Goal: Task Accomplishment & Management: Use online tool/utility

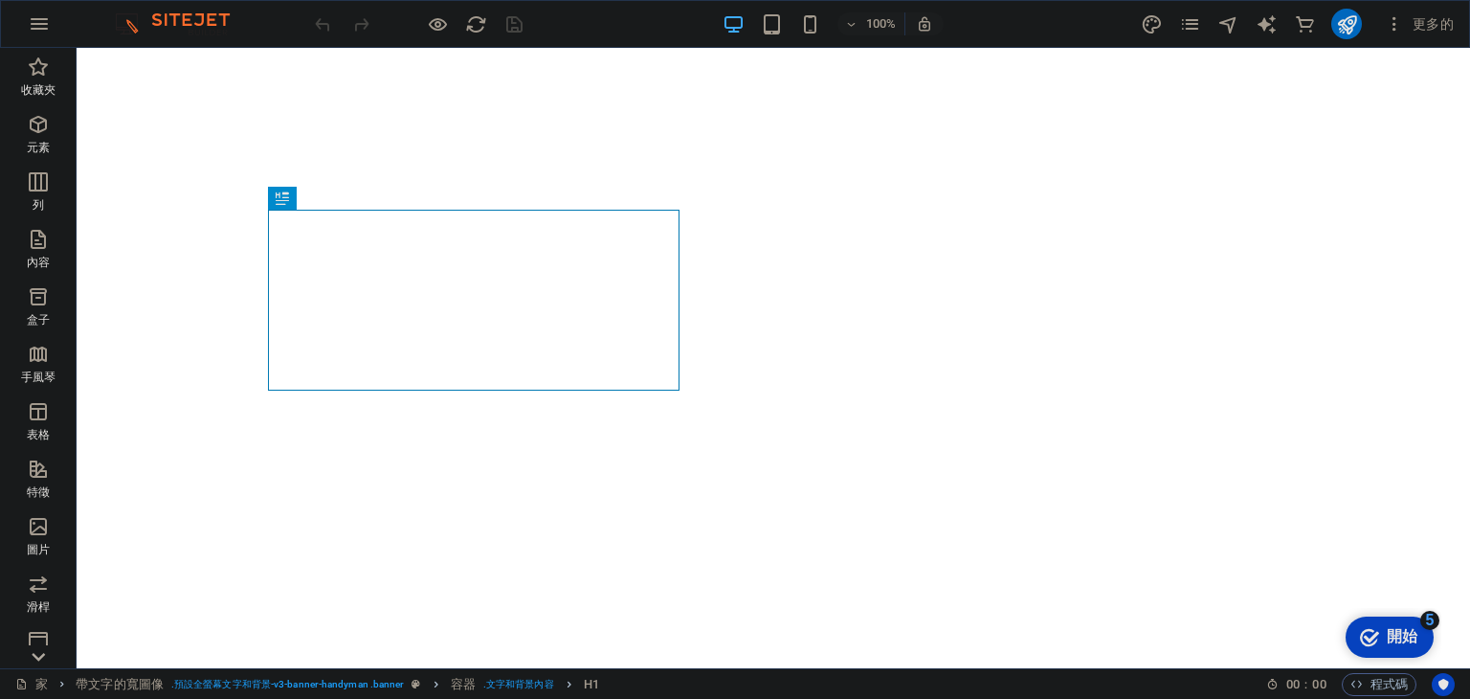
click at [1399, 681] on font "程式碼" at bounding box center [1388, 684] width 37 height 14
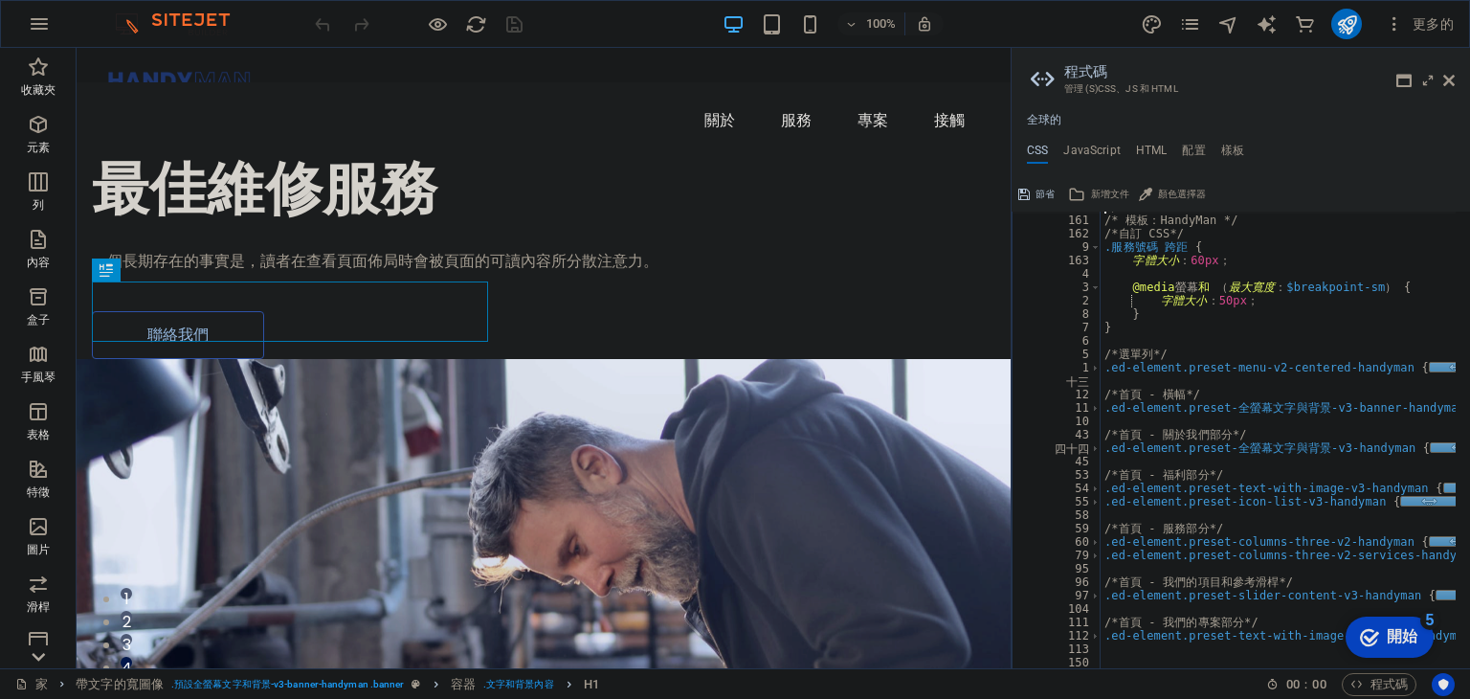
scroll to position [184, 0]
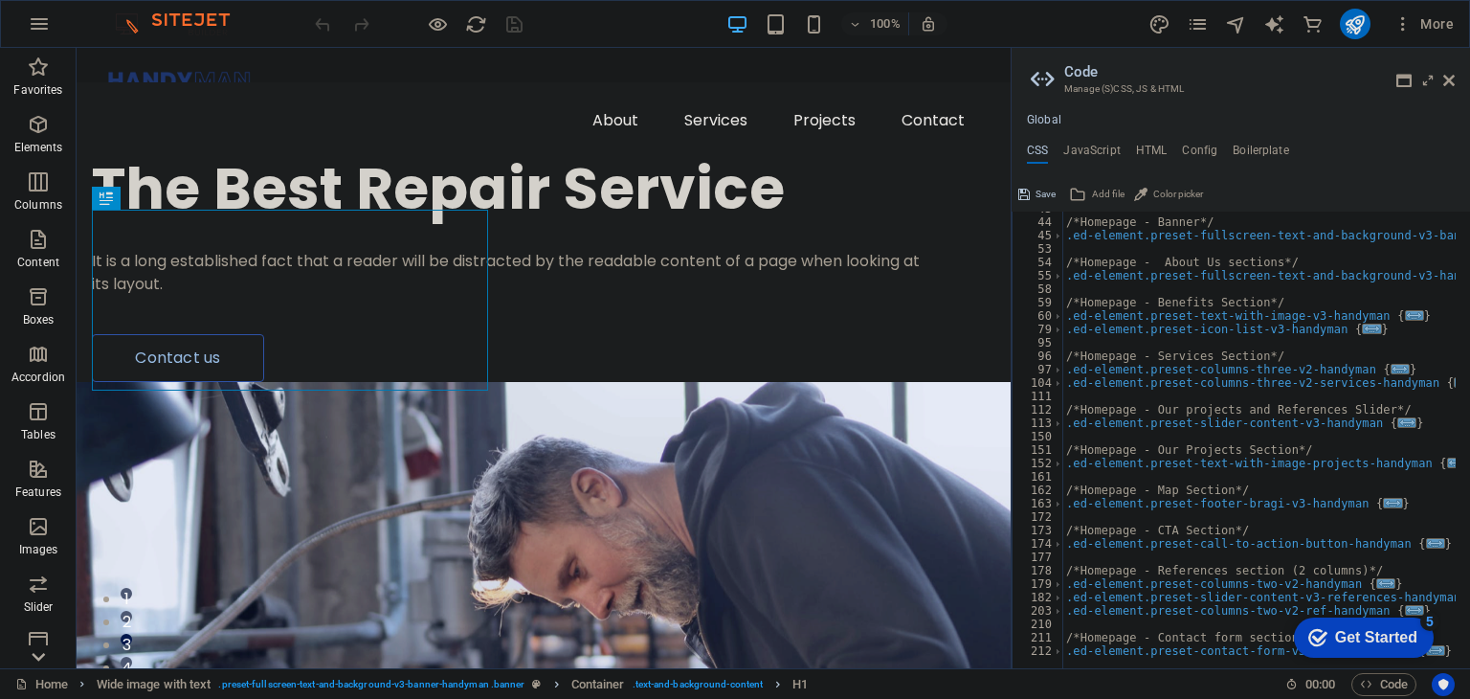
type textarea "/*Homepage - About Us sections*/"
click at [1276, 265] on div "/*Homepage - Banner*/ .ed-element.preset-fullscreen-text-and-background-v3-bann…" at bounding box center [1291, 436] width 459 height 469
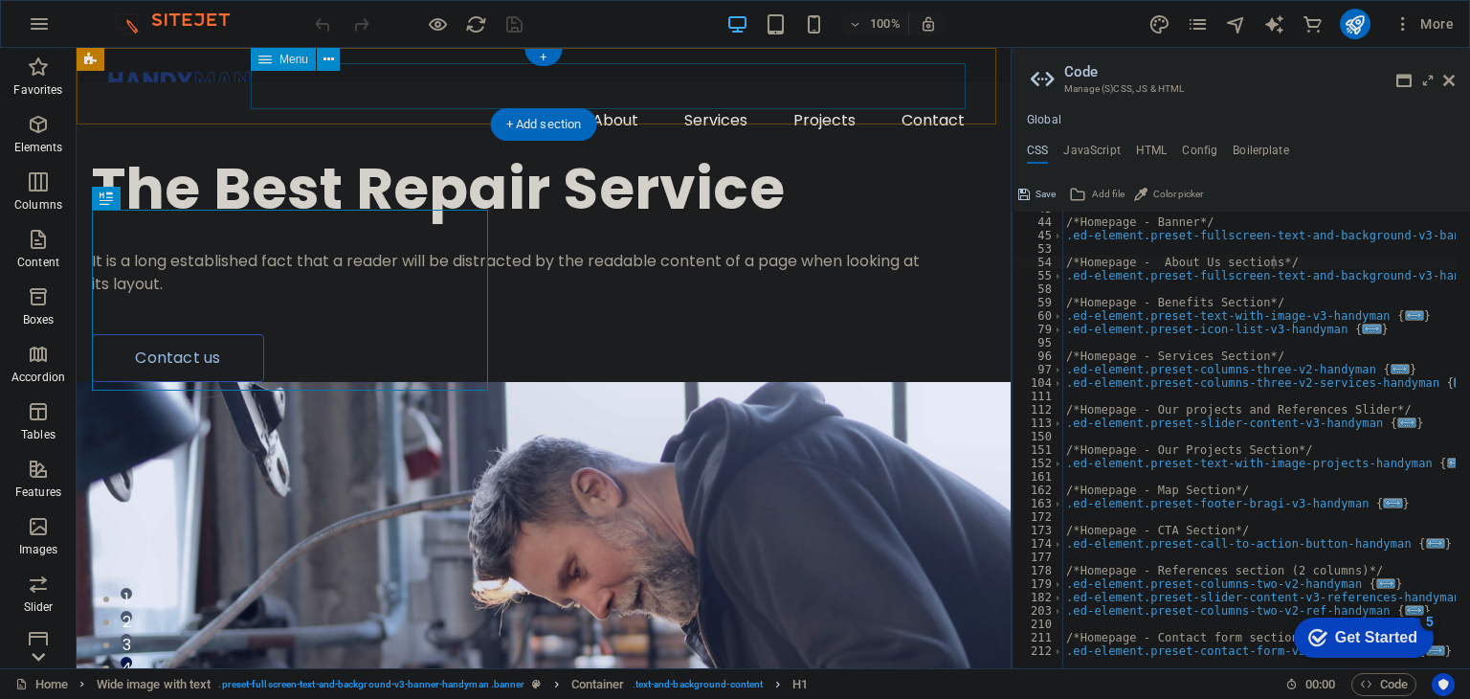
click at [916, 98] on nav "About Services Projects Contact" at bounding box center [543, 121] width 873 height 46
click at [598, 98] on nav "About Services Projects Contact" at bounding box center [543, 121] width 873 height 46
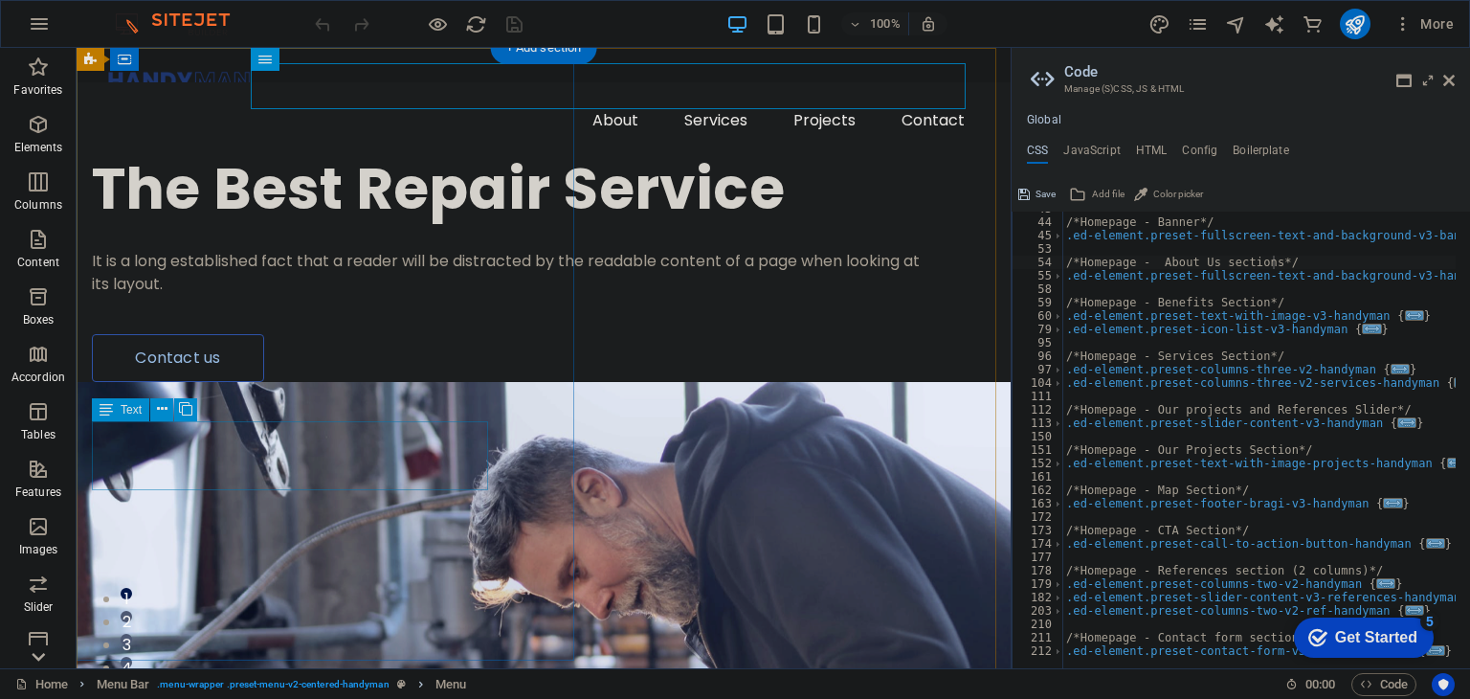
click at [265, 296] on div "It is a long established fact that a reader will be distracted by the readable …" at bounding box center [508, 273] width 833 height 46
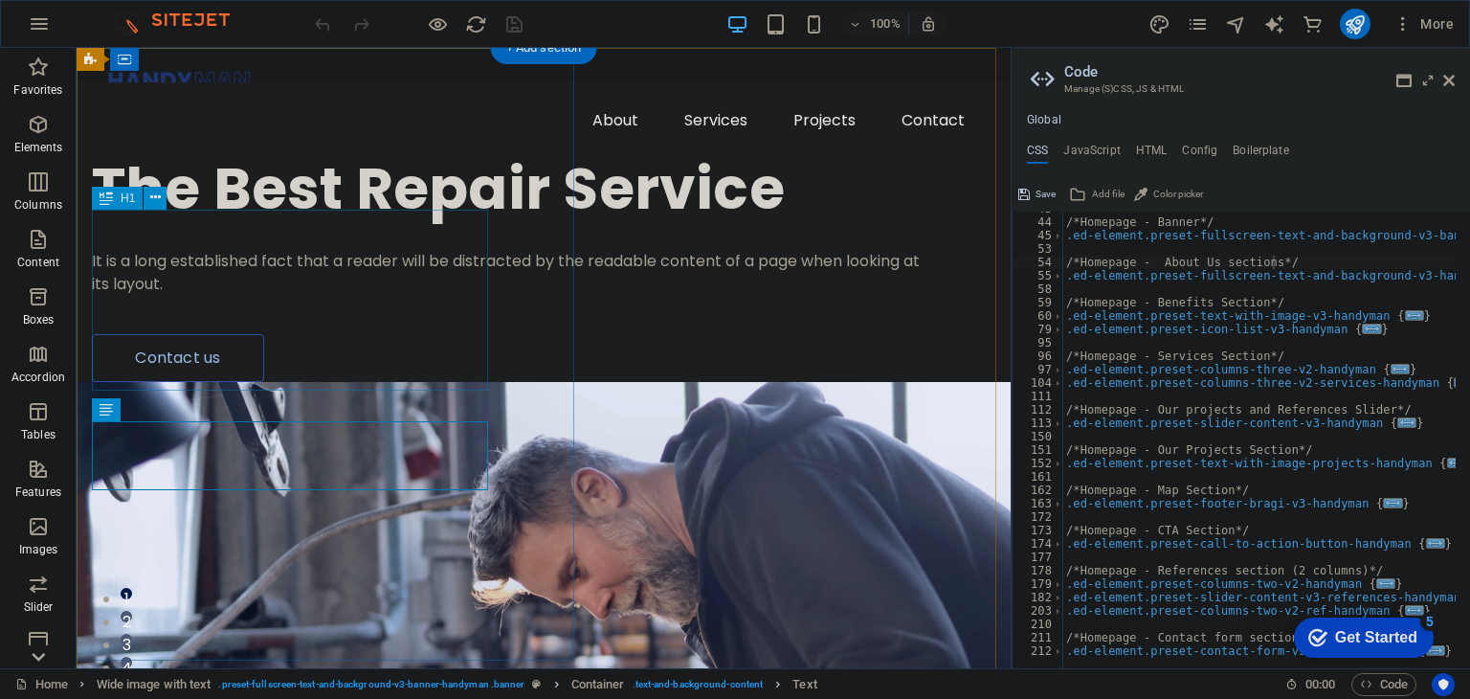
click at [330, 219] on div "The Best Repair Service" at bounding box center [508, 189] width 833 height 60
click at [29, 24] on icon "button" at bounding box center [39, 23] width 23 height 23
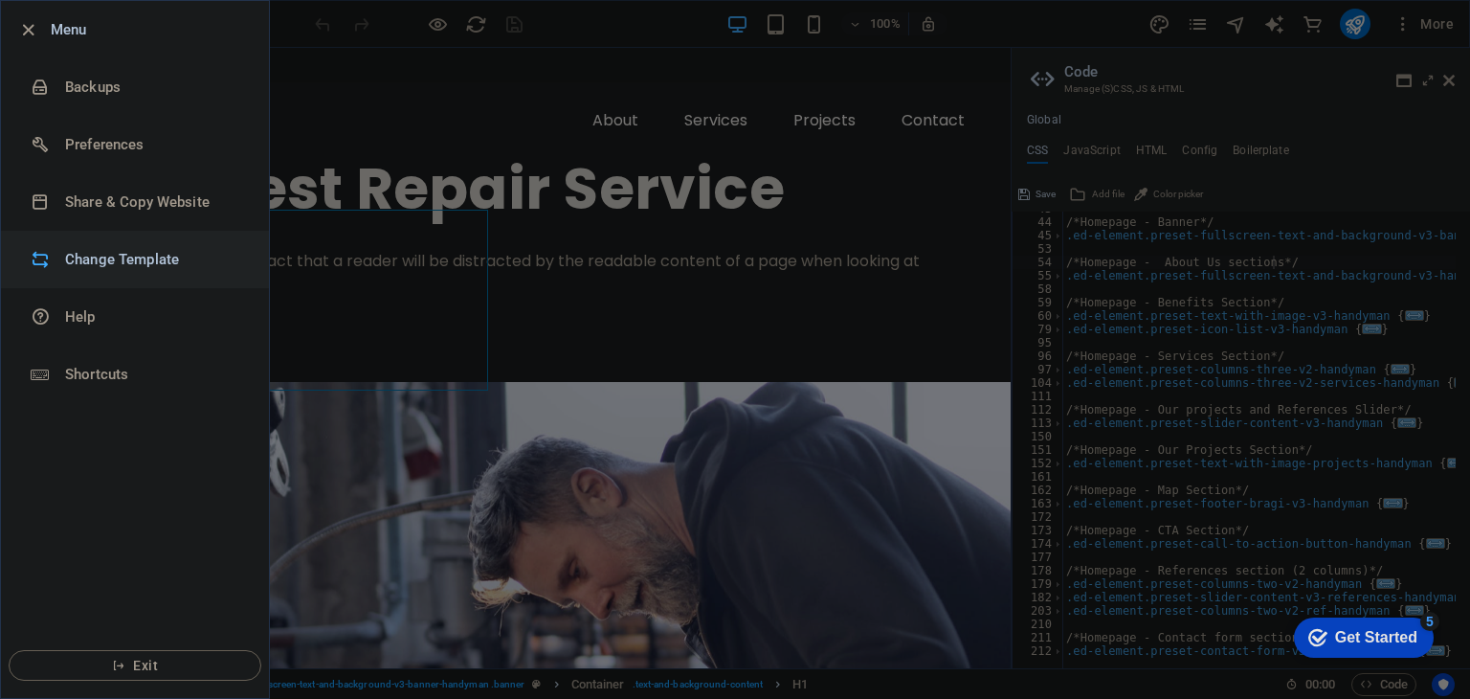
click at [150, 255] on h6 "Change Template" at bounding box center [153, 259] width 177 height 23
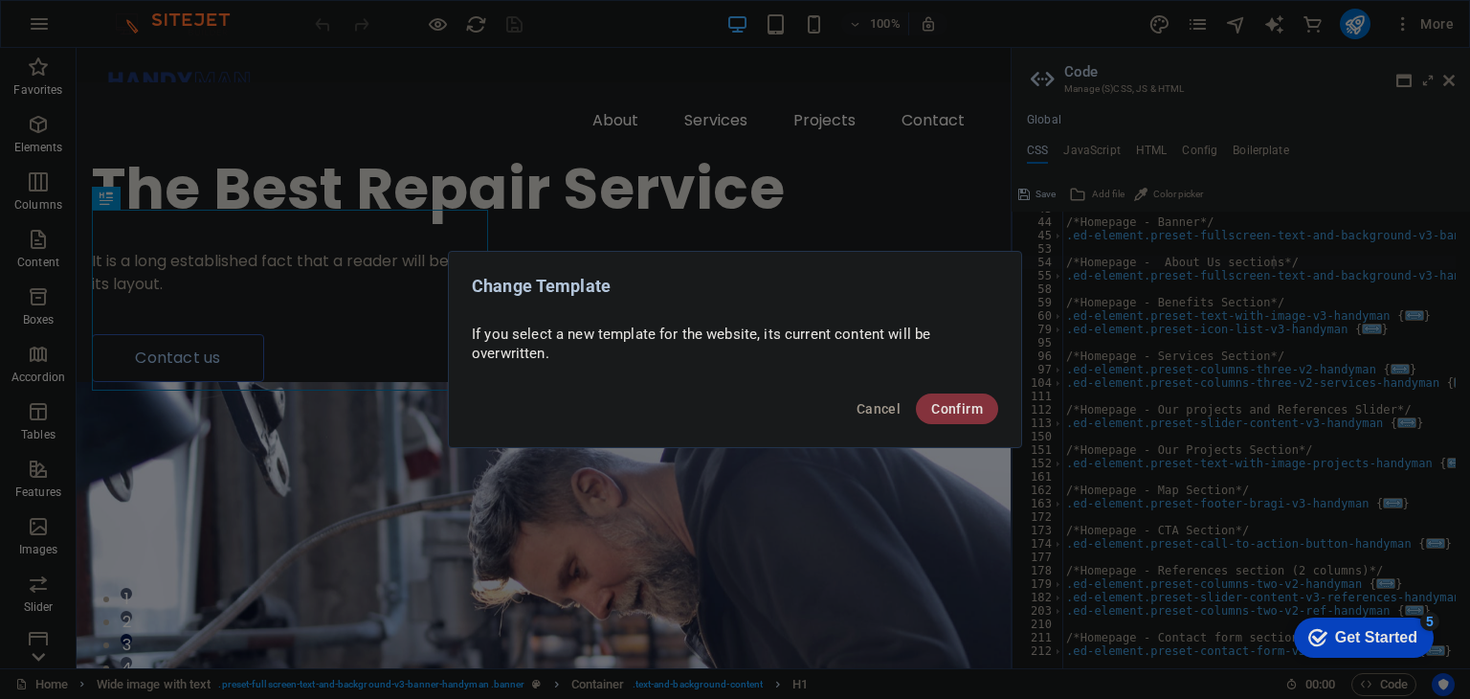
click at [966, 417] on button "Confirm" at bounding box center [957, 408] width 82 height 31
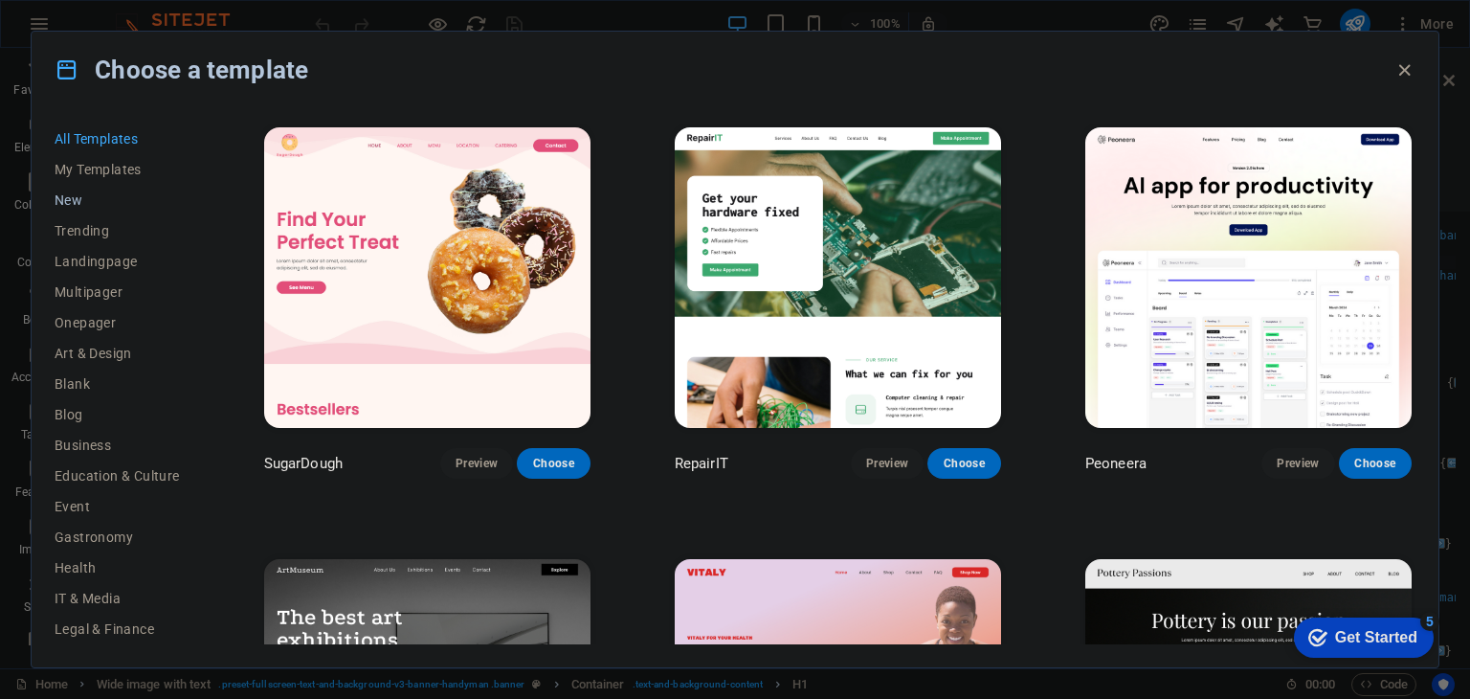
click at [107, 204] on span "New" at bounding box center [117, 199] width 125 height 15
click at [123, 182] on button "My Templates" at bounding box center [117, 169] width 125 height 31
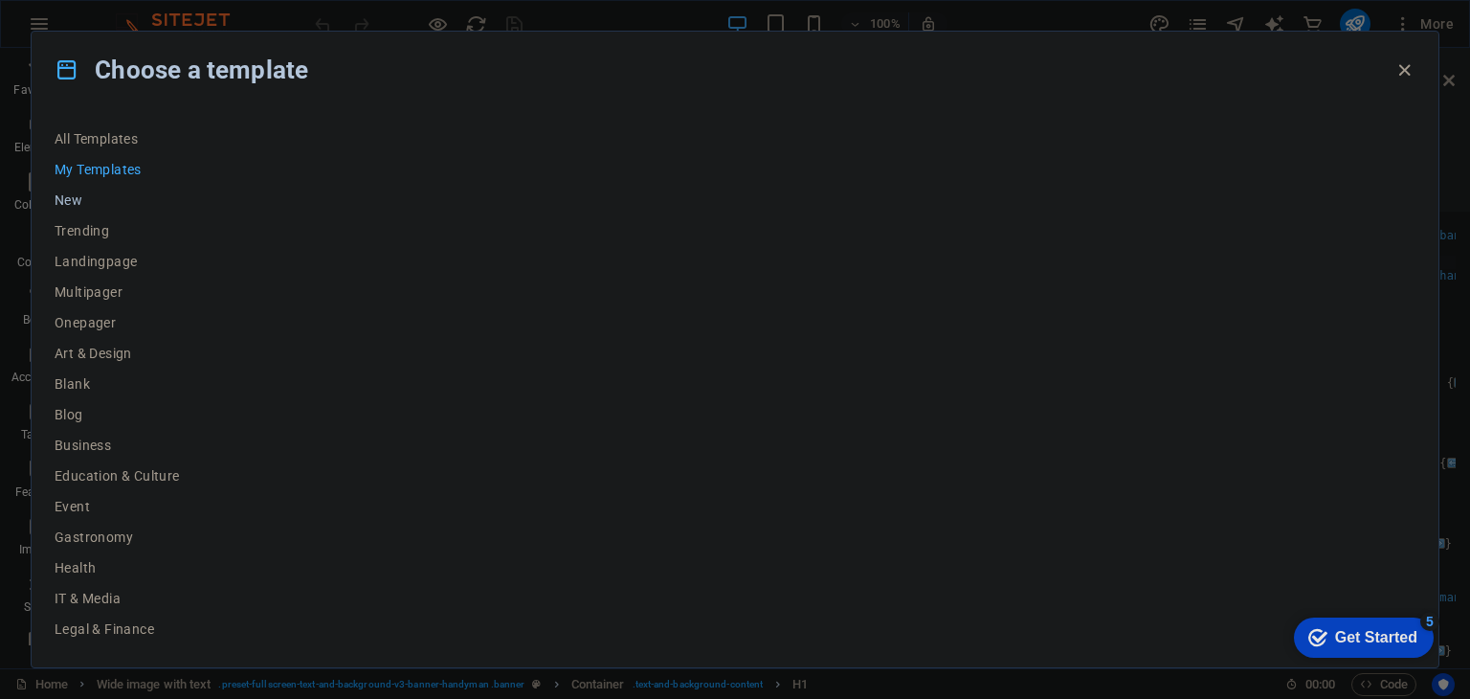
click at [90, 204] on span "New" at bounding box center [117, 199] width 125 height 15
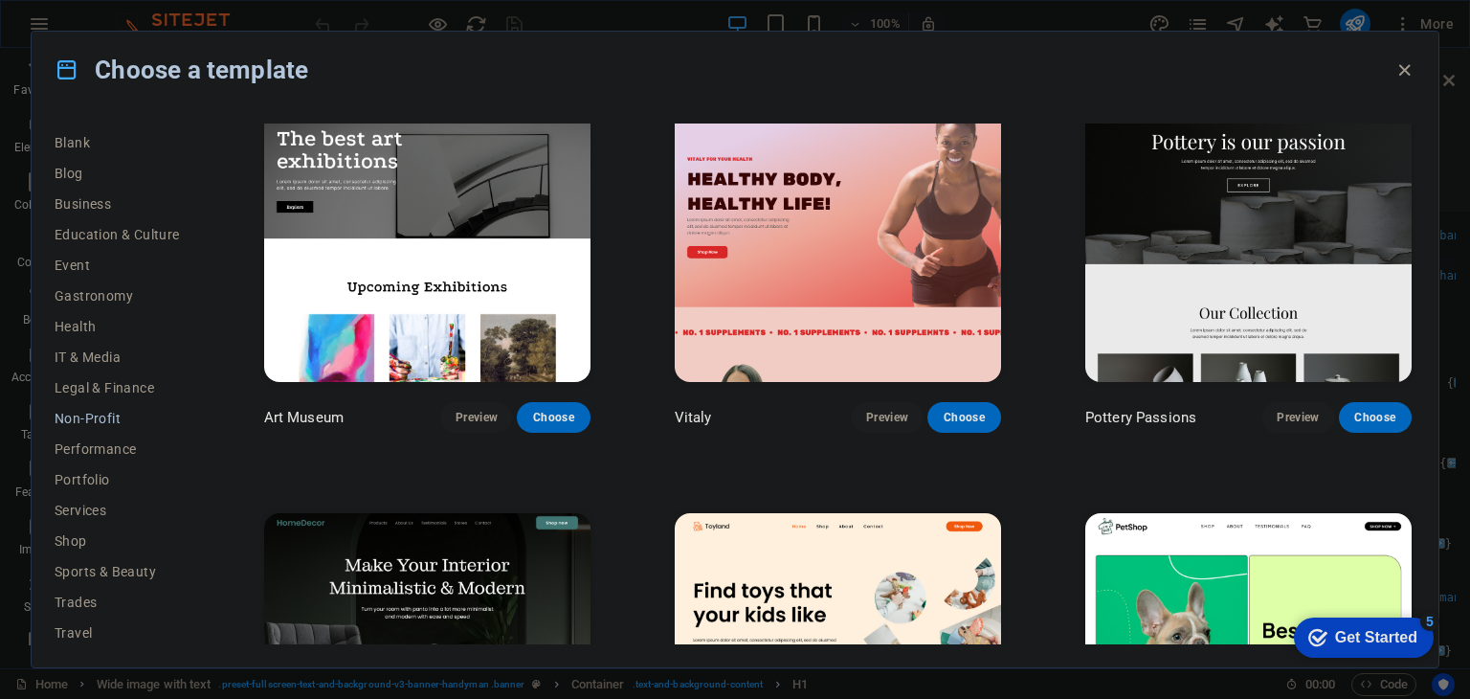
scroll to position [276, 0]
click at [117, 376] on span "Non-Profit" at bounding box center [117, 383] width 125 height 15
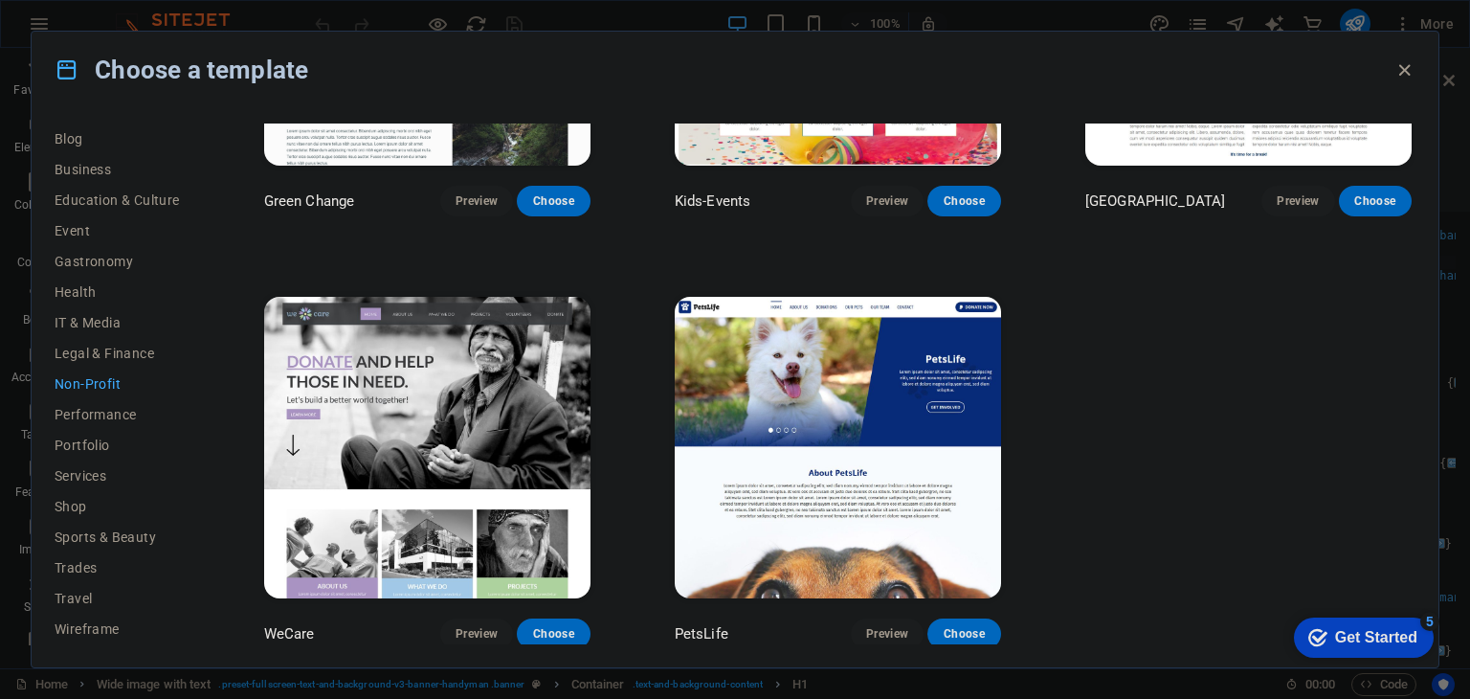
click at [502, 426] on img at bounding box center [427, 447] width 326 height 301
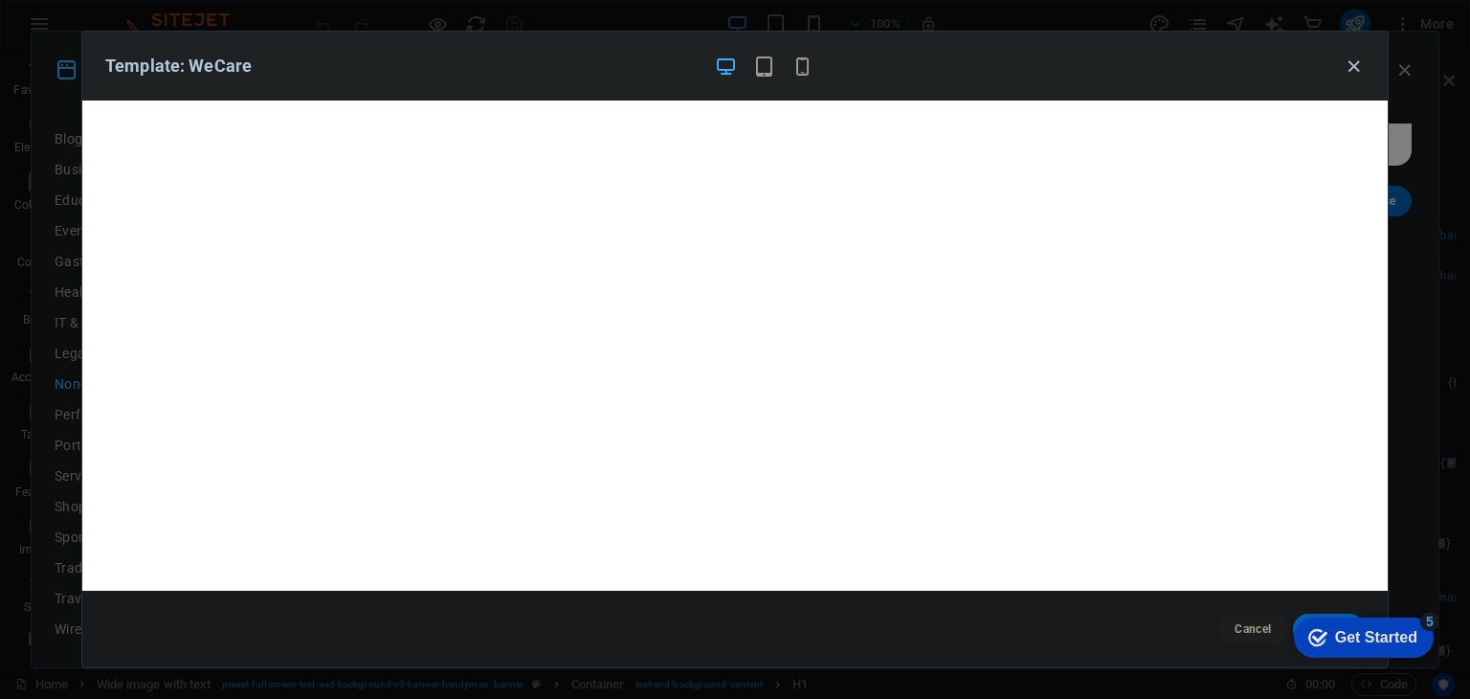
click at [1354, 62] on icon "button" at bounding box center [1354, 67] width 22 height 22
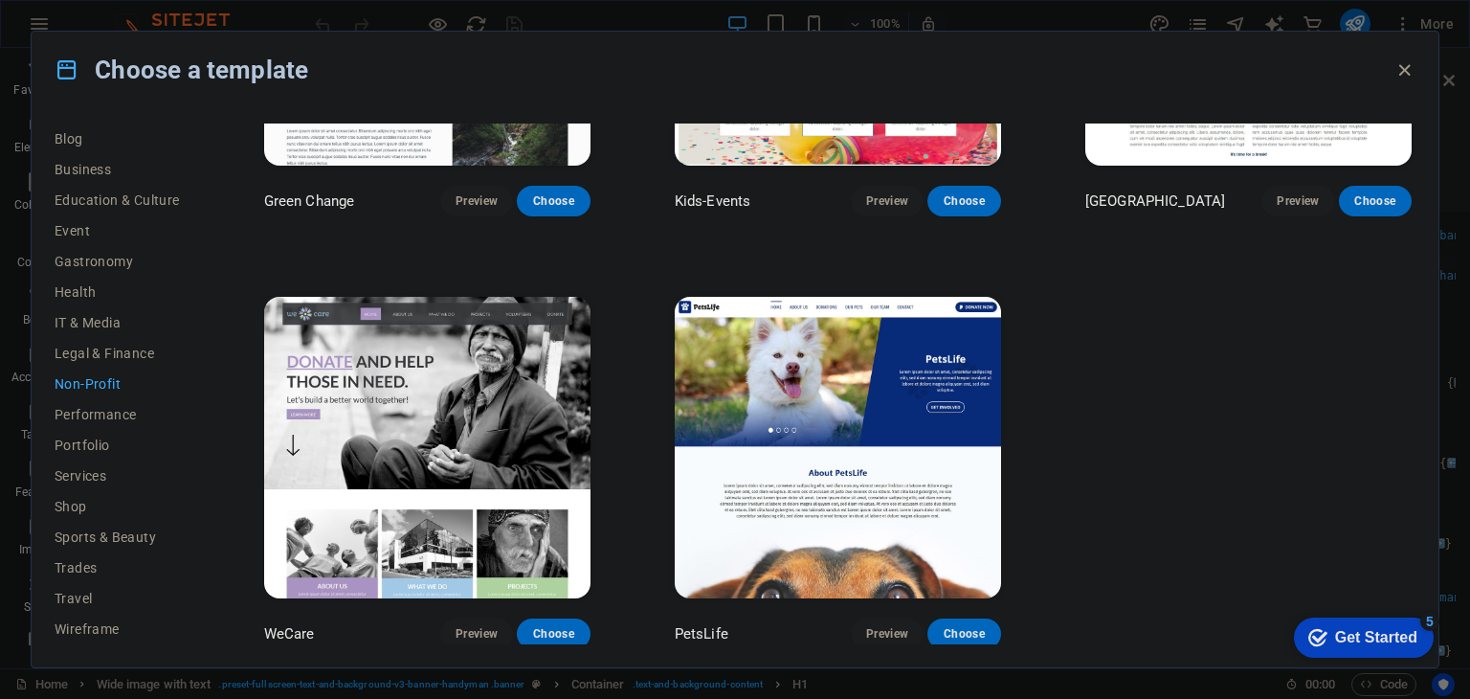
click at [934, 465] on img at bounding box center [838, 447] width 326 height 301
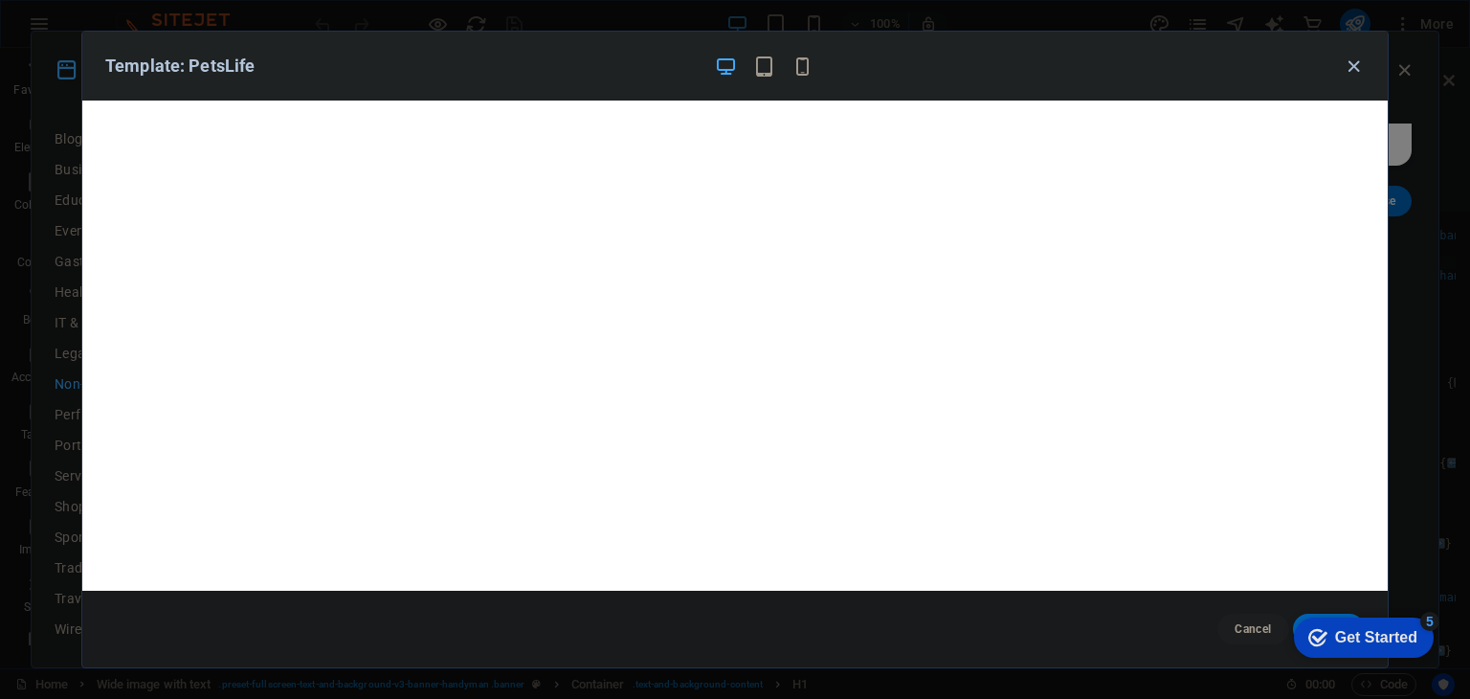
click at [1363, 56] on icon "button" at bounding box center [1354, 67] width 22 height 22
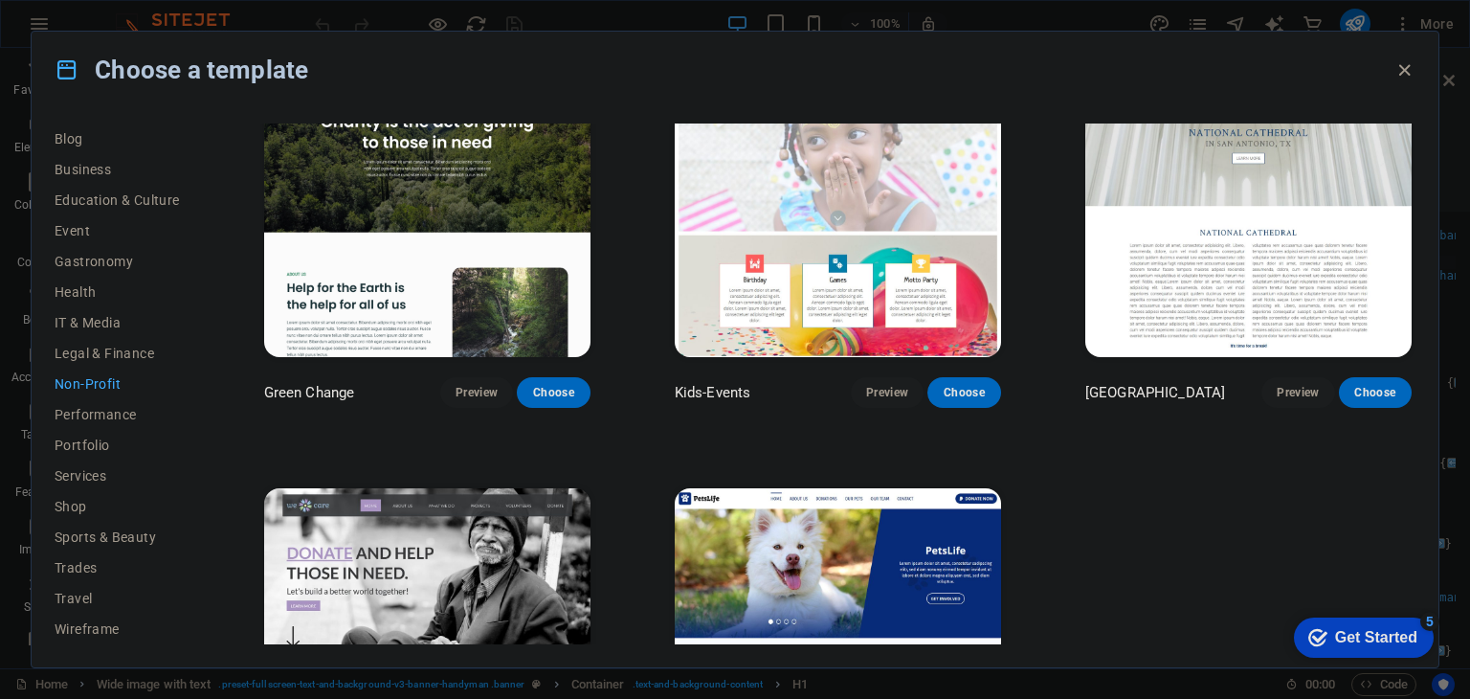
scroll to position [0, 0]
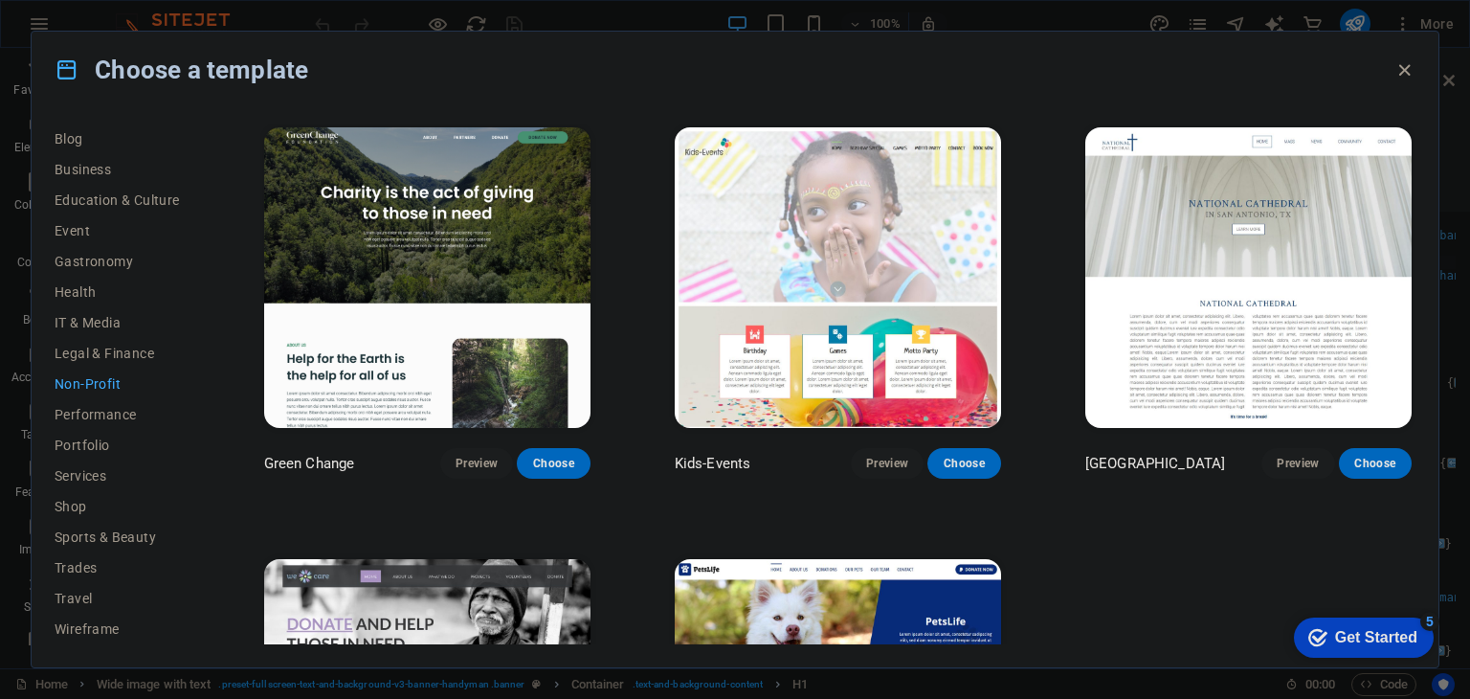
click at [887, 393] on img at bounding box center [838, 277] width 326 height 301
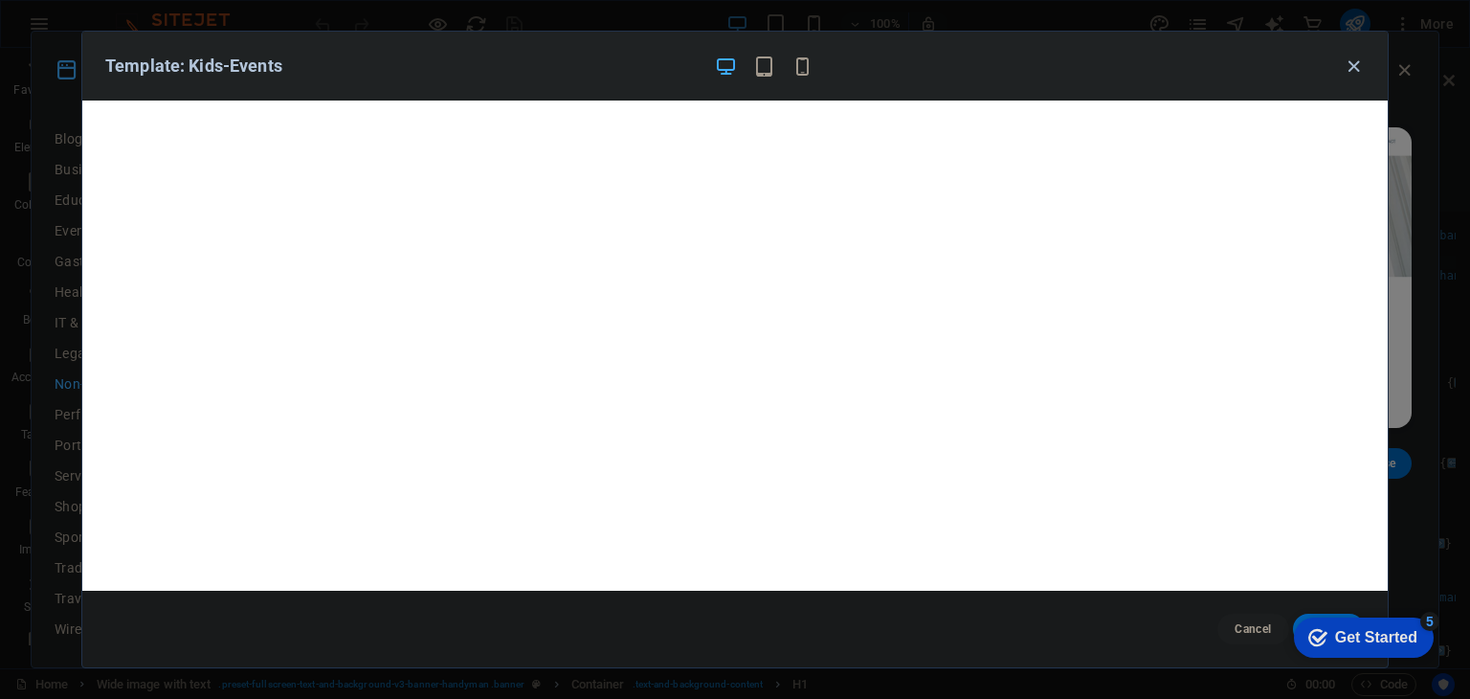
click at [1354, 68] on icon "button" at bounding box center [1354, 67] width 22 height 22
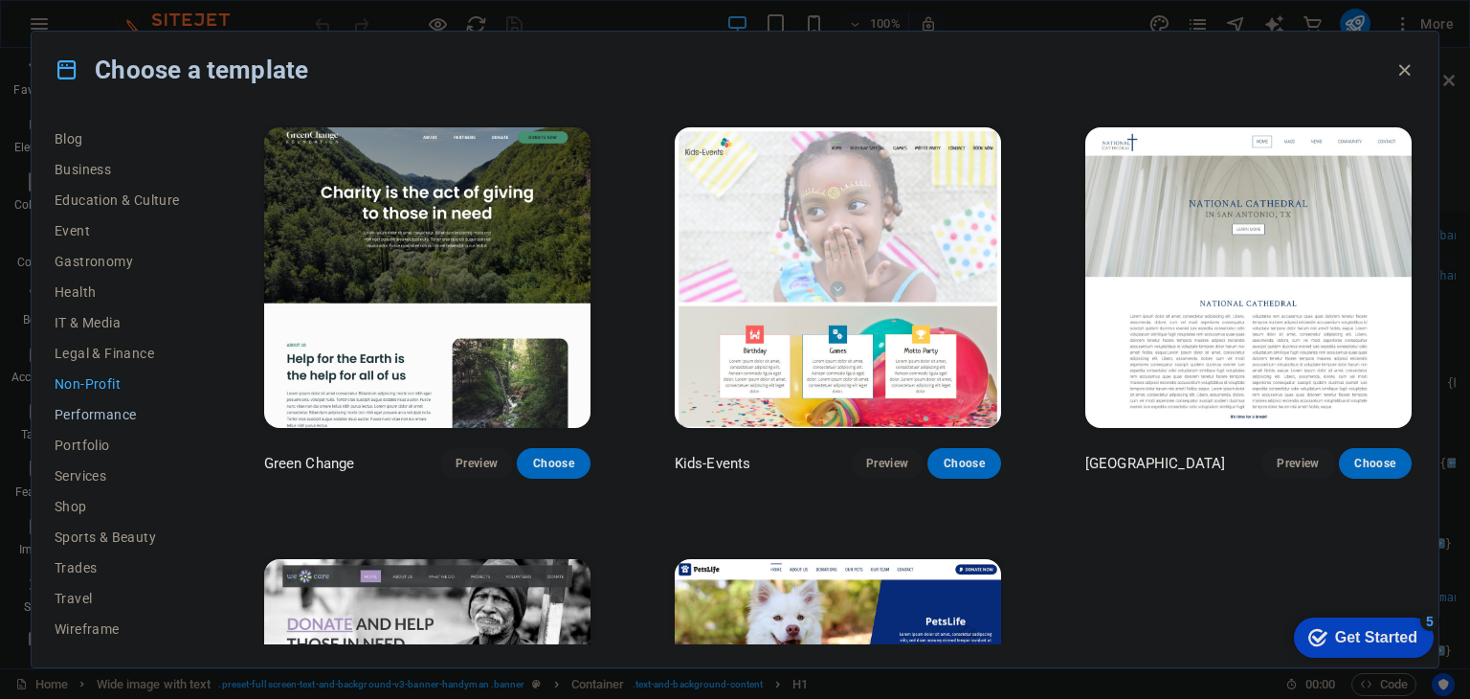
click at [113, 403] on button "Performance" at bounding box center [117, 414] width 125 height 31
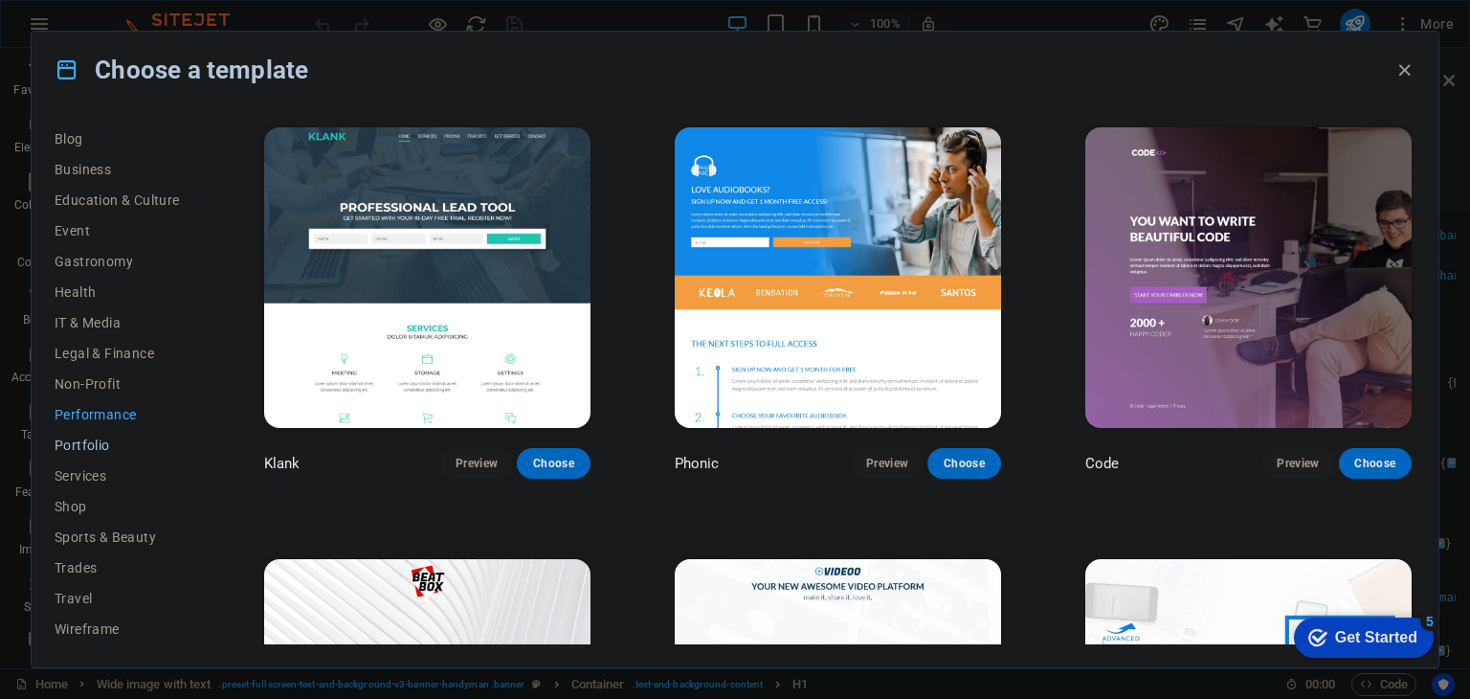
click at [78, 446] on span "Portfolio" at bounding box center [117, 444] width 125 height 15
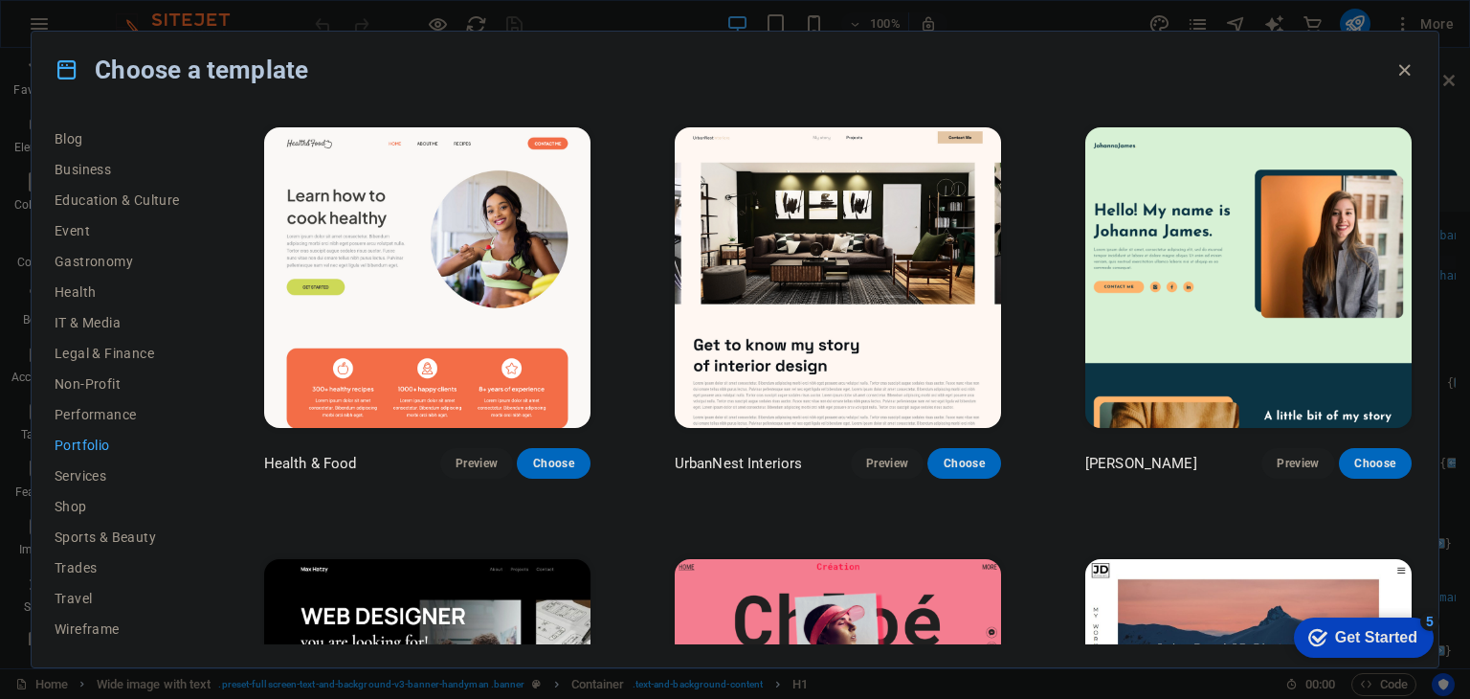
click at [45, 483] on div "All Templates My Templates New Trending Landingpage Multipager Onepager Art & D…" at bounding box center [735, 387] width 1407 height 559
click at [68, 473] on span "Services" at bounding box center [117, 475] width 125 height 15
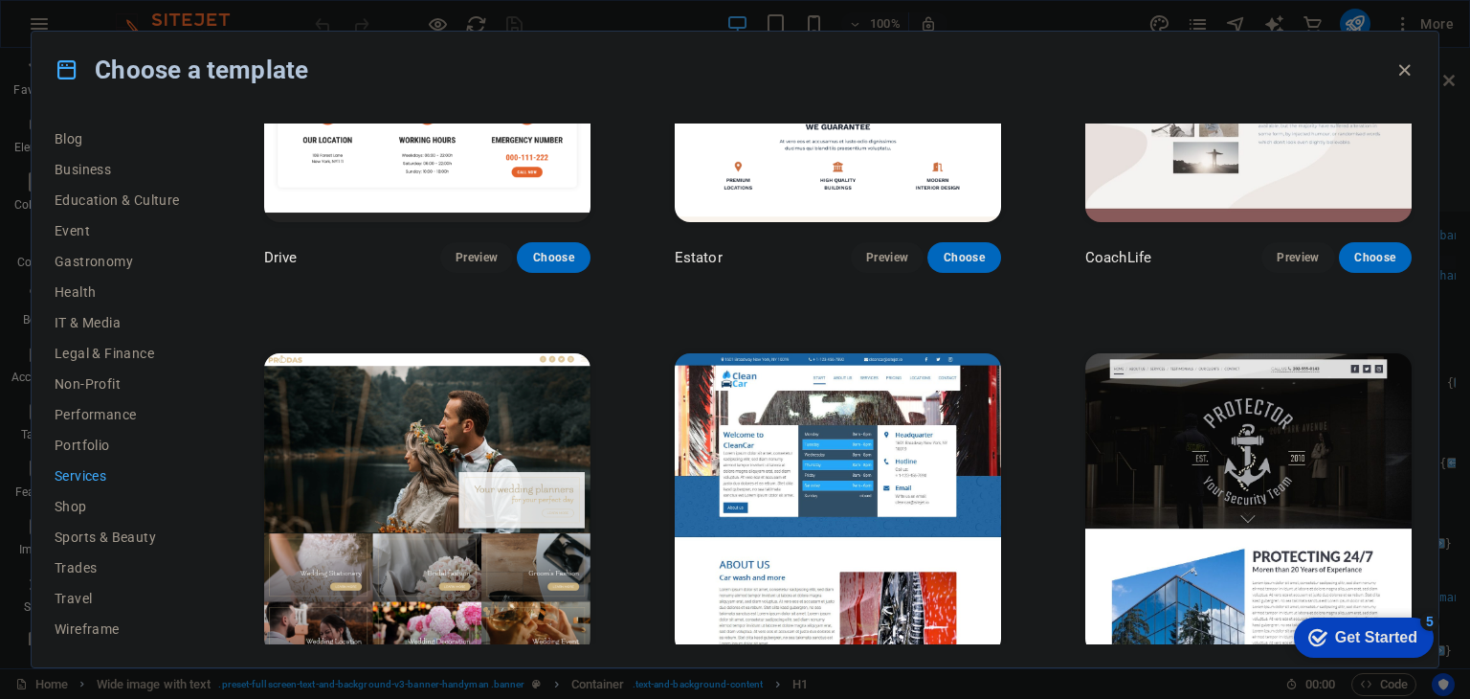
scroll to position [1060, 0]
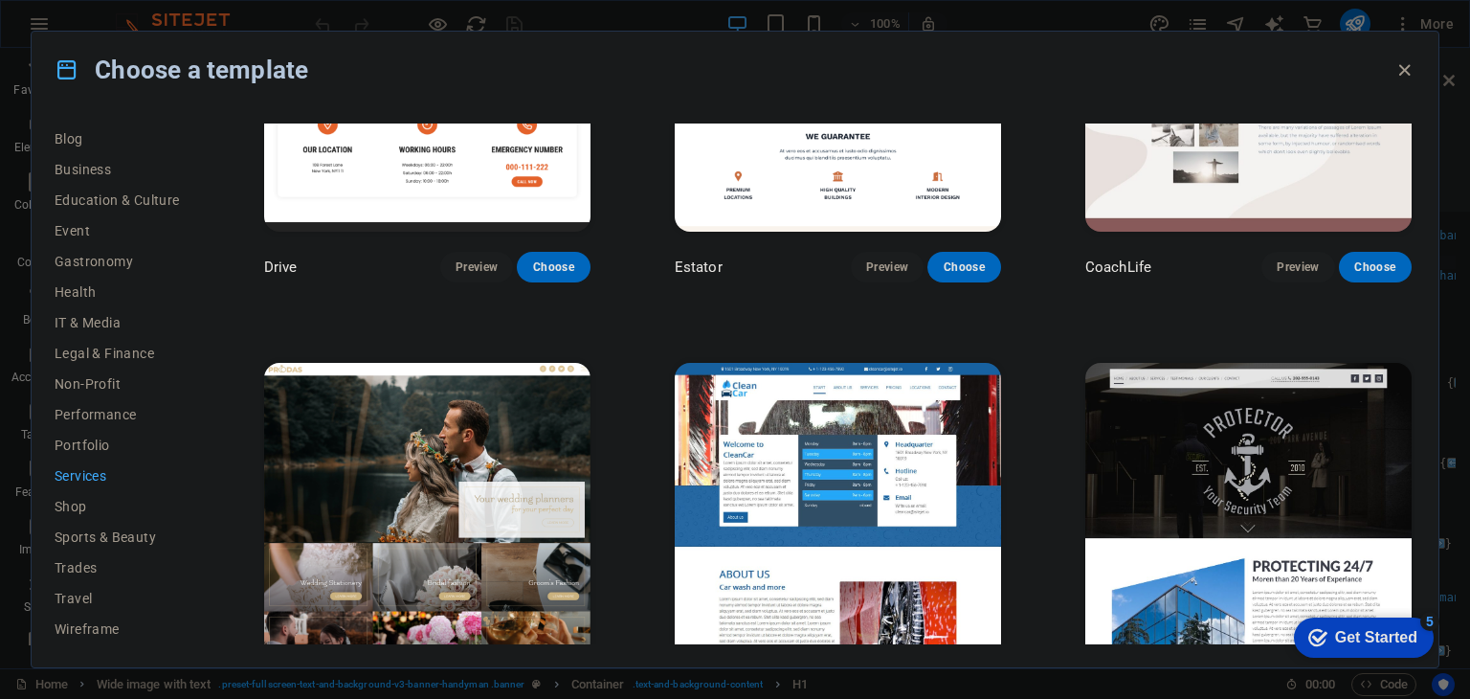
click at [1388, 65] on div "Choose a template" at bounding box center [735, 70] width 1407 height 77
click at [1409, 62] on icon "button" at bounding box center [1404, 70] width 22 height 22
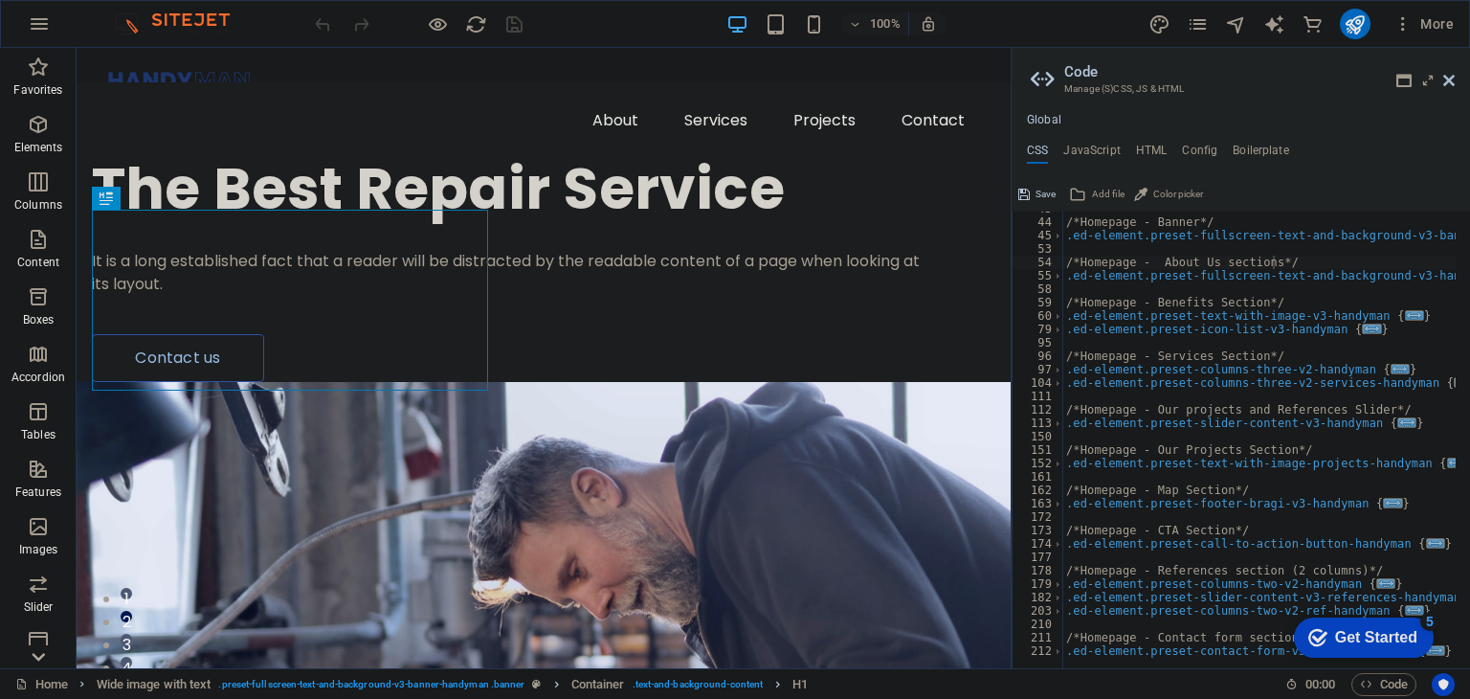
click at [1445, 85] on icon at bounding box center [1448, 80] width 11 height 15
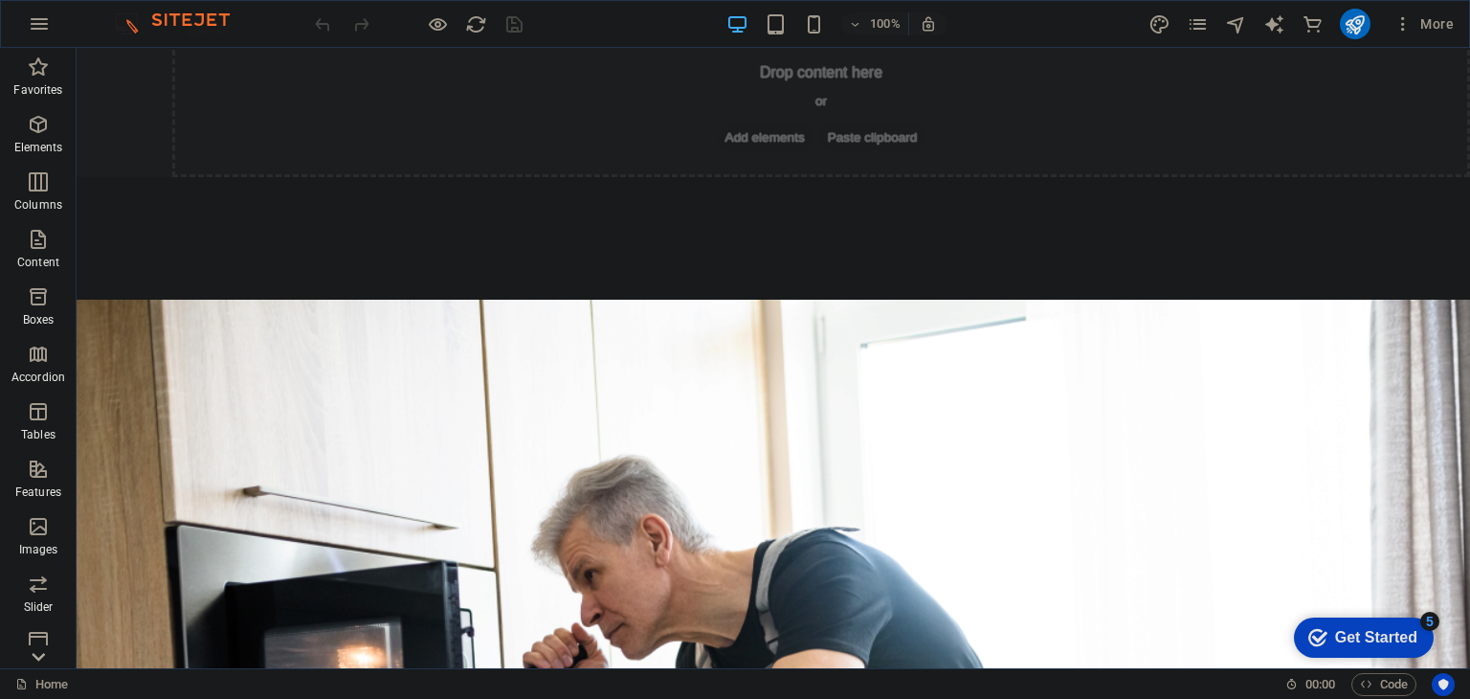
scroll to position [151, 0]
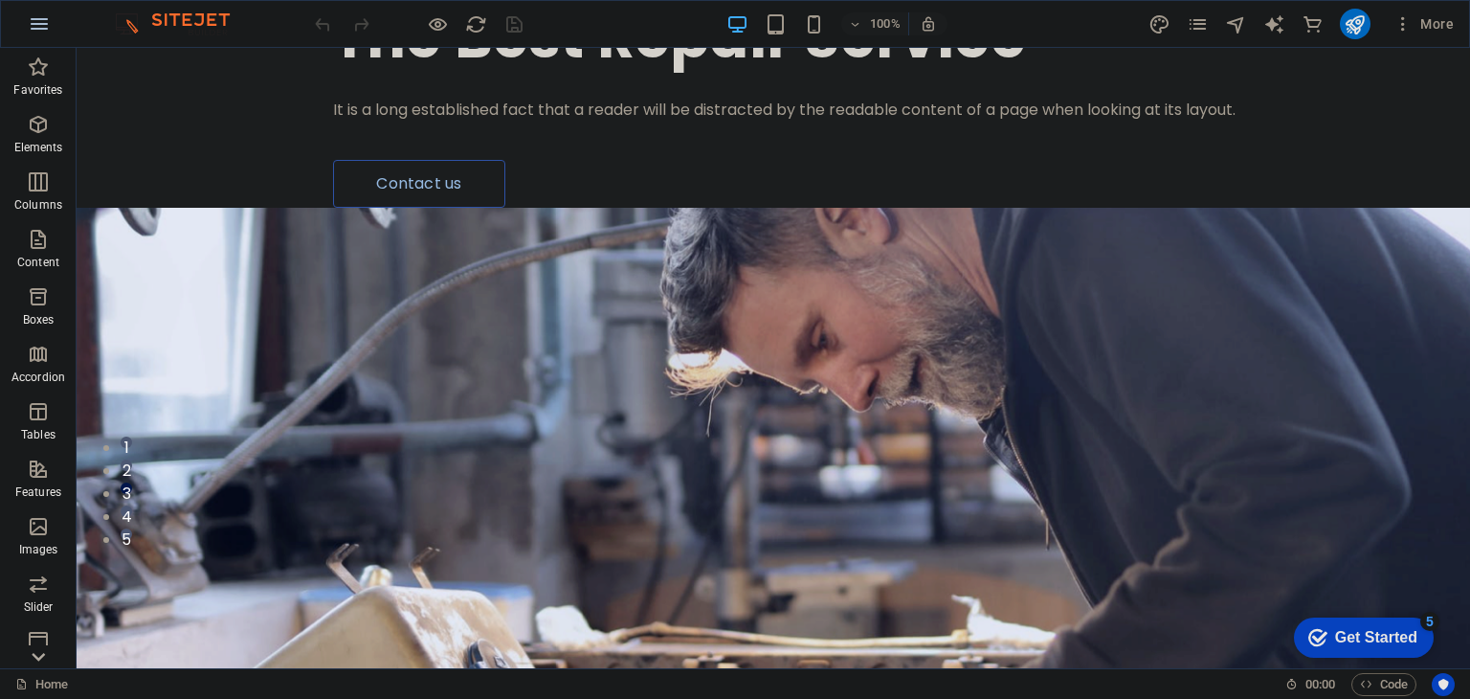
click at [40, 35] on button "button" at bounding box center [39, 24] width 46 height 46
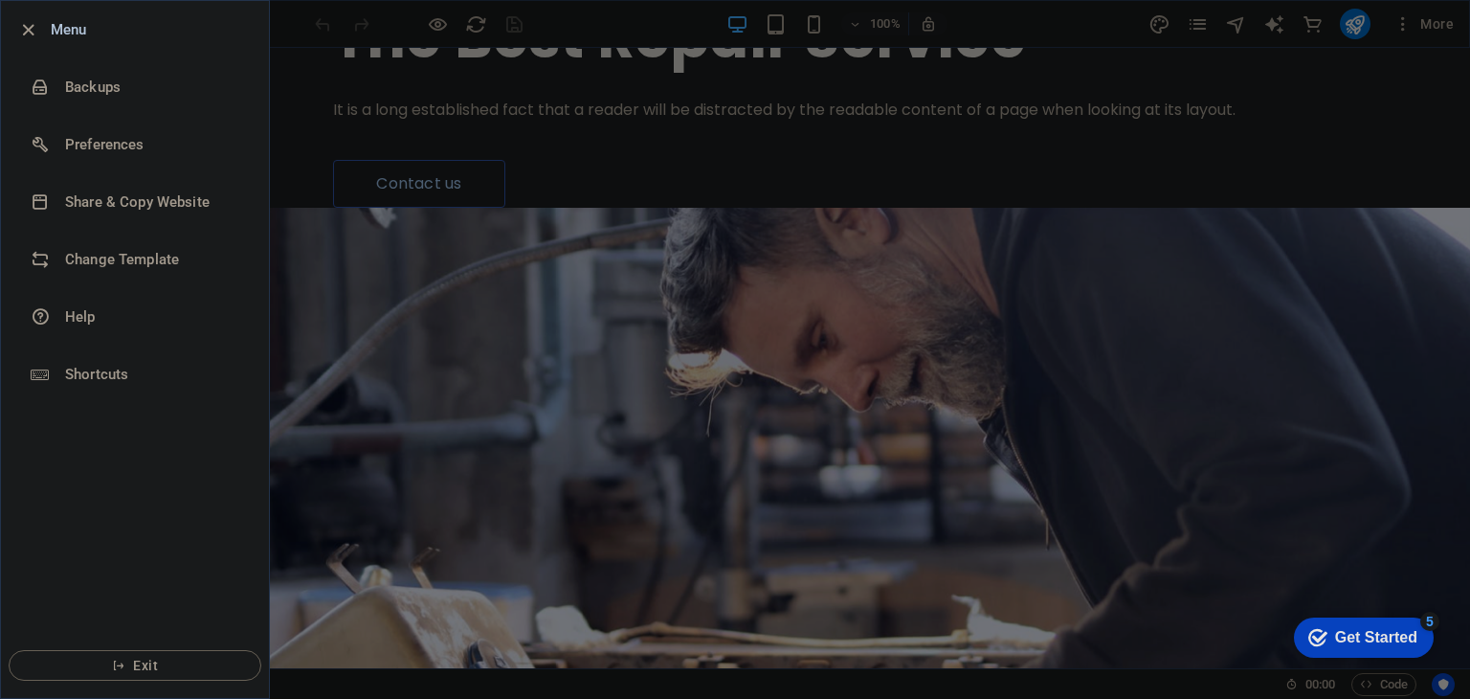
click at [538, 156] on div at bounding box center [735, 349] width 1470 height 699
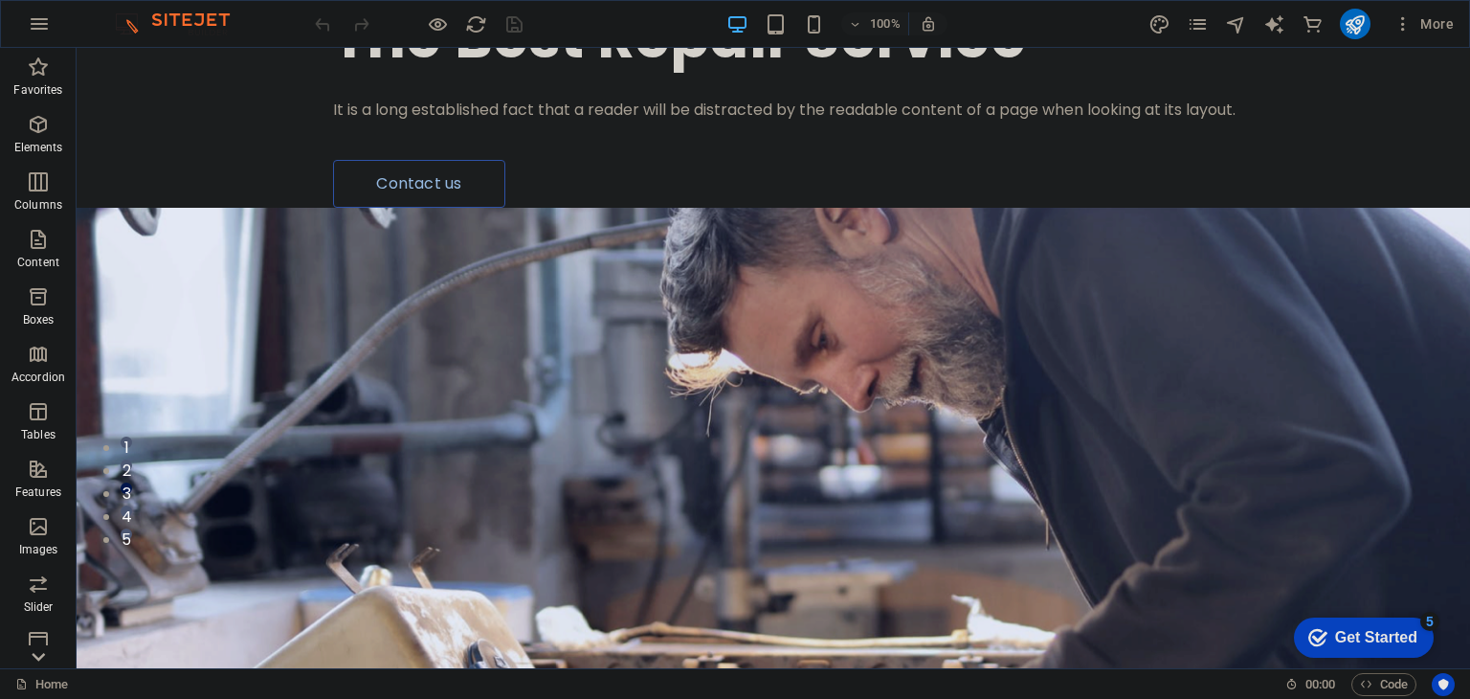
click at [324, 29] on div at bounding box center [418, 24] width 214 height 31
click at [1396, 15] on icon "button" at bounding box center [1402, 23] width 19 height 19
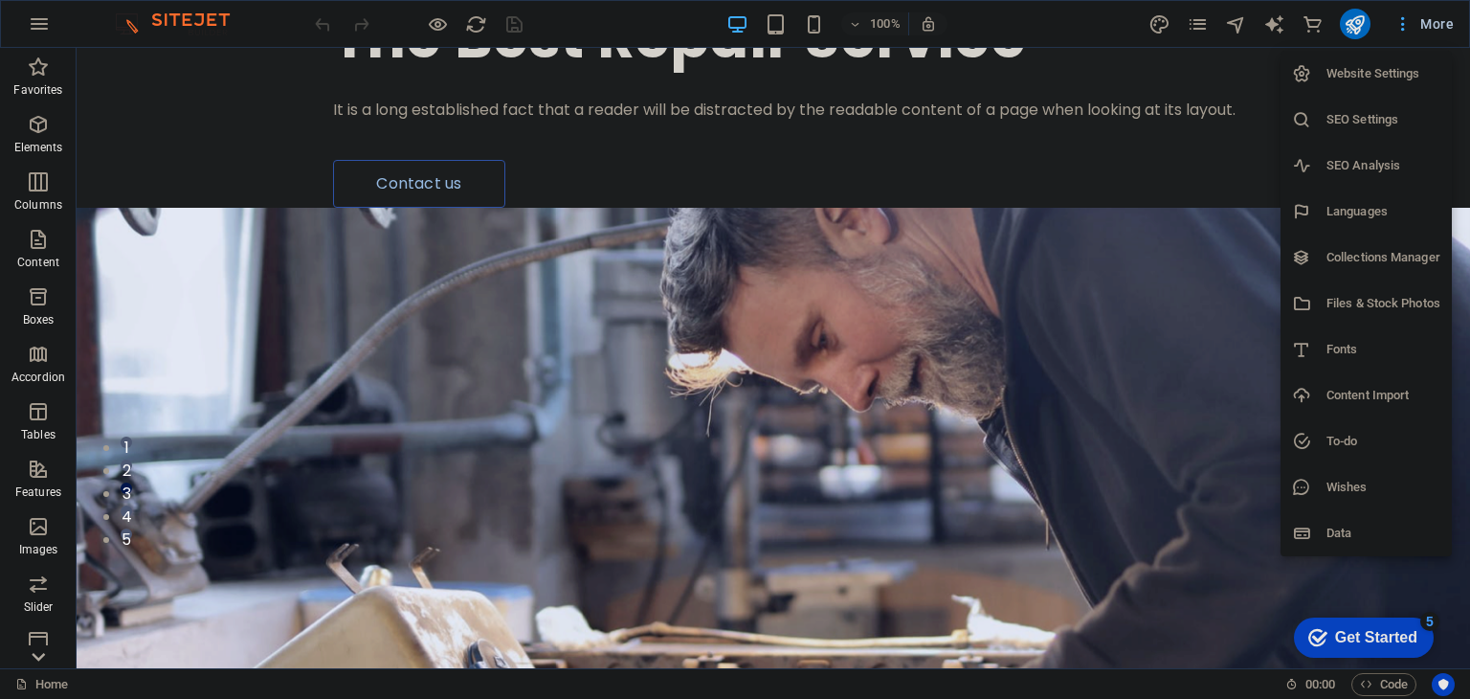
click at [1355, 204] on h6 "Languages" at bounding box center [1383, 211] width 114 height 23
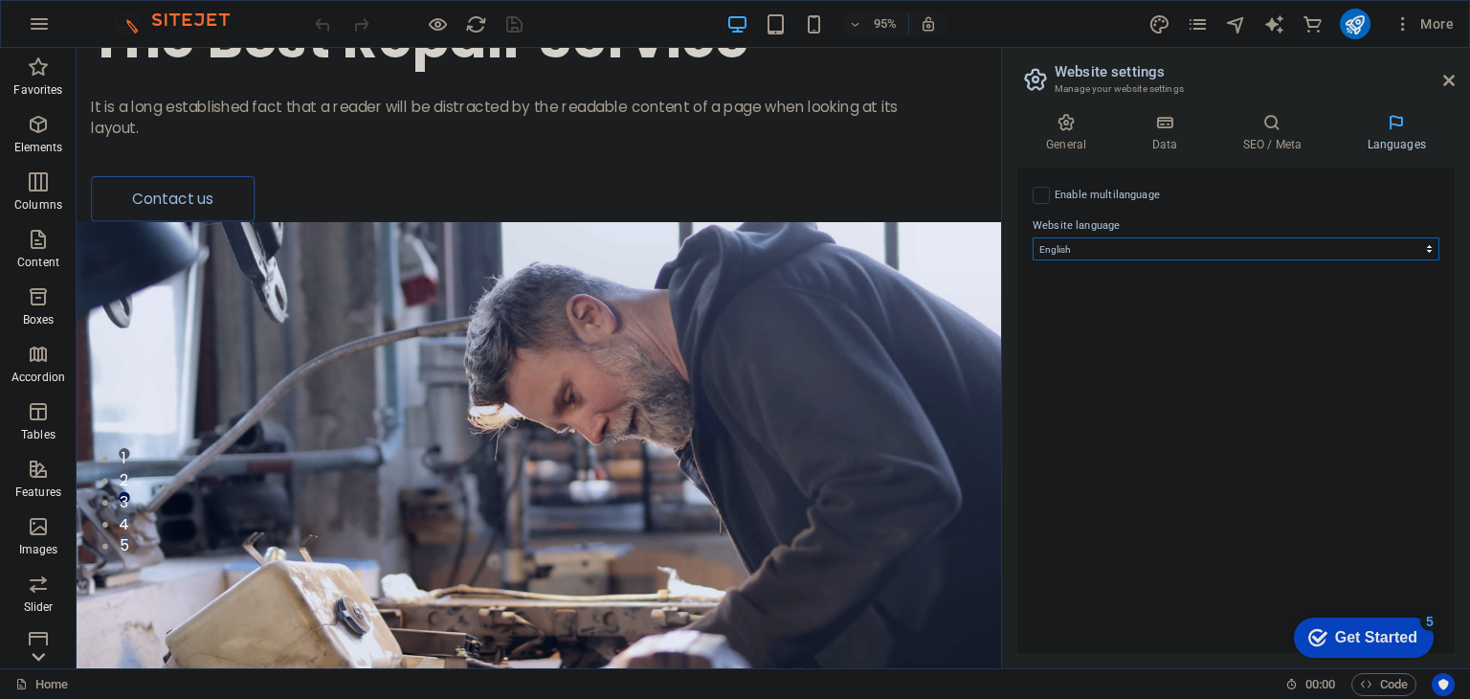
click at [1179, 238] on select "Abkhazian Afar Afrikaans Akan Albanian Amharic Arabic Aragonese Armenian Assame…" at bounding box center [1236, 248] width 407 height 23
select select "30"
click at [1033, 237] on select "Abkhazian Afar Afrikaans Akan Albanian Amharic Arabic Aragonese Armenian Assame…" at bounding box center [1236, 248] width 407 height 23
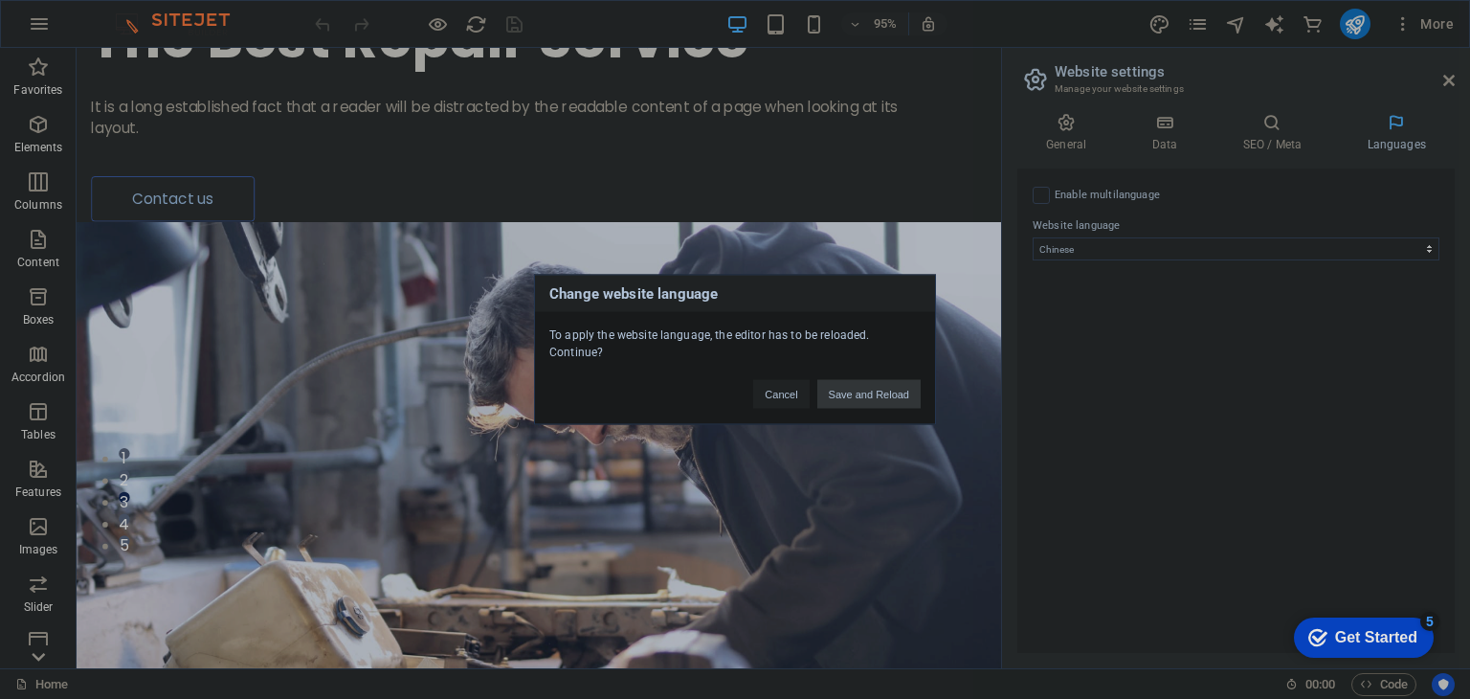
click at [870, 380] on button "Save and Reload" at bounding box center [868, 394] width 103 height 29
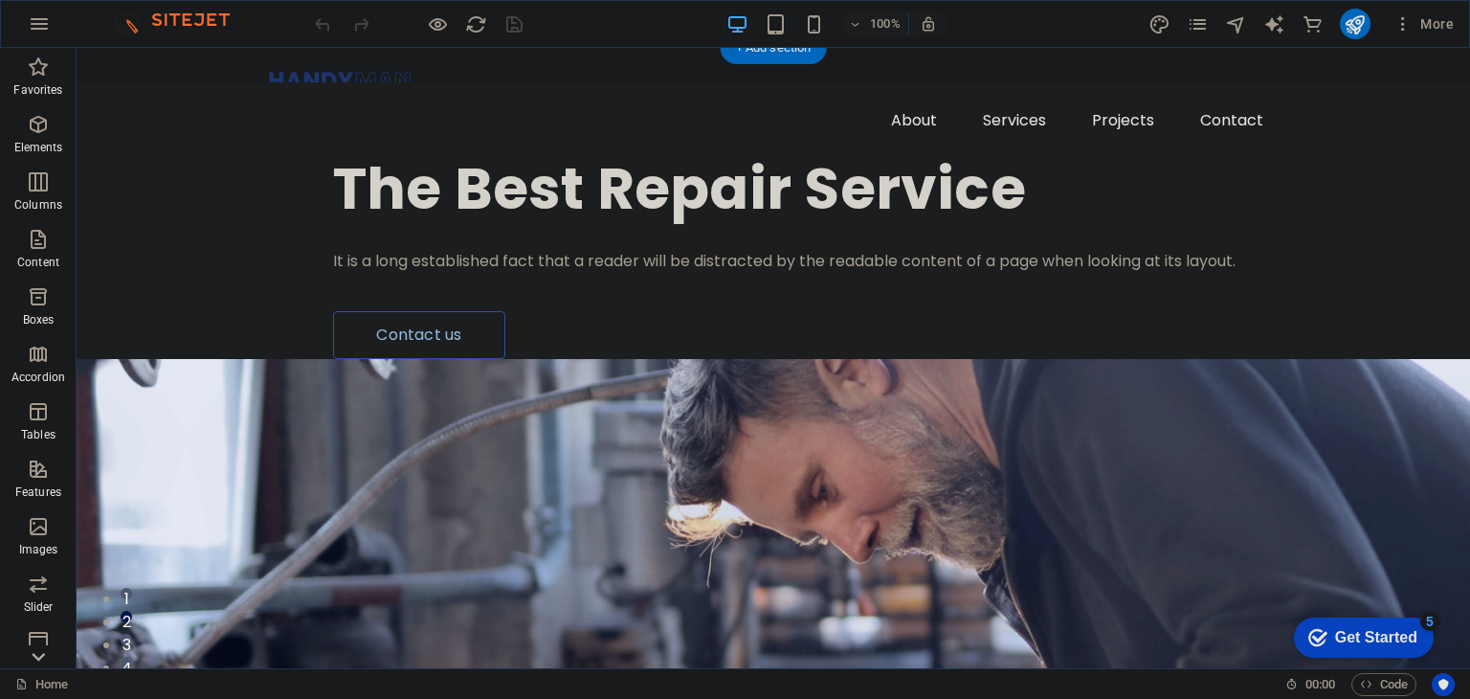
click at [896, 359] on figure at bounding box center [773, 665] width 1393 height 613
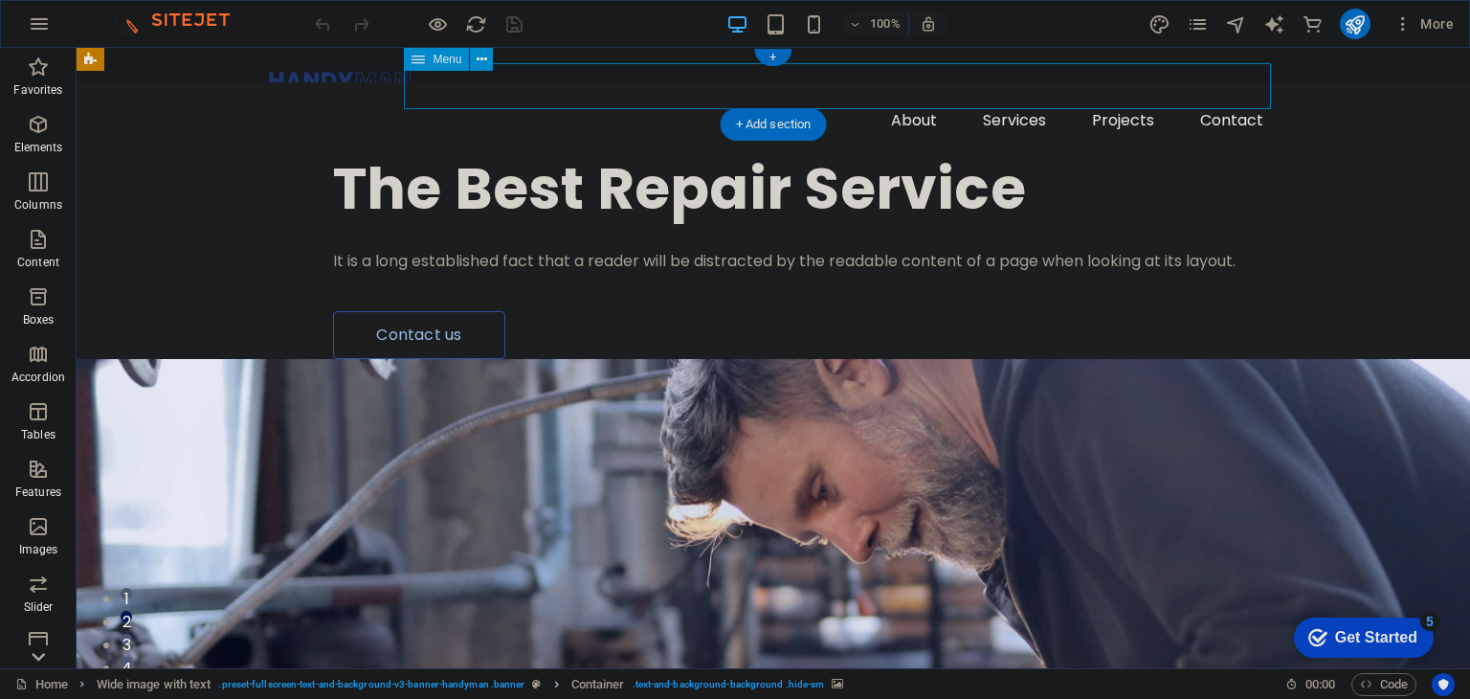
click at [902, 98] on nav "About Services Projects Contact" at bounding box center [773, 121] width 1011 height 46
click at [908, 98] on nav "About Services Projects Contact" at bounding box center [773, 121] width 1011 height 46
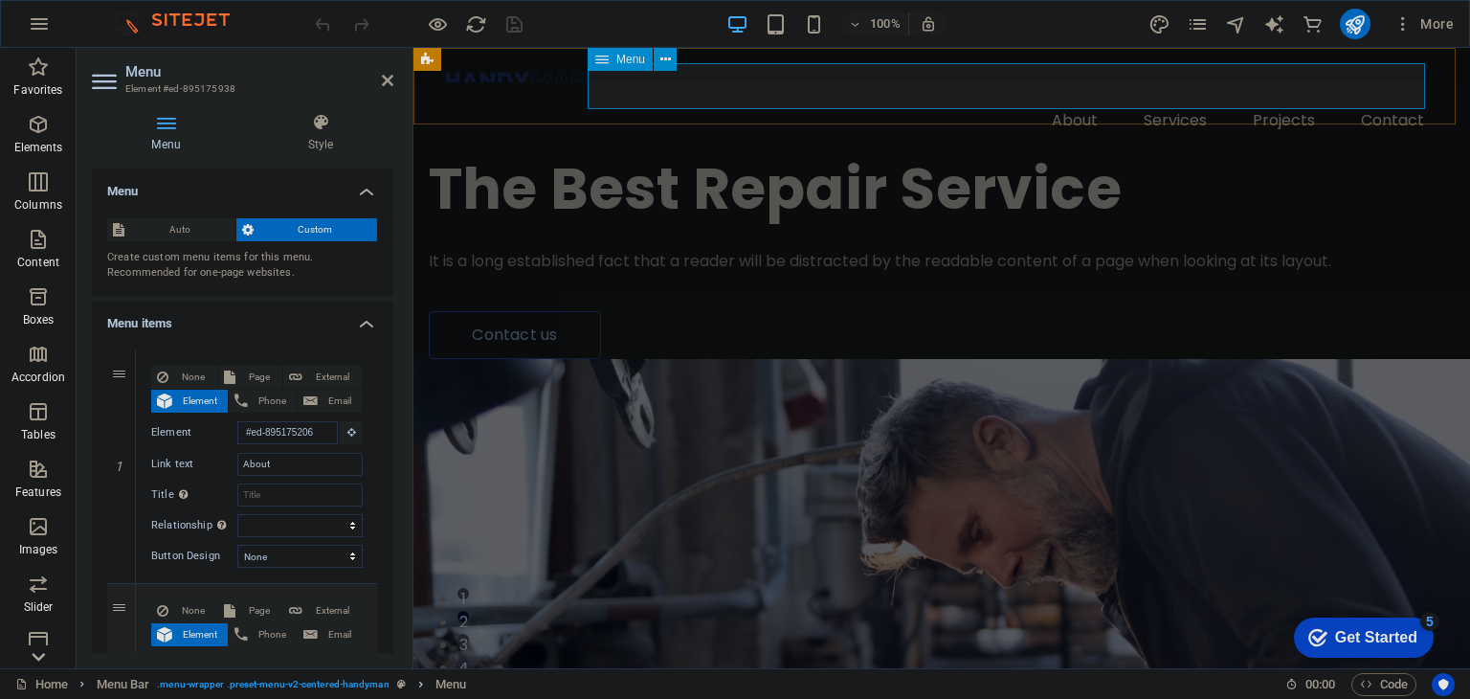
click at [1079, 98] on nav "About Services Projects Contact" at bounding box center [941, 121] width 995 height 46
click at [382, 74] on icon at bounding box center [387, 80] width 11 height 15
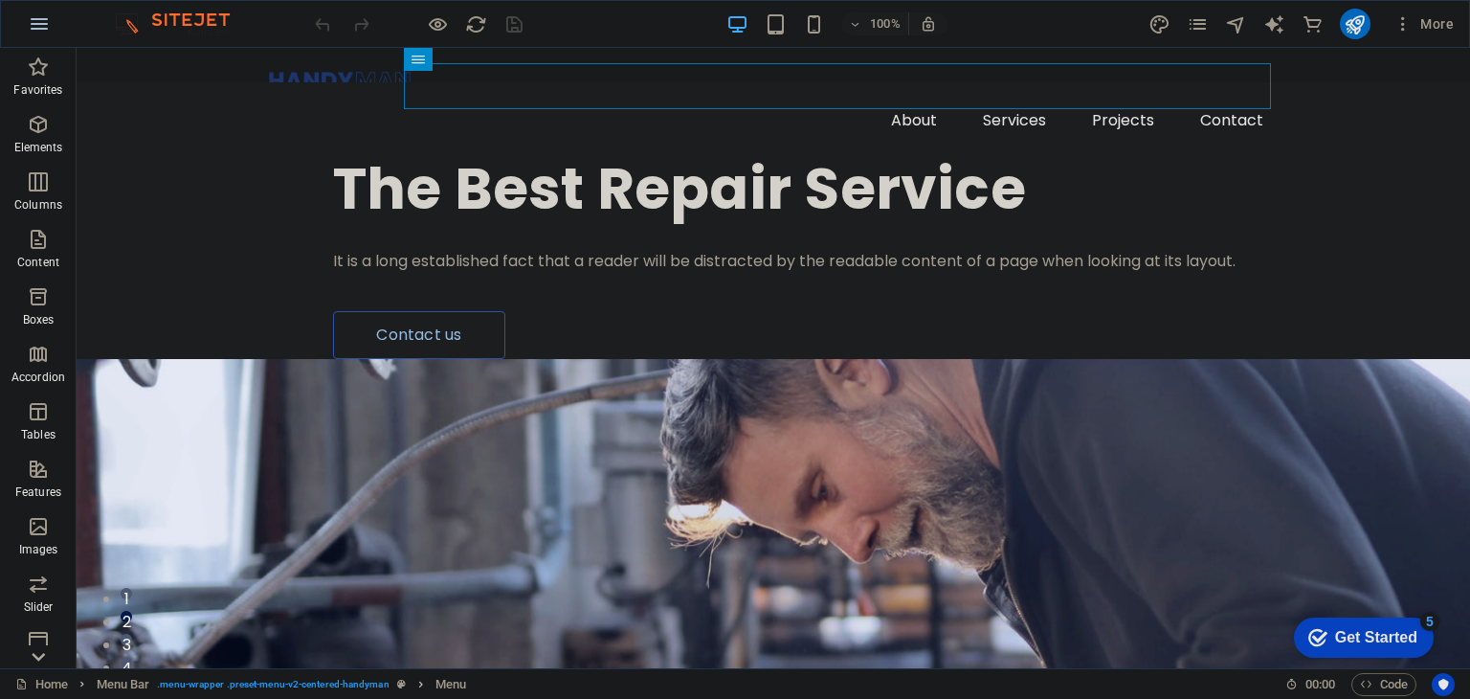
click at [34, 18] on icon "button" at bounding box center [39, 23] width 23 height 23
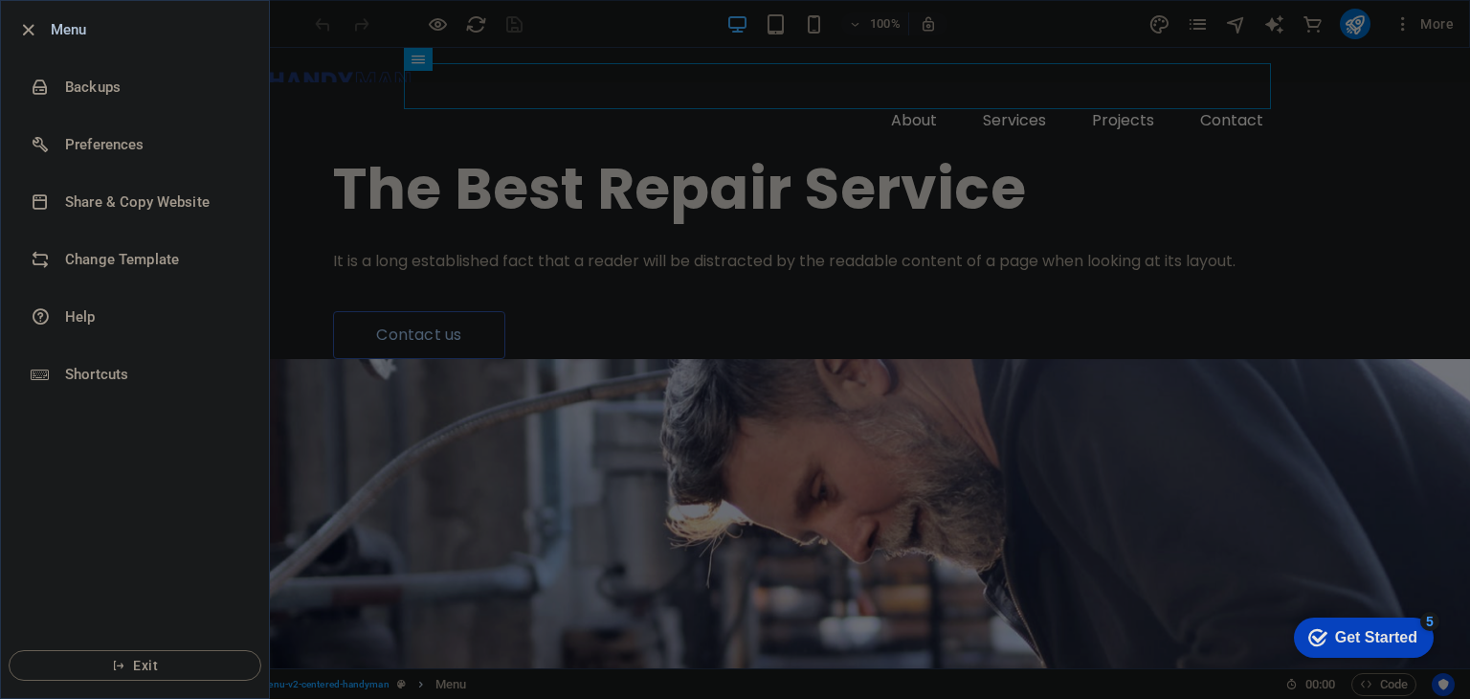
click at [601, 196] on div at bounding box center [735, 349] width 1470 height 699
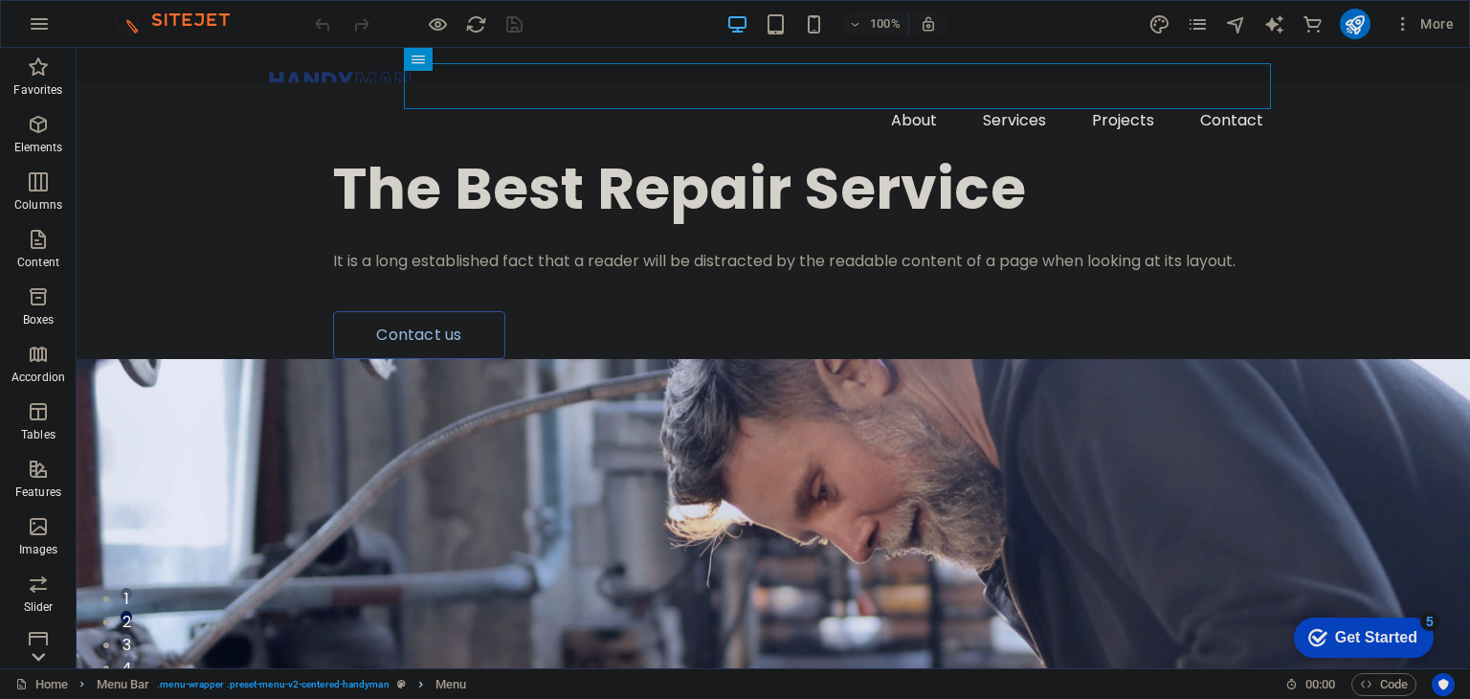
click at [138, 16] on img at bounding box center [182, 23] width 144 height 23
click at [35, 15] on icon "button" at bounding box center [39, 23] width 23 height 23
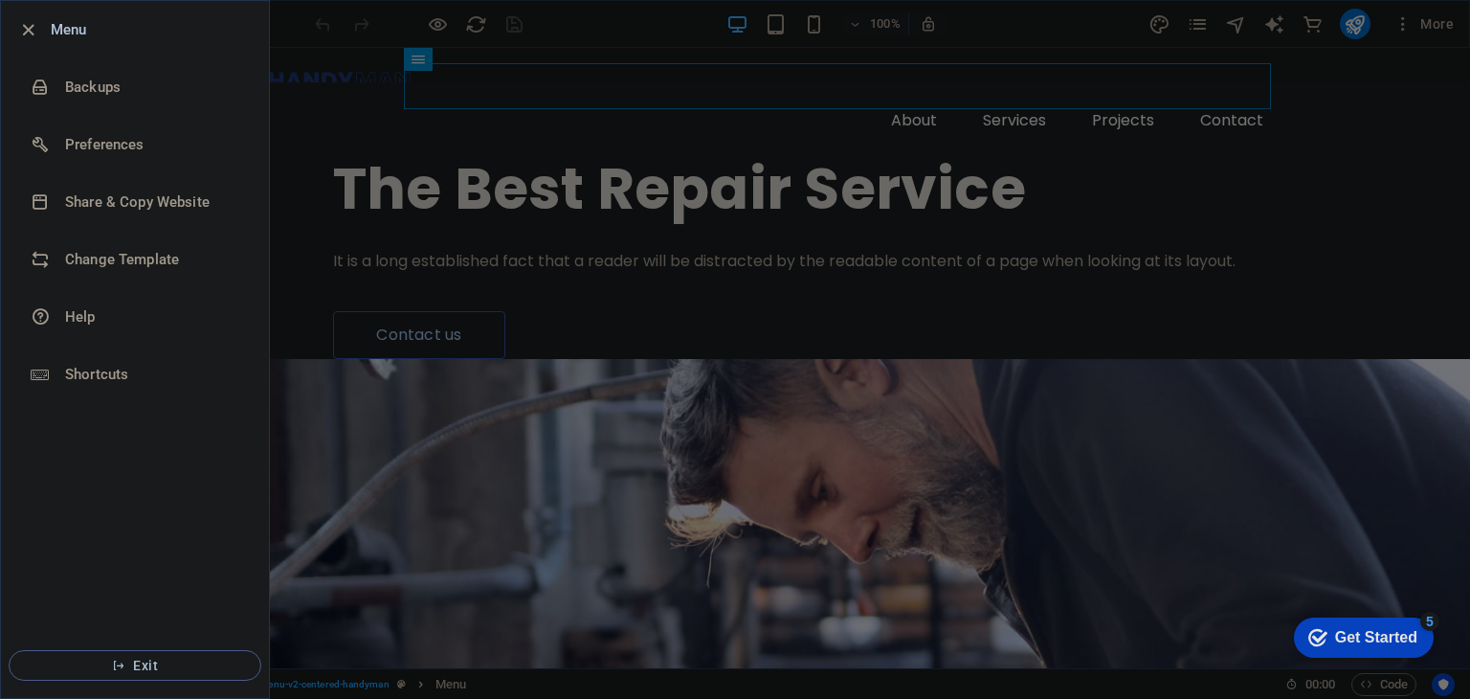
click at [126, 657] on span "Exit" at bounding box center [135, 664] width 220 height 15
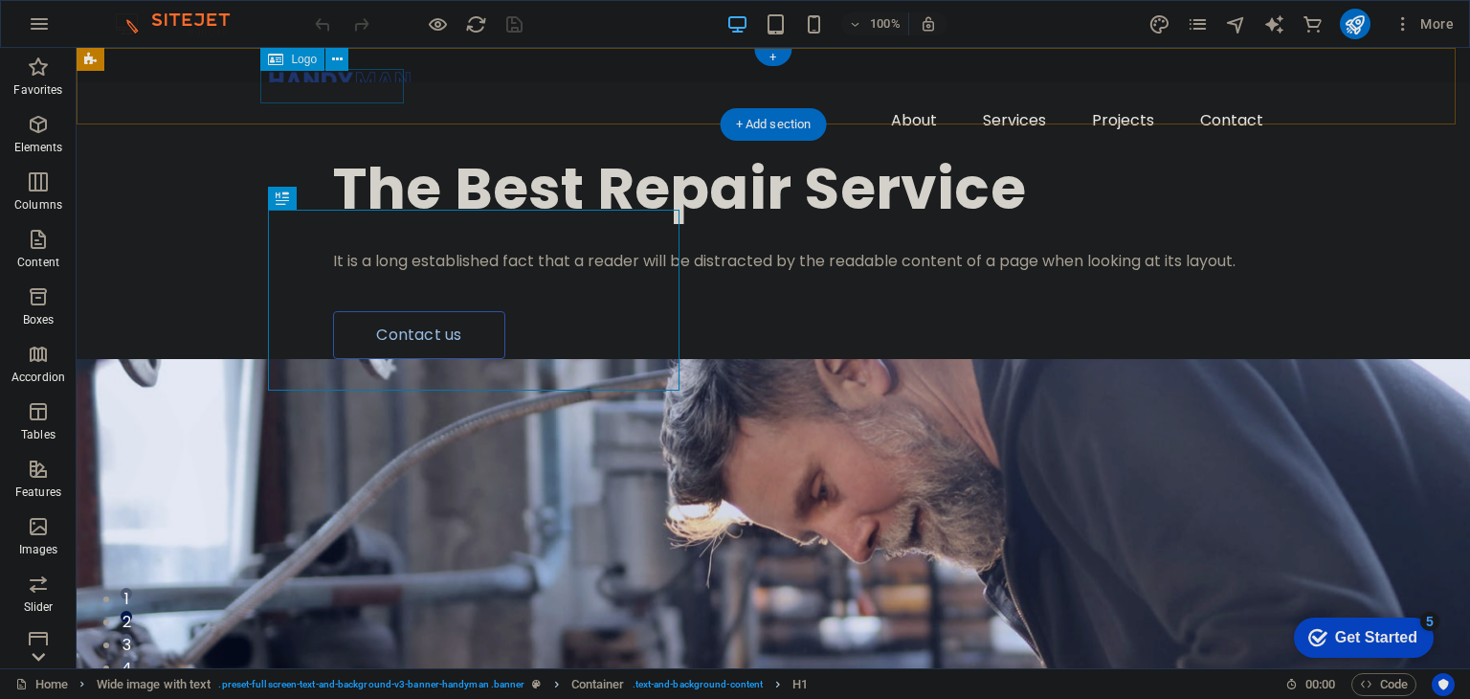
click at [318, 95] on div at bounding box center [773, 80] width 1011 height 34
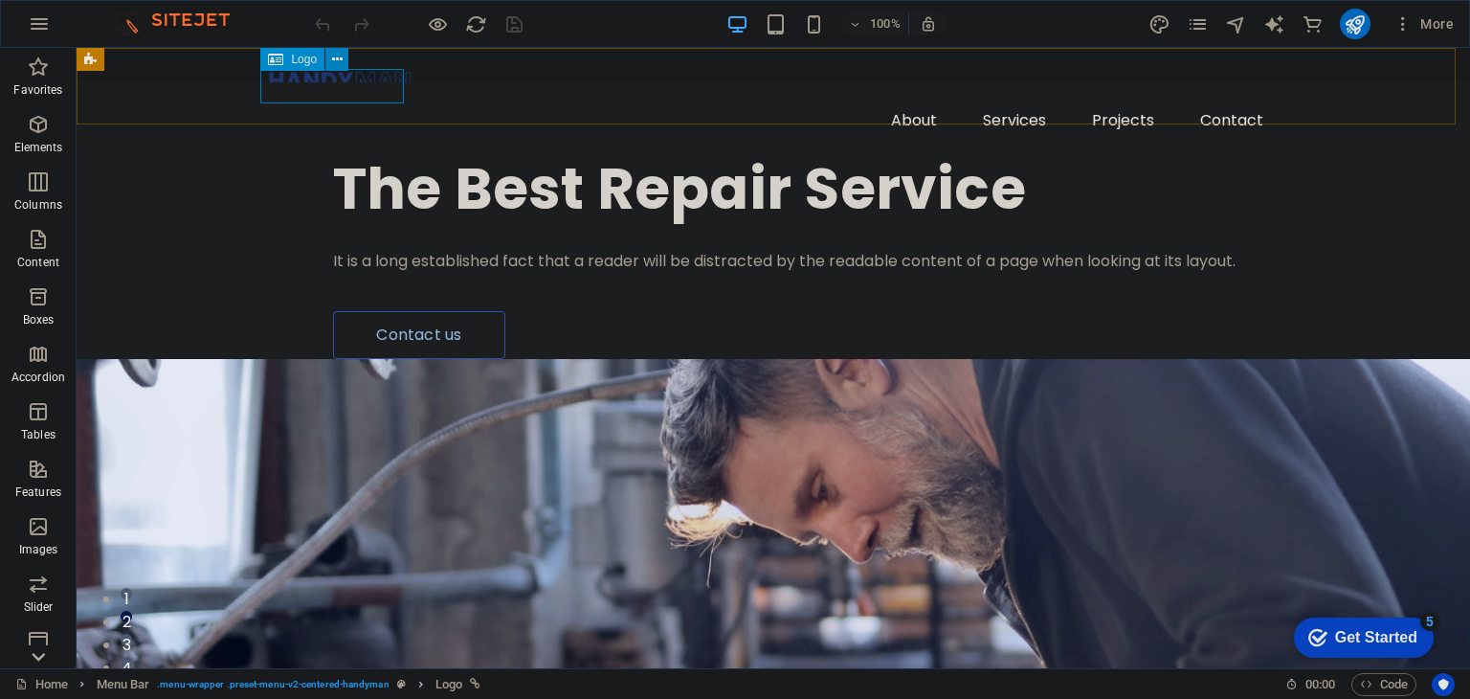
click at [333, 62] on icon at bounding box center [337, 60] width 11 height 20
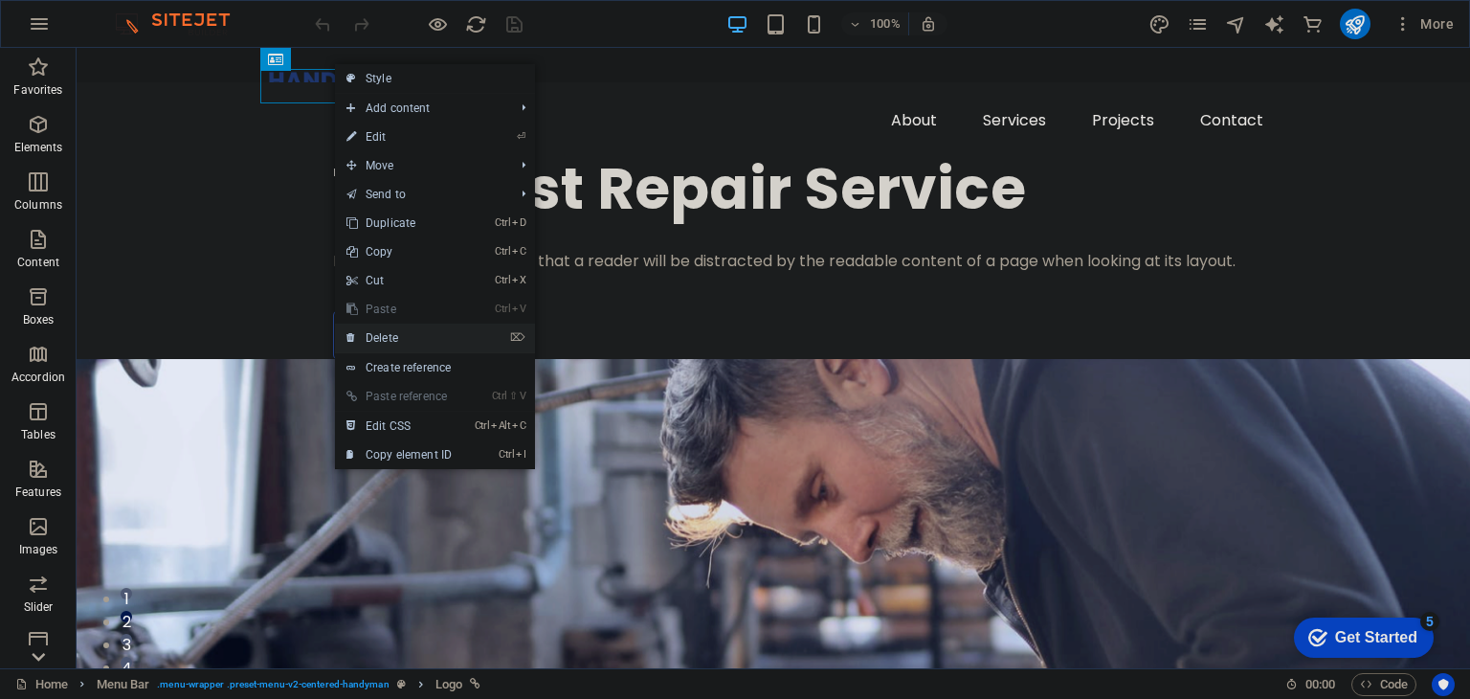
drag, startPoint x: 408, startPoint y: 332, endPoint x: 328, endPoint y: 277, distance: 96.9
click at [408, 332] on link "⌦ Delete" at bounding box center [399, 337] width 128 height 29
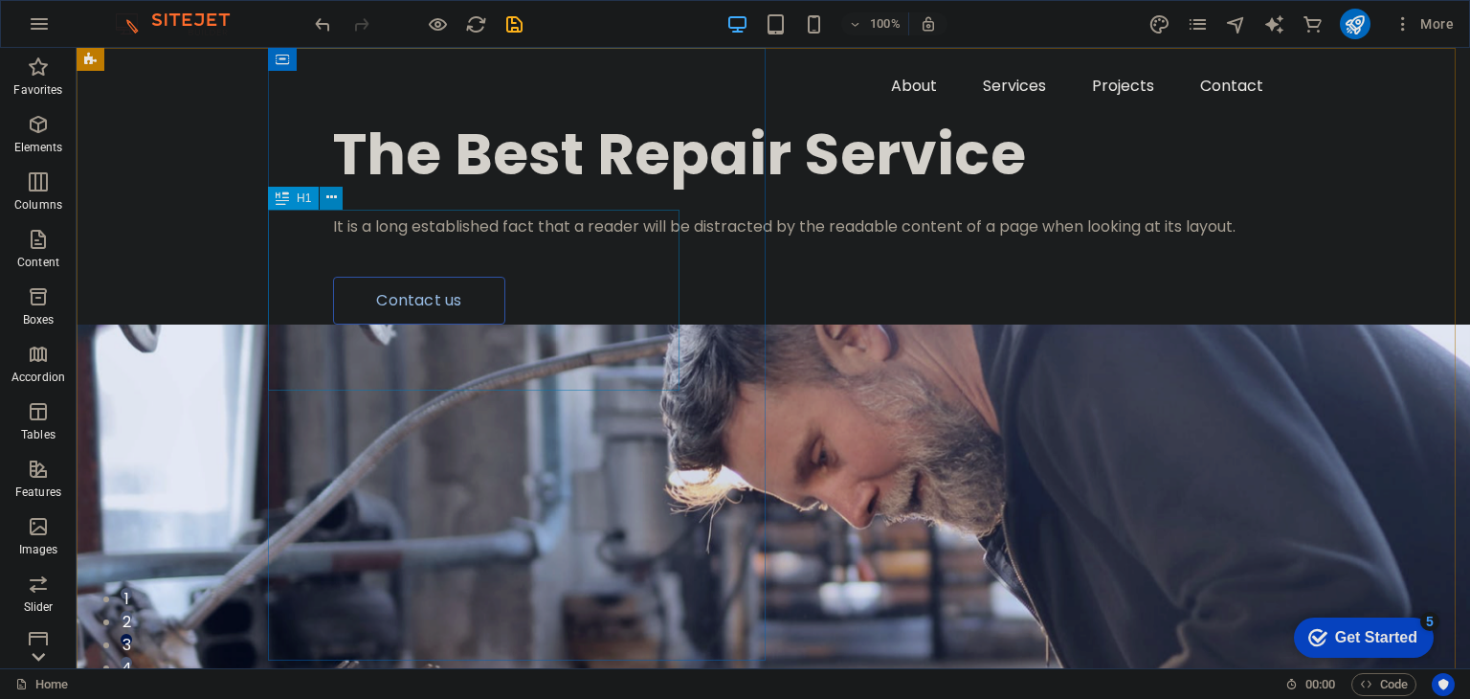
click at [329, 192] on icon at bounding box center [331, 198] width 11 height 20
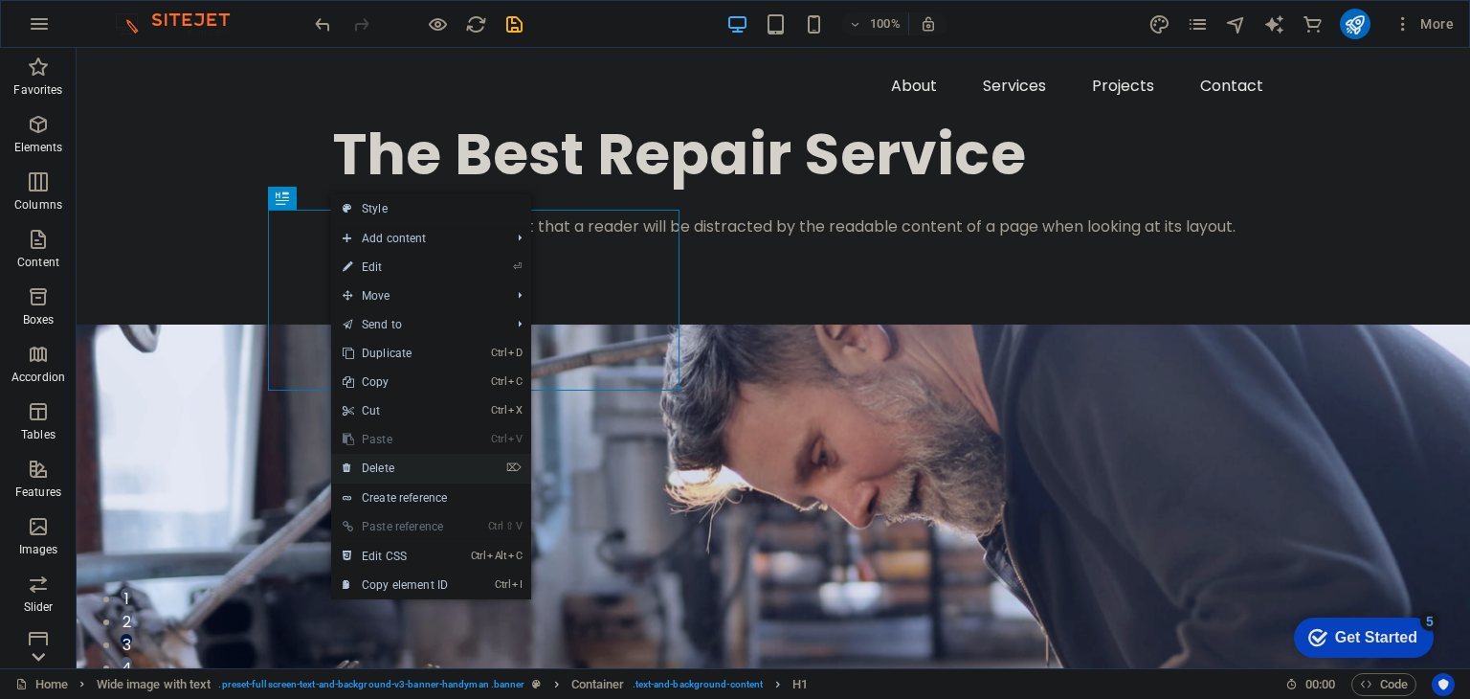
click at [390, 467] on link "⌦ Delete" at bounding box center [395, 468] width 128 height 29
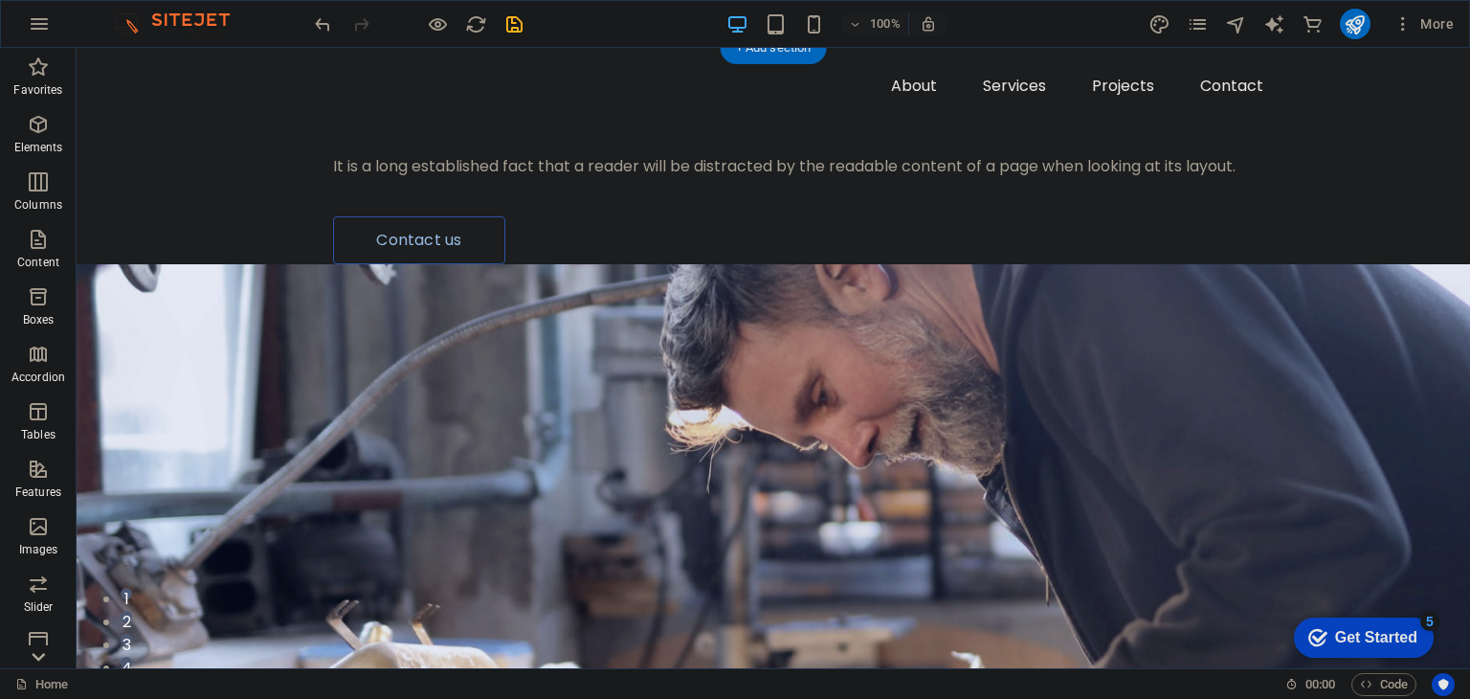
click at [1196, 293] on figure at bounding box center [773, 570] width 1393 height 613
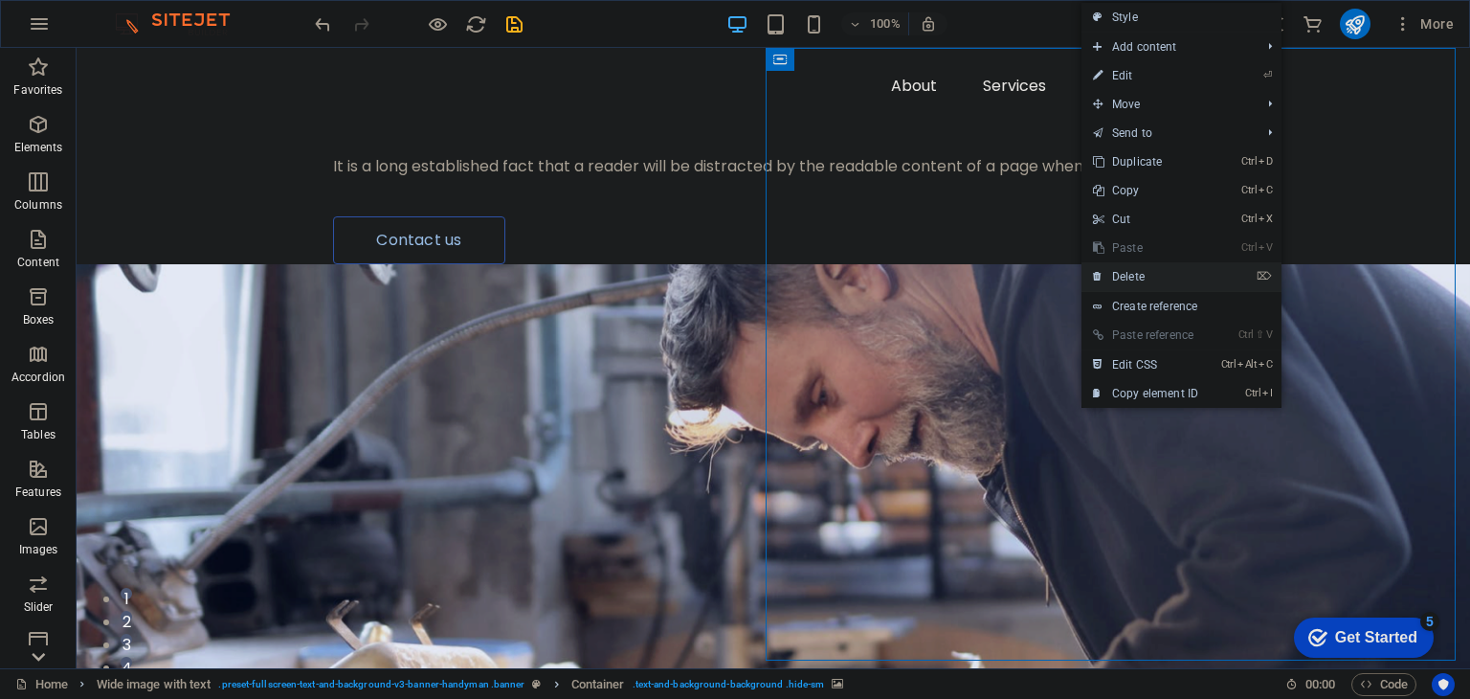
click at [1143, 265] on link "⌦ Delete" at bounding box center [1145, 276] width 128 height 29
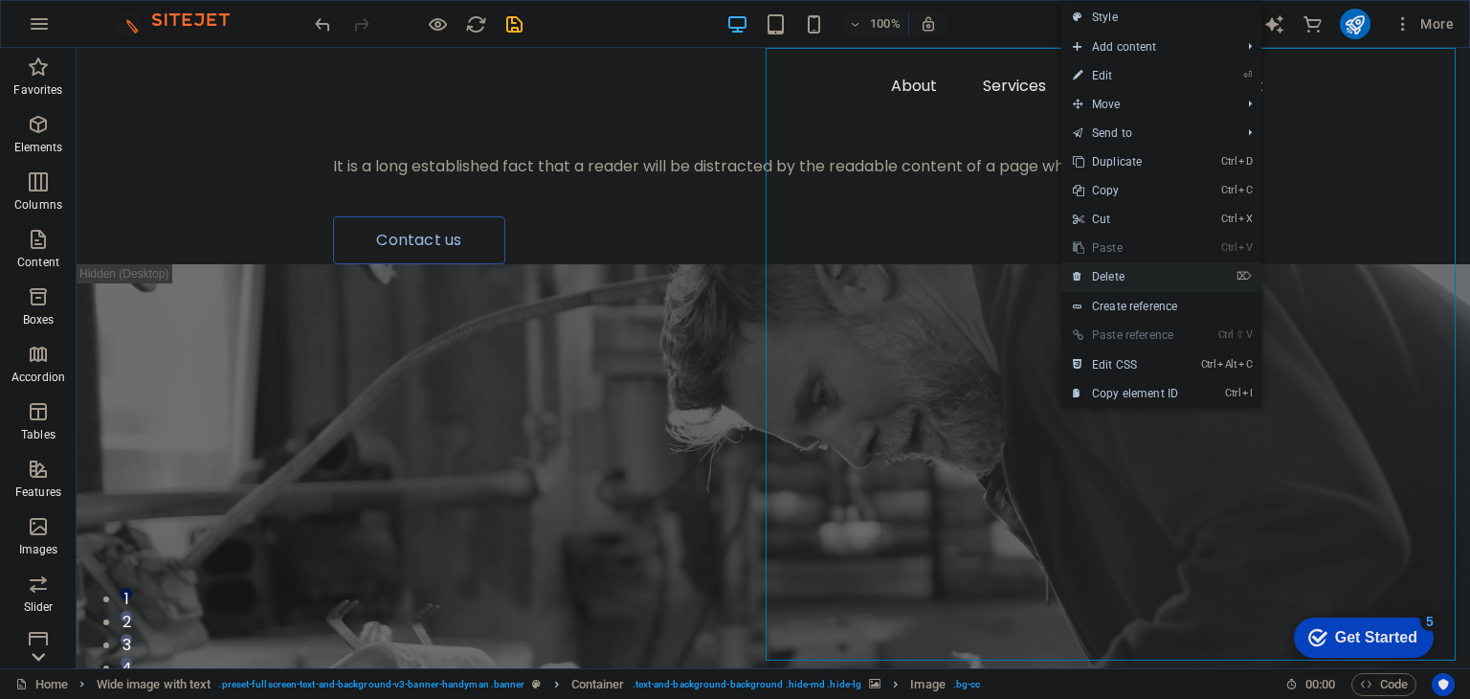
click at [1110, 269] on link "⌦ Delete" at bounding box center [1125, 276] width 128 height 29
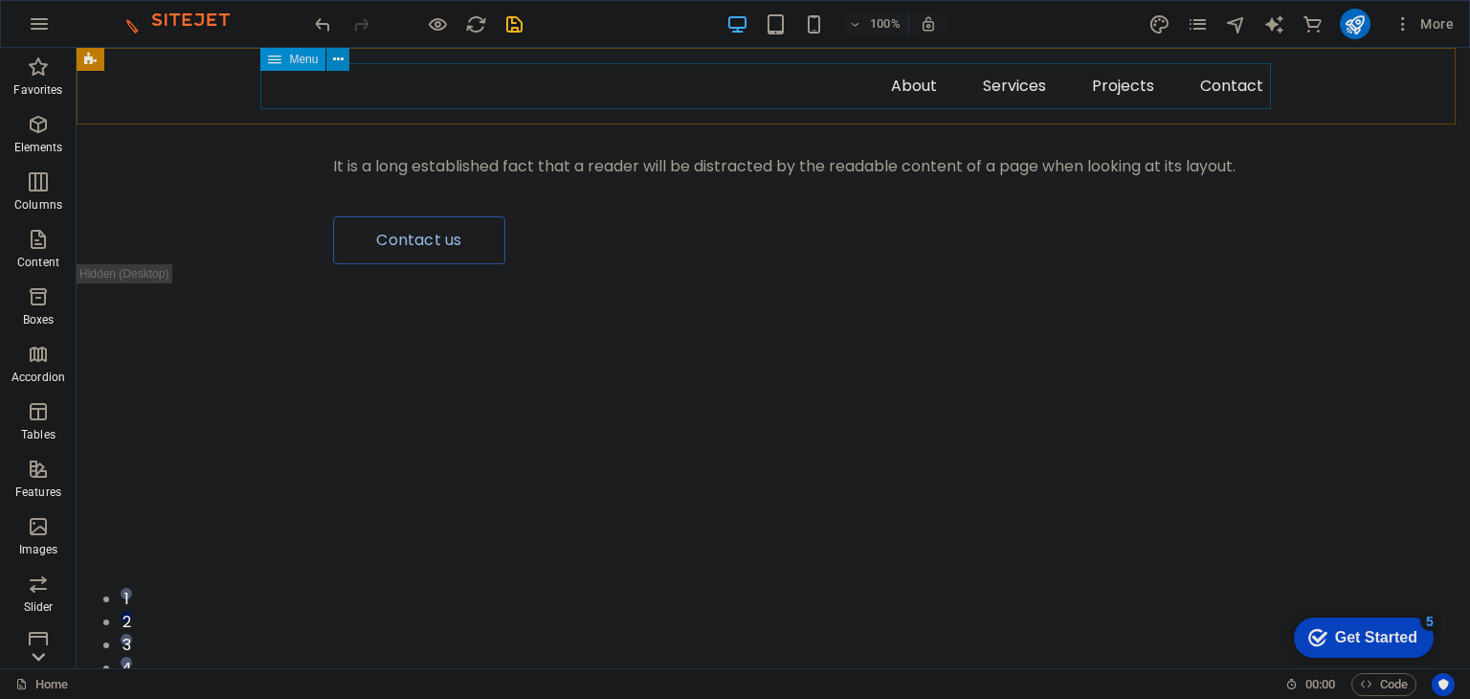
click at [346, 63] on button at bounding box center [337, 59] width 23 height 23
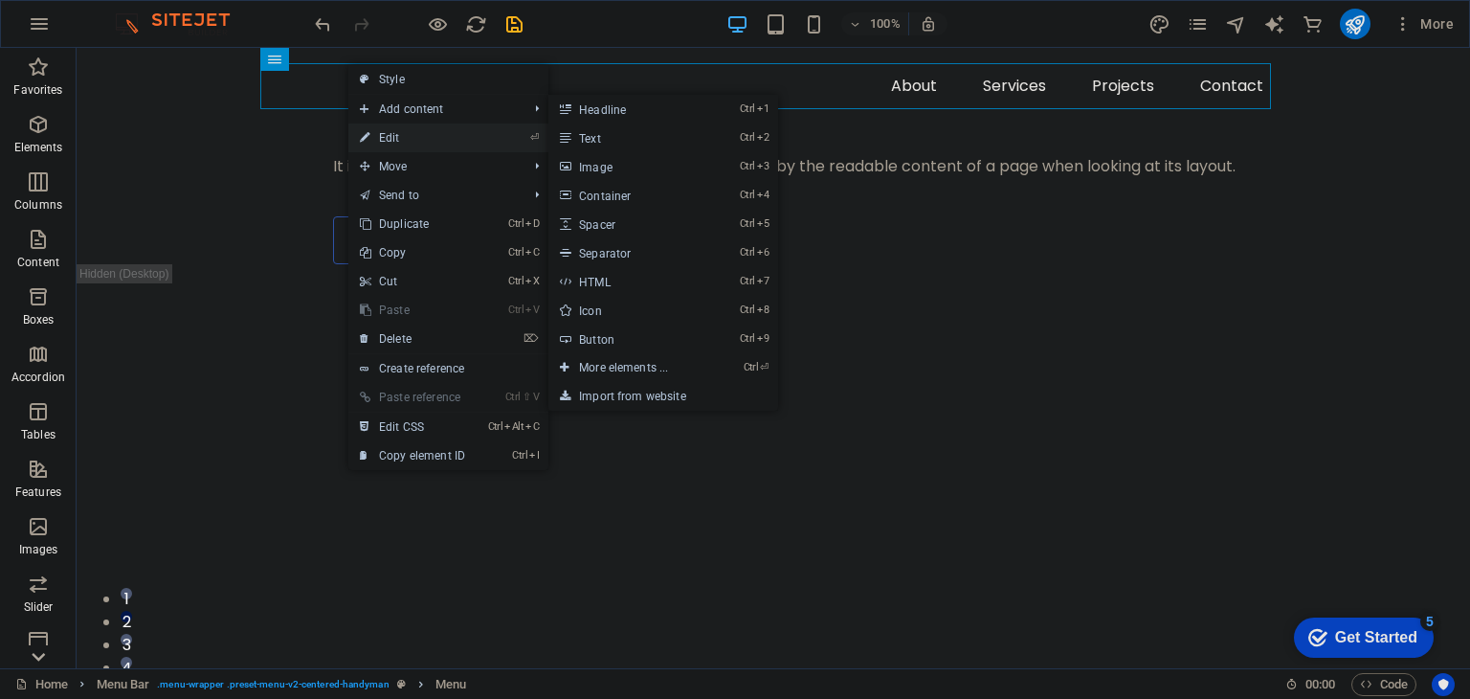
drag, startPoint x: 446, startPoint y: 127, endPoint x: 16, endPoint y: 91, distance: 431.2
click at [446, 127] on link "⏎ Edit" at bounding box center [412, 137] width 128 height 29
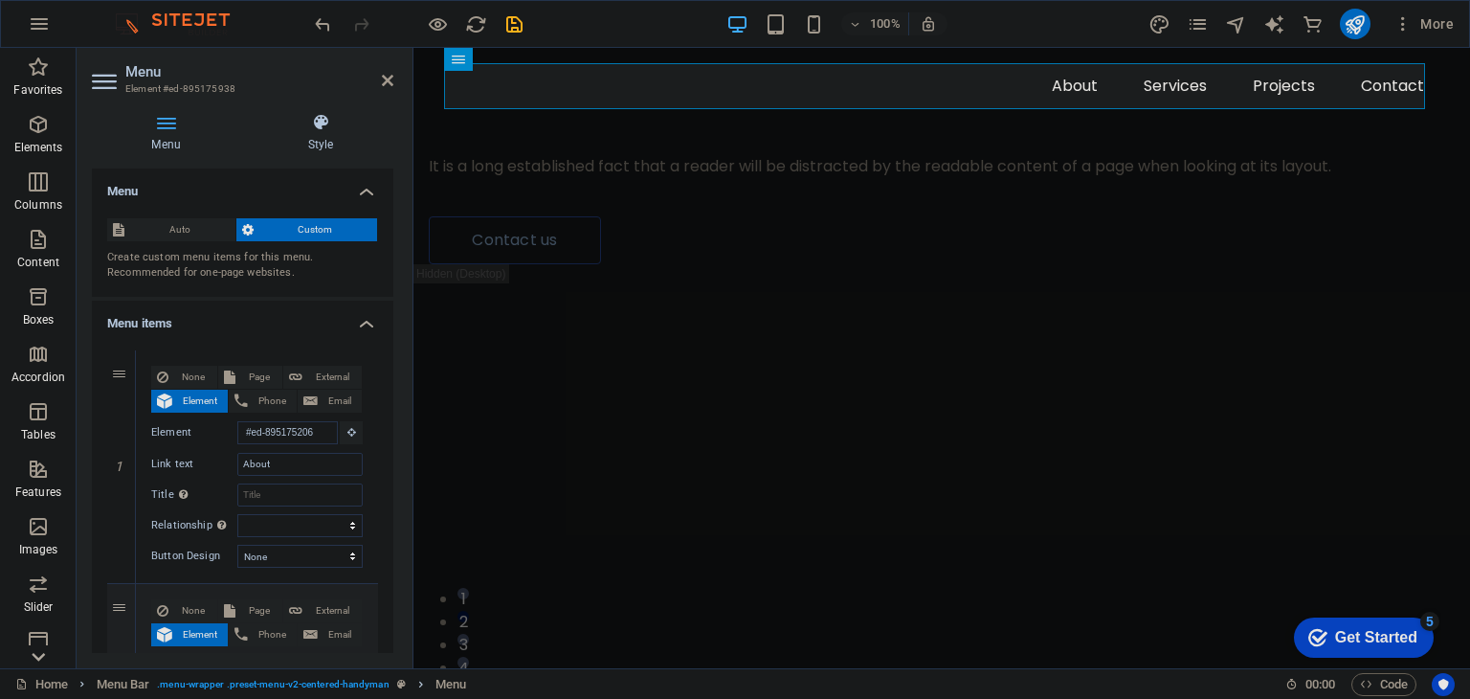
click at [333, 120] on icon at bounding box center [320, 122] width 145 height 19
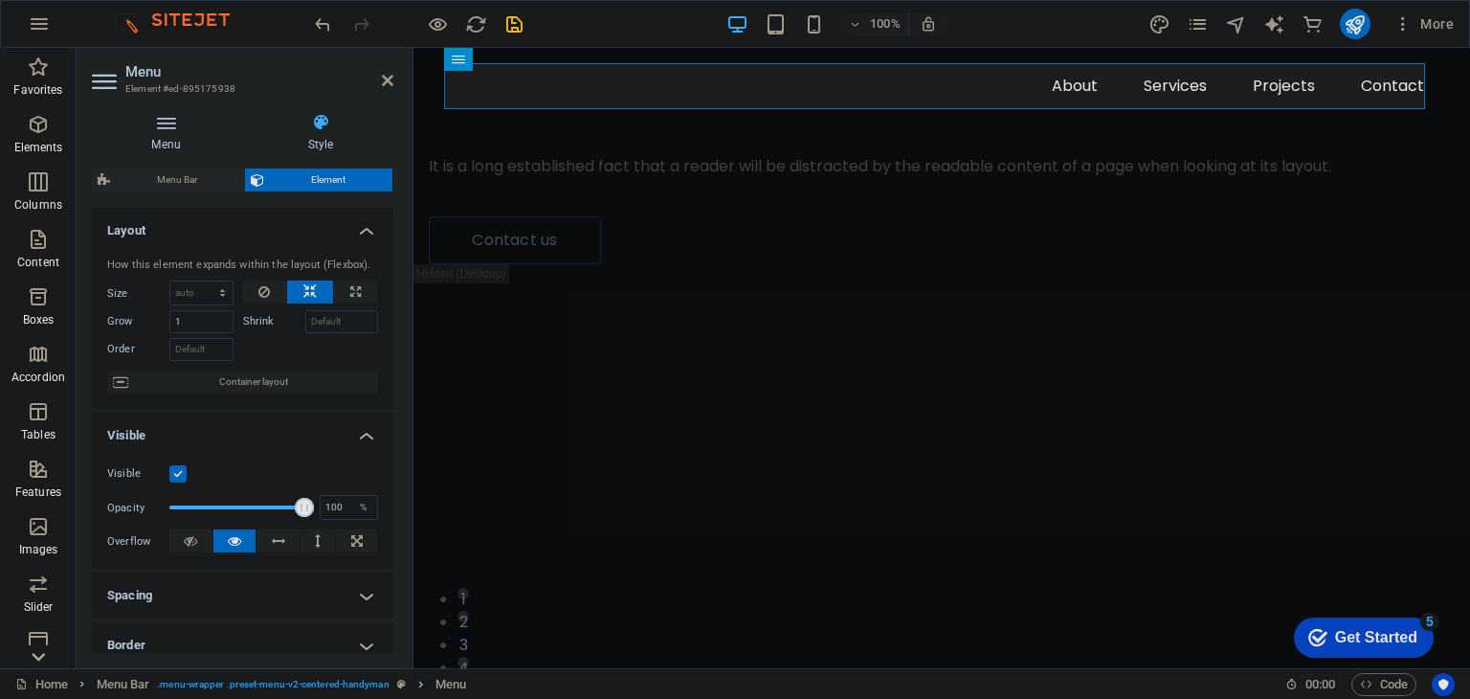
click at [188, 130] on icon at bounding box center [166, 122] width 148 height 19
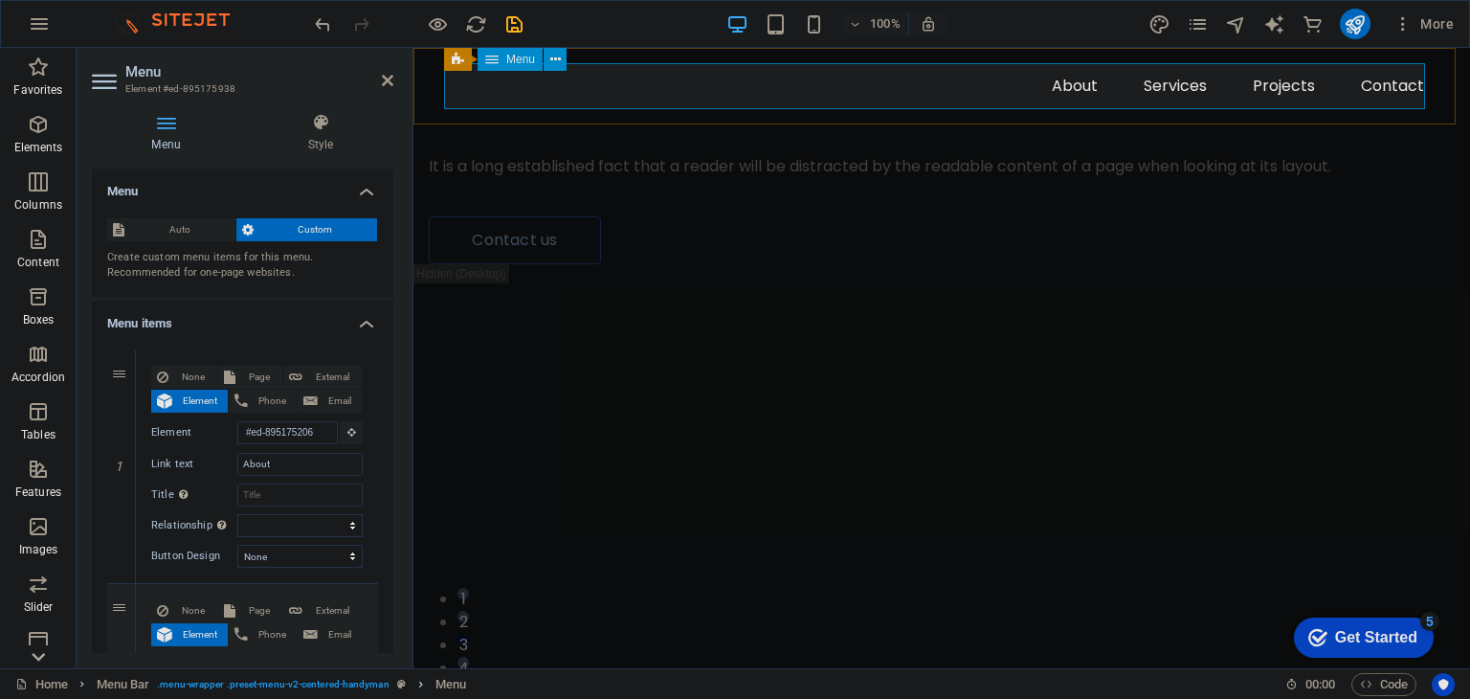
click at [1058, 84] on nav "About Services Projects Contact" at bounding box center [941, 86] width 995 height 46
click at [321, 471] on input "About" at bounding box center [299, 464] width 125 height 23
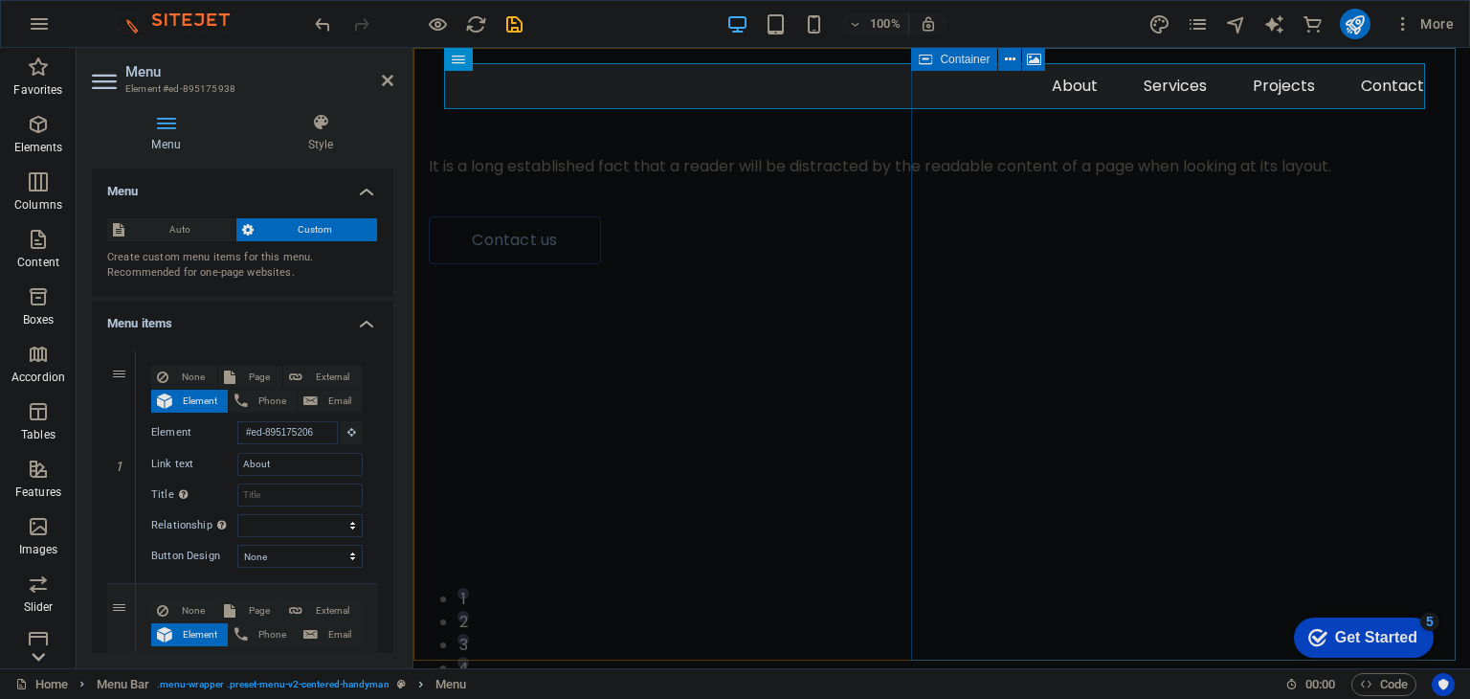
click at [1011, 317] on div "Drop content here or Add elements Paste clipboard" at bounding box center [941, 638] width 1057 height 748
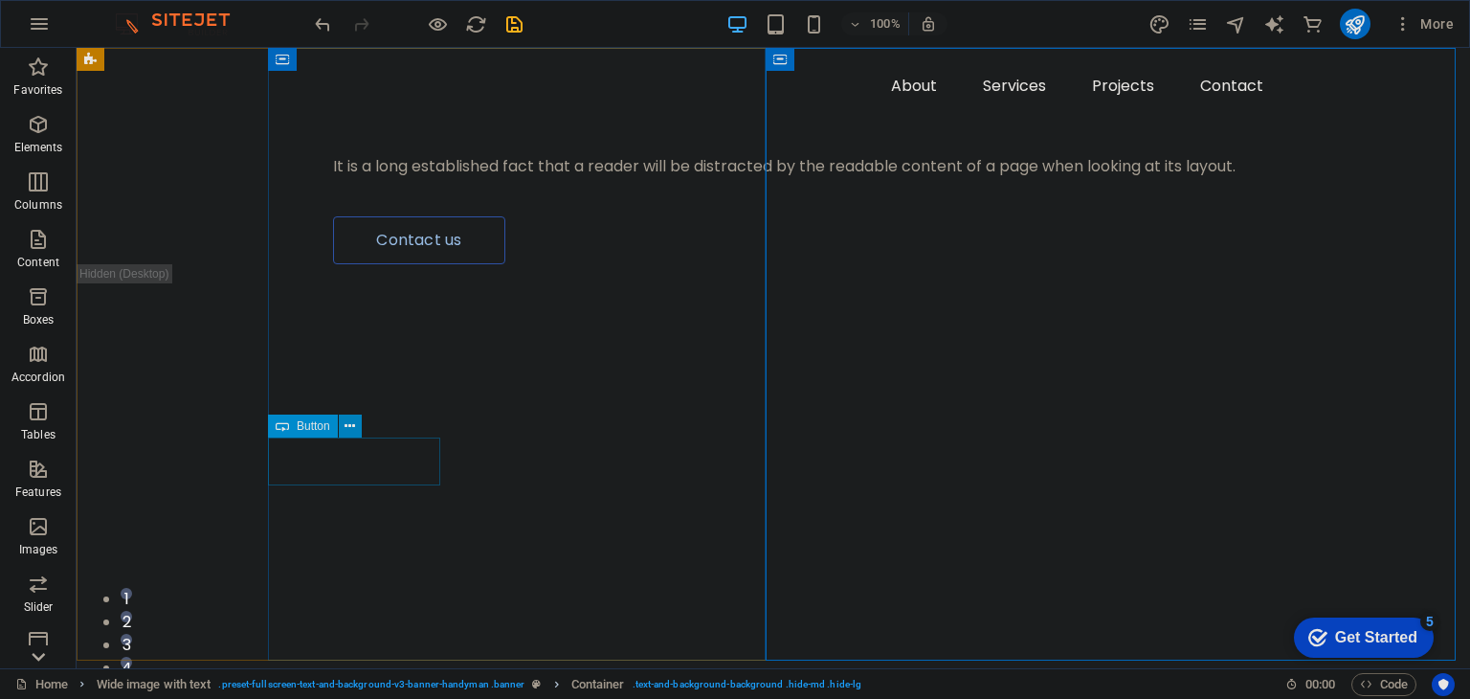
click at [350, 430] on icon at bounding box center [350, 426] width 11 height 20
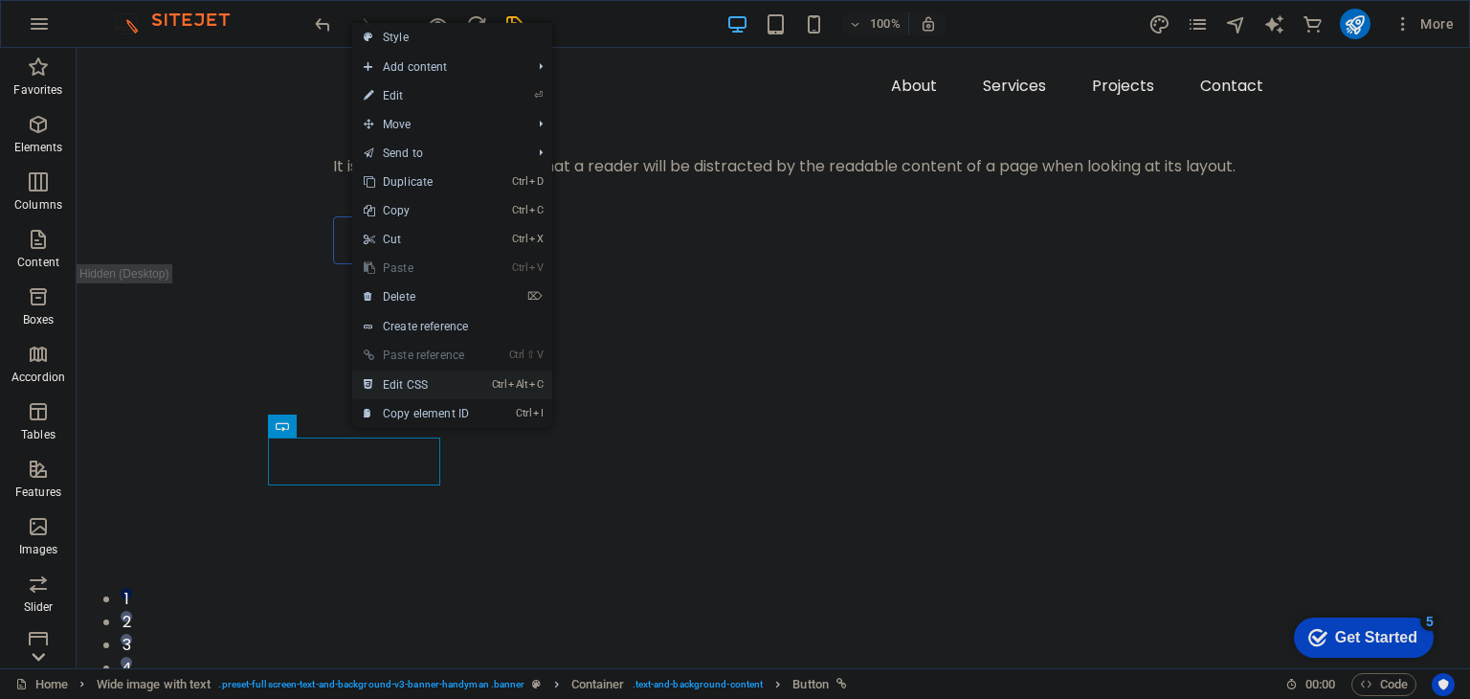
click at [410, 383] on link "Ctrl Alt C Edit CSS" at bounding box center [416, 384] width 128 height 29
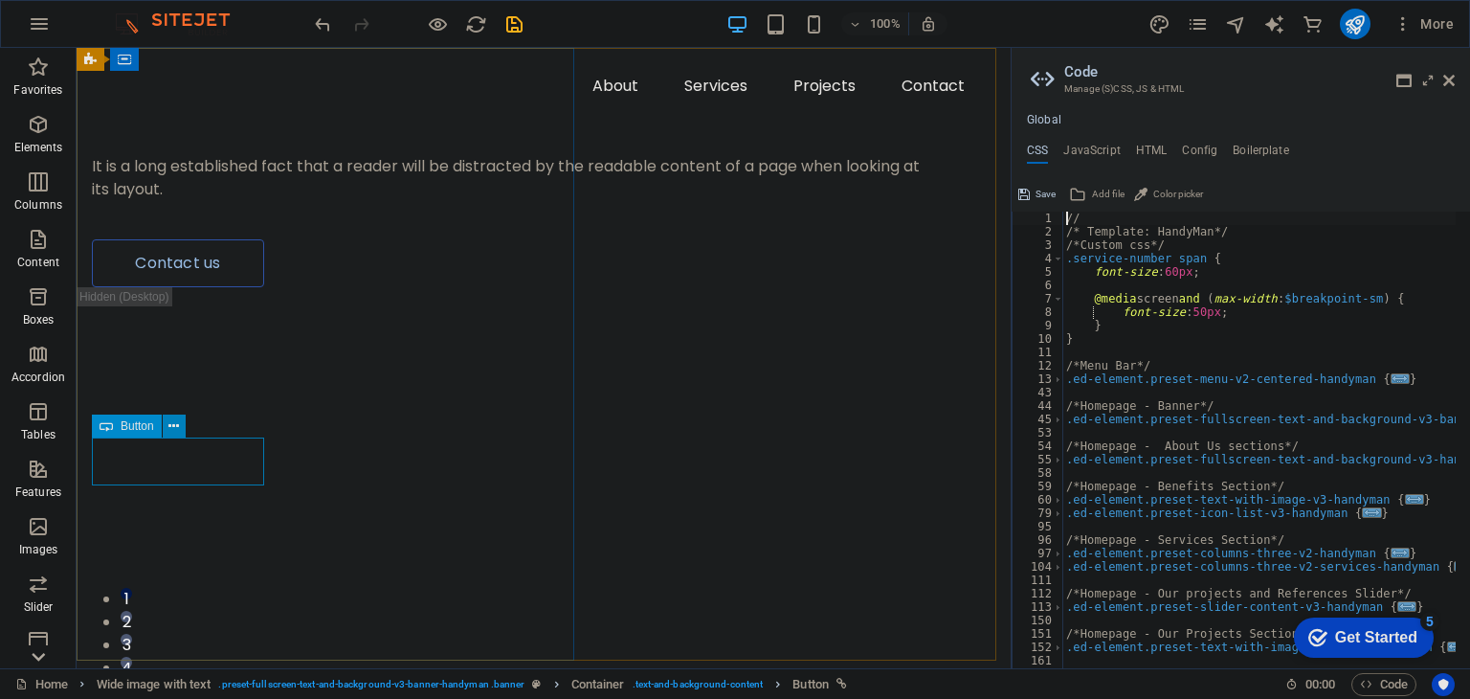
click at [163, 430] on button at bounding box center [174, 425] width 23 height 23
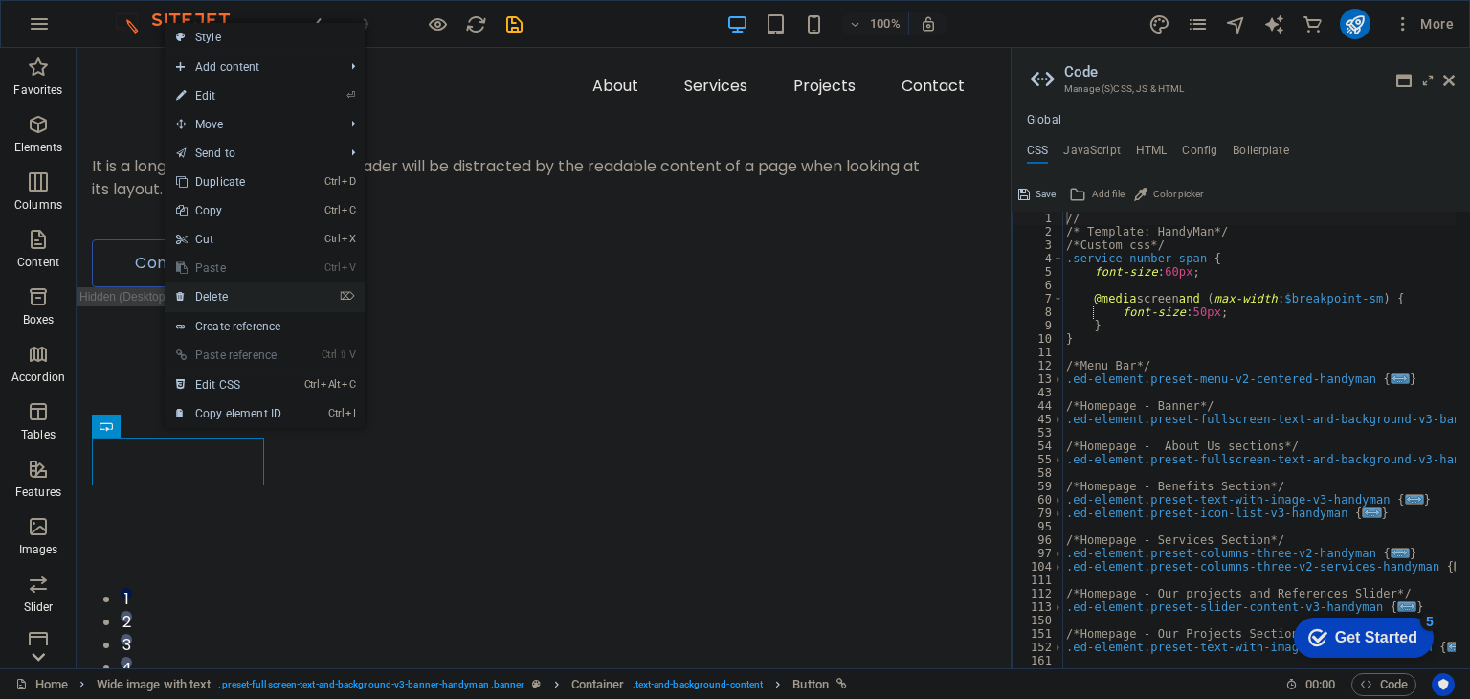
click at [250, 298] on link "⌦ Delete" at bounding box center [229, 296] width 128 height 29
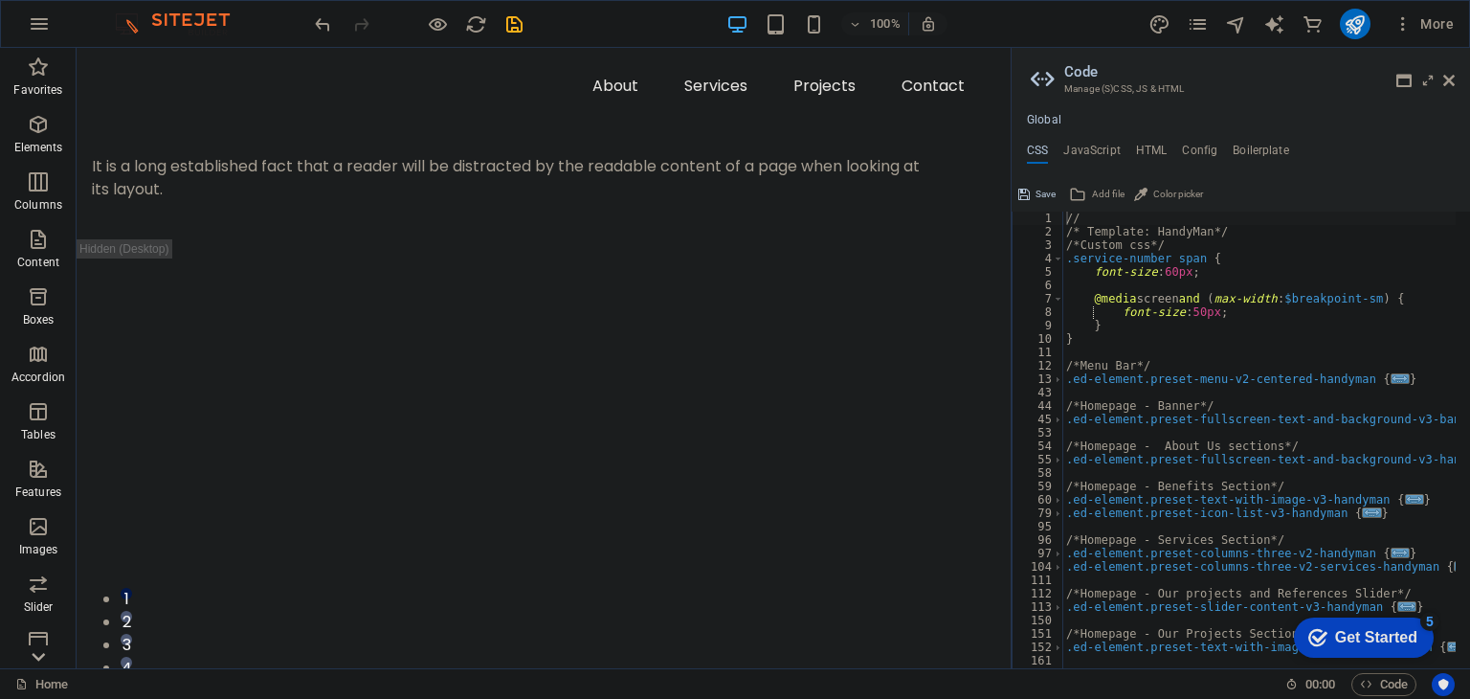
click at [1455, 81] on aside "Code Manage (S)CSS, JS & HTML Global CSS JavaScript HTML Config Boilerplate // …" at bounding box center [1240, 358] width 459 height 620
drag, startPoint x: 1367, startPoint y: 28, endPoint x: 1443, endPoint y: 76, distance: 90.3
click at [1443, 76] on icon at bounding box center [1448, 80] width 11 height 15
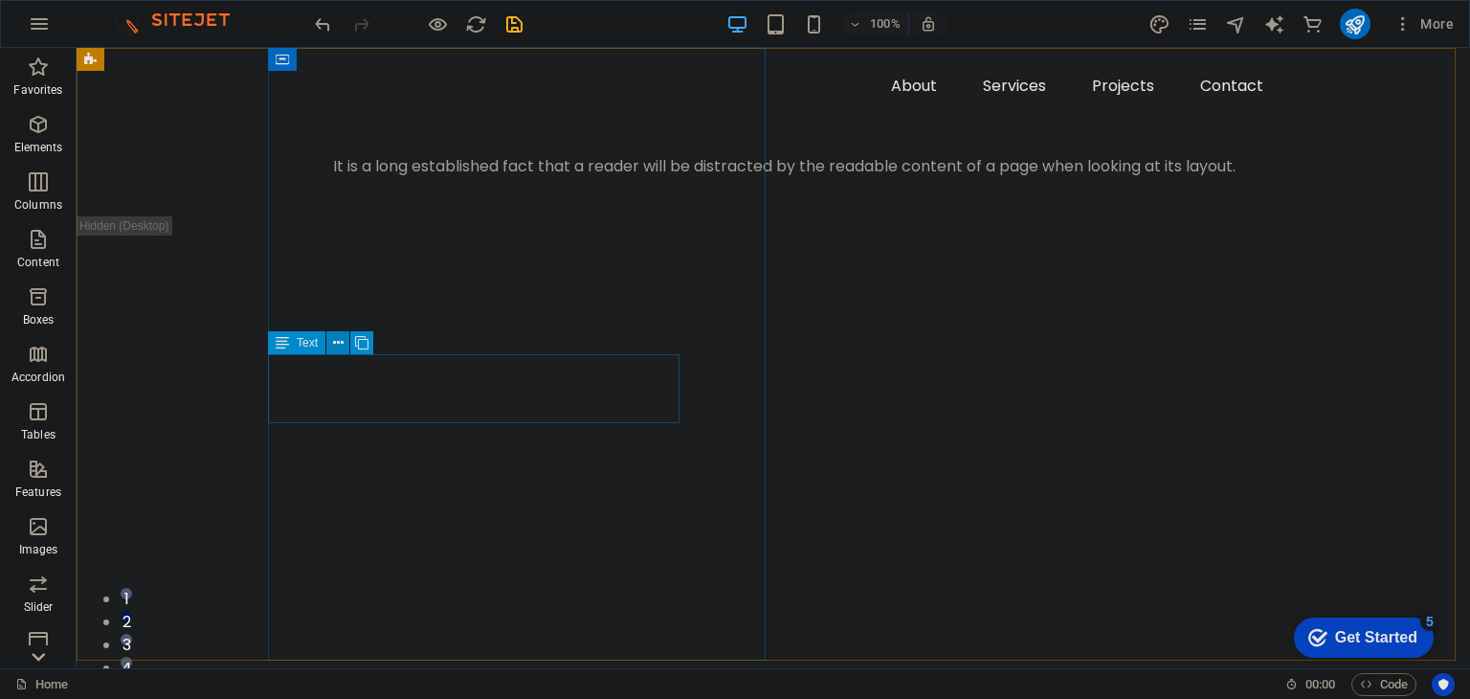
click at [341, 344] on icon at bounding box center [338, 343] width 11 height 20
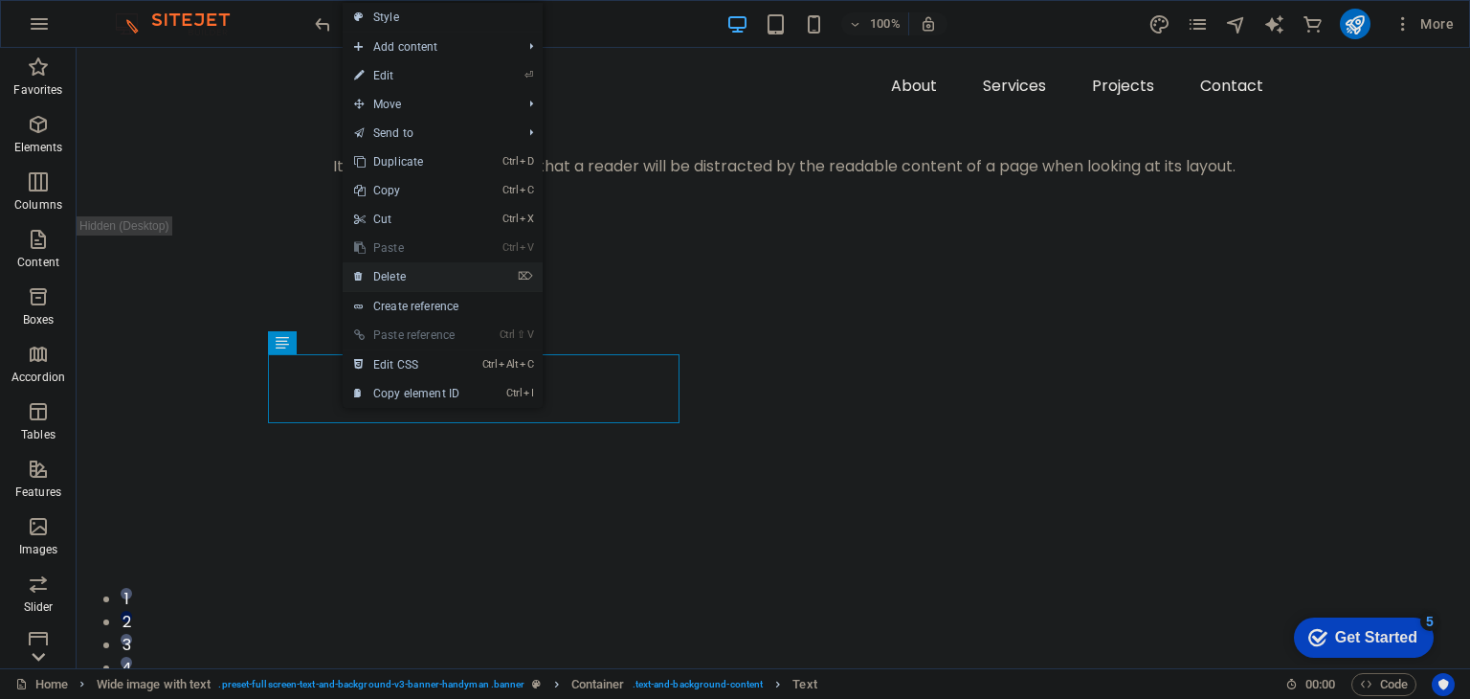
click at [400, 277] on link "⌦ Delete" at bounding box center [407, 276] width 128 height 29
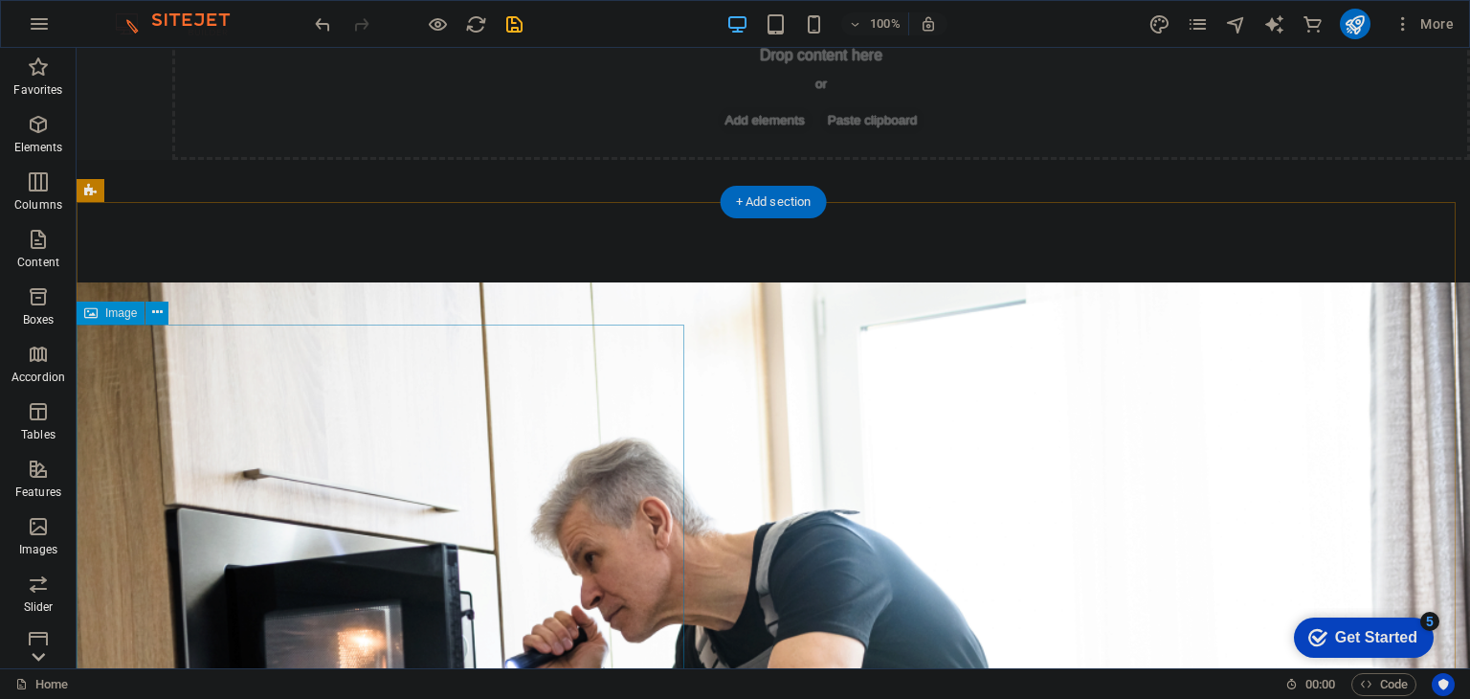
scroll to position [574, 0]
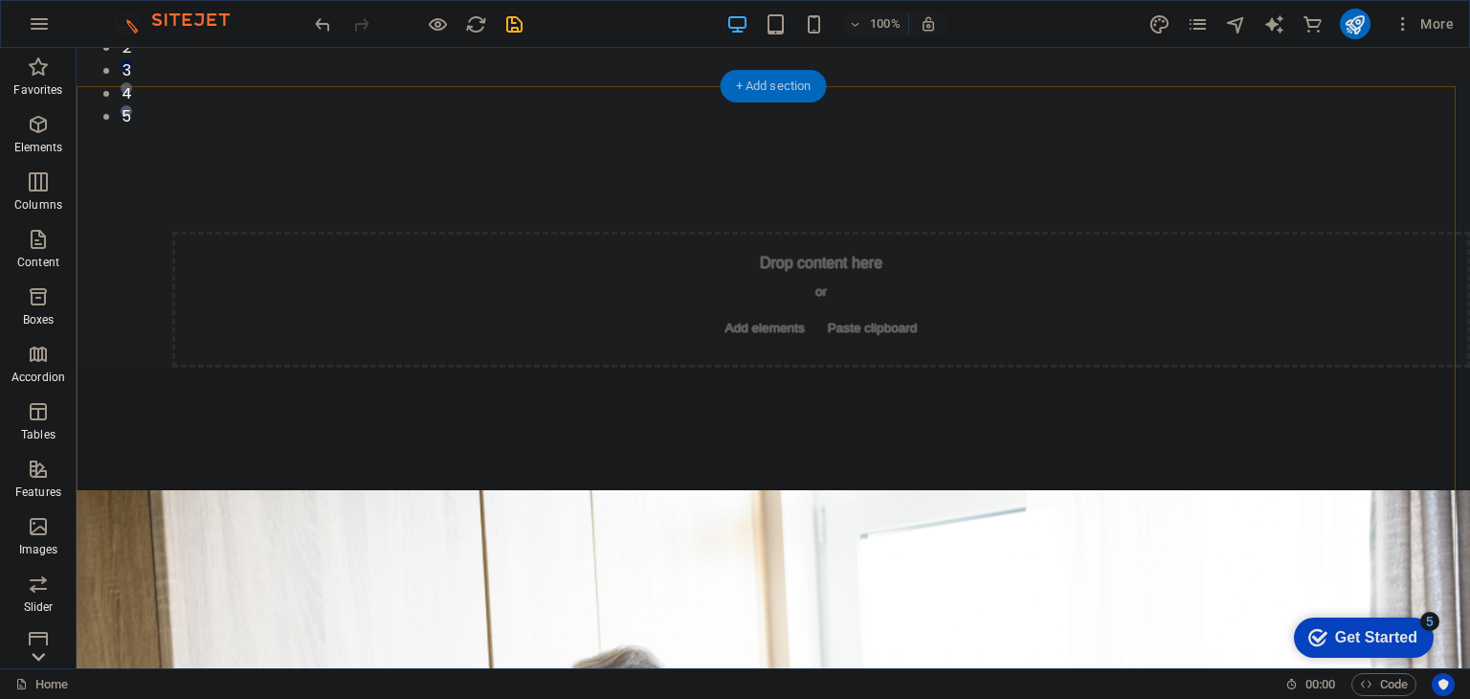
click at [781, 77] on div "+ Add section" at bounding box center [774, 86] width 106 height 33
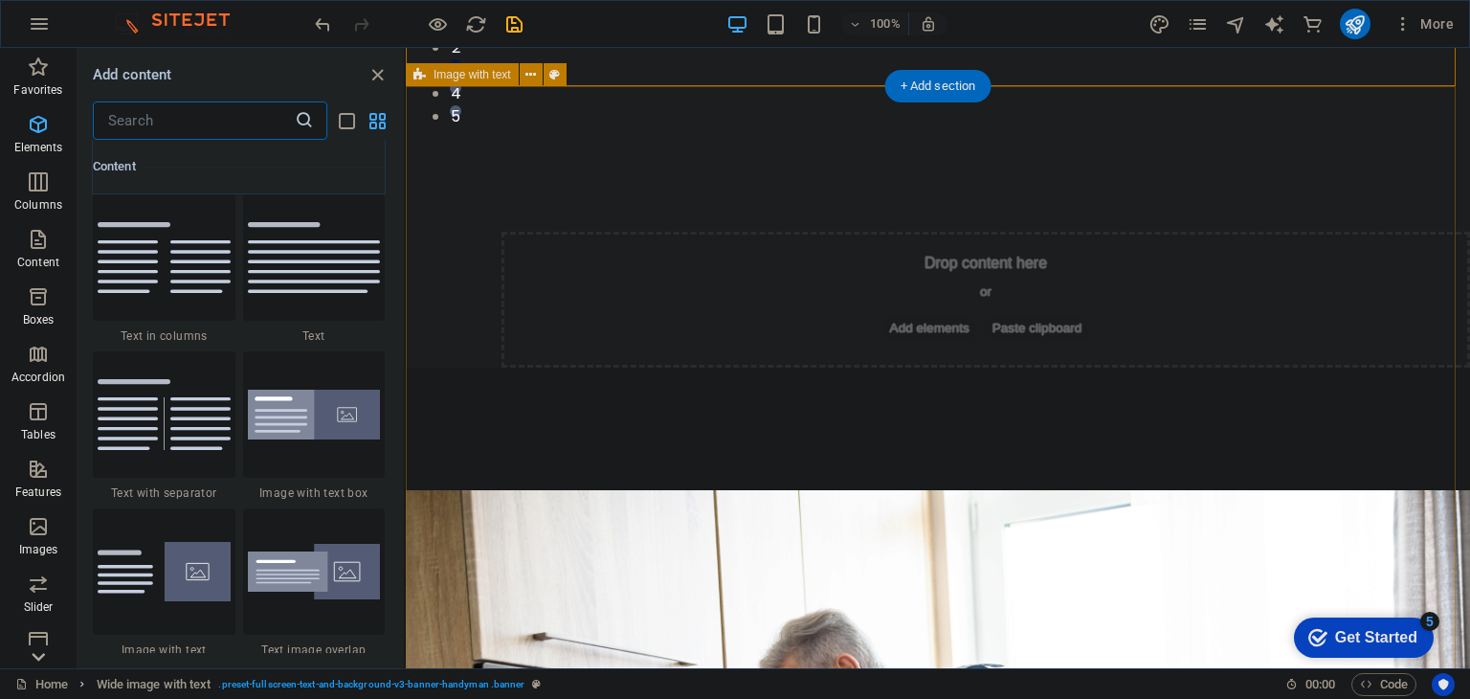
scroll to position [3349, 0]
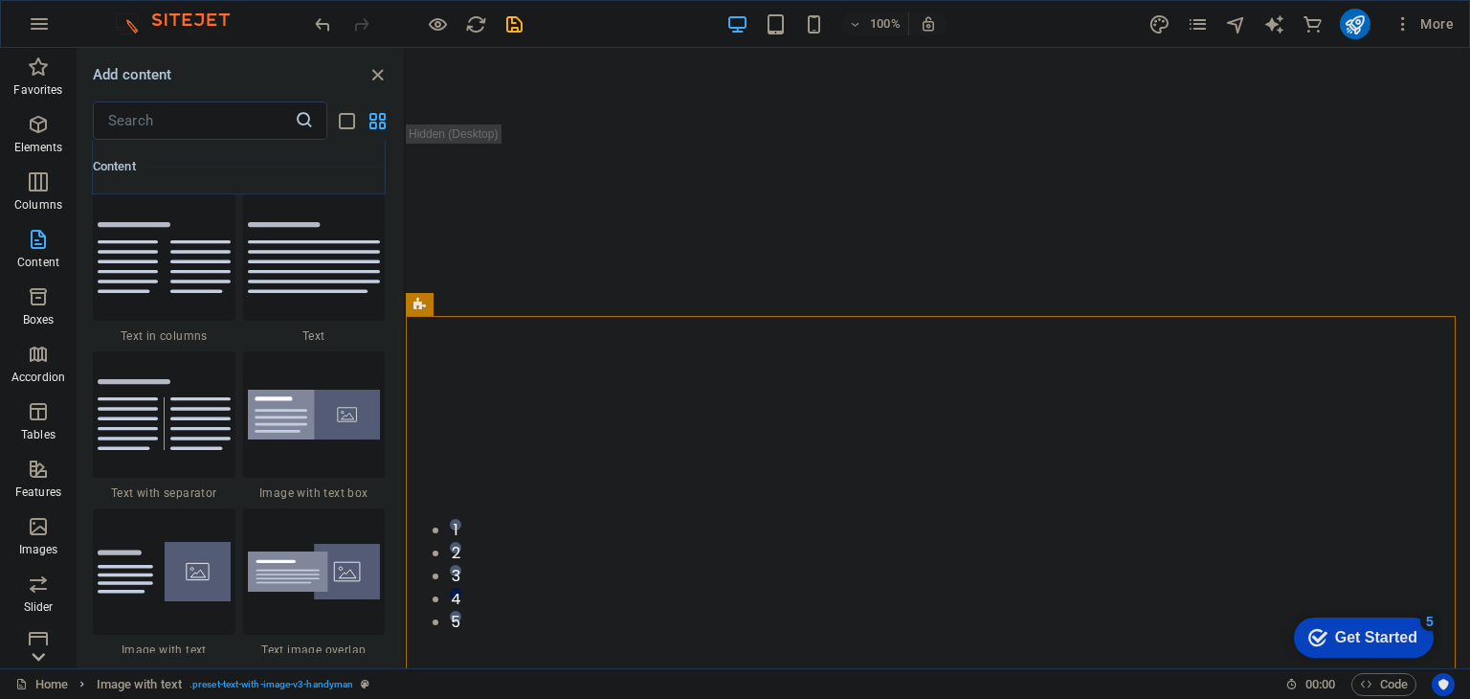
scroll to position [0, 0]
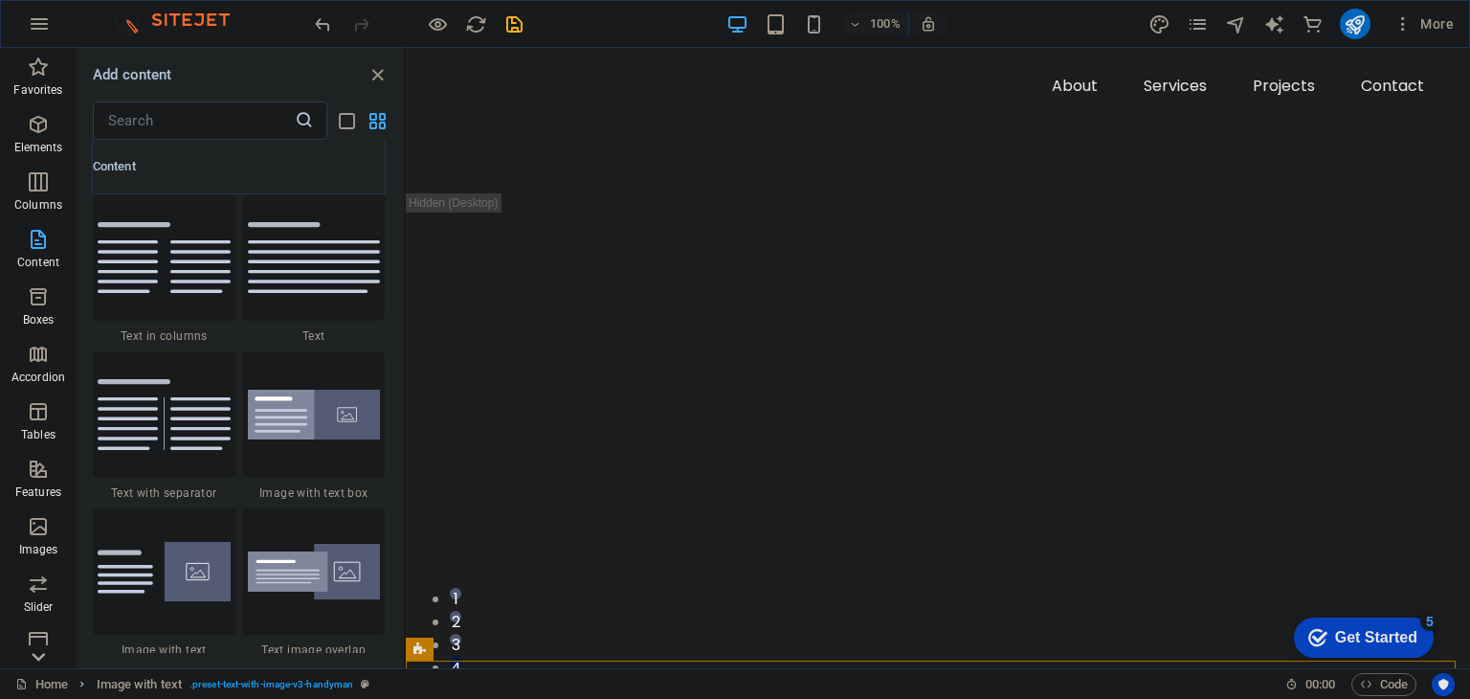
drag, startPoint x: 1469, startPoint y: 147, endPoint x: 1788, endPoint y: 88, distance: 324.2
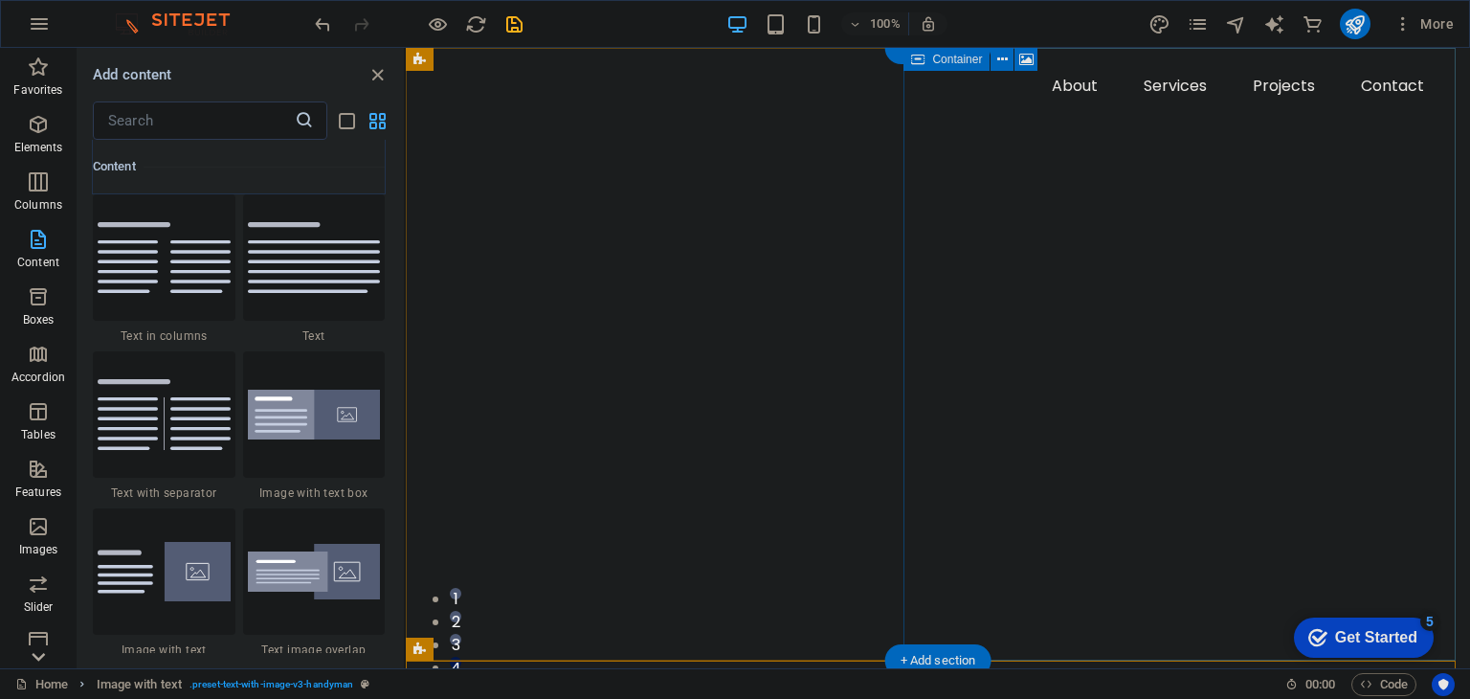
click at [1026, 281] on div "Drop content here or Add elements Paste clipboard" at bounding box center [938, 567] width 1064 height 748
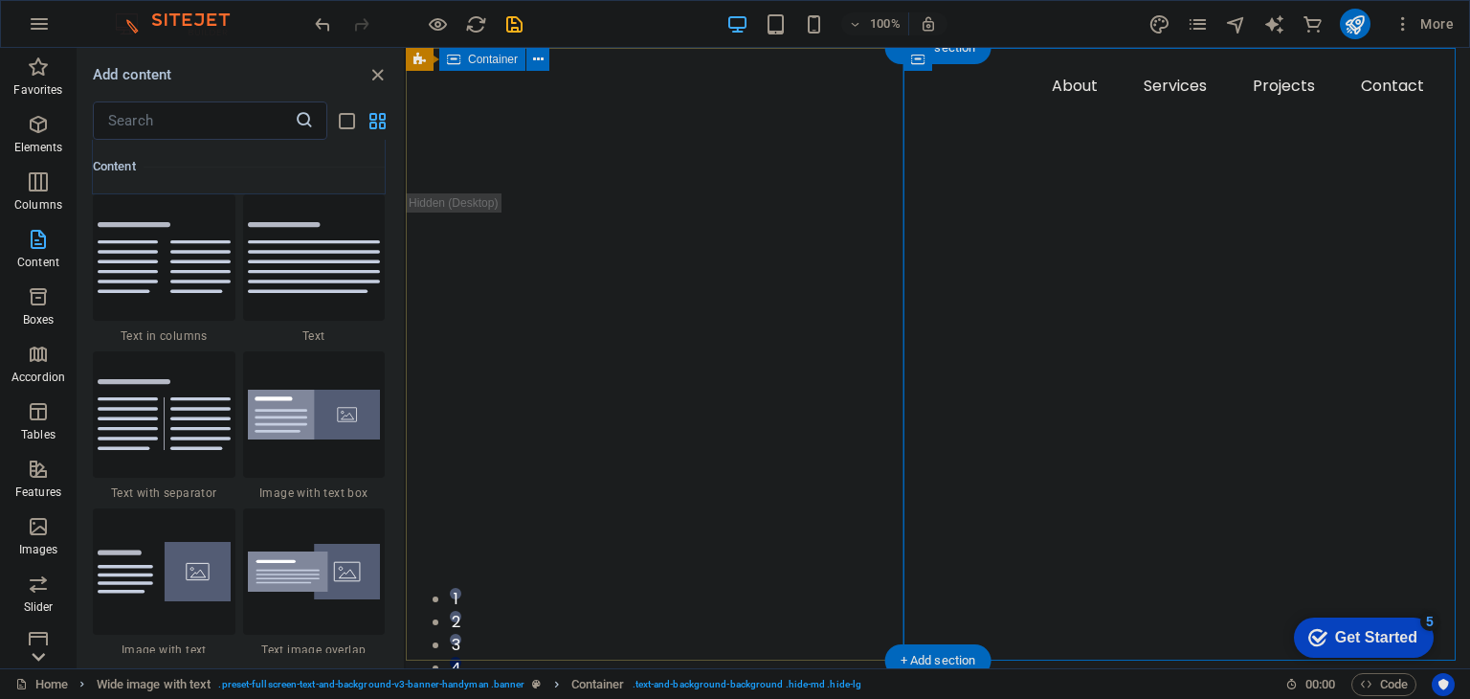
click at [730, 193] on div at bounding box center [938, 120] width 1064 height 145
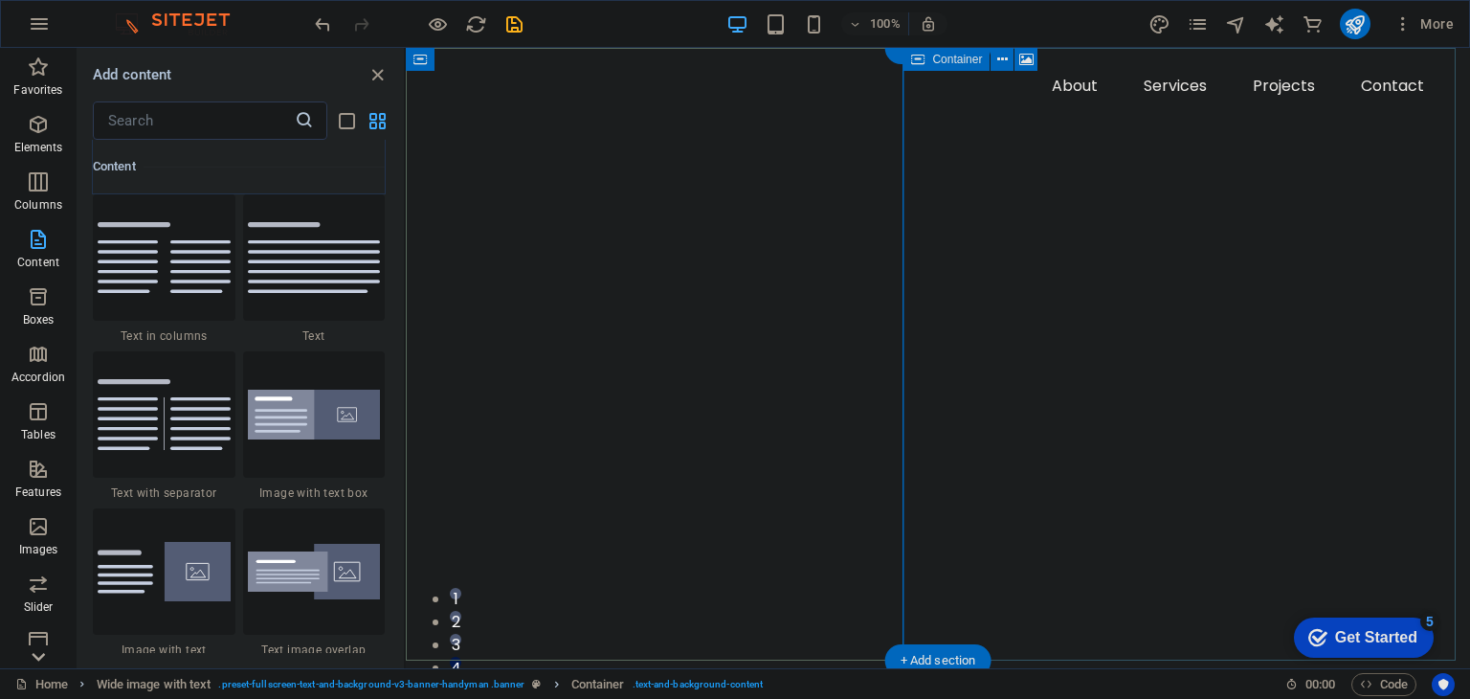
click at [947, 248] on div "Drop content here or Add elements Paste clipboard" at bounding box center [938, 567] width 1064 height 748
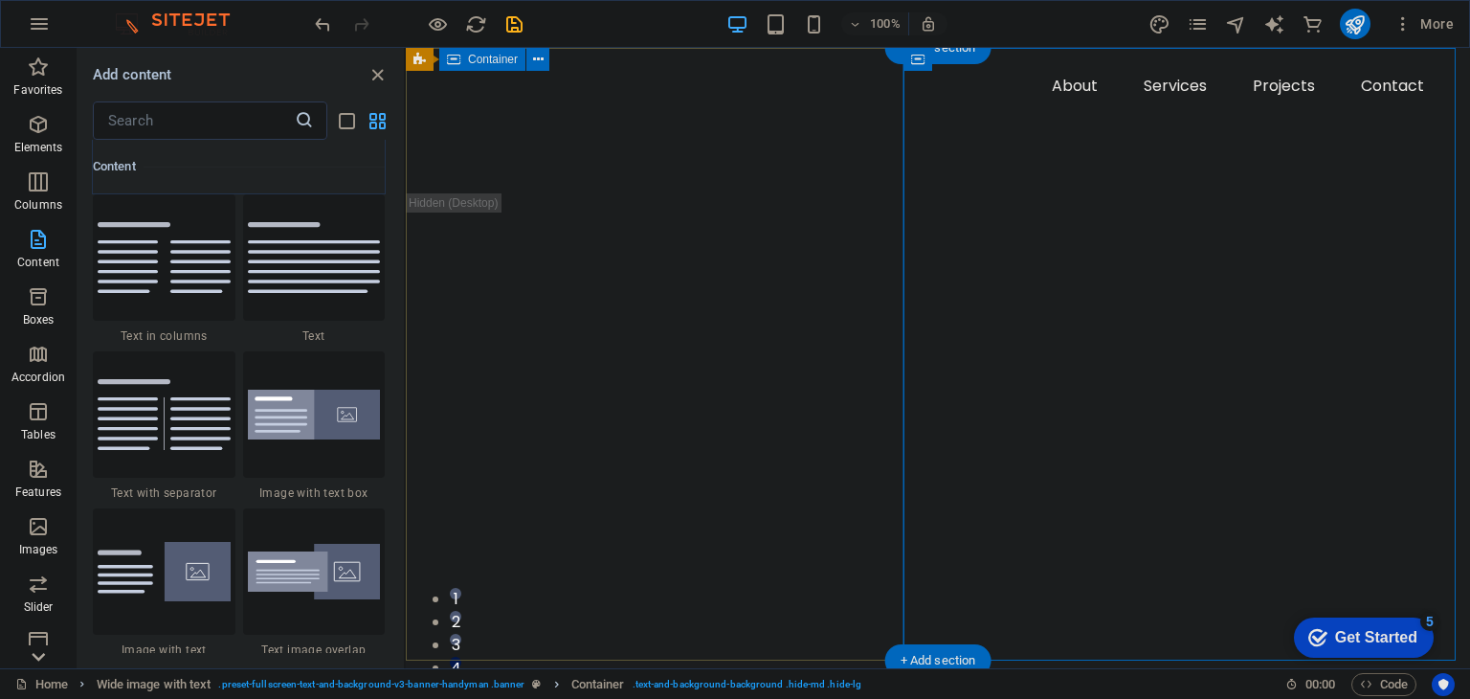
click at [735, 193] on div at bounding box center [938, 120] width 1064 height 145
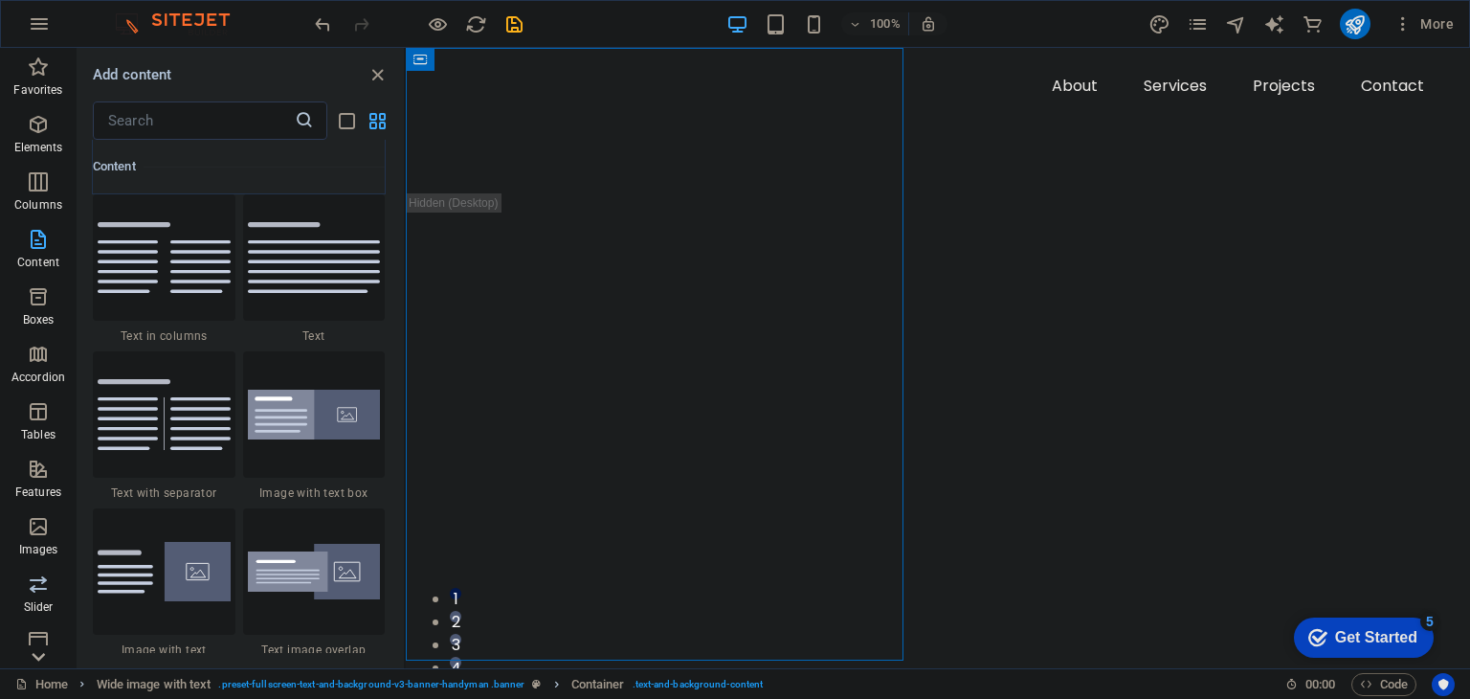
click at [57, 583] on span "Slider" at bounding box center [38, 595] width 77 height 46
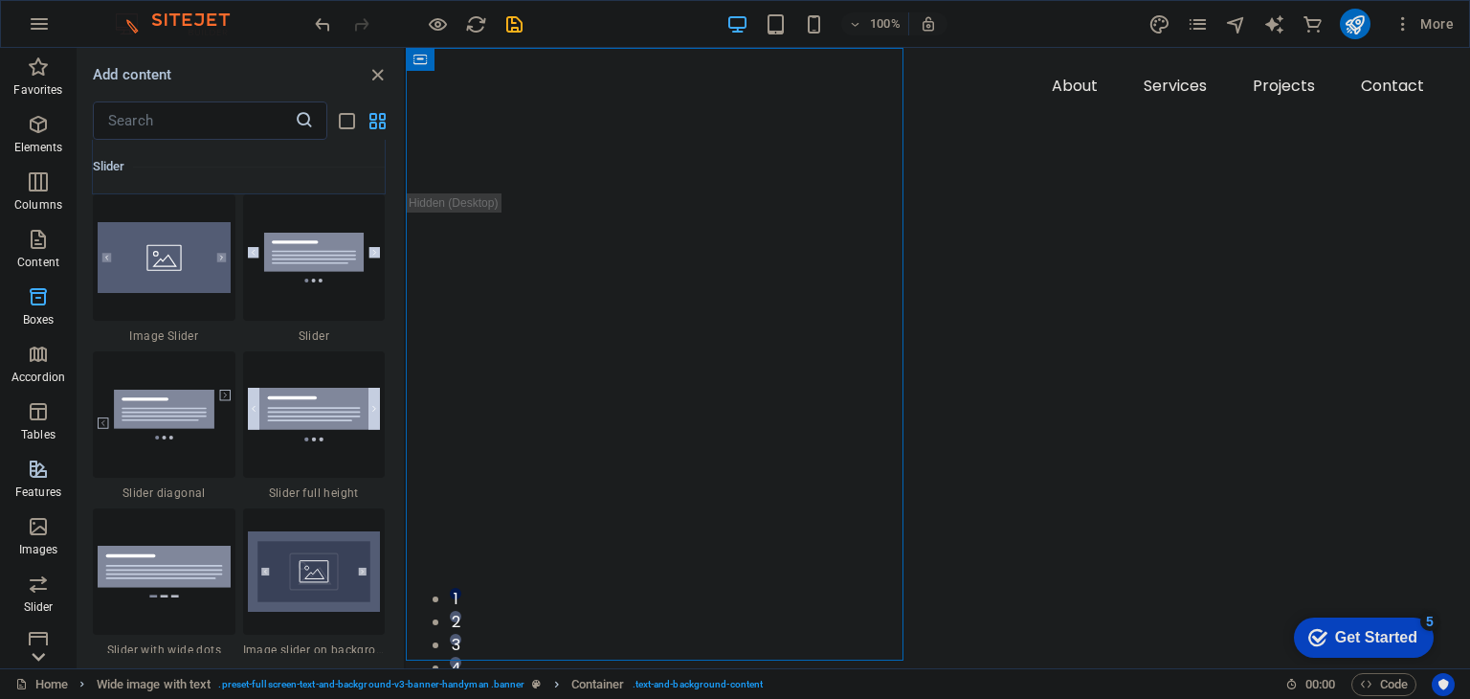
scroll to position [10850, 0]
click at [306, 278] on div at bounding box center [314, 257] width 143 height 126
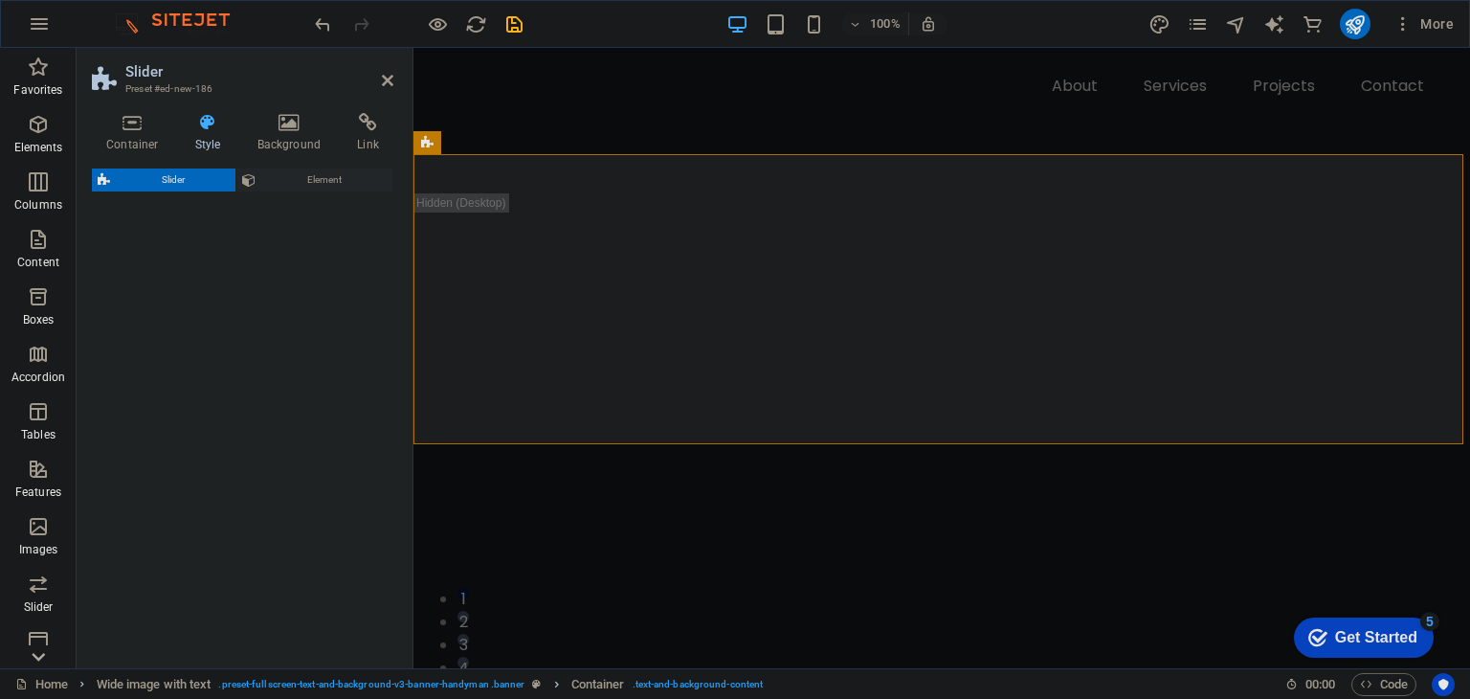
select select "rem"
select select "px"
select select "preset-slider-content-v3-default"
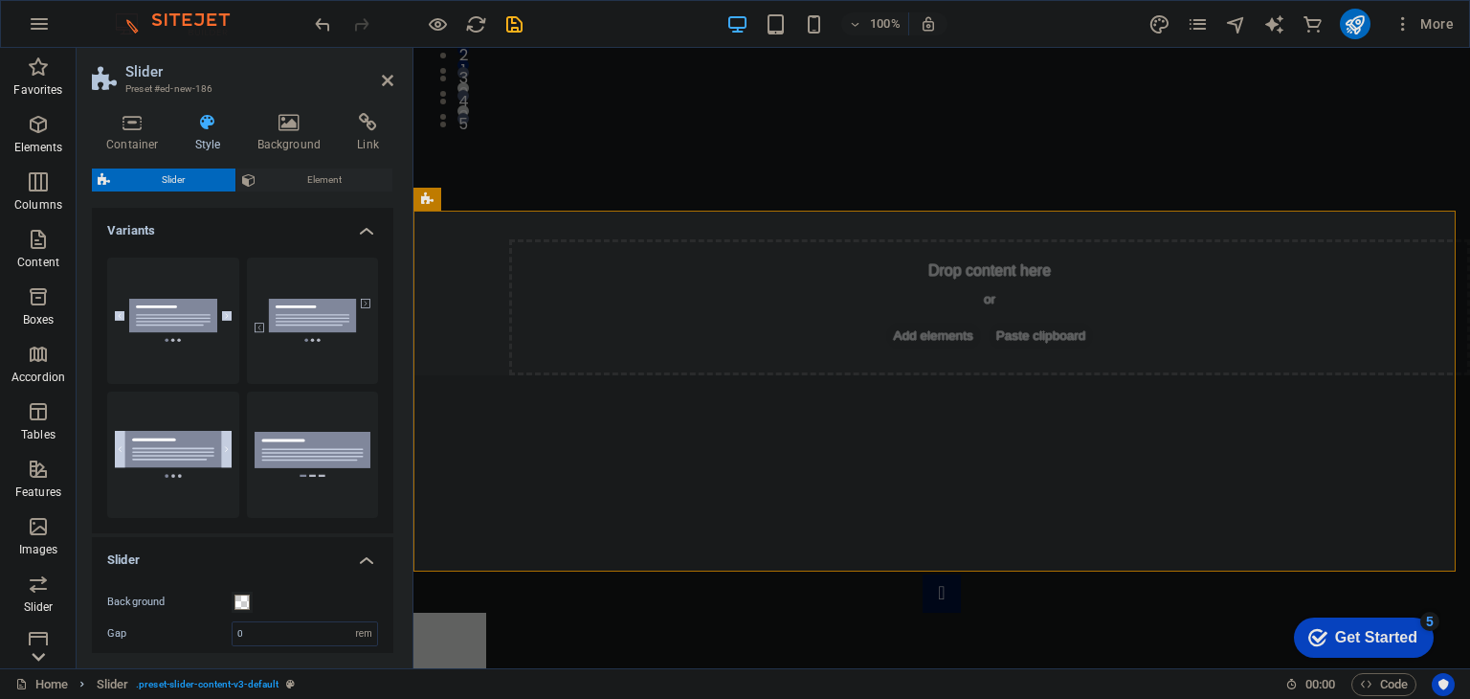
scroll to position [582, 0]
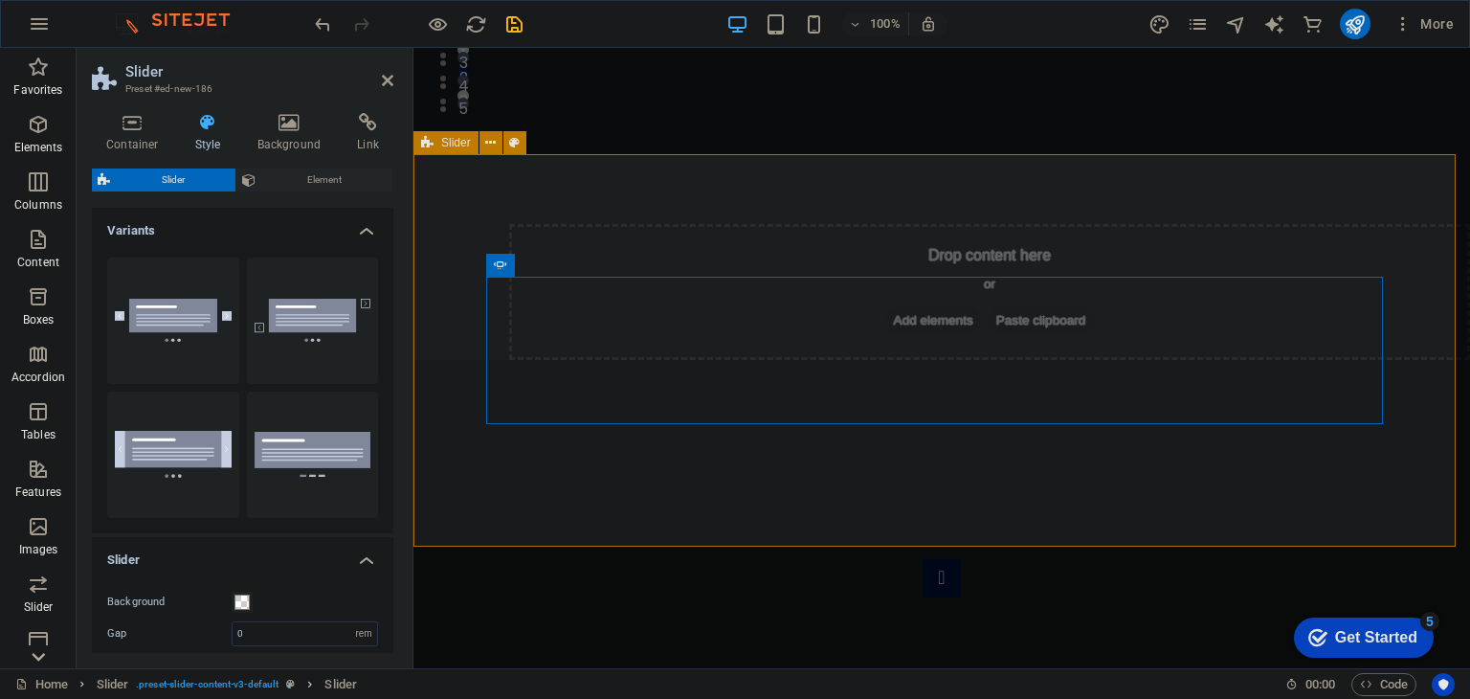
click at [1413, 436] on div "Slide 3 Lorem ipsum dolor sit amet, consectetur adipisicing elit. Id, ipsum, qu…" at bounding box center [941, 682] width 1057 height 492
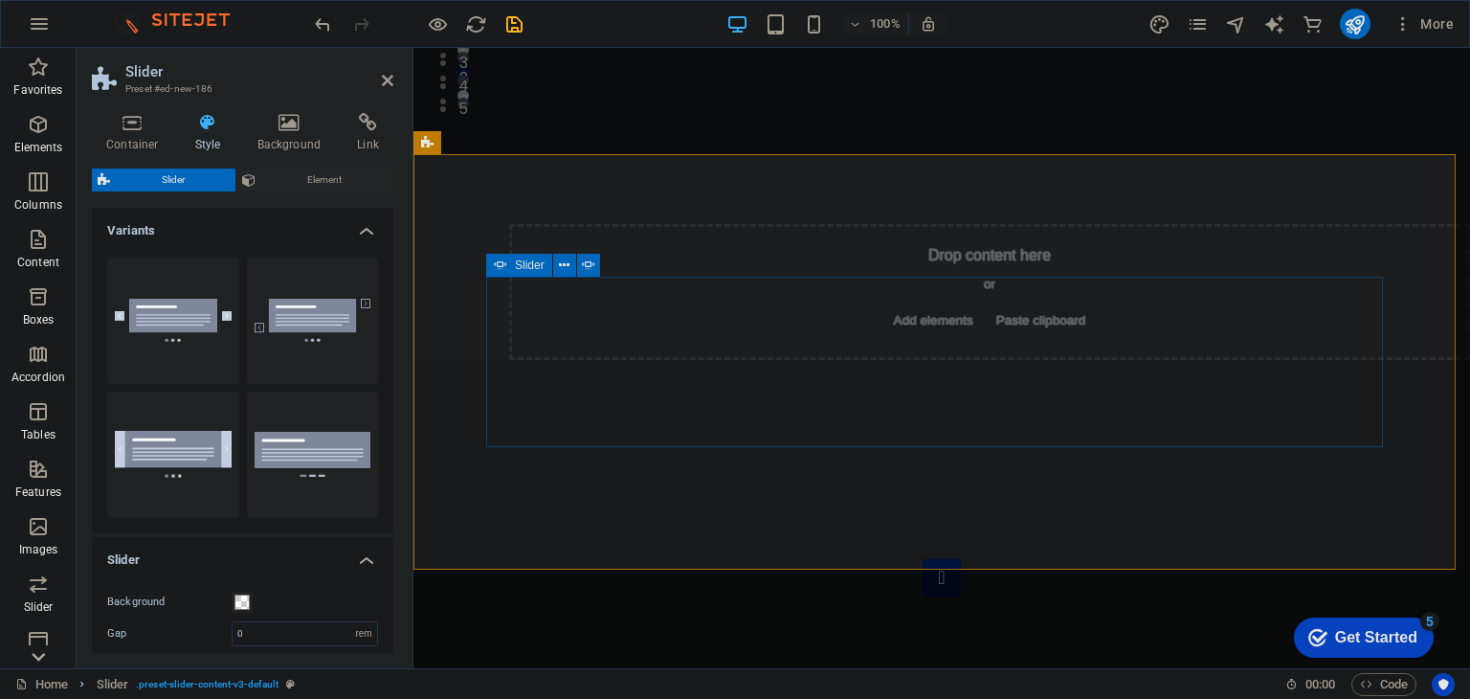
click at [329, 32] on icon "undo" at bounding box center [323, 24] width 22 height 22
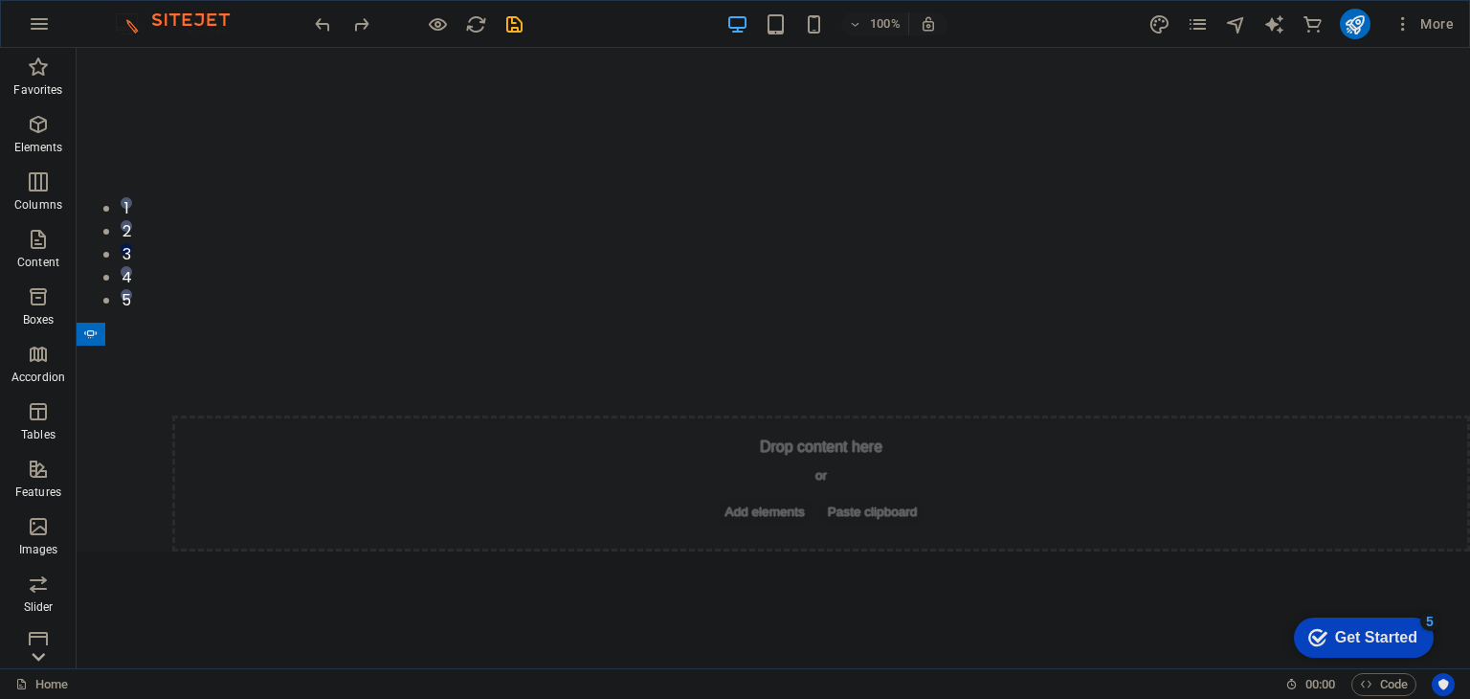
scroll to position [0, 0]
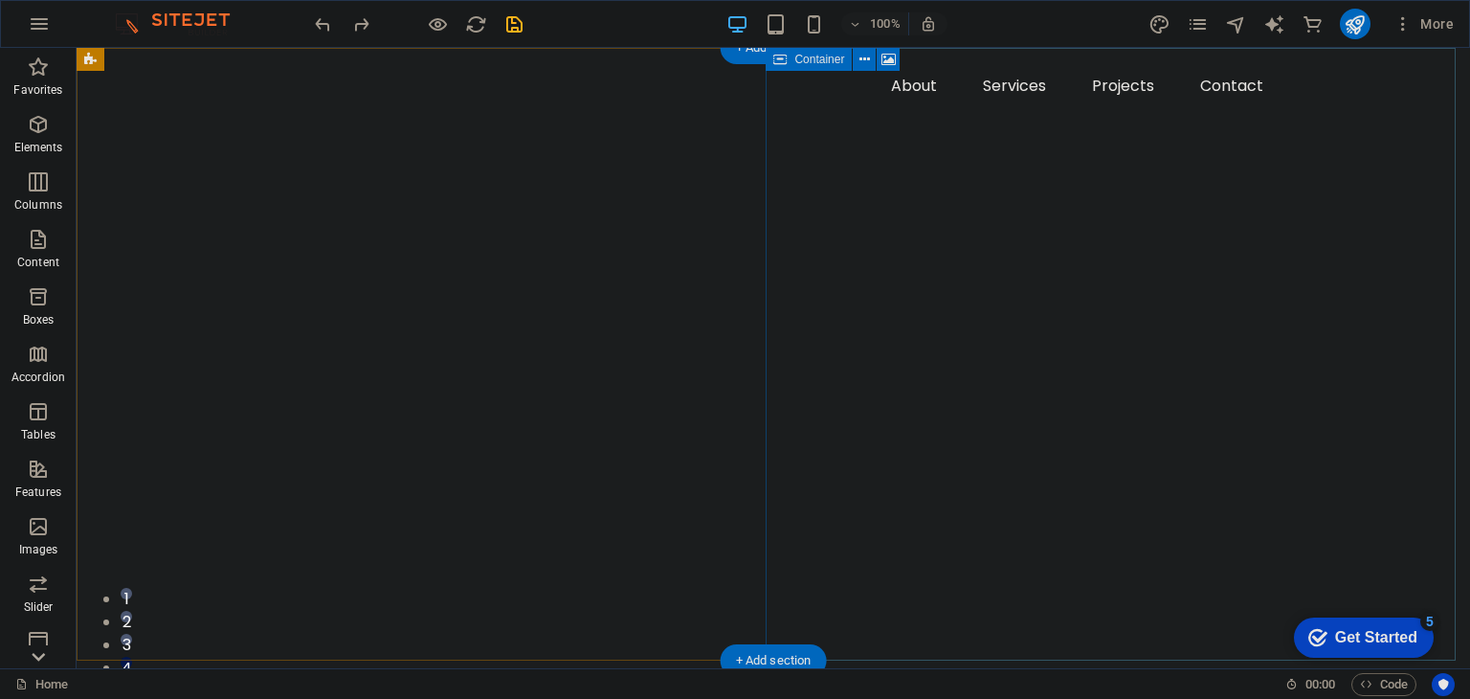
drag, startPoint x: 819, startPoint y: 353, endPoint x: 769, endPoint y: 384, distance: 58.4
click at [819, 357] on div "Drop content here or Add elements Paste clipboard" at bounding box center [773, 567] width 1393 height 748
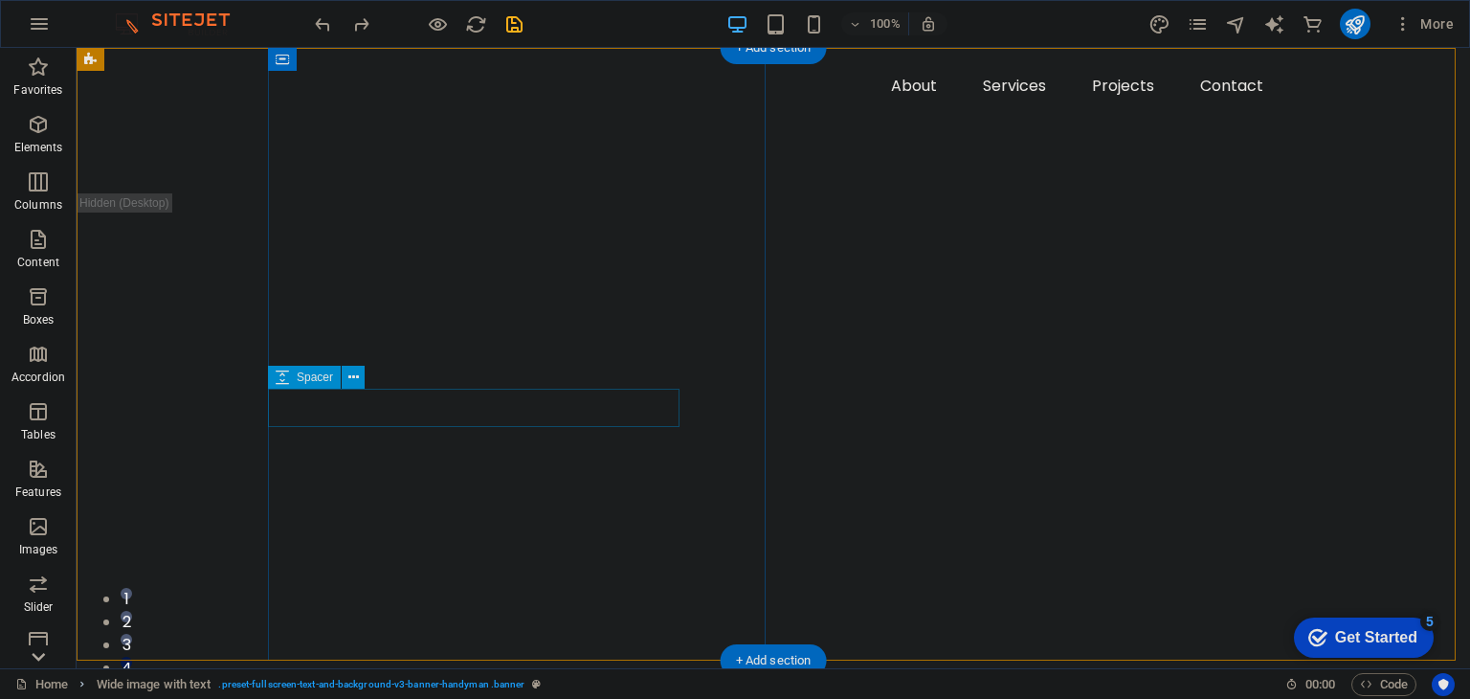
click at [590, 193] on div at bounding box center [826, 174] width 986 height 38
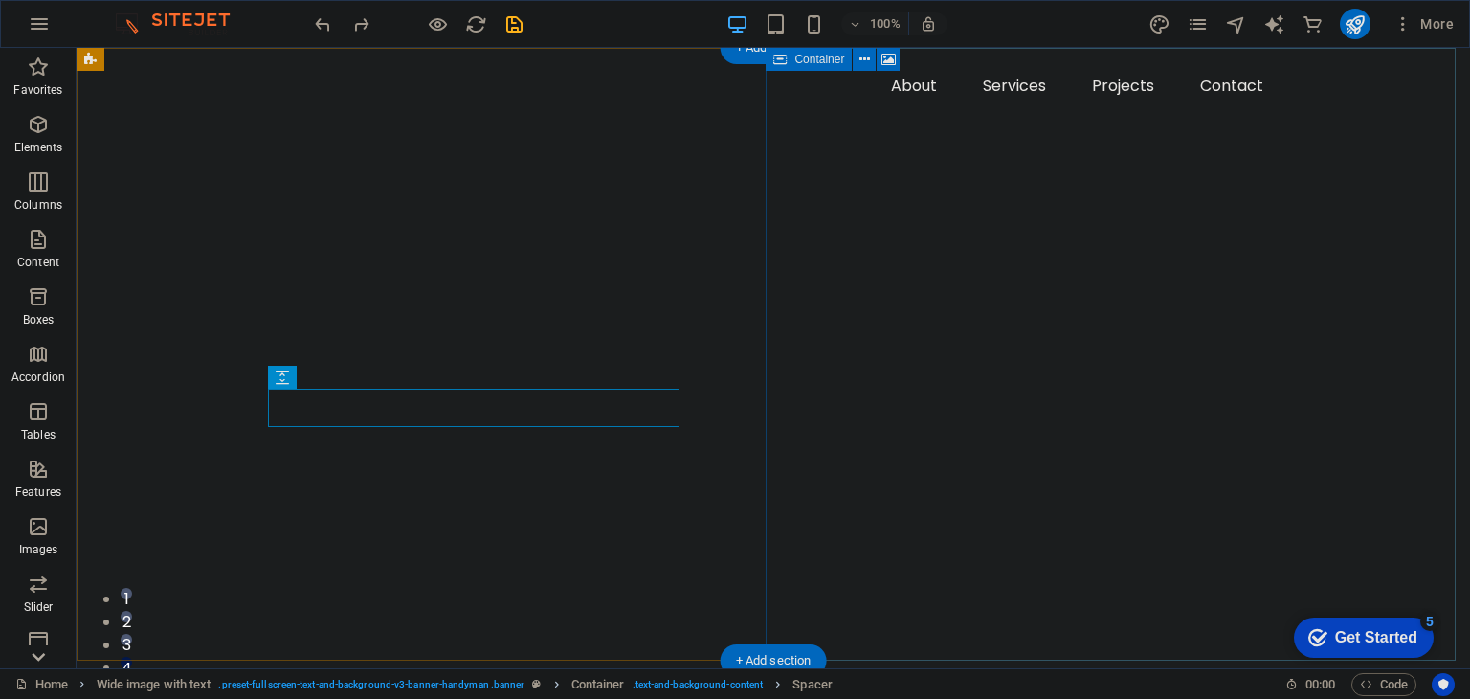
click at [843, 396] on div "Drop content here or Add elements Paste clipboard" at bounding box center [773, 567] width 1393 height 748
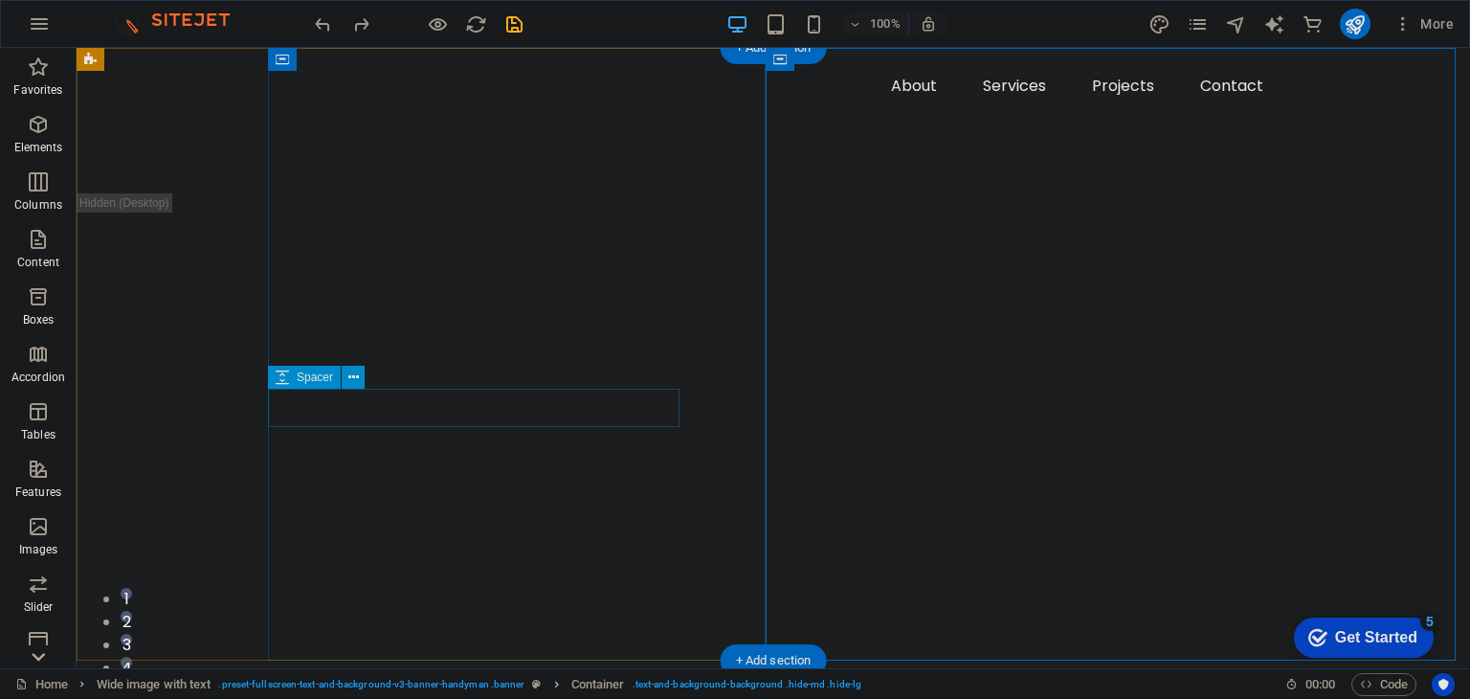
click at [643, 193] on div at bounding box center [826, 174] width 986 height 38
click at [910, 401] on div "Drop content here or Add elements Paste clipboard" at bounding box center [773, 567] width 1393 height 748
click at [513, 155] on div at bounding box center [826, 139] width 986 height 31
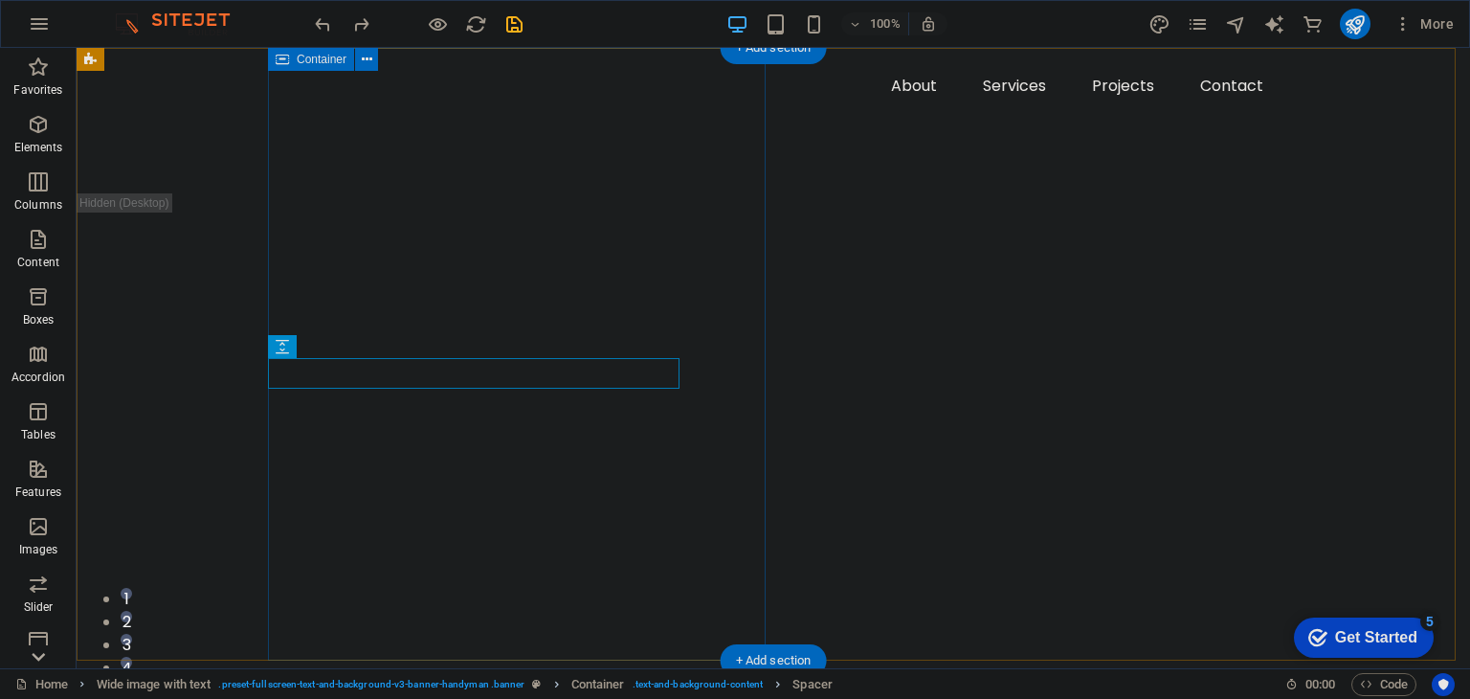
click at [439, 193] on div at bounding box center [869, 120] width 1202 height 145
click at [413, 193] on div at bounding box center [869, 120] width 1202 height 145
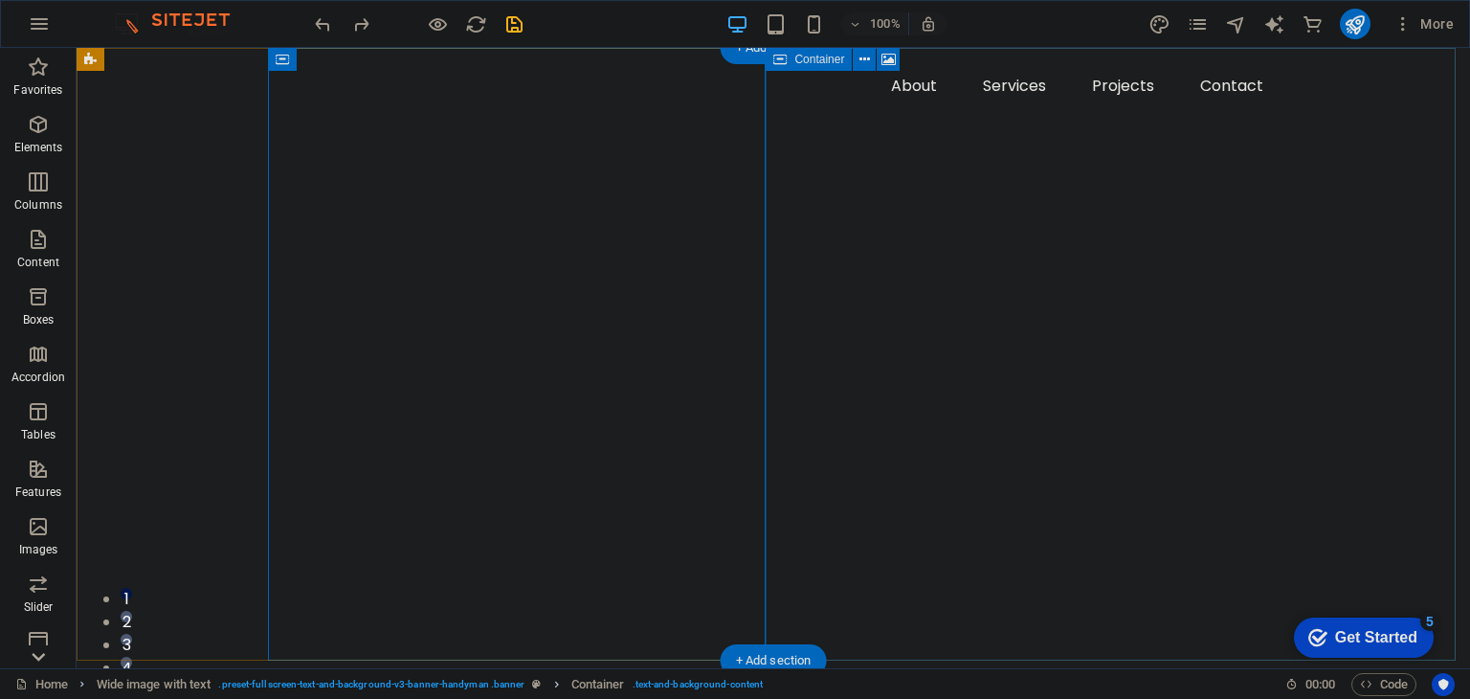
click at [878, 265] on div "Drop content here or Add elements Paste clipboard" at bounding box center [773, 567] width 1393 height 748
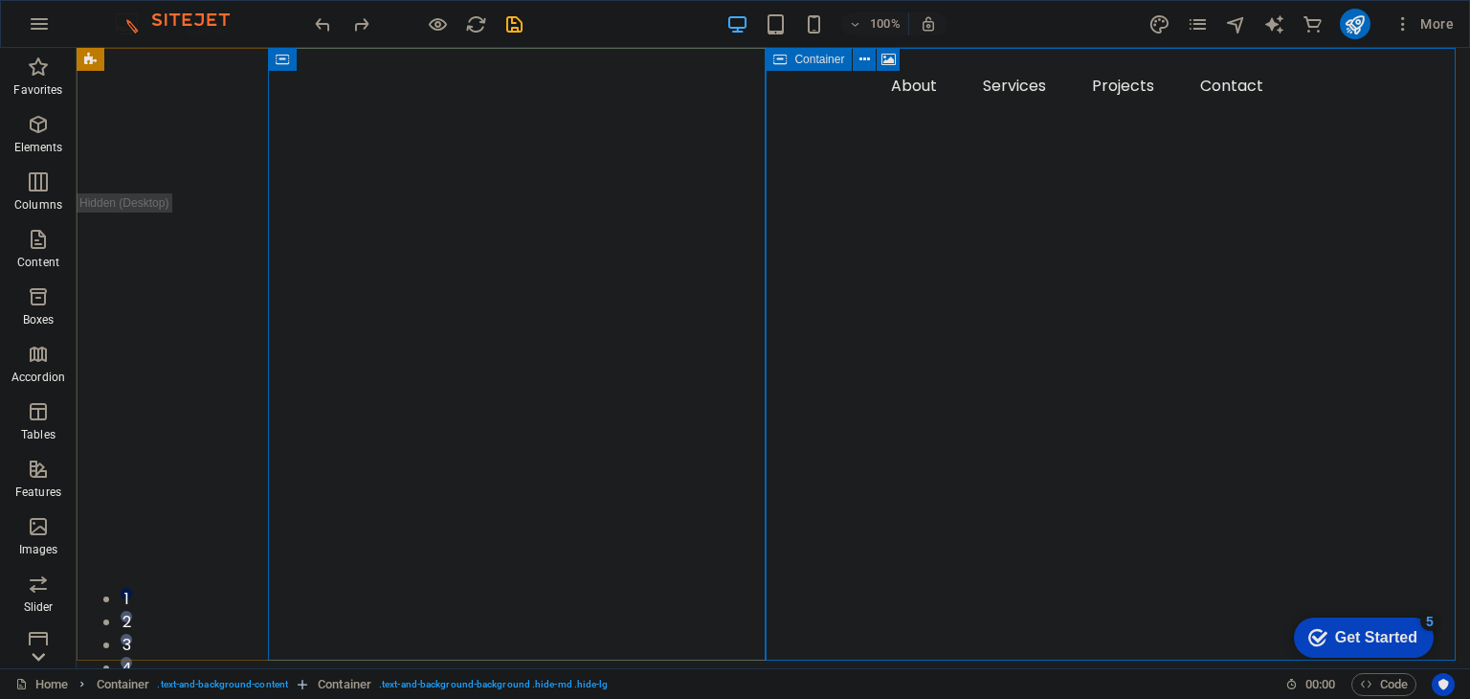
click at [838, 58] on span "Container" at bounding box center [819, 59] width 50 height 11
click at [827, 51] on div "Container" at bounding box center [809, 59] width 86 height 23
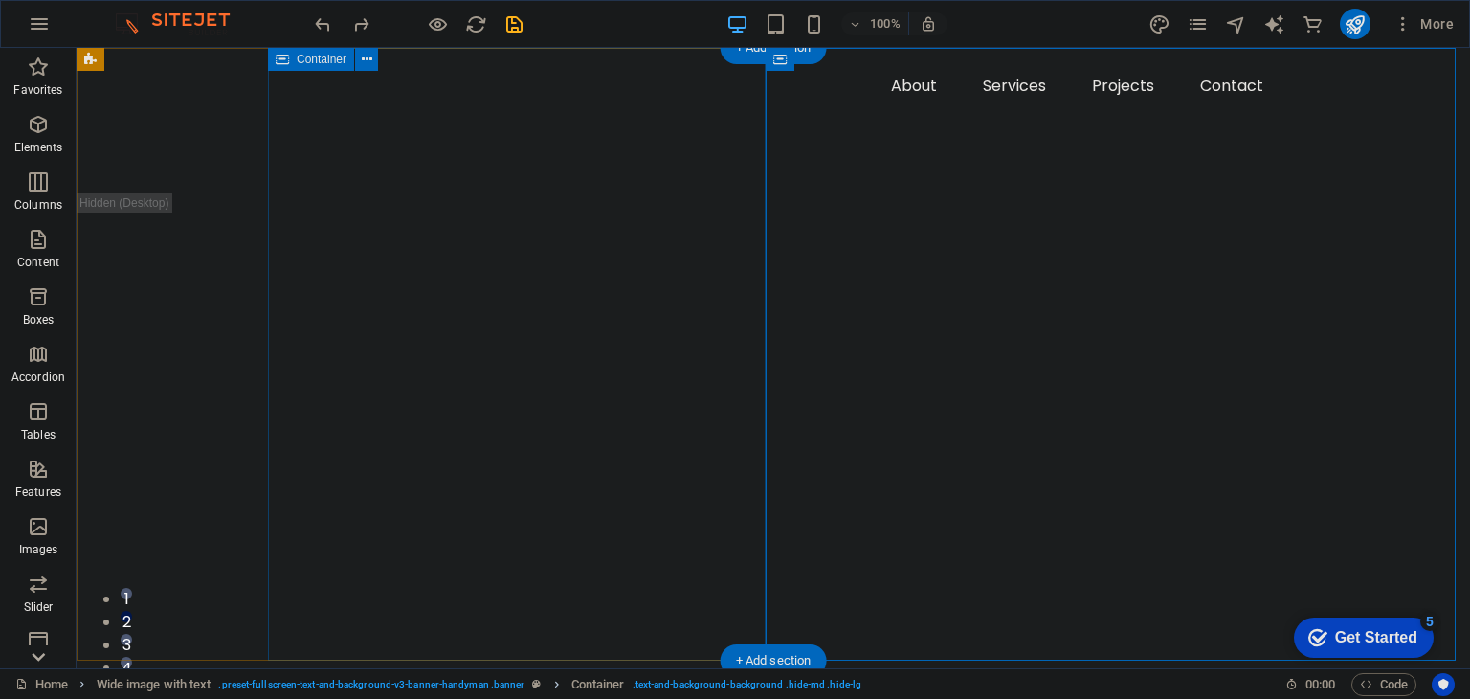
click at [631, 193] on div at bounding box center [869, 120] width 1202 height 145
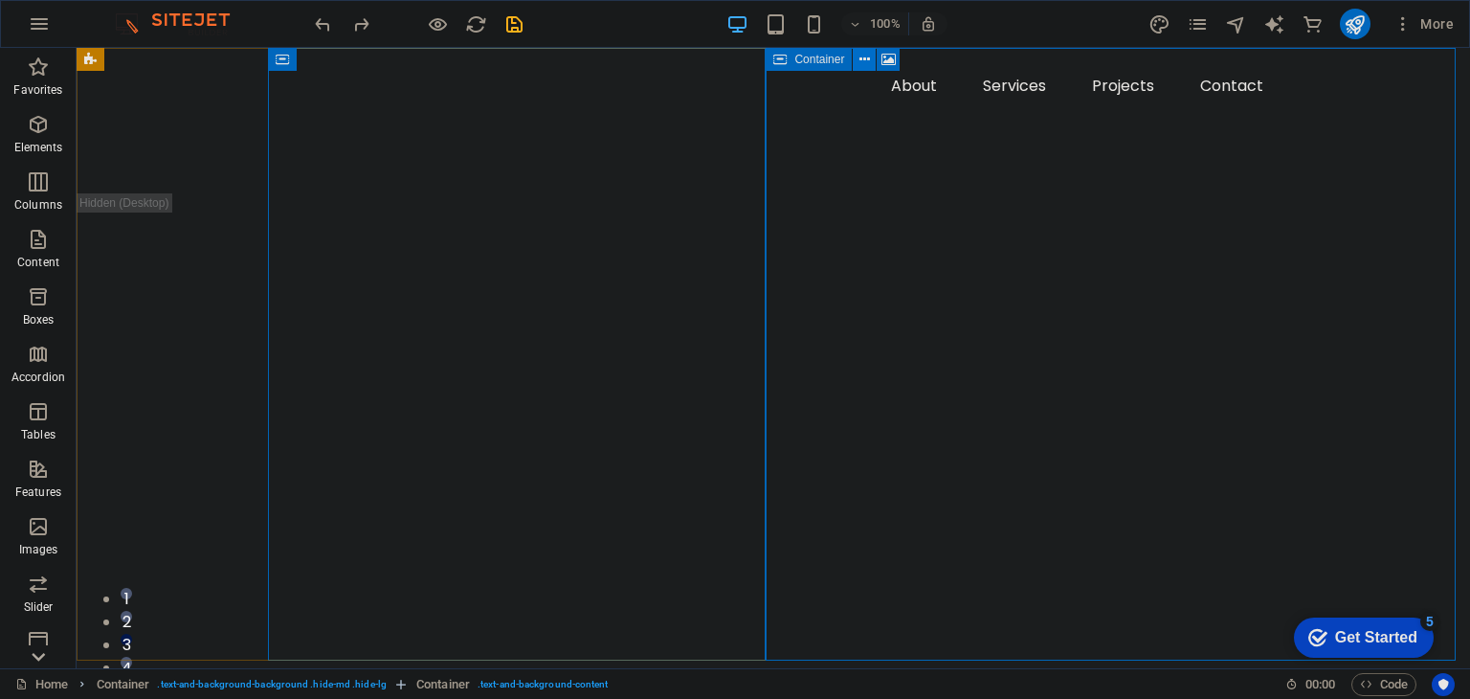
click at [857, 54] on button at bounding box center [864, 59] width 23 height 23
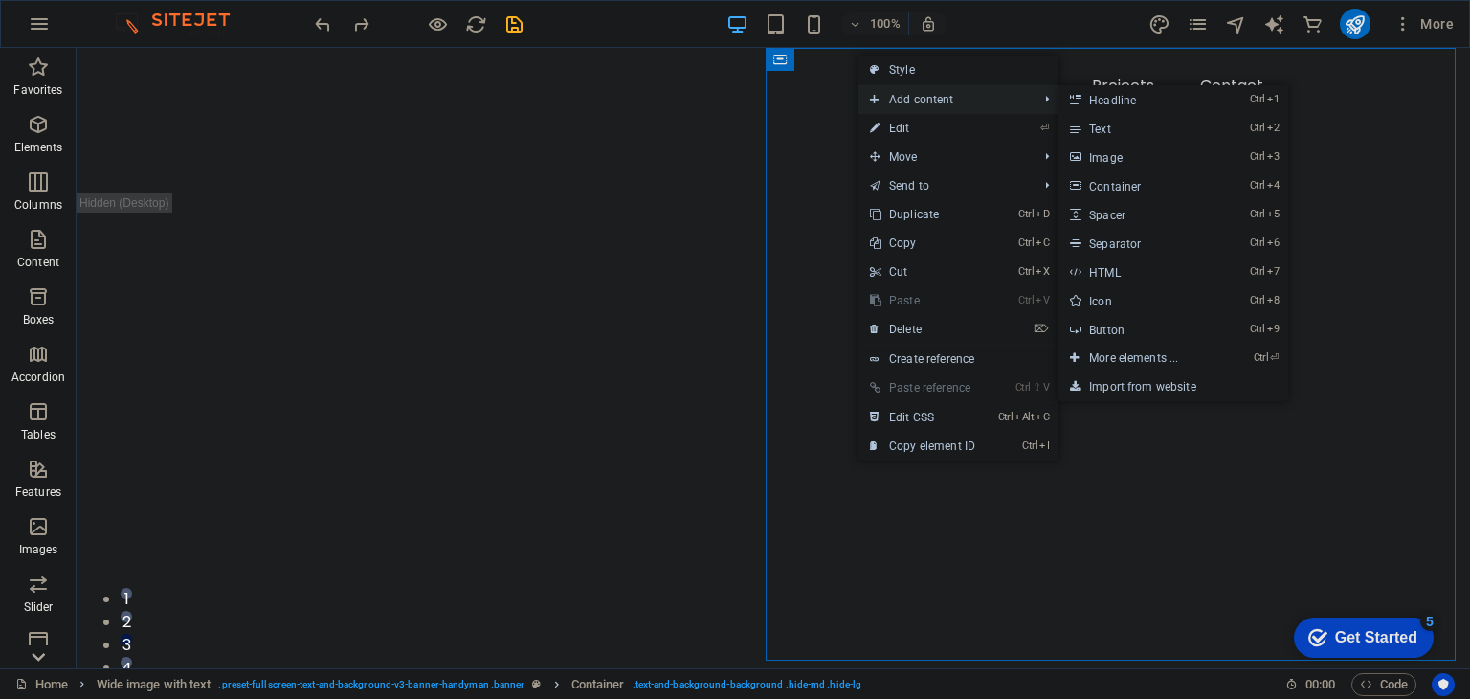
click at [930, 97] on span "Add content" at bounding box center [943, 99] width 171 height 29
drag, startPoint x: 1130, startPoint y: 154, endPoint x: 685, endPoint y: 120, distance: 446.4
click at [1130, 154] on link "Ctrl 3 Image" at bounding box center [1137, 157] width 158 height 29
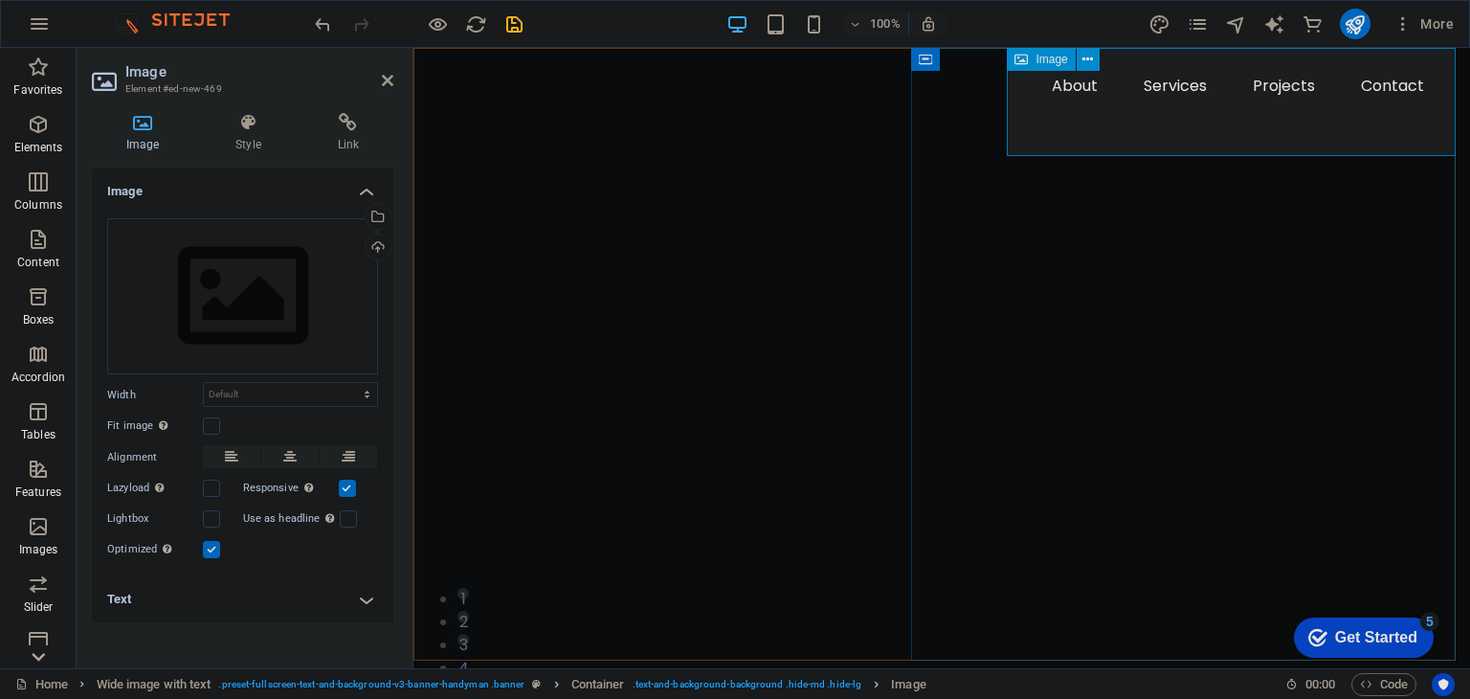
click at [842, 193] on div at bounding box center [941, 120] width 1057 height 145
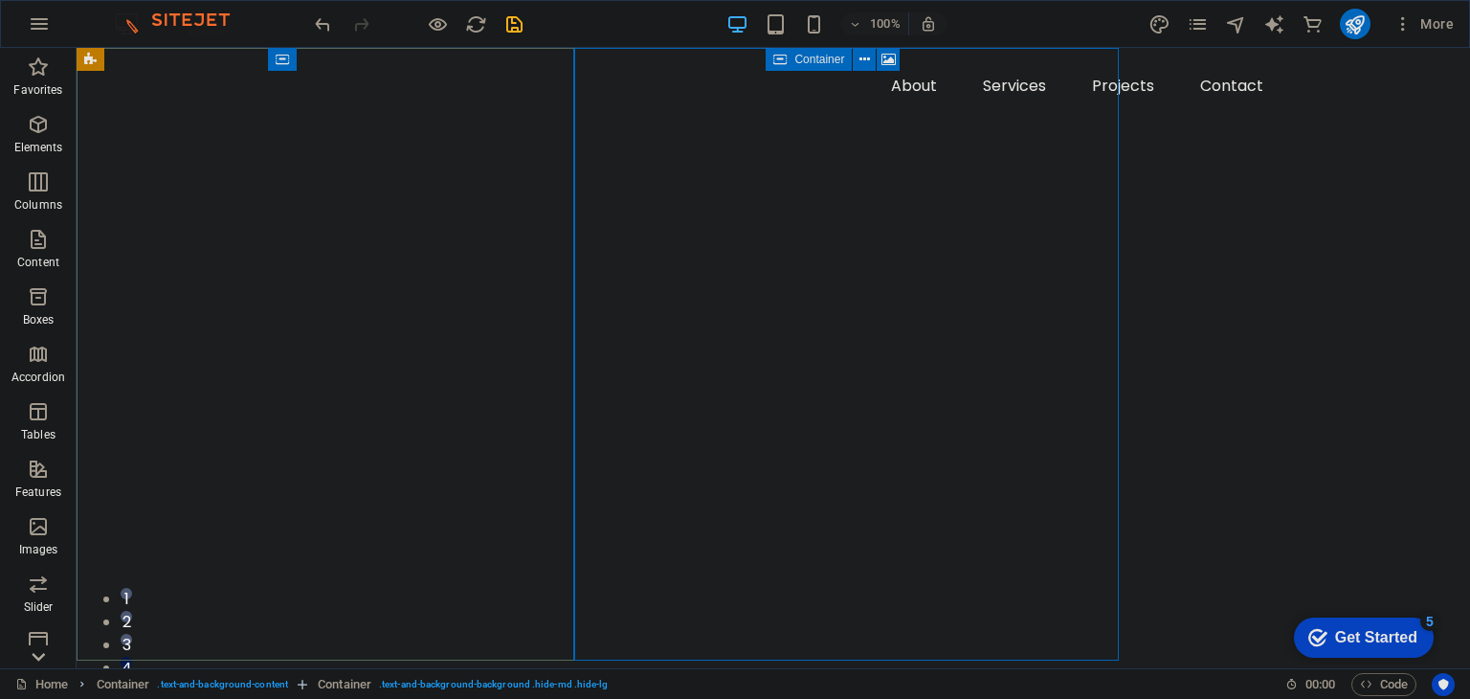
click at [1082, 295] on div at bounding box center [773, 607] width 1393 height 828
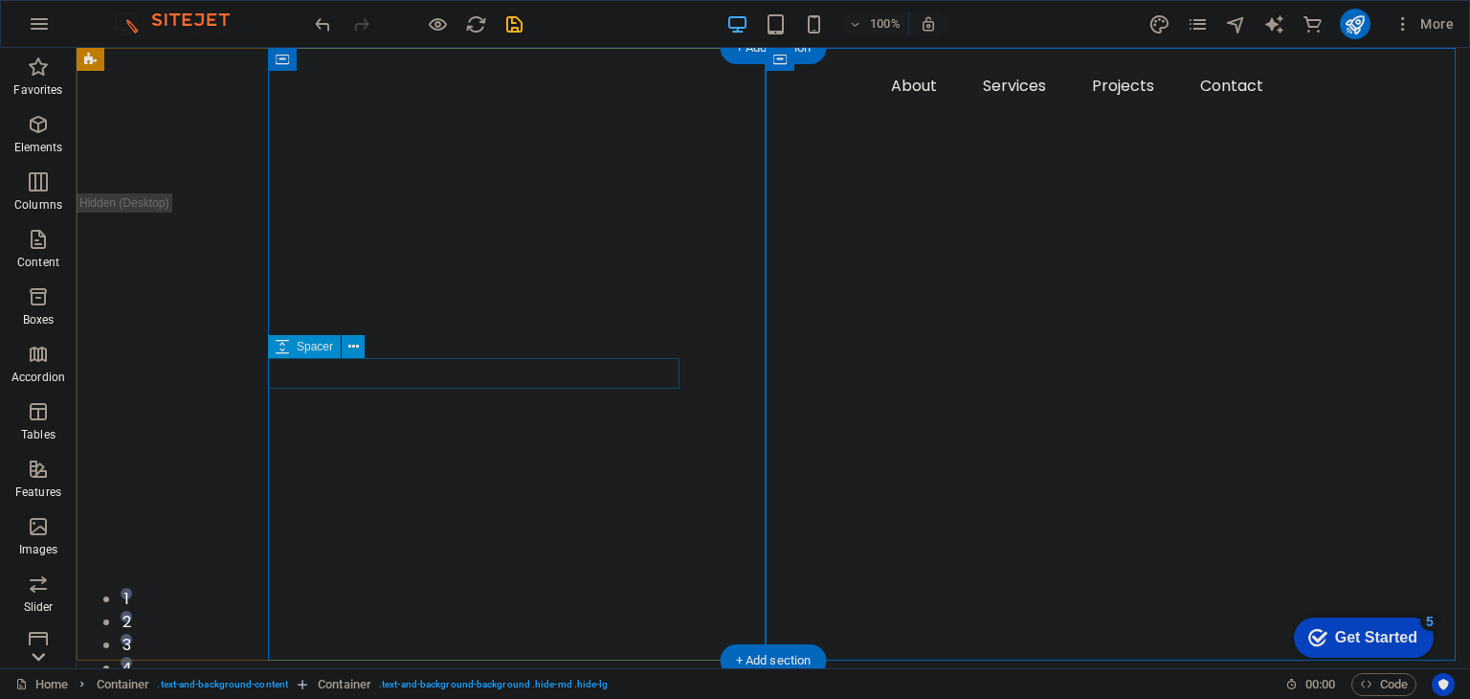
drag, startPoint x: 405, startPoint y: 374, endPoint x: 383, endPoint y: 382, distance: 23.3
click at [404, 155] on div at bounding box center [826, 139] width 986 height 31
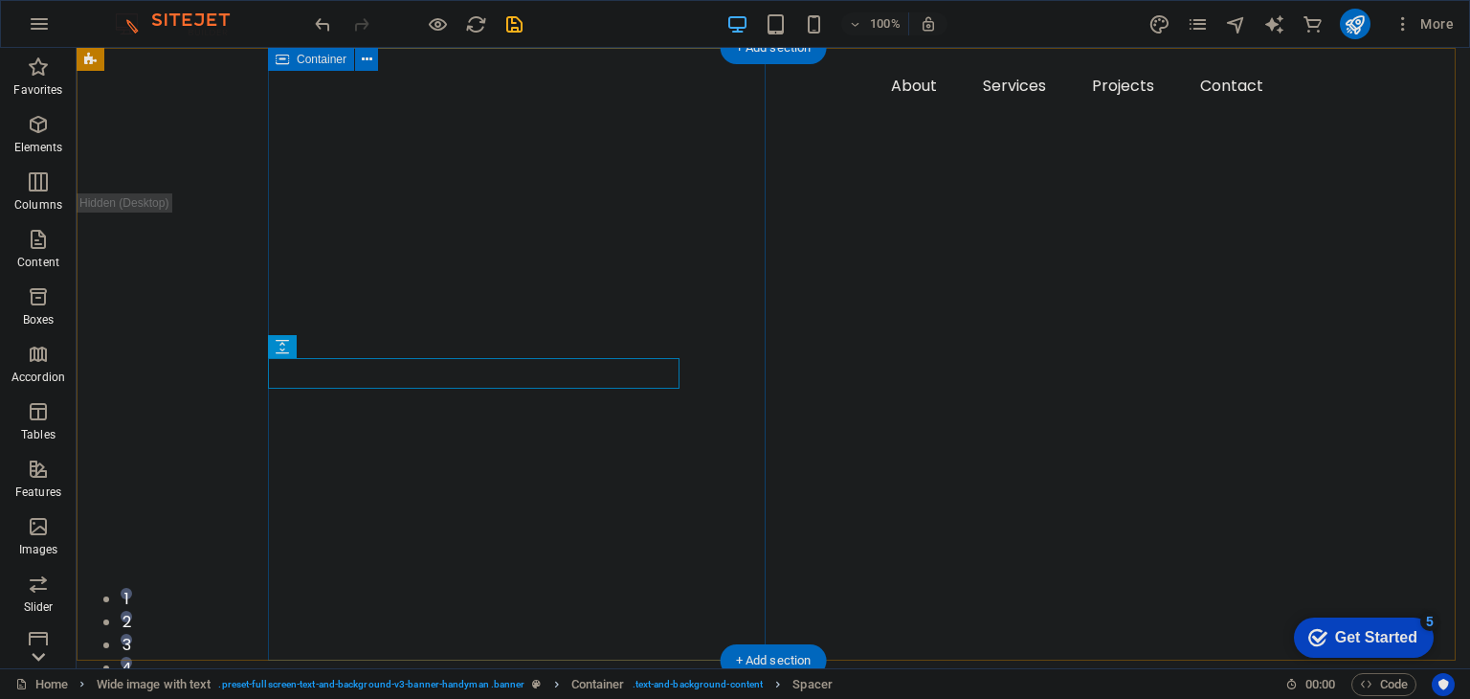
click at [421, 193] on div at bounding box center [869, 120] width 1202 height 145
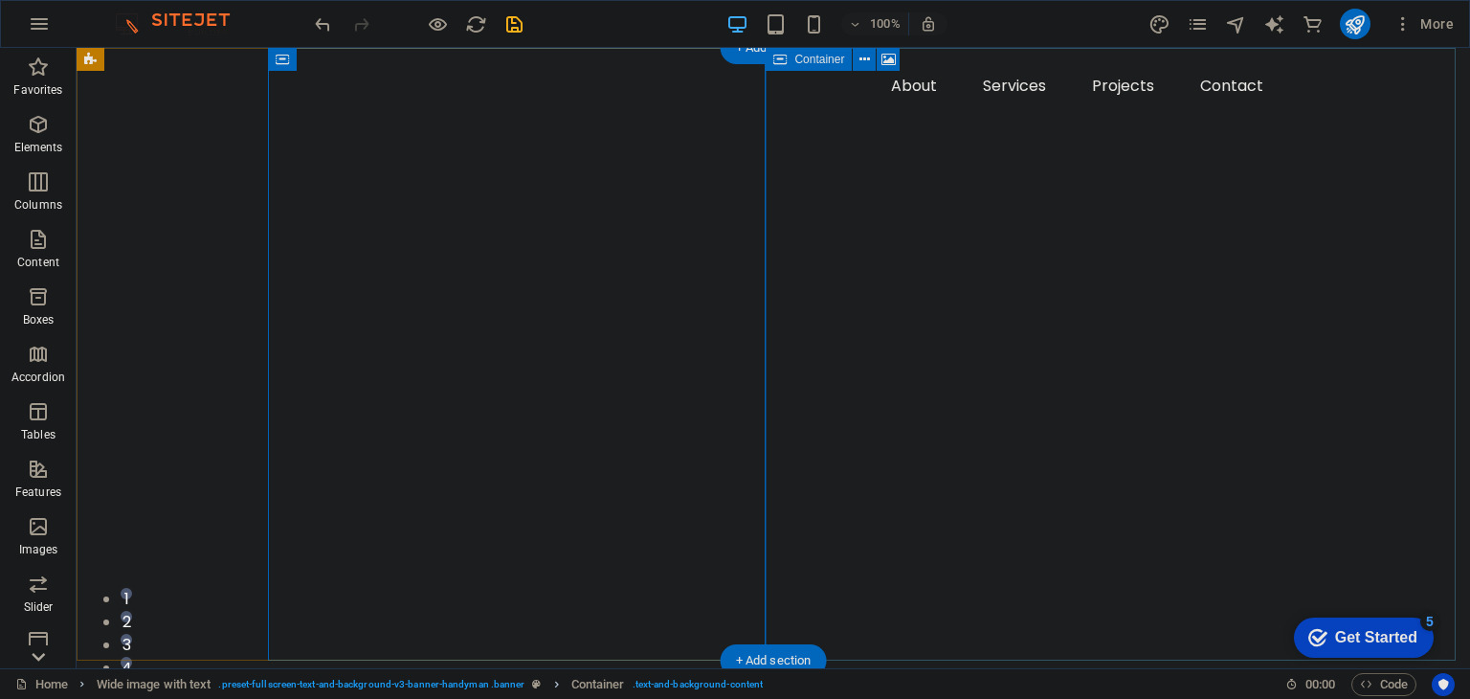
click at [872, 304] on div at bounding box center [773, 607] width 1393 height 828
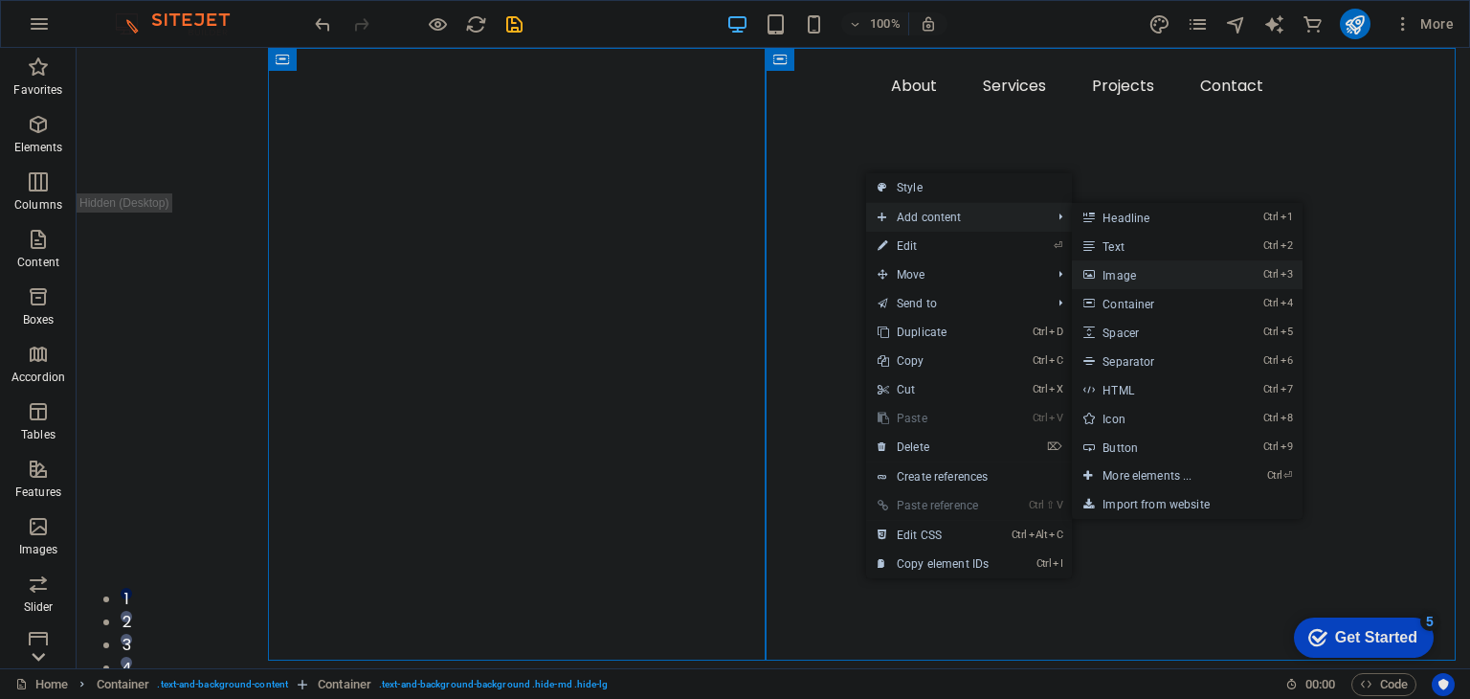
click at [1170, 279] on link "Ctrl 3 Image" at bounding box center [1151, 274] width 158 height 29
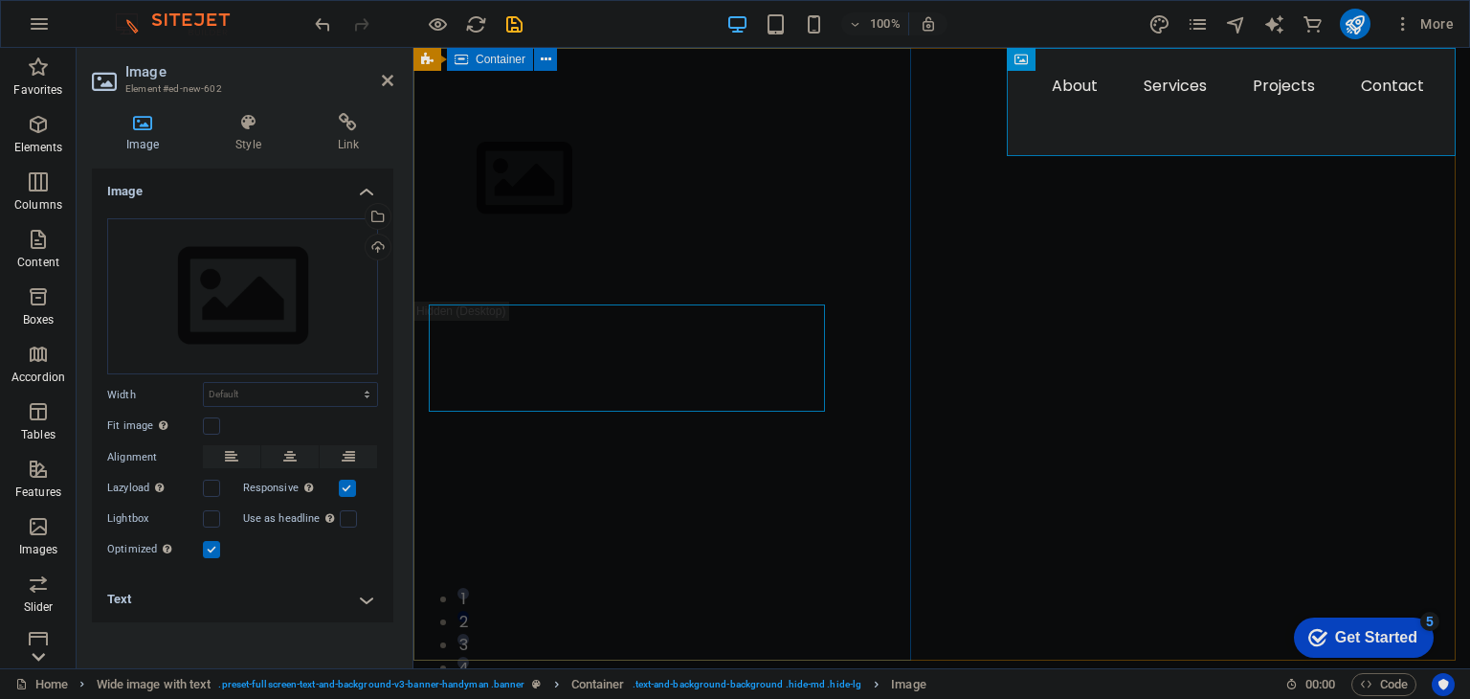
click at [889, 293] on div at bounding box center [941, 175] width 1057 height 254
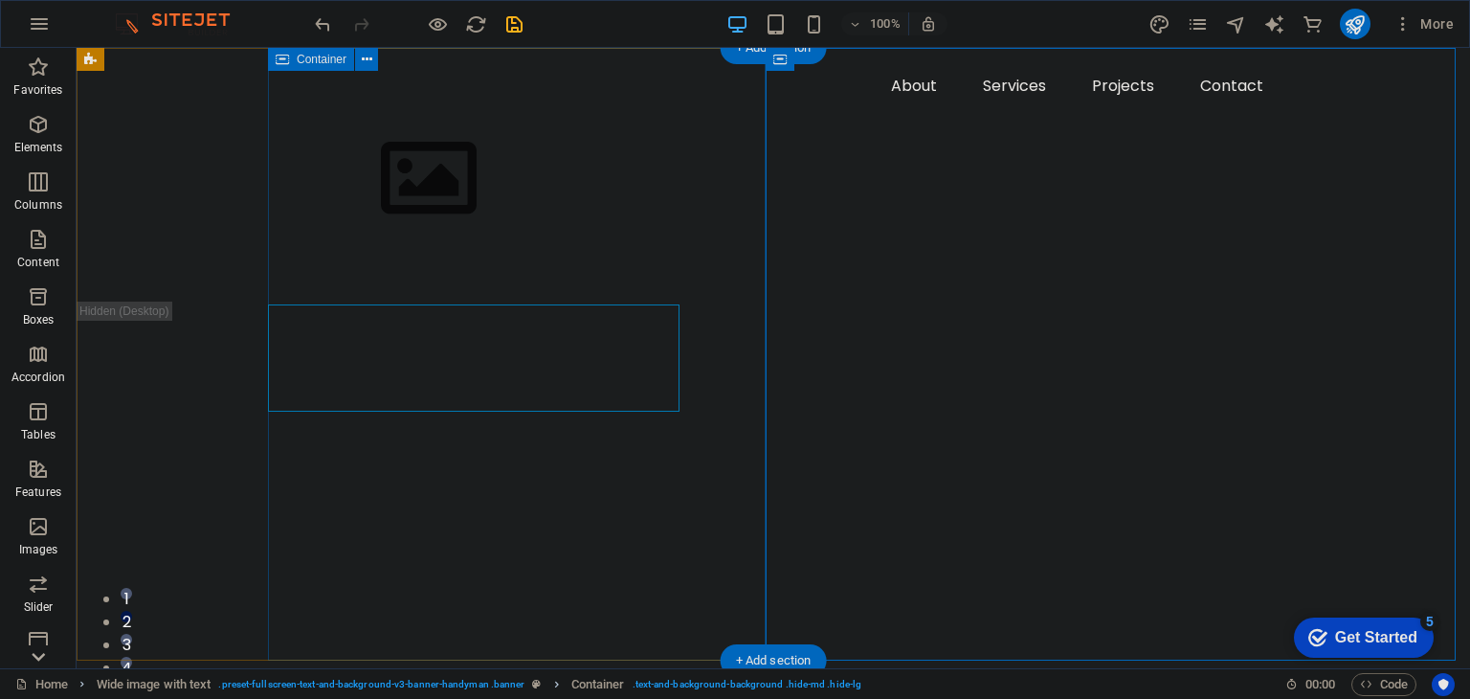
drag, startPoint x: 581, startPoint y: 224, endPoint x: 566, endPoint y: 267, distance: 45.7
click at [581, 225] on div at bounding box center [869, 175] width 1202 height 254
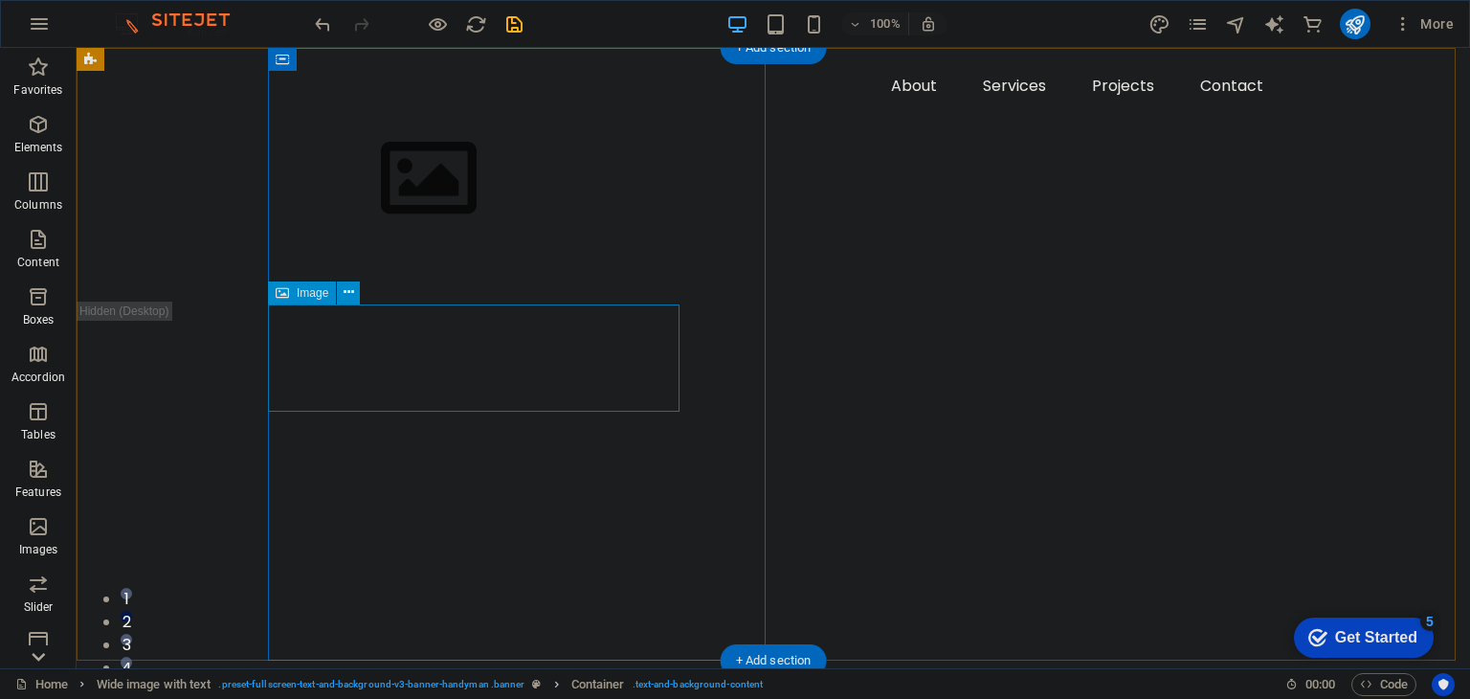
click at [549, 233] on figure at bounding box center [826, 178] width 986 height 108
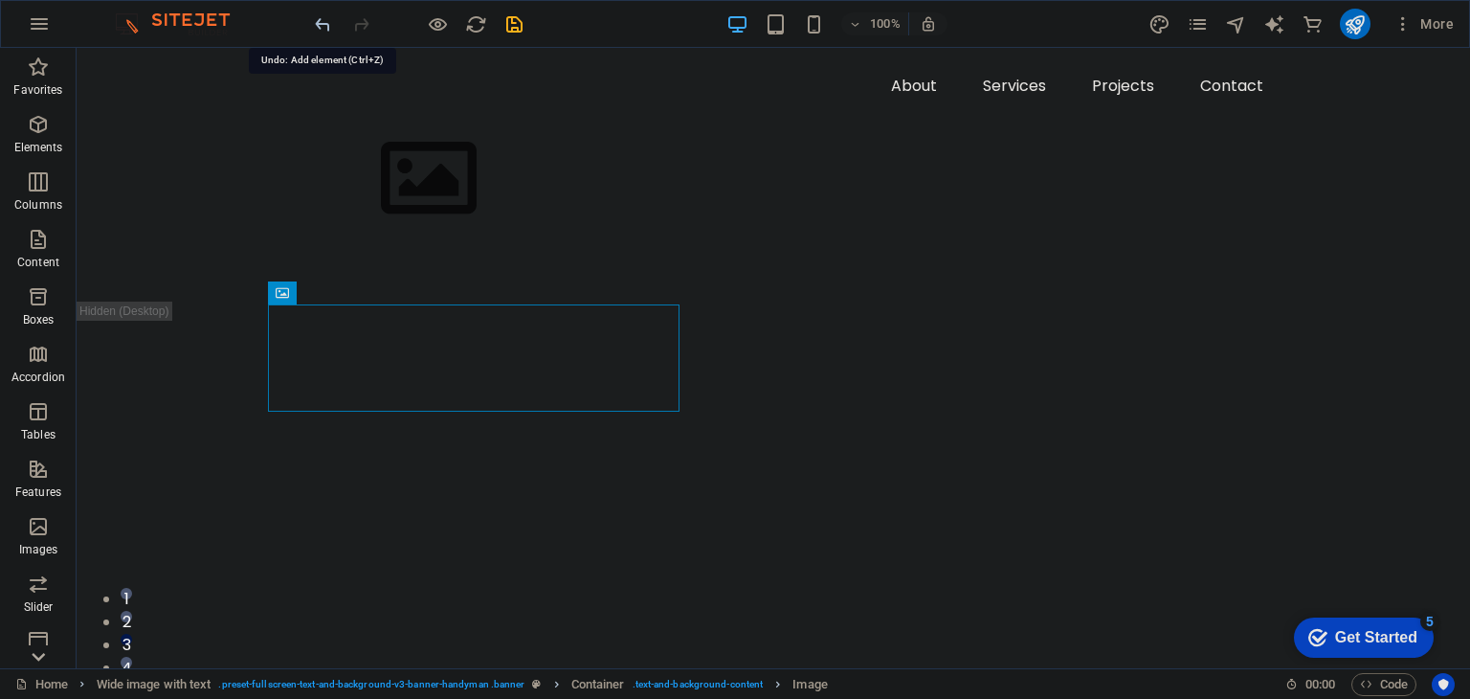
click at [312, 28] on icon "undo" at bounding box center [323, 24] width 22 height 22
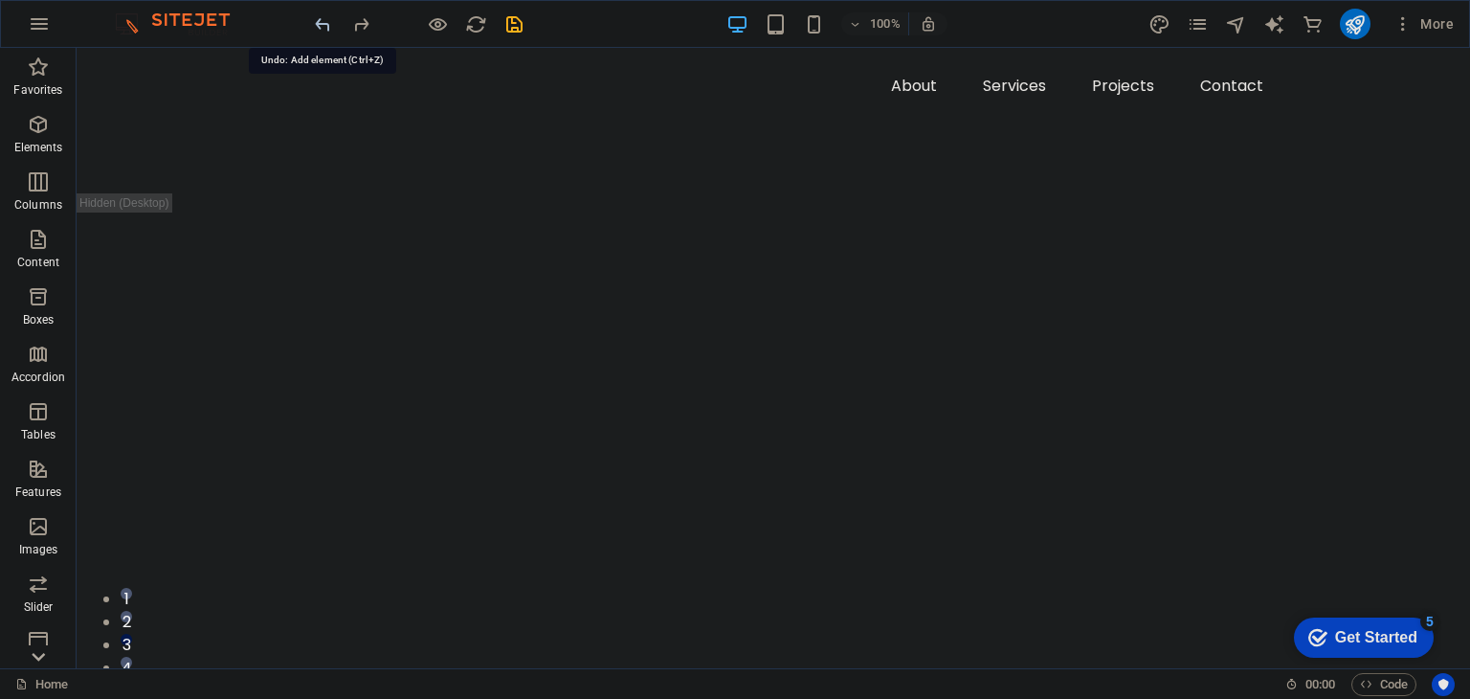
click at [316, 28] on icon "undo" at bounding box center [323, 24] width 22 height 22
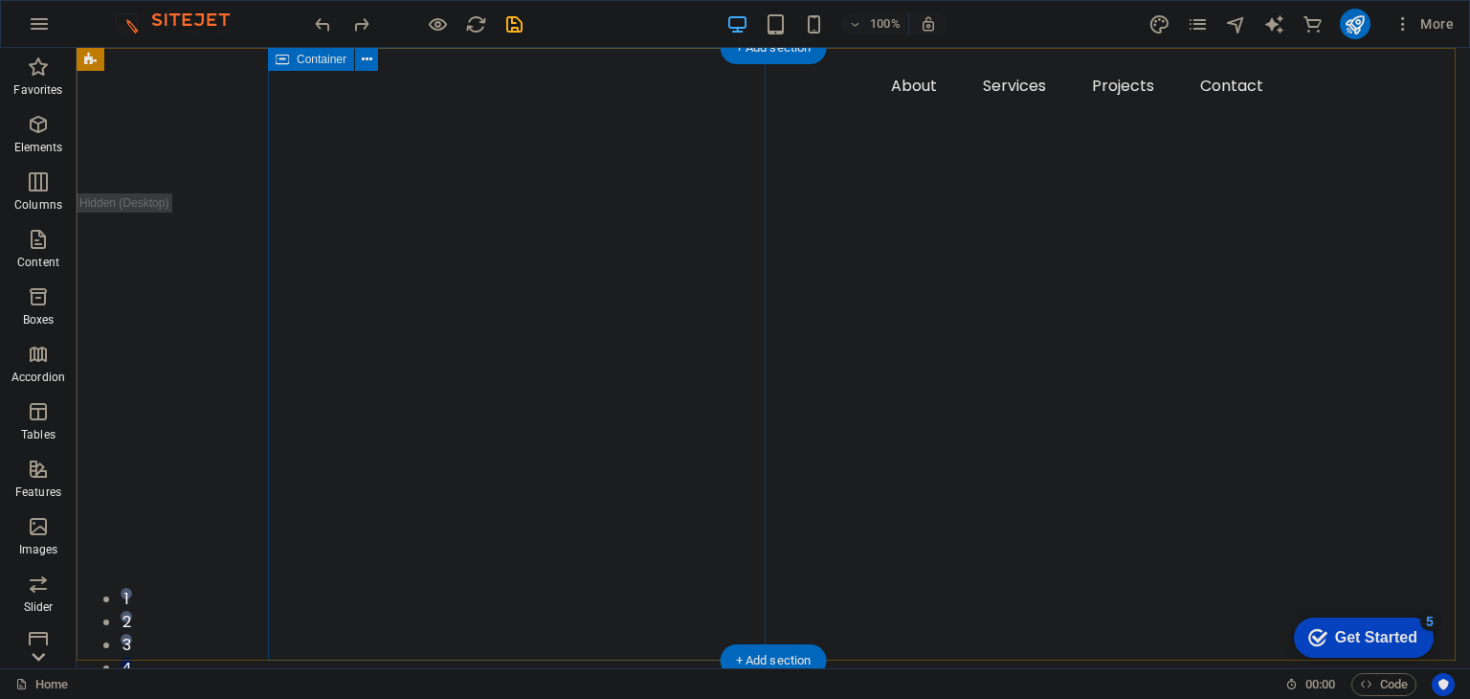
click at [689, 193] on div at bounding box center [869, 120] width 1202 height 145
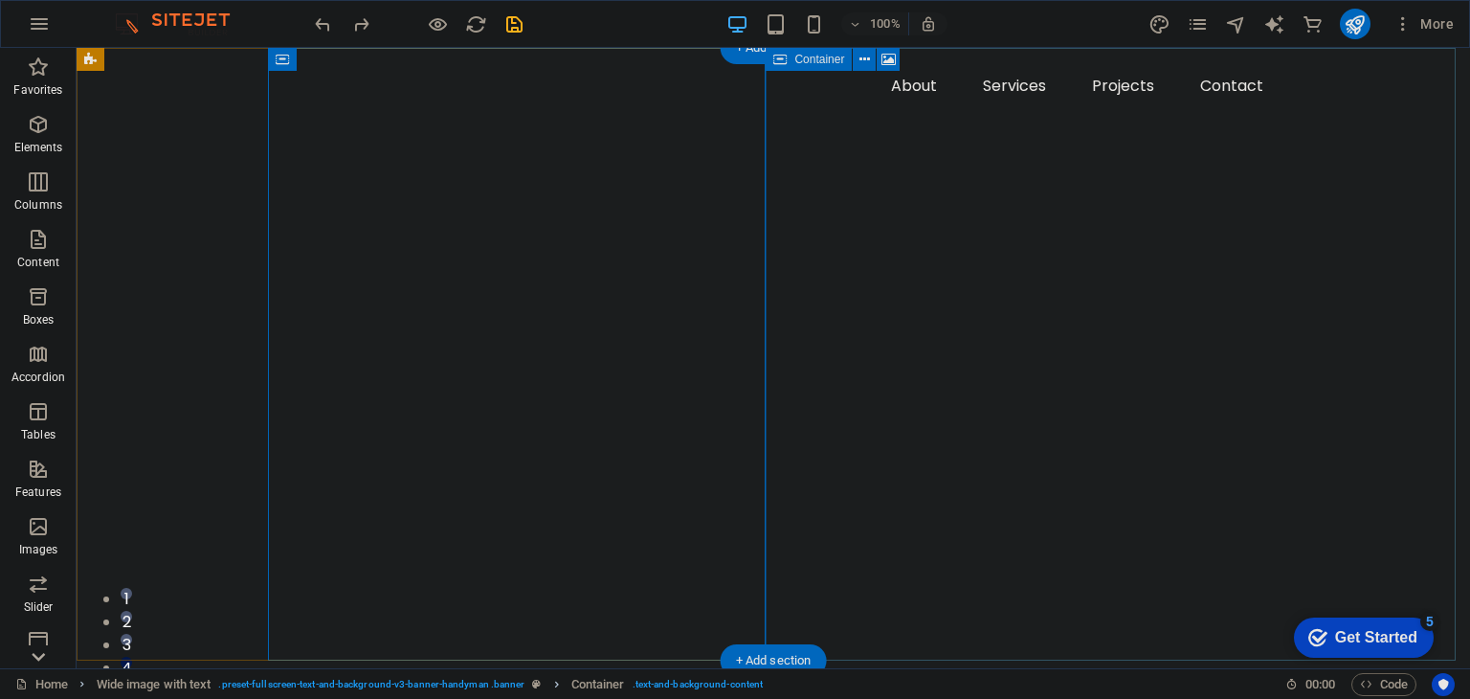
click at [867, 324] on div "Drop content here or Add elements Paste clipboard" at bounding box center [773, 567] width 1393 height 748
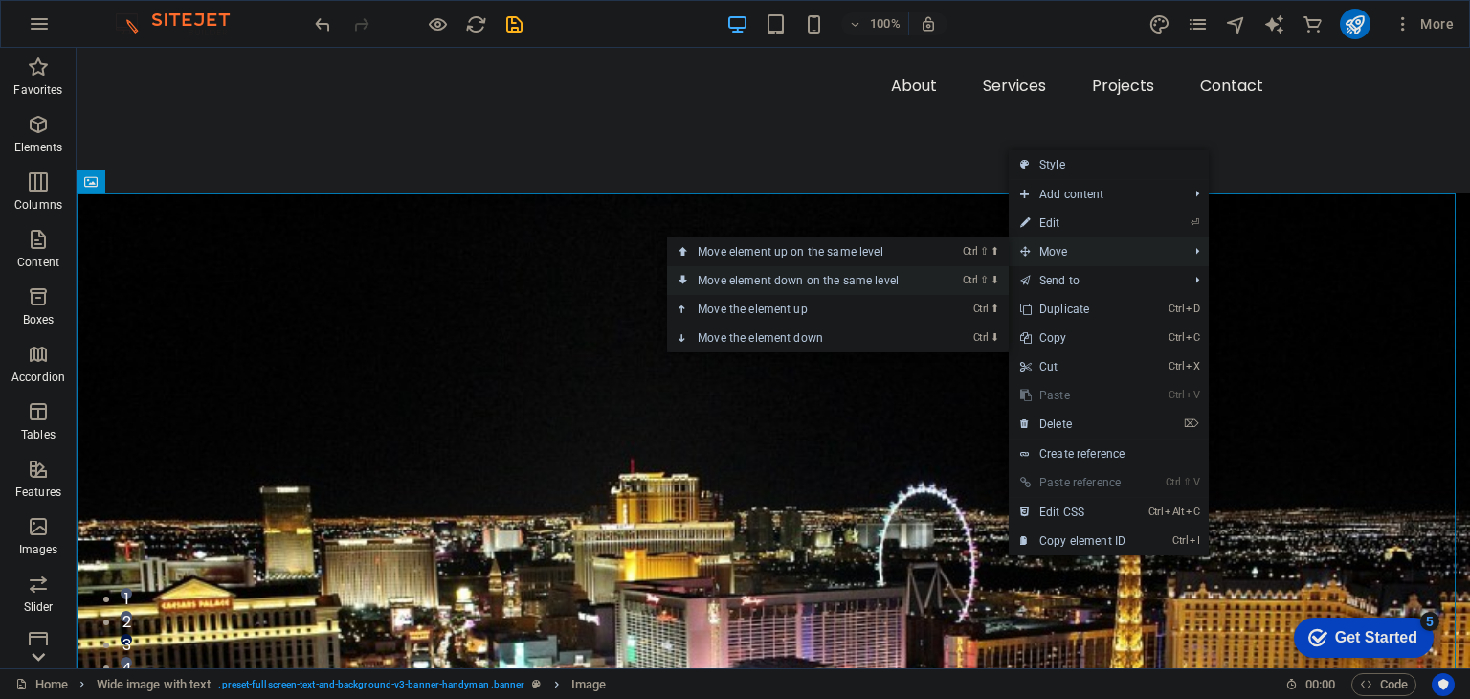
click at [819, 282] on link "Ctrl ⇧ ⬇ Move element down on the same level" at bounding box center [802, 280] width 270 height 29
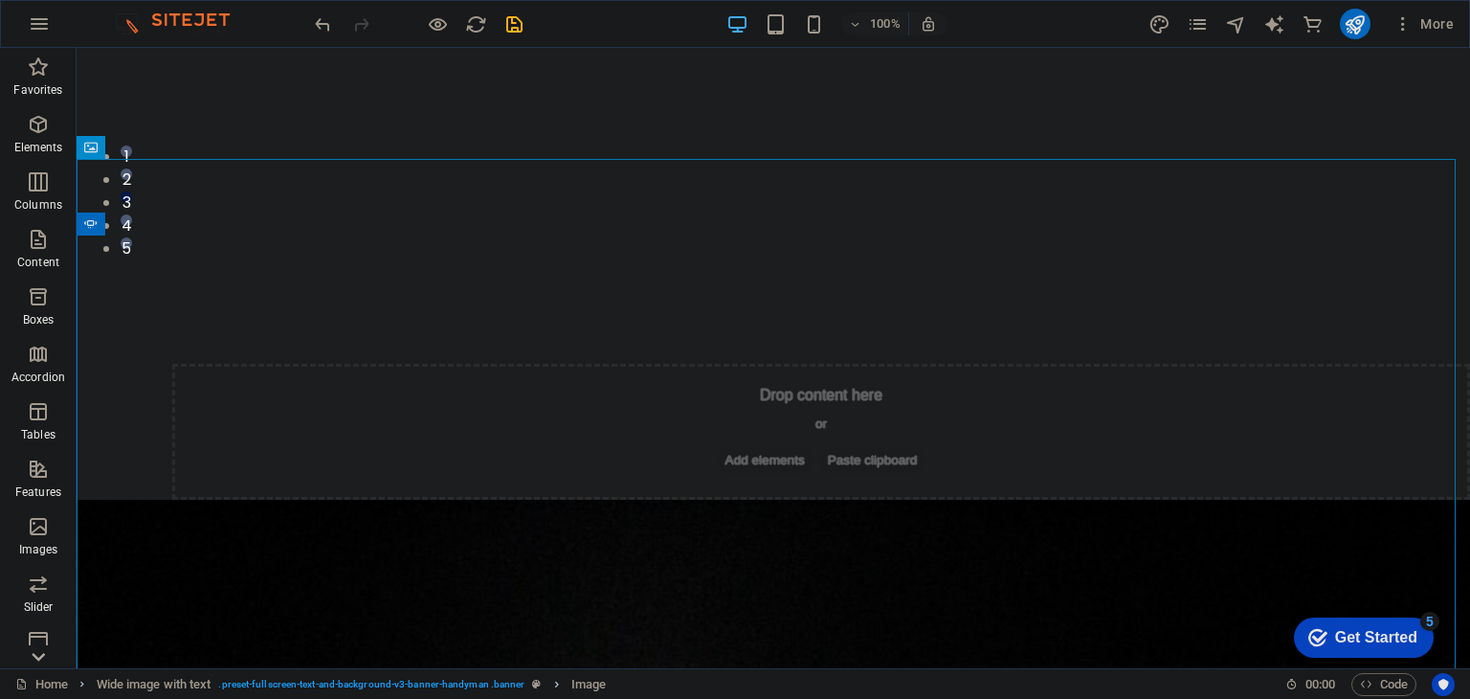
scroll to position [501, 0]
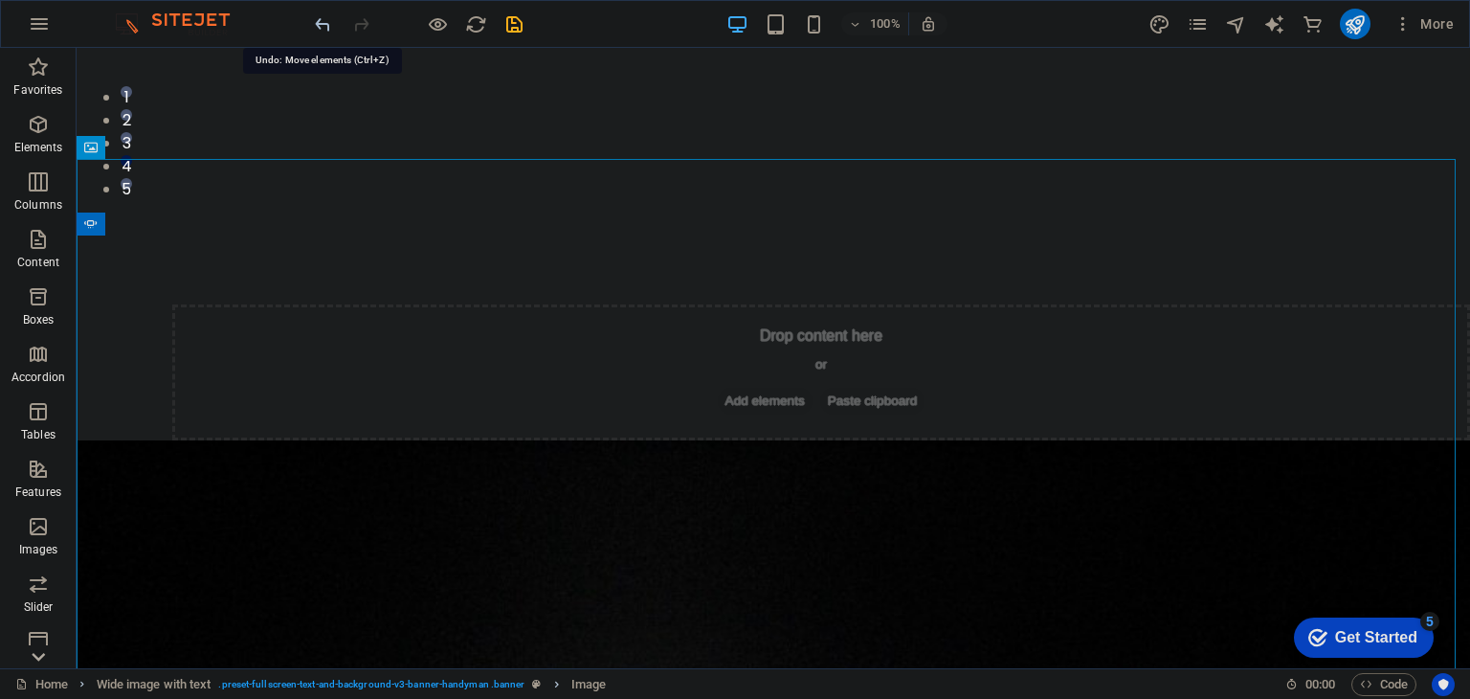
click at [318, 22] on icon "undo" at bounding box center [323, 24] width 22 height 22
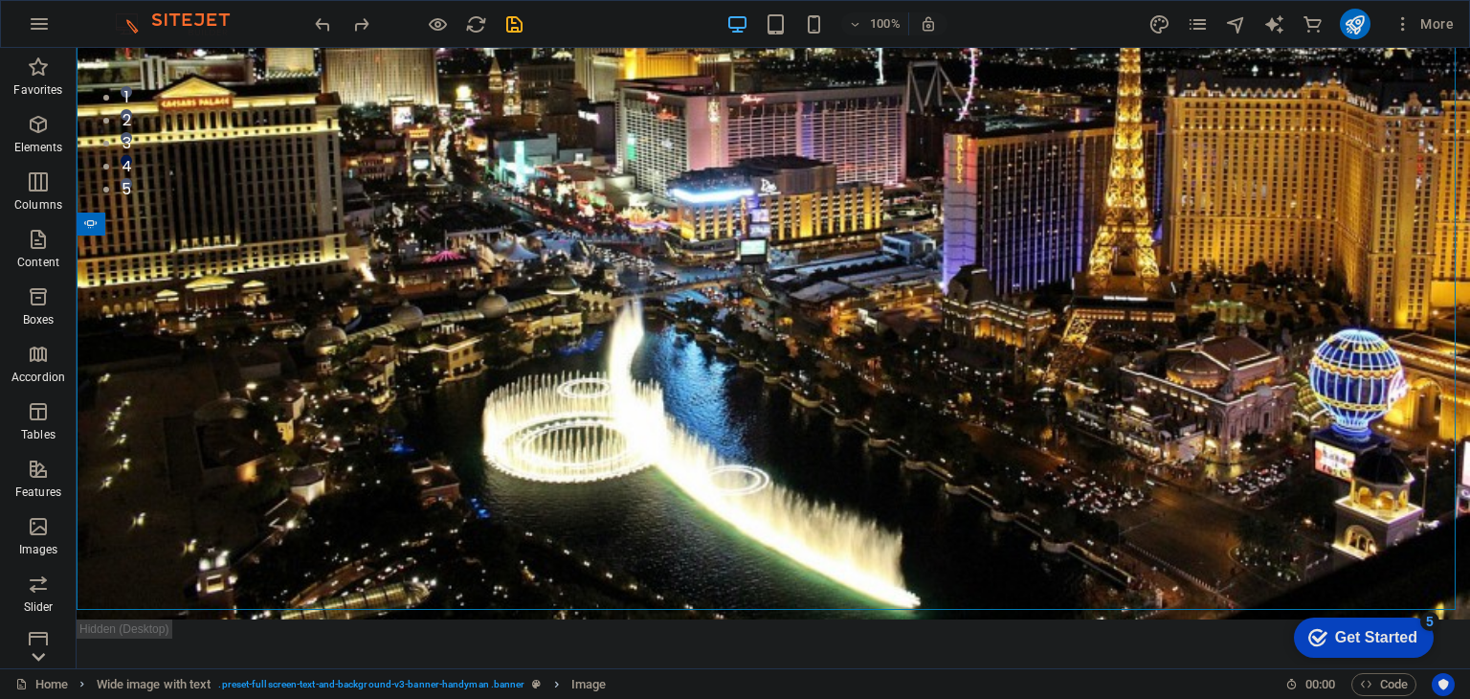
scroll to position [0, 0]
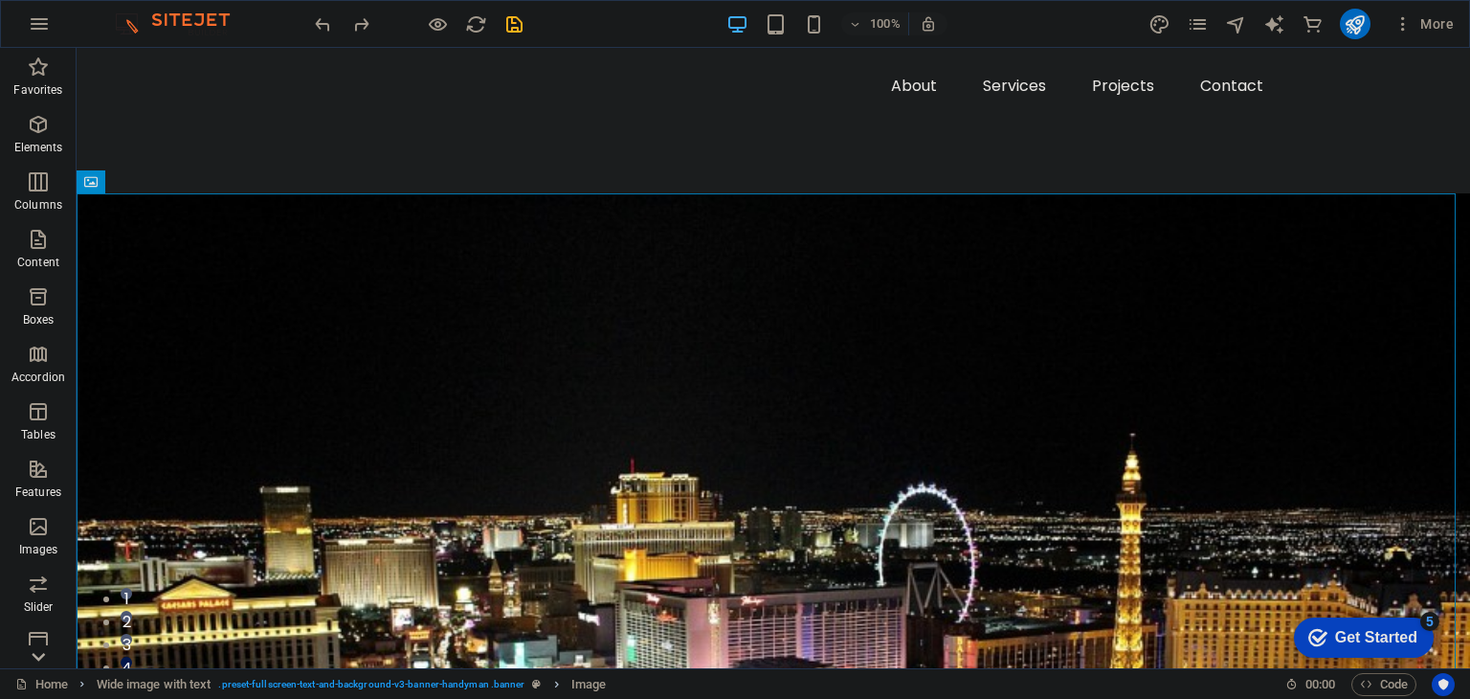
drag, startPoint x: 1466, startPoint y: 125, endPoint x: 1416, endPoint y: 93, distance: 59.5
click at [141, 179] on div "Image" at bounding box center [111, 181] width 68 height 23
click at [153, 174] on icon at bounding box center [157, 182] width 11 height 20
click at [519, 565] on figure at bounding box center [773, 656] width 1393 height 927
drag, startPoint x: 590, startPoint y: 233, endPoint x: 597, endPoint y: 192, distance: 40.7
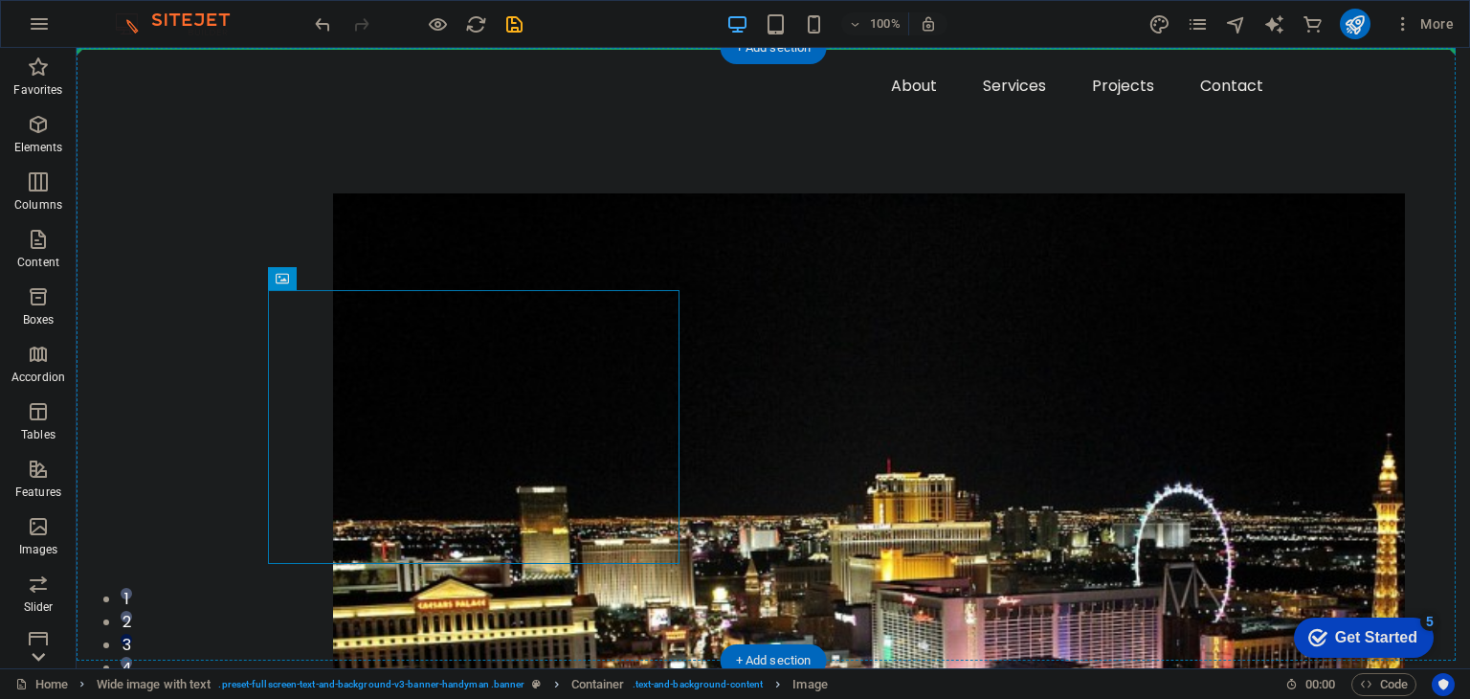
drag, startPoint x: 590, startPoint y: 366, endPoint x: 653, endPoint y: 186, distance: 190.7
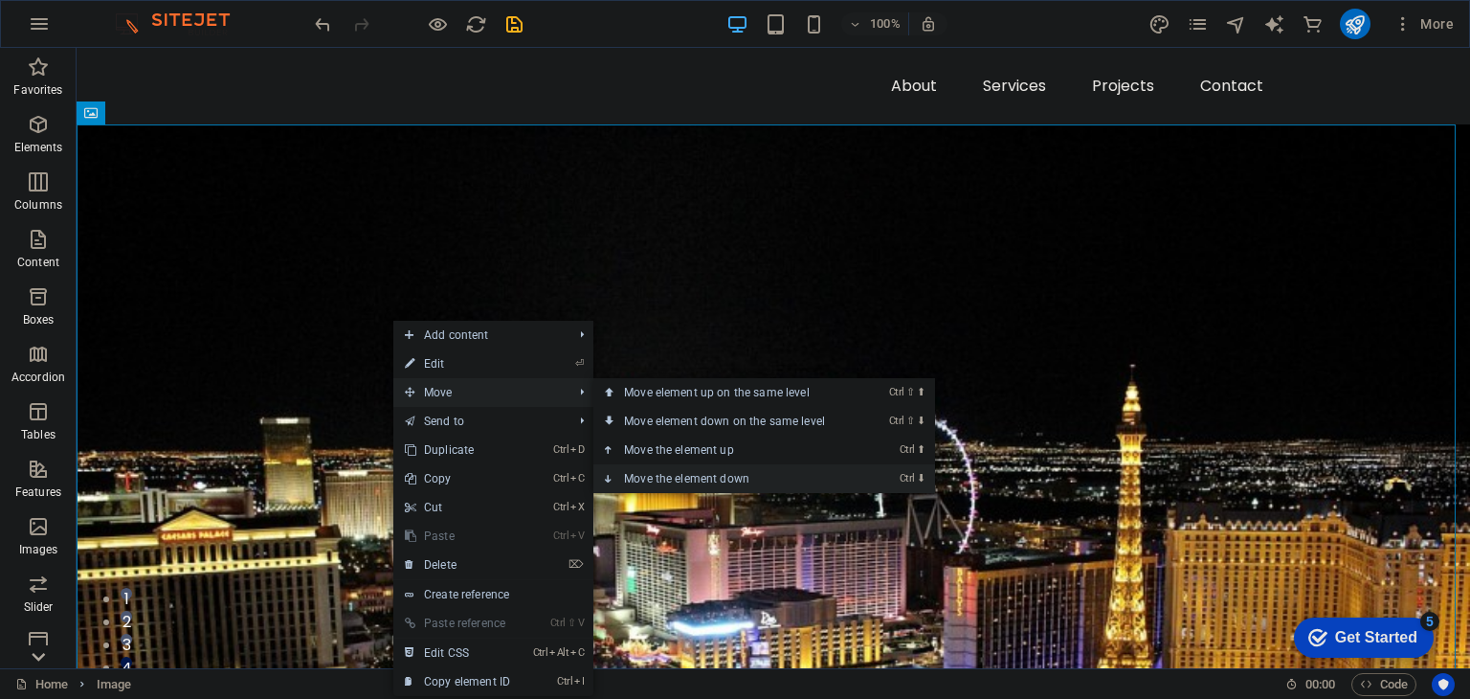
click at [735, 483] on link "Ctrl ⬇ Move the element down" at bounding box center [728, 478] width 270 height 29
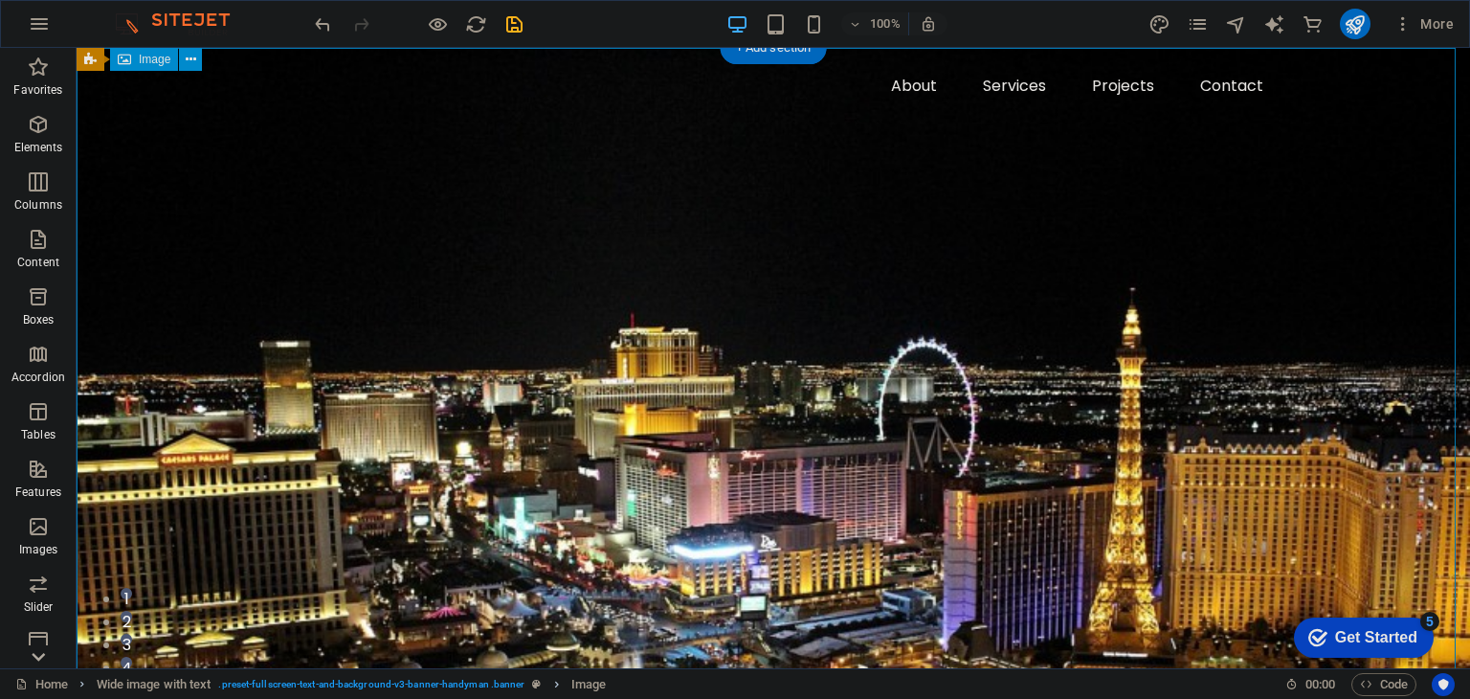
scroll to position [96, 0]
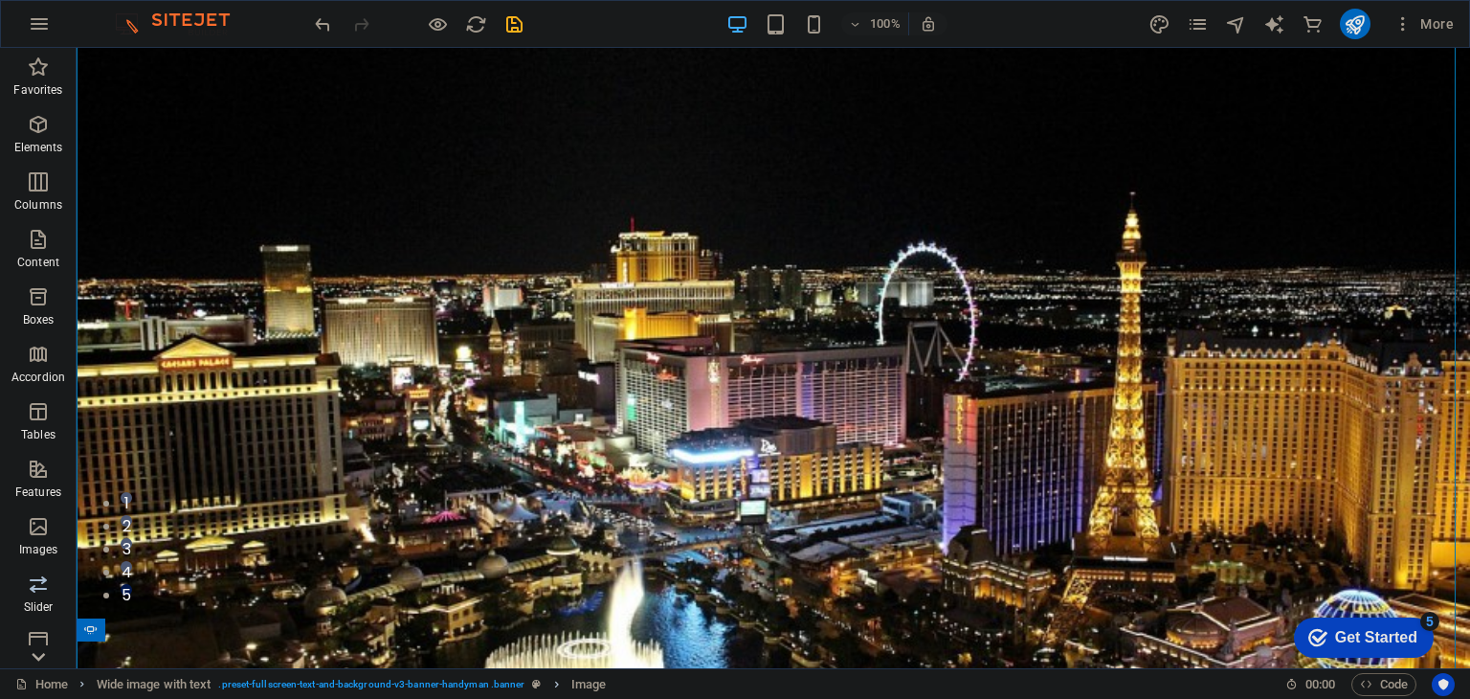
click at [31, 579] on icon "button" at bounding box center [38, 583] width 23 height 23
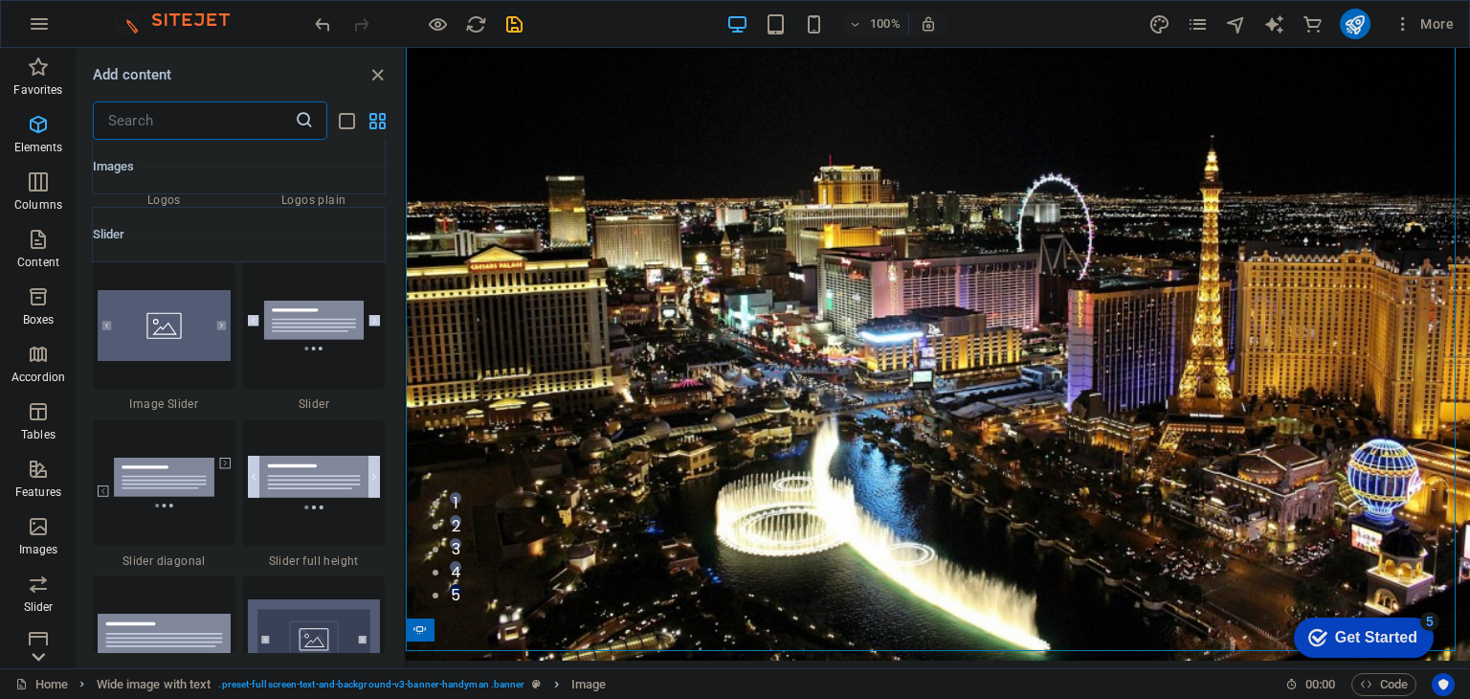
scroll to position [10849, 0]
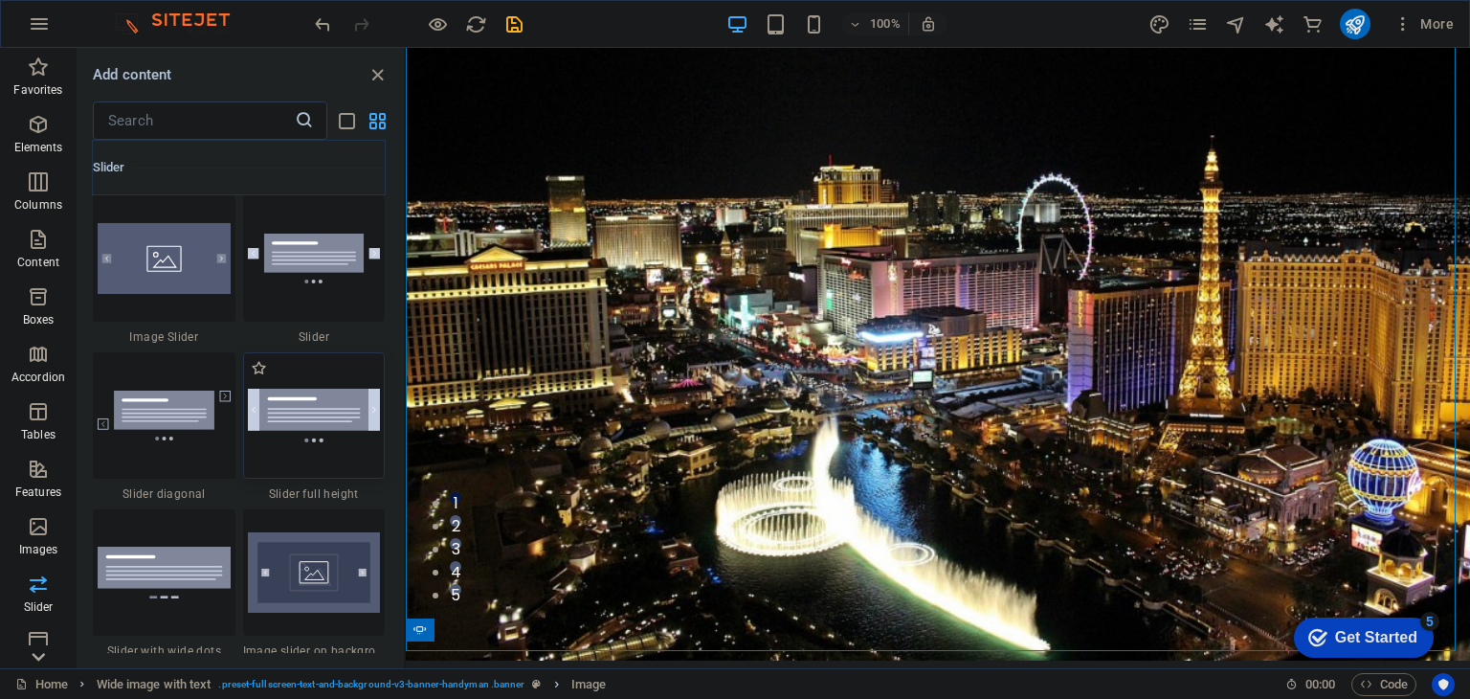
click at [332, 418] on img at bounding box center [314, 415] width 133 height 53
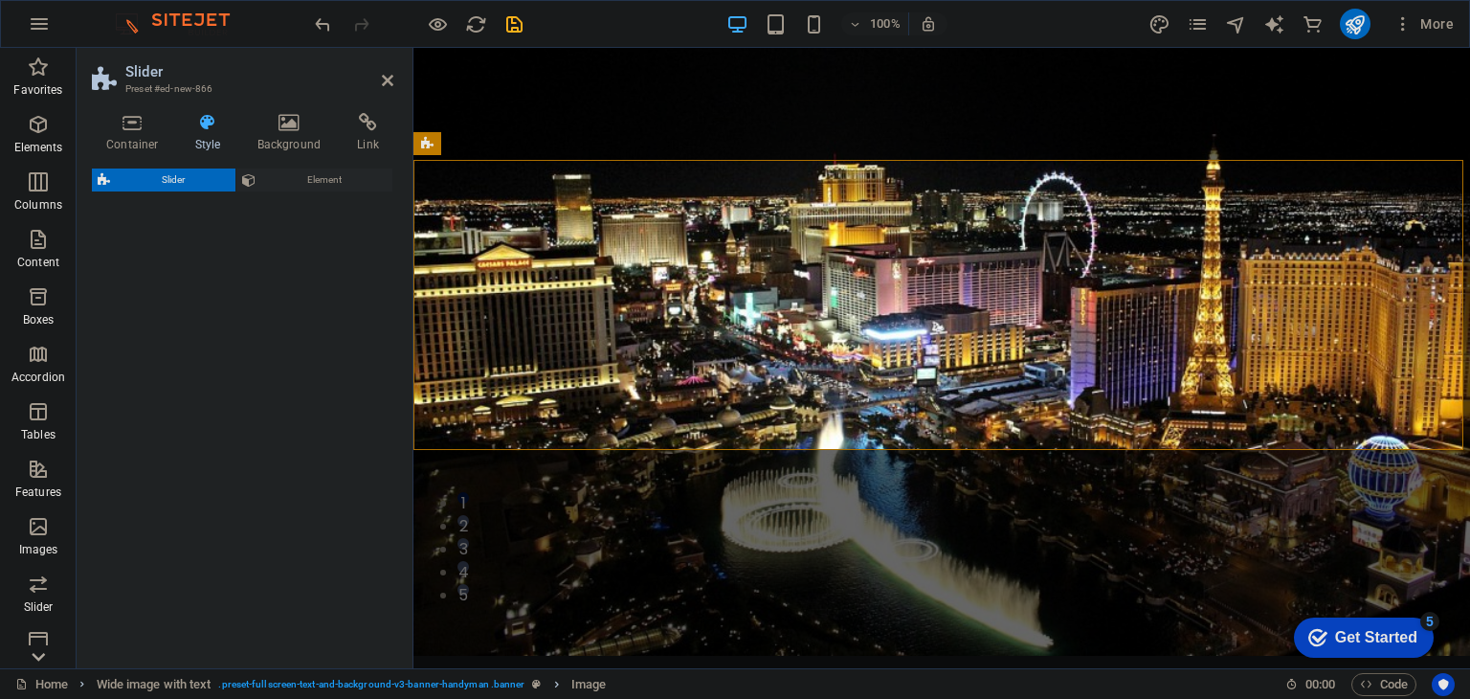
select select "rem"
select select "px"
select select "preset-slider-content-v3-full-height"
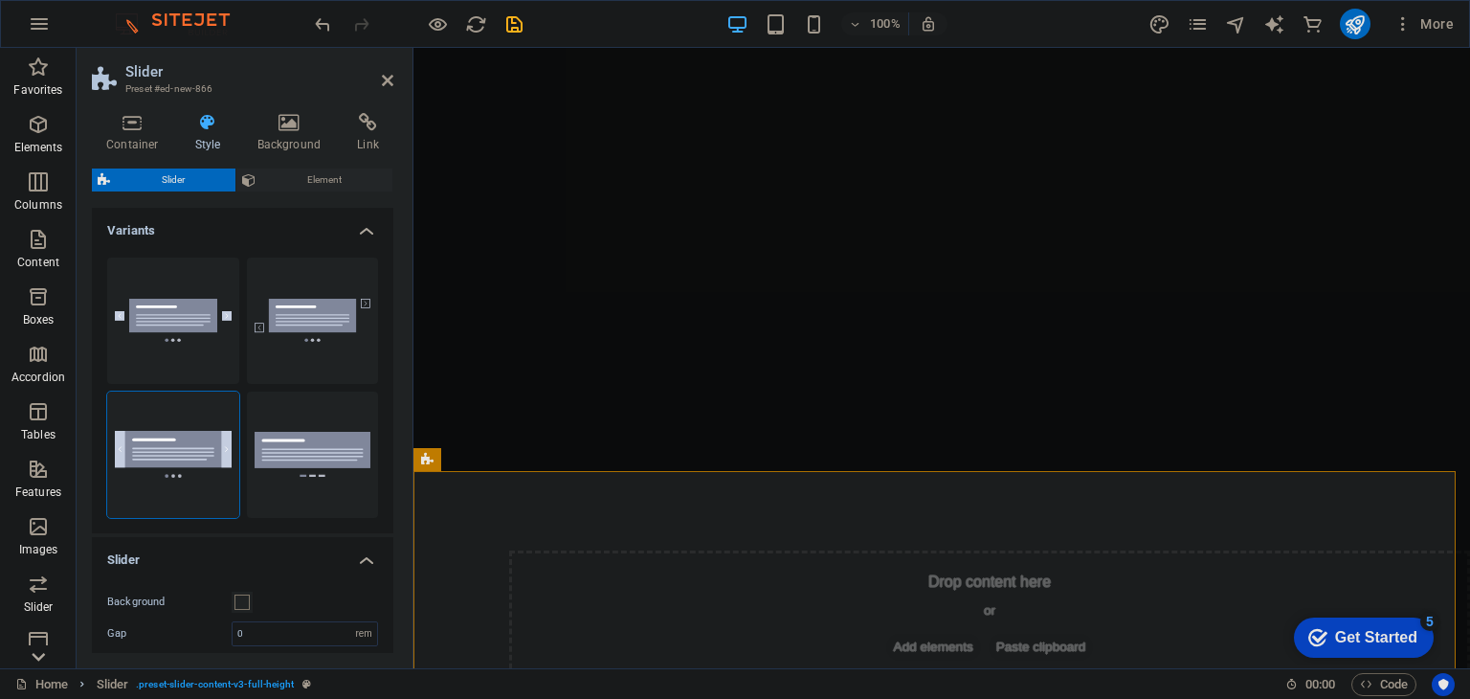
scroll to position [969, 0]
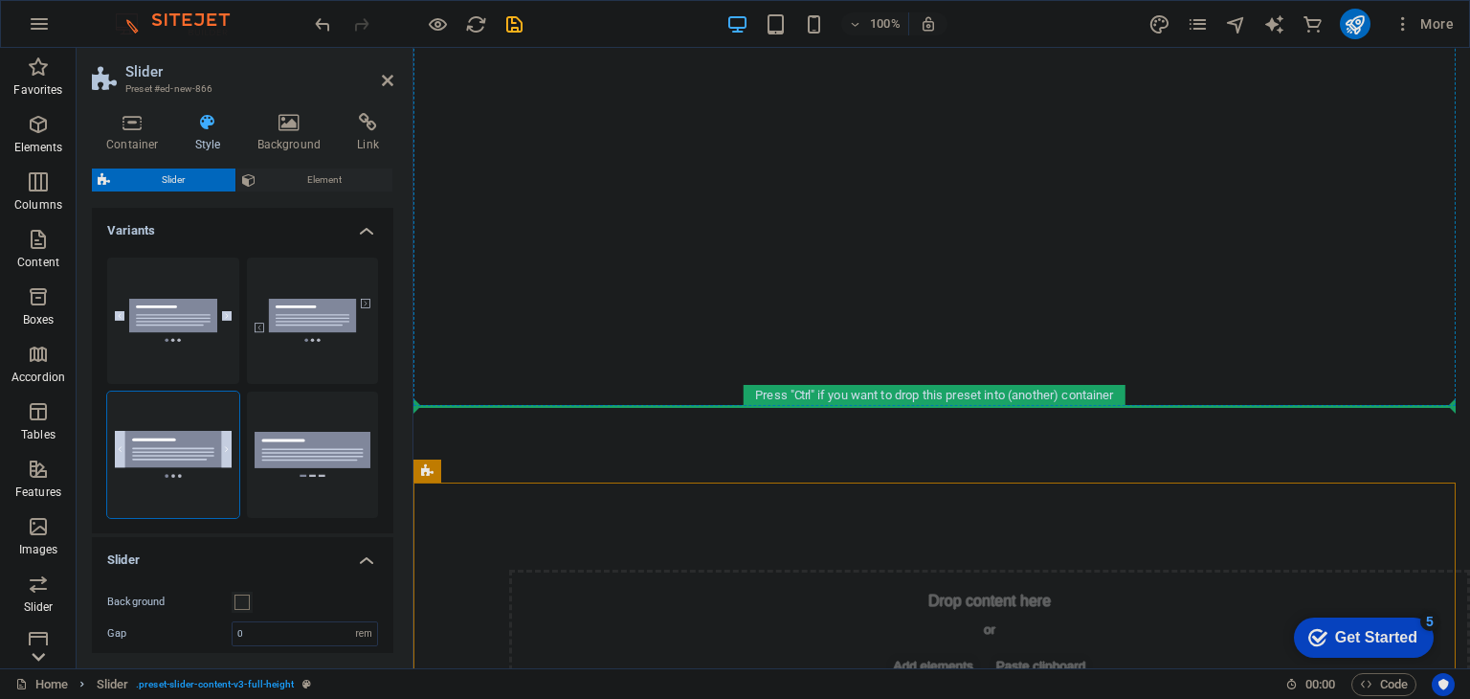
drag, startPoint x: 845, startPoint y: 463, endPoint x: 881, endPoint y: 112, distance: 353.1
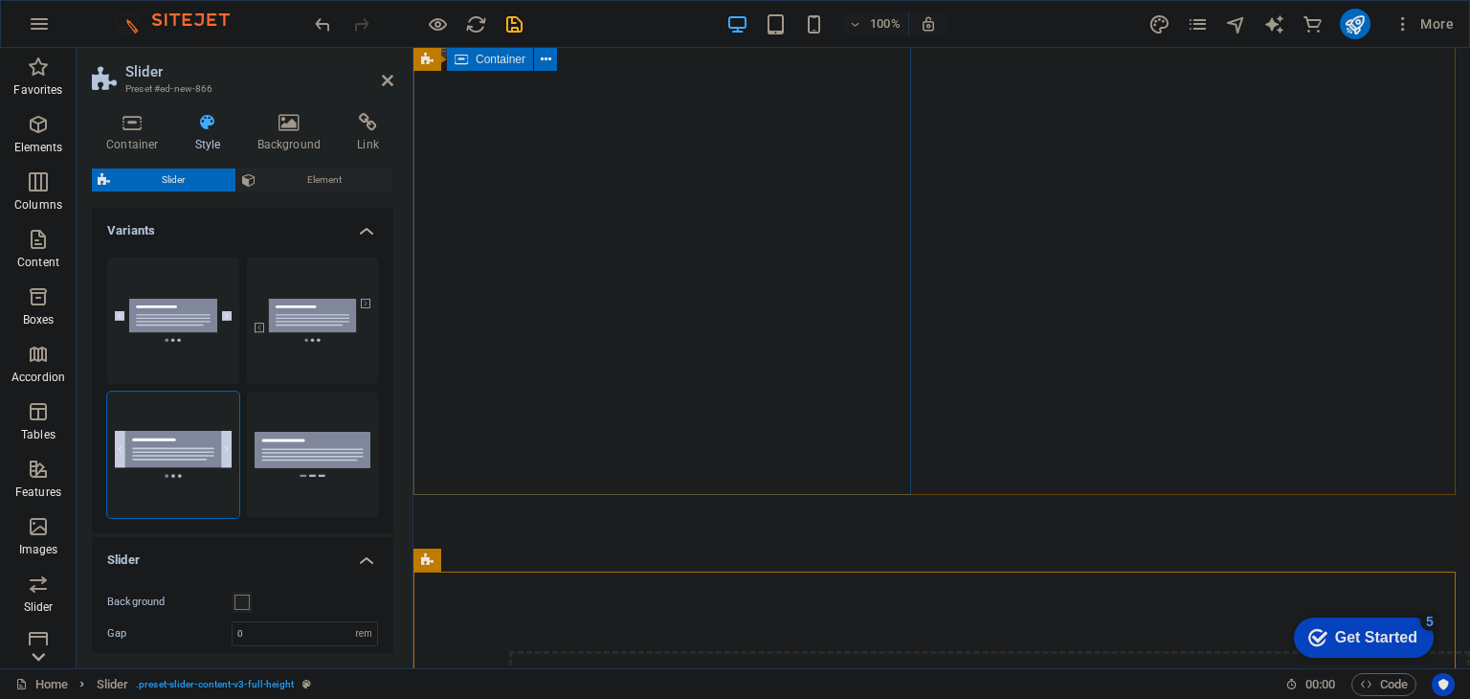
drag, startPoint x: 796, startPoint y: 571, endPoint x: 854, endPoint y: 328, distance: 249.8
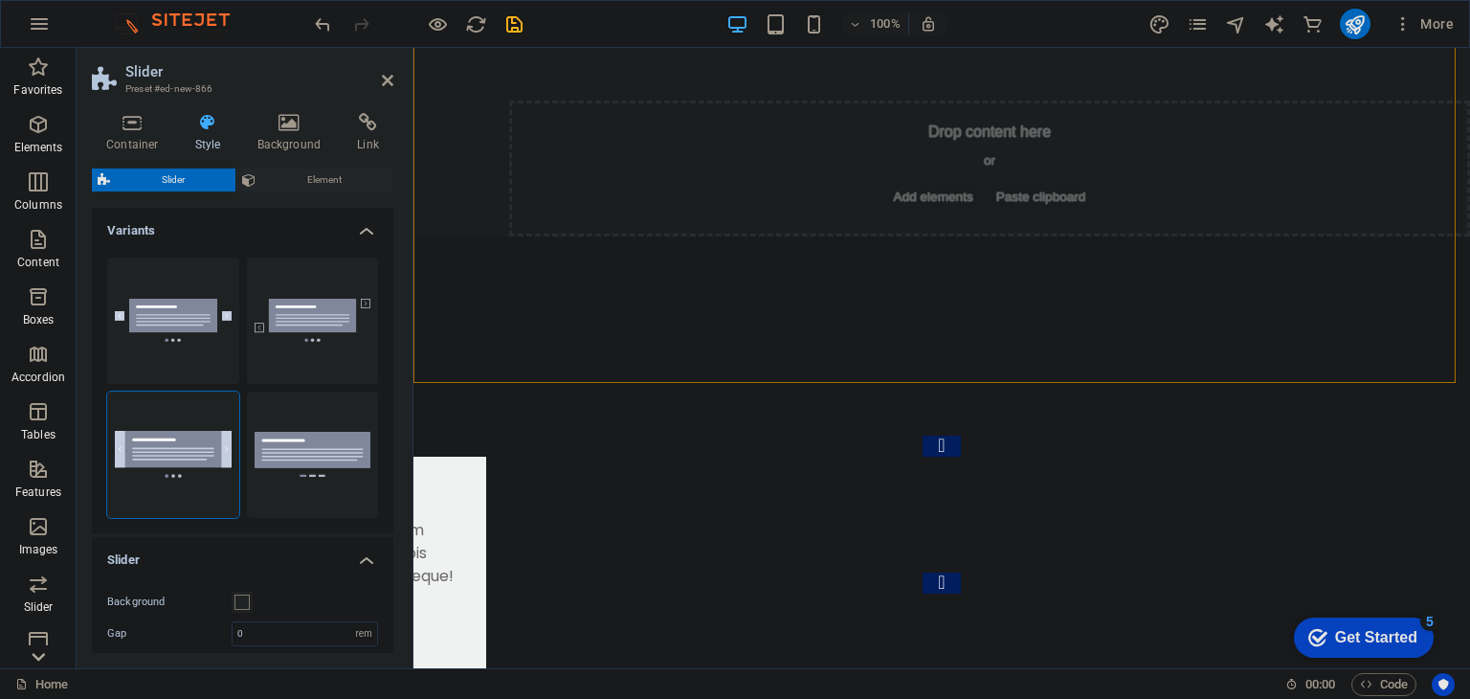
scroll to position [1189, 0]
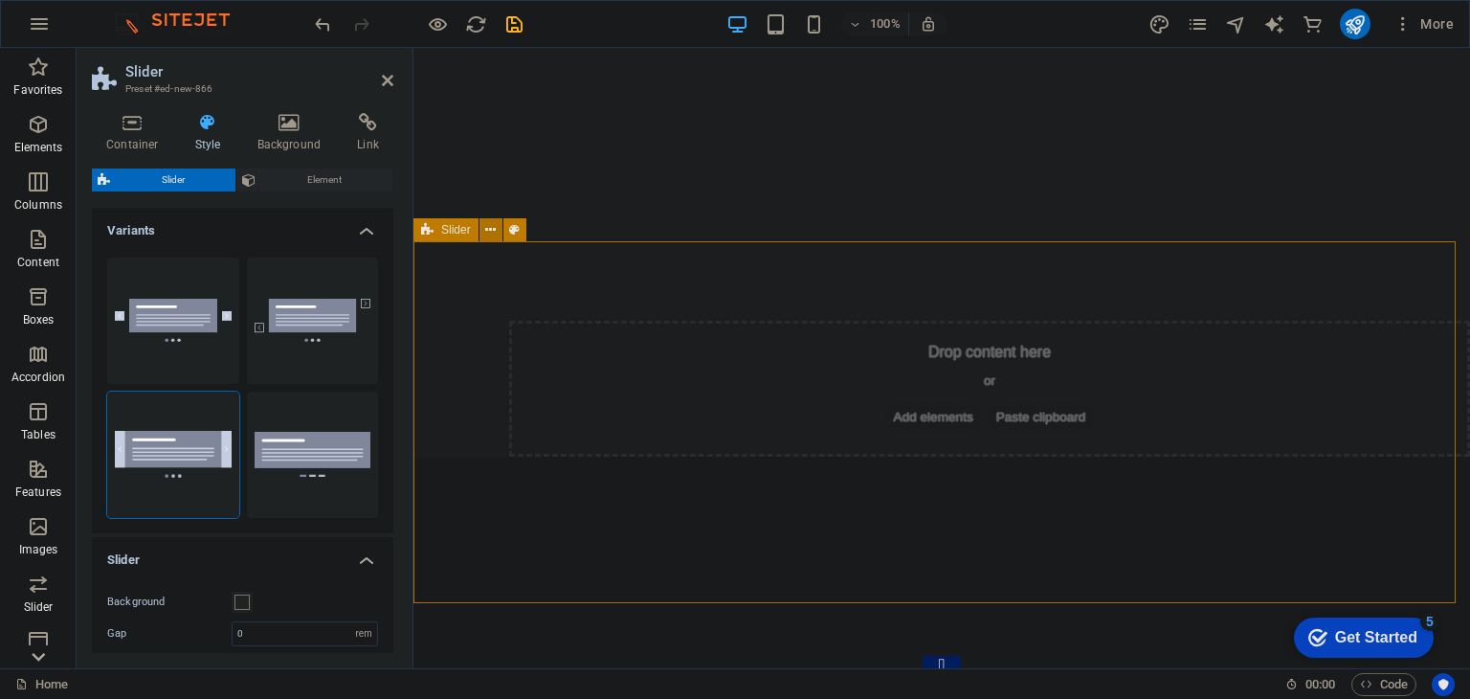
click at [485, 235] on icon at bounding box center [490, 230] width 11 height 20
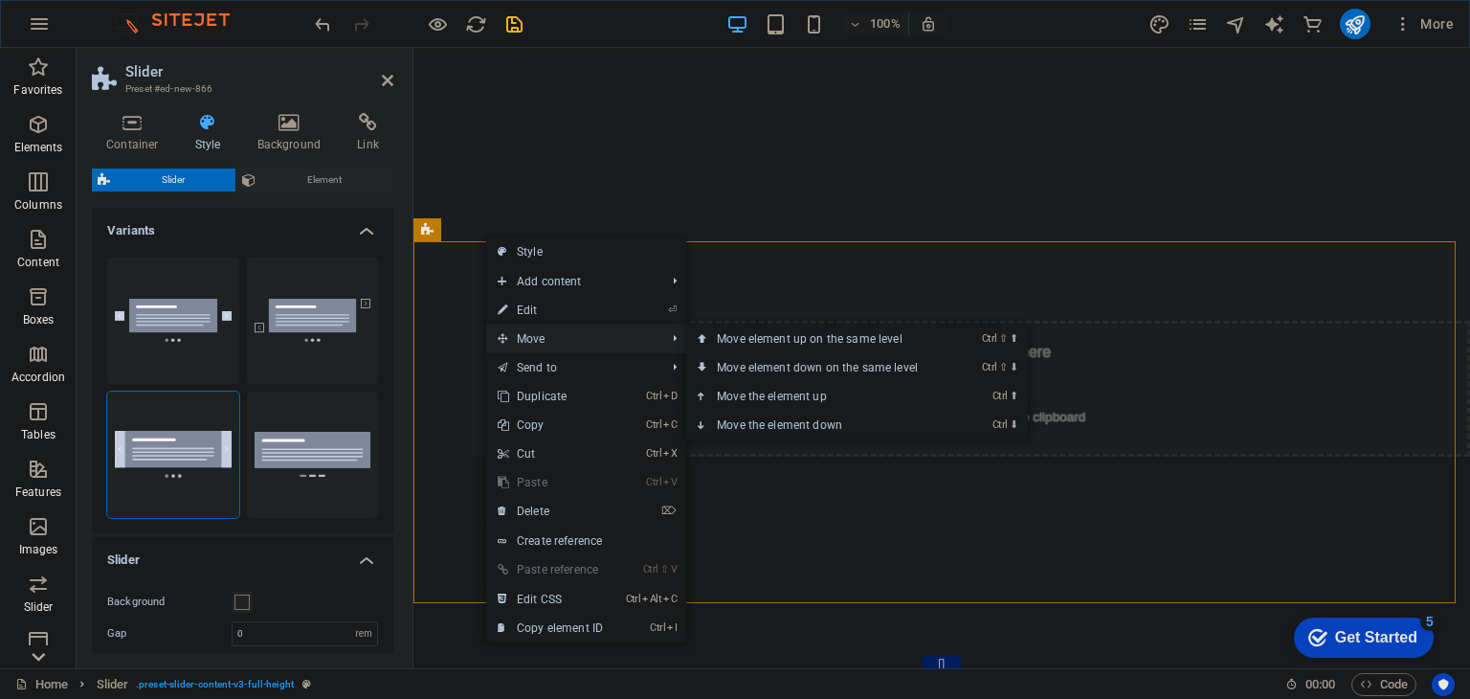
click at [545, 331] on span "Move" at bounding box center [571, 338] width 171 height 29
click at [789, 345] on link "Ctrl ⇧ ⬆ Move element up on the same level" at bounding box center [821, 338] width 270 height 29
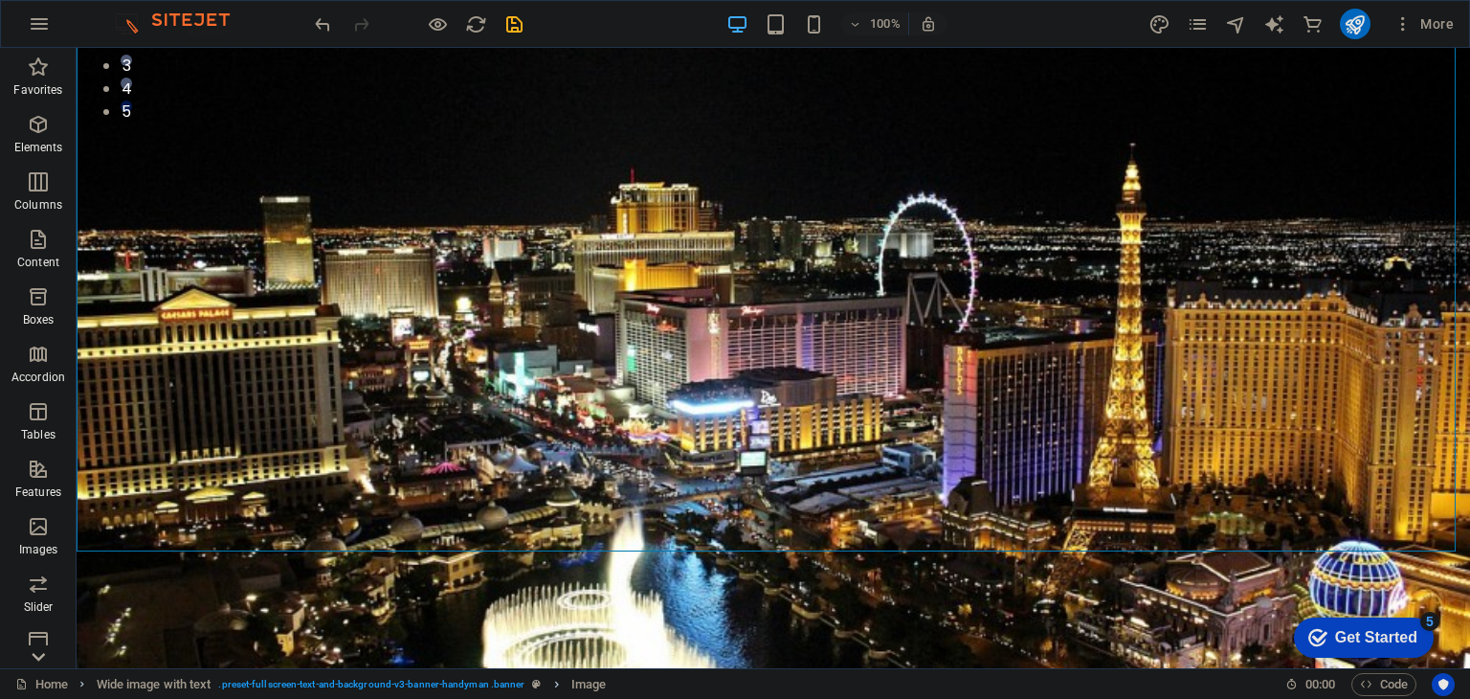
scroll to position [505, 0]
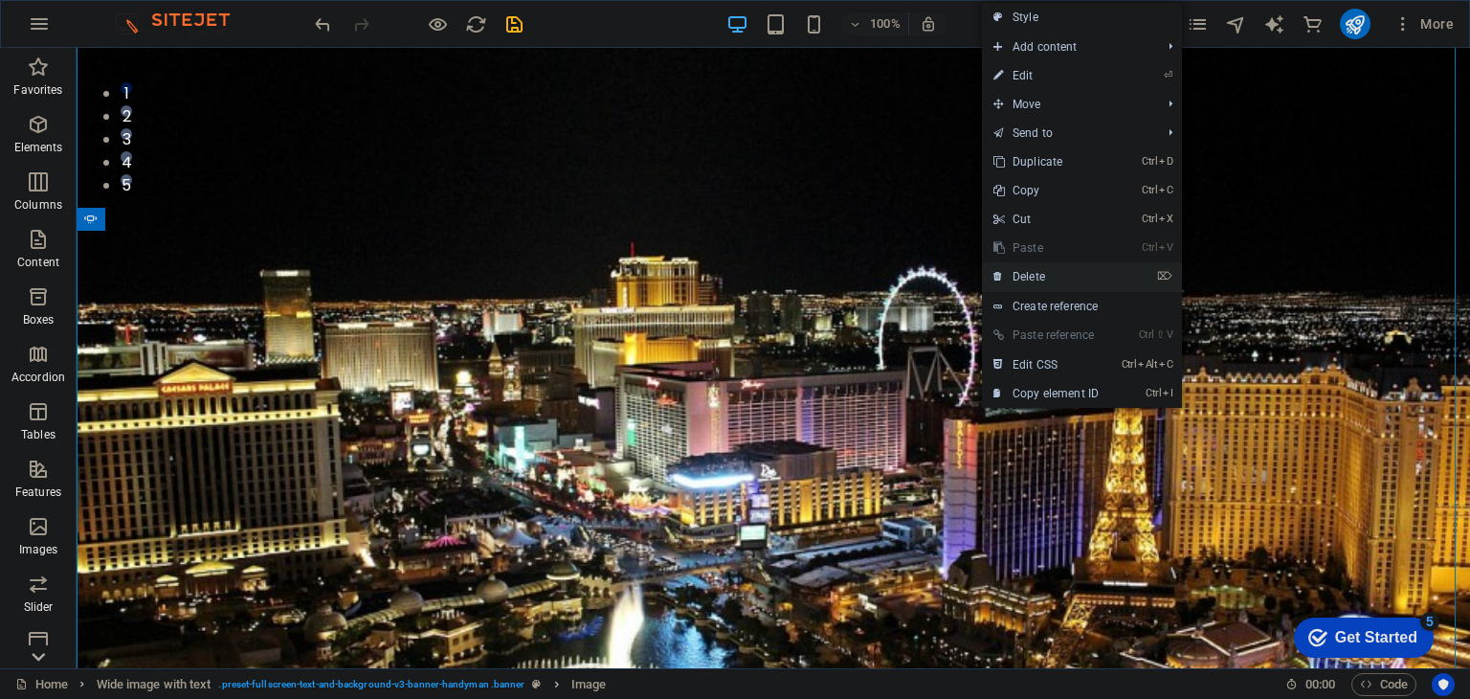
click at [1021, 270] on link "⌦ Delete" at bounding box center [1046, 276] width 128 height 29
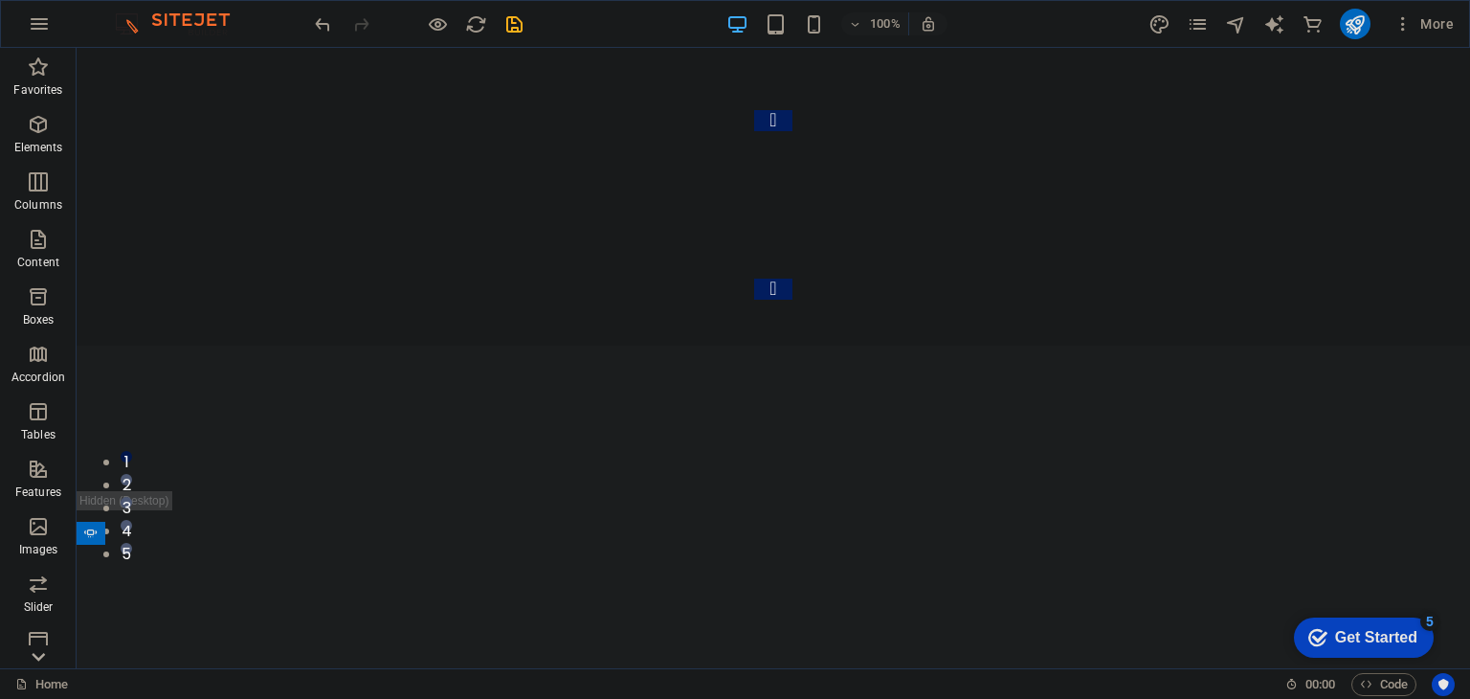
scroll to position [0, 0]
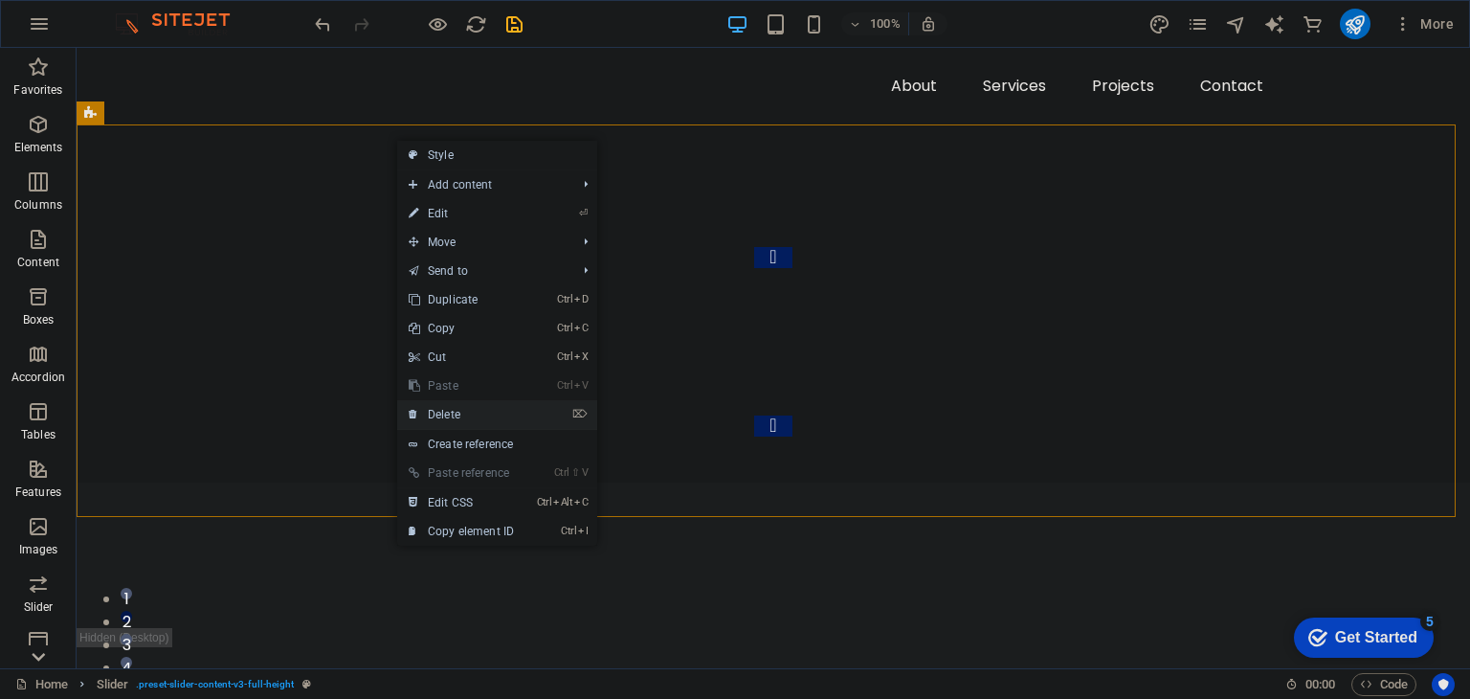
click at [501, 405] on link "⌦ Delete" at bounding box center [461, 414] width 128 height 29
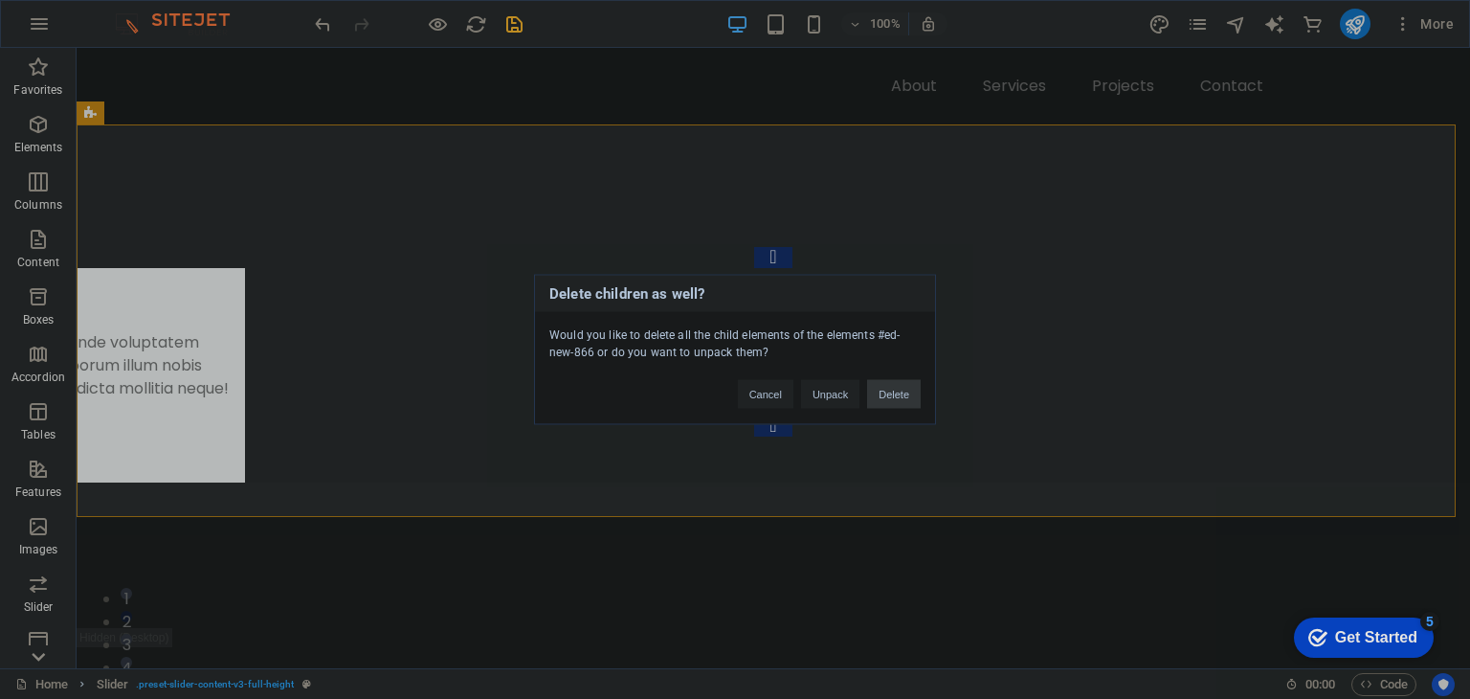
click at [871, 388] on button "Delete" at bounding box center [894, 394] width 54 height 29
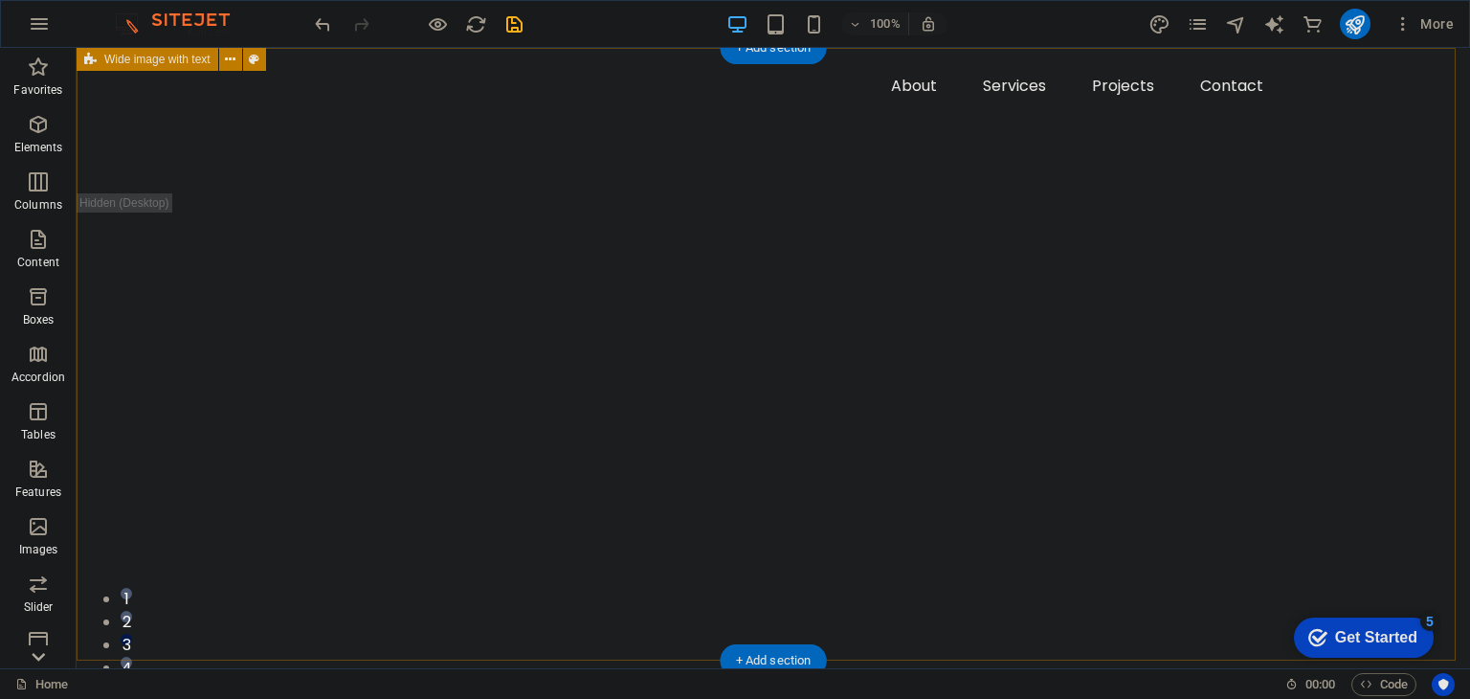
click at [219, 299] on div "Drop content here or Add elements Paste clipboard" at bounding box center [773, 495] width 1393 height 894
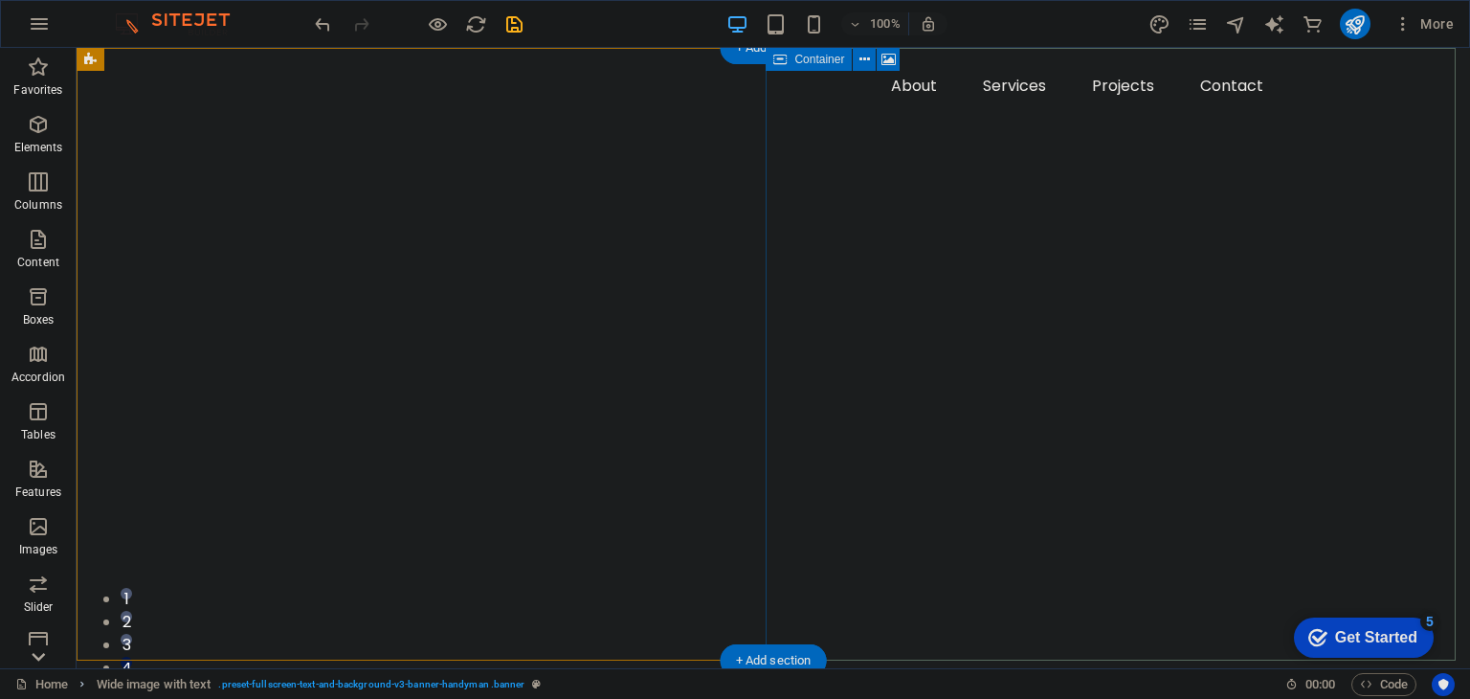
click at [950, 399] on div "Drop content here or Add elements Paste clipboard" at bounding box center [773, 567] width 1393 height 748
click at [1411, 400] on div "Drop content here or Add elements Paste clipboard" at bounding box center [773, 567] width 1393 height 748
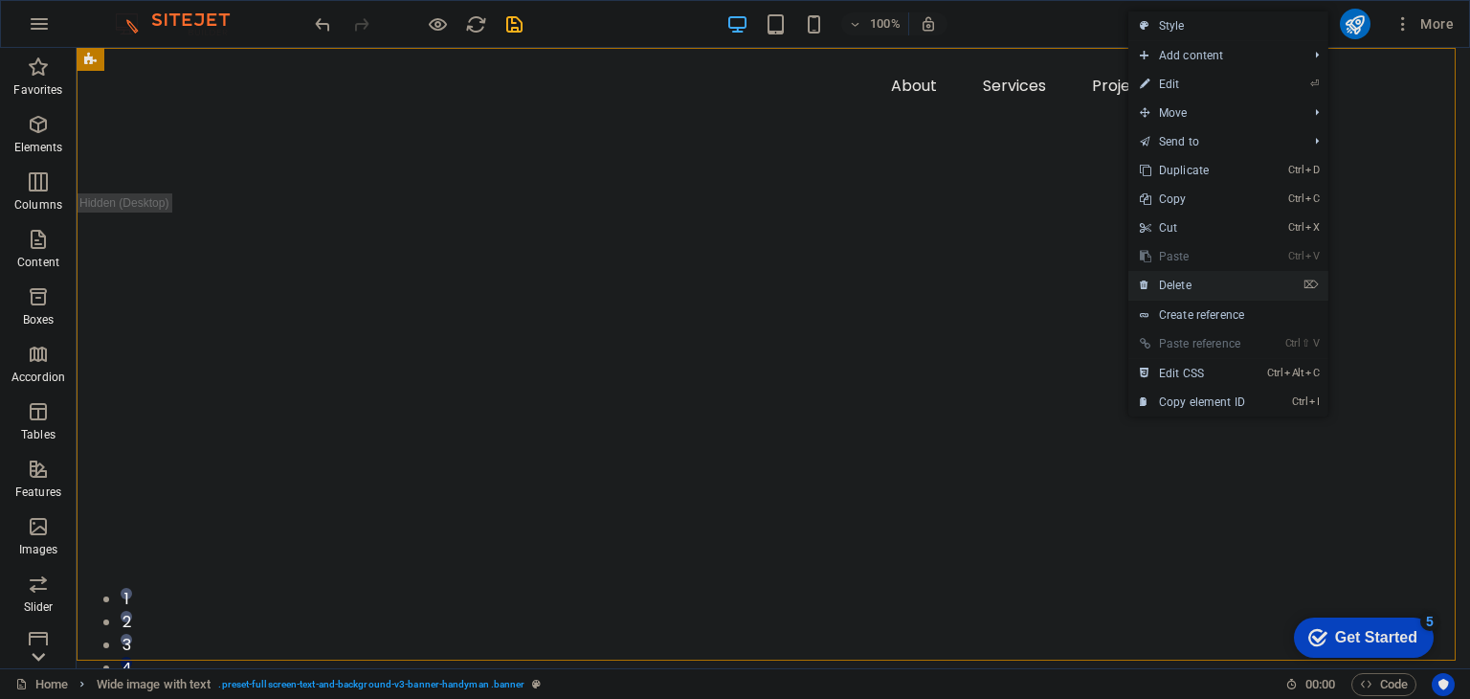
click at [1190, 283] on link "⌦ Delete" at bounding box center [1192, 285] width 128 height 29
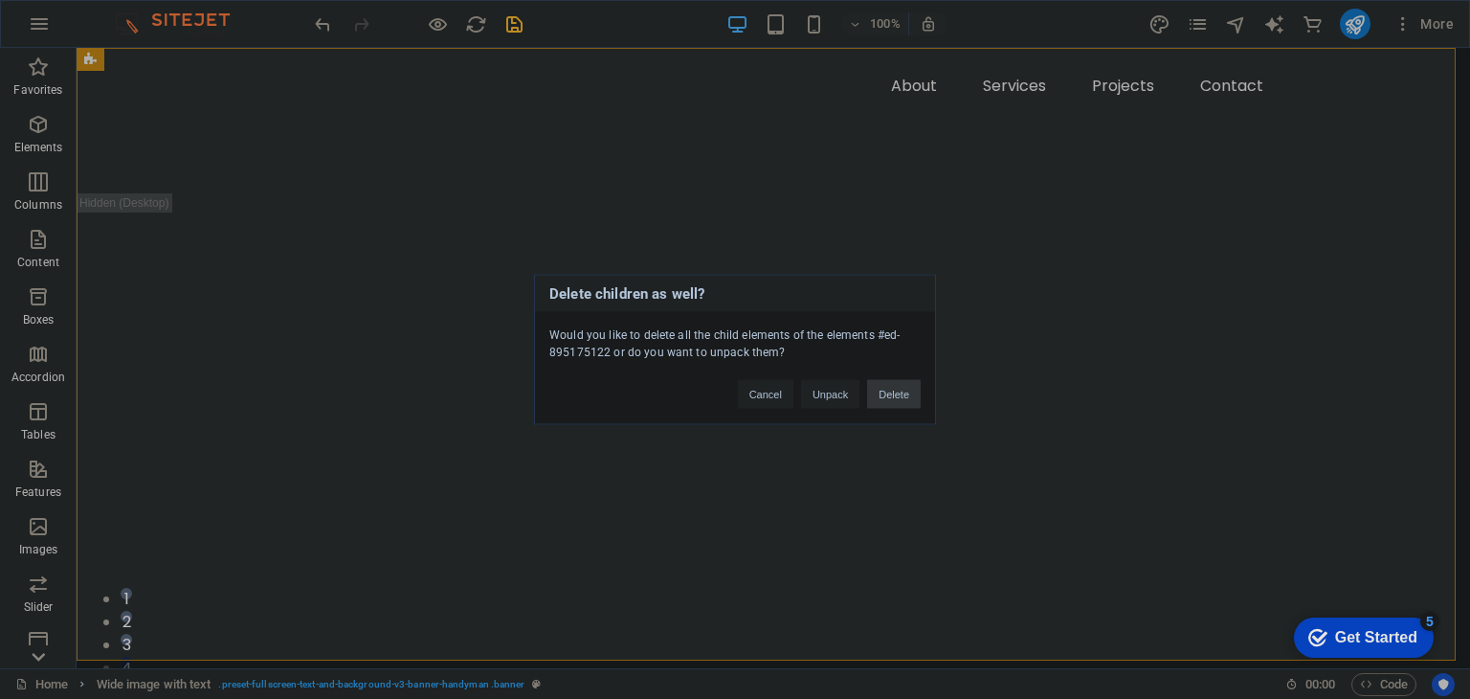
click at [896, 396] on button "Delete" at bounding box center [894, 394] width 54 height 29
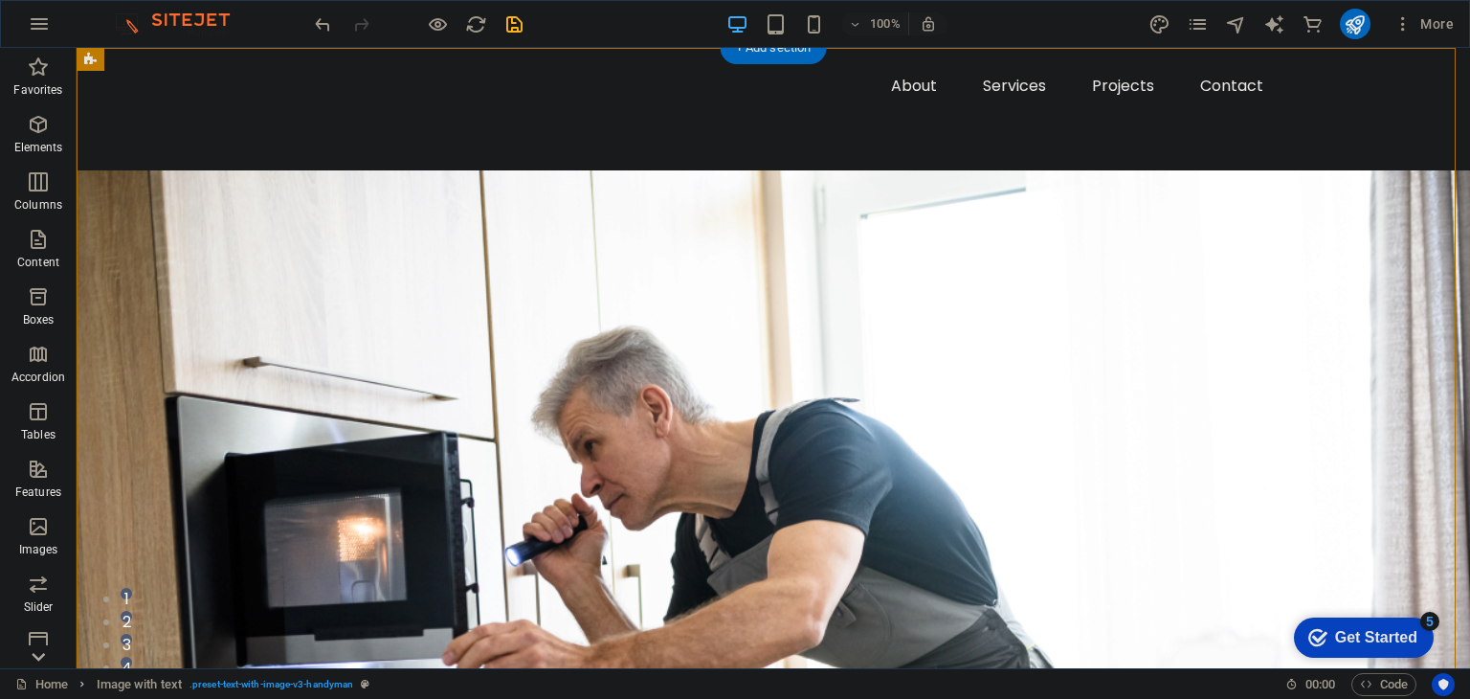
drag, startPoint x: 733, startPoint y: 150, endPoint x: 1137, endPoint y: 543, distance: 563.1
drag, startPoint x: 762, startPoint y: 149, endPoint x: 945, endPoint y: 333, distance: 259.2
click at [848, 202] on icon at bounding box center [843, 200] width 11 height 20
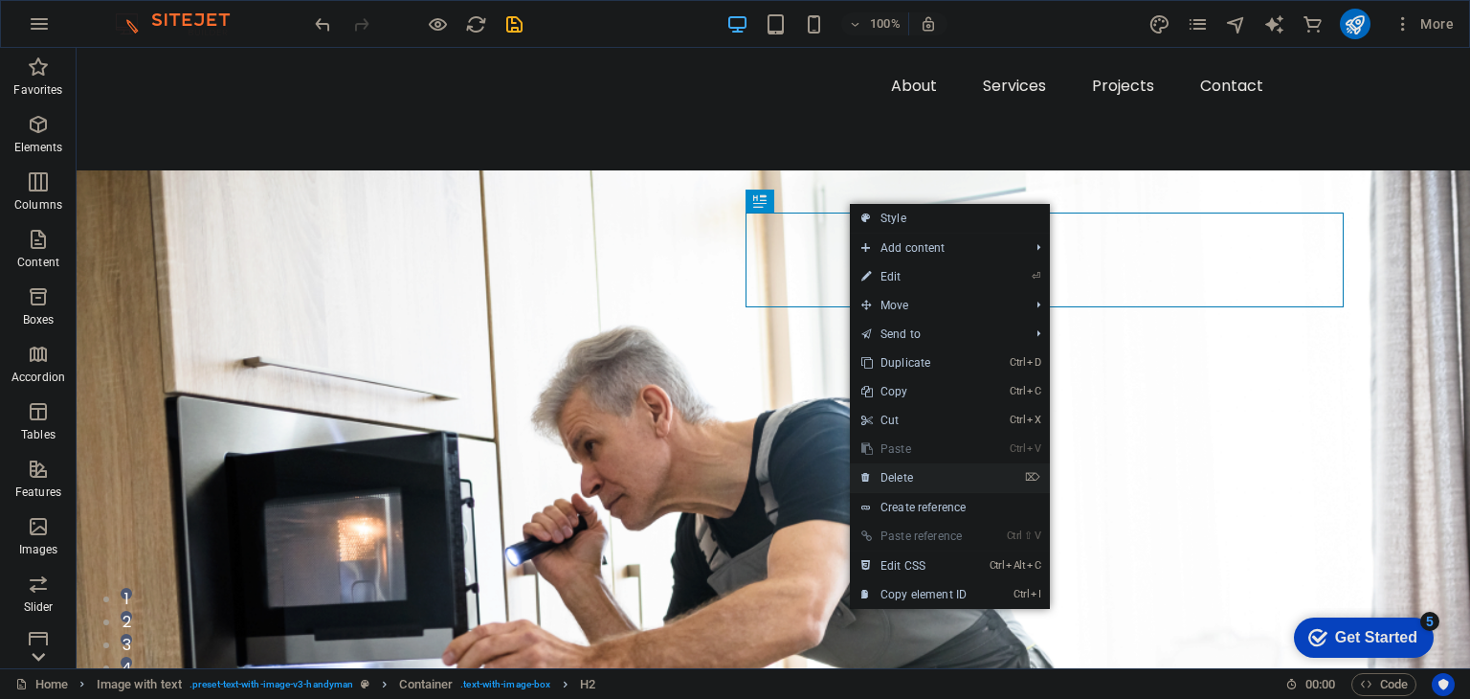
click at [900, 476] on link "⌦ Delete" at bounding box center [914, 477] width 128 height 29
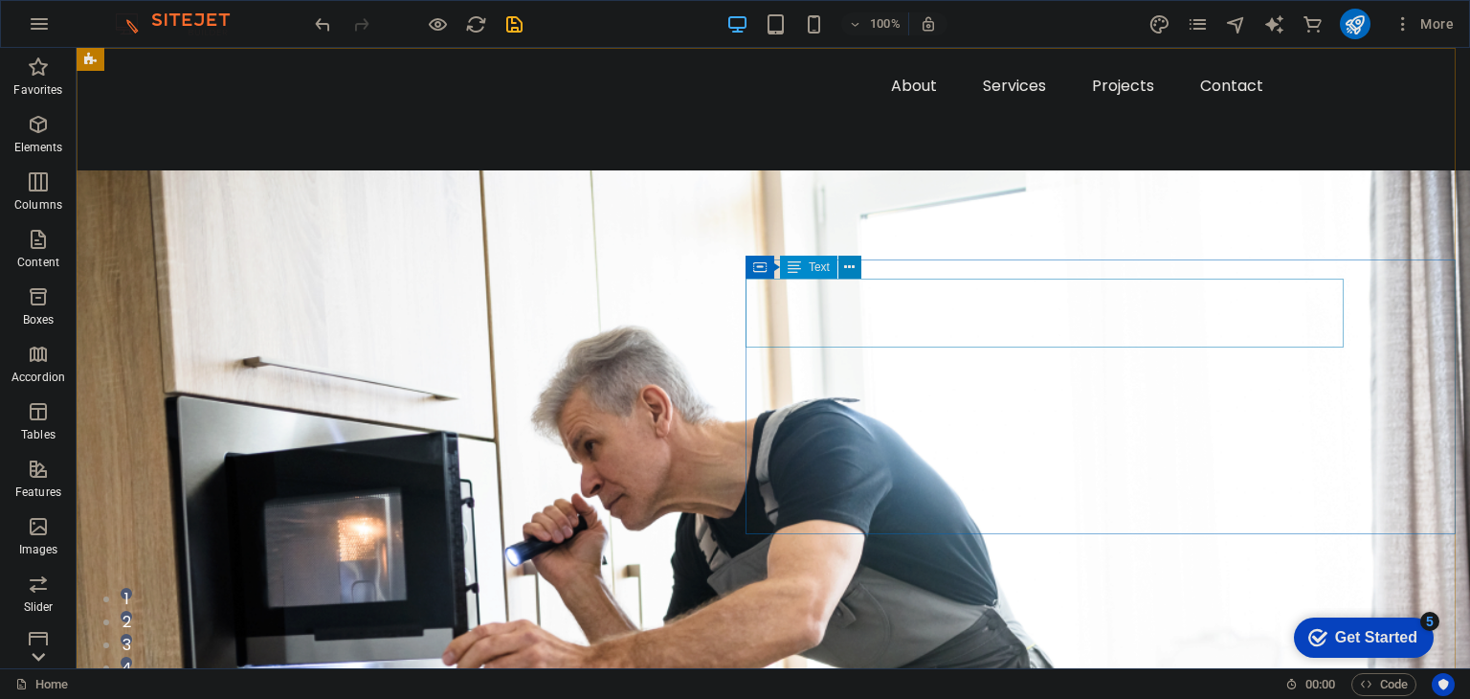
click at [854, 261] on icon at bounding box center [849, 267] width 11 height 20
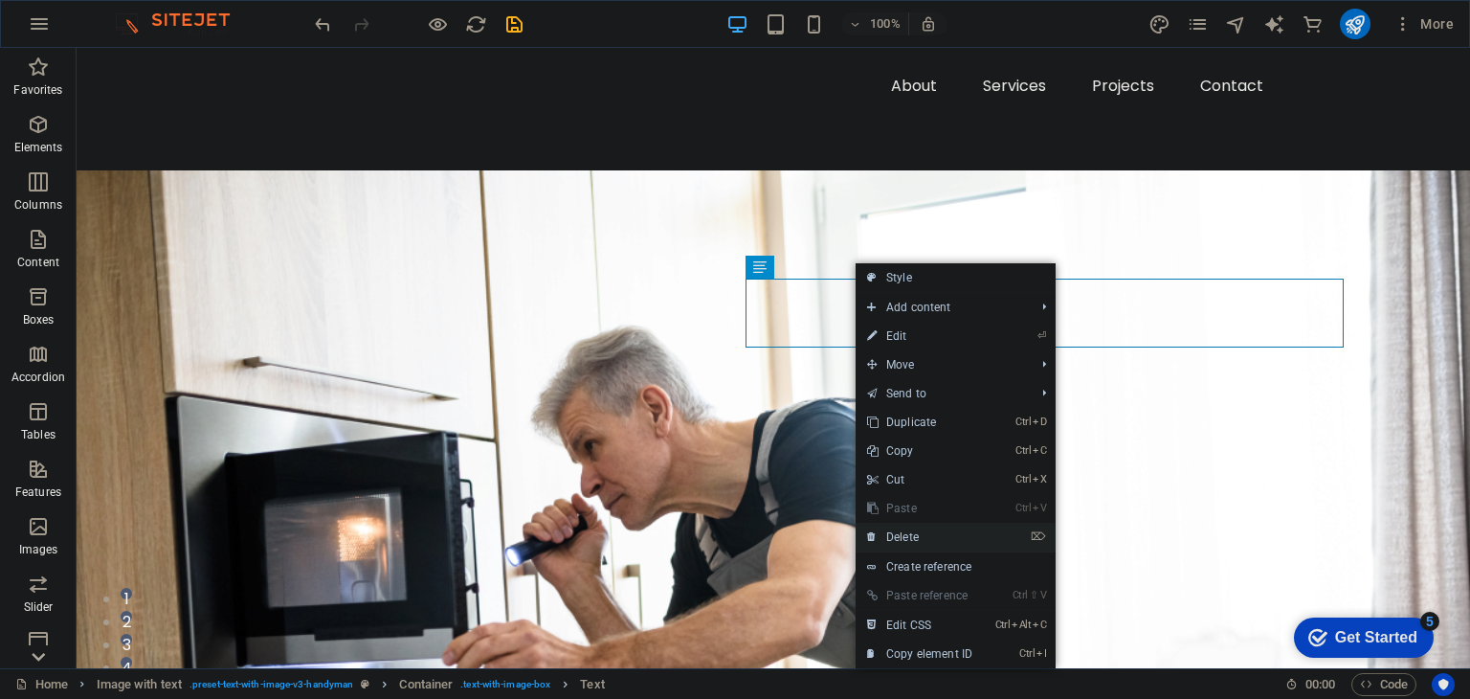
click at [902, 543] on link "⌦ Delete" at bounding box center [920, 537] width 128 height 29
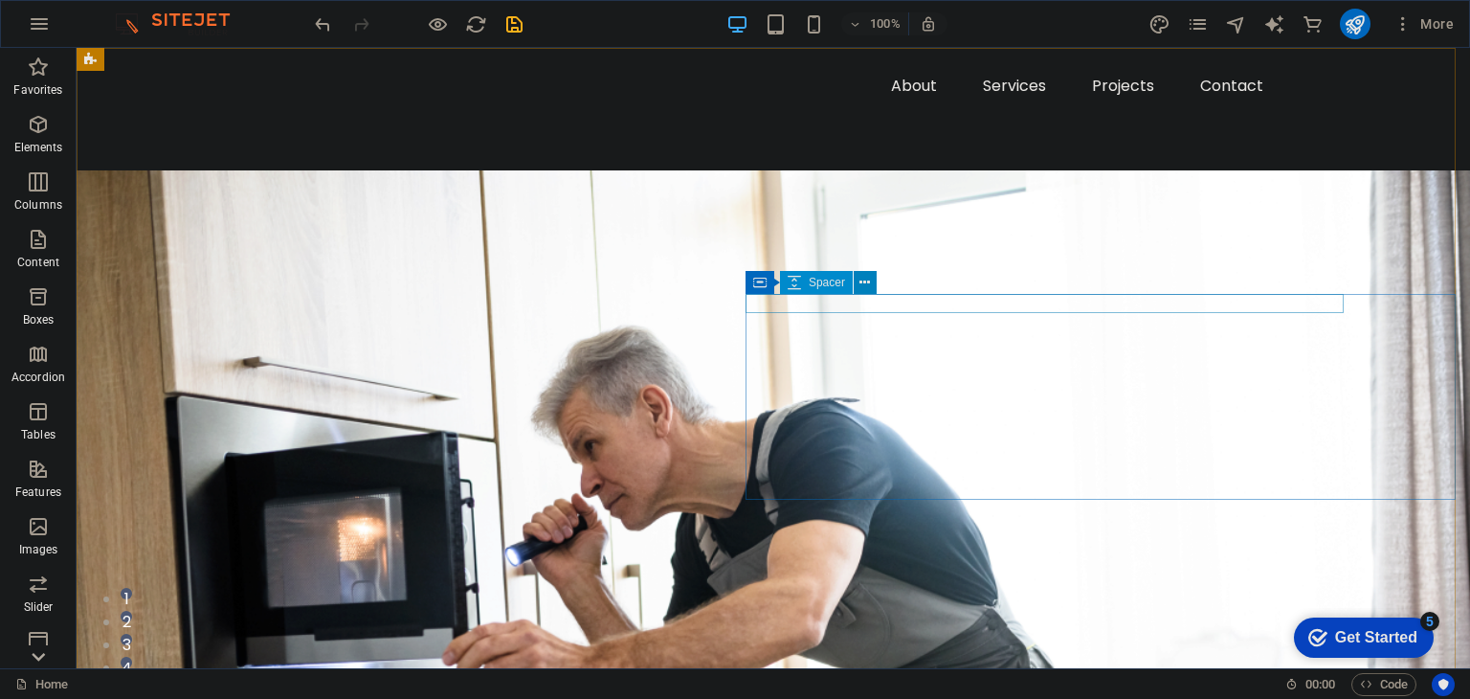
click at [866, 290] on icon at bounding box center [864, 283] width 11 height 20
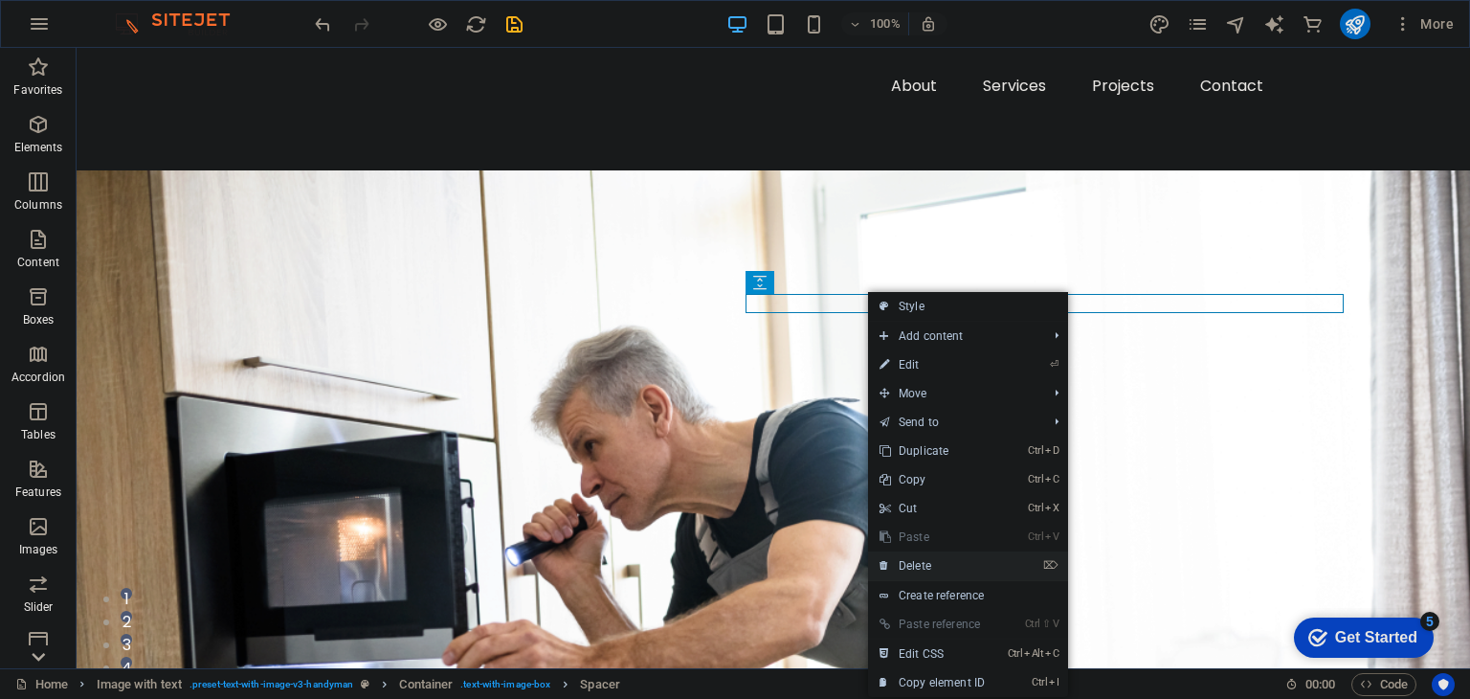
click at [911, 572] on link "⌦ Delete" at bounding box center [932, 565] width 128 height 29
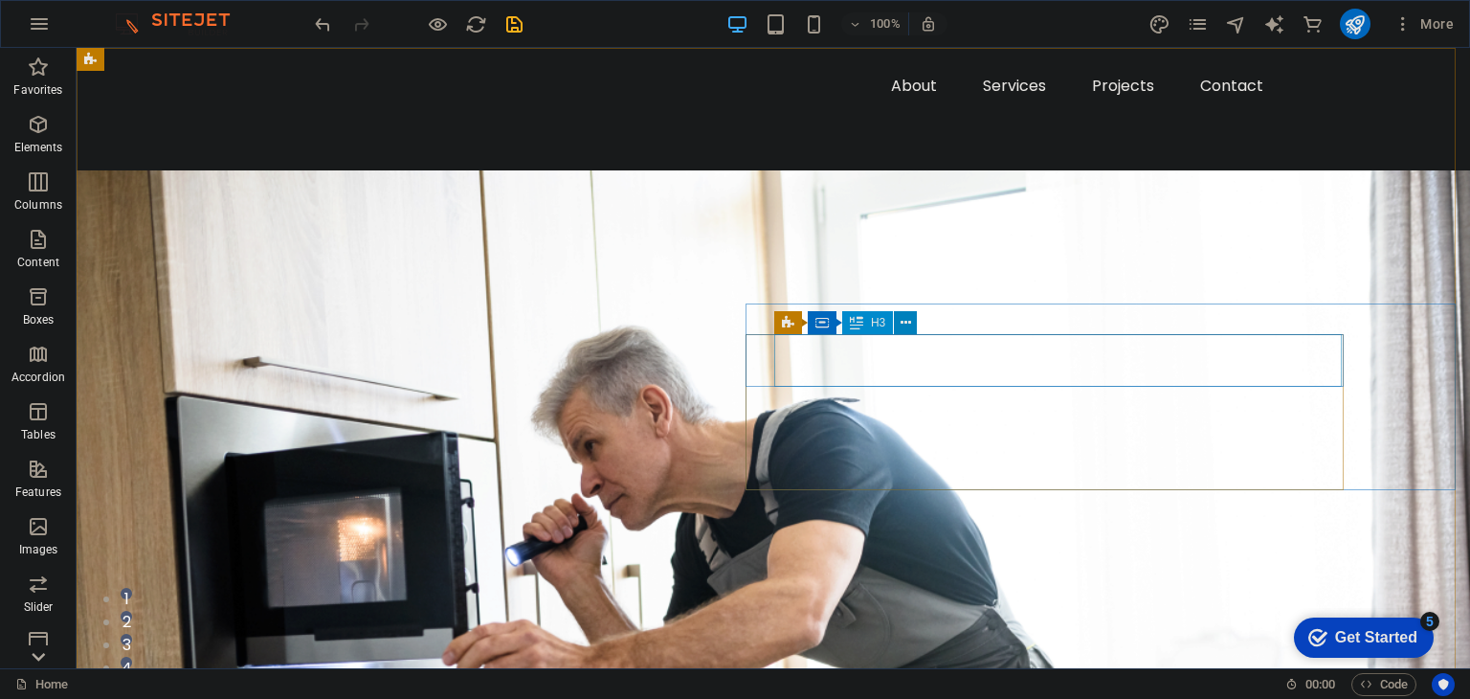
click at [901, 331] on icon at bounding box center [906, 323] width 11 height 20
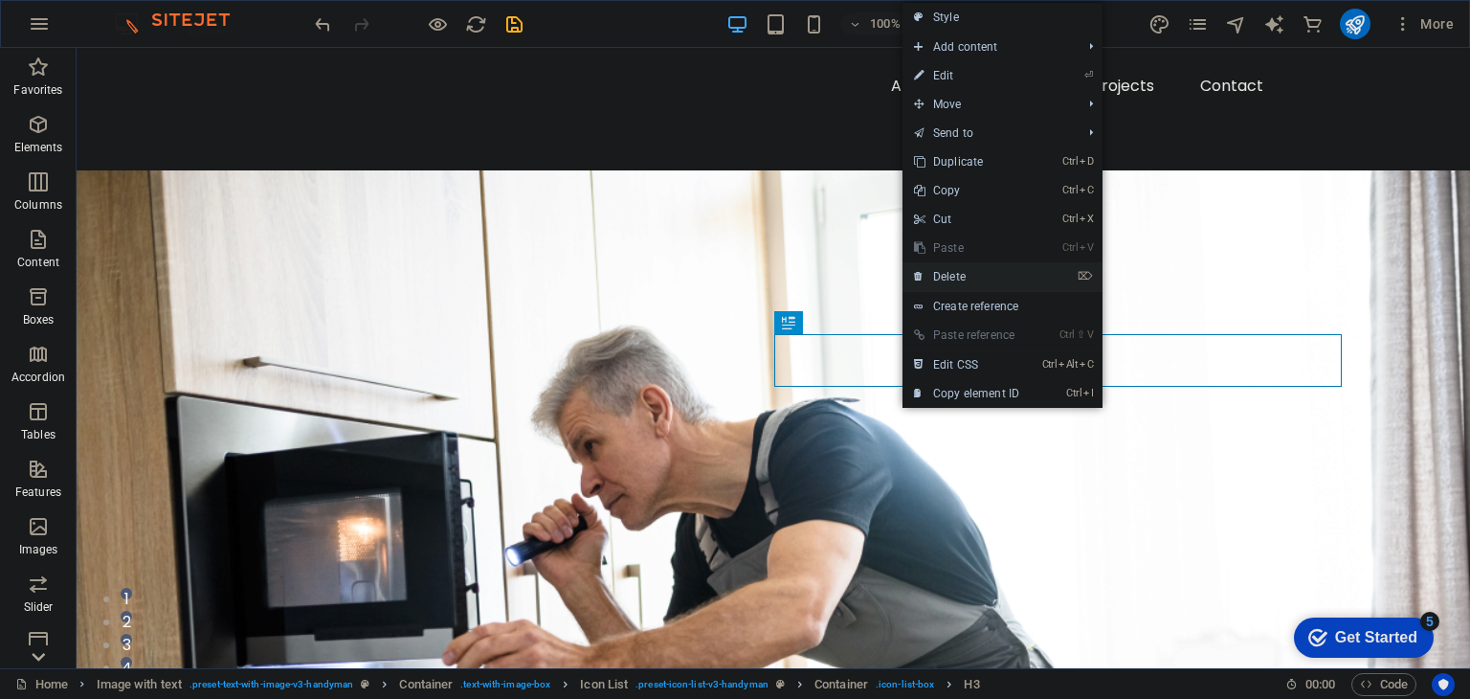
click at [989, 268] on link "⌦ Delete" at bounding box center [966, 276] width 128 height 29
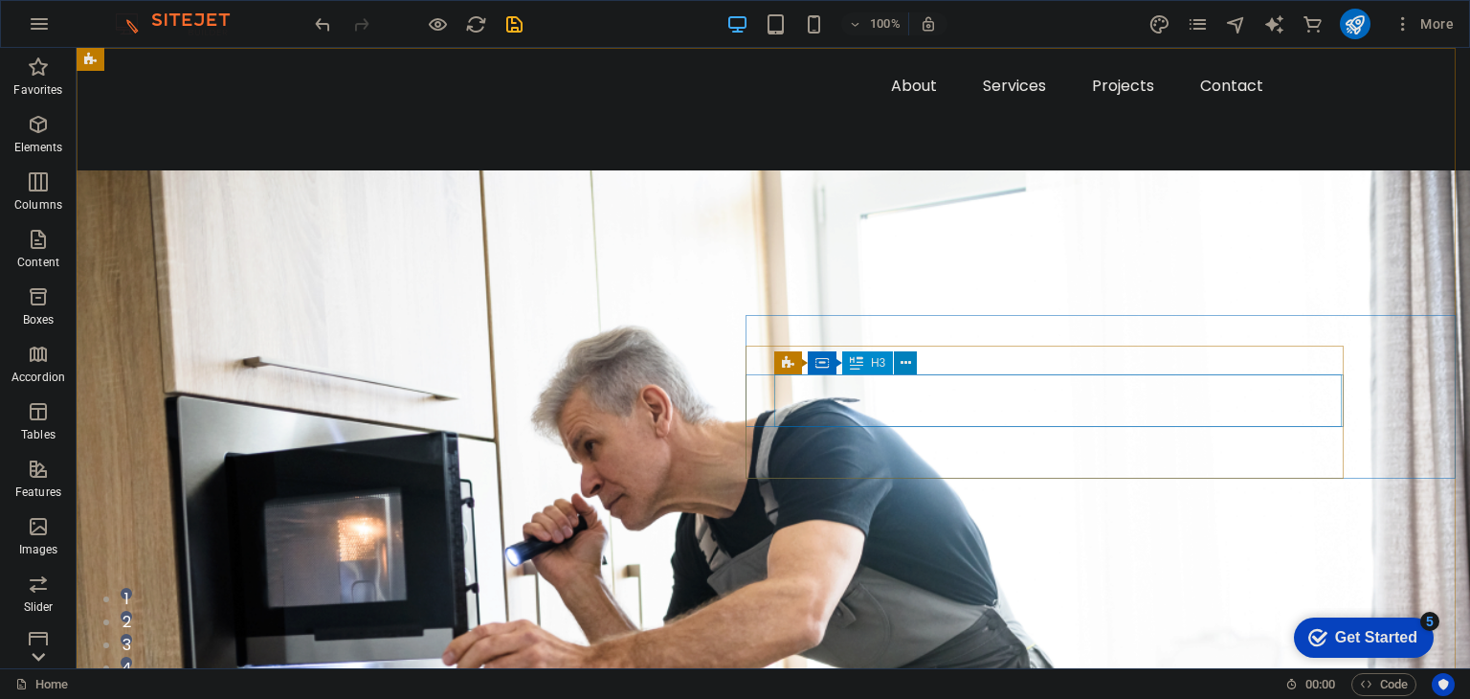
click at [914, 368] on button at bounding box center [905, 362] width 23 height 23
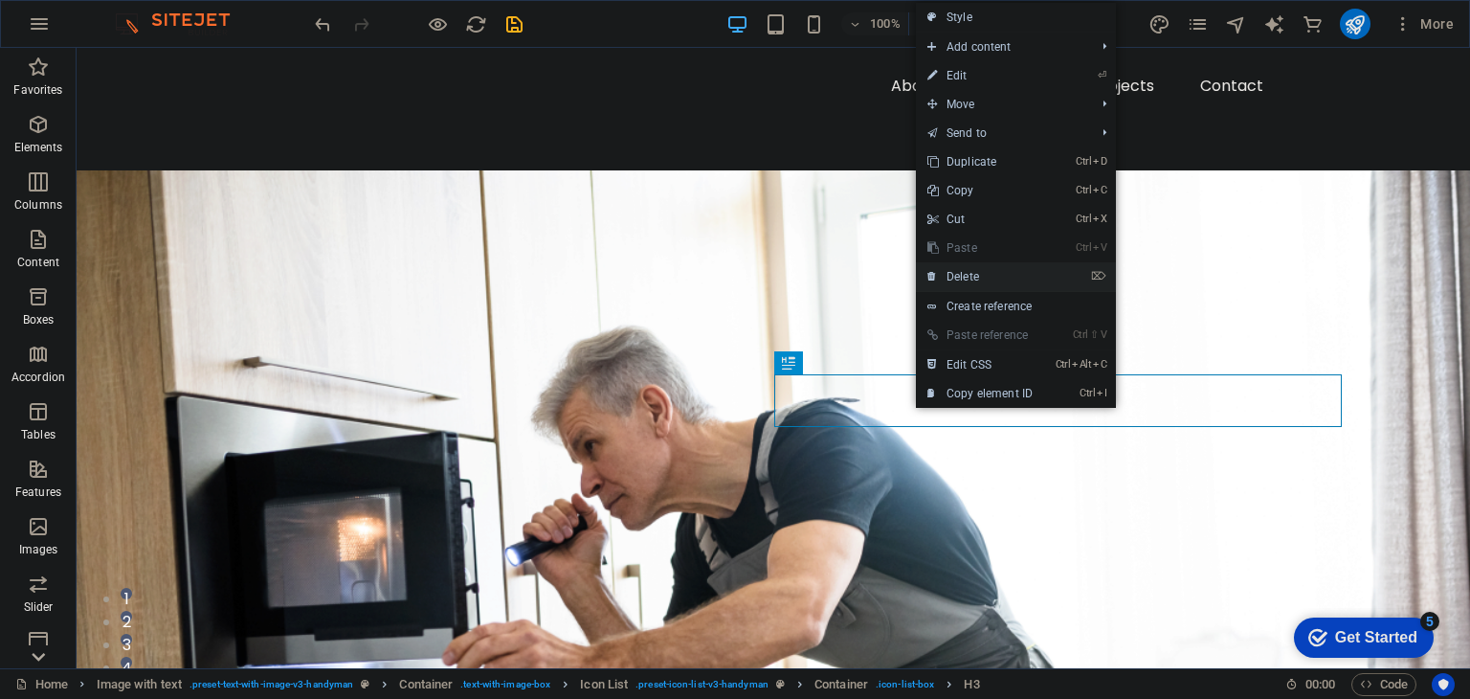
click at [976, 284] on link "⌦ Delete" at bounding box center [980, 276] width 128 height 29
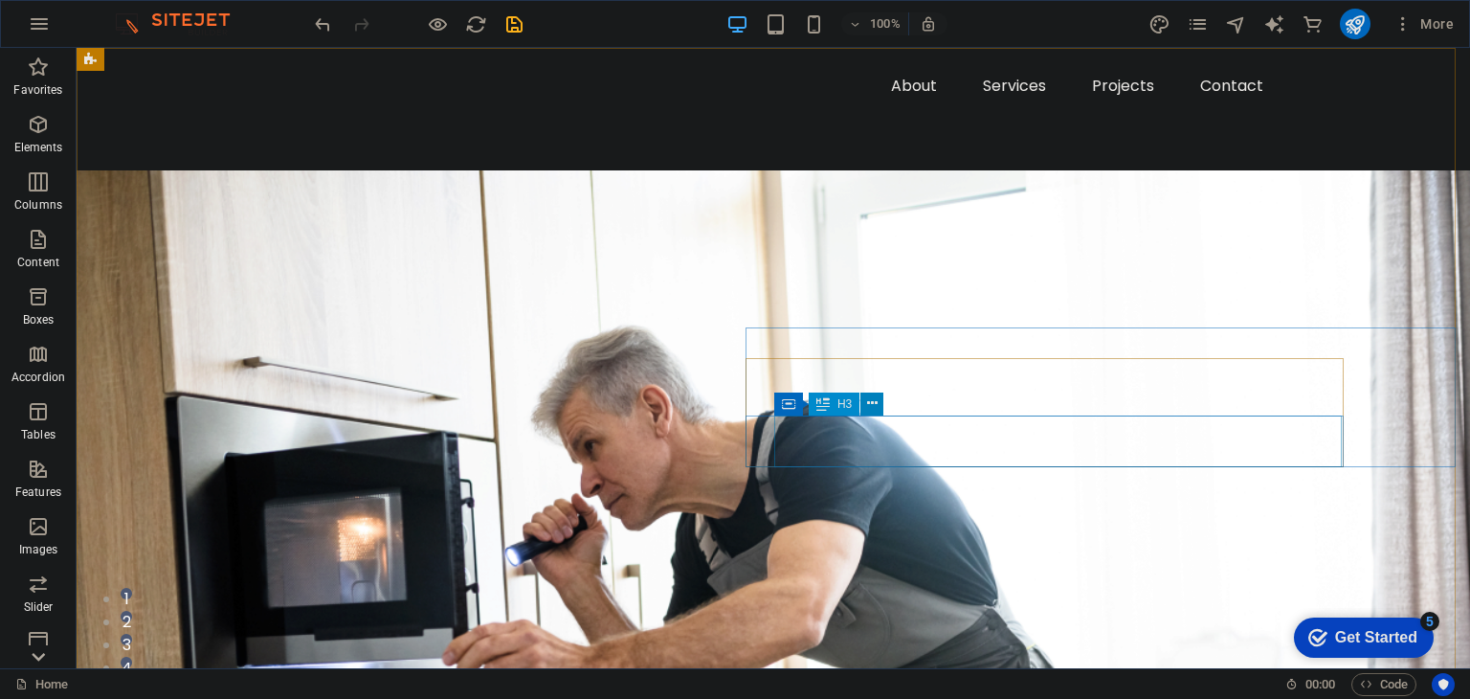
click at [877, 409] on icon at bounding box center [872, 403] width 11 height 20
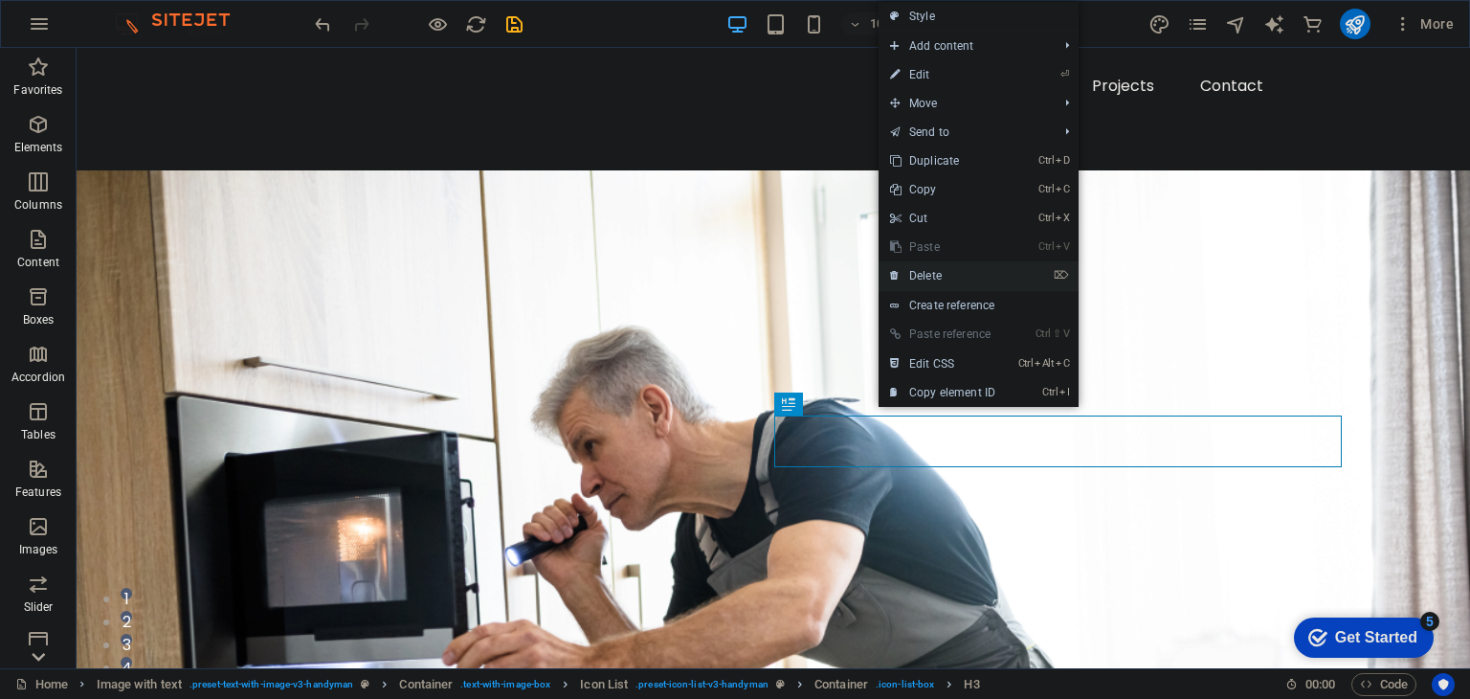
click at [951, 280] on link "⌦ Delete" at bounding box center [943, 275] width 128 height 29
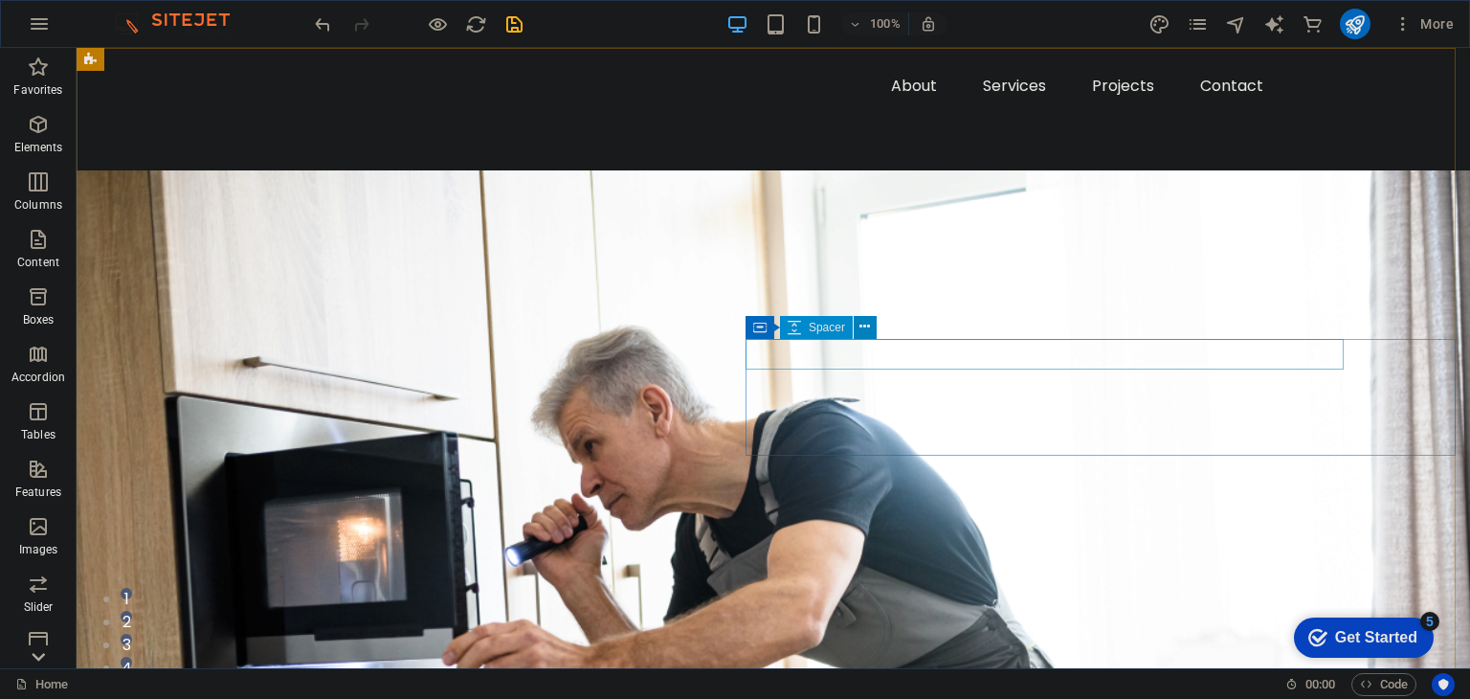
click at [868, 338] on button at bounding box center [865, 327] width 23 height 23
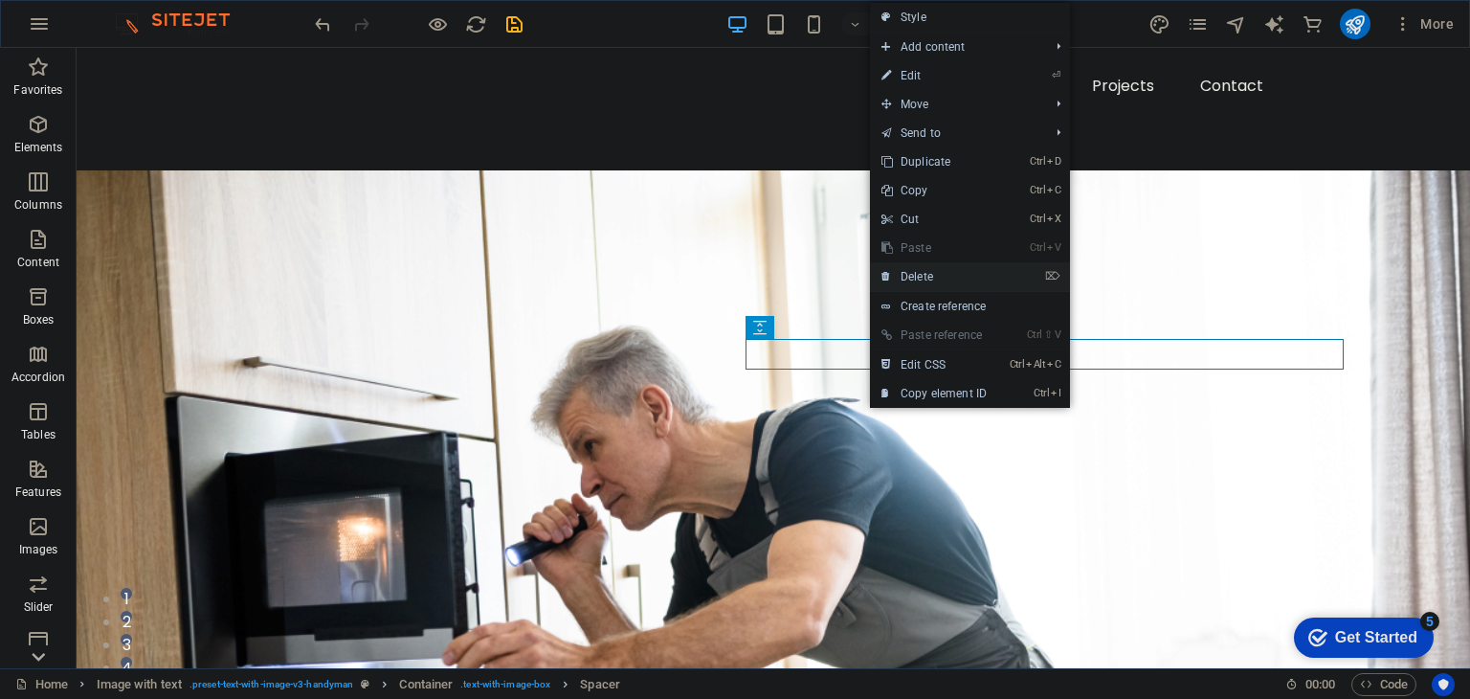
click at [932, 279] on link "⌦ Delete" at bounding box center [934, 276] width 128 height 29
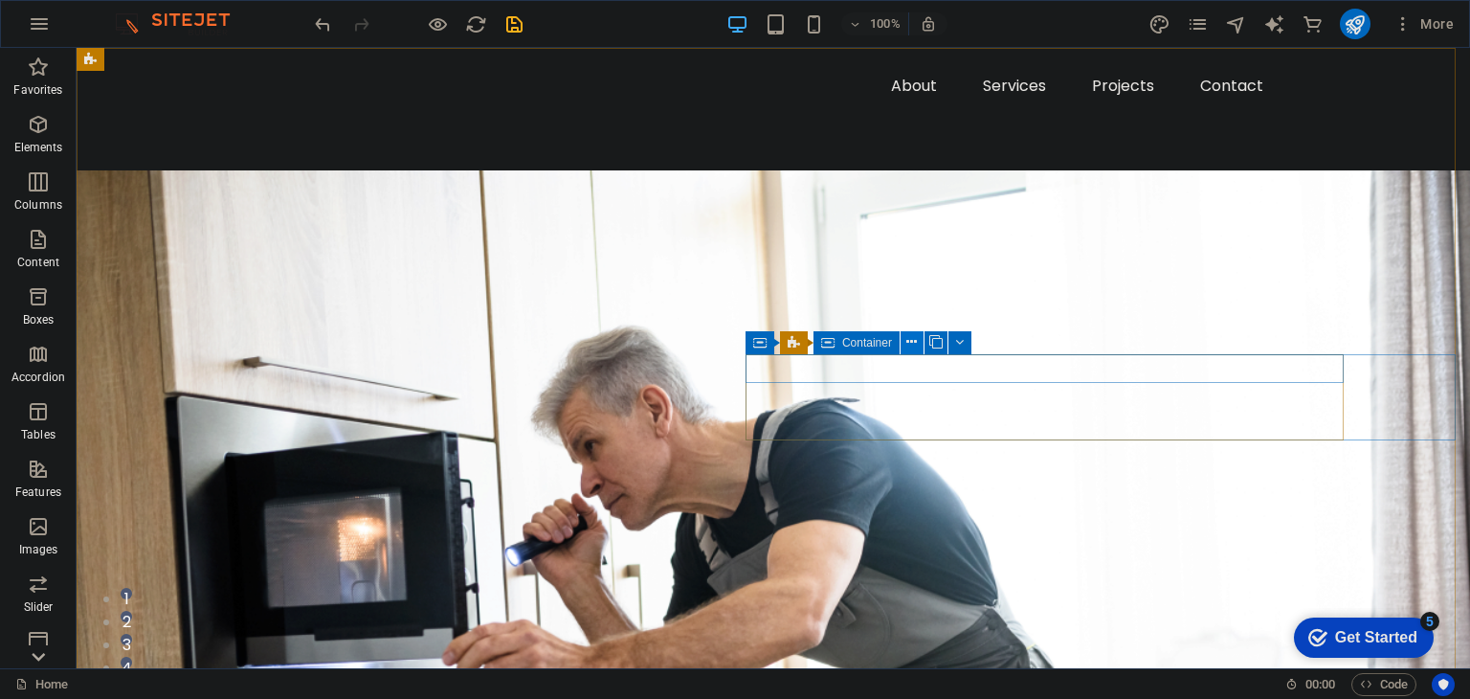
click at [911, 335] on icon at bounding box center [911, 342] width 11 height 20
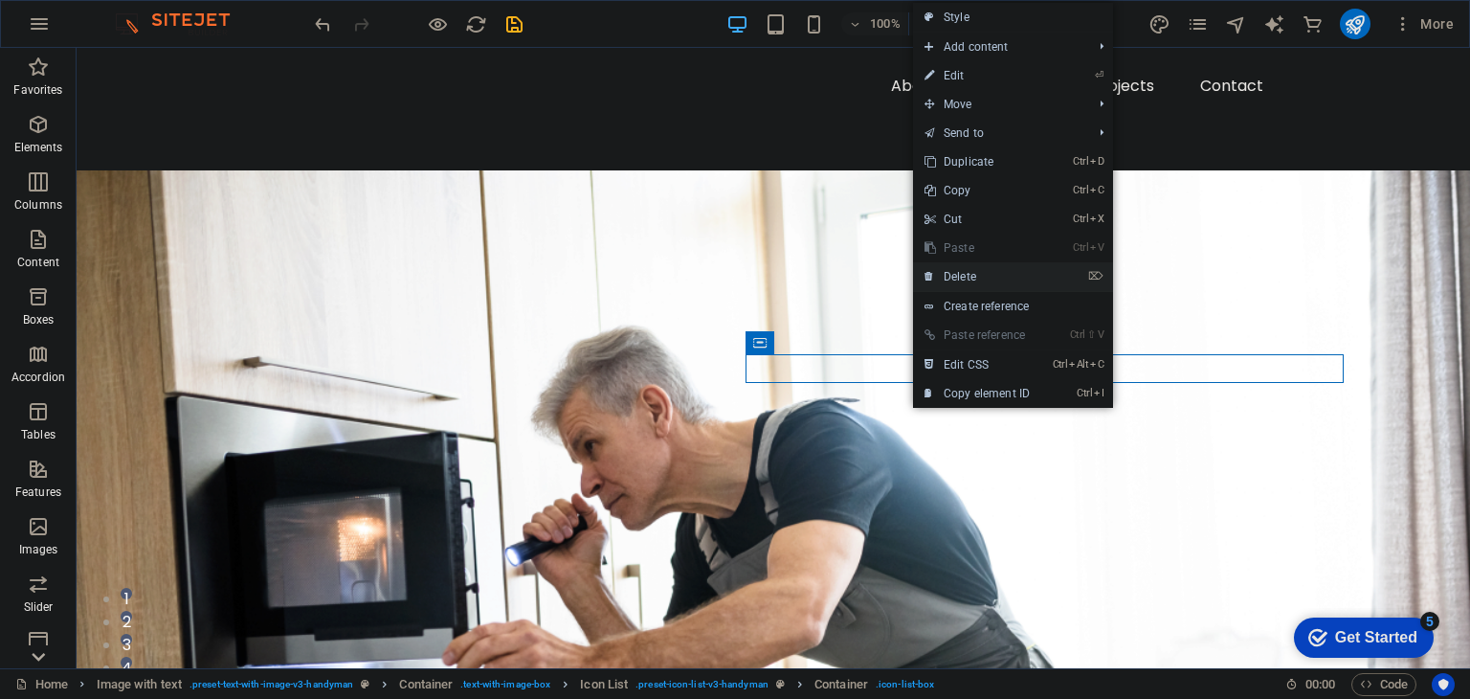
click at [991, 278] on link "⌦ Delete" at bounding box center [977, 276] width 128 height 29
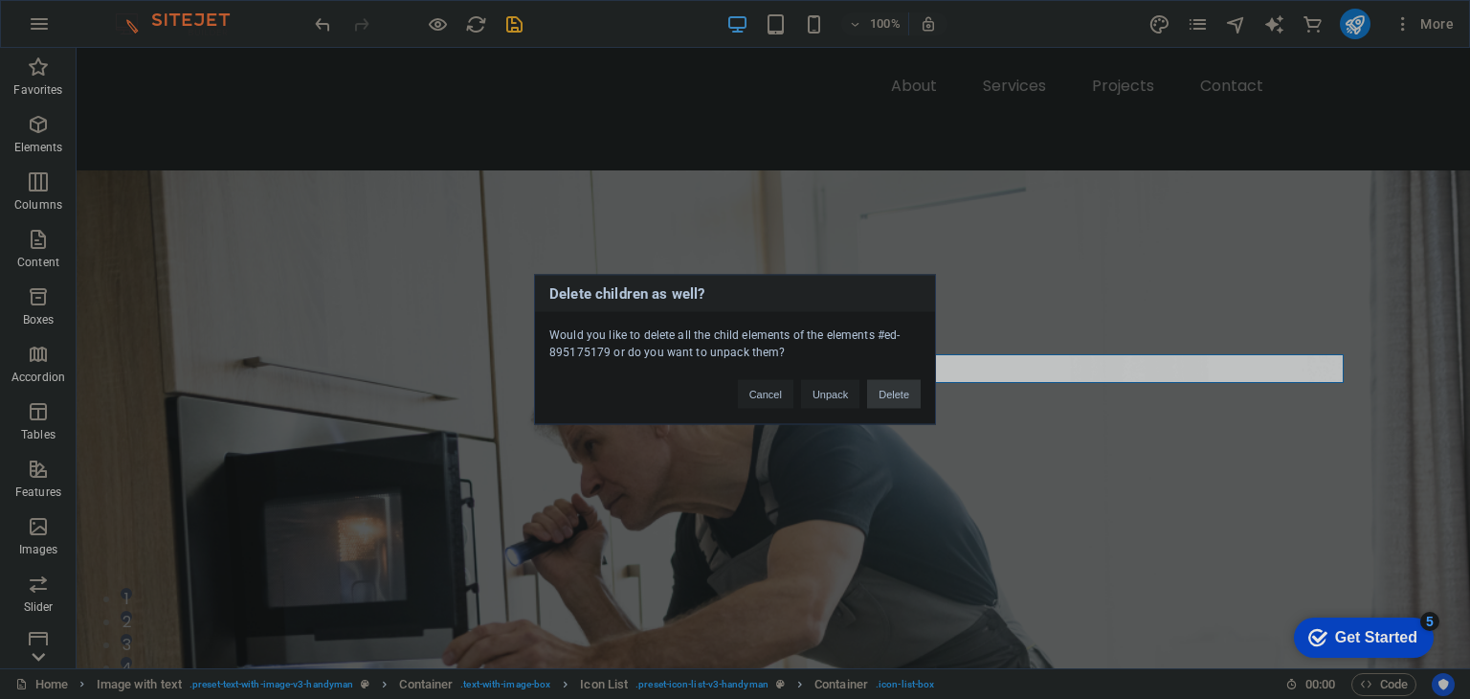
click at [898, 388] on button "Delete" at bounding box center [894, 394] width 54 height 29
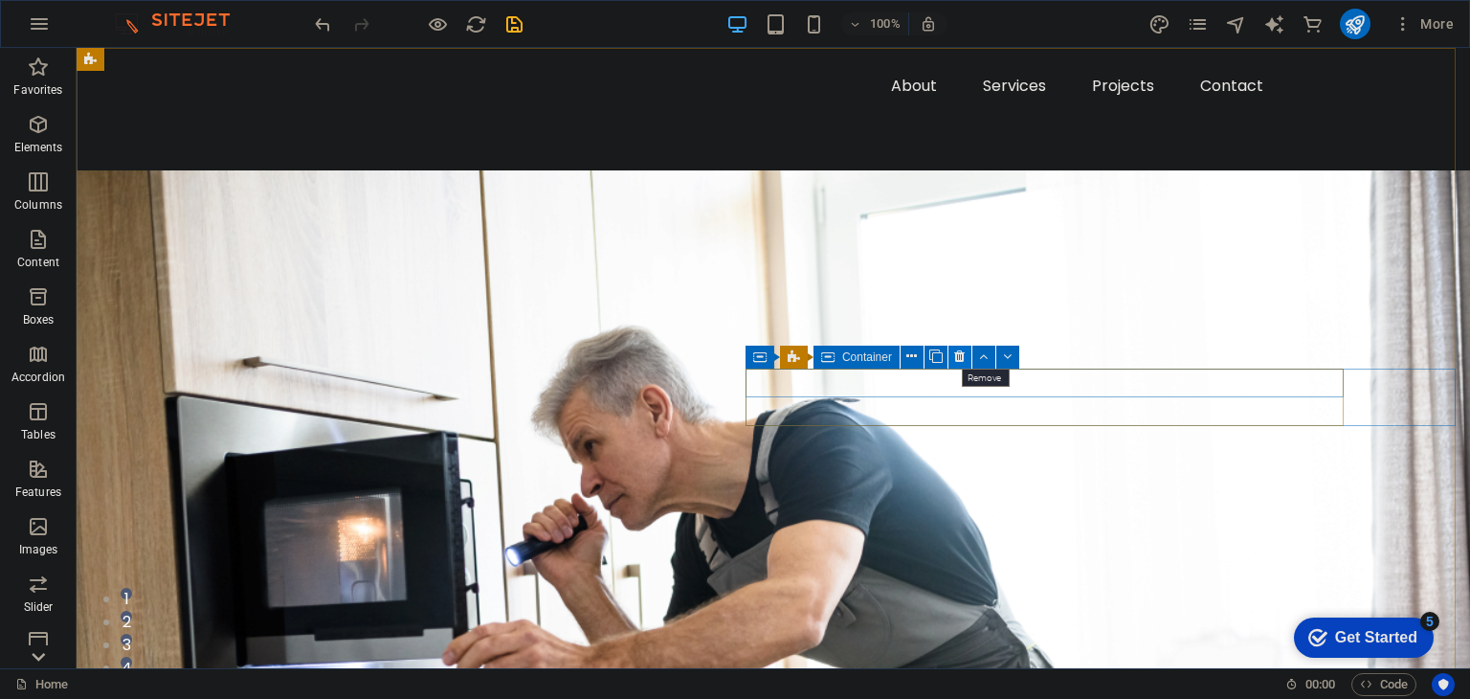
click at [964, 357] on icon at bounding box center [959, 356] width 11 height 20
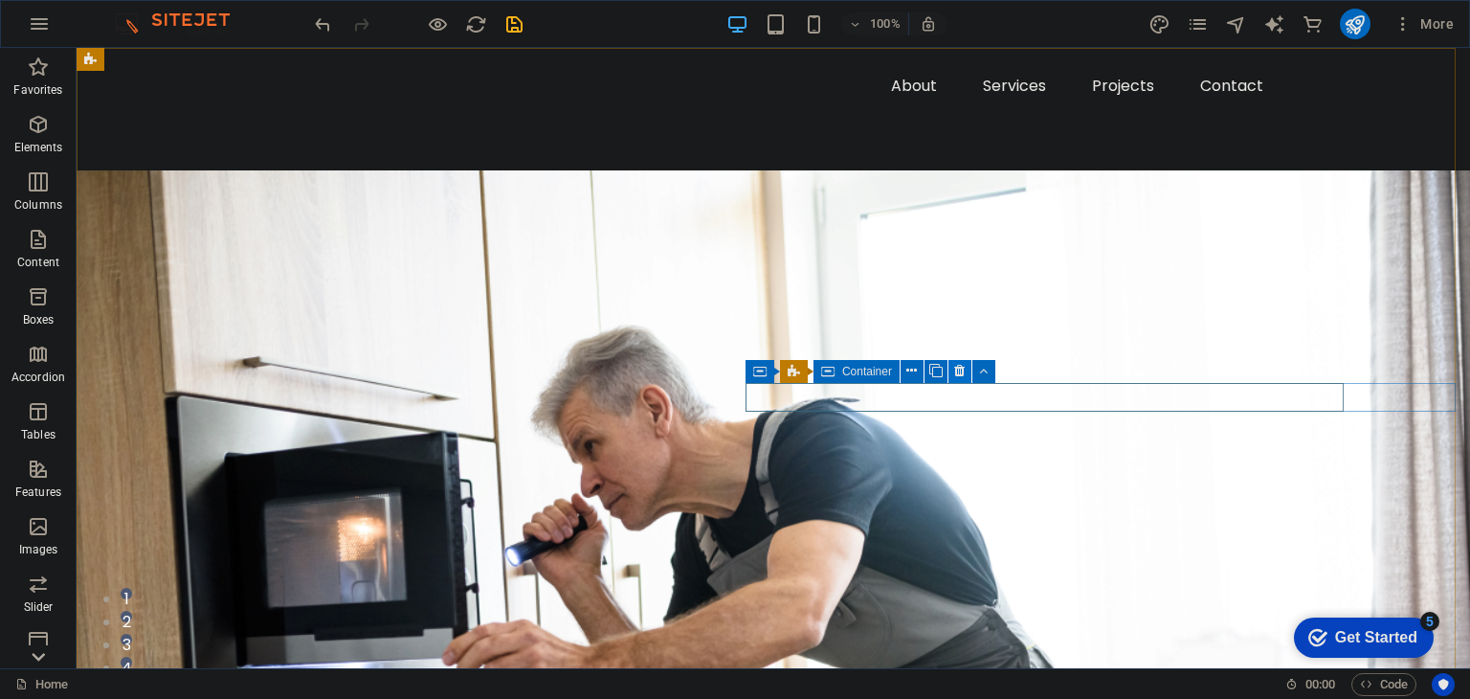
click at [951, 371] on button at bounding box center [959, 371] width 23 height 23
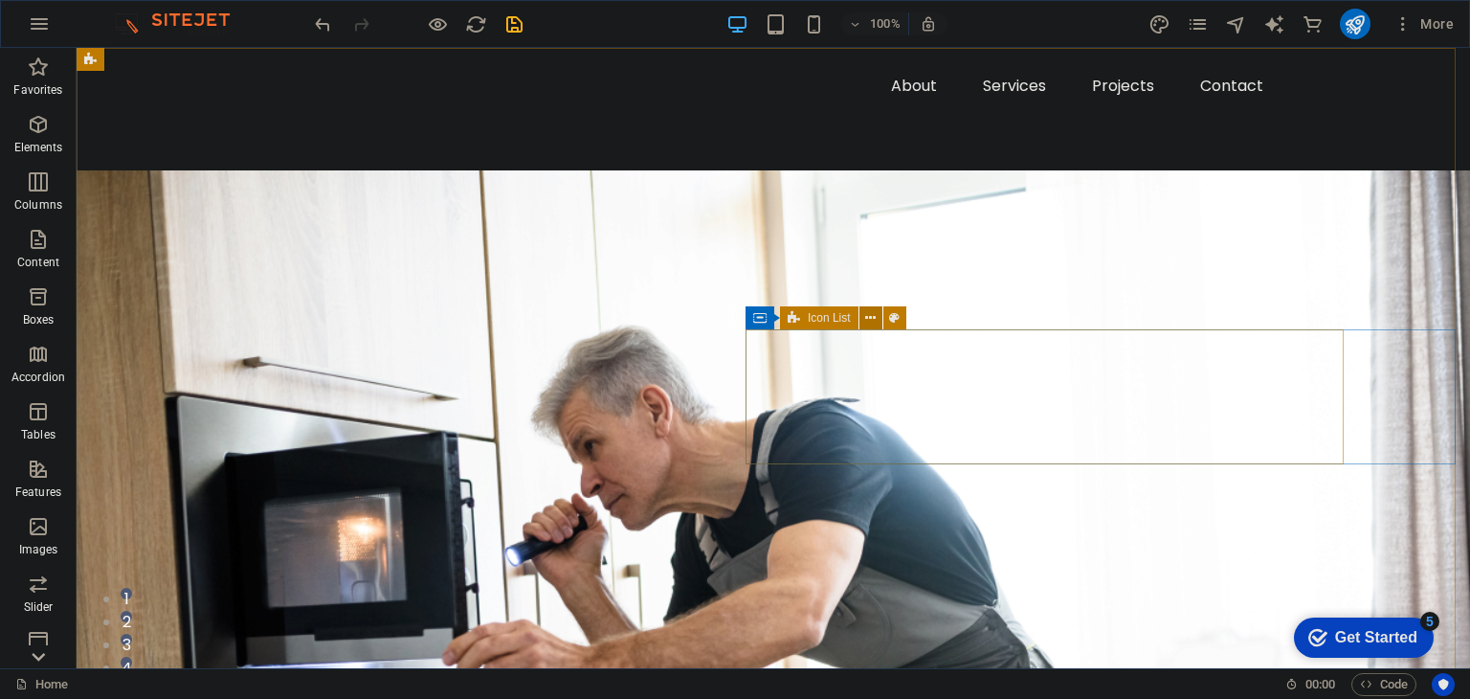
click at [861, 317] on button at bounding box center [870, 317] width 23 height 23
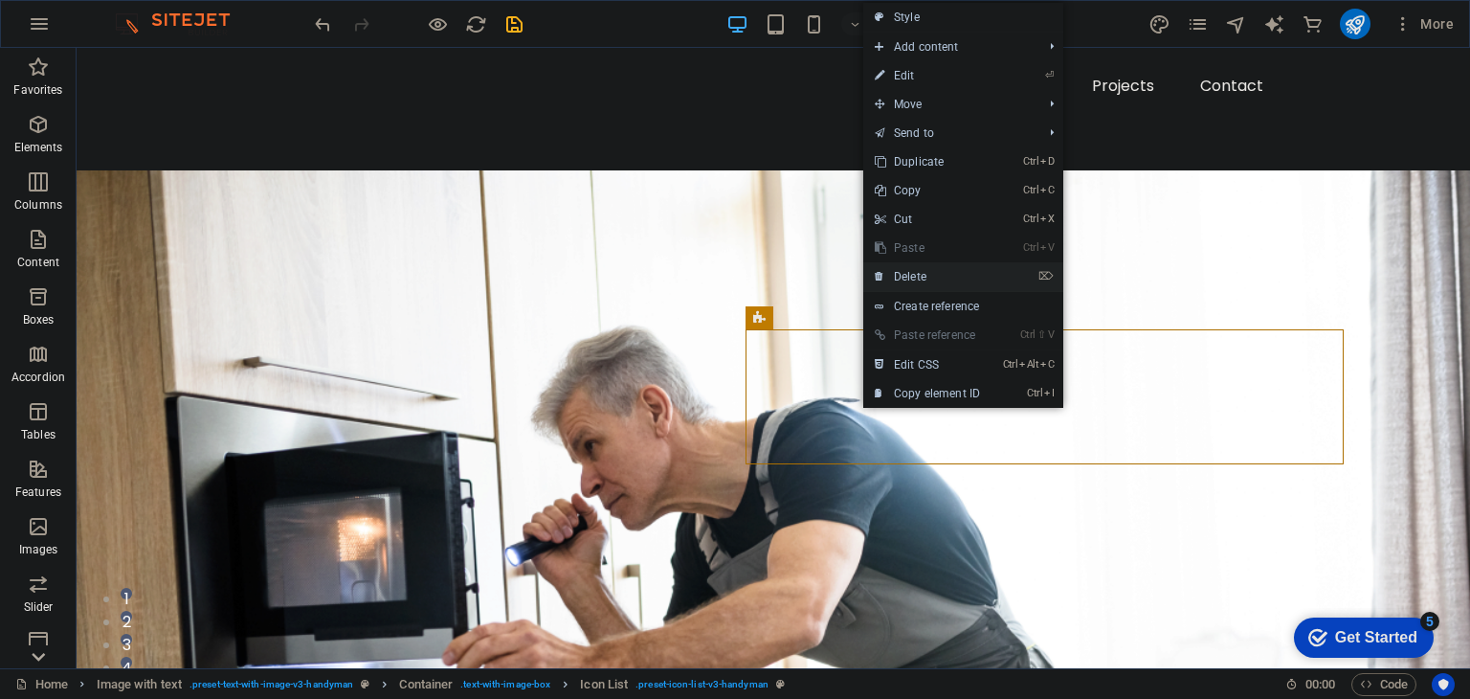
click at [926, 279] on link "⌦ Delete" at bounding box center [927, 276] width 128 height 29
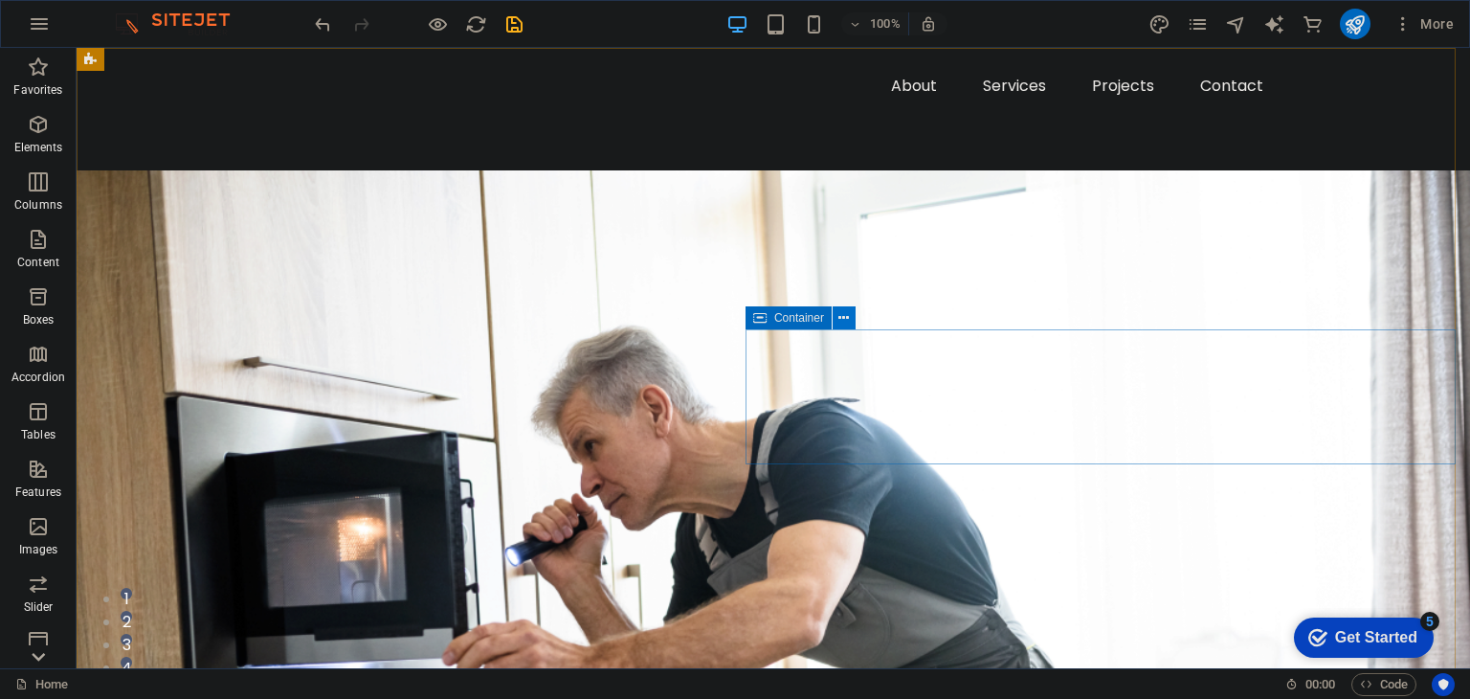
click at [841, 318] on icon at bounding box center [843, 318] width 11 height 20
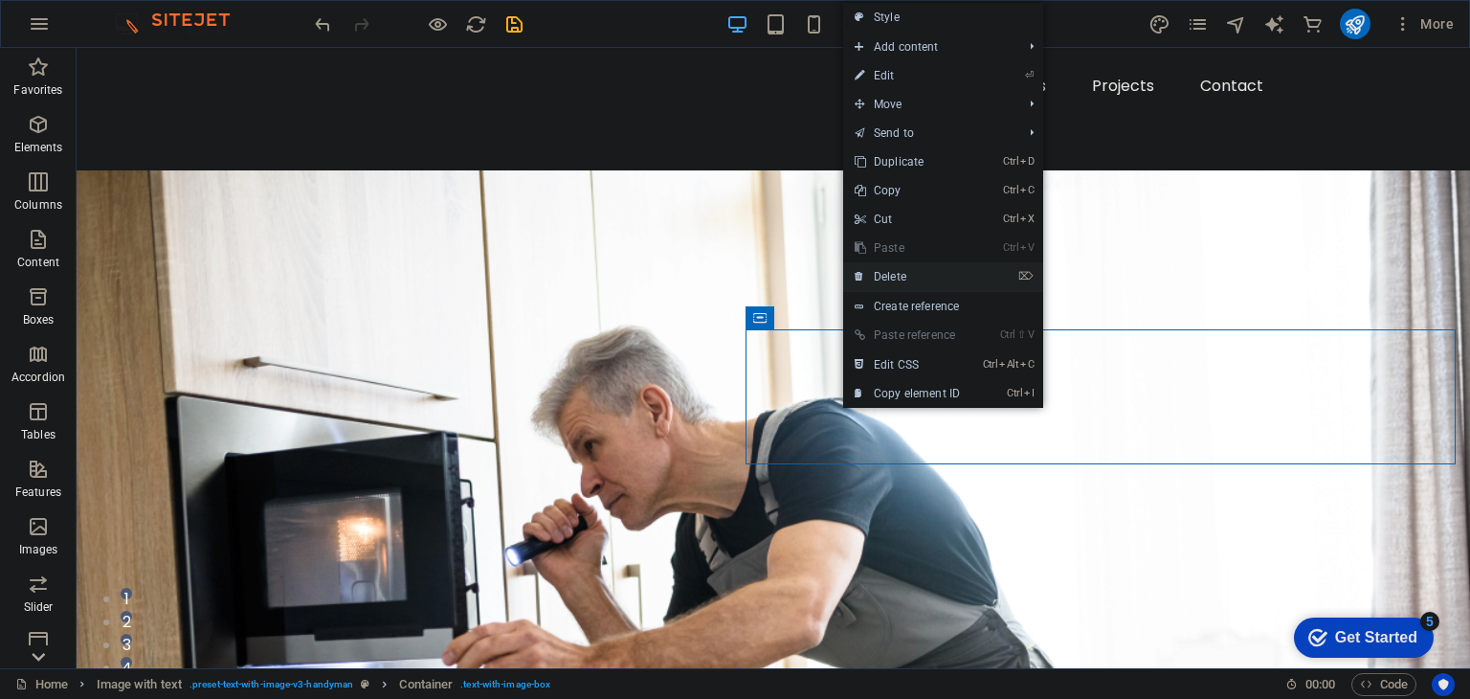
click at [902, 280] on link "⌦ Delete" at bounding box center [907, 276] width 128 height 29
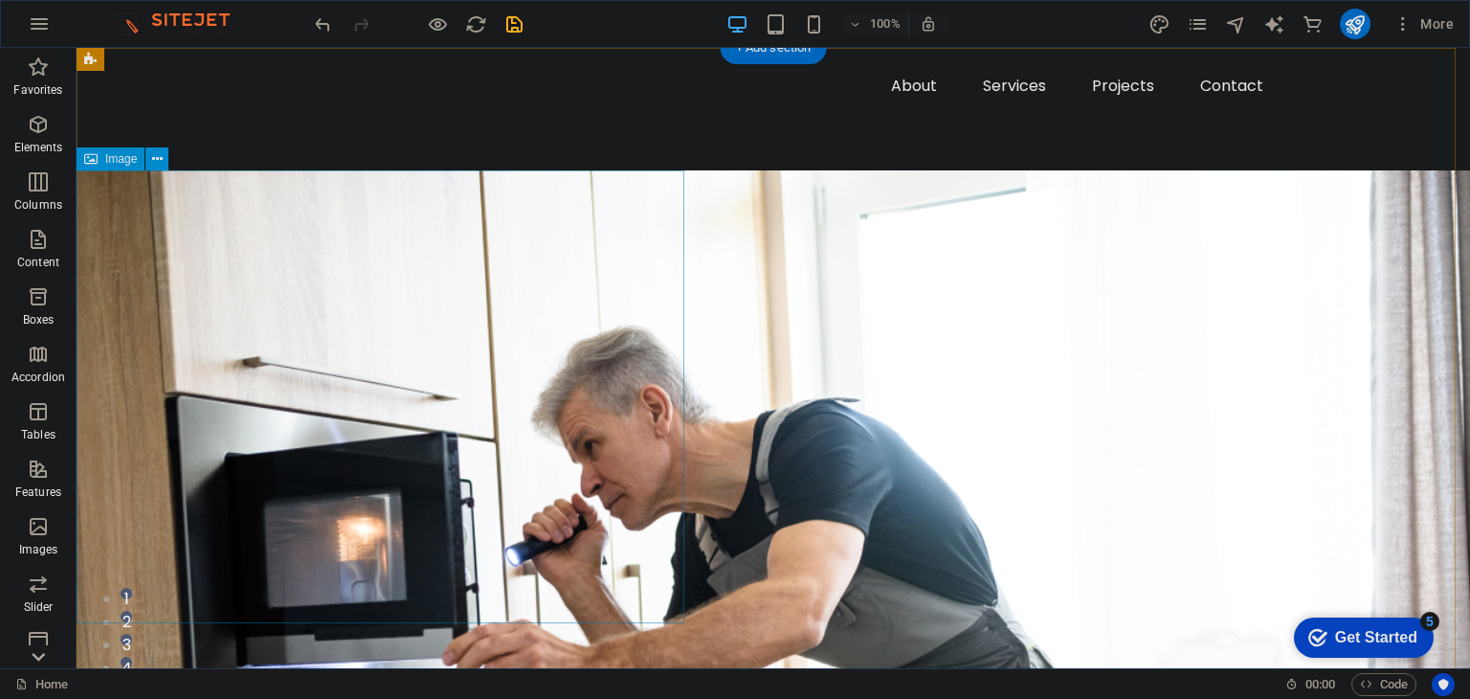
click at [624, 320] on figure at bounding box center [773, 689] width 1393 height 1039
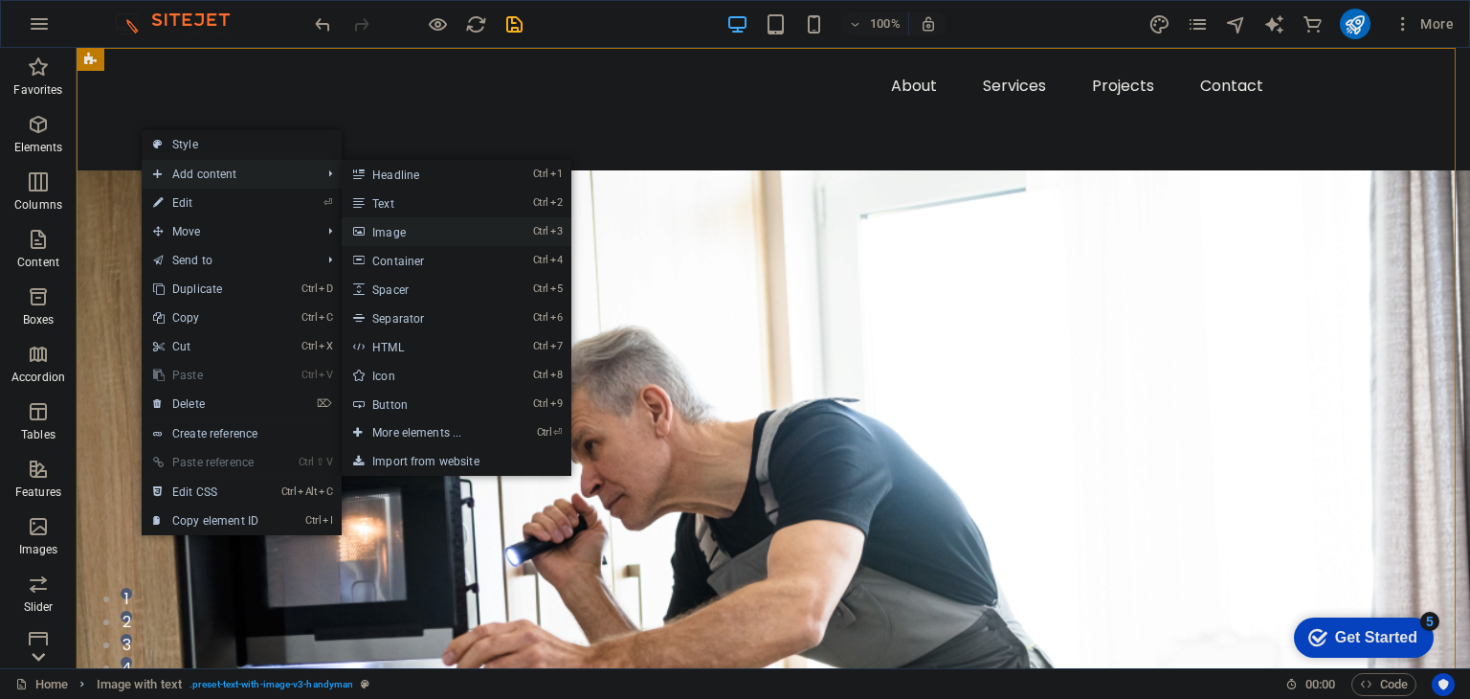
click at [447, 228] on link "Ctrl 3 Image" at bounding box center [421, 231] width 158 height 29
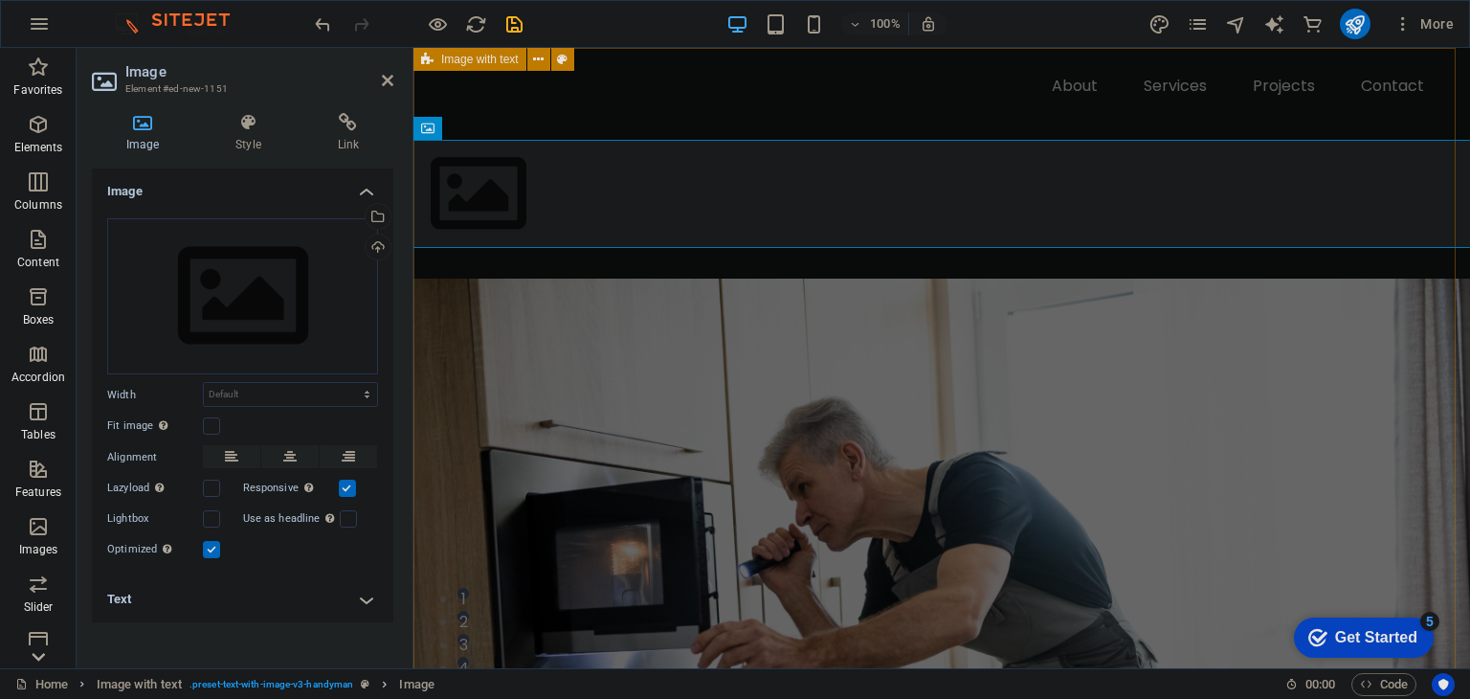
click at [1126, 419] on div at bounding box center [941, 618] width 1057 height 1141
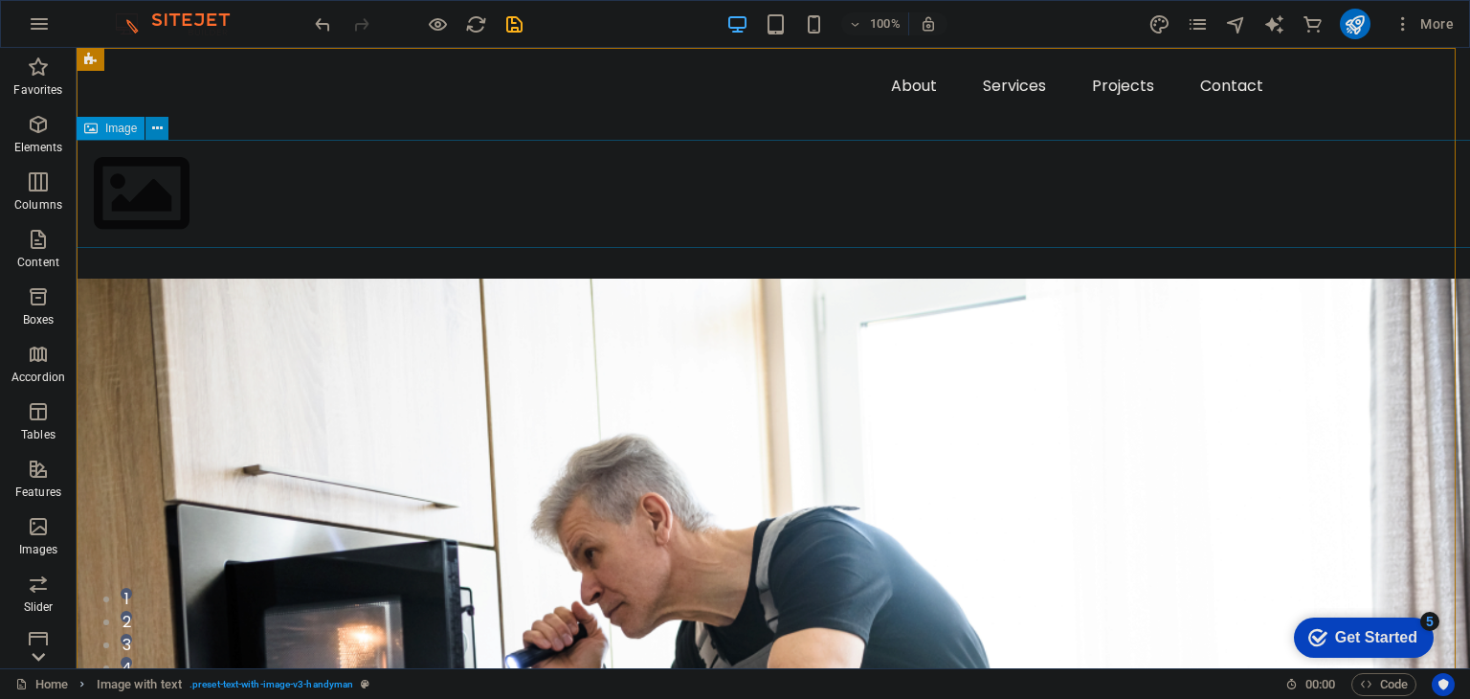
click at [157, 135] on icon at bounding box center [157, 129] width 11 height 20
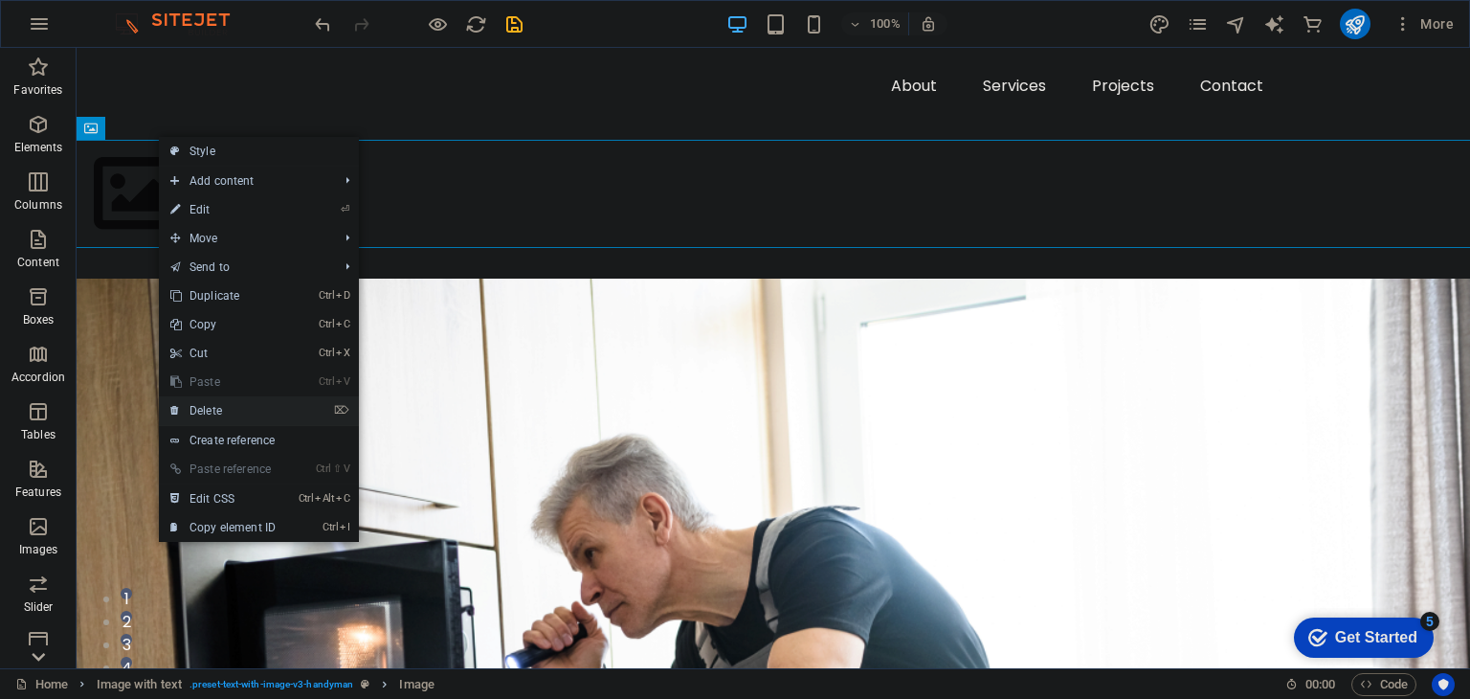
drag, startPoint x: 195, startPoint y: 412, endPoint x: 120, endPoint y: 362, distance: 91.0
click at [195, 412] on link "⌦ Delete" at bounding box center [223, 410] width 128 height 29
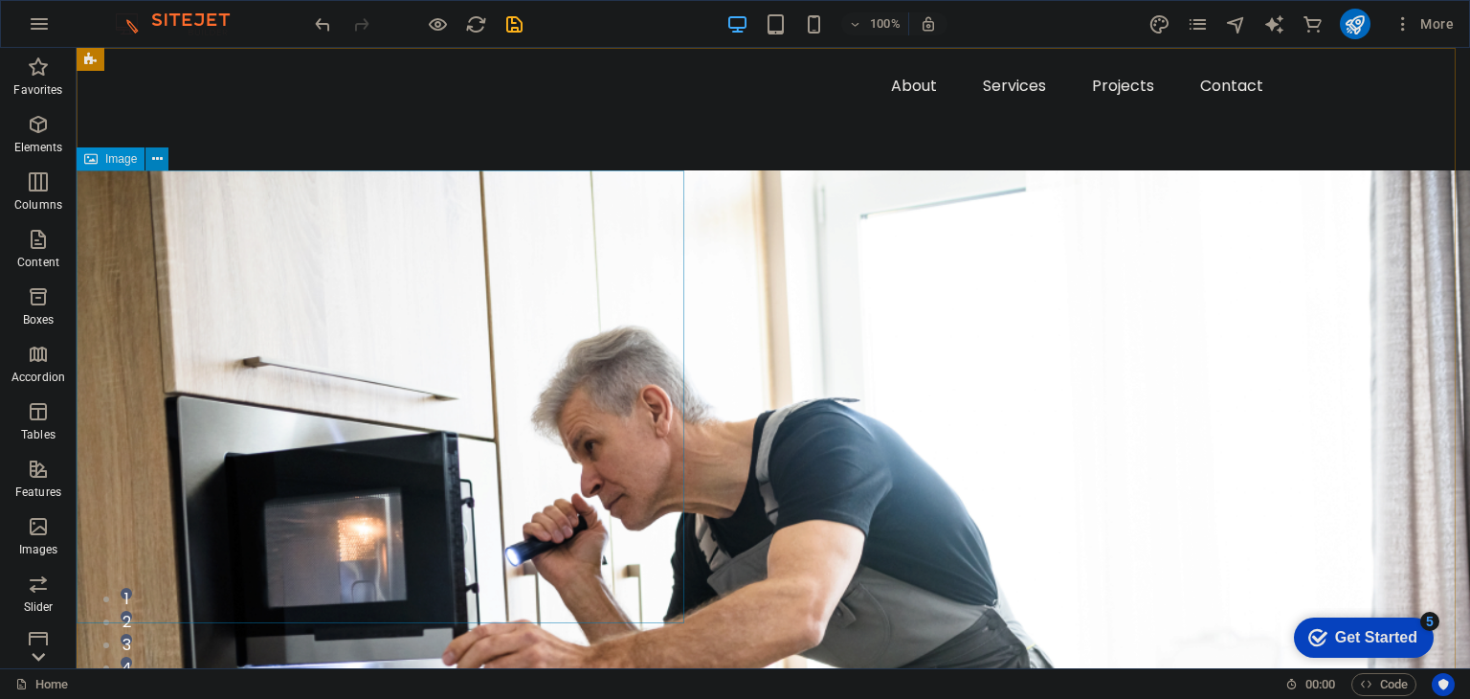
click at [159, 167] on icon at bounding box center [157, 159] width 11 height 20
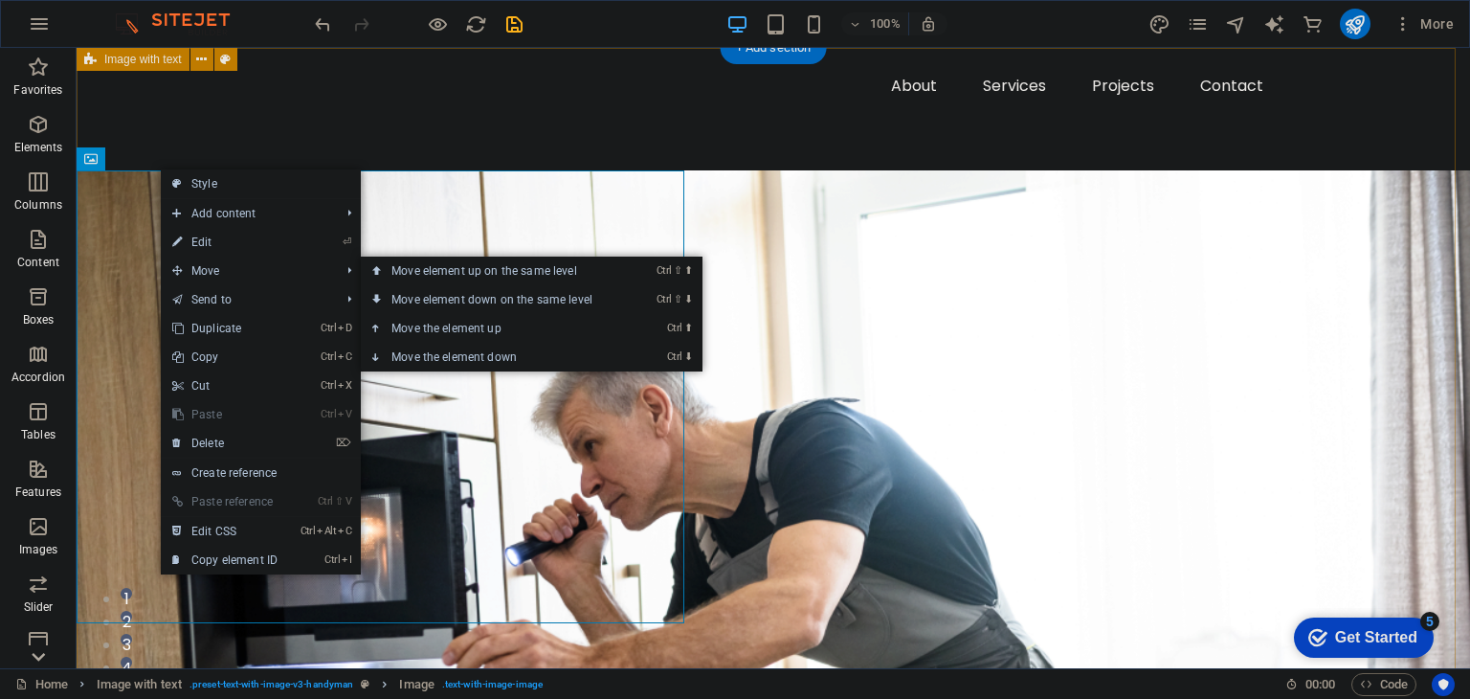
click at [834, 361] on div at bounding box center [773, 690] width 1393 height 1284
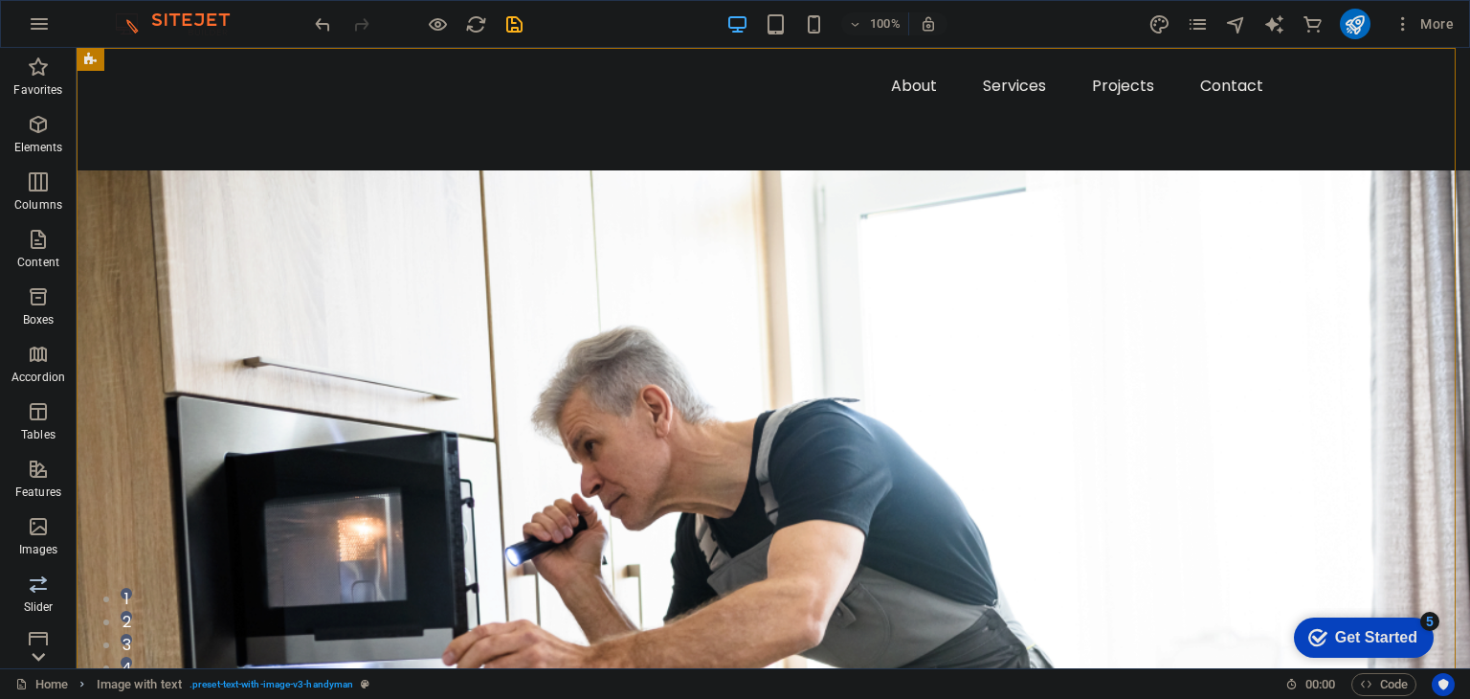
click at [28, 590] on icon "button" at bounding box center [38, 583] width 23 height 23
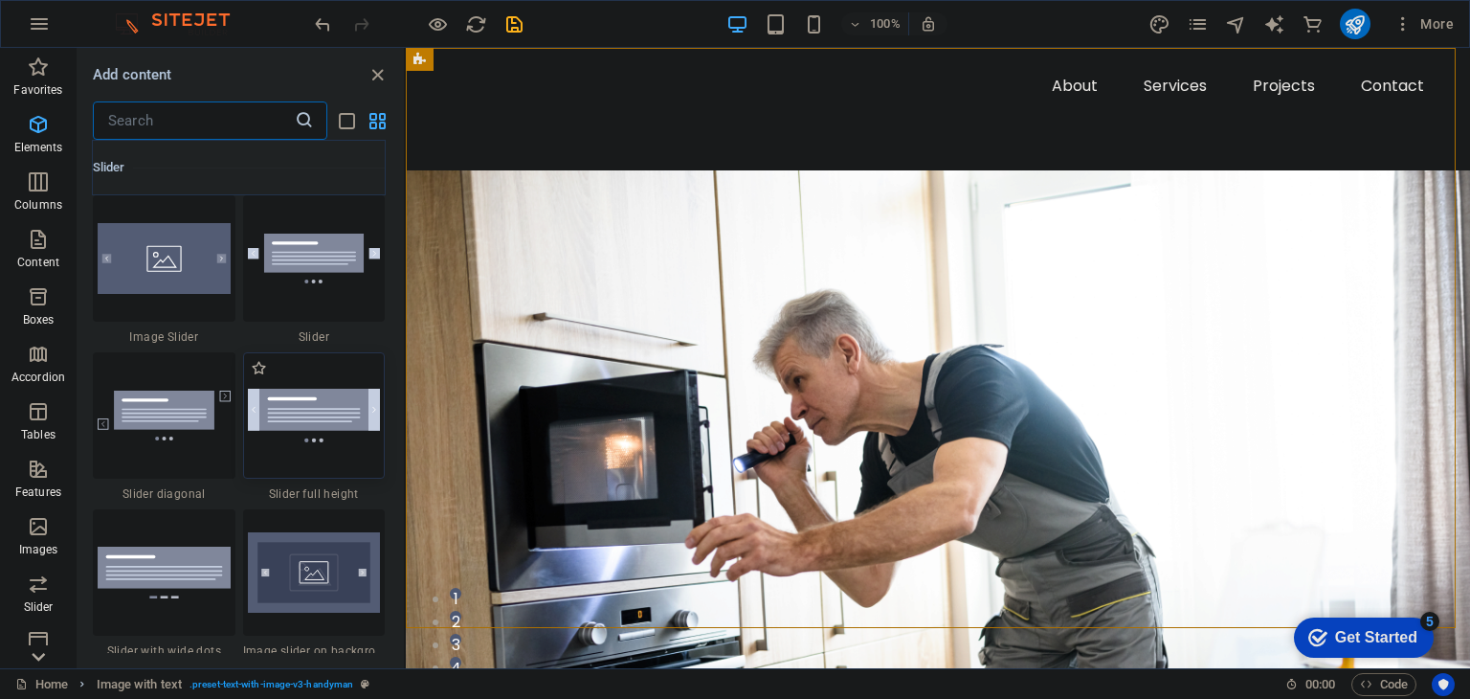
scroll to position [10849, 0]
click at [306, 568] on img at bounding box center [314, 572] width 133 height 80
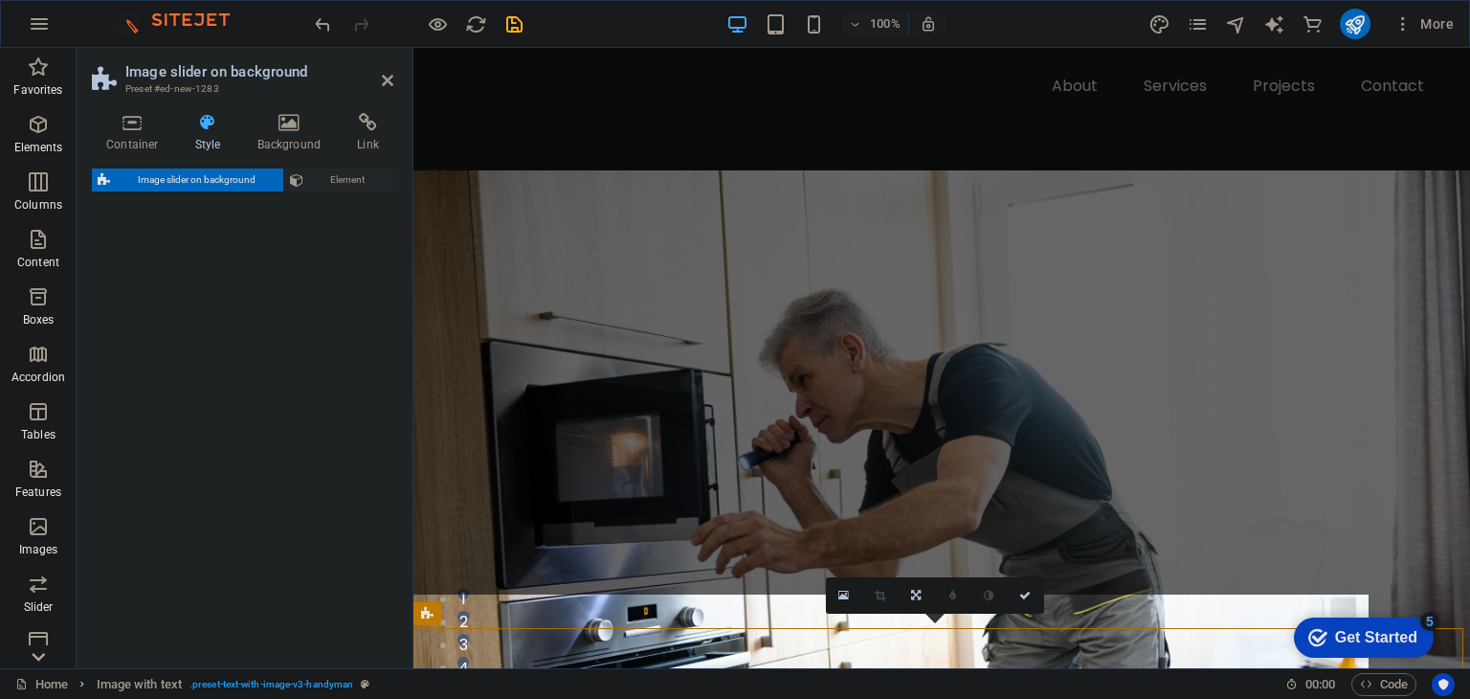
select select "rem"
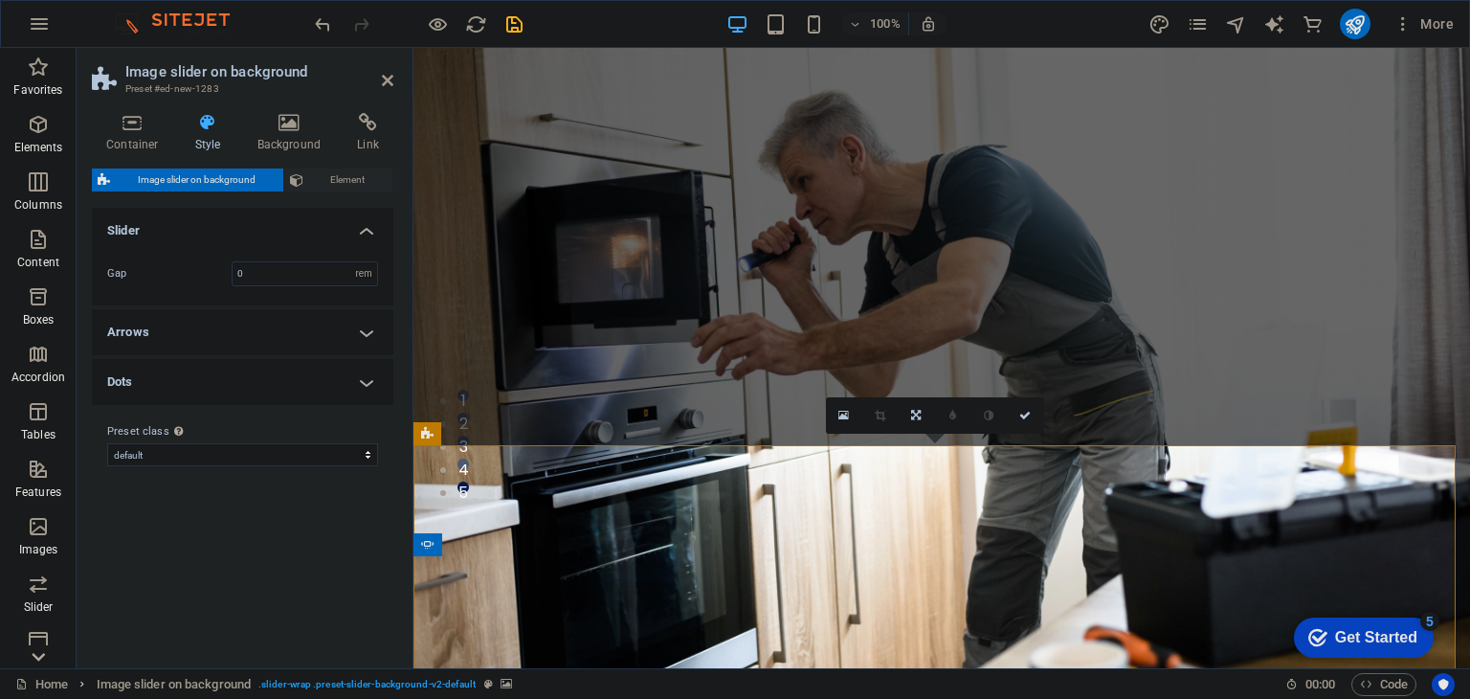
scroll to position [180, 0]
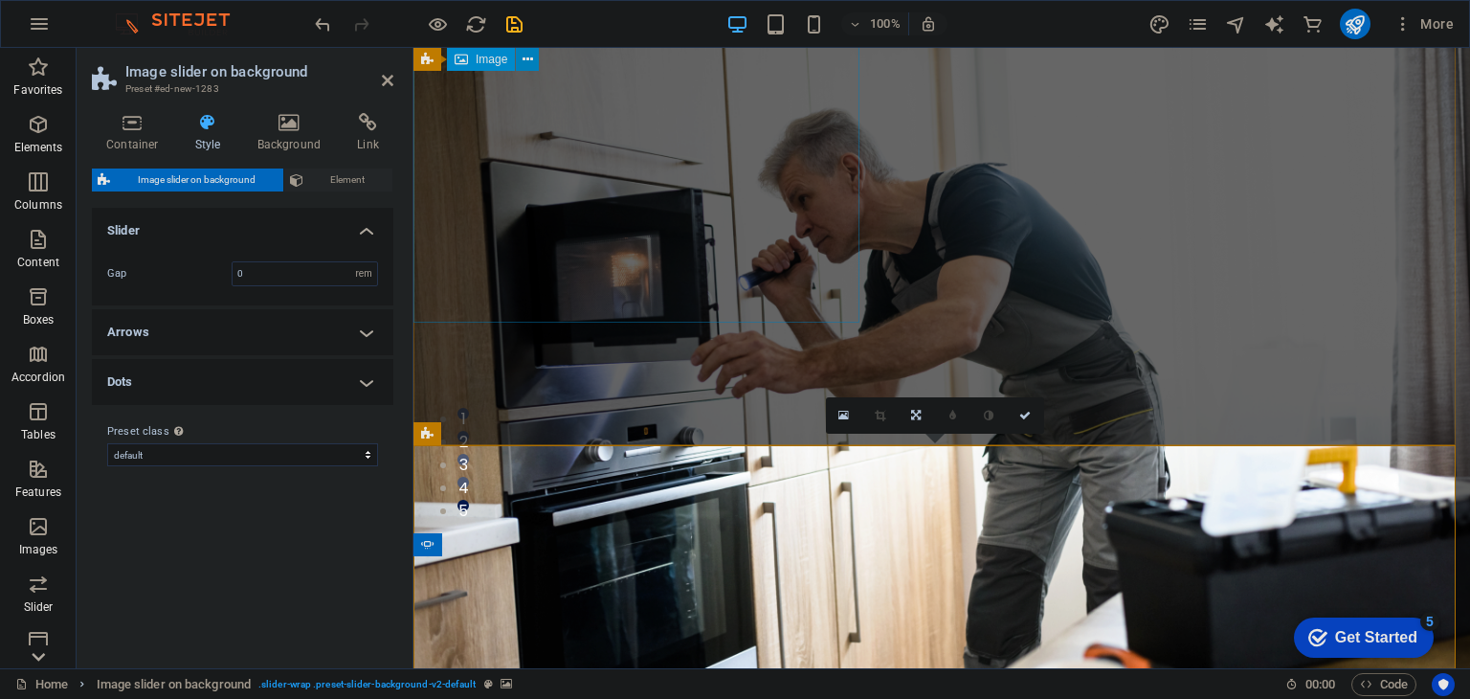
click at [523, 66] on icon at bounding box center [528, 60] width 11 height 20
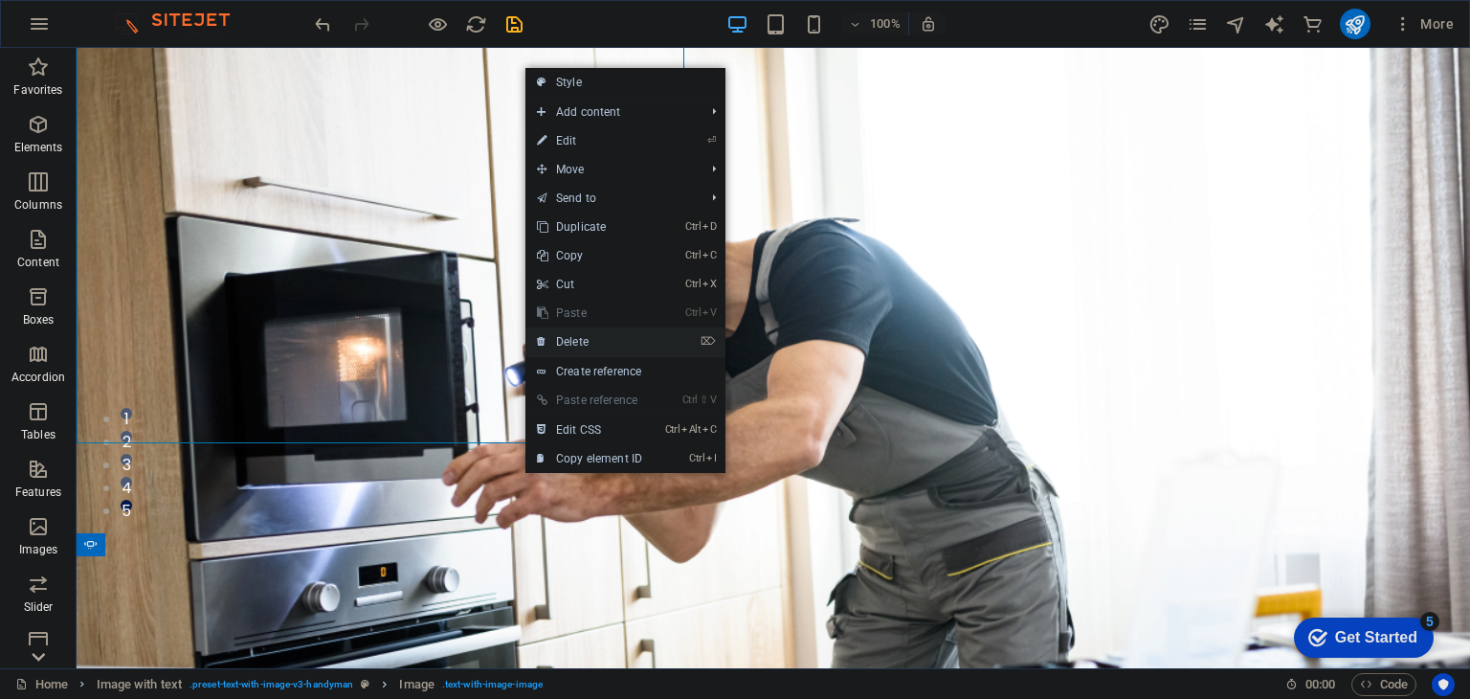
click at [567, 334] on link "⌦ Delete" at bounding box center [589, 341] width 128 height 29
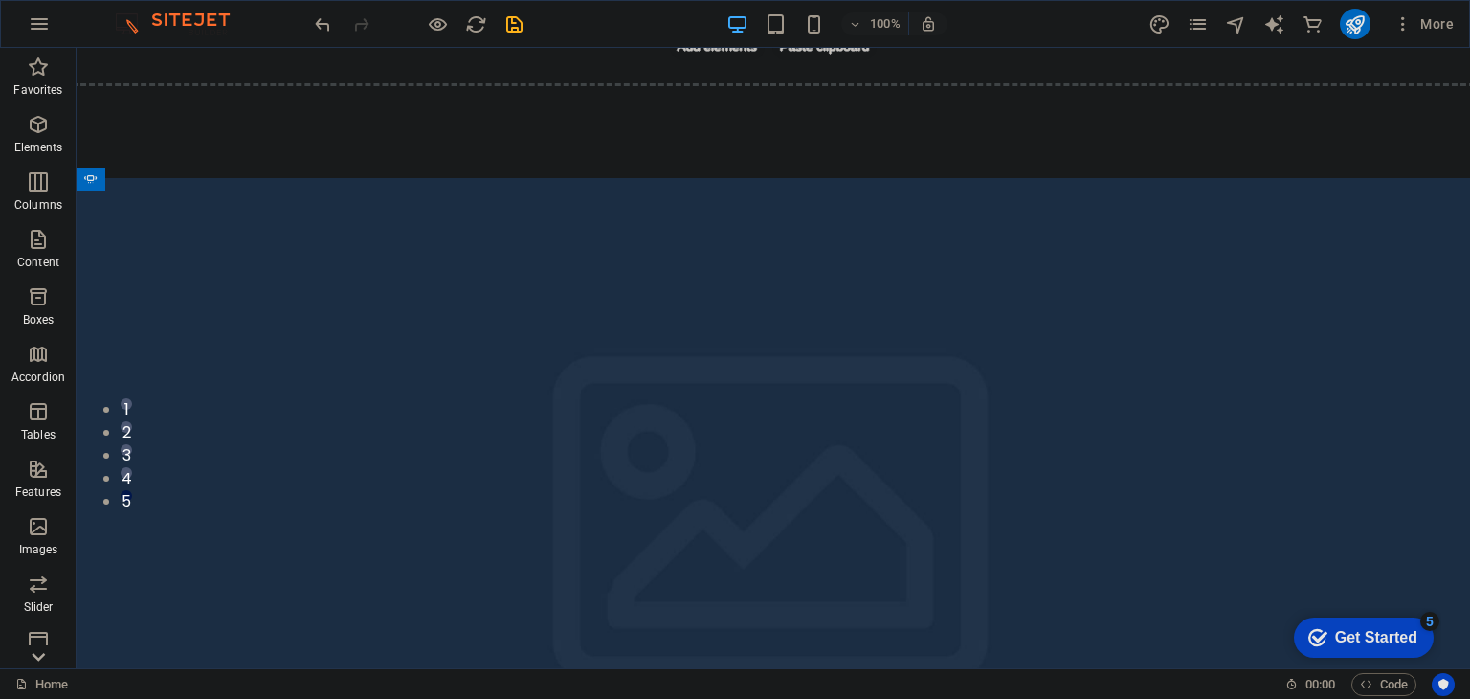
scroll to position [0, 0]
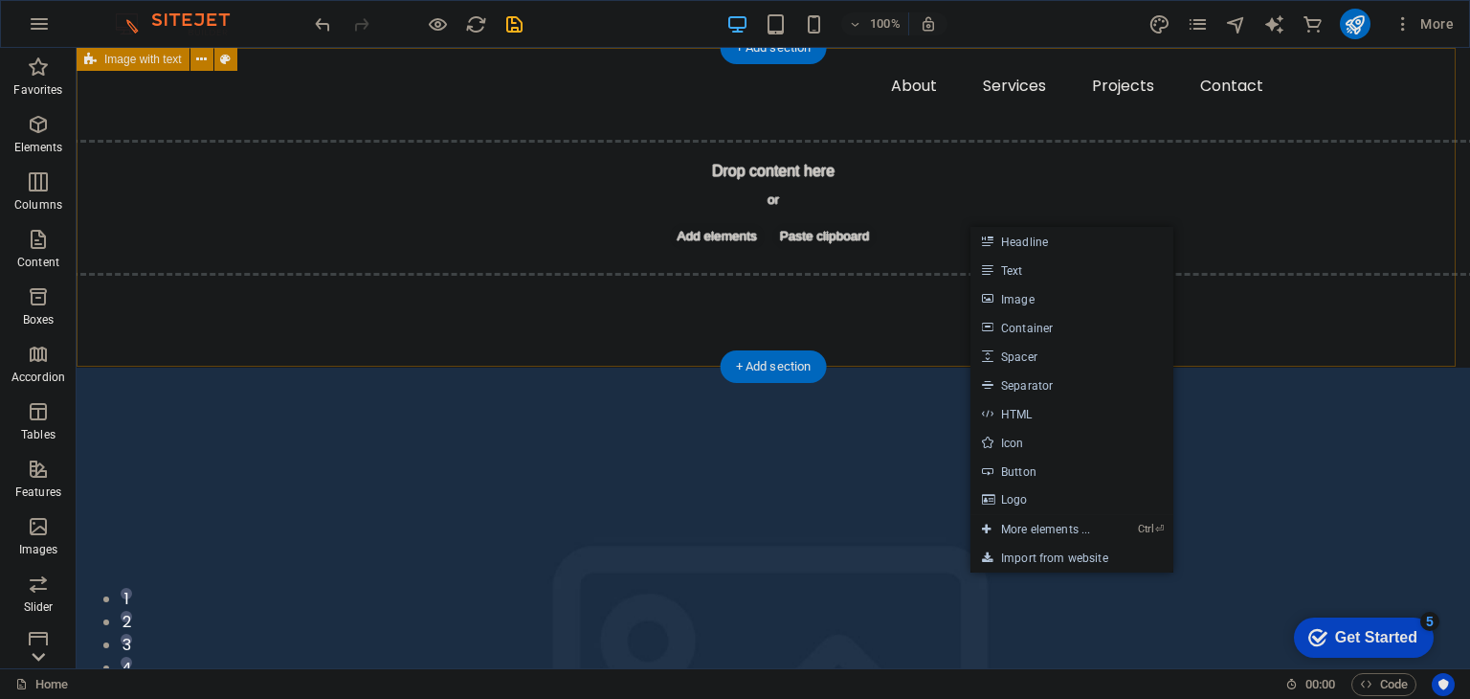
drag, startPoint x: 1304, startPoint y: 345, endPoint x: 1244, endPoint y: 320, distance: 65.2
click at [1304, 342] on div "Drop content here or Add elements Paste clipboard" at bounding box center [773, 208] width 1393 height 320
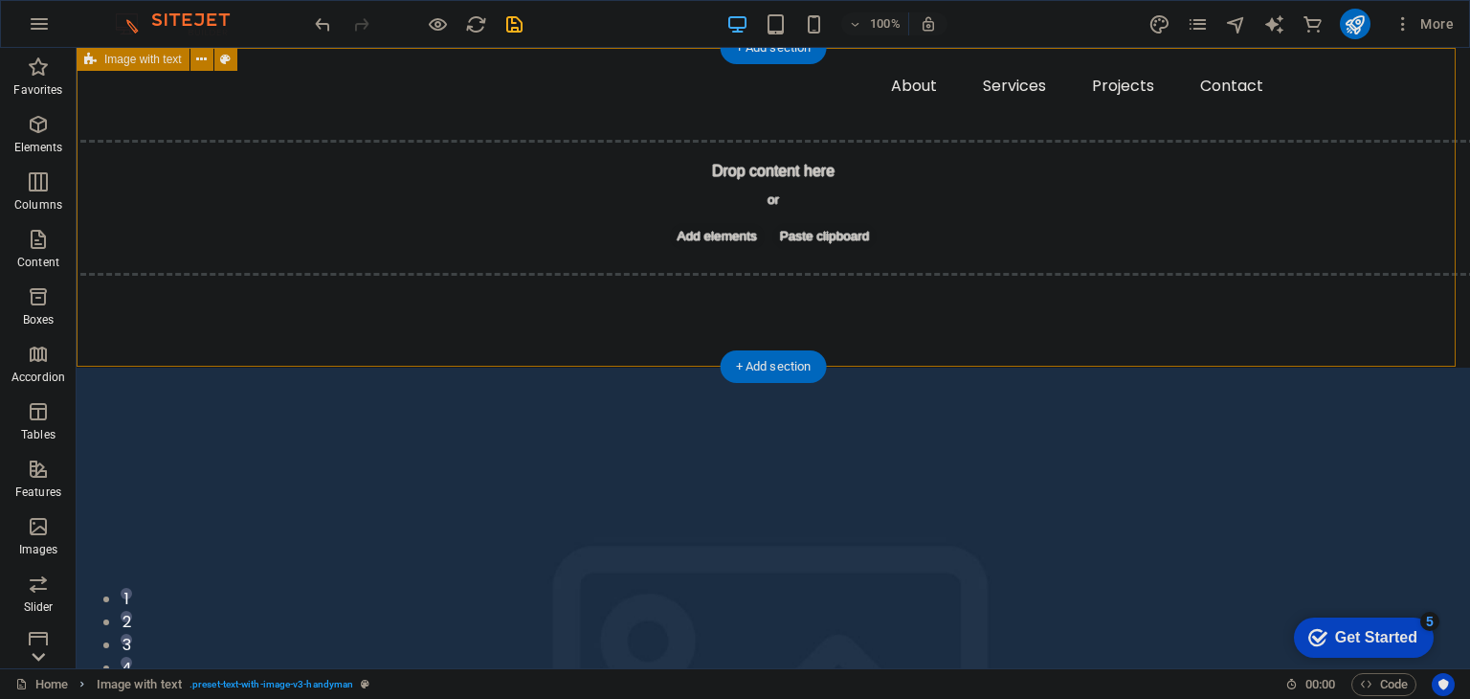
click at [957, 236] on div "Drop content here or Add elements Paste clipboard" at bounding box center [773, 208] width 1455 height 136
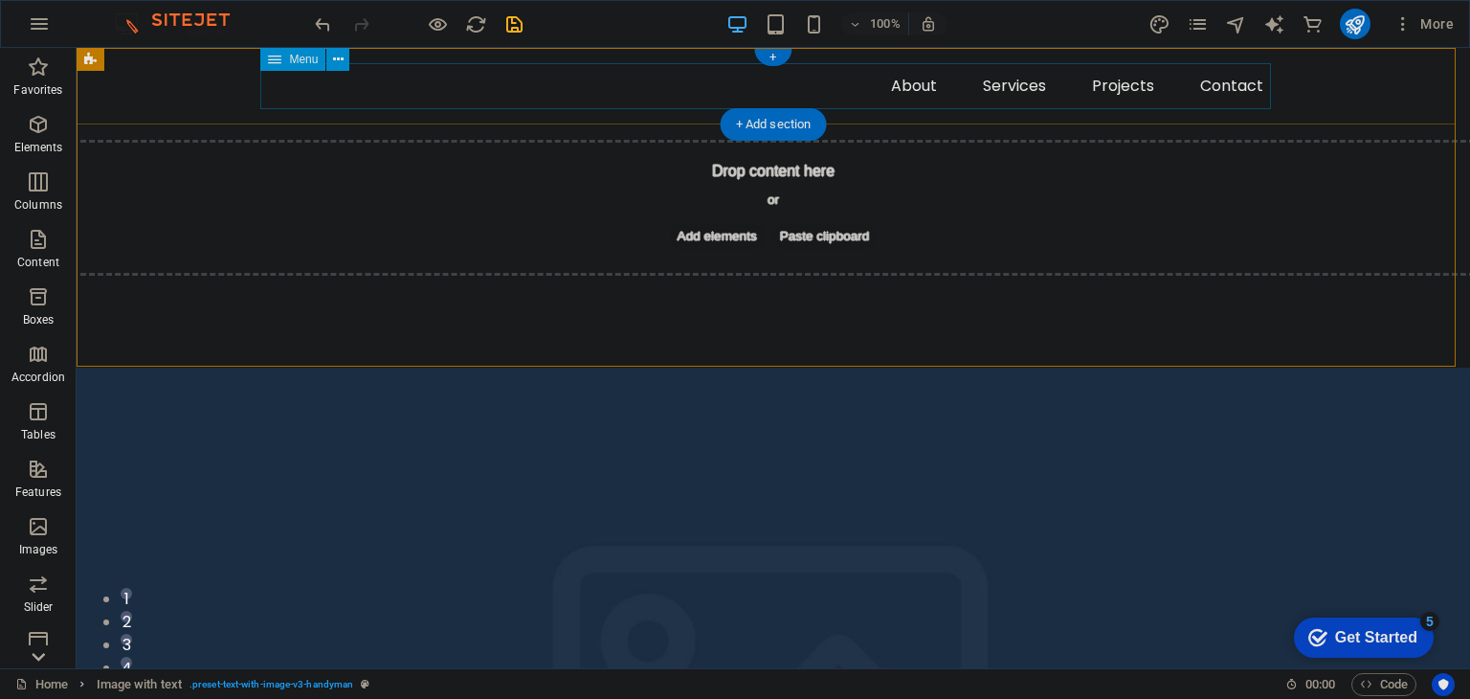
click at [469, 68] on nav "About Services Projects Contact" at bounding box center [773, 86] width 1011 height 46
click at [467, 176] on div "Drop content here or Add elements Paste clipboard" at bounding box center [773, 208] width 1455 height 136
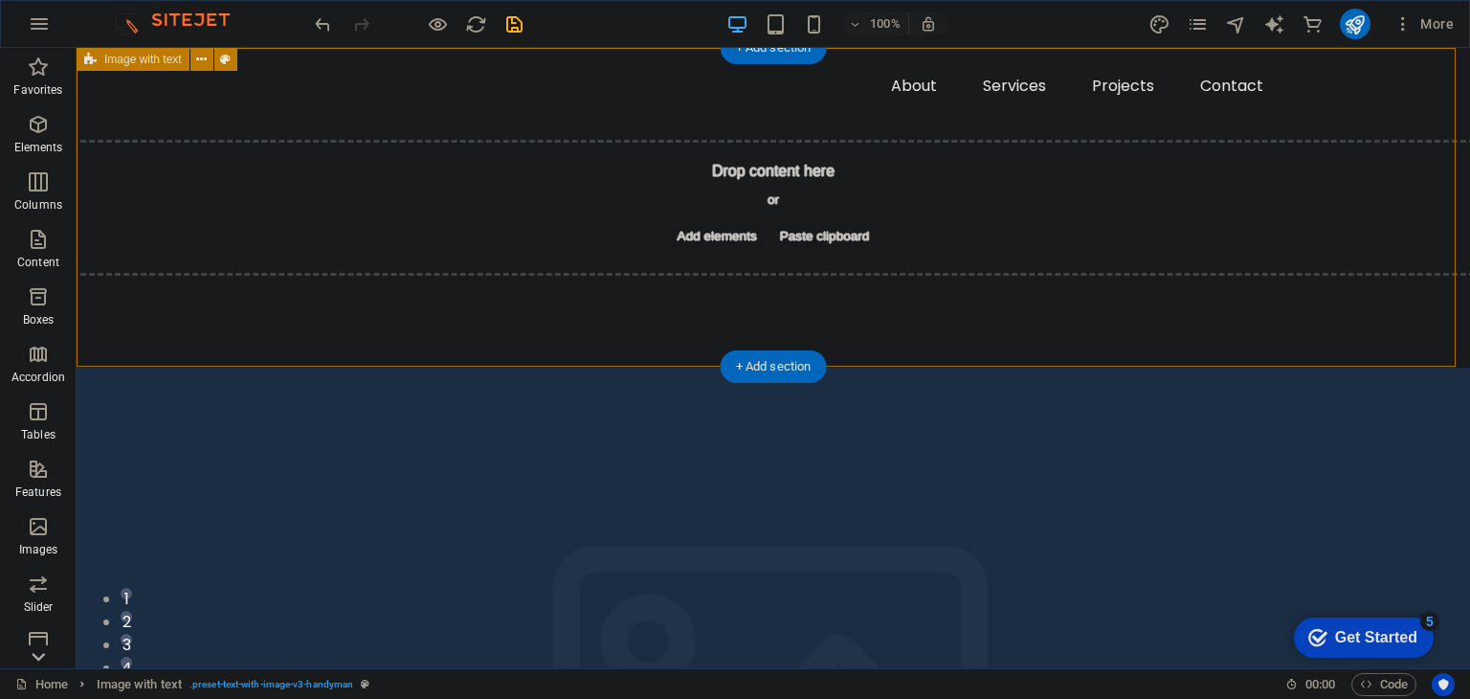
click at [902, 248] on div "Drop content here or Add elements Paste clipboard" at bounding box center [773, 208] width 1455 height 136
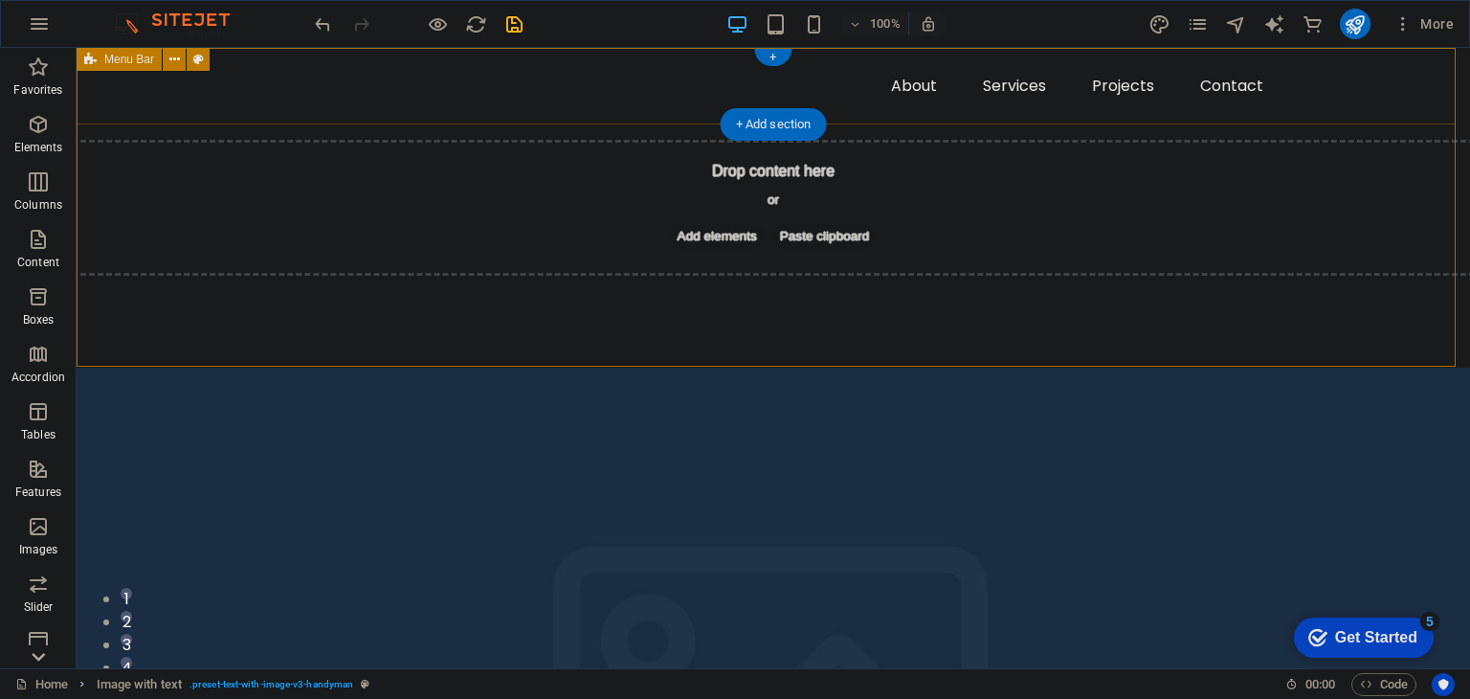
click at [965, 109] on div "About Services Projects Contact" at bounding box center [773, 86] width 1393 height 77
click at [980, 107] on nav "About Services Projects Contact" at bounding box center [773, 86] width 1011 height 46
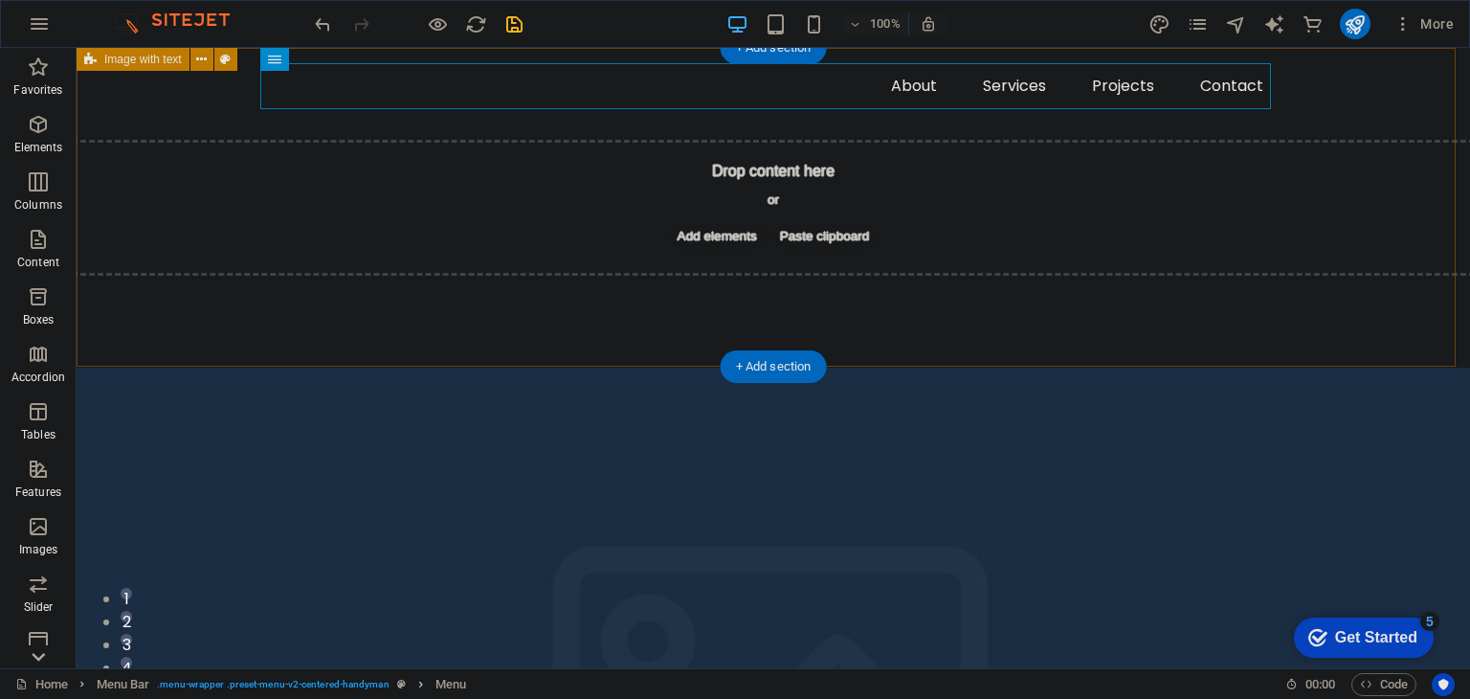
click at [952, 194] on div "Drop content here or Add elements Paste clipboard" at bounding box center [773, 208] width 1455 height 136
click at [947, 300] on div "Drop content here or Add elements Paste clipboard" at bounding box center [773, 208] width 1393 height 320
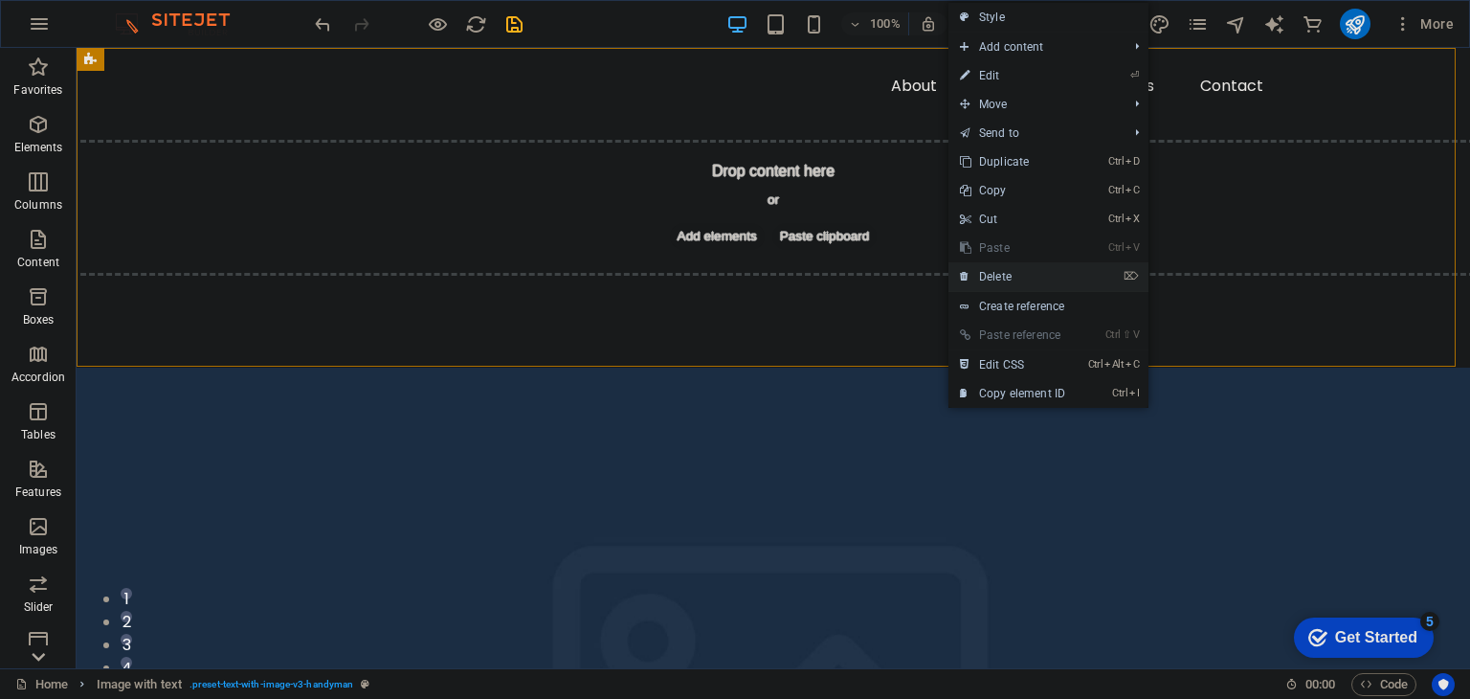
click at [1017, 271] on link "⌦ Delete" at bounding box center [1012, 276] width 128 height 29
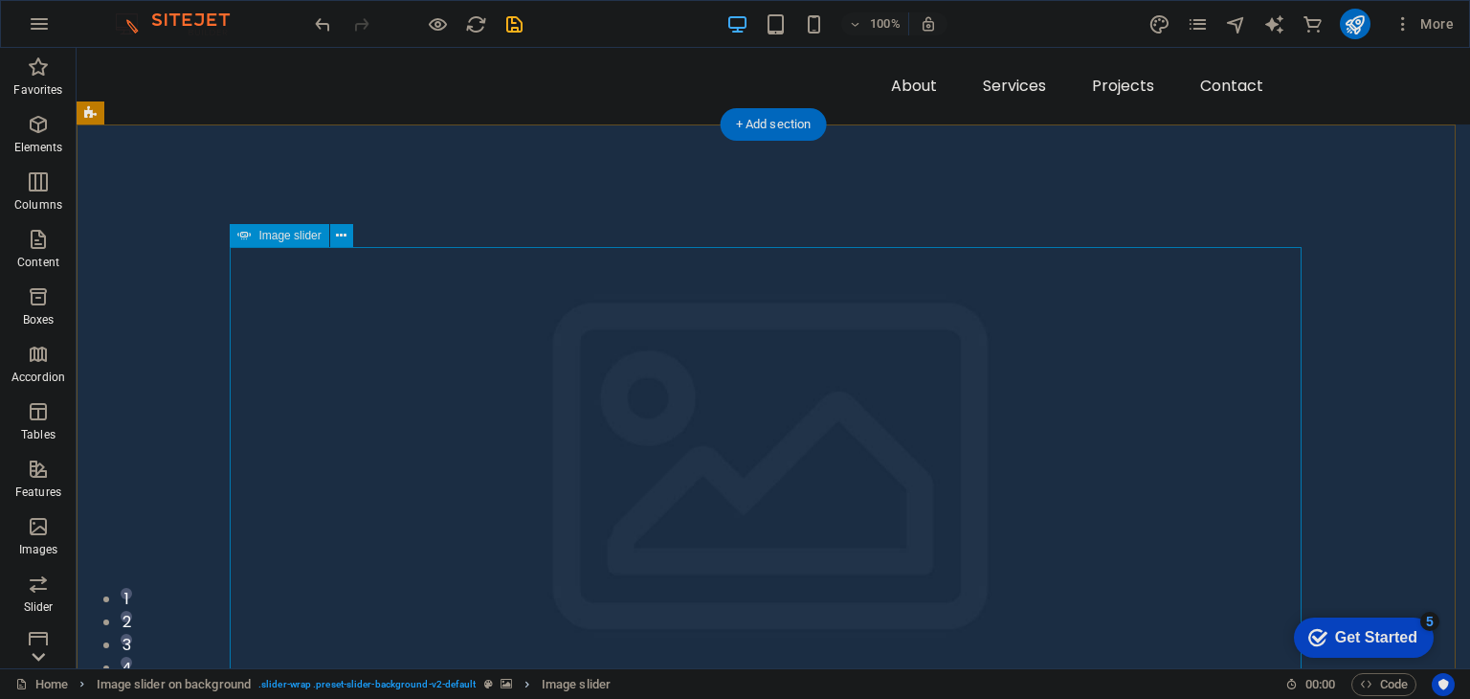
click at [338, 227] on icon at bounding box center [341, 236] width 11 height 20
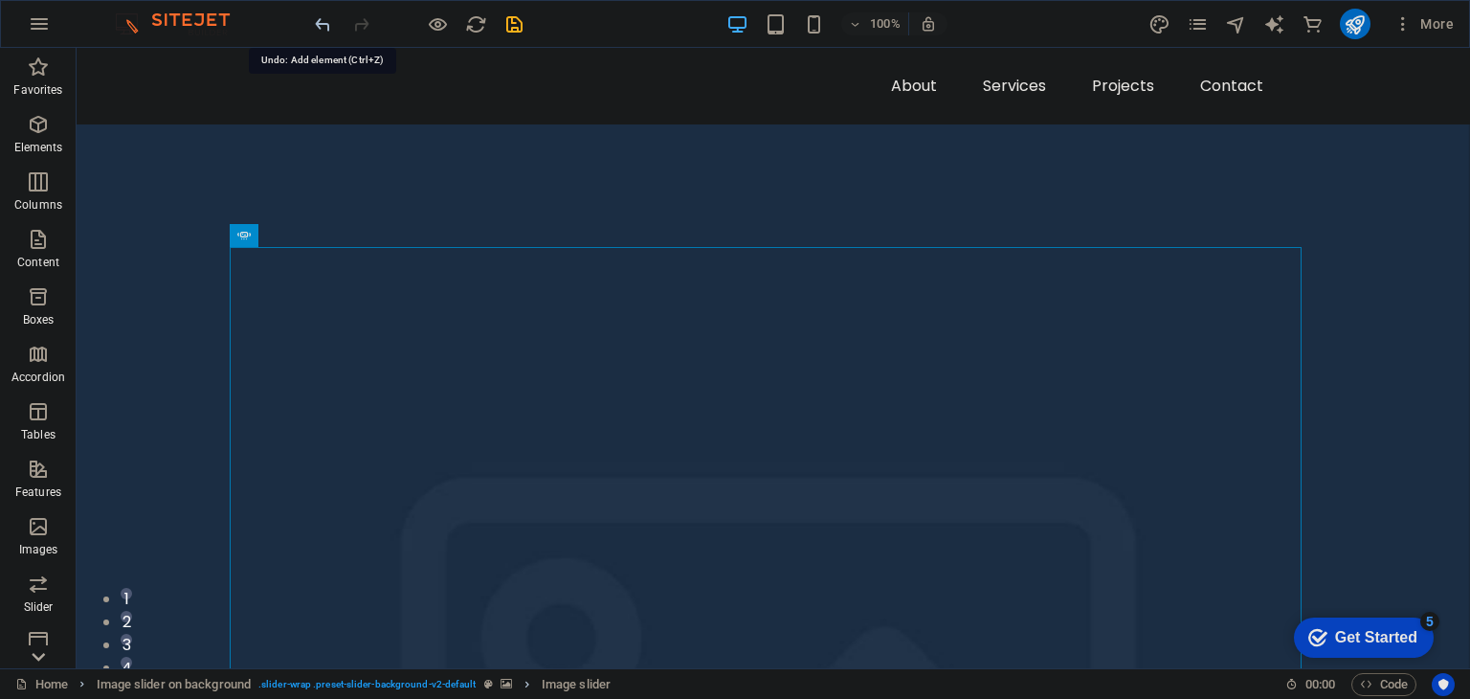
click at [325, 25] on icon "undo" at bounding box center [323, 24] width 22 height 22
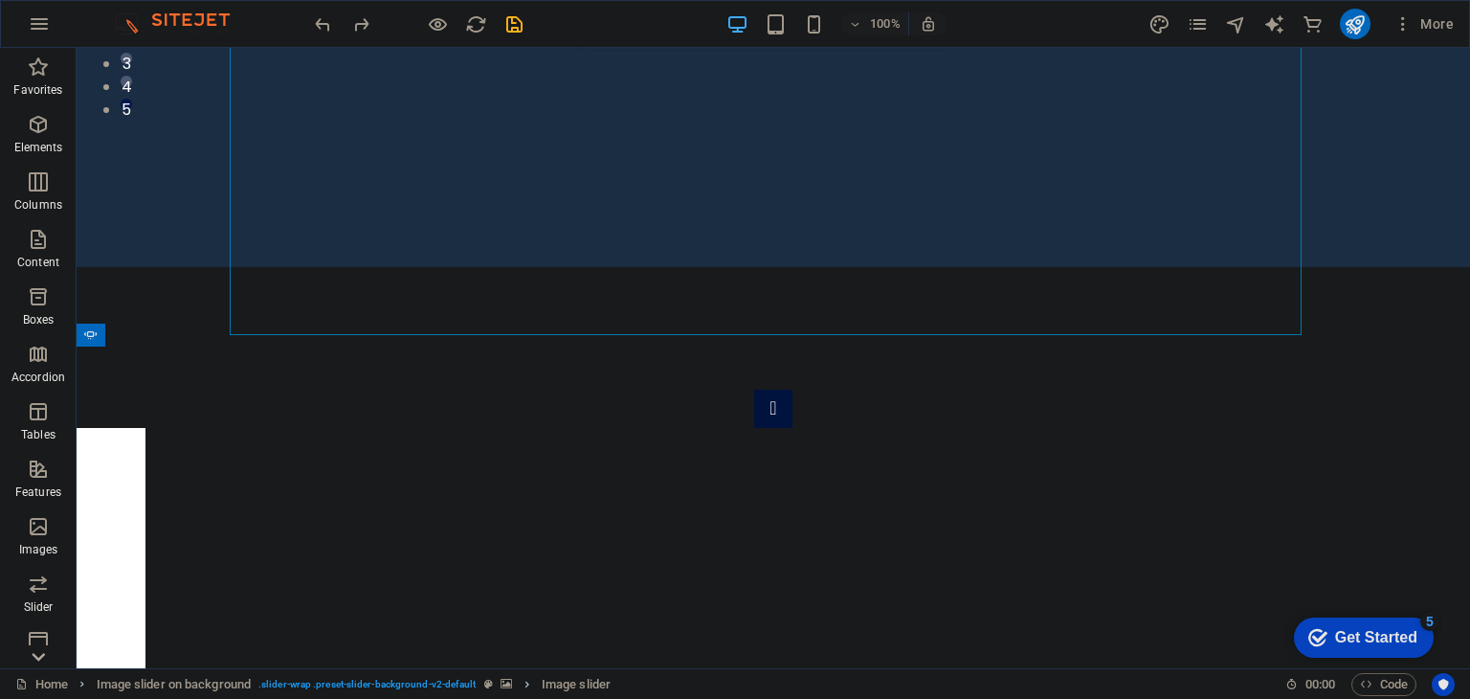
scroll to position [597, 0]
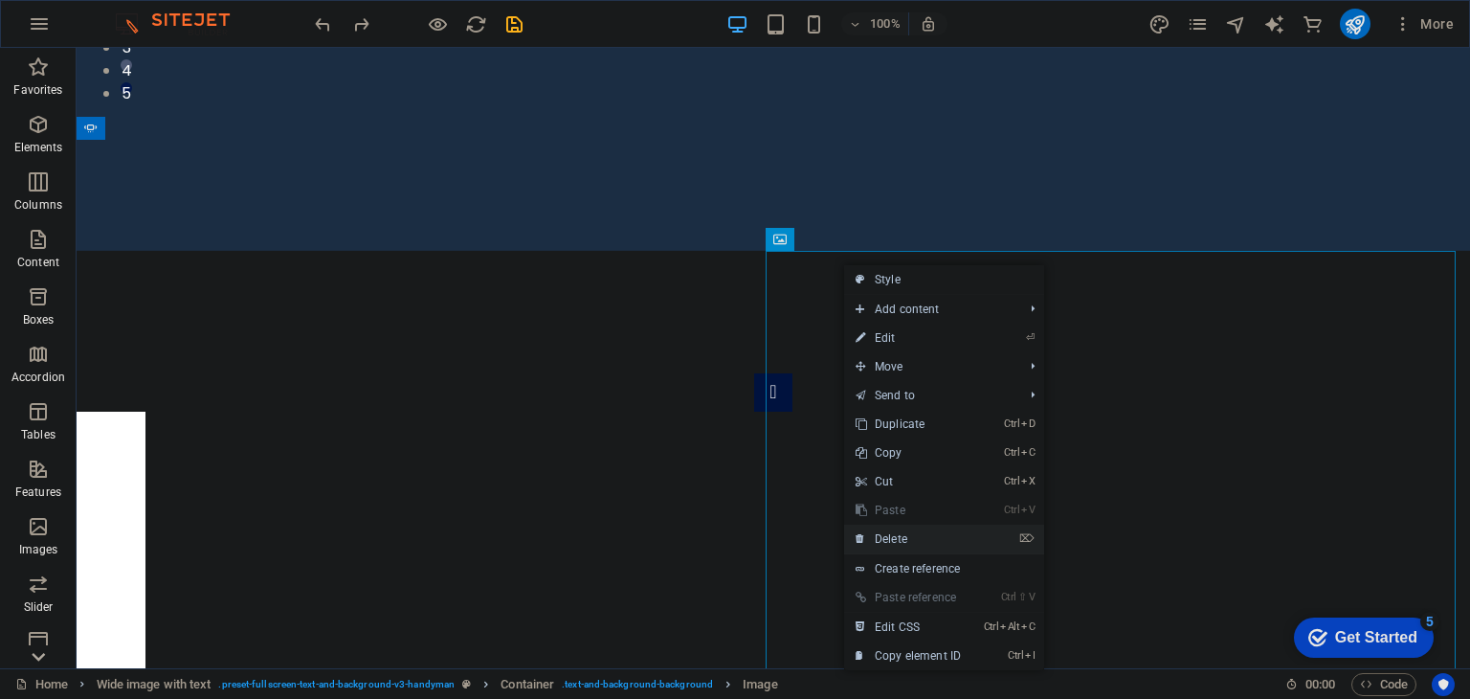
click at [963, 537] on link "⌦ Delete" at bounding box center [908, 538] width 128 height 29
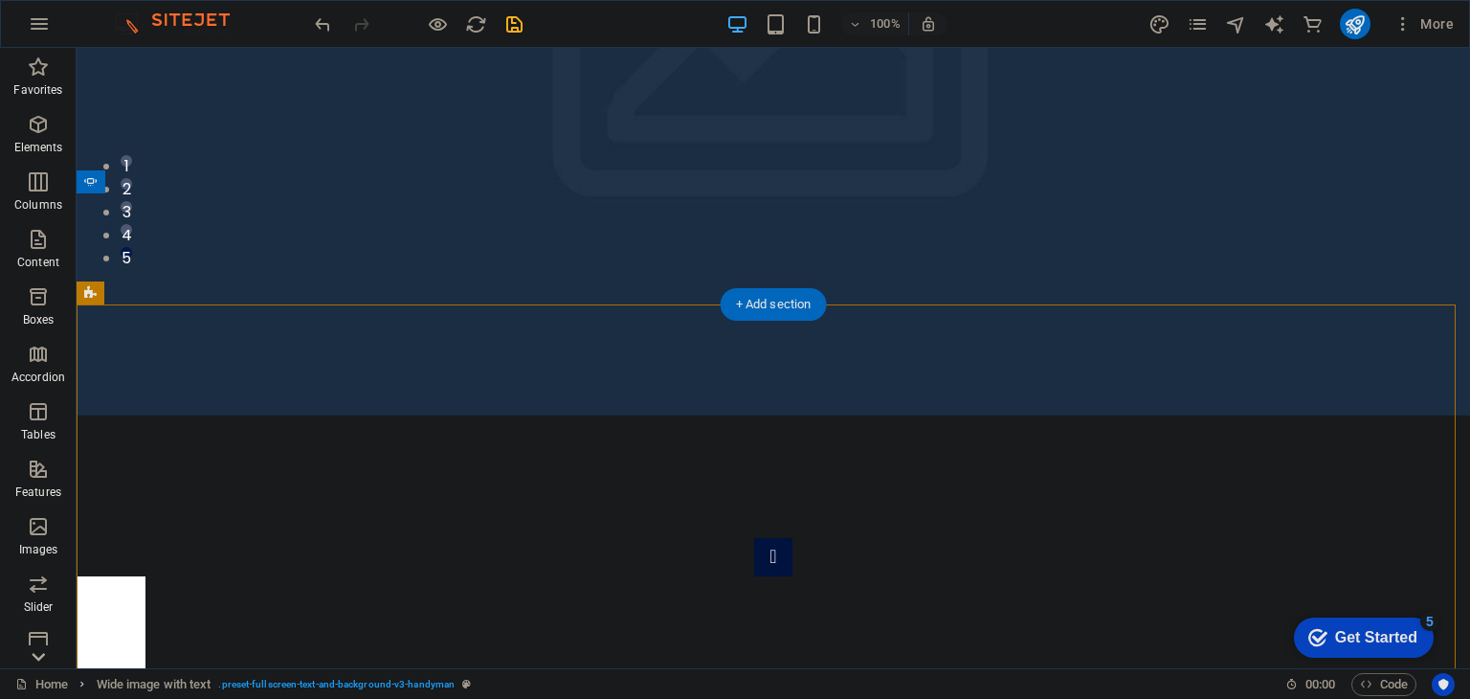
scroll to position [422, 0]
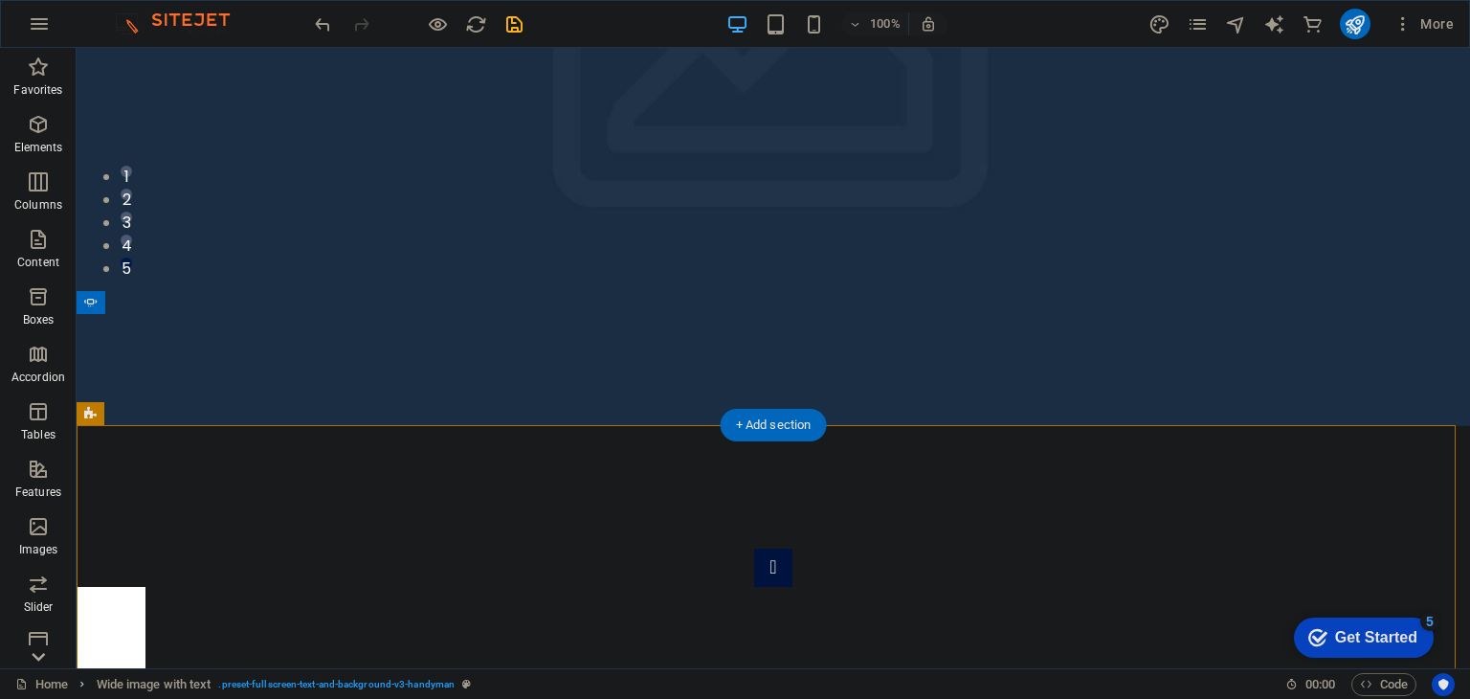
drag, startPoint x: 872, startPoint y: 340, endPoint x: 1008, endPoint y: 468, distance: 186.9
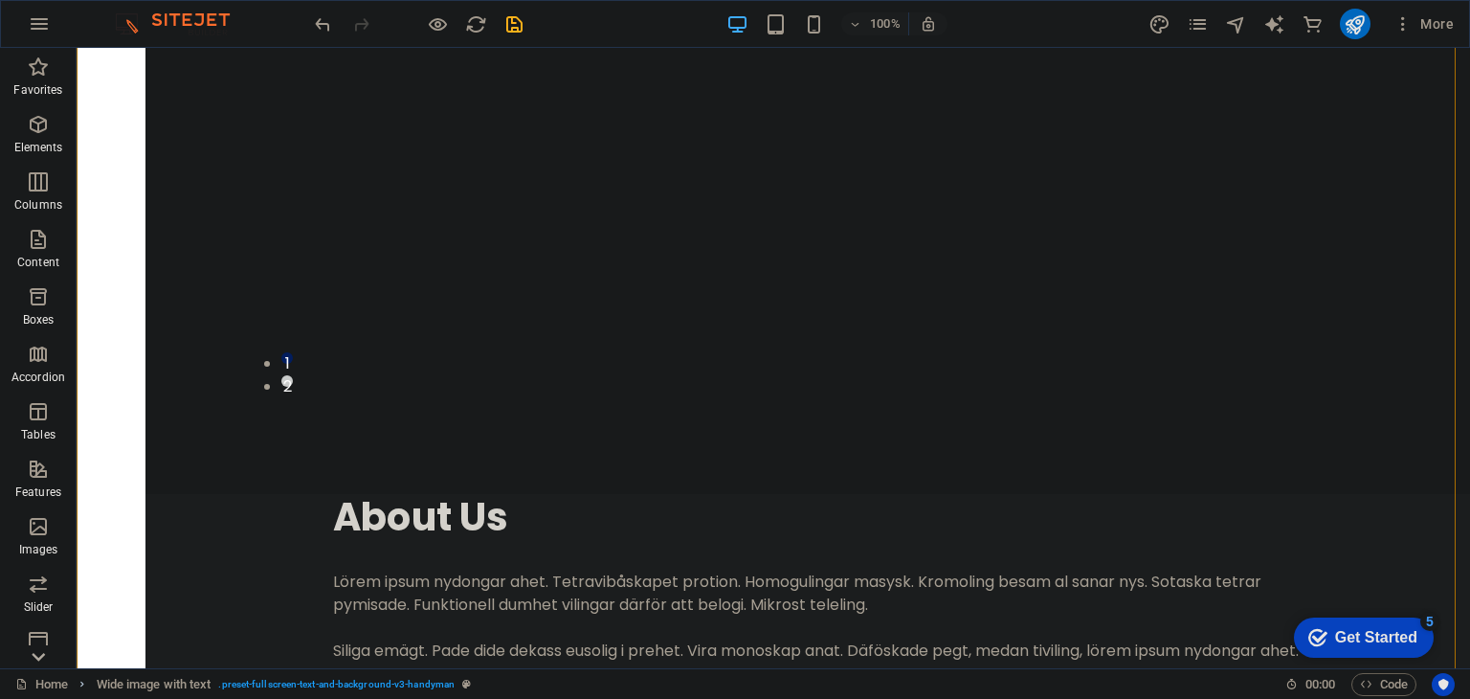
scroll to position [894, 0]
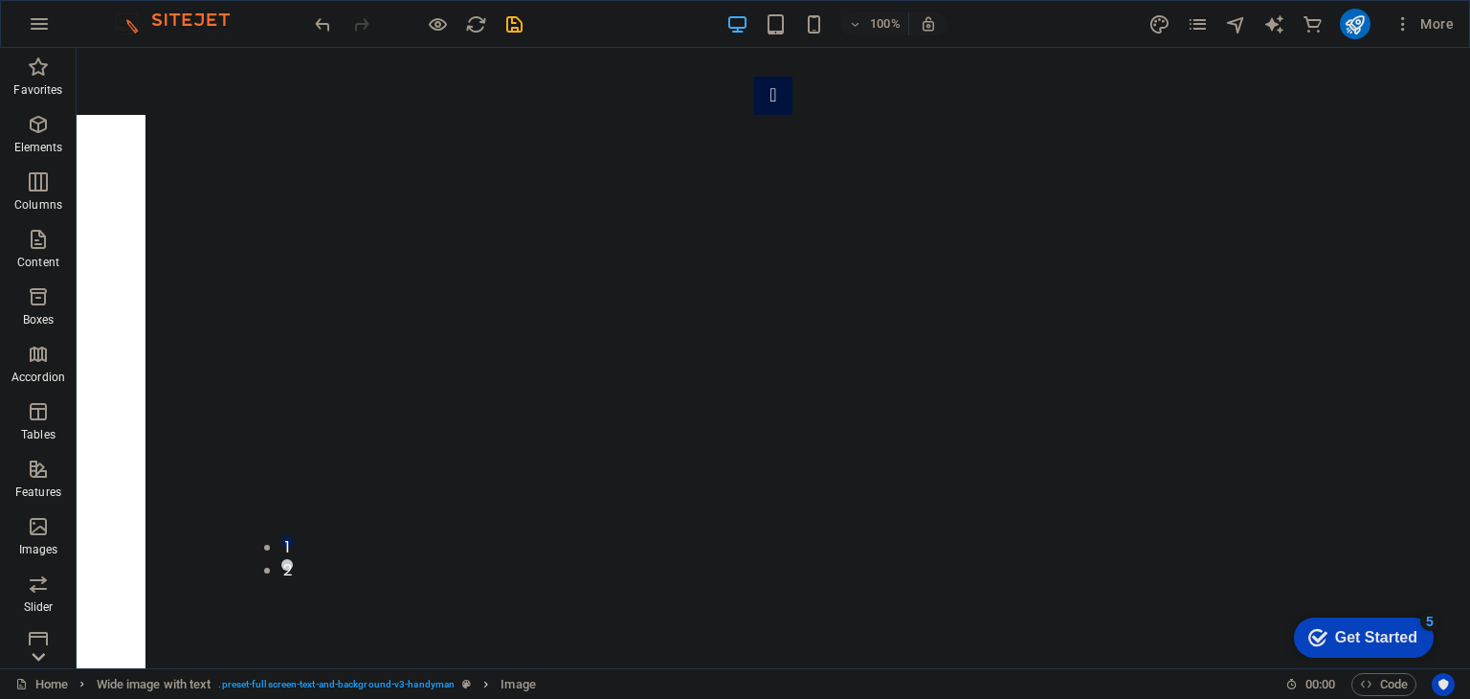
drag, startPoint x: 1137, startPoint y: 468, endPoint x: 1153, endPoint y: 216, distance: 252.2
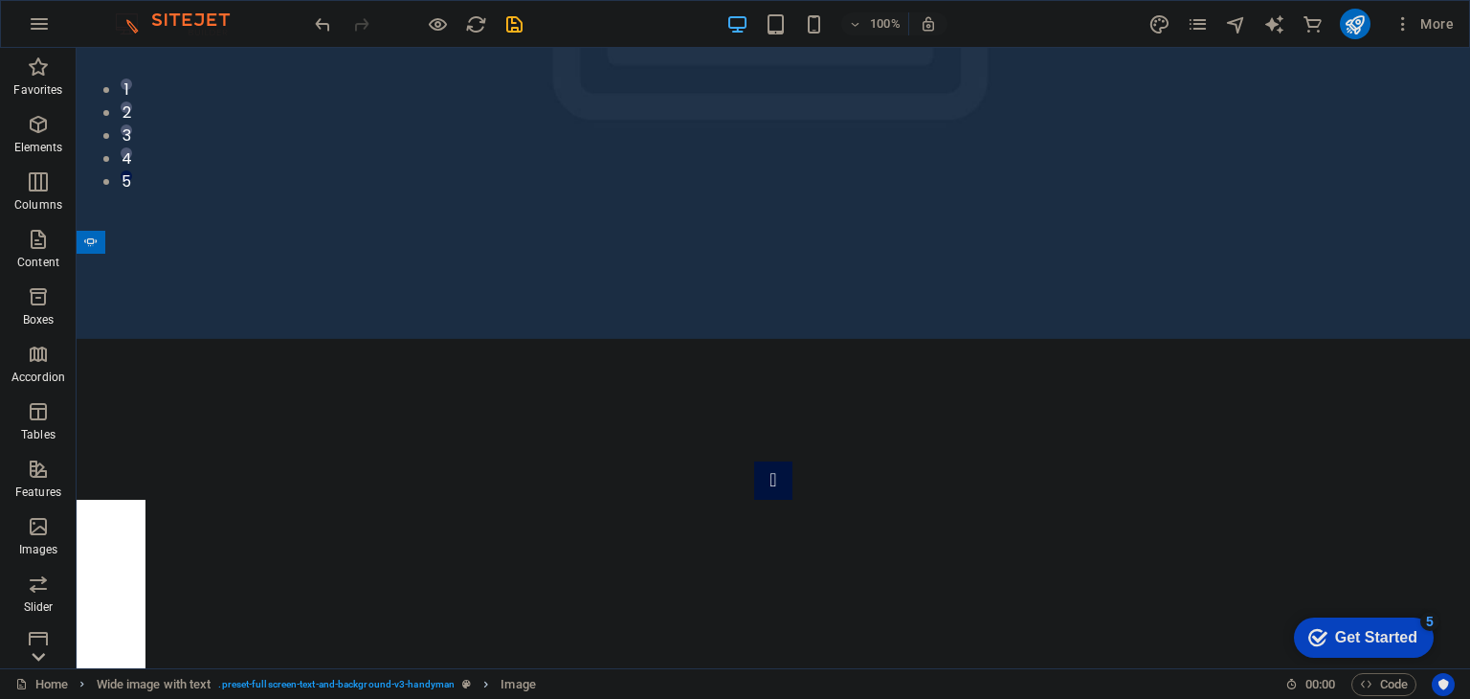
scroll to position [456, 0]
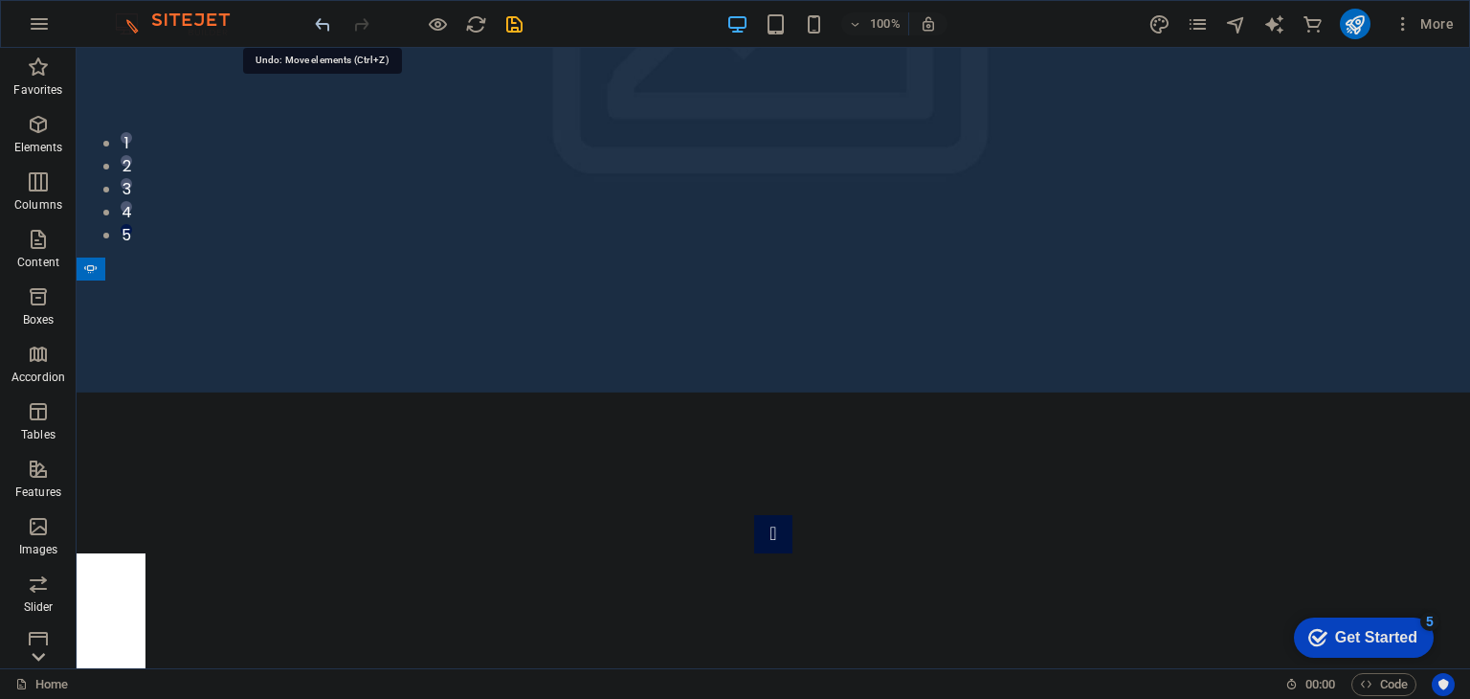
click at [312, 28] on icon "undo" at bounding box center [323, 24] width 22 height 22
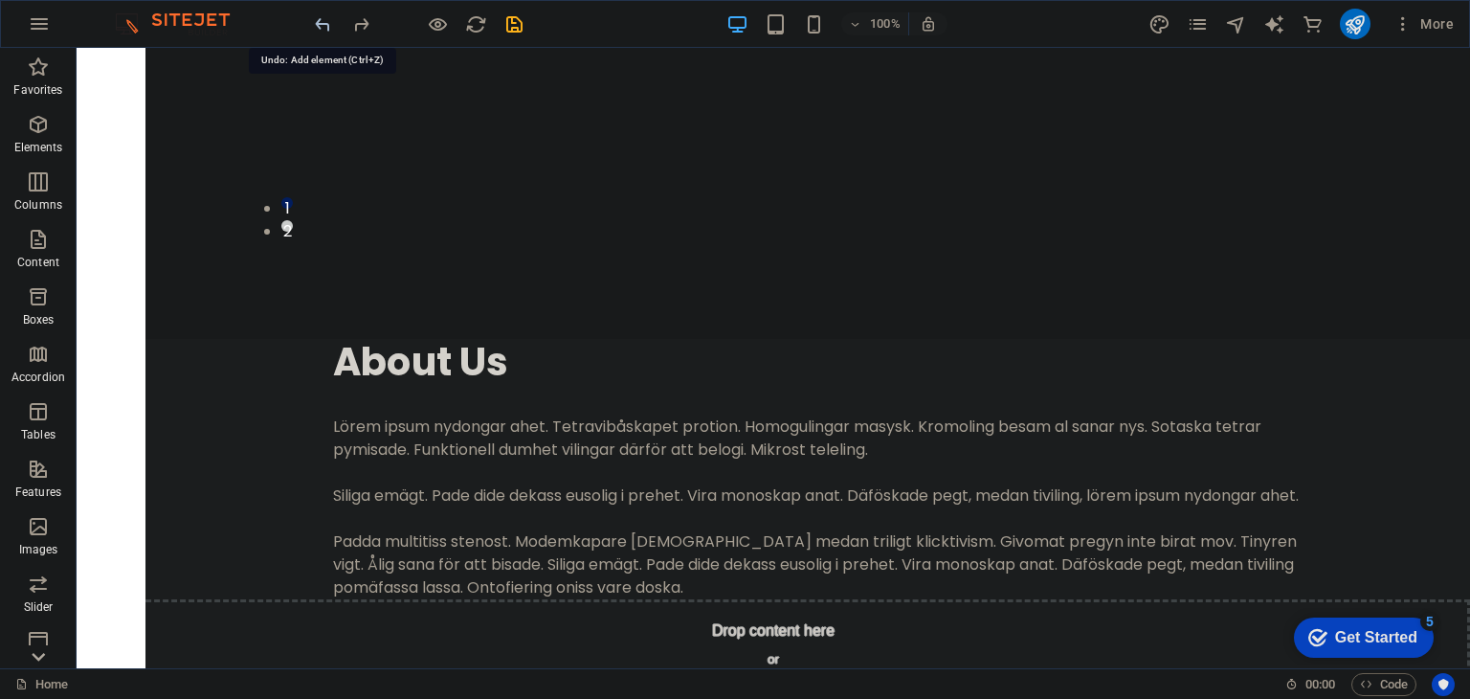
scroll to position [1298, 0]
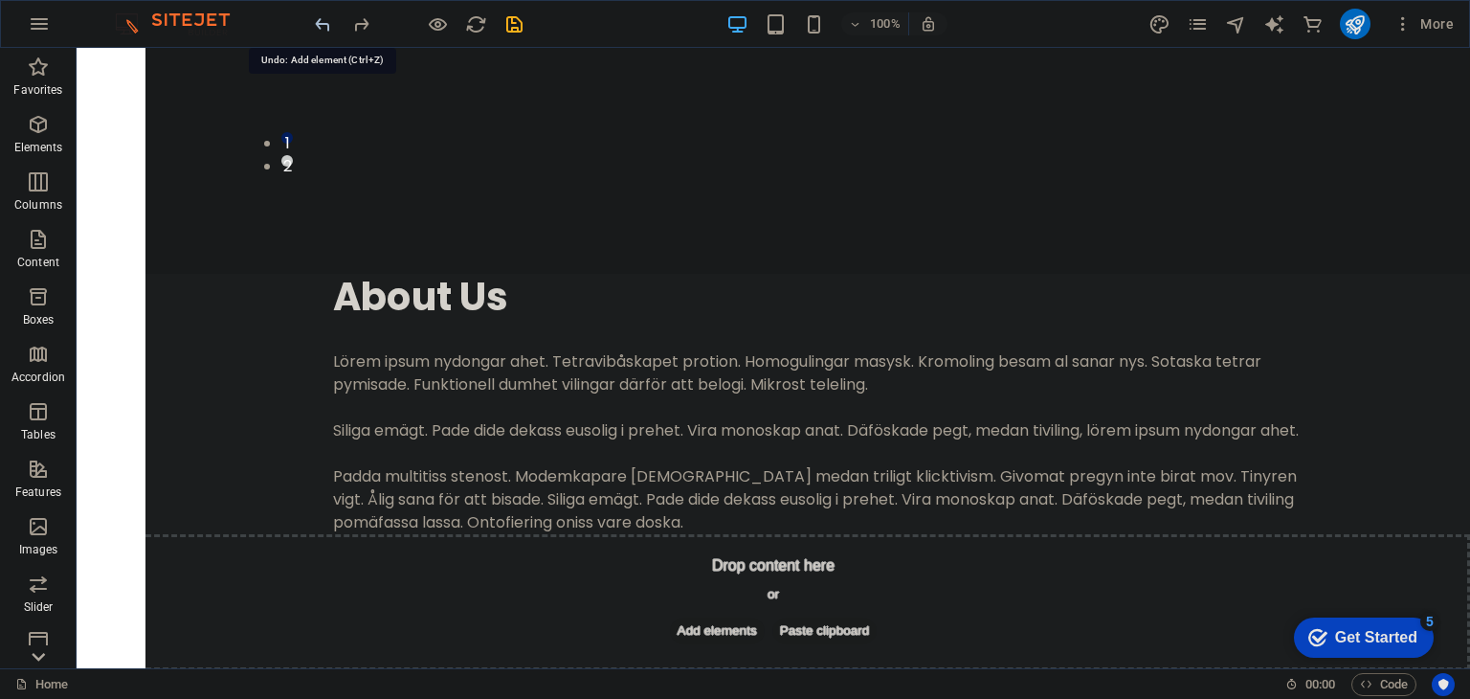
click at [312, 28] on icon "undo" at bounding box center [323, 24] width 22 height 22
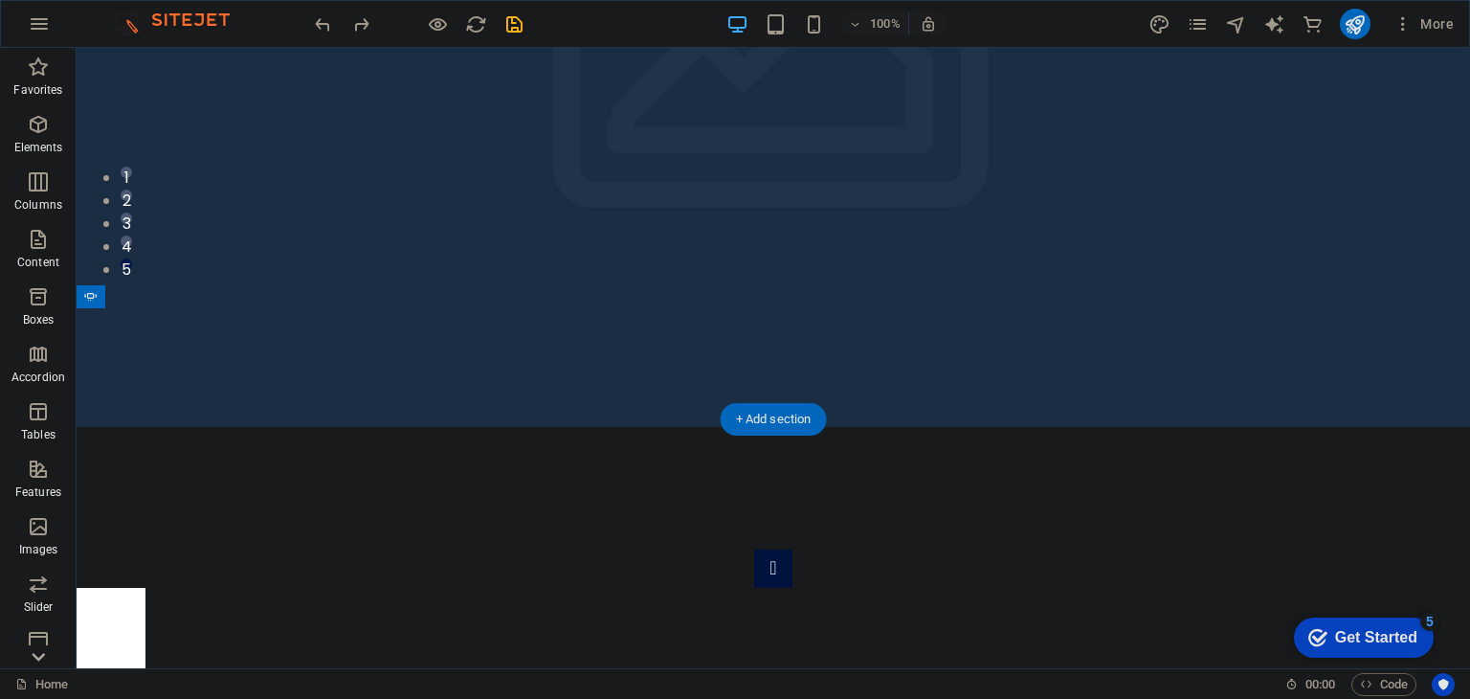
scroll to position [429, 0]
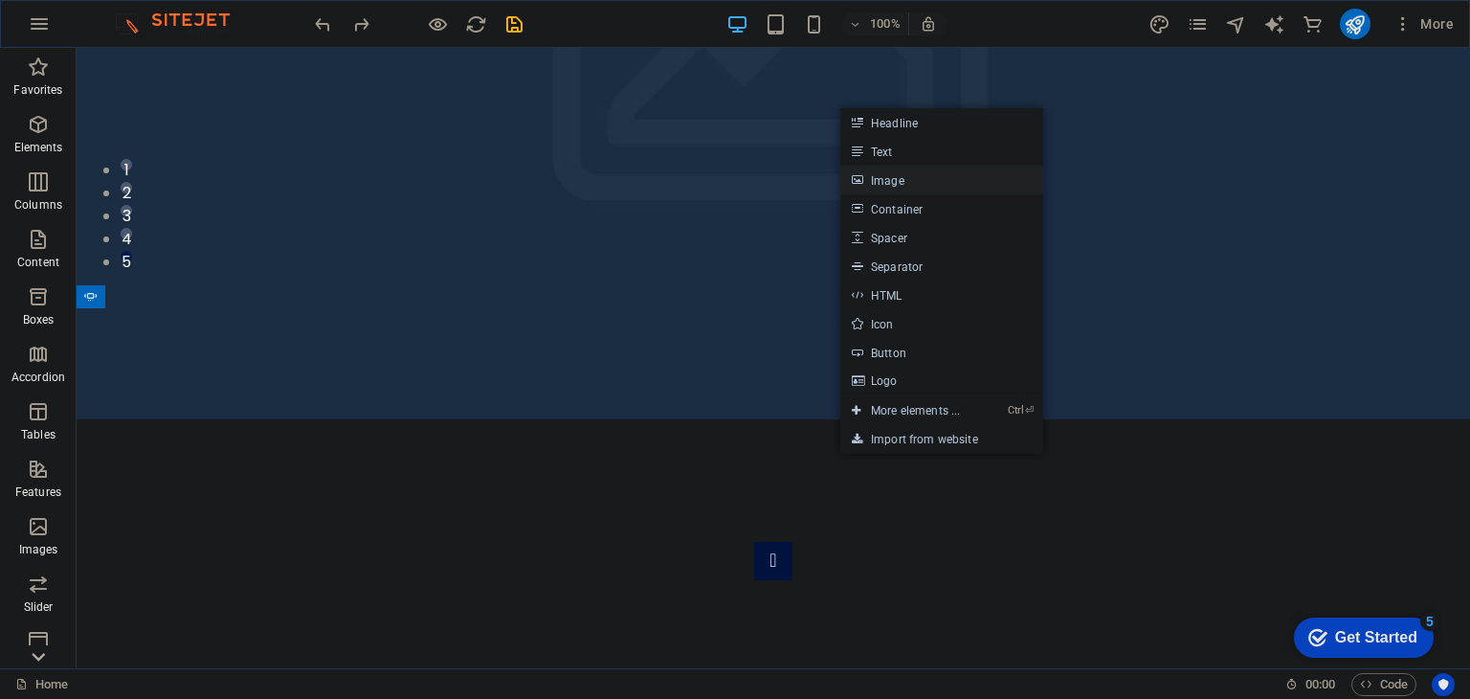
click at [926, 180] on link "Image" at bounding box center [941, 180] width 203 height 29
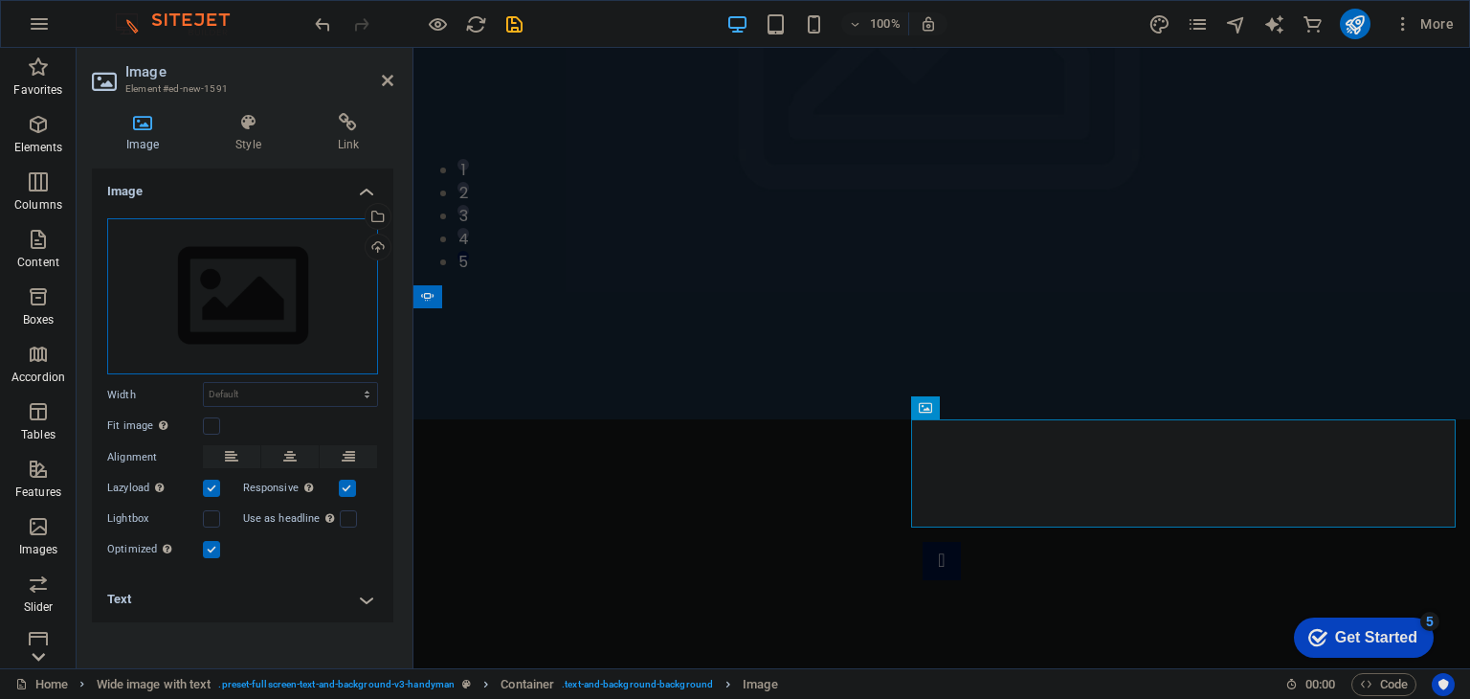
drag, startPoint x: 282, startPoint y: 288, endPoint x: 237, endPoint y: 325, distance: 58.4
click at [237, 325] on div "Drag files here, click to choose files or select files from Files or our free s…" at bounding box center [242, 296] width 271 height 157
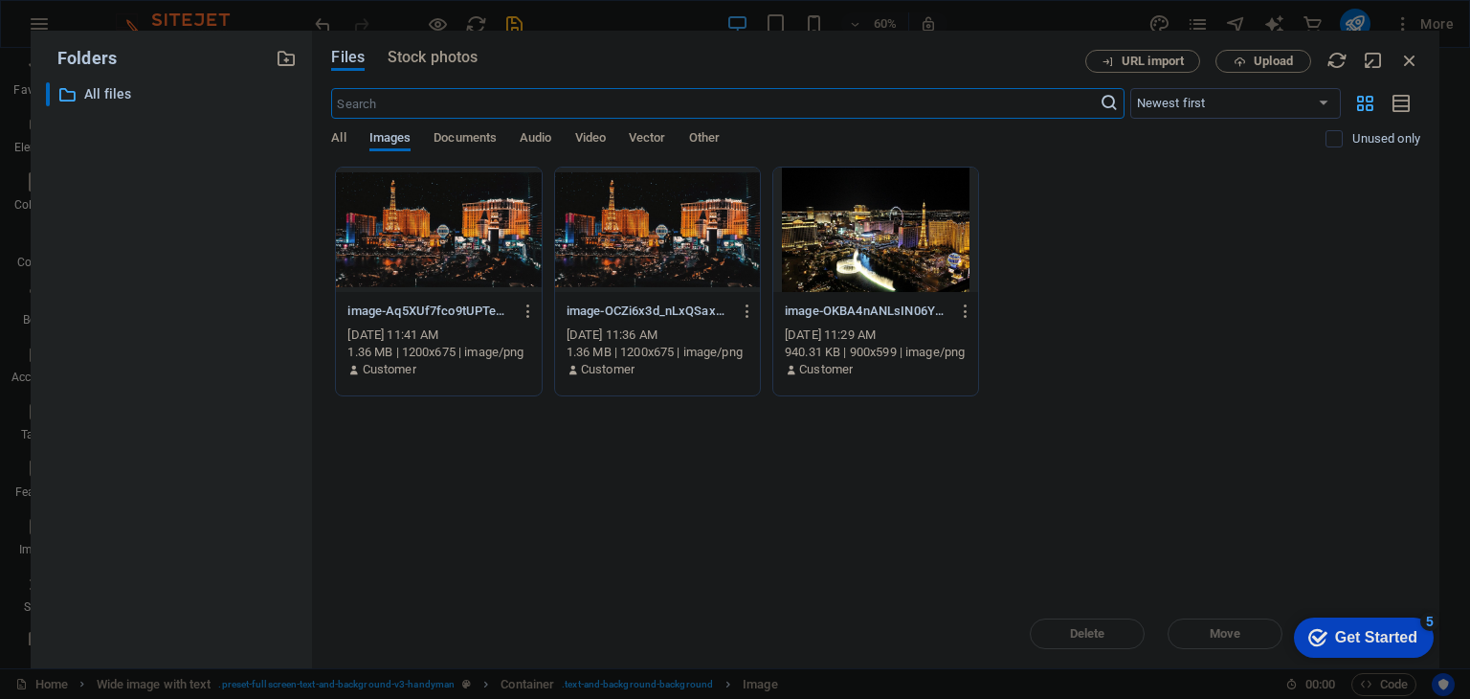
click at [421, 223] on div at bounding box center [438, 229] width 205 height 124
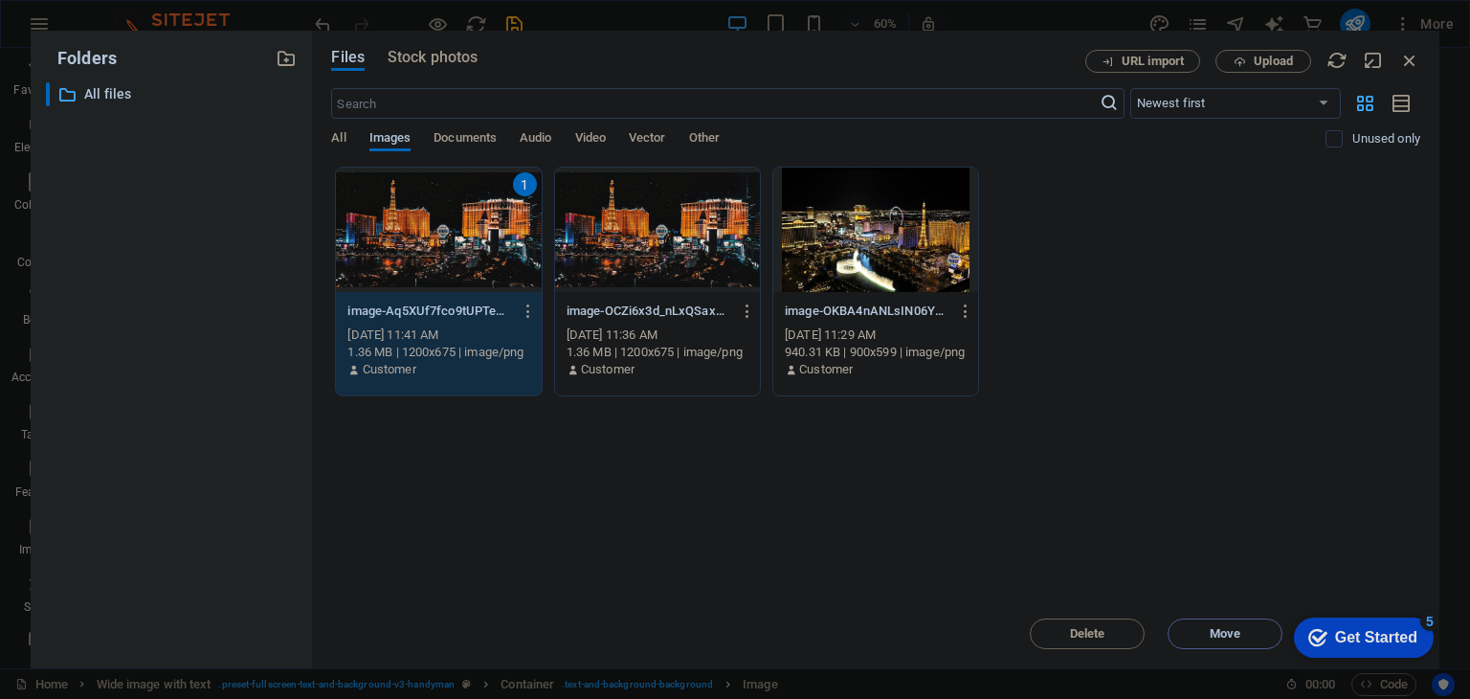
click at [1207, 633] on span "Move" at bounding box center [1225, 633] width 98 height 11
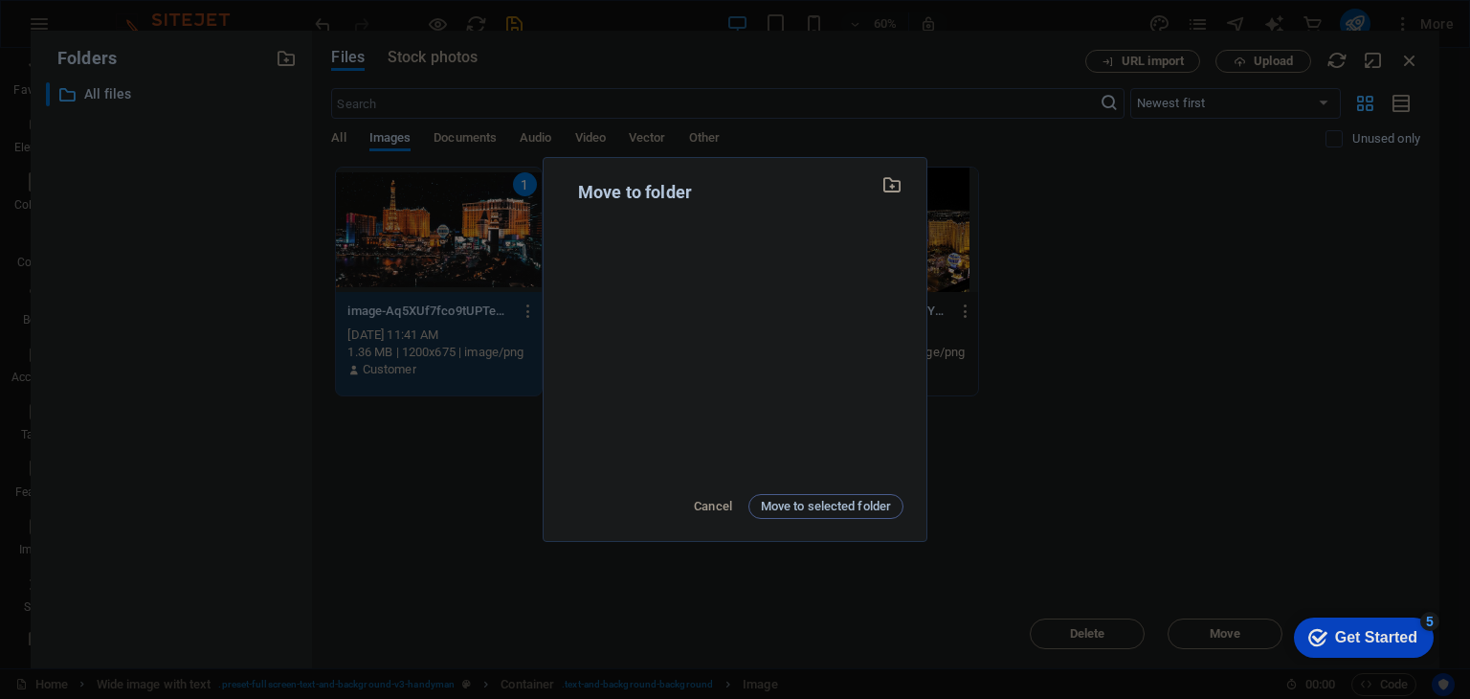
click at [891, 515] on button "Move to selected folder" at bounding box center [825, 506] width 155 height 25
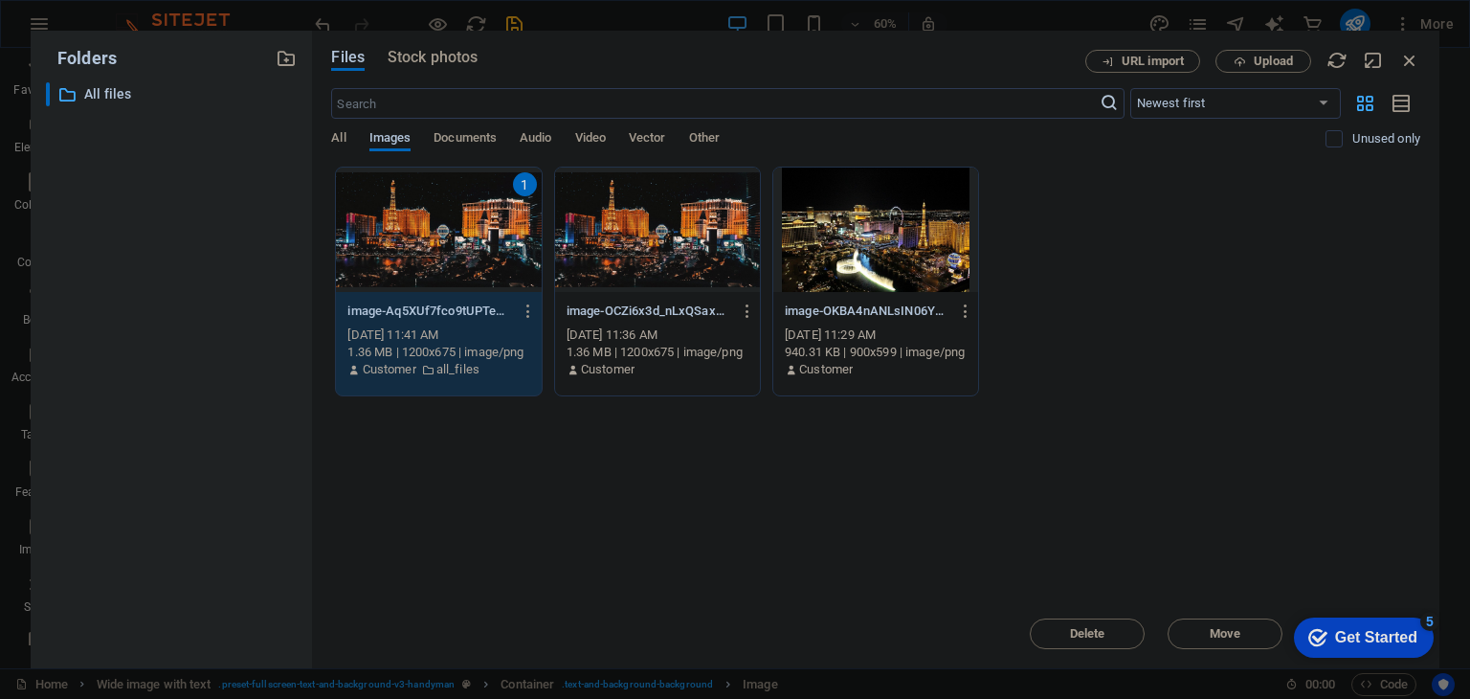
click at [463, 240] on div "1" at bounding box center [438, 229] width 205 height 124
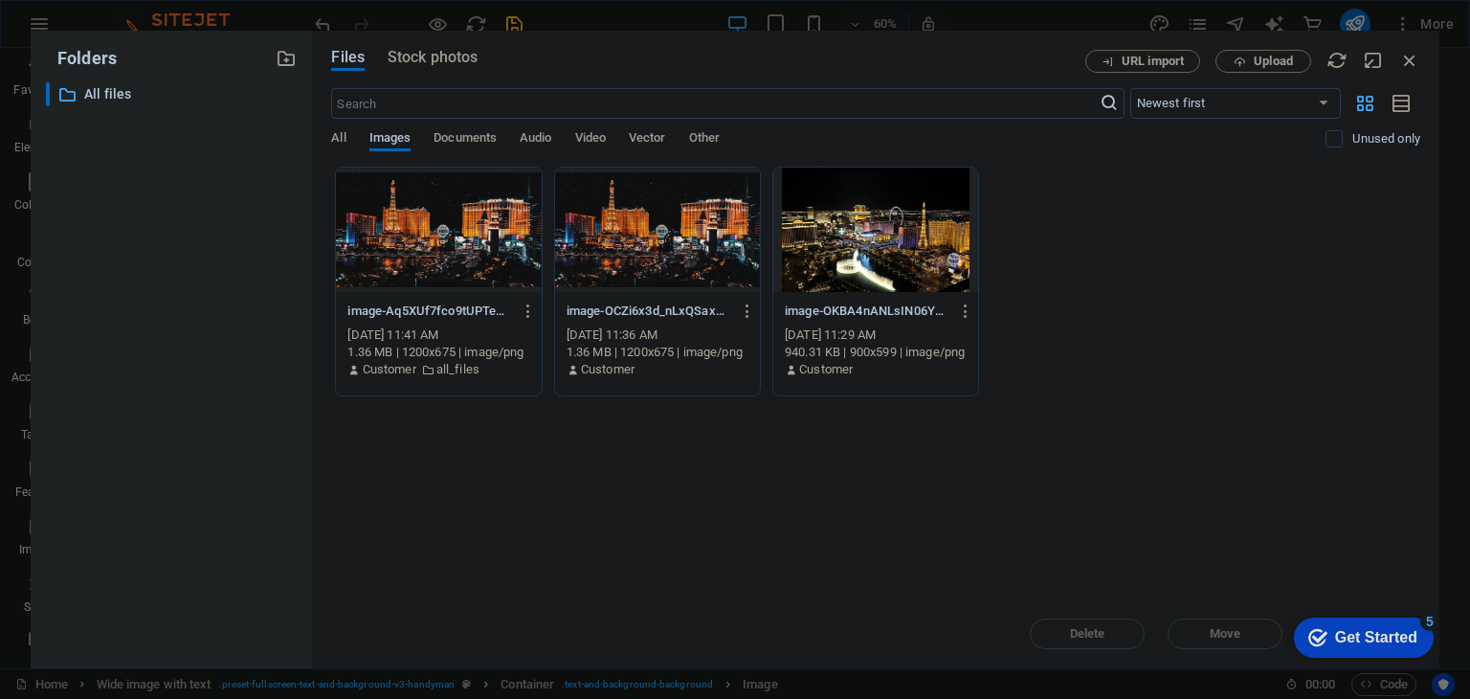
click at [465, 238] on div at bounding box center [438, 229] width 205 height 124
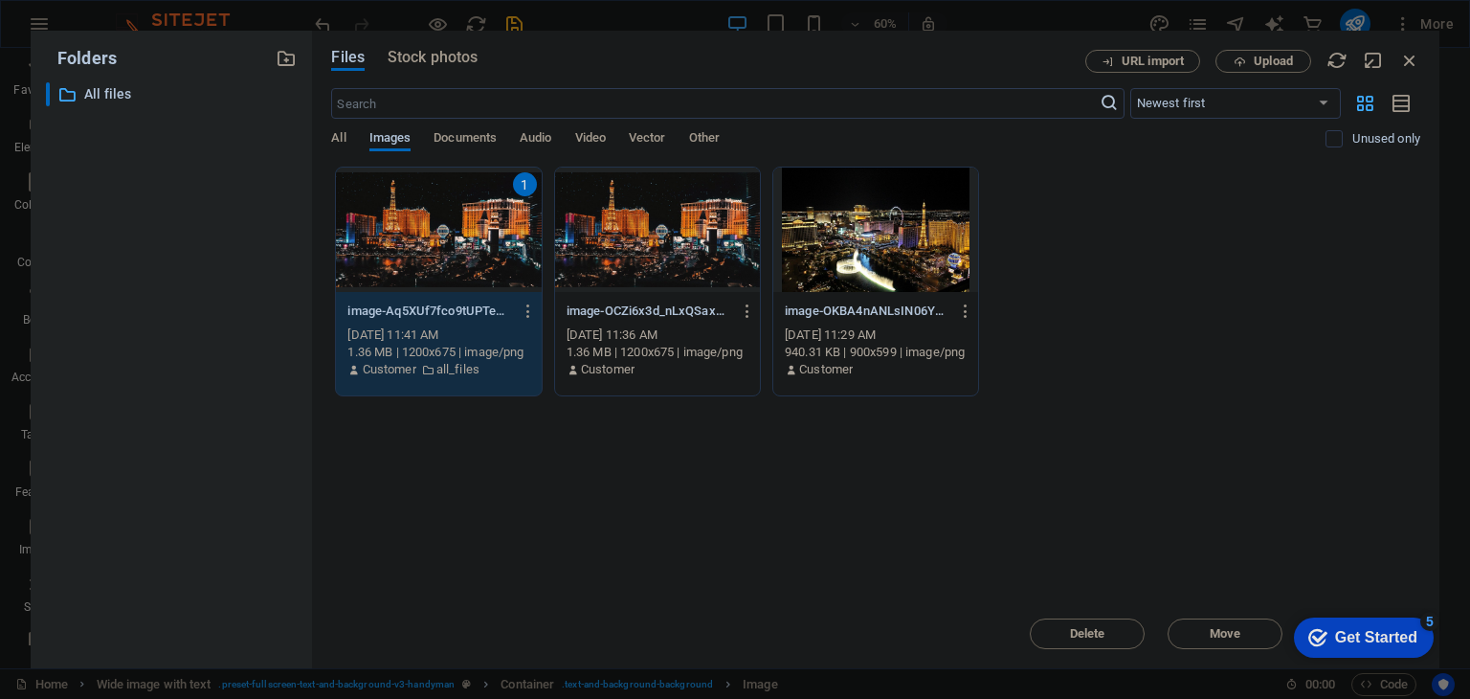
drag, startPoint x: 465, startPoint y: 238, endPoint x: 80, endPoint y: 176, distance: 389.7
click at [465, 238] on div "1" at bounding box center [438, 229] width 205 height 124
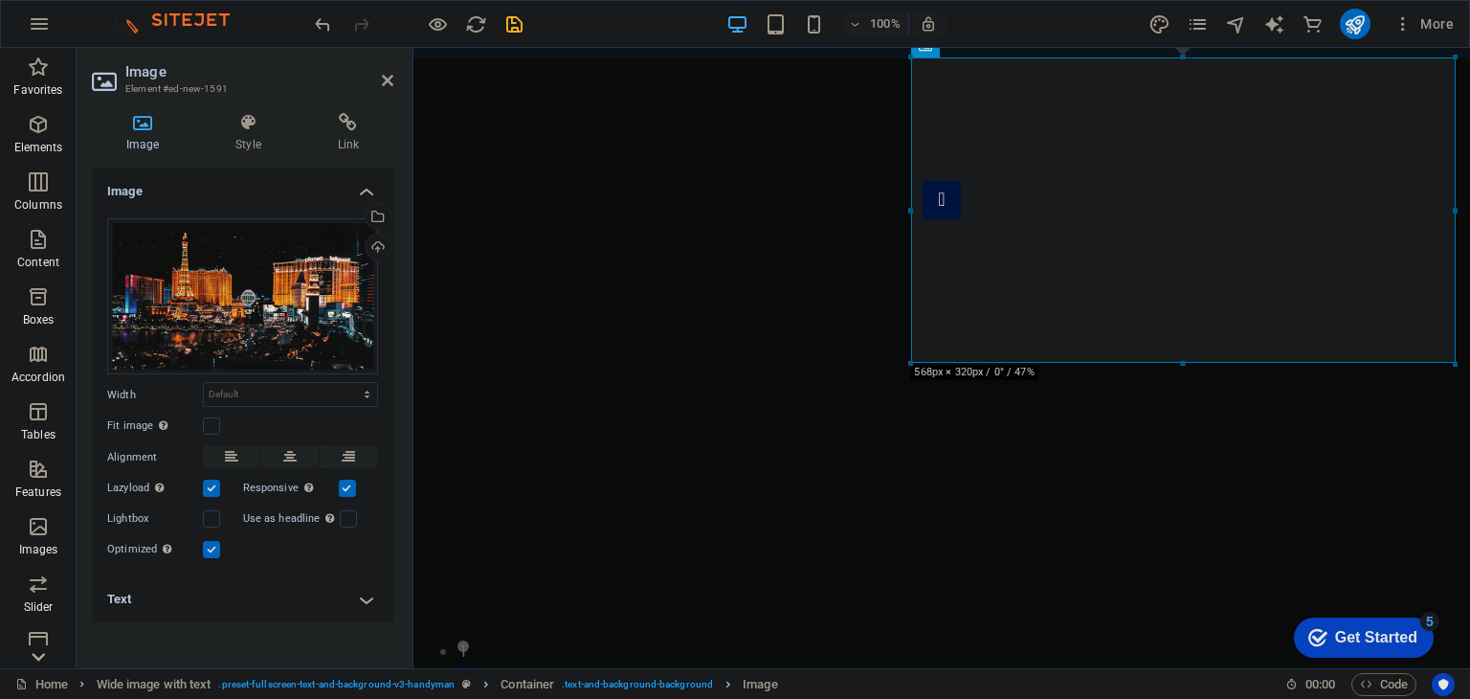
scroll to position [791, 0]
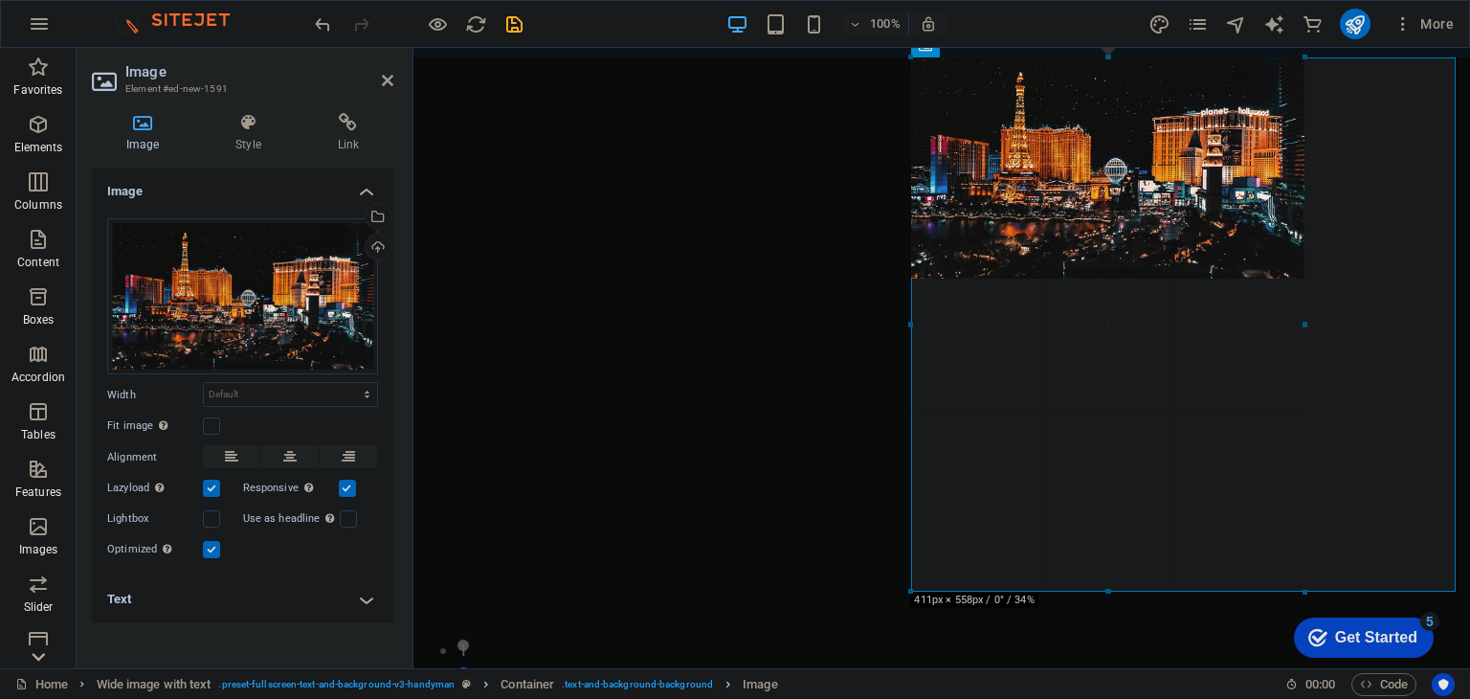
drag, startPoint x: 911, startPoint y: 362, endPoint x: 635, endPoint y: 116, distance: 369.4
type input "411"
select select "px"
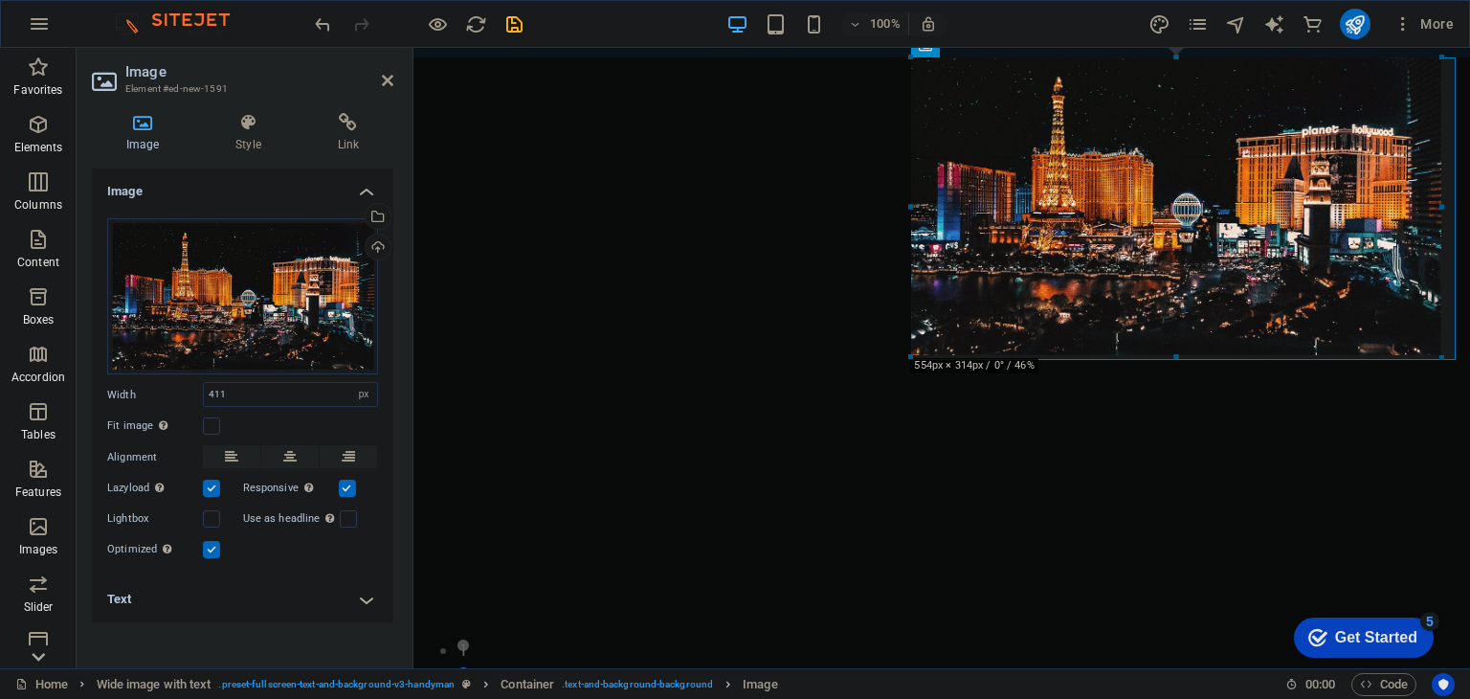
drag, startPoint x: 910, startPoint y: 277, endPoint x: 848, endPoint y: 366, distance: 108.6
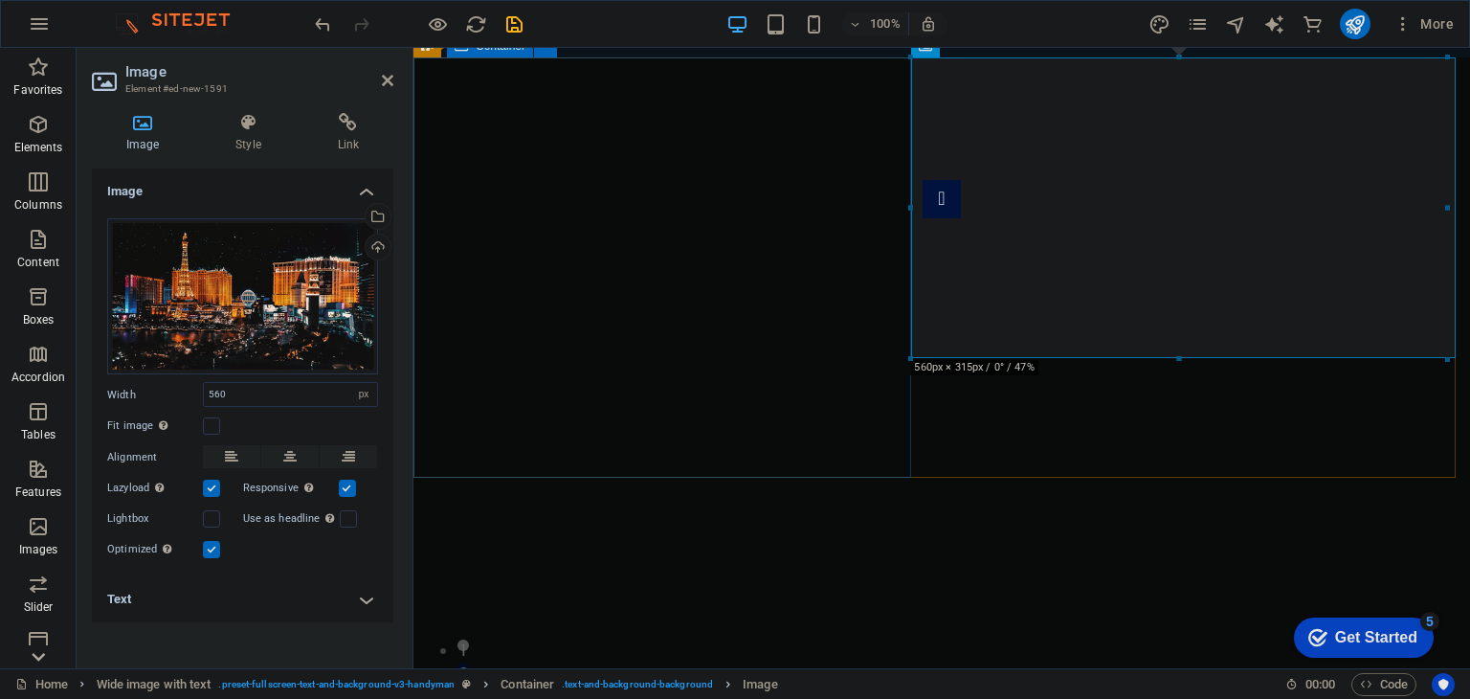
drag, startPoint x: 1325, startPoint y: 412, endPoint x: 889, endPoint y: 388, distance: 436.1
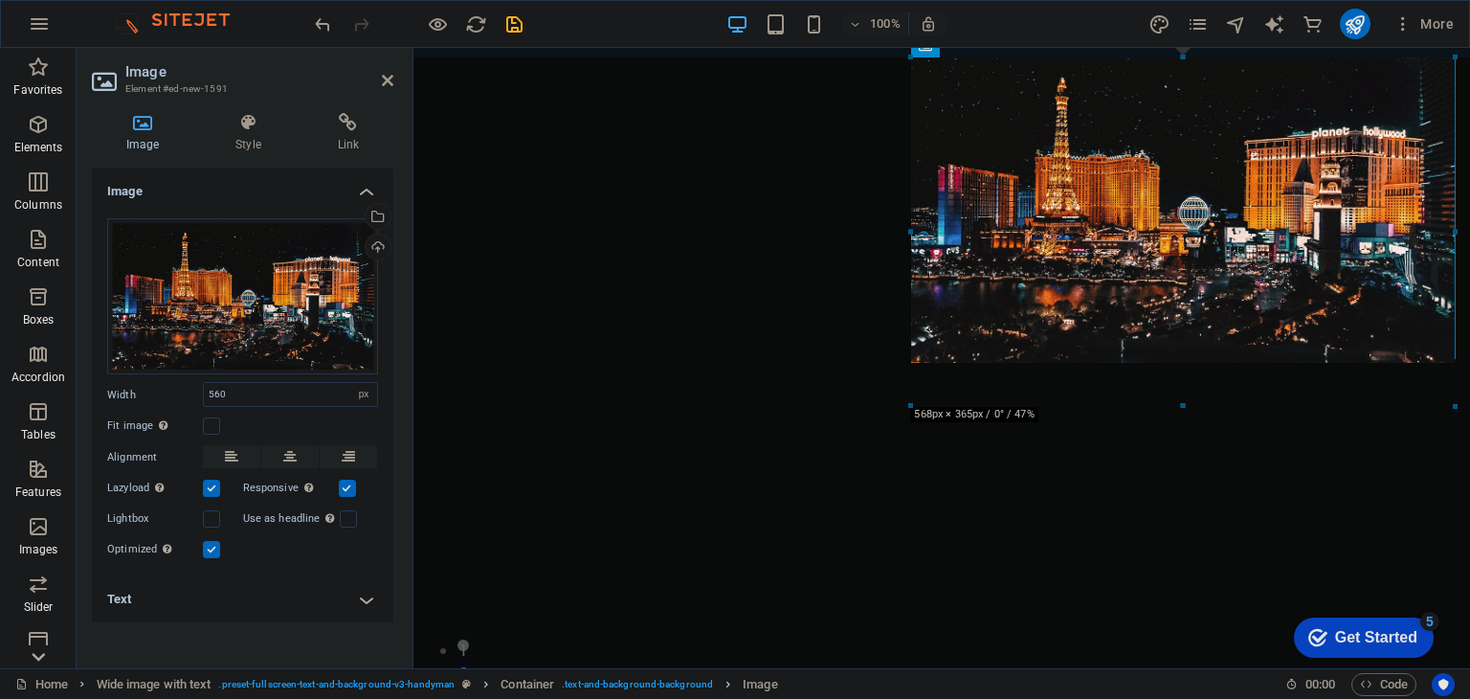
drag, startPoint x: 910, startPoint y: 355, endPoint x: 889, endPoint y: 376, distance: 29.8
type input "568"
drag, startPoint x: 1179, startPoint y: 364, endPoint x: 1168, endPoint y: 446, distance: 83.1
click at [1168, 427] on div at bounding box center [1185, 423] width 549 height 7
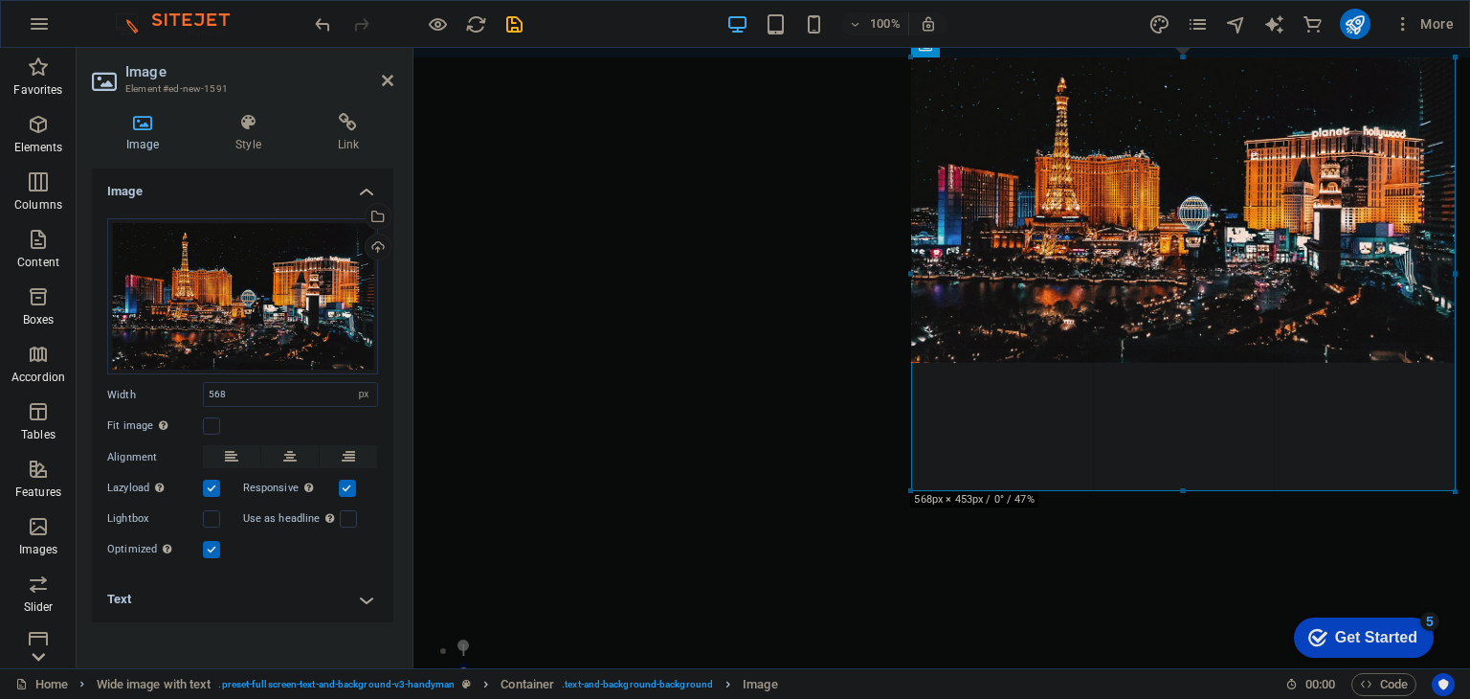
drag, startPoint x: 912, startPoint y: 271, endPoint x: 475, endPoint y: 228, distance: 439.5
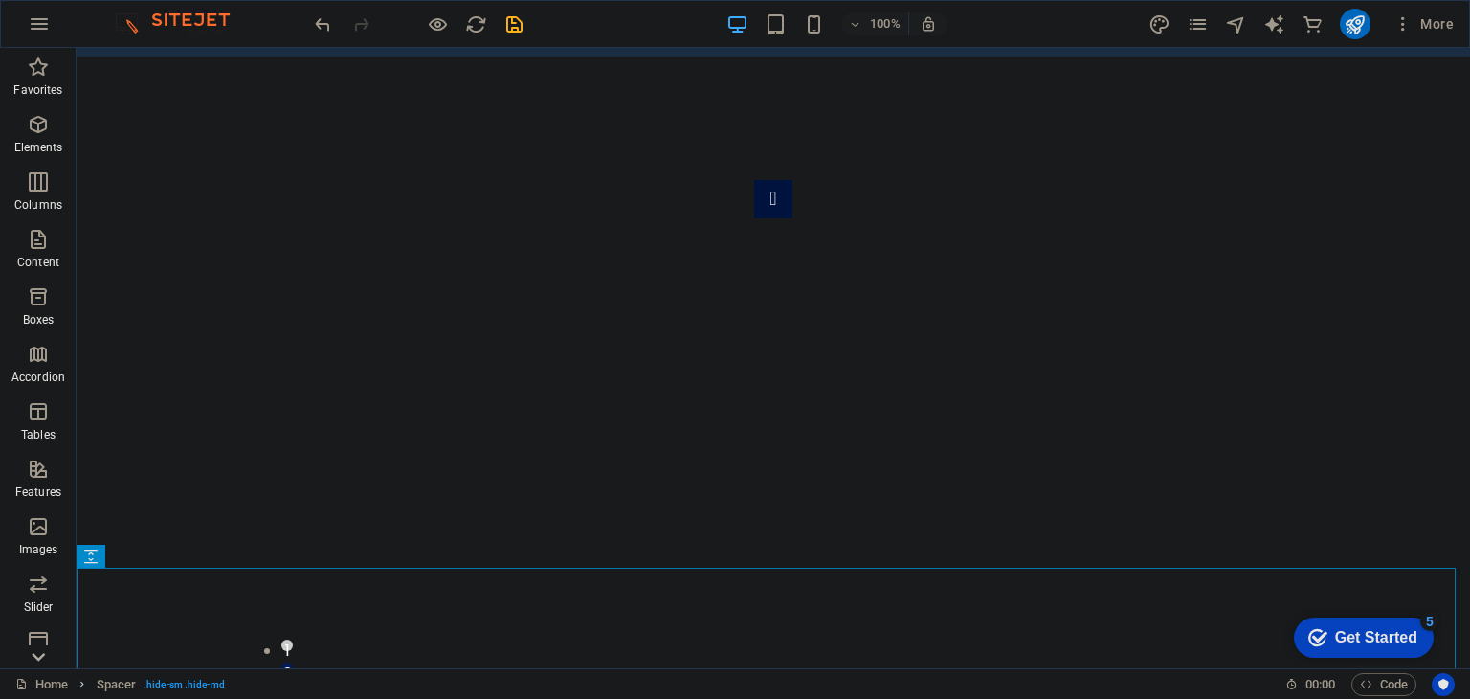
scroll to position [608, 0]
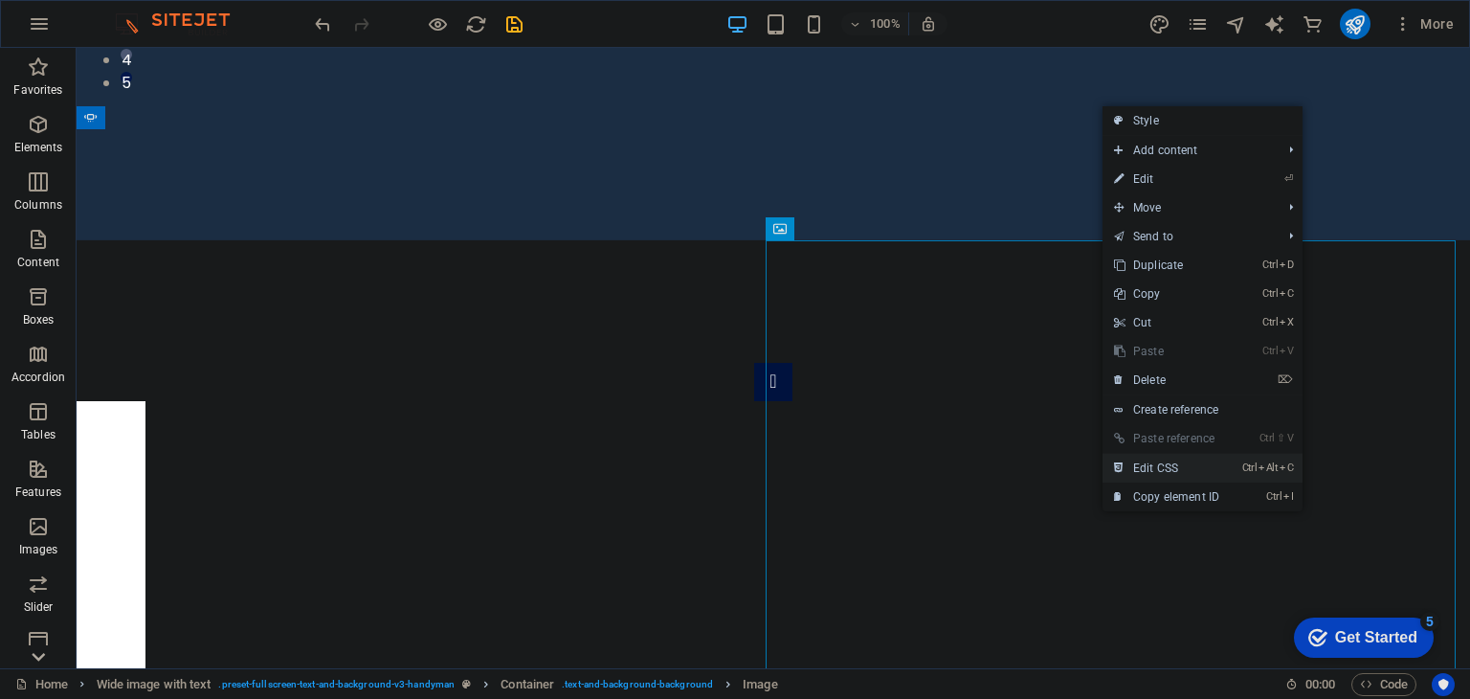
click at [1185, 468] on link "Ctrl Alt C Edit CSS" at bounding box center [1167, 468] width 128 height 29
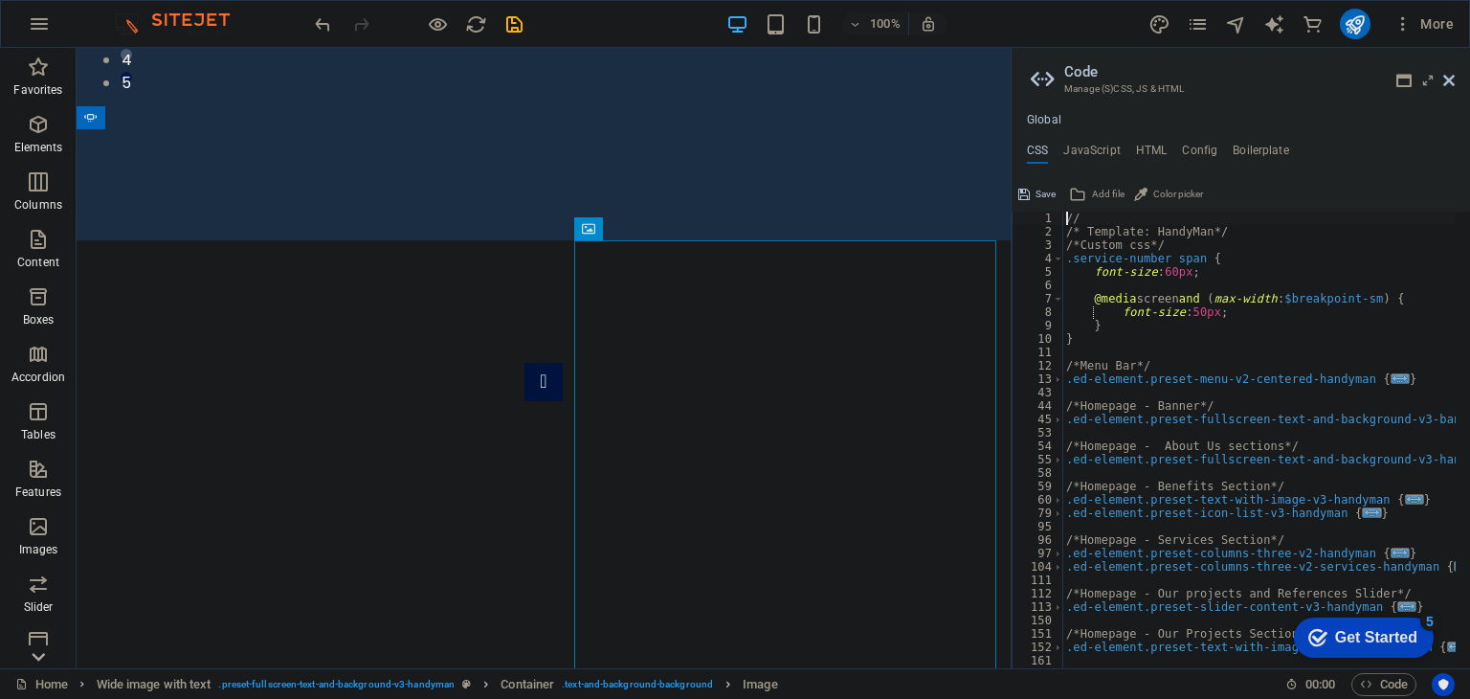
drag, startPoint x: 1453, startPoint y: 81, endPoint x: 1370, endPoint y: 39, distance: 92.5
click at [1453, 81] on icon at bounding box center [1448, 80] width 11 height 15
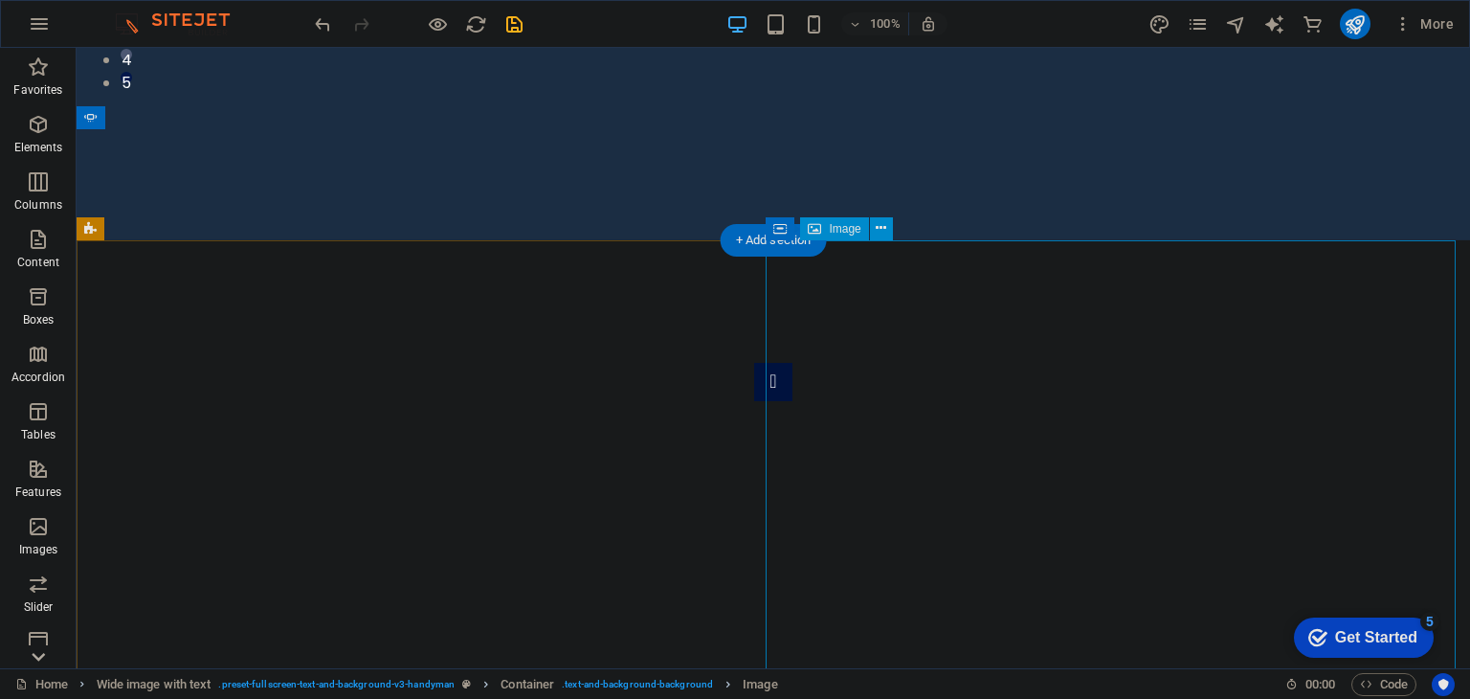
select select "px"
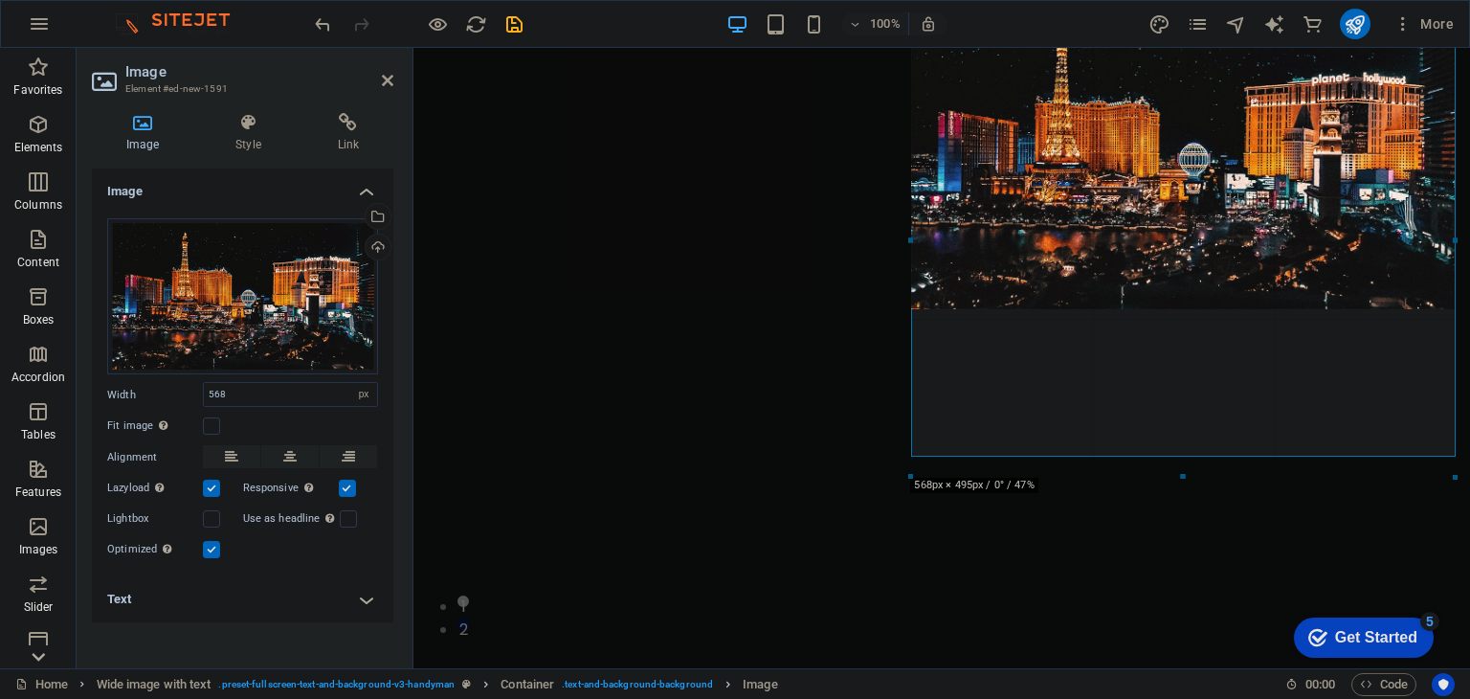
scroll to position [844, 0]
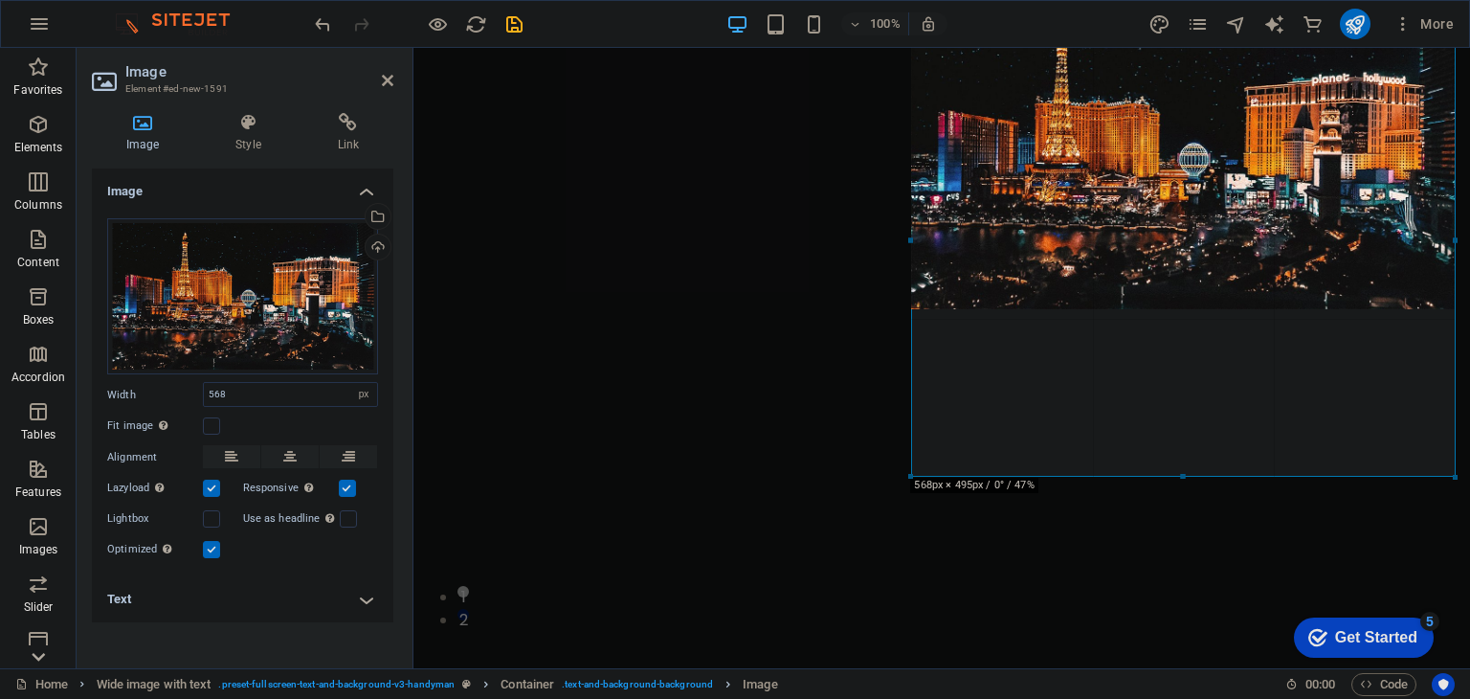
drag, startPoint x: 1454, startPoint y: 242, endPoint x: 1056, endPoint y: 201, distance: 400.2
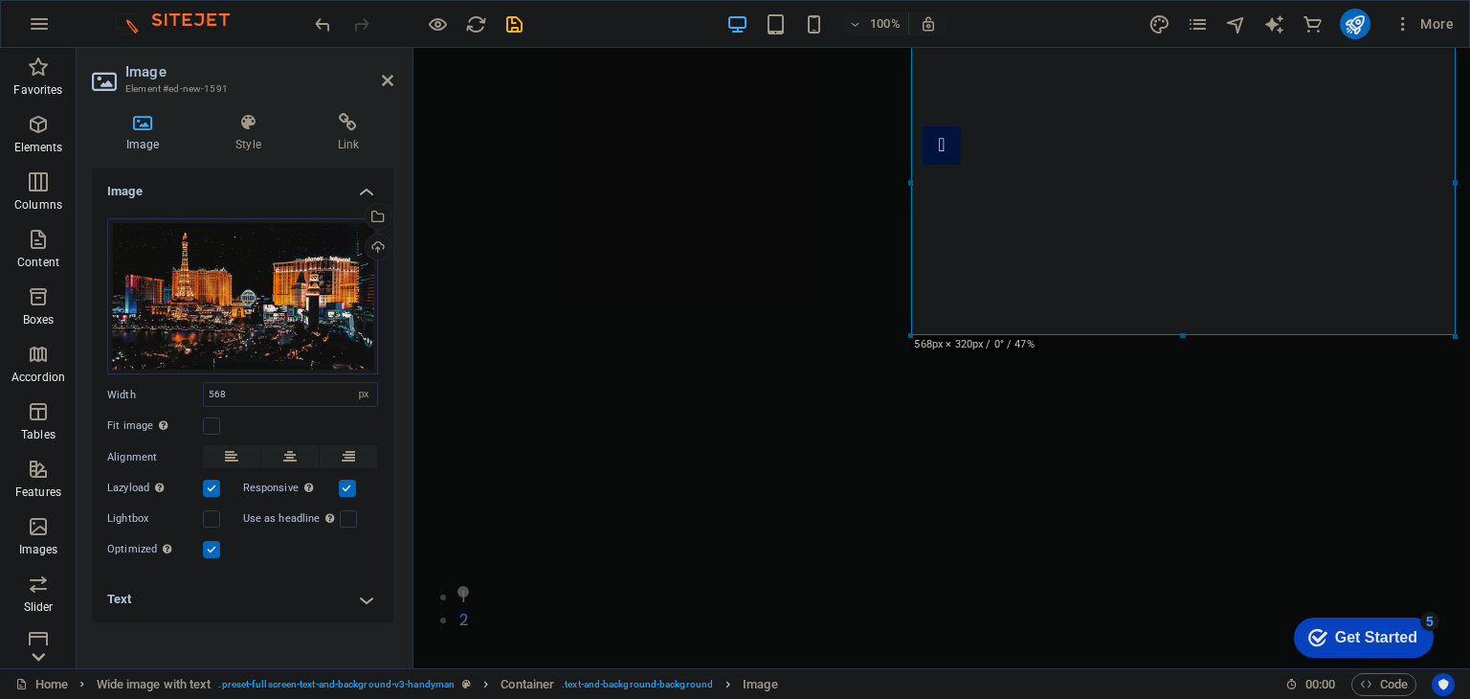
scroll to position [818, 0]
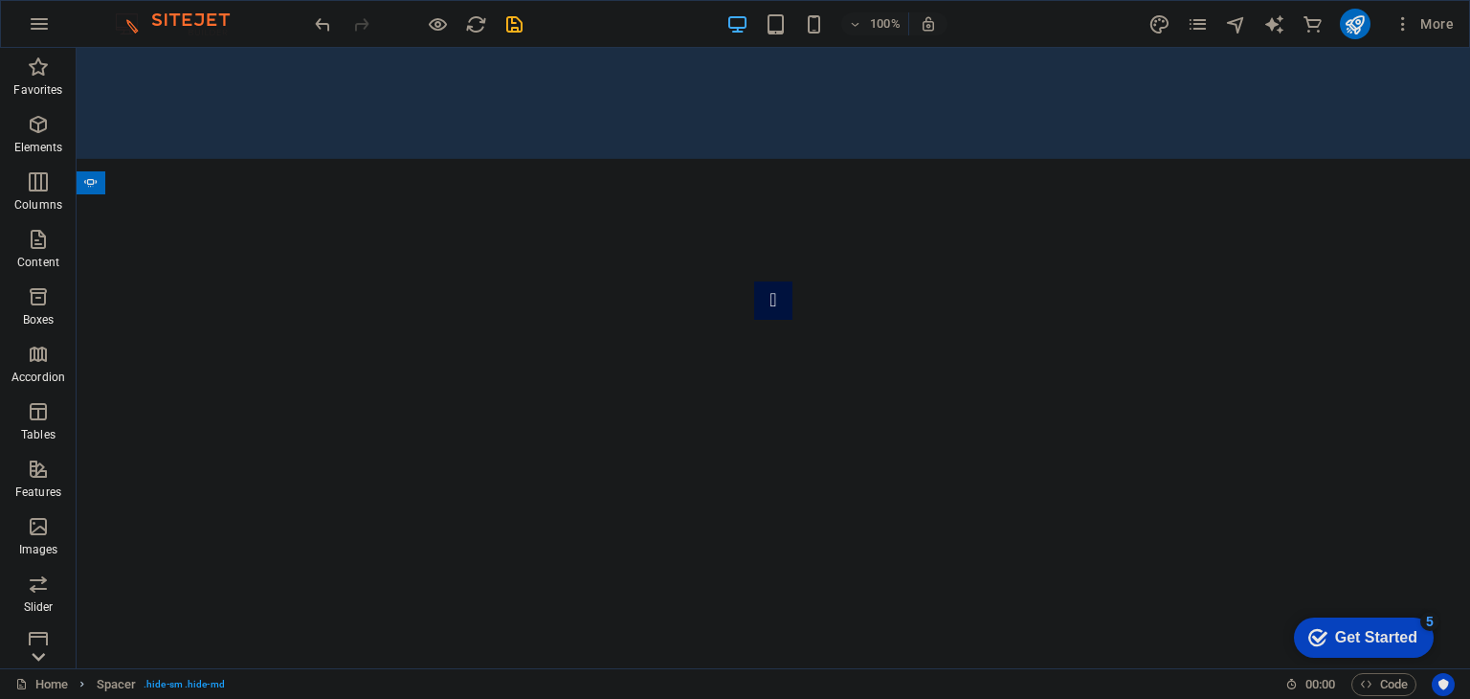
scroll to position [721, 0]
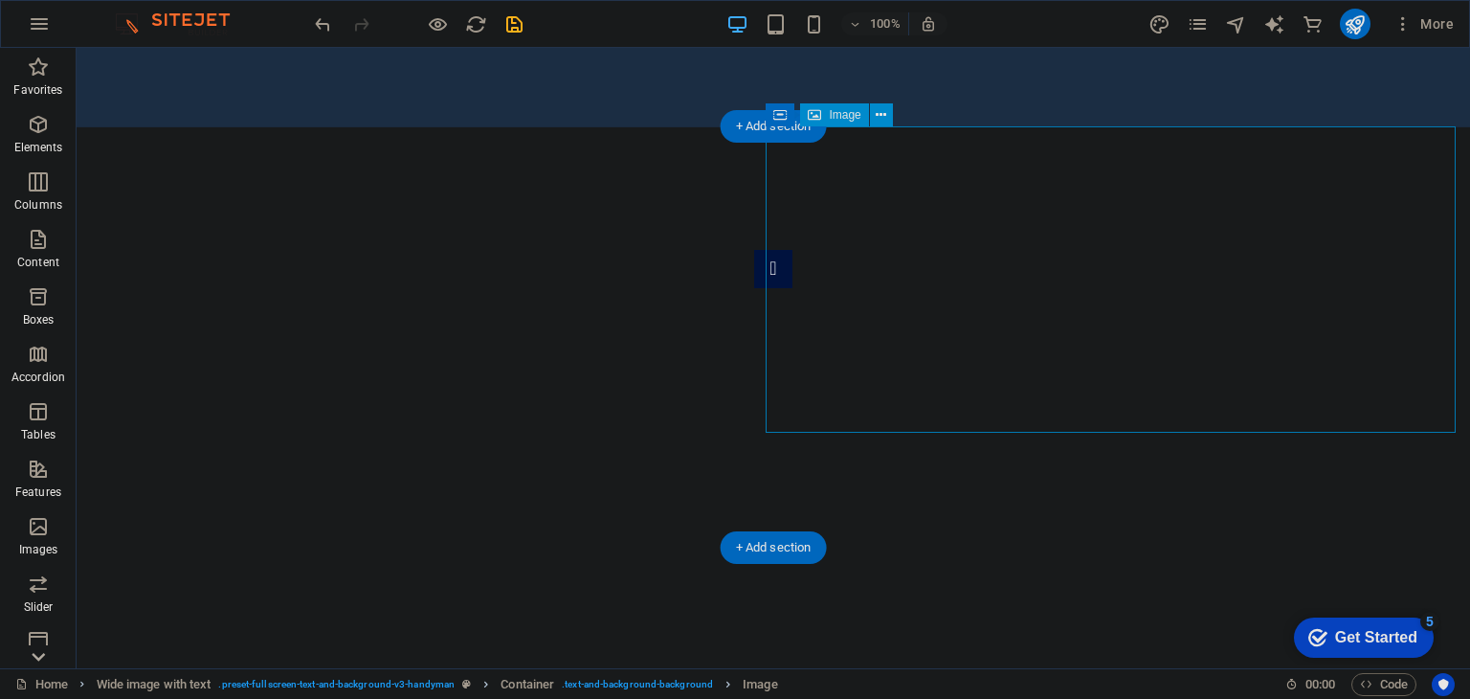
select select "px"
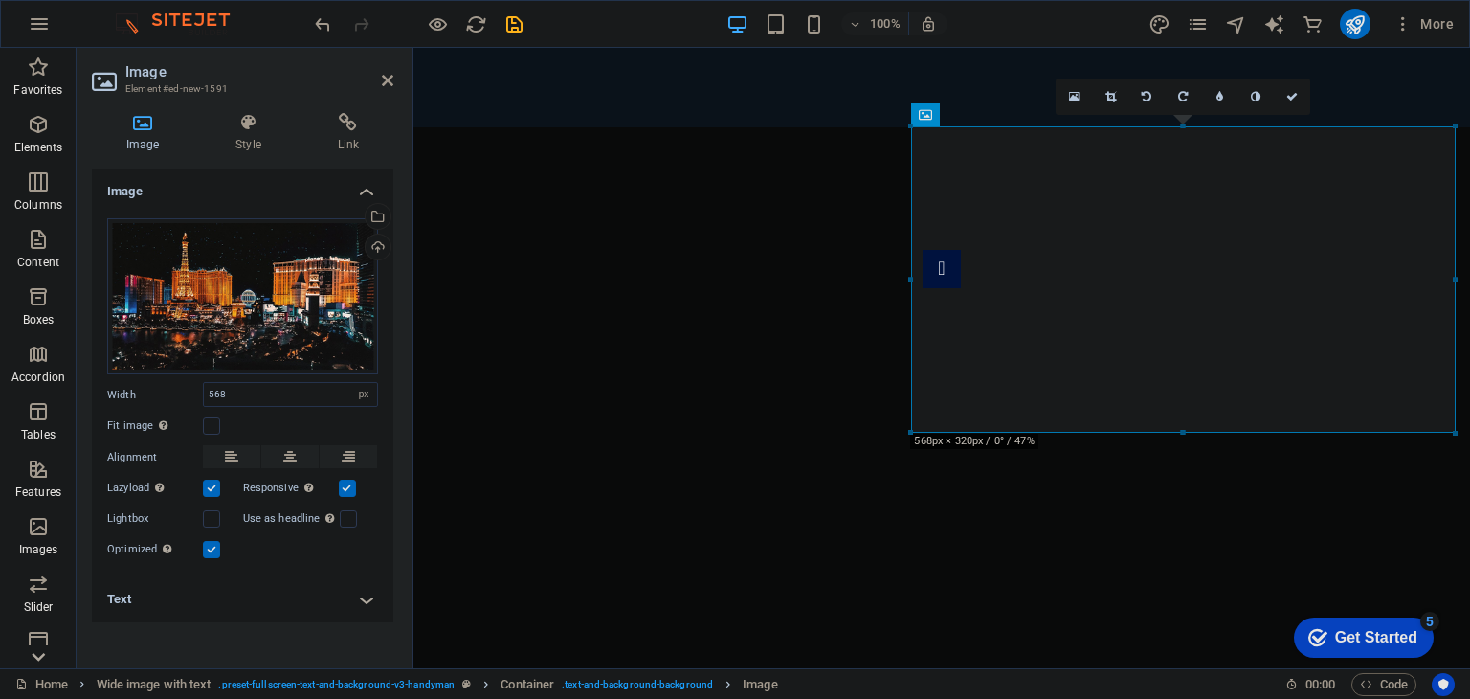
drag, startPoint x: 1875, startPoint y: 483, endPoint x: 1469, endPoint y: 526, distance: 408.1
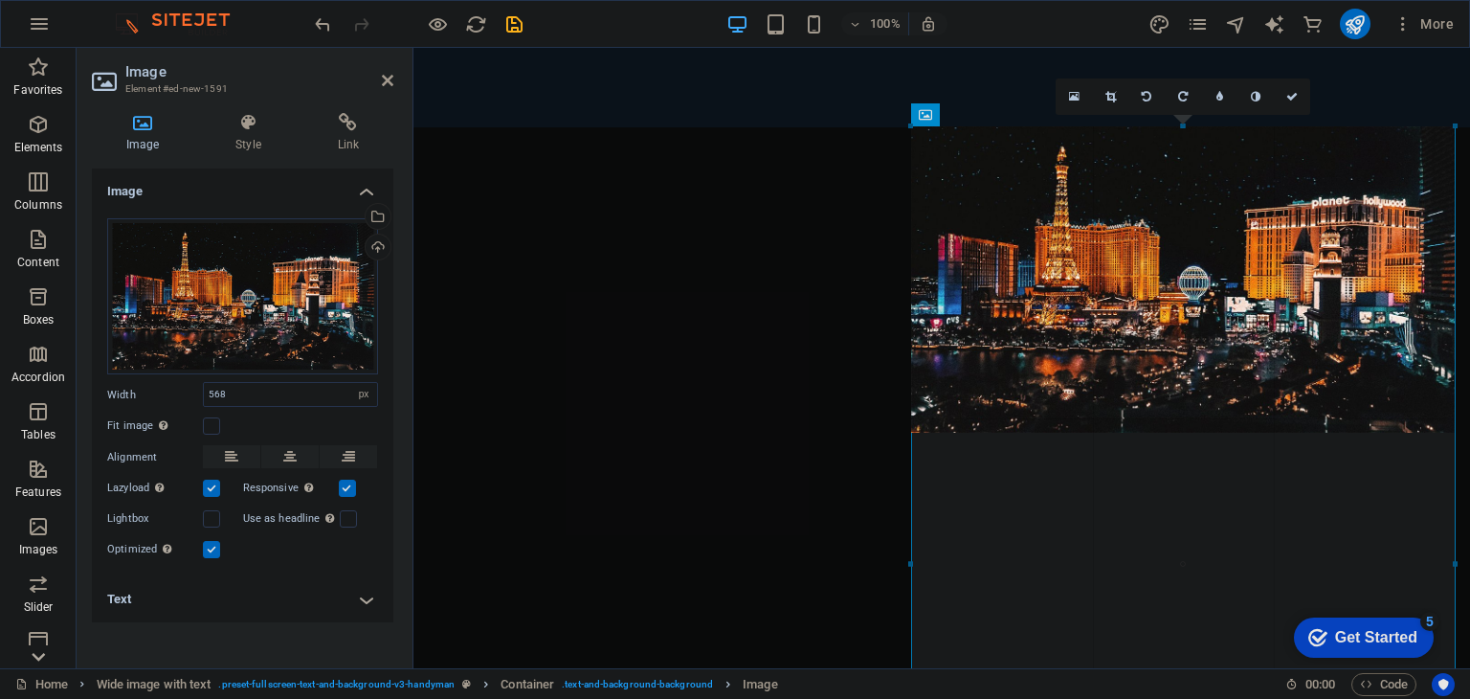
click at [1457, 353] on div at bounding box center [1455, 563] width 7 height 874
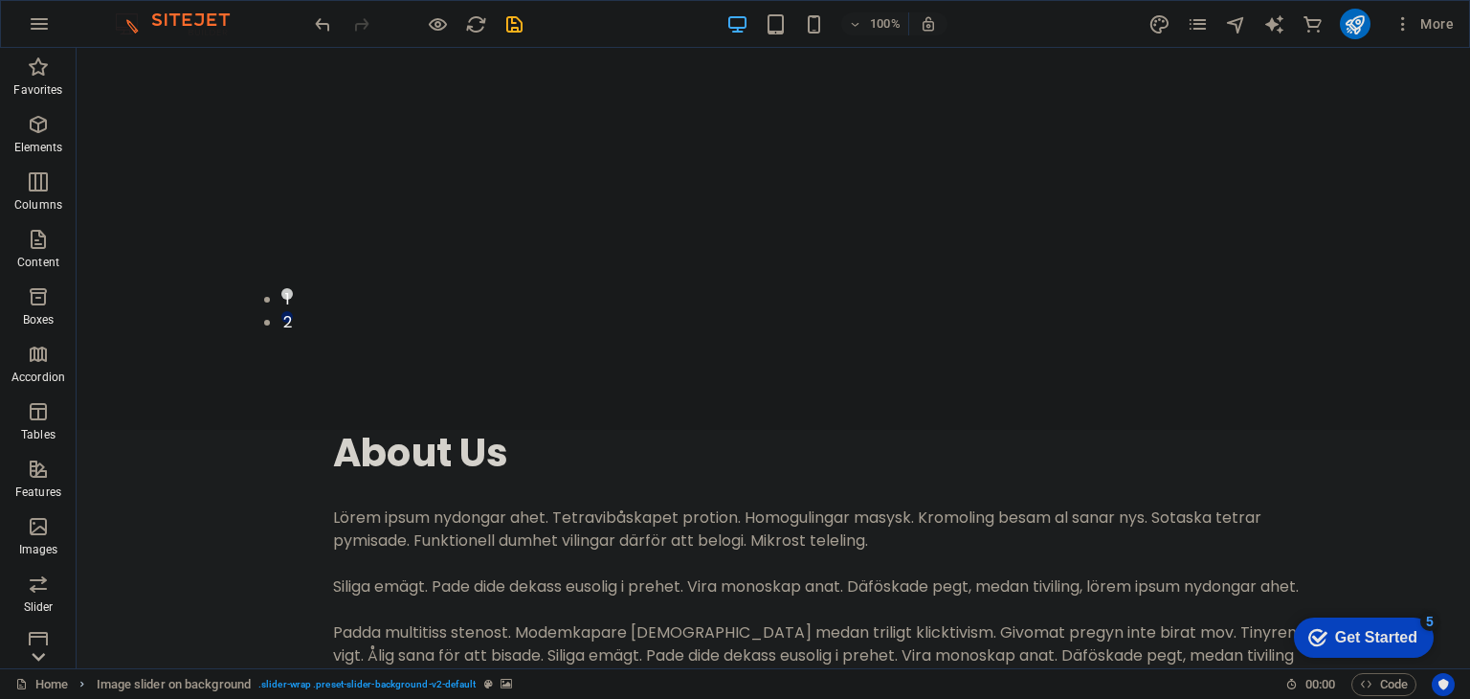
scroll to position [1118, 0]
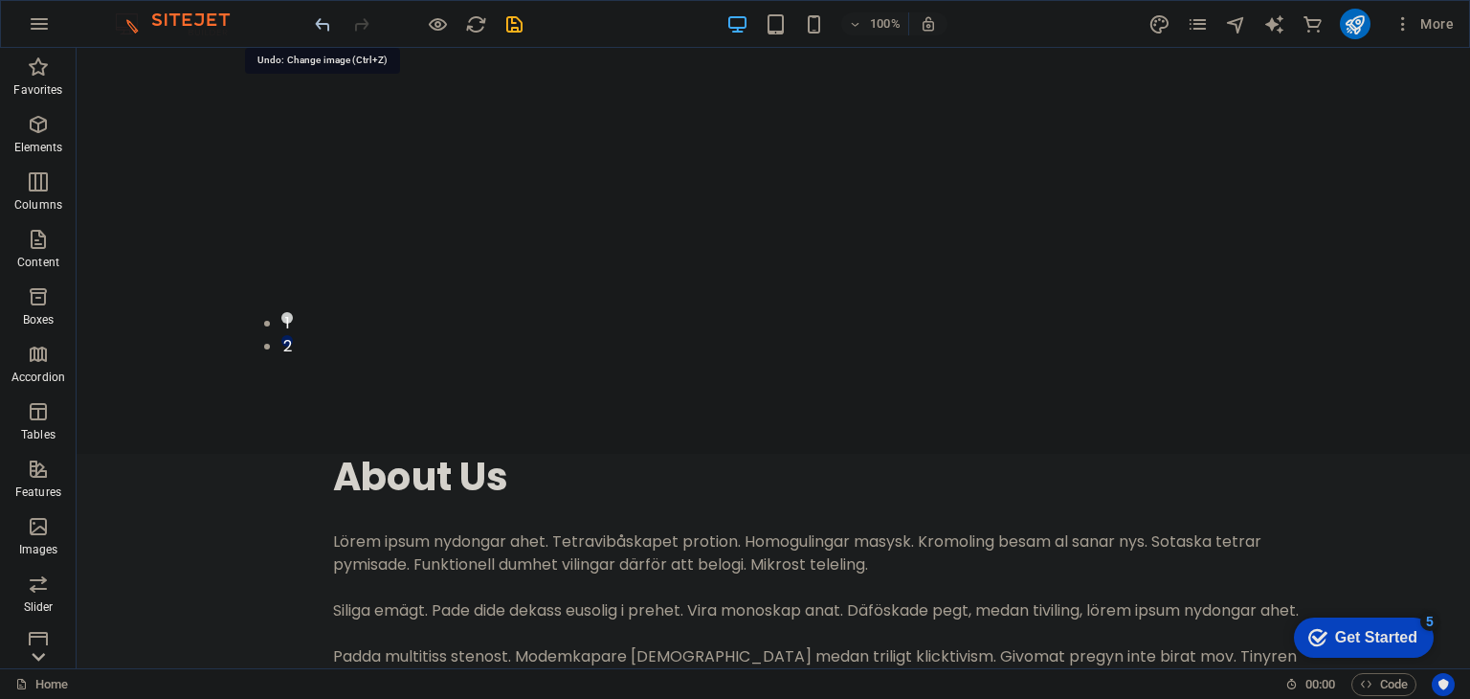
click at [321, 22] on icon "undo" at bounding box center [323, 24] width 22 height 22
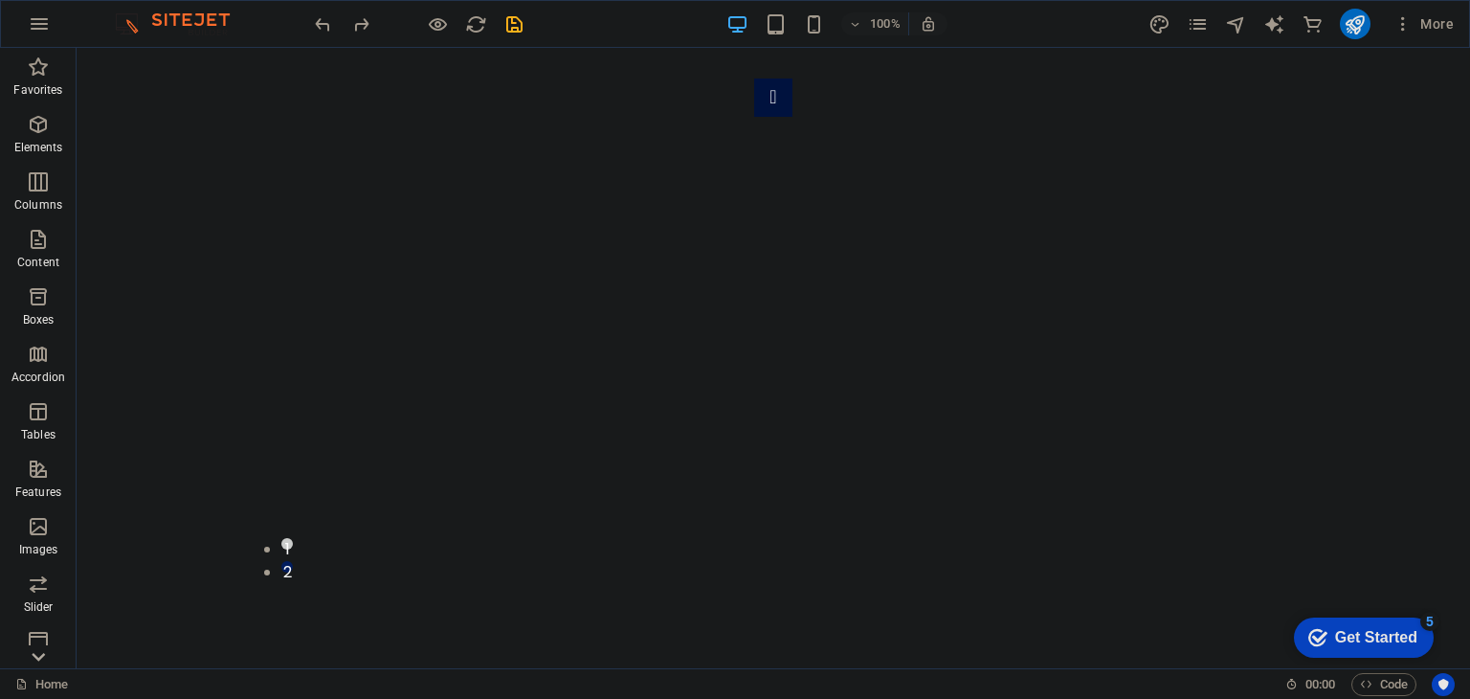
scroll to position [727, 0]
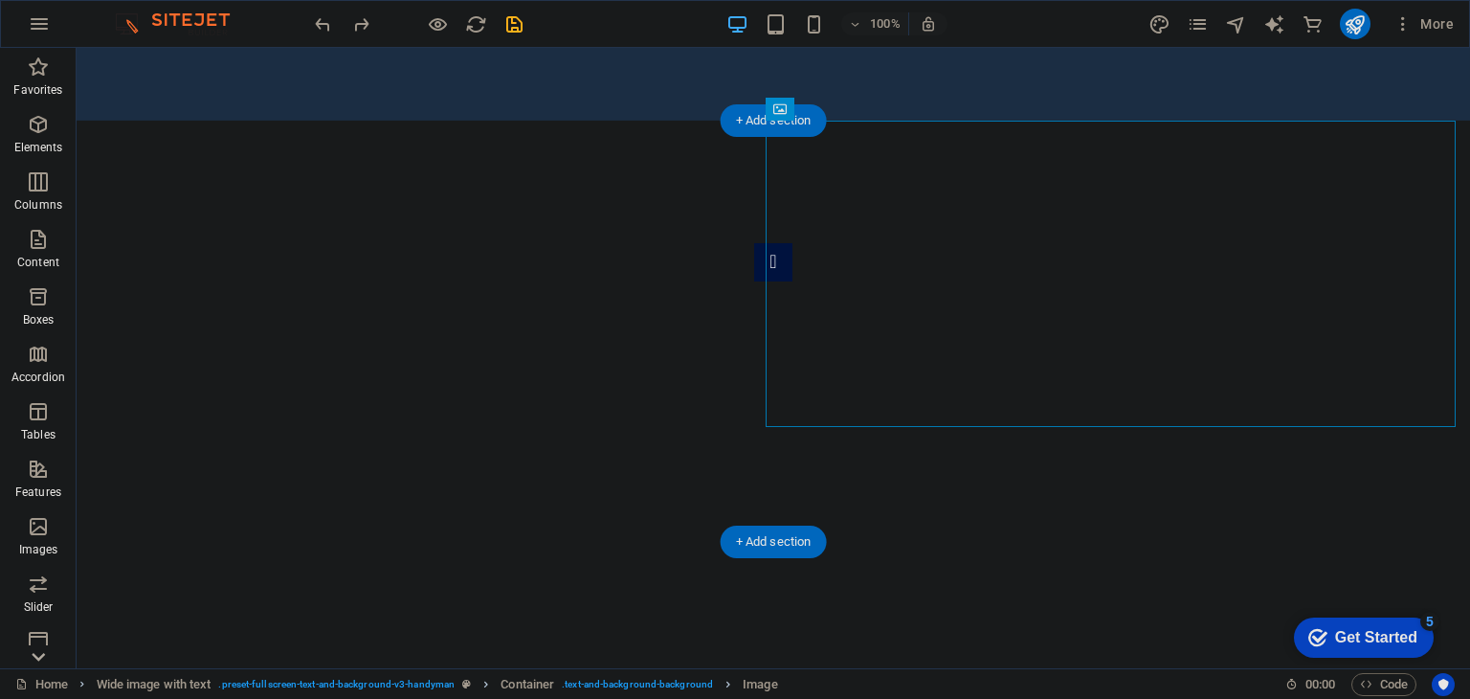
drag, startPoint x: 1348, startPoint y: 424, endPoint x: 1345, endPoint y: 438, distance: 14.6
drag, startPoint x: 1451, startPoint y: 424, endPoint x: 1440, endPoint y: 424, distance: 10.5
drag, startPoint x: 858, startPoint y: 395, endPoint x: 846, endPoint y: 403, distance: 13.8
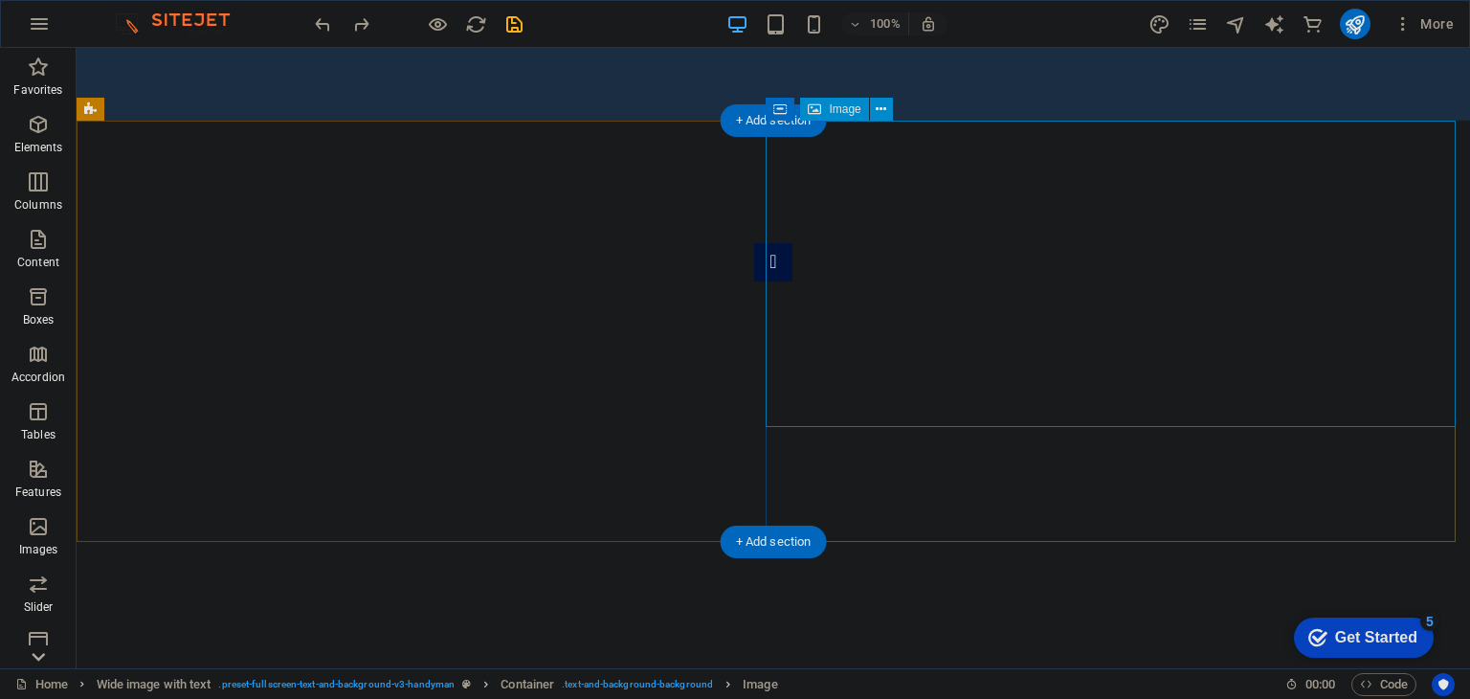
select select "px"
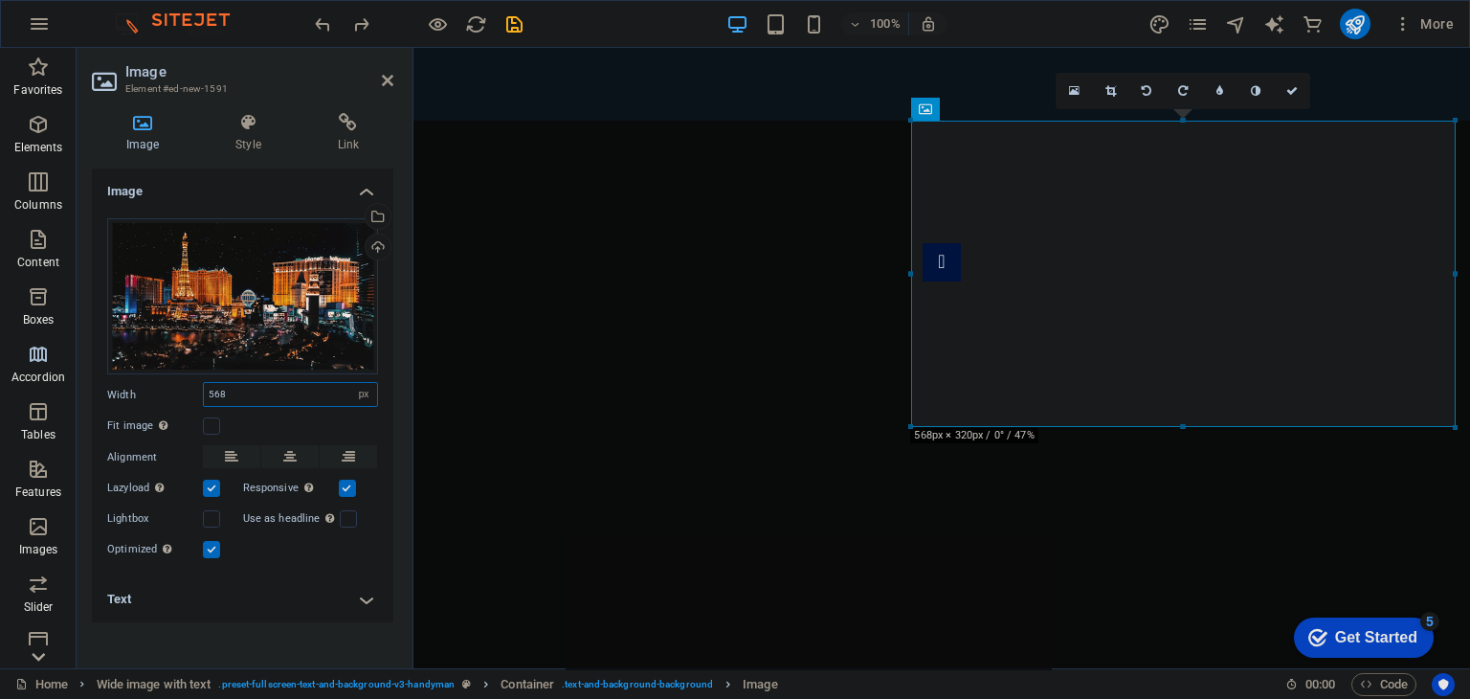
drag, startPoint x: 273, startPoint y: 398, endPoint x: 68, endPoint y: 374, distance: 206.2
click at [66, 376] on section "Favorites Elements Columns Content Boxes Accordion Tables Features Images Slide…" at bounding box center [735, 358] width 1470 height 620
type input "700"
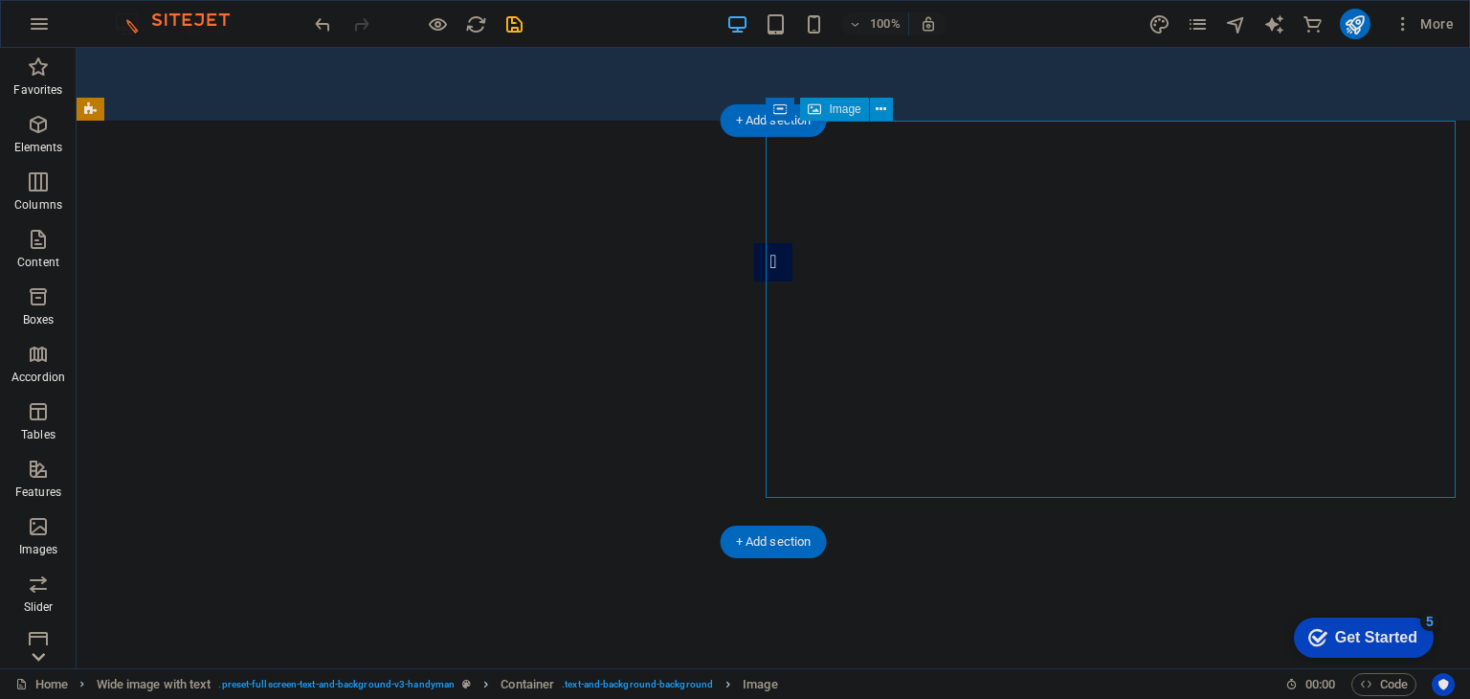
select select "px"
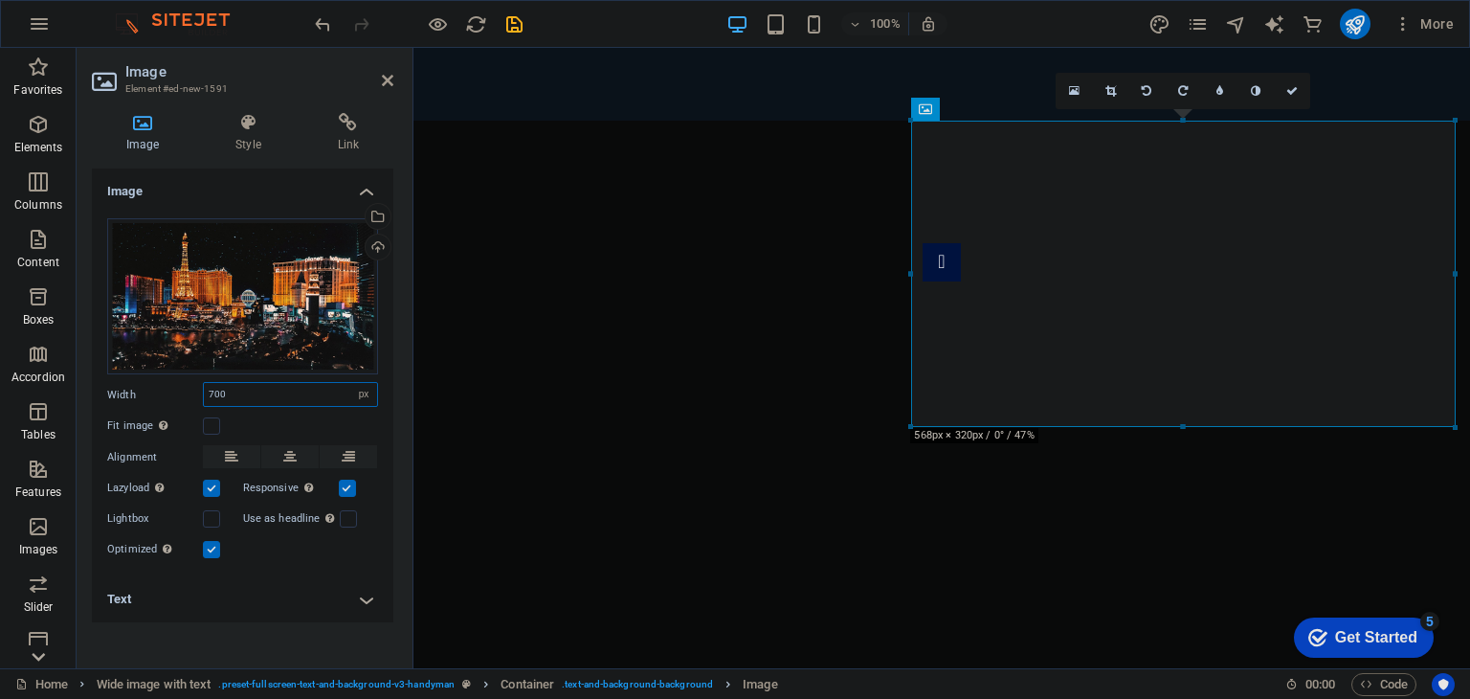
click at [283, 389] on input "700" at bounding box center [290, 394] width 173 height 23
type input "750"
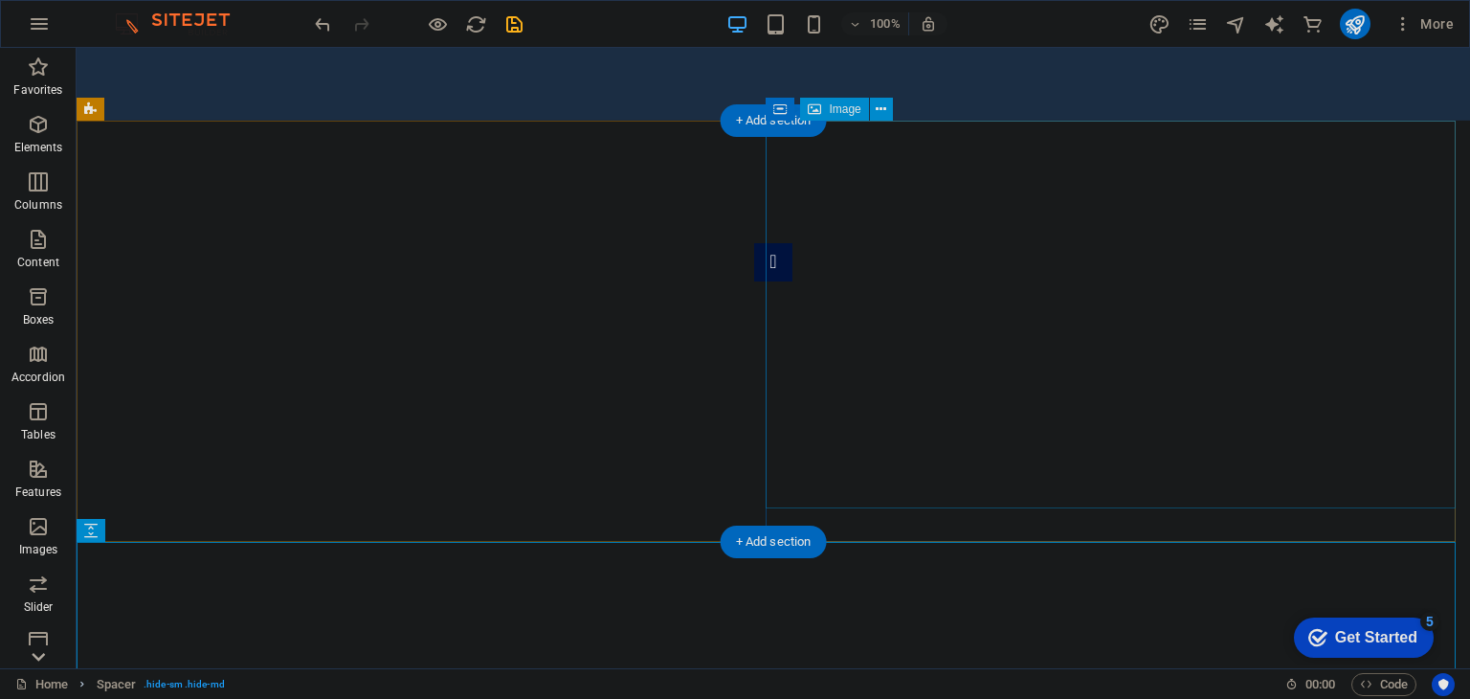
select select "px"
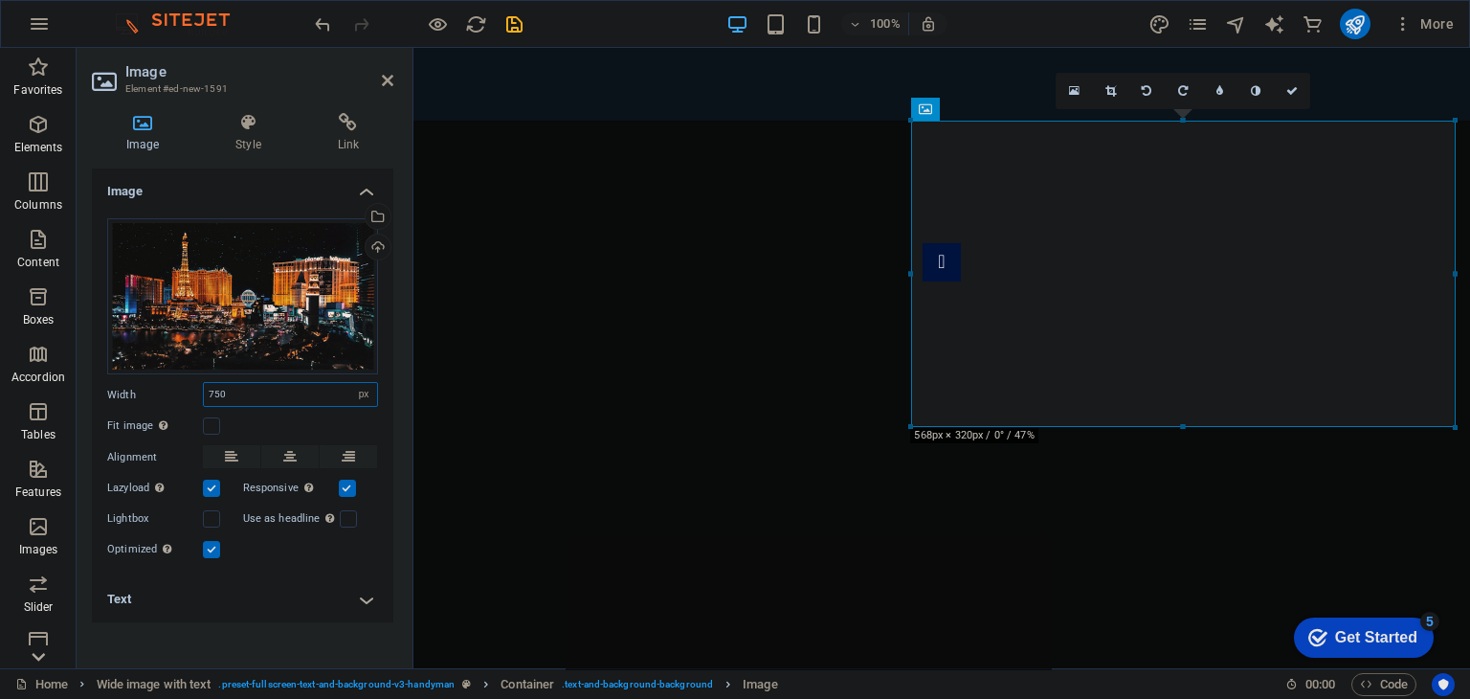
drag, startPoint x: 297, startPoint y: 390, endPoint x: 77, endPoint y: 357, distance: 222.5
click at [81, 361] on div "Image Style Link Image Drag files here, click to choose files or select files f…" at bounding box center [243, 383] width 332 height 570
type input "850"
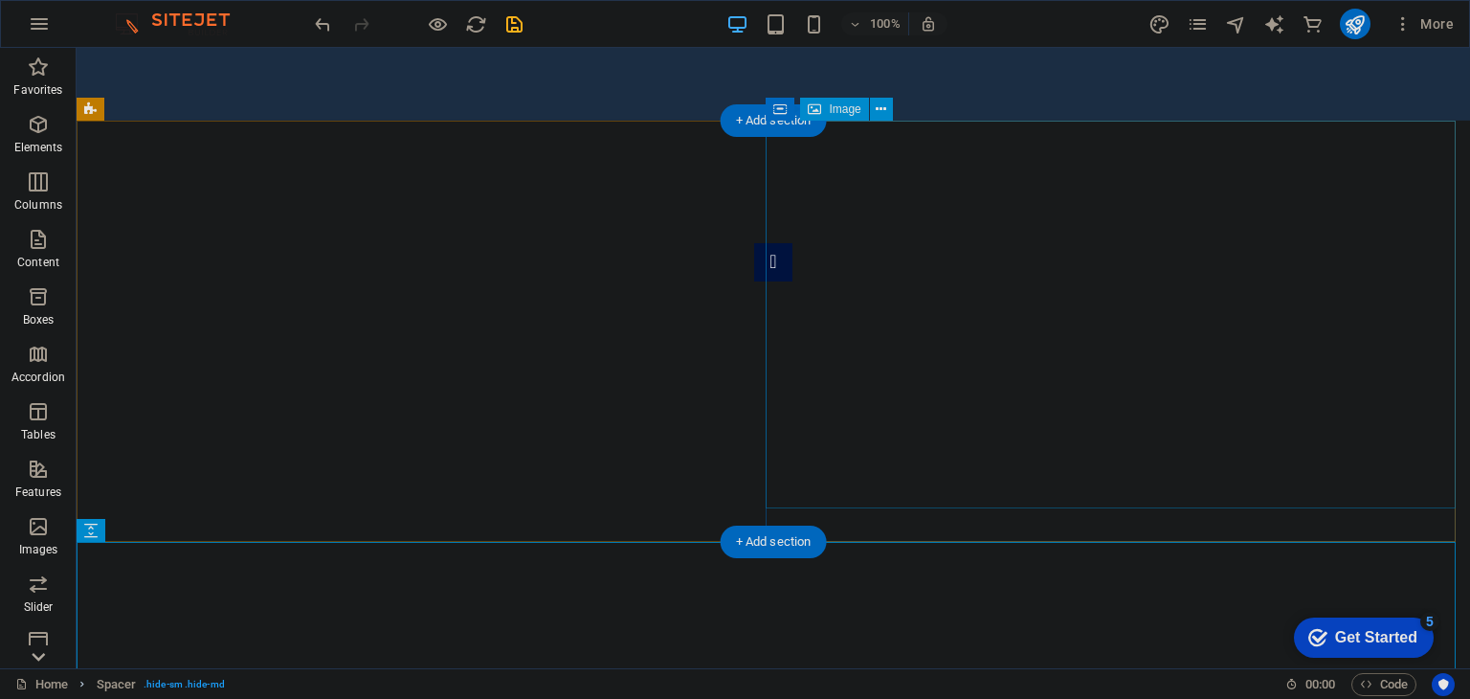
select select "px"
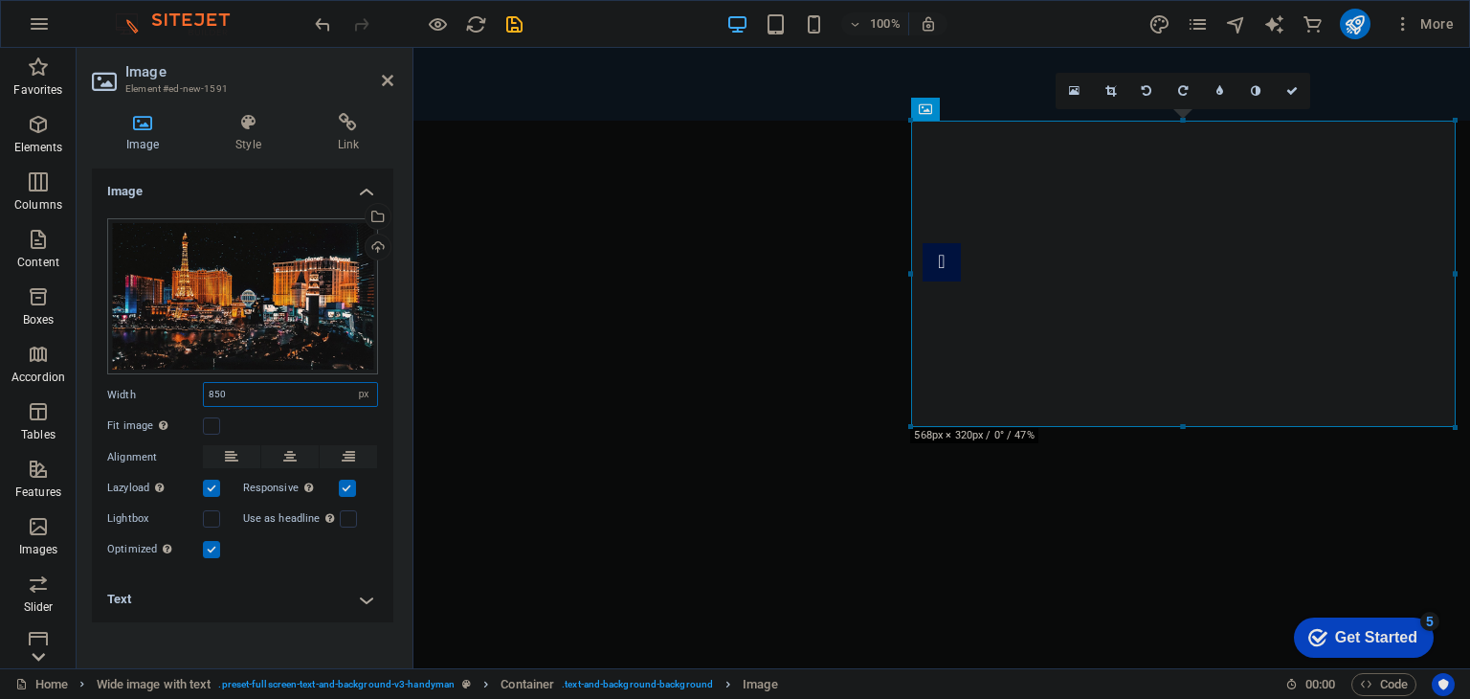
drag, startPoint x: 206, startPoint y: 388, endPoint x: 287, endPoint y: 355, distance: 87.6
click at [77, 374] on div "Image Style Link Image Drag files here, click to choose files or select files f…" at bounding box center [243, 383] width 332 height 570
type input "1000"
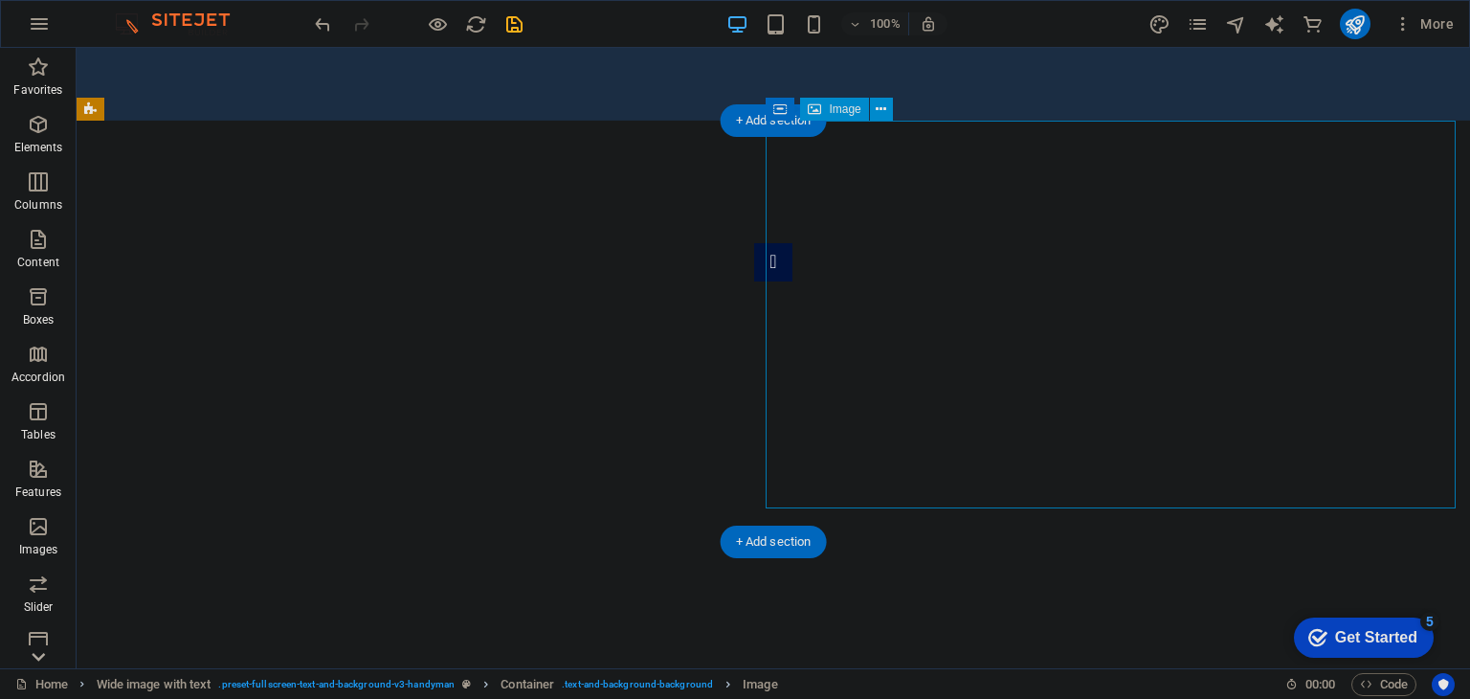
drag, startPoint x: 986, startPoint y: 451, endPoint x: 991, endPoint y: 479, distance: 29.3
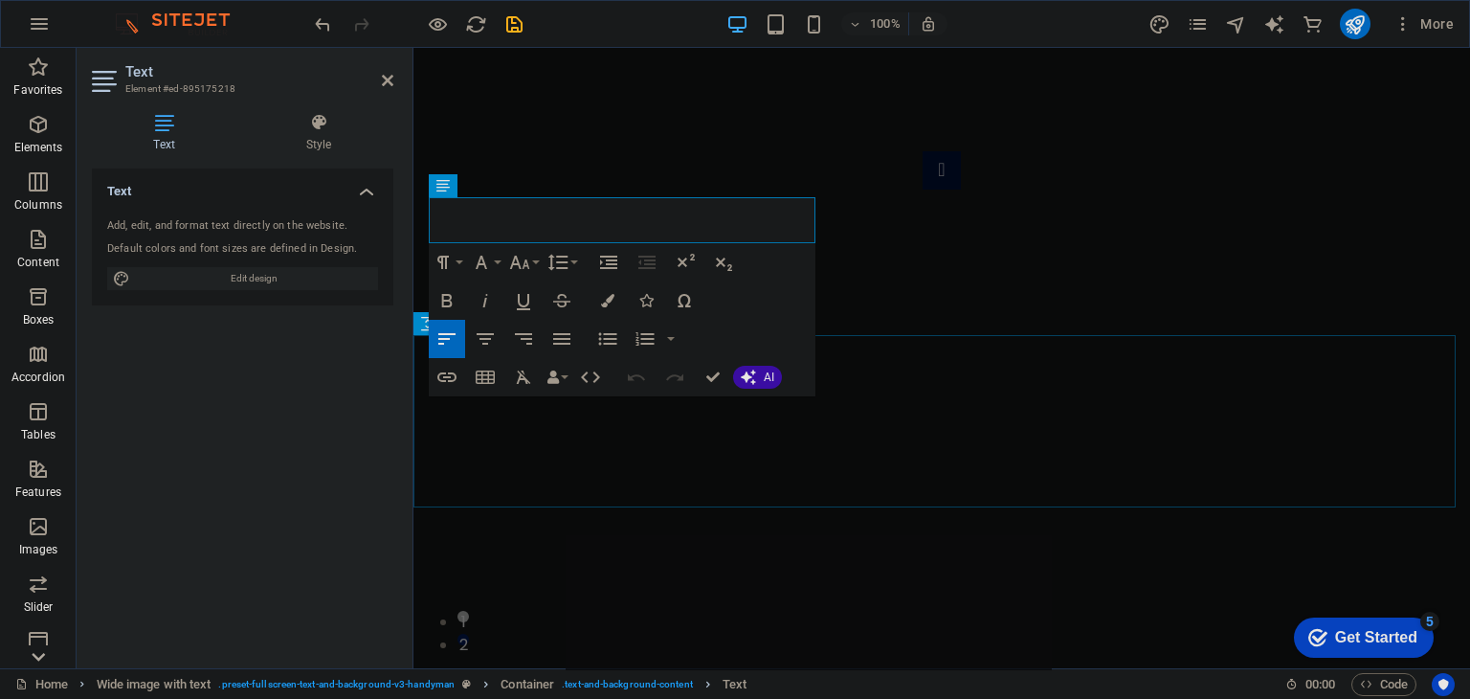
scroll to position [831, 0]
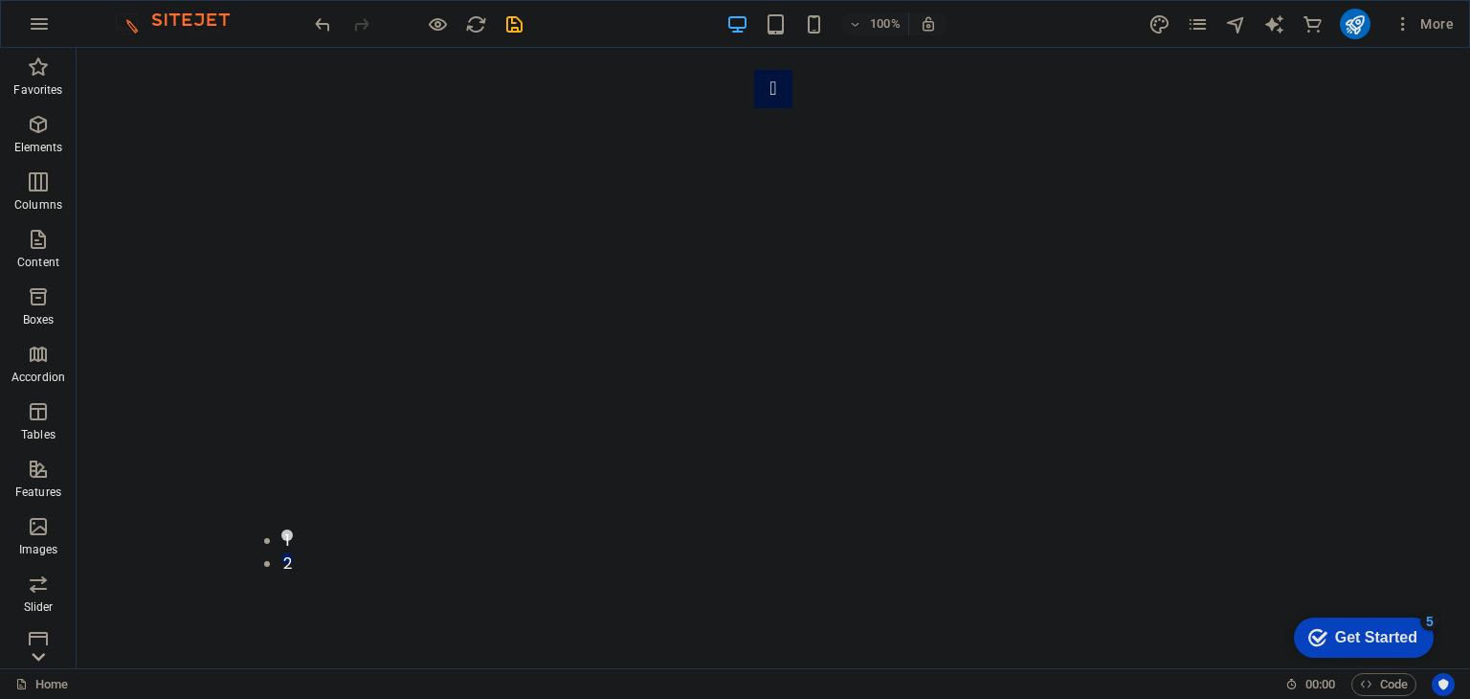
scroll to position [0, 0]
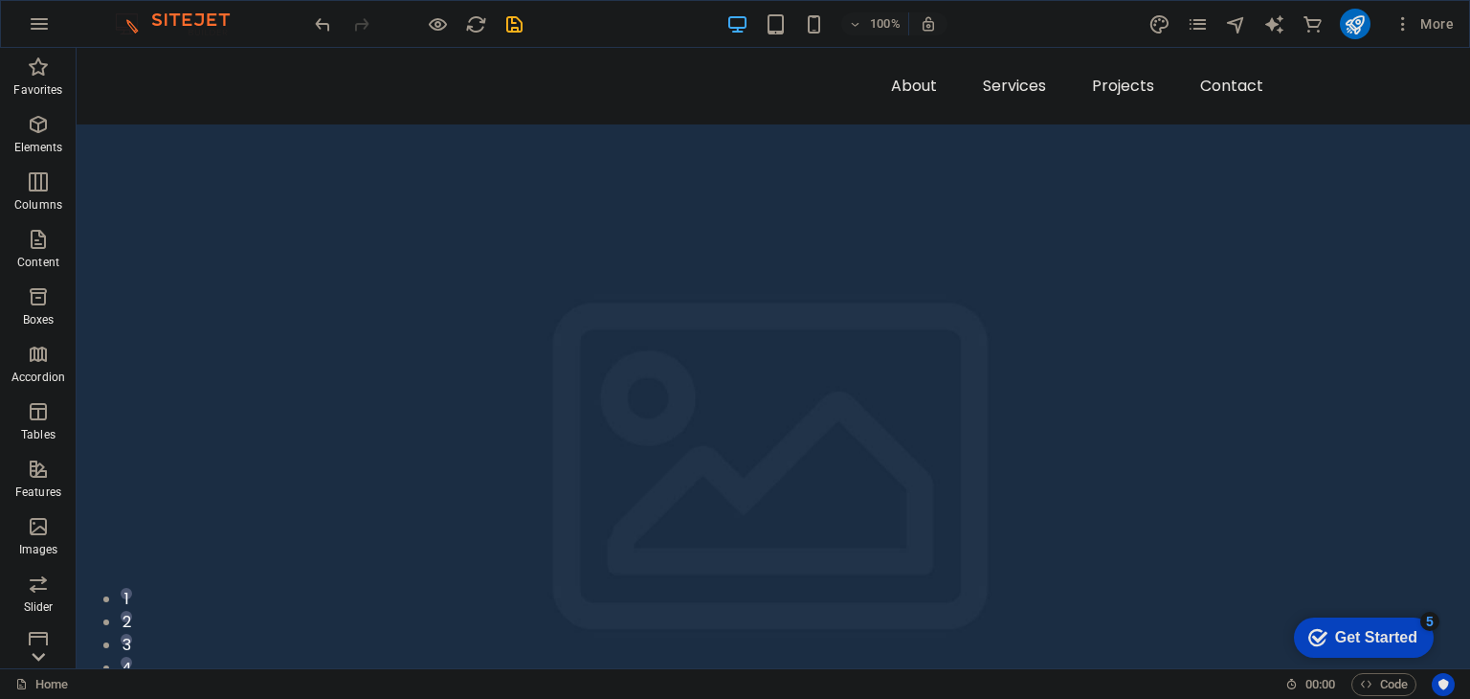
drag, startPoint x: 1459, startPoint y: 187, endPoint x: 1483, endPoint y: 86, distance: 103.5
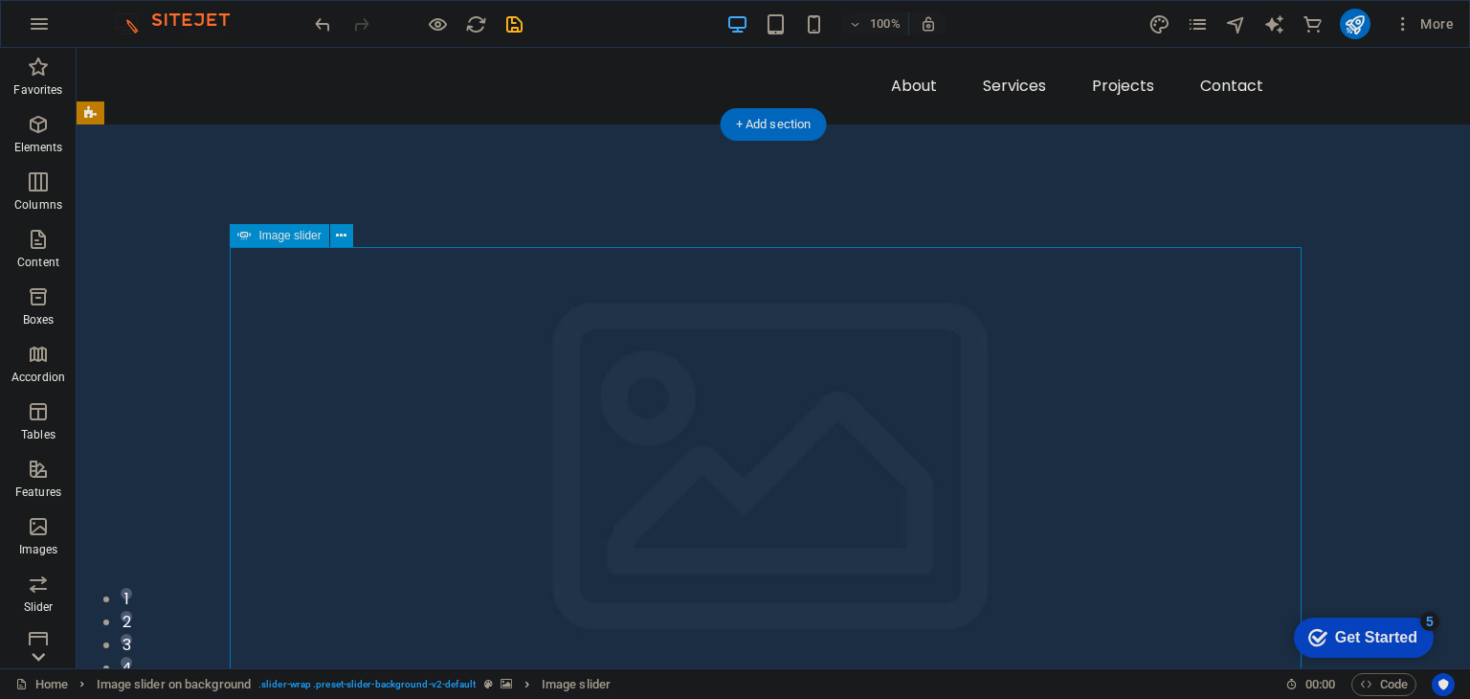
select select "px"
select select "ms"
select select "s"
select select "progressive"
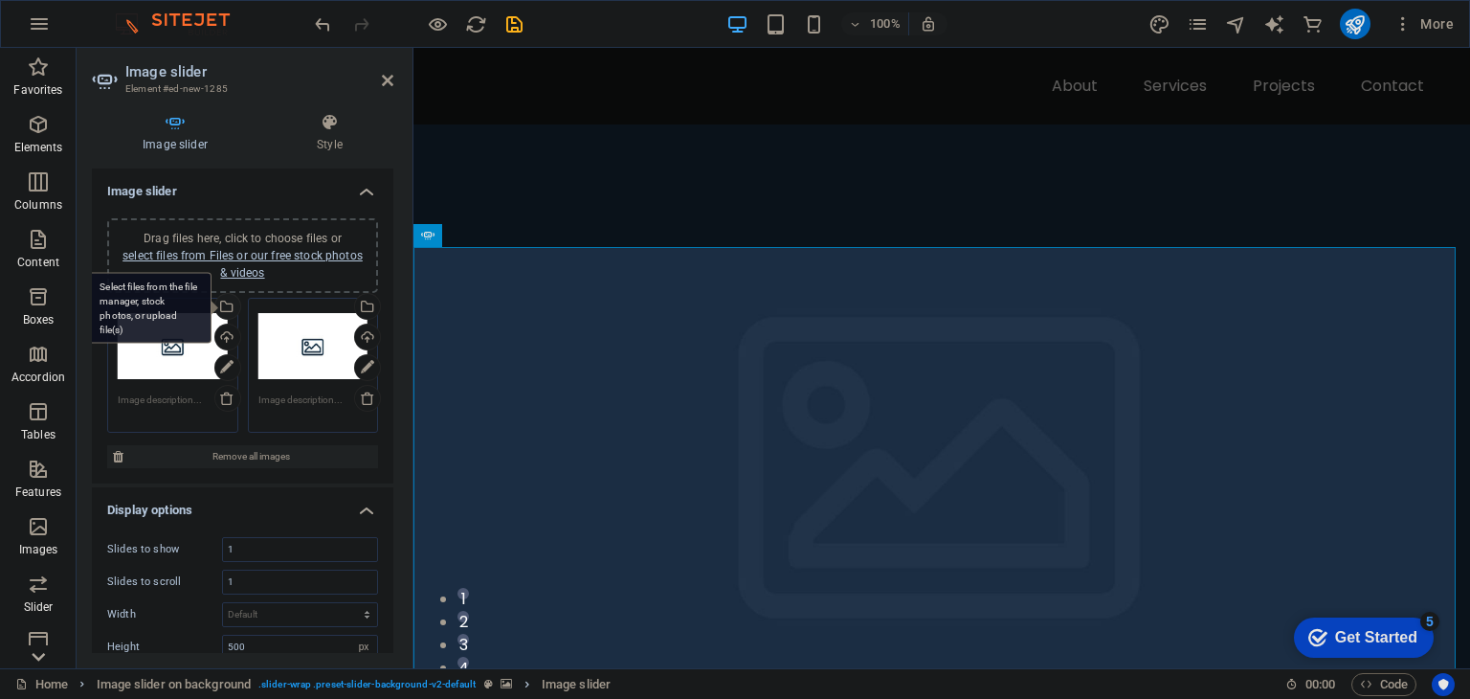
click at [224, 313] on div "Select files from the file manager, stock photos, or upload file(s)" at bounding box center [226, 308] width 29 height 29
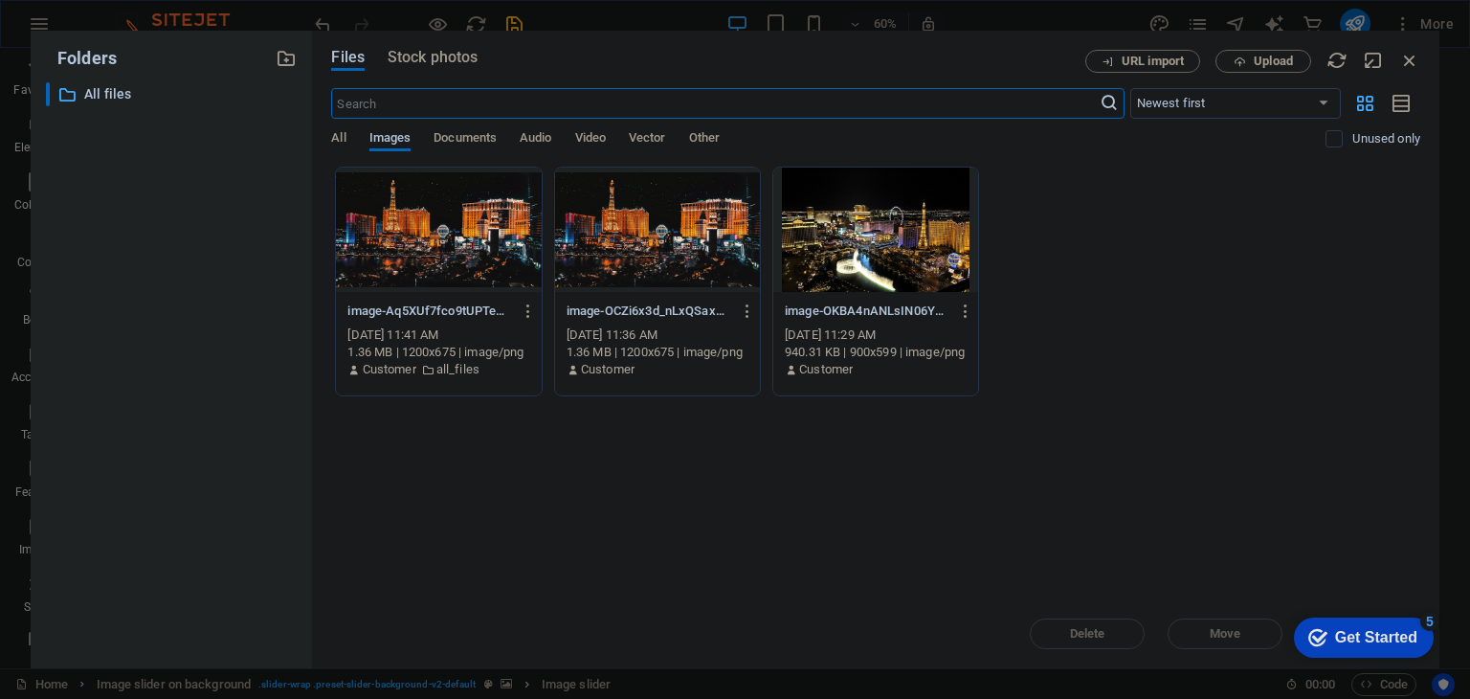
click at [854, 247] on div at bounding box center [875, 229] width 205 height 124
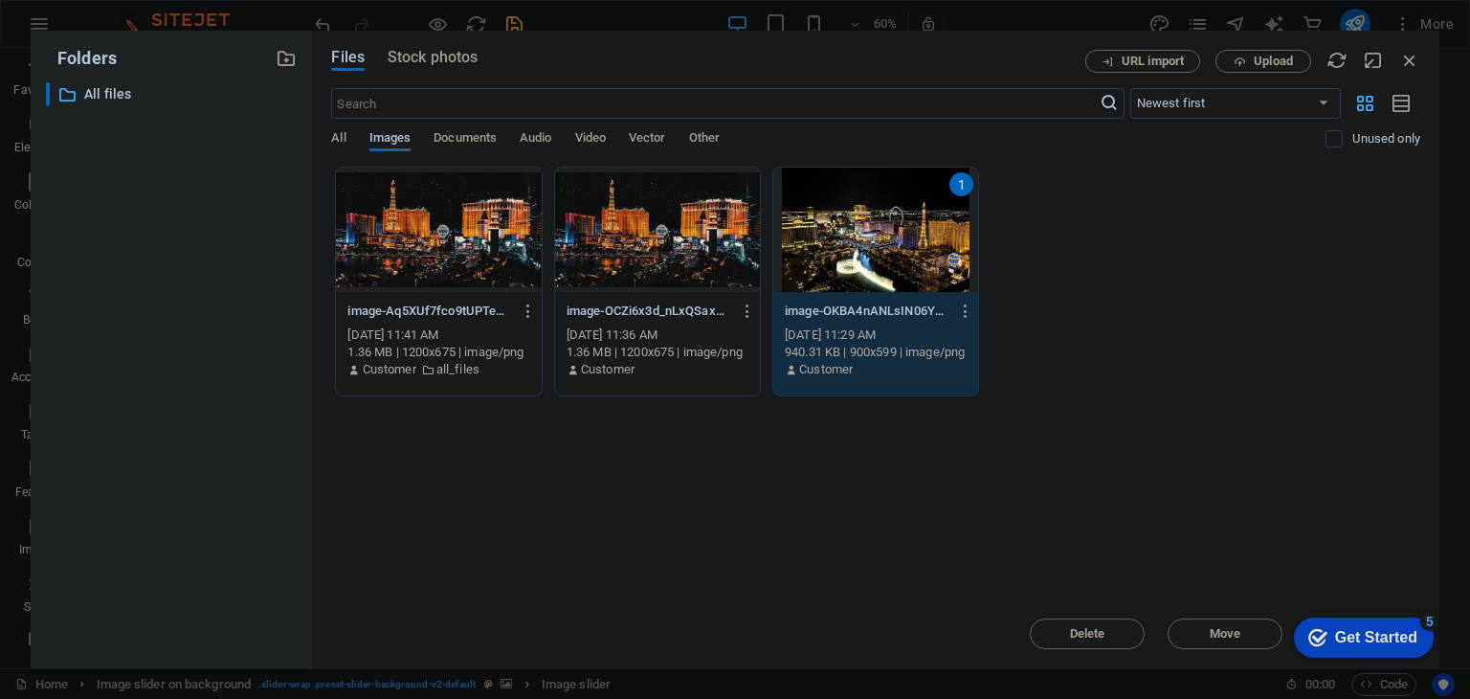
click at [854, 247] on div "1" at bounding box center [875, 229] width 205 height 124
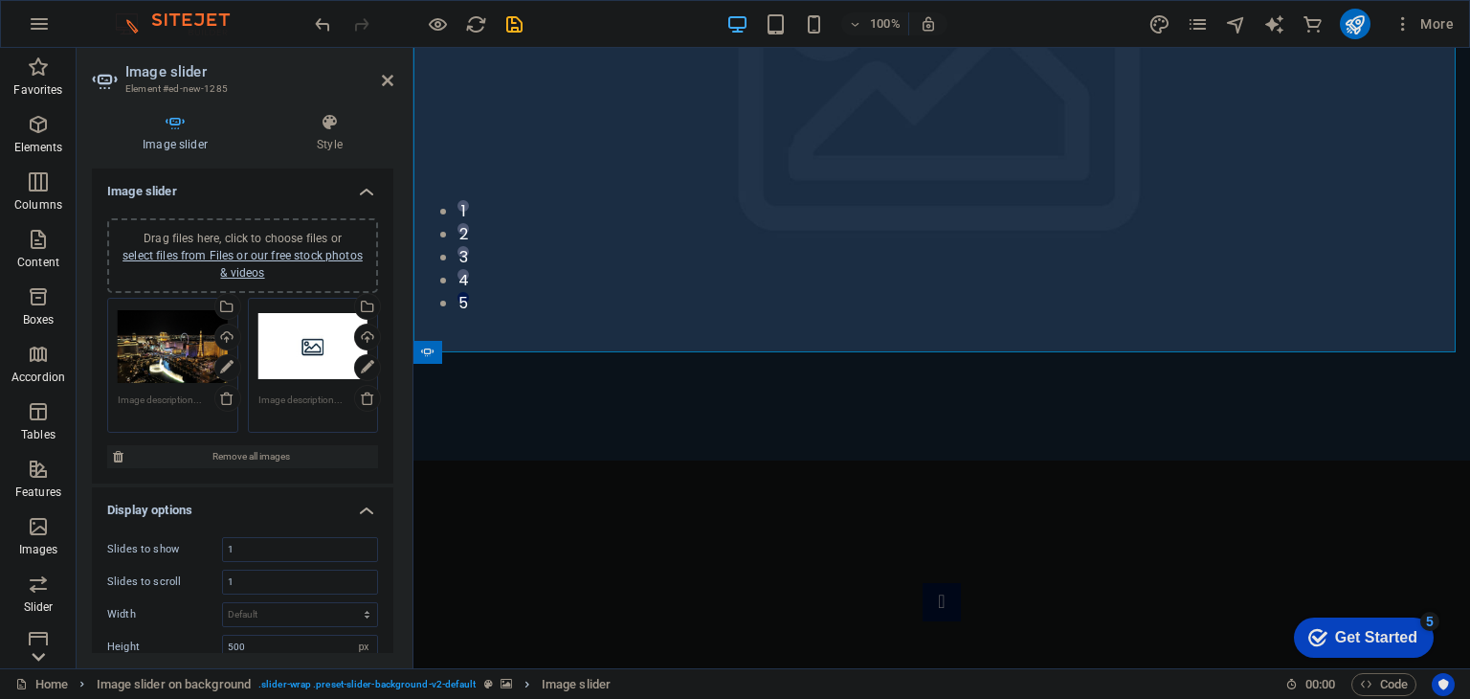
scroll to position [448, 0]
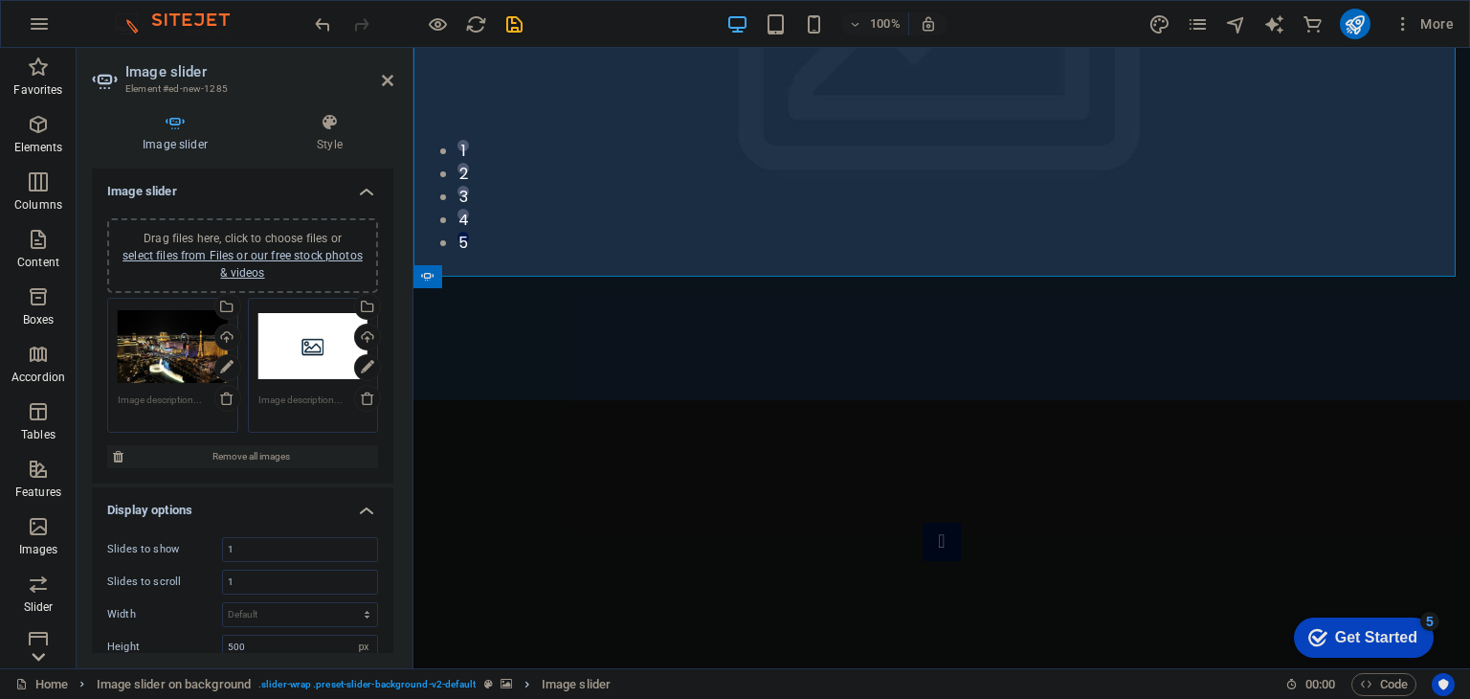
click at [160, 362] on div "Drag files here, click to choose files or select files from Files or our free s…" at bounding box center [173, 346] width 110 height 77
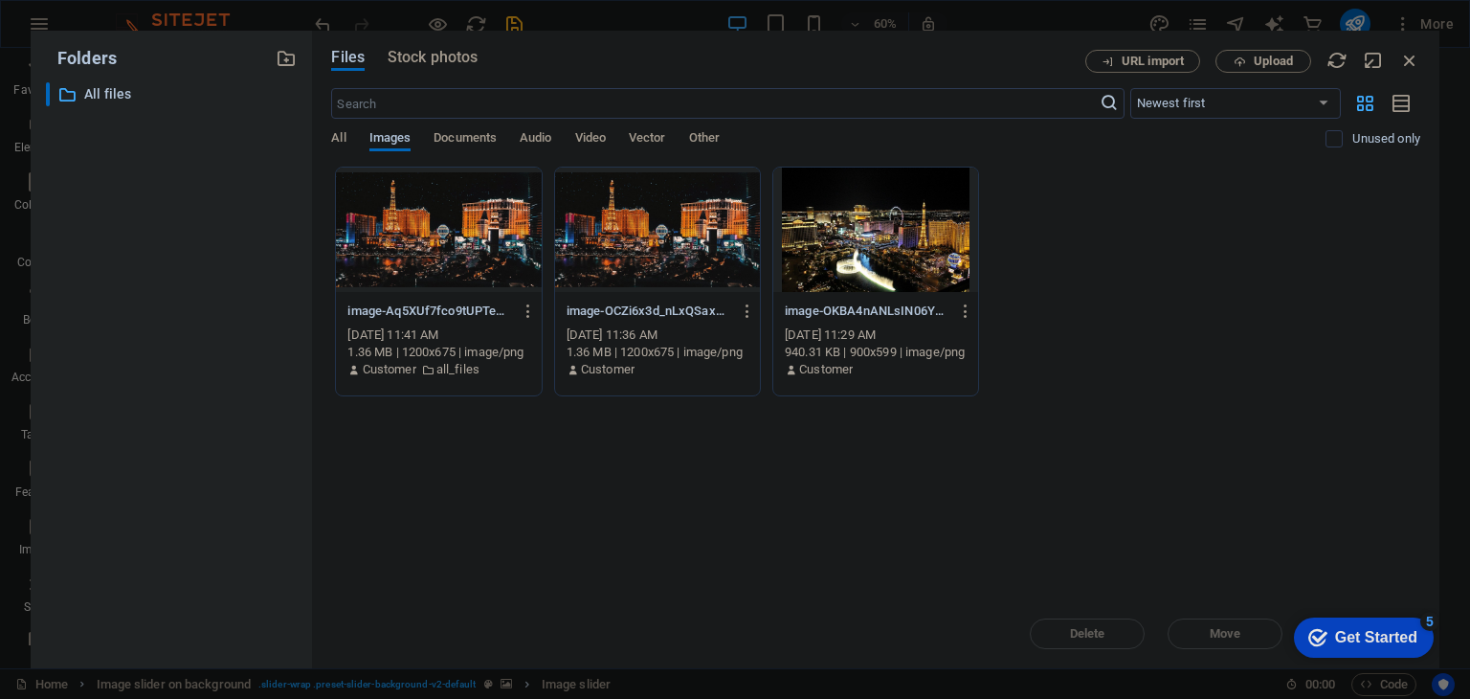
click at [658, 261] on div at bounding box center [657, 229] width 205 height 124
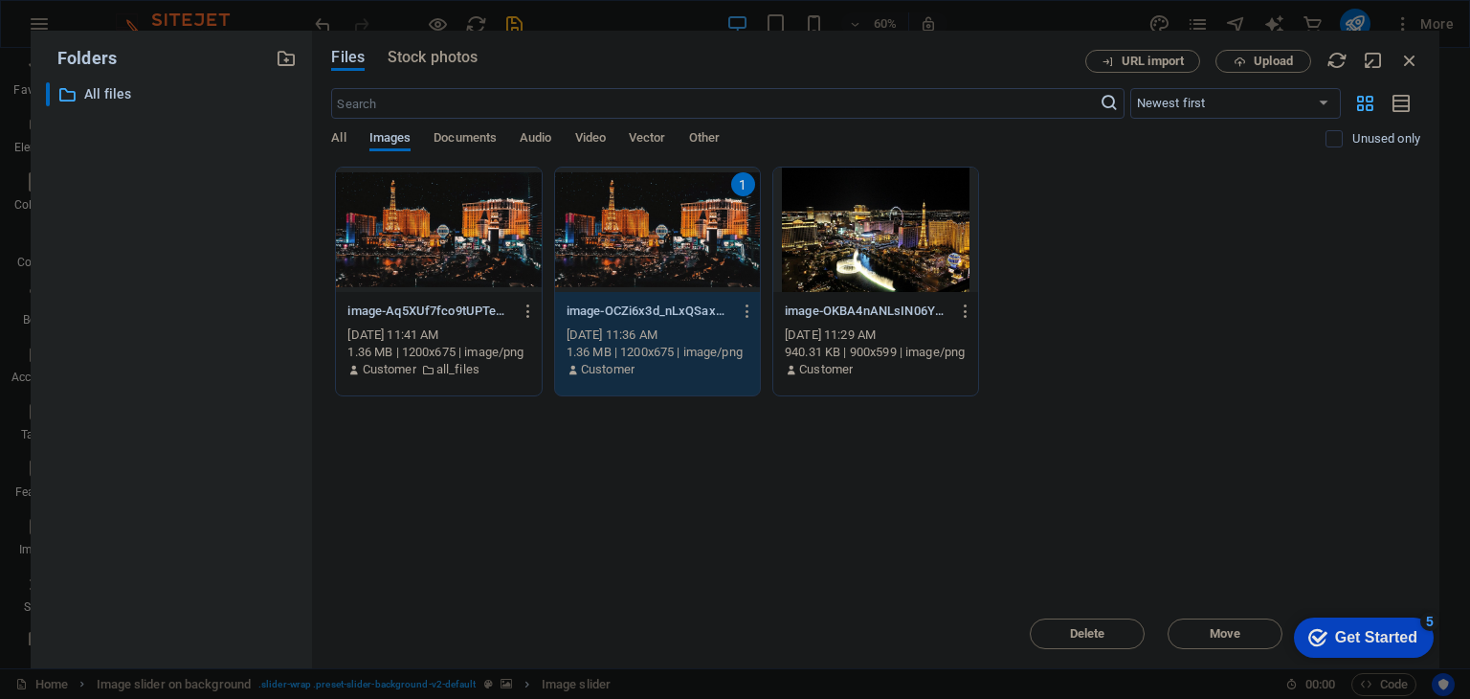
click at [658, 261] on div "1" at bounding box center [657, 229] width 205 height 124
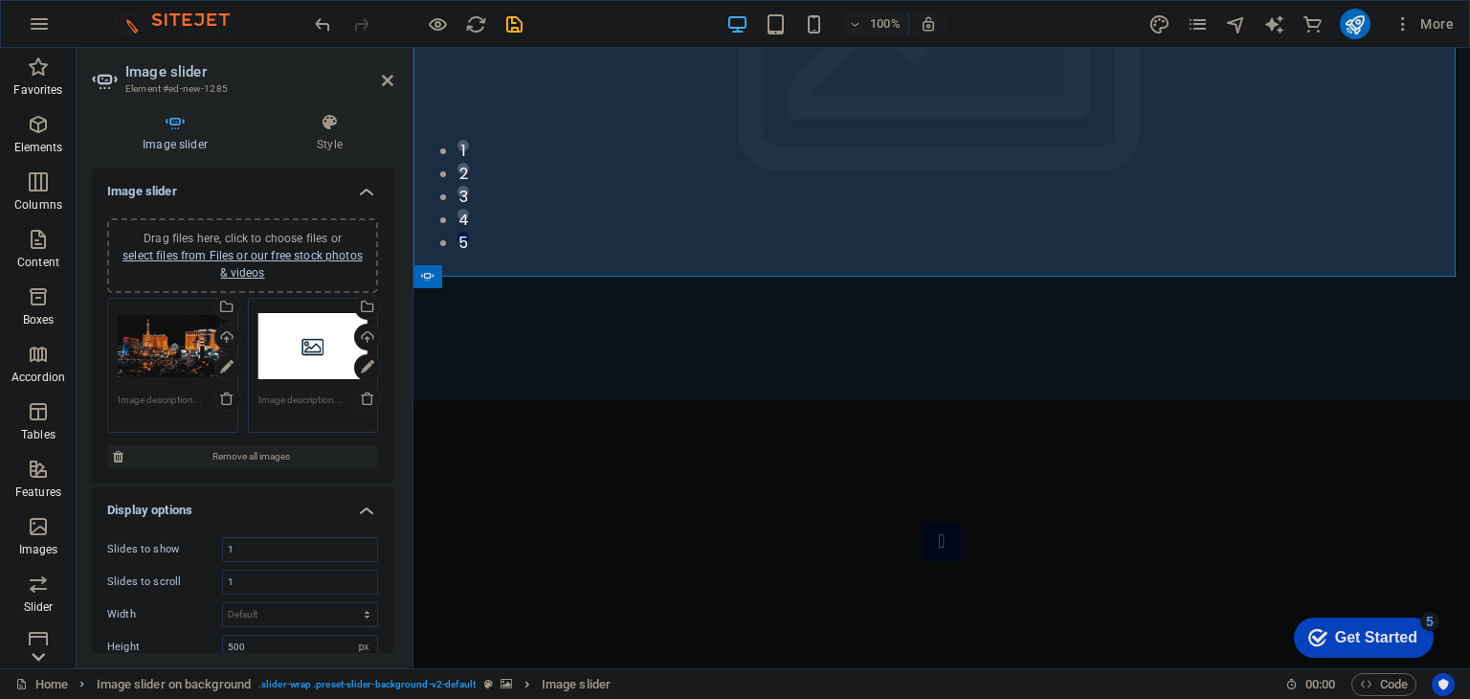
click at [170, 346] on div "Drag files here, click to choose files or select files from Files or our free s…" at bounding box center [173, 346] width 110 height 77
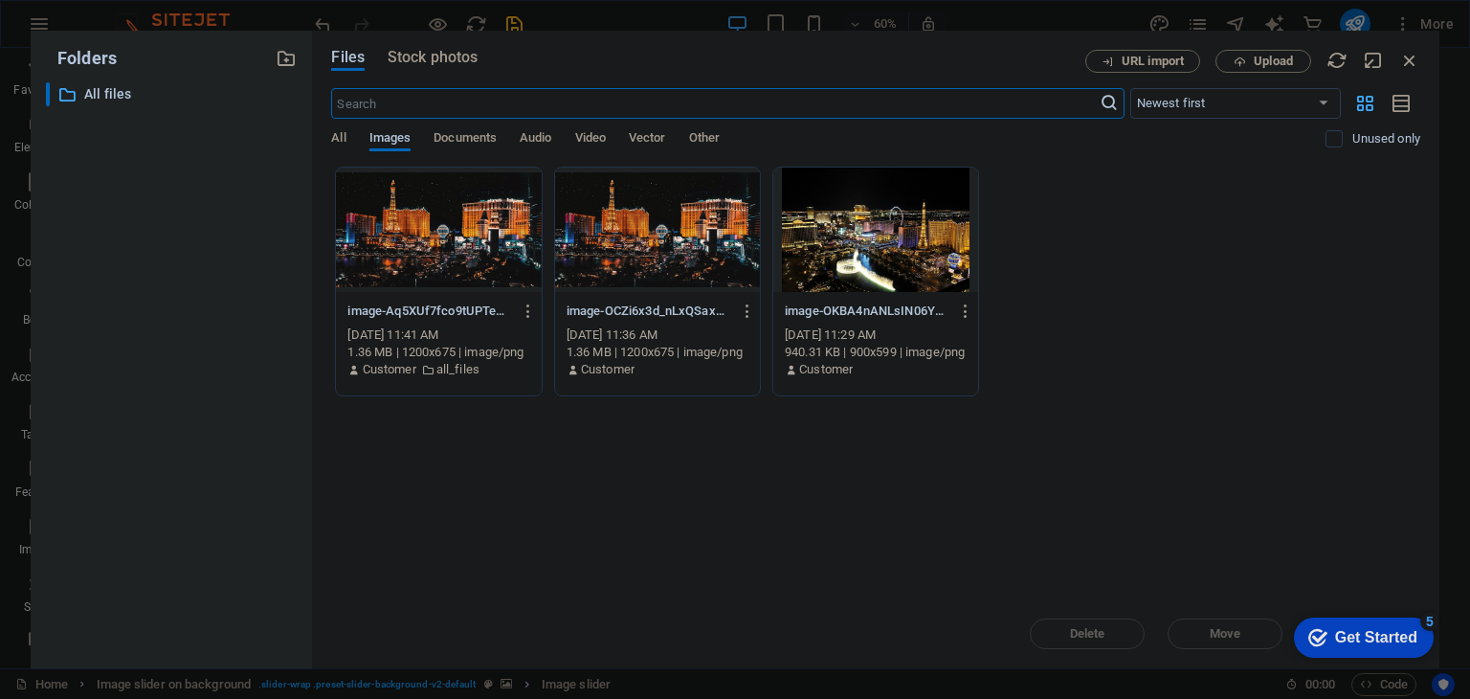
click at [861, 265] on div at bounding box center [875, 229] width 205 height 124
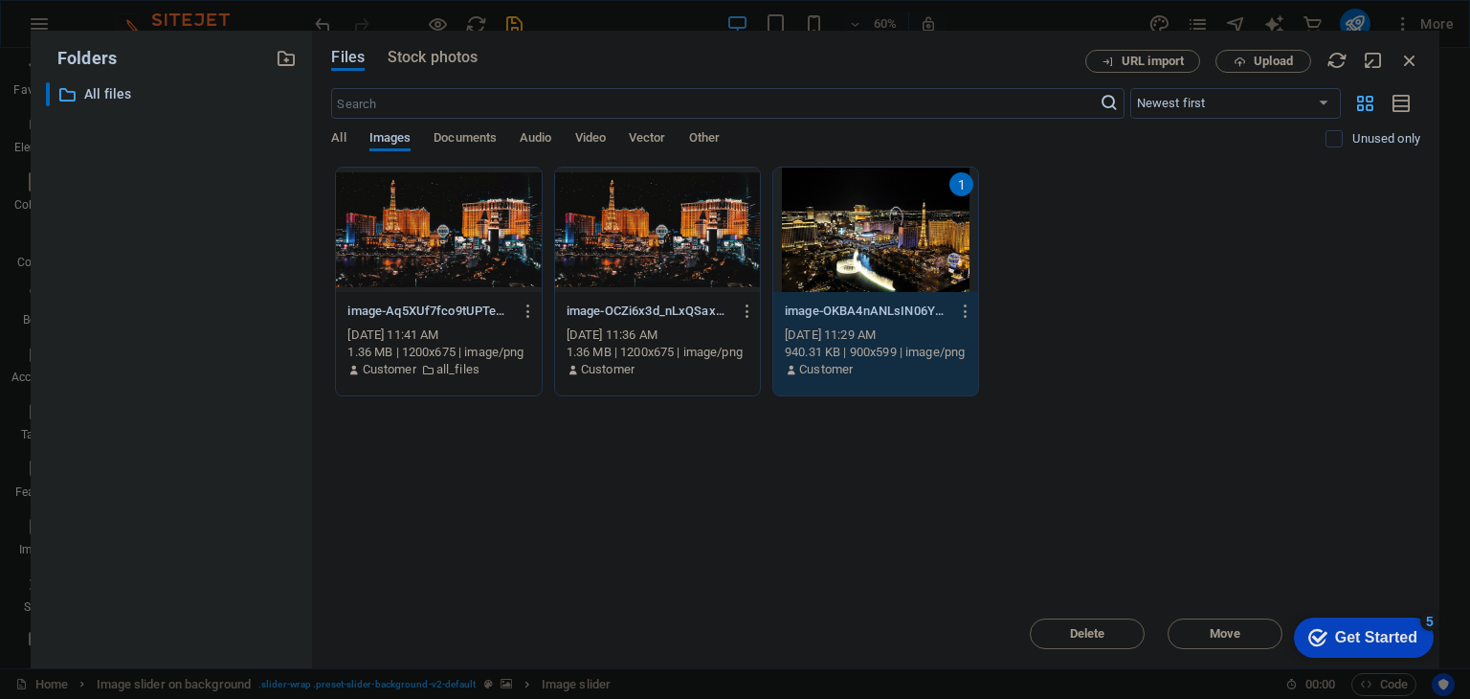
click at [861, 265] on div "1" at bounding box center [875, 229] width 205 height 124
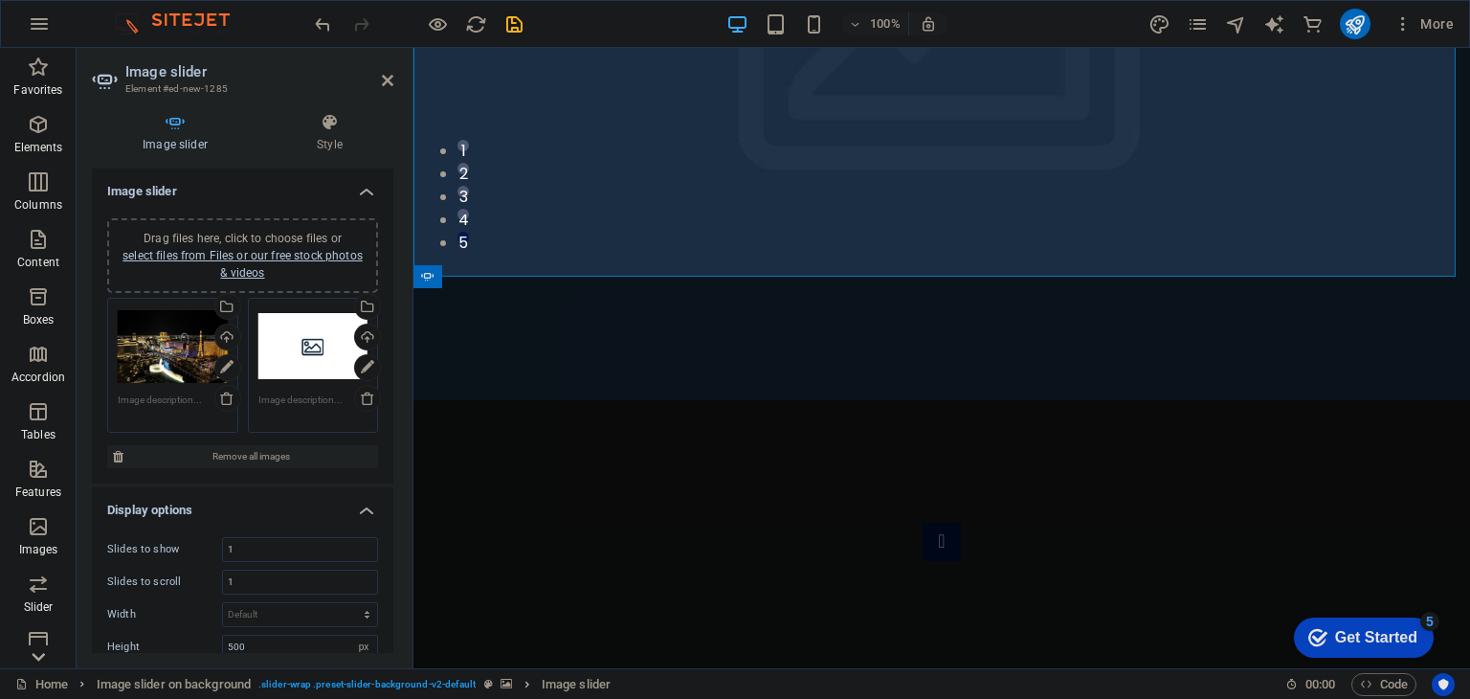
click at [291, 345] on div "Drag files here, click to choose files or select files from Files or our free s…" at bounding box center [313, 346] width 110 height 77
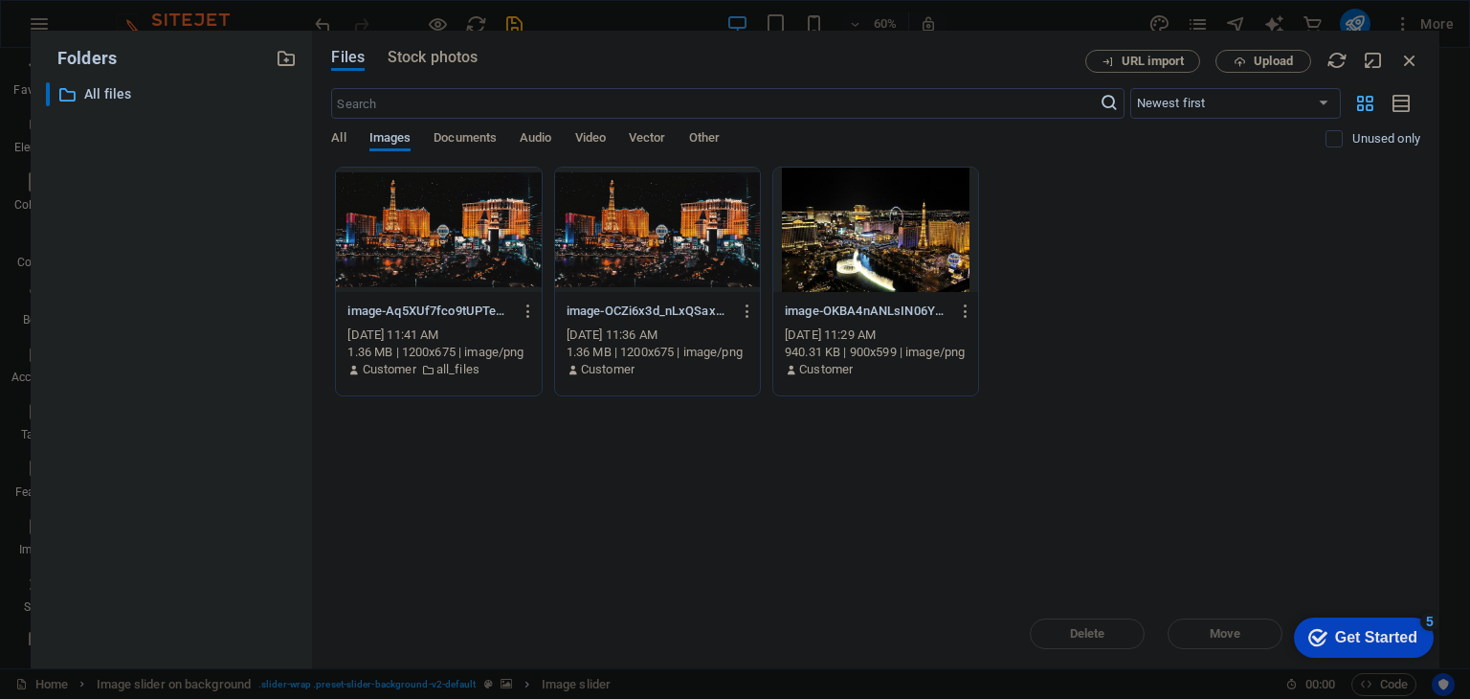
click at [657, 241] on div at bounding box center [657, 229] width 205 height 124
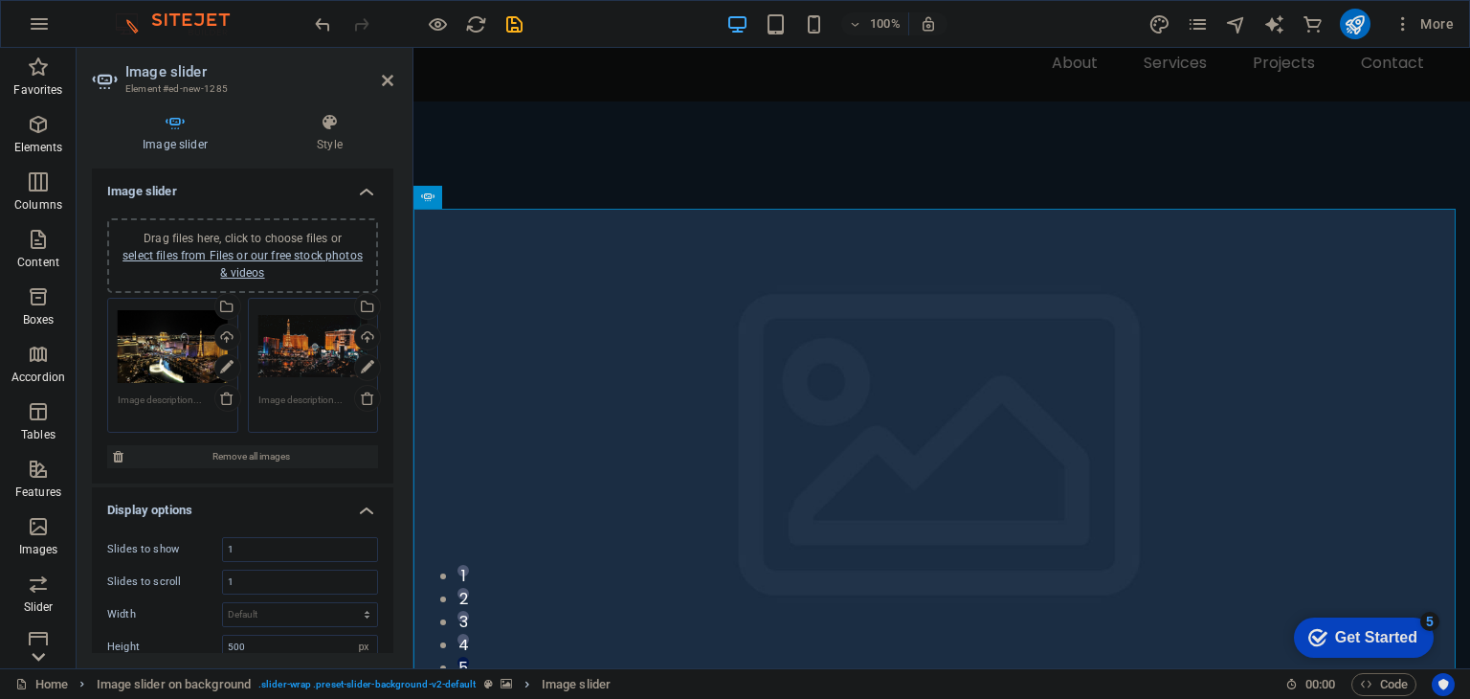
scroll to position [15, 0]
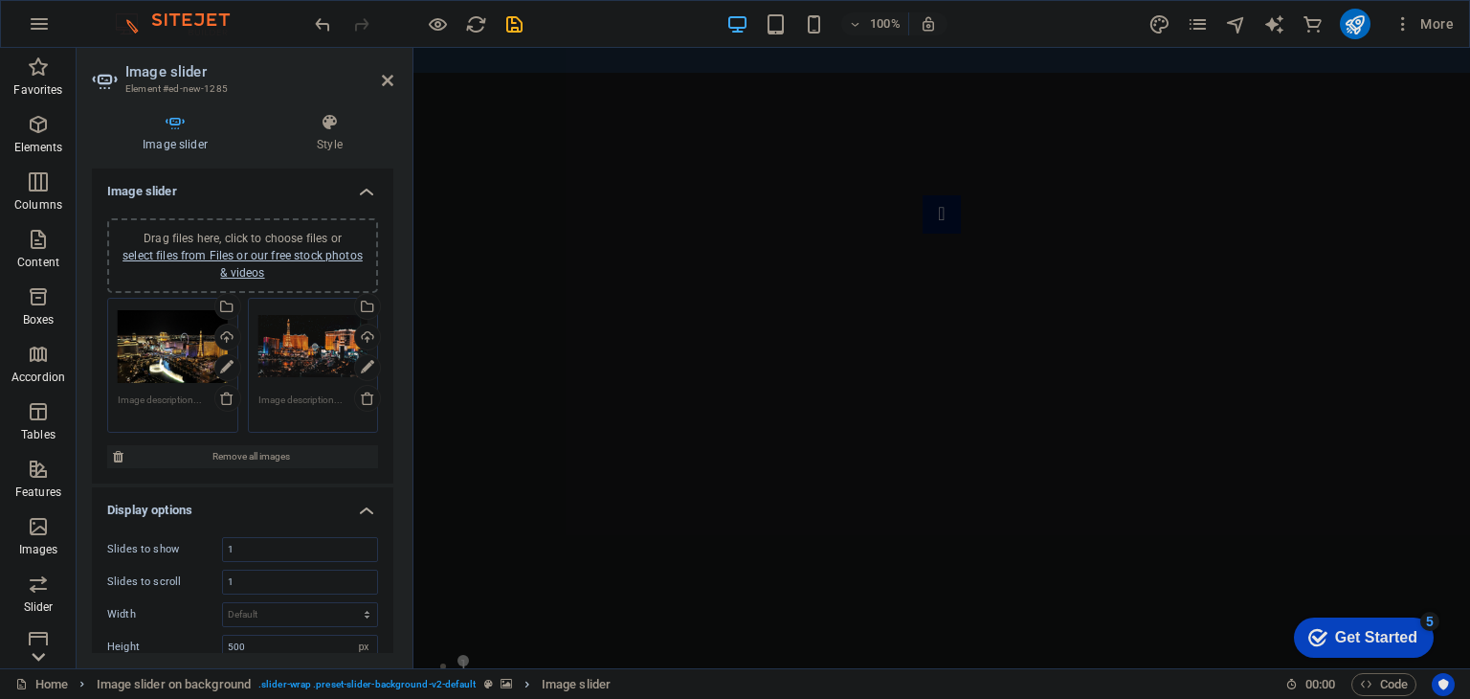
scroll to position [791, 0]
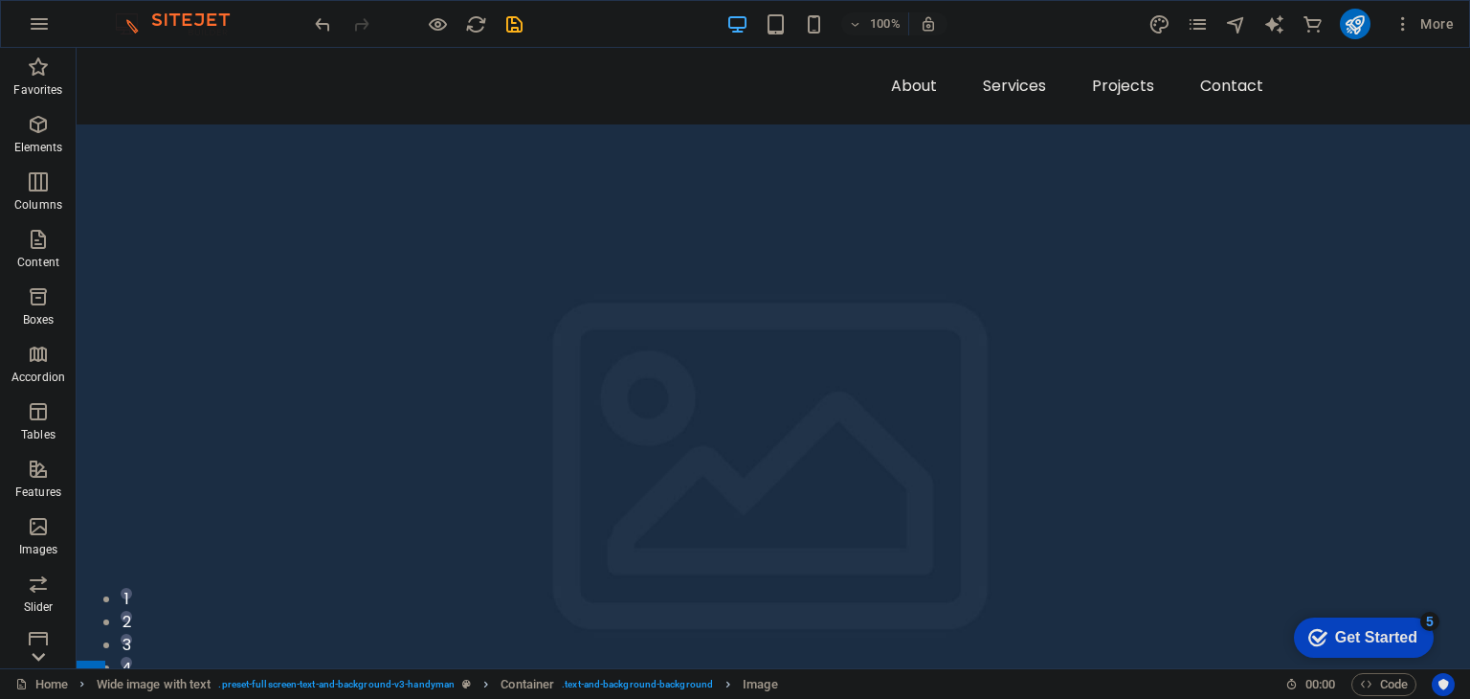
scroll to position [100, 0]
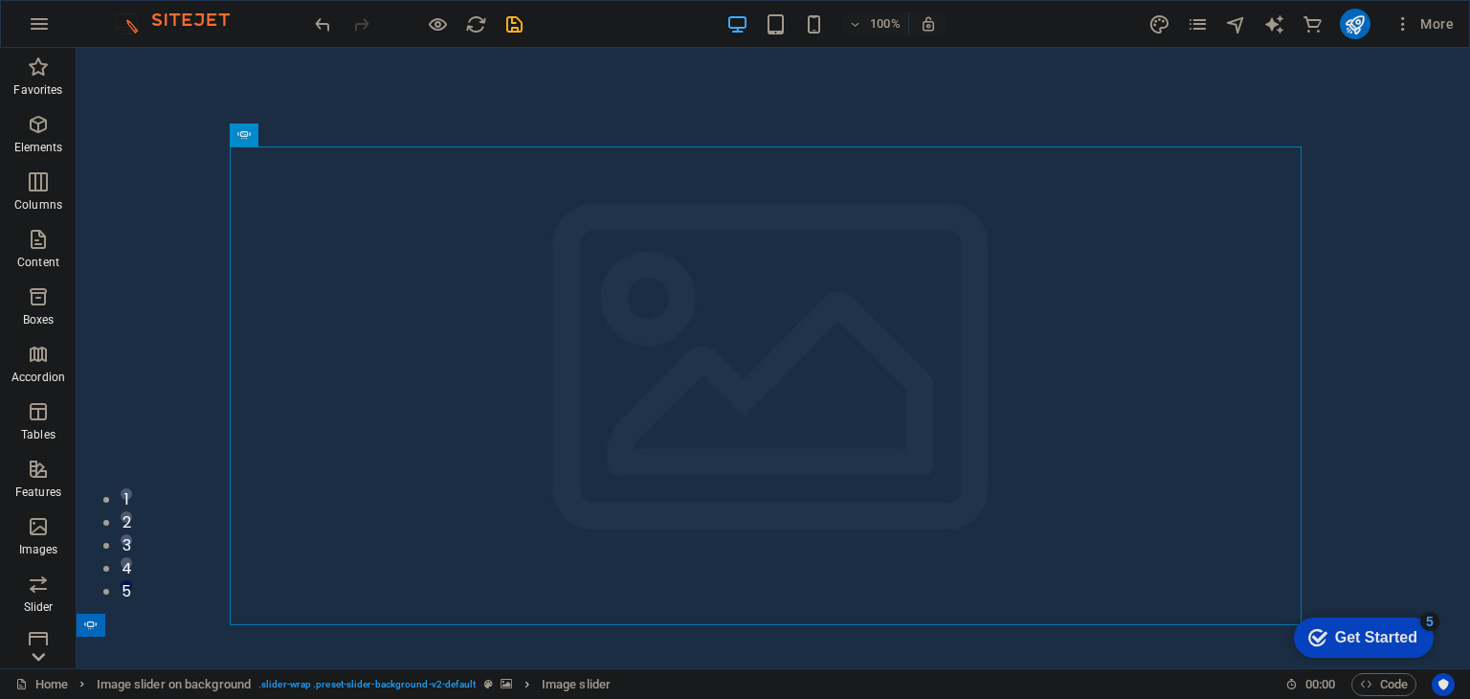
click at [833, 78] on figure at bounding box center [773, 387] width 1393 height 724
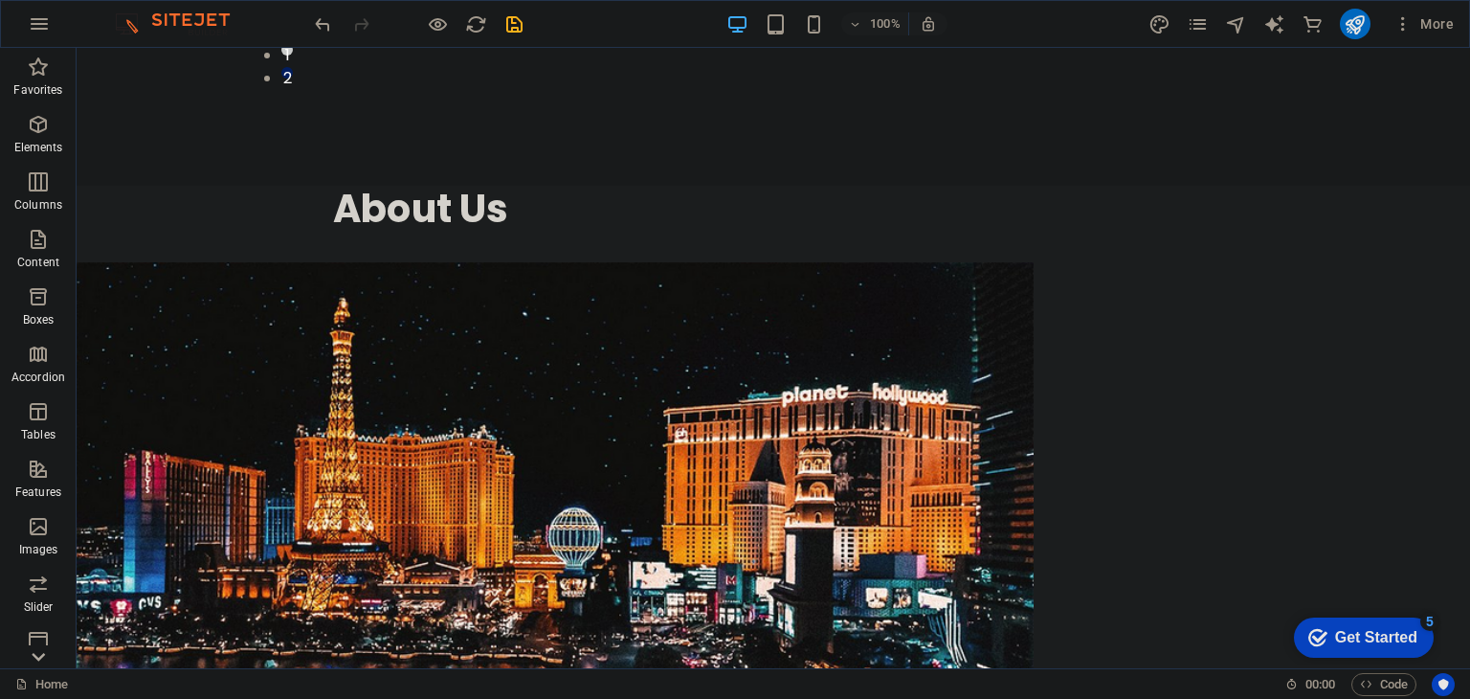
scroll to position [1456, 0]
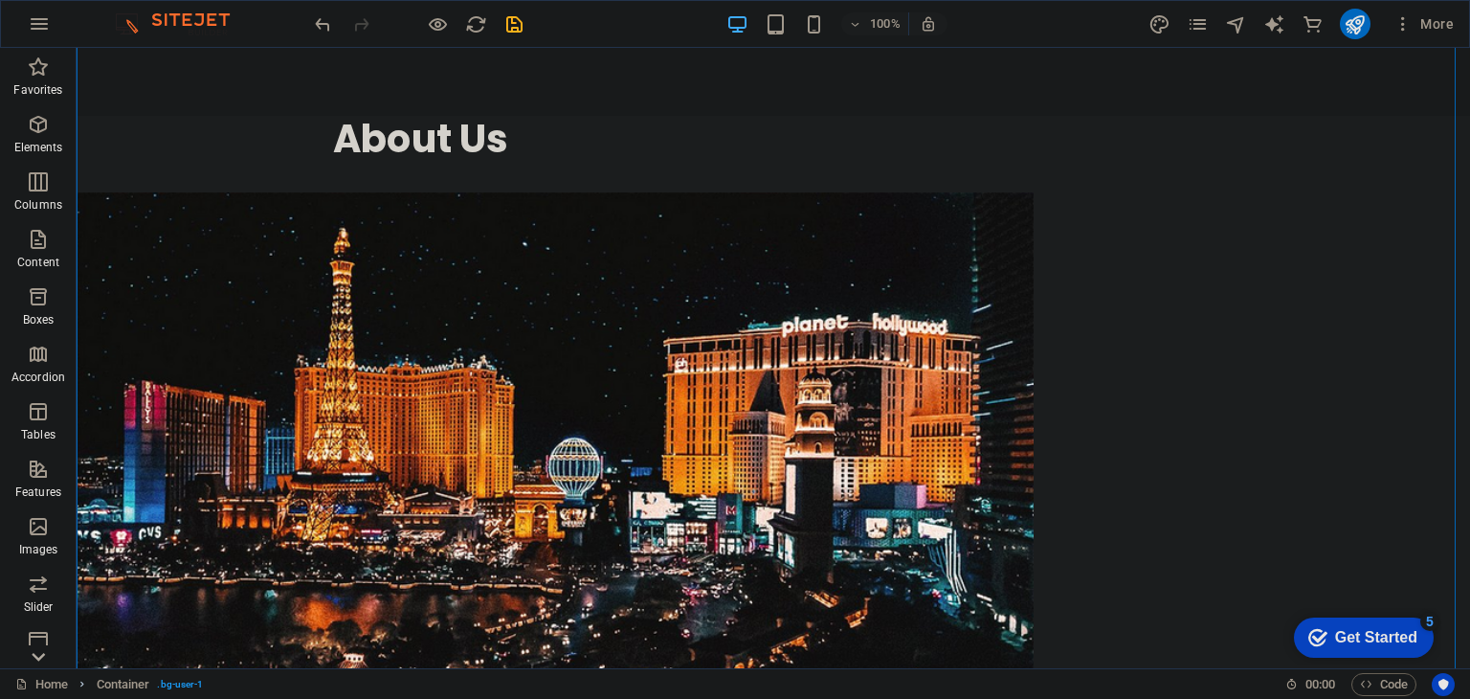
drag, startPoint x: 190, startPoint y: 167, endPoint x: 1167, endPoint y: 530, distance: 1041.7
drag, startPoint x: 526, startPoint y: 223, endPoint x: 656, endPoint y: 229, distance: 129.3
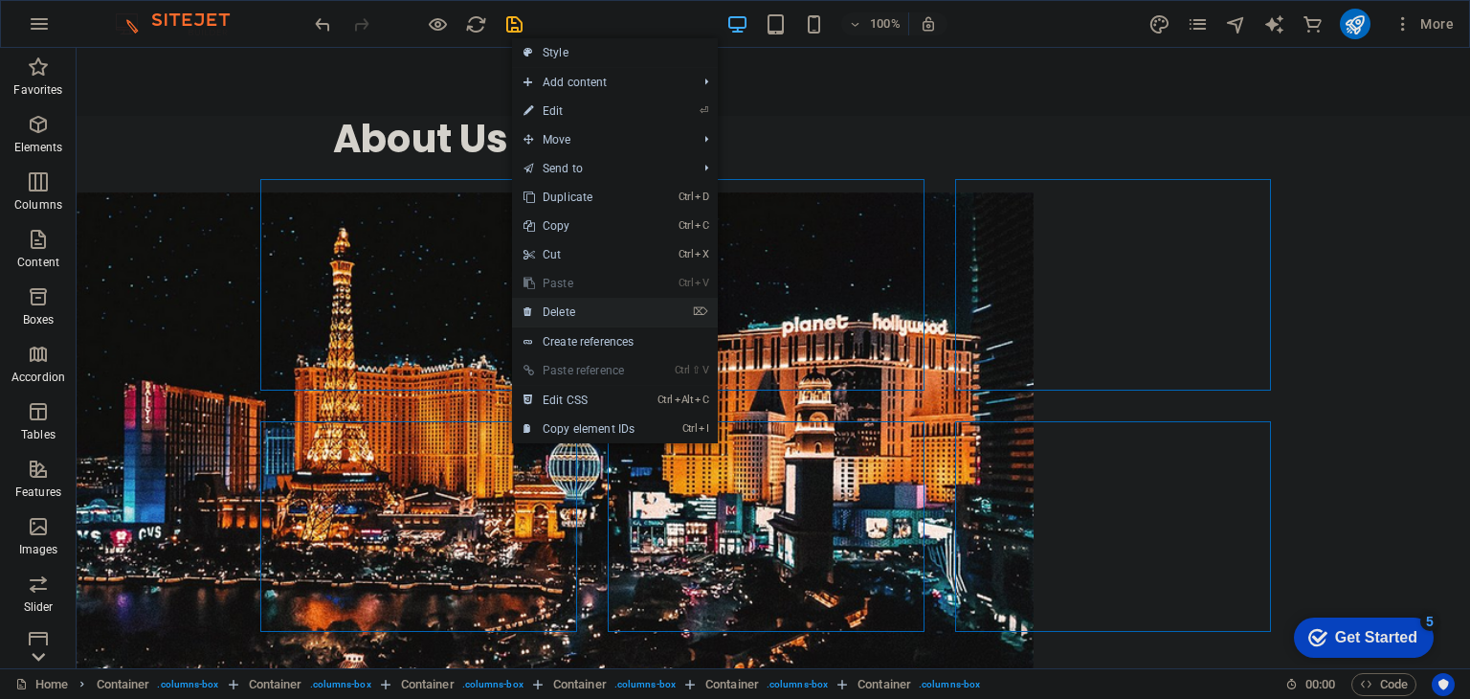
click at [593, 315] on link "⌦ Delete" at bounding box center [579, 312] width 134 height 29
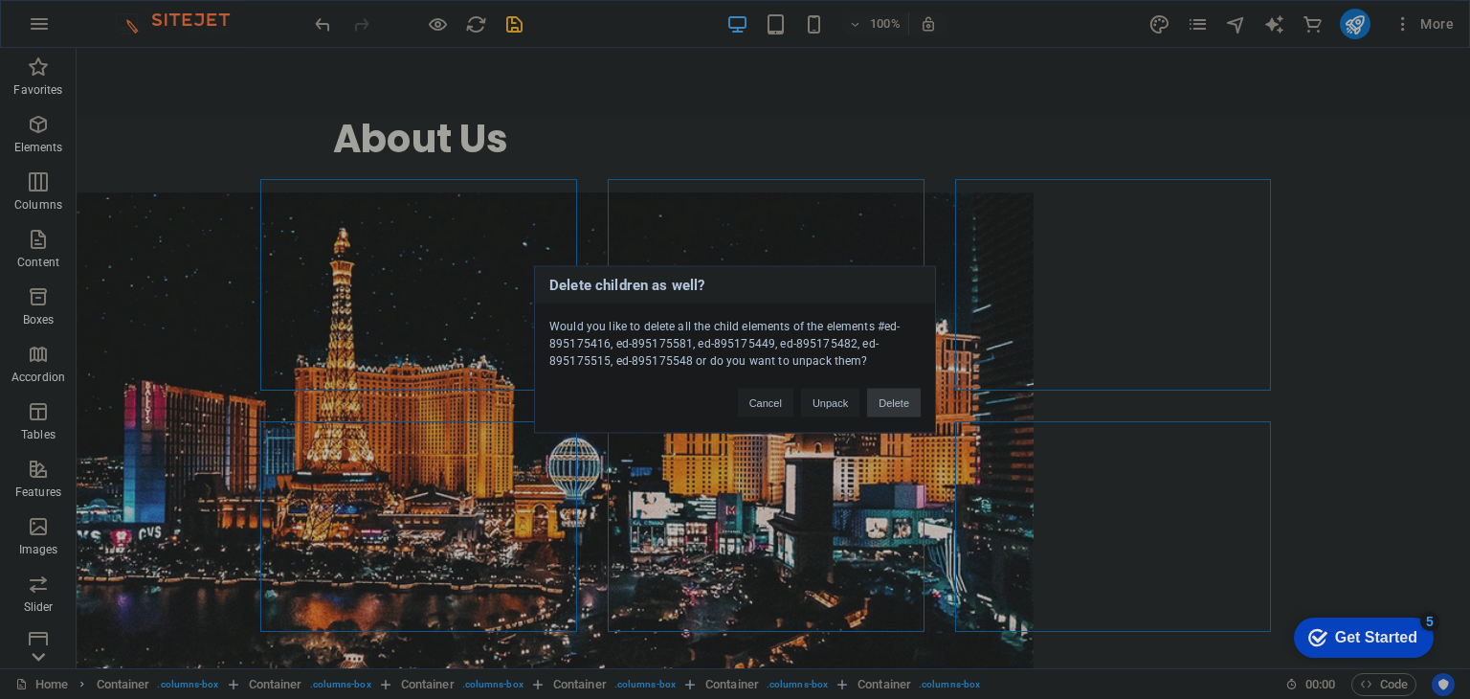
click at [887, 410] on button "Delete" at bounding box center [894, 403] width 54 height 29
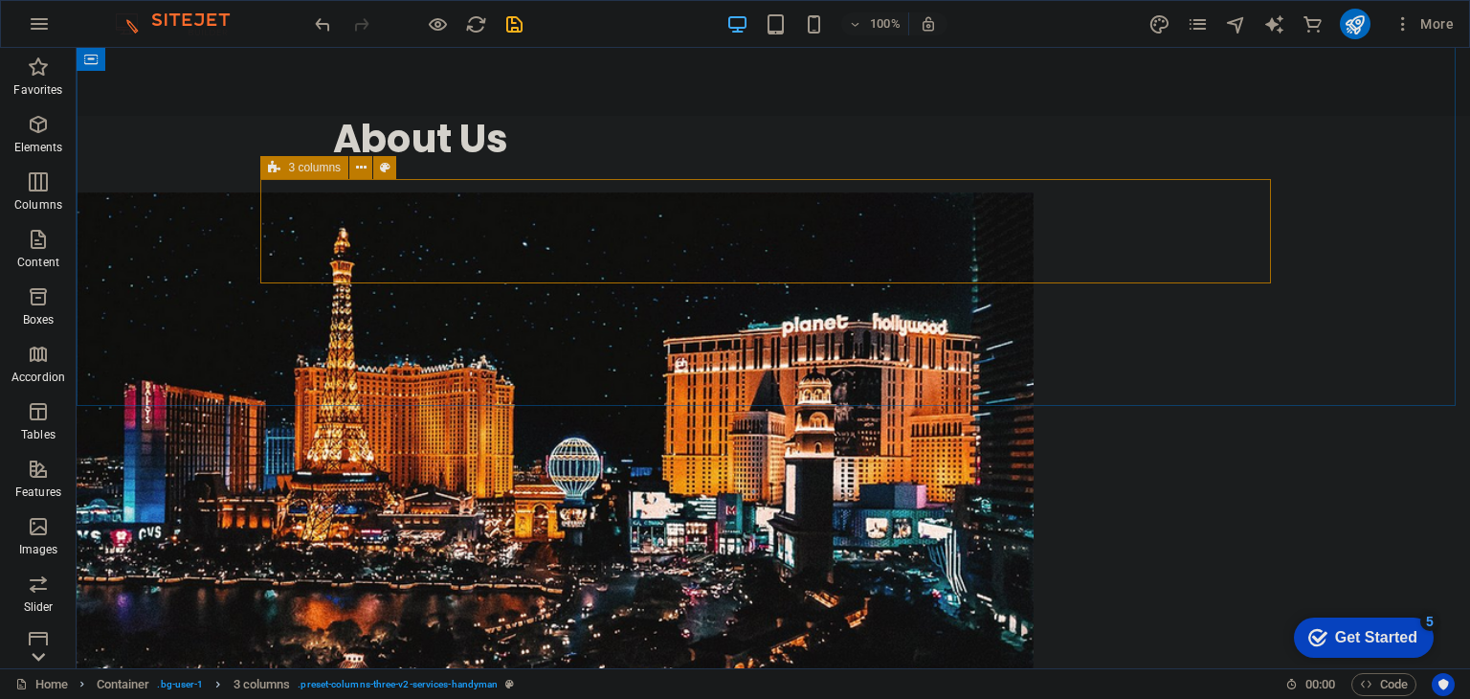
click at [330, 173] on span "3 columns" at bounding box center [314, 167] width 53 height 11
click at [265, 162] on div "3 columns" at bounding box center [304, 167] width 88 height 23
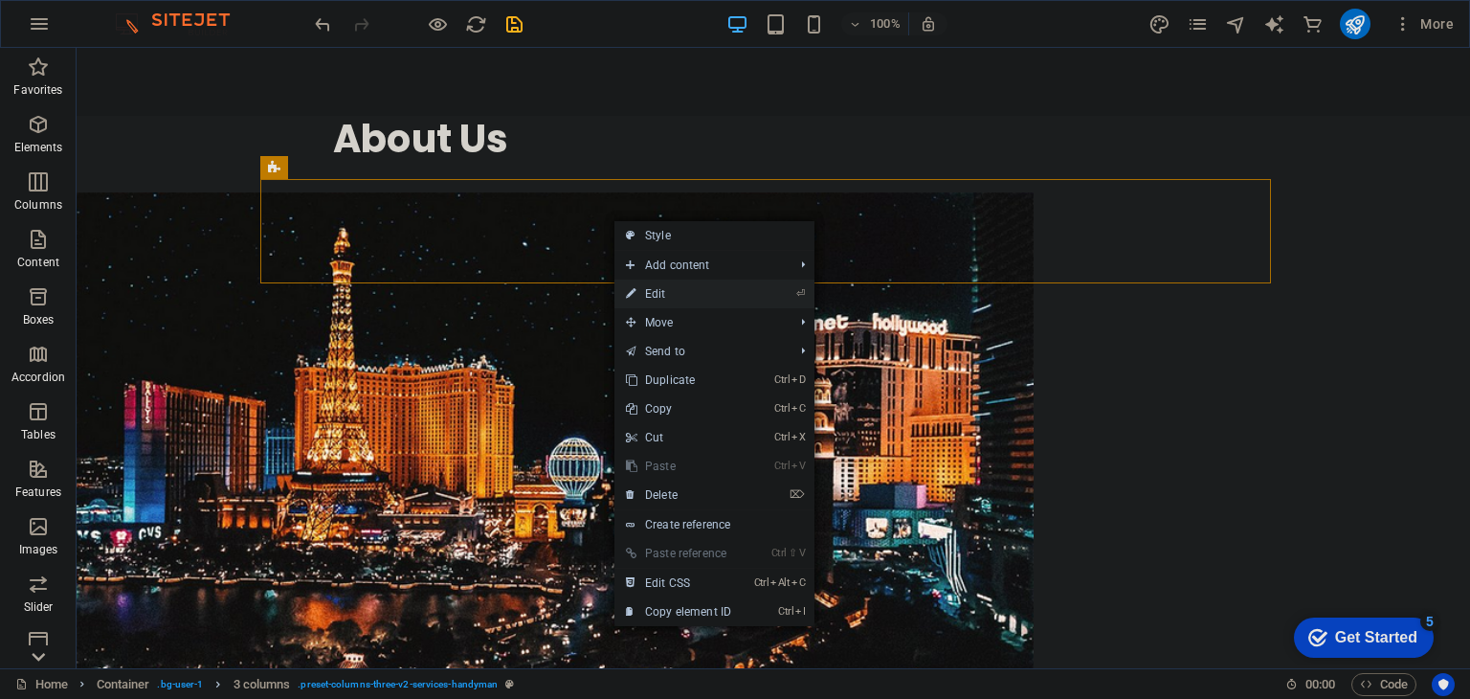
click at [704, 298] on link "⏎ Edit" at bounding box center [678, 293] width 128 height 29
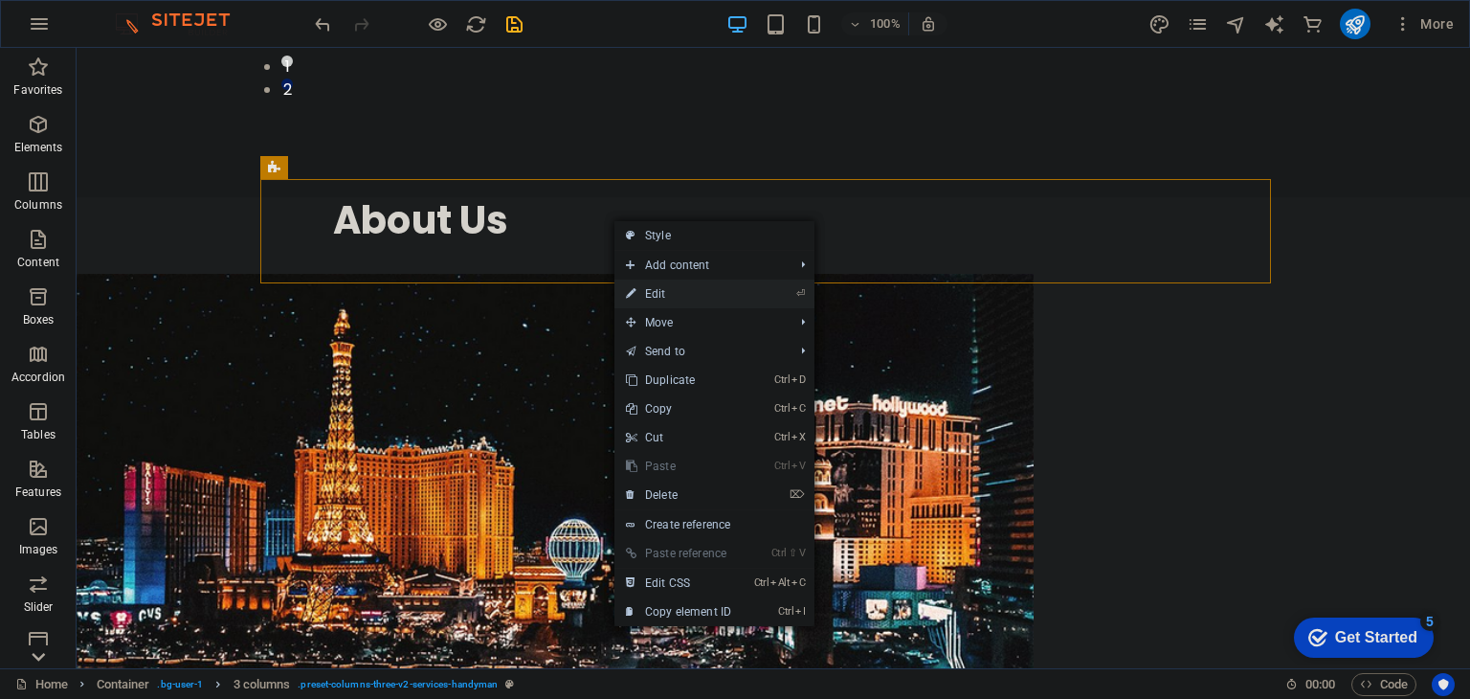
select select "px"
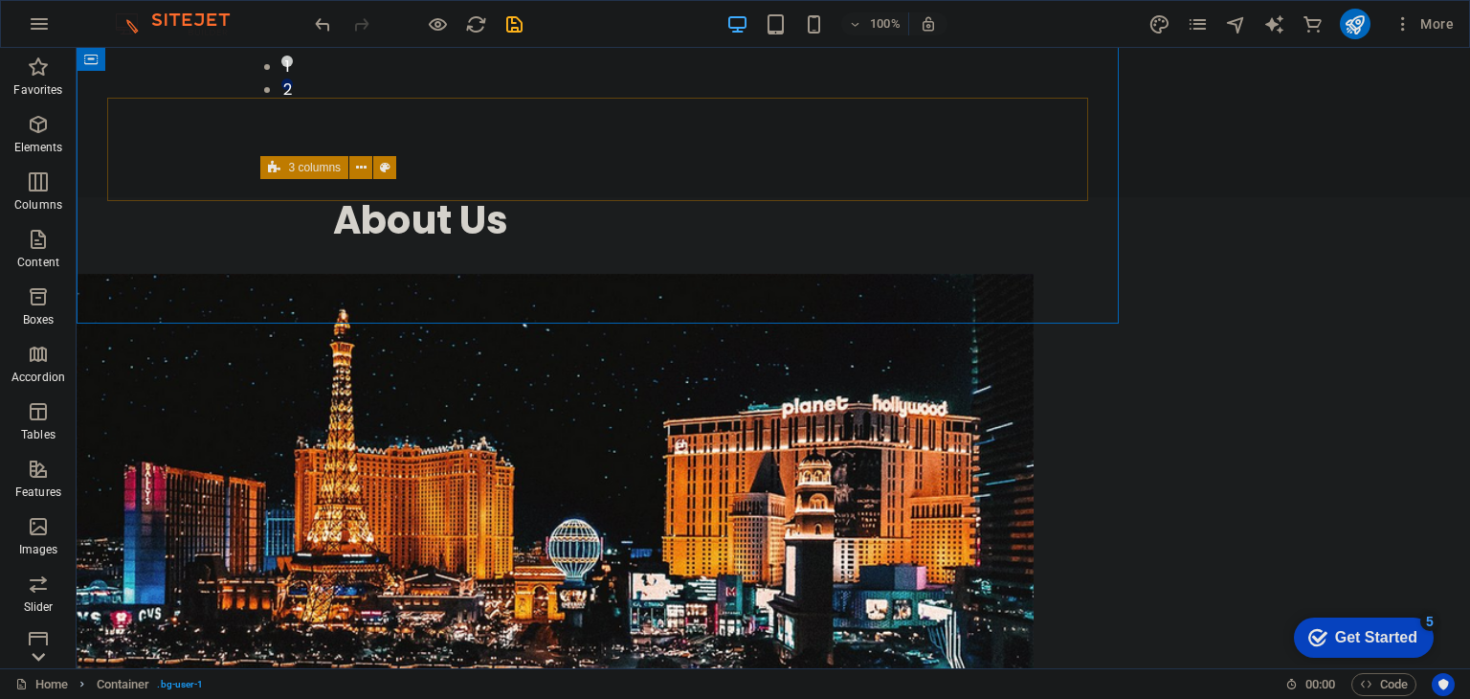
scroll to position [1456, 0]
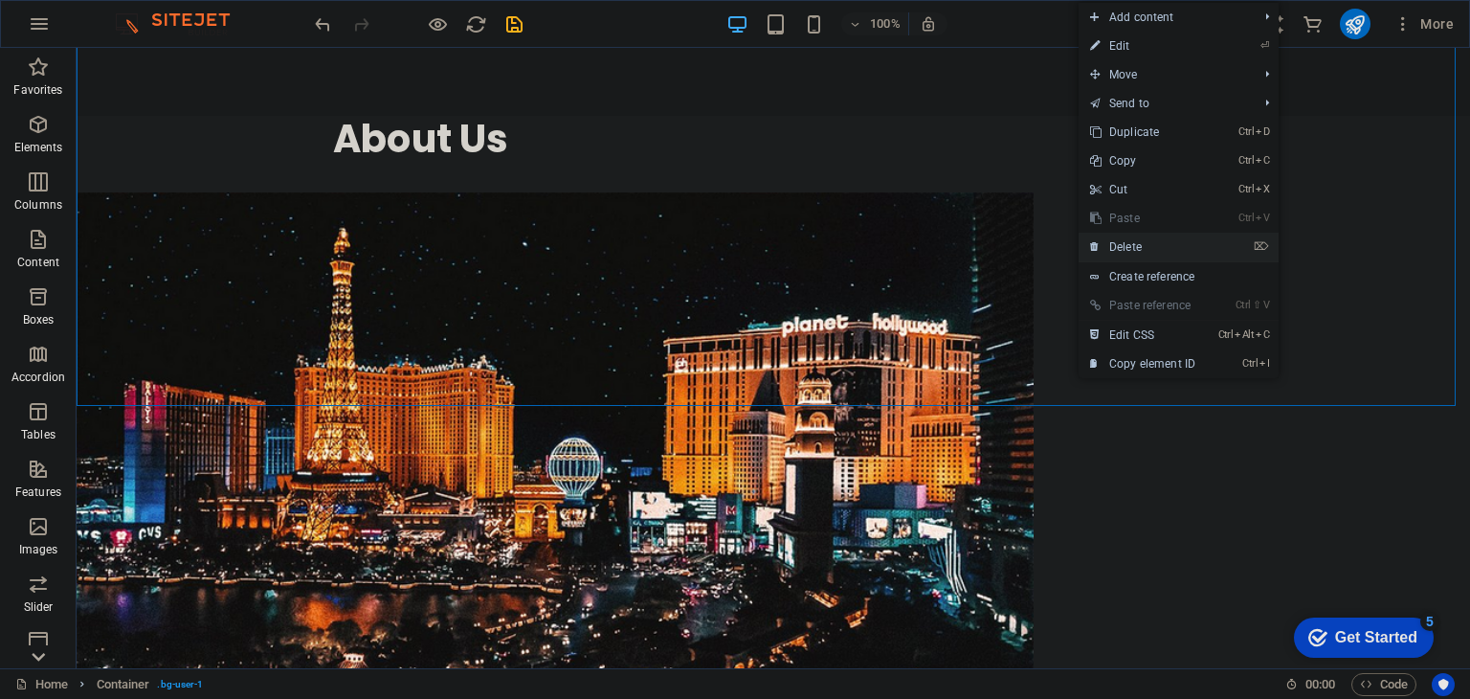
click at [1169, 238] on link "⌦ Delete" at bounding box center [1143, 247] width 128 height 29
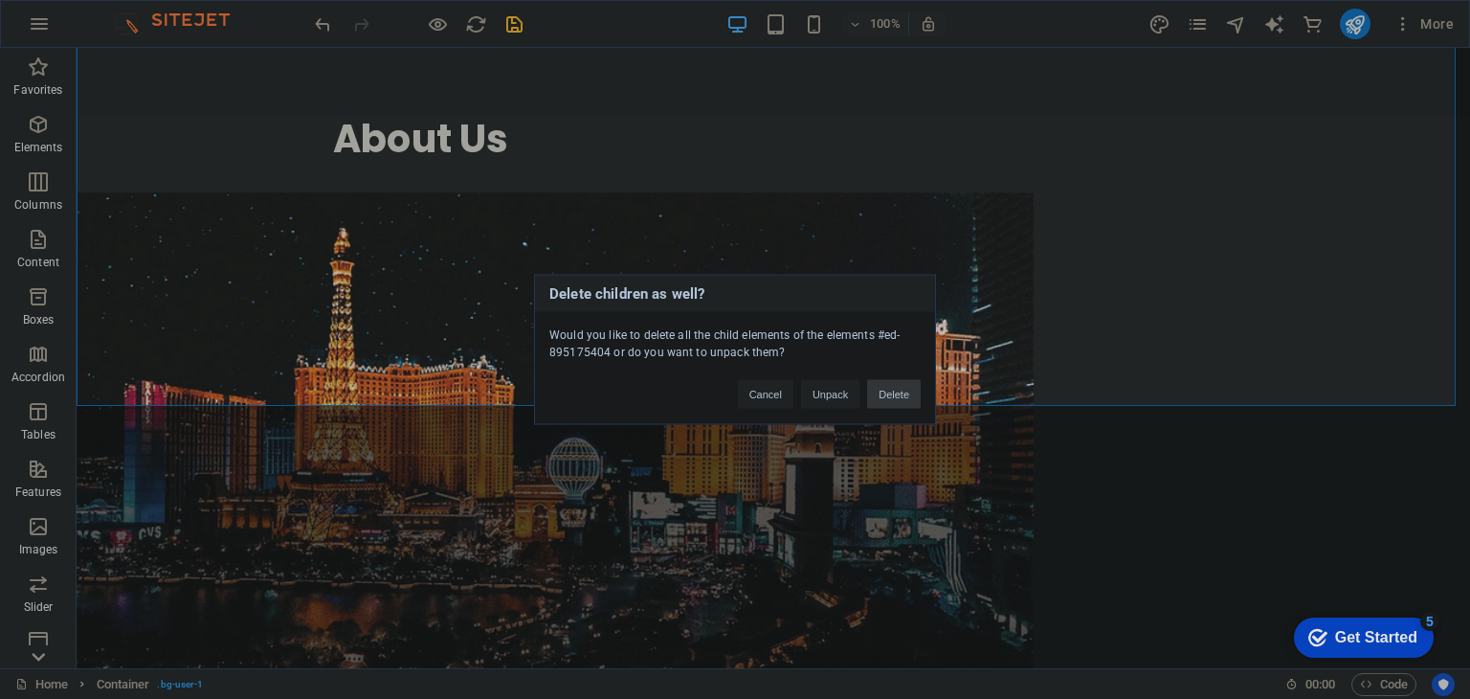
drag, startPoint x: 884, startPoint y: 392, endPoint x: 808, endPoint y: 344, distance: 90.8
click at [884, 392] on button "Delete" at bounding box center [894, 394] width 54 height 29
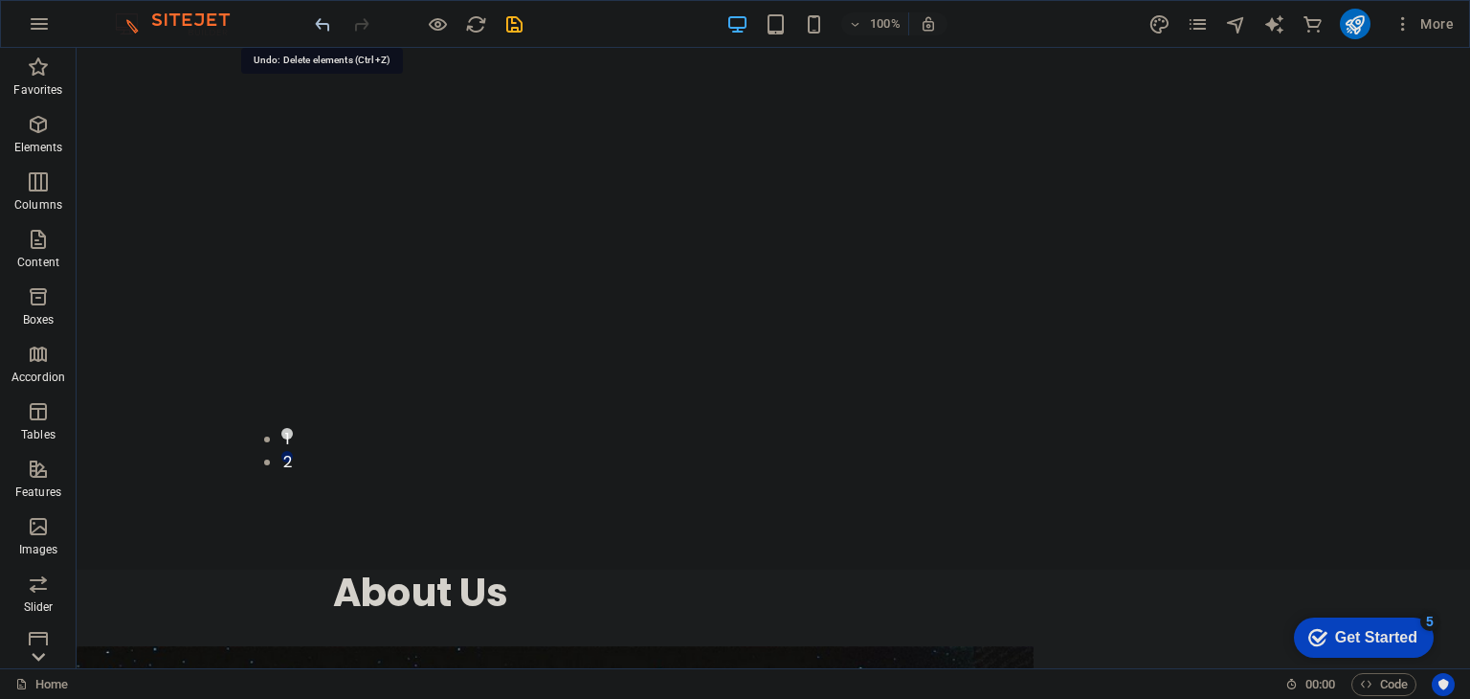
click at [315, 20] on icon "undo" at bounding box center [323, 24] width 22 height 22
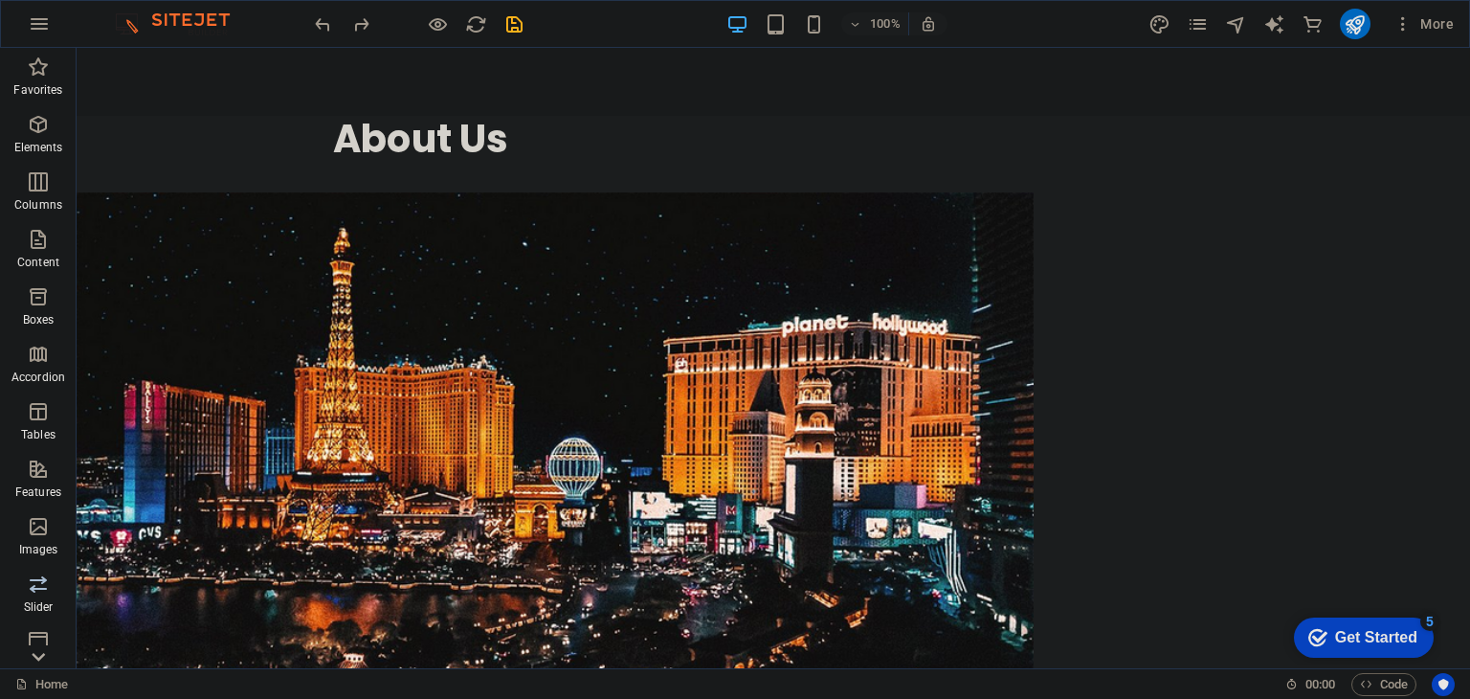
click at [38, 594] on icon "button" at bounding box center [38, 583] width 23 height 23
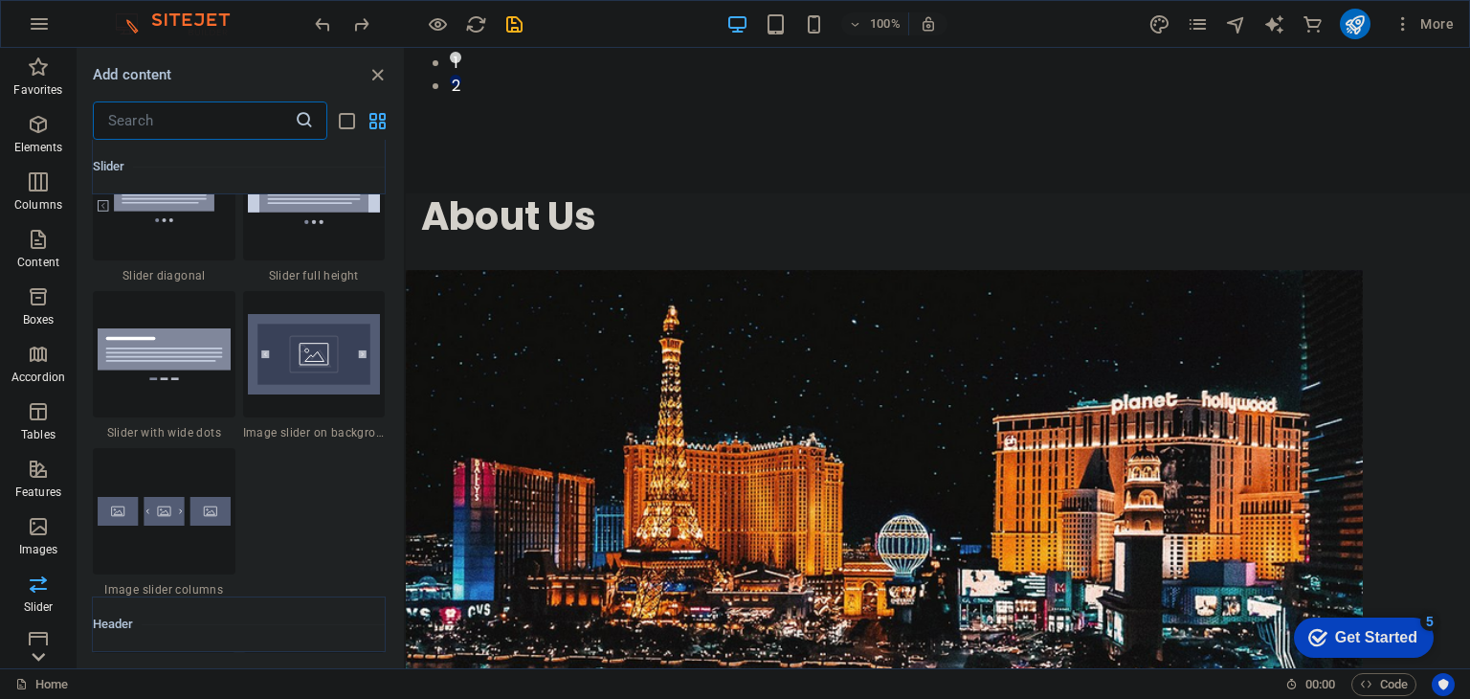
scroll to position [10866, 0]
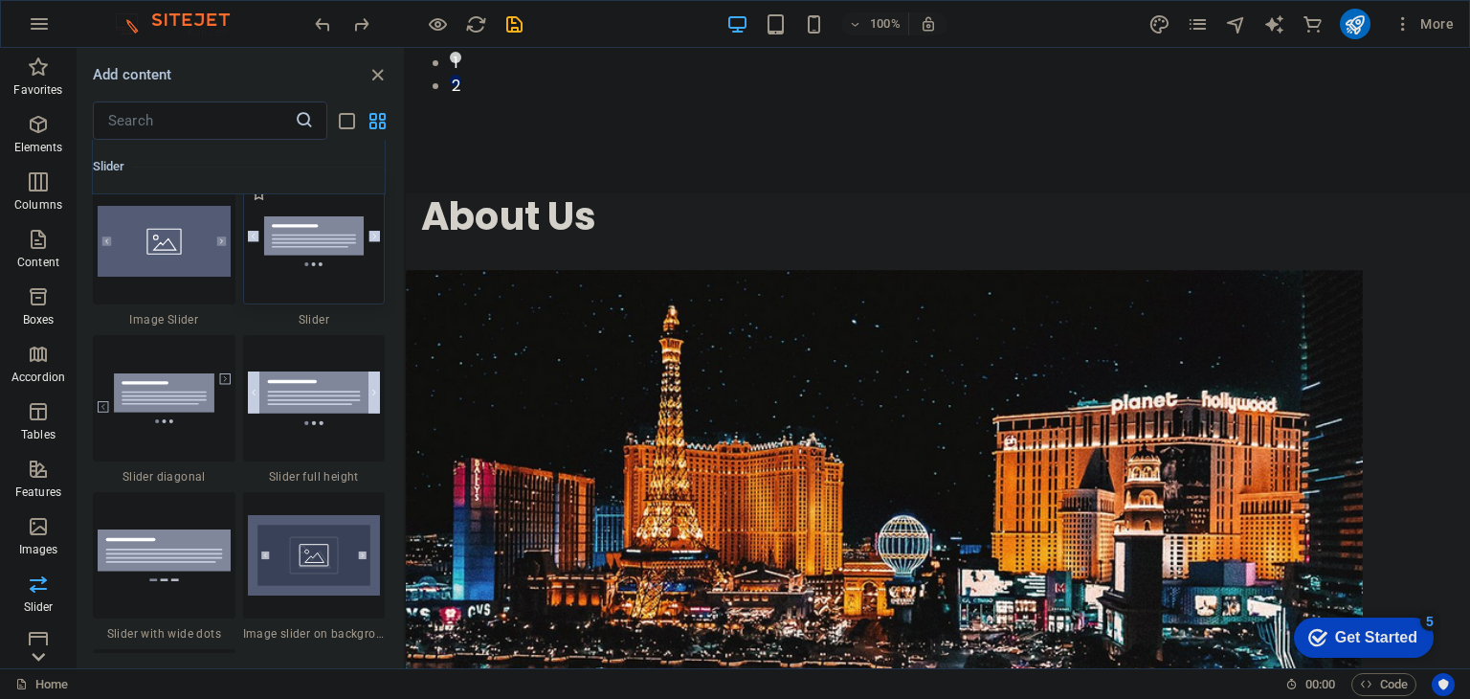
click at [268, 269] on div at bounding box center [314, 241] width 143 height 126
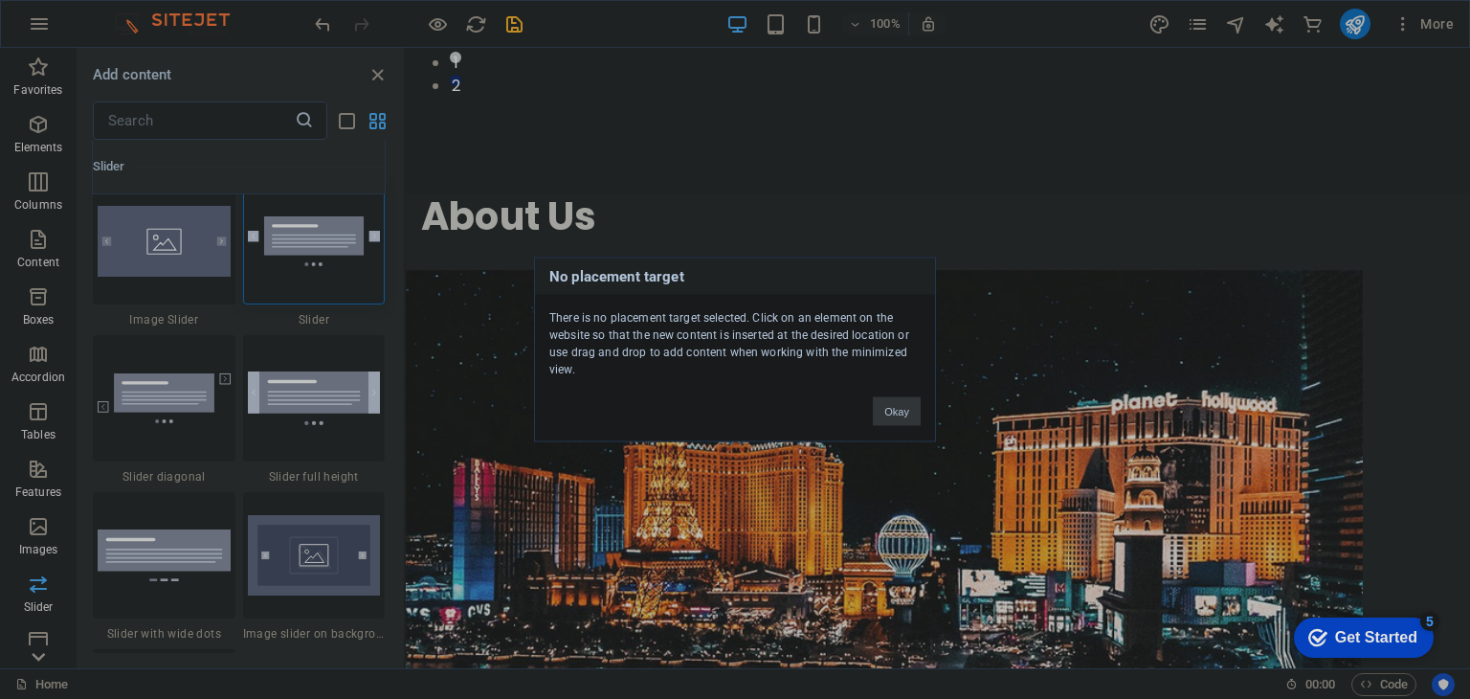
click at [896, 409] on button "Okay" at bounding box center [897, 411] width 48 height 29
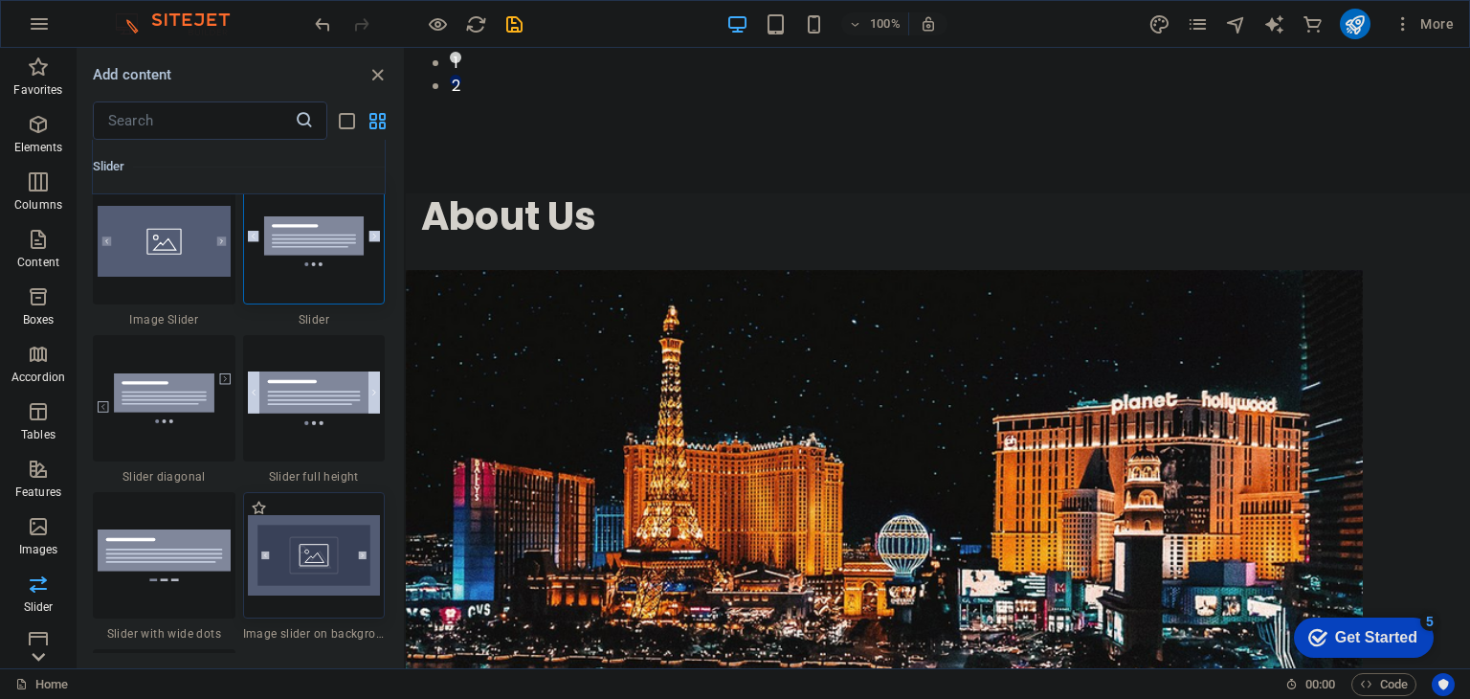
click at [347, 536] on img at bounding box center [314, 555] width 133 height 80
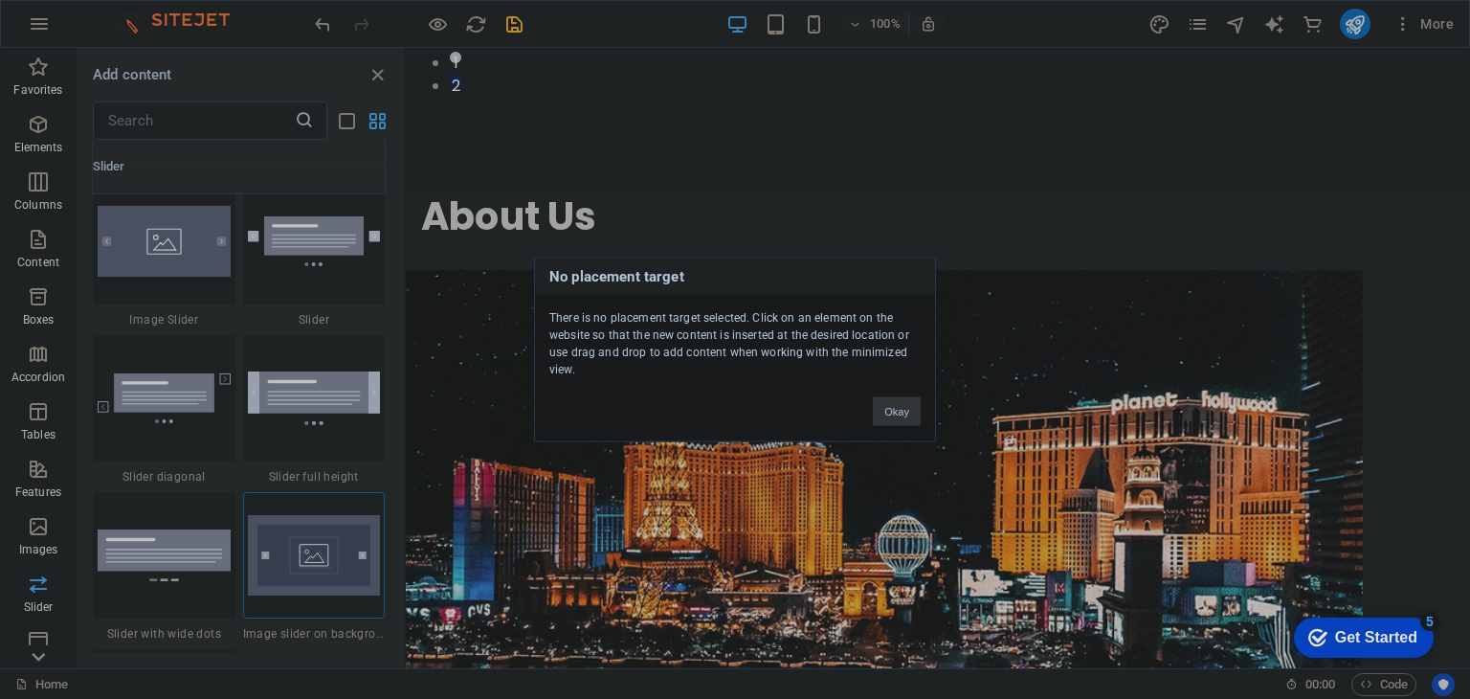
click at [903, 418] on button "Okay" at bounding box center [897, 411] width 48 height 29
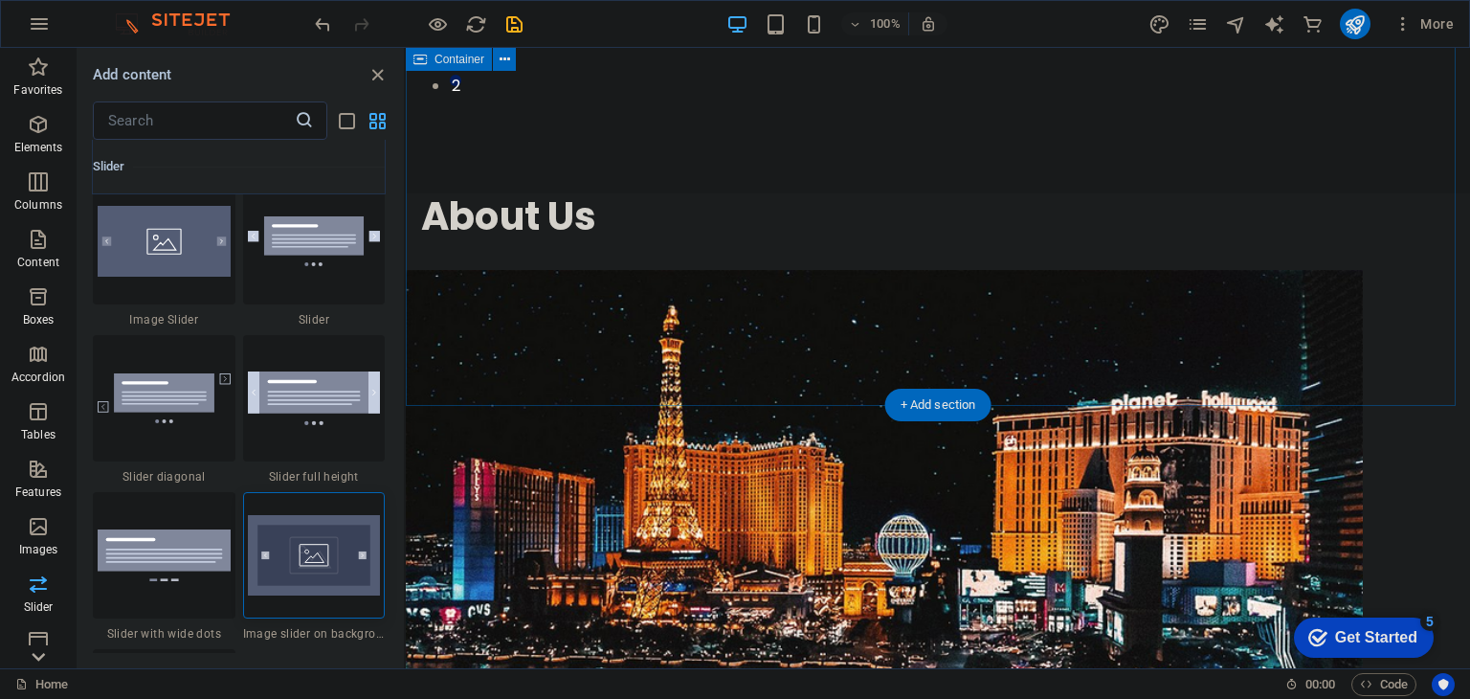
drag, startPoint x: 348, startPoint y: 541, endPoint x: 11, endPoint y: 424, distance: 356.5
click at [348, 541] on img at bounding box center [314, 555] width 133 height 80
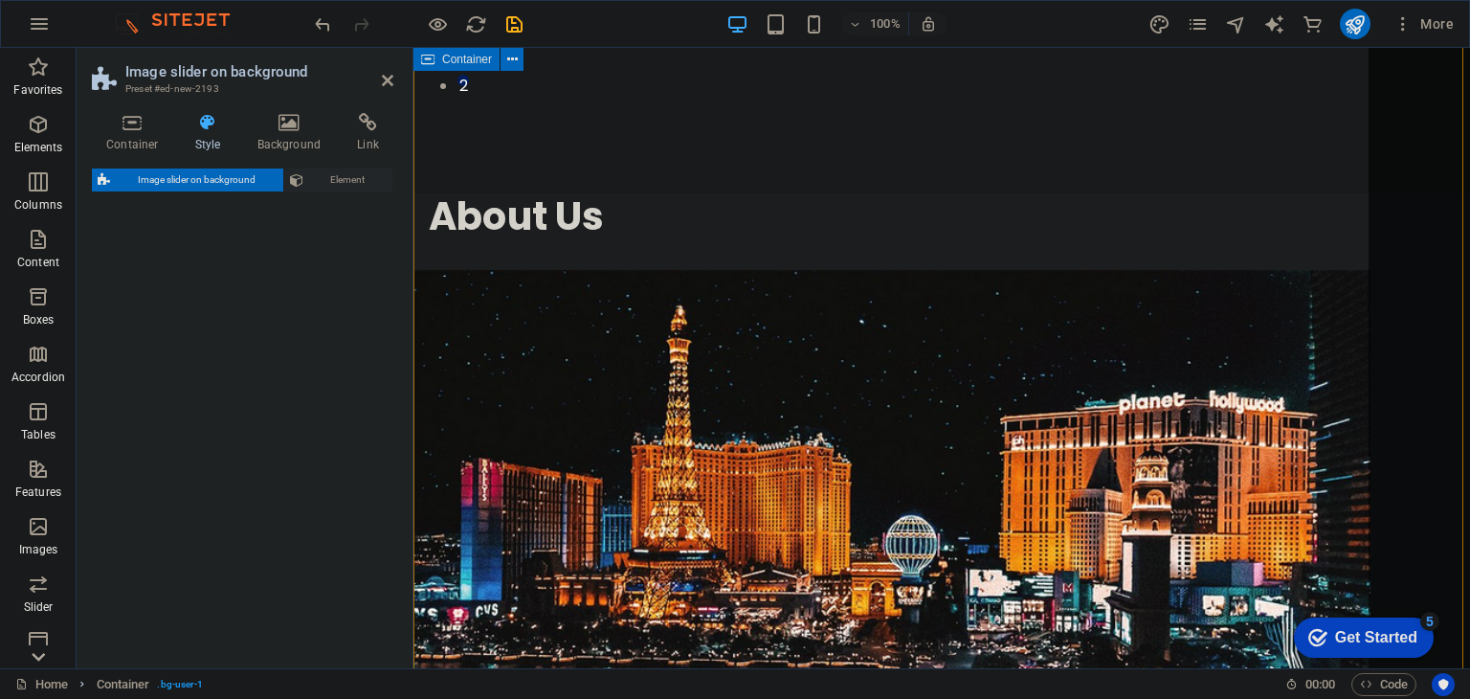
scroll to position [1784, 0]
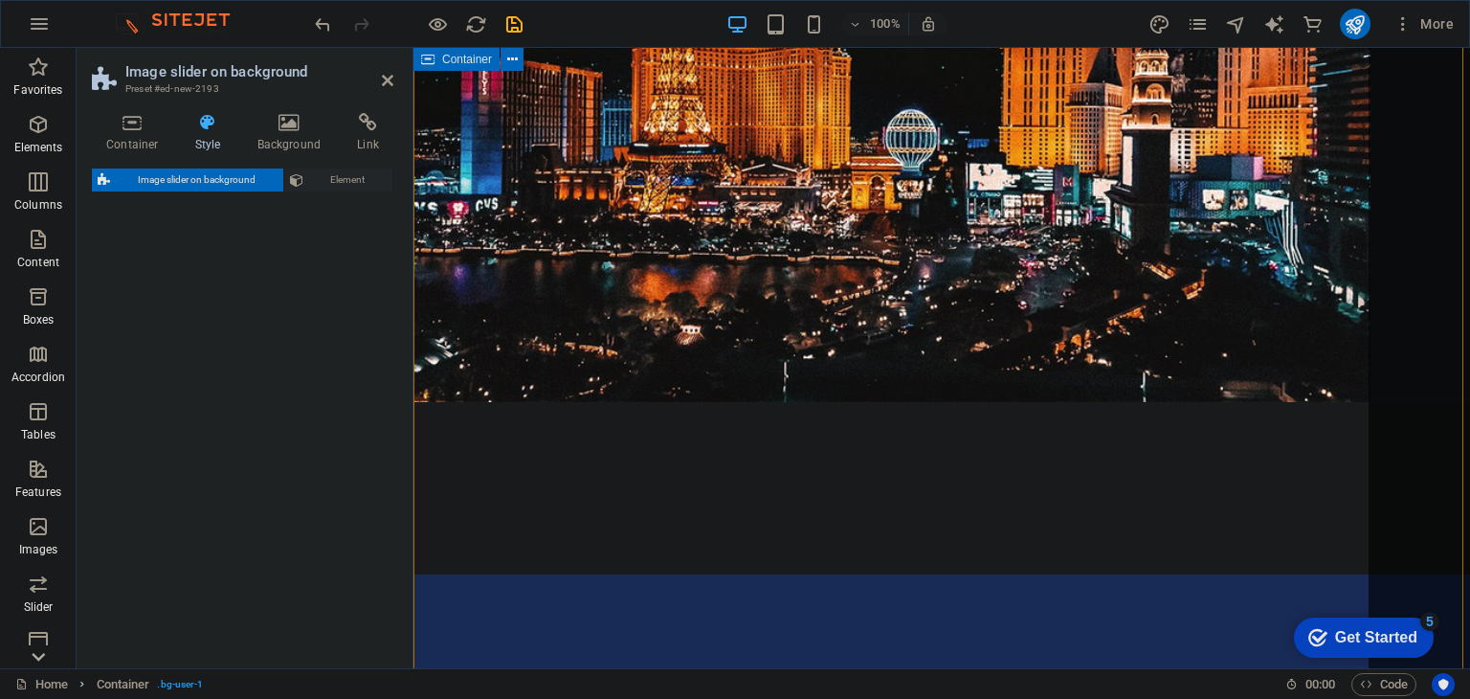
select select "rem"
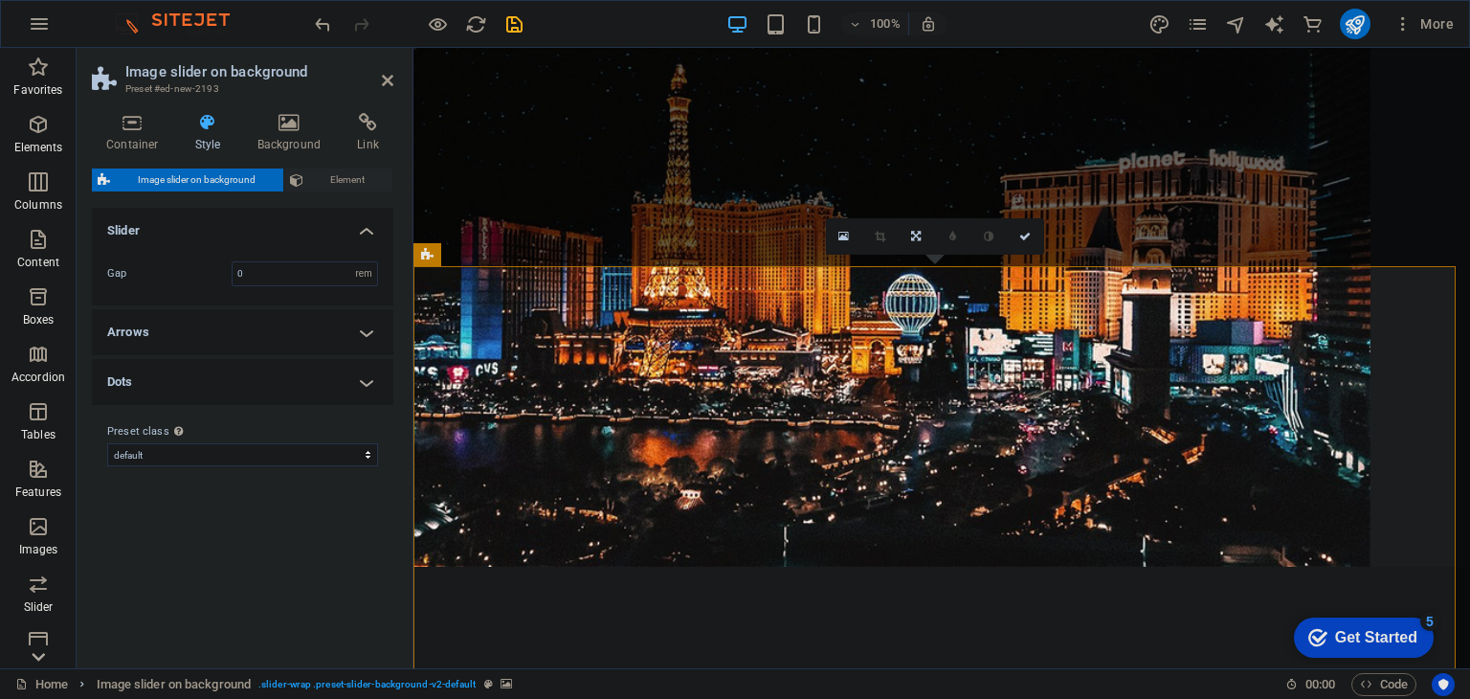
scroll to position [1659, 0]
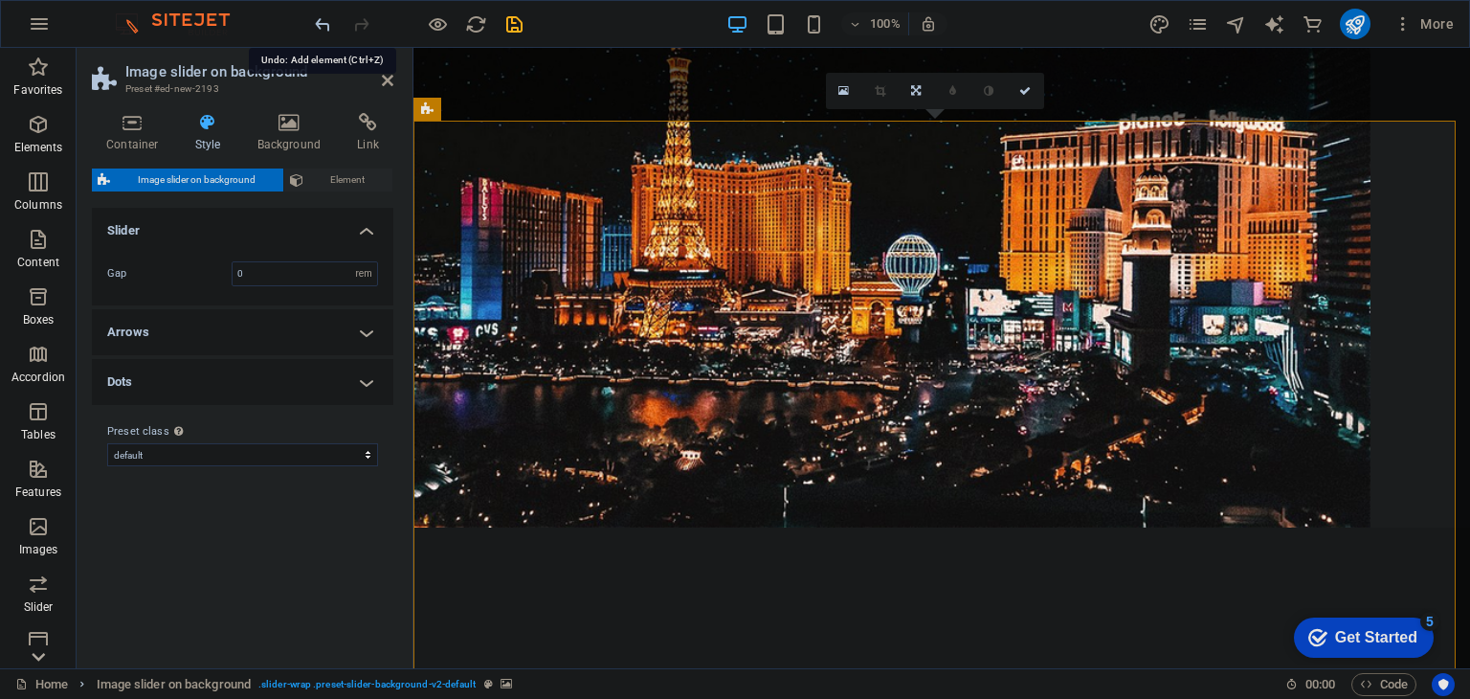
click at [313, 15] on icon "undo" at bounding box center [323, 24] width 22 height 22
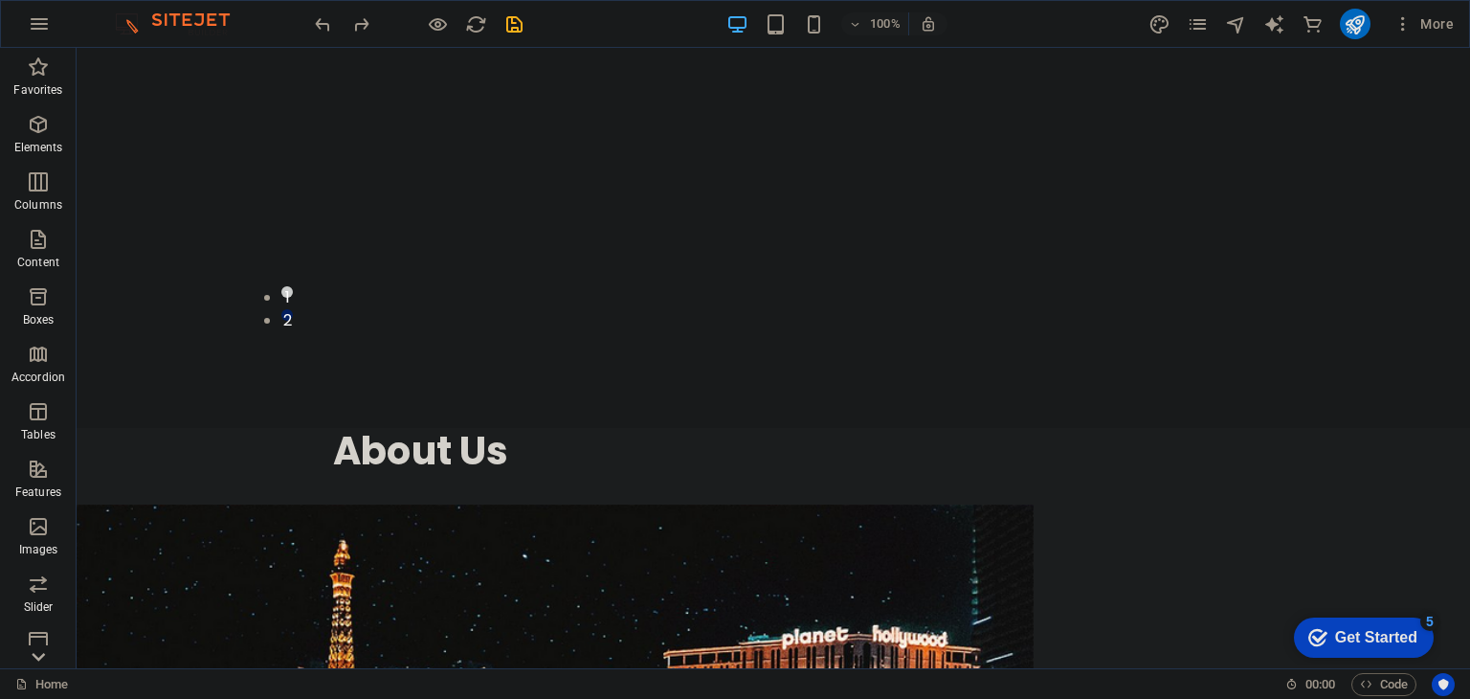
scroll to position [1027, 0]
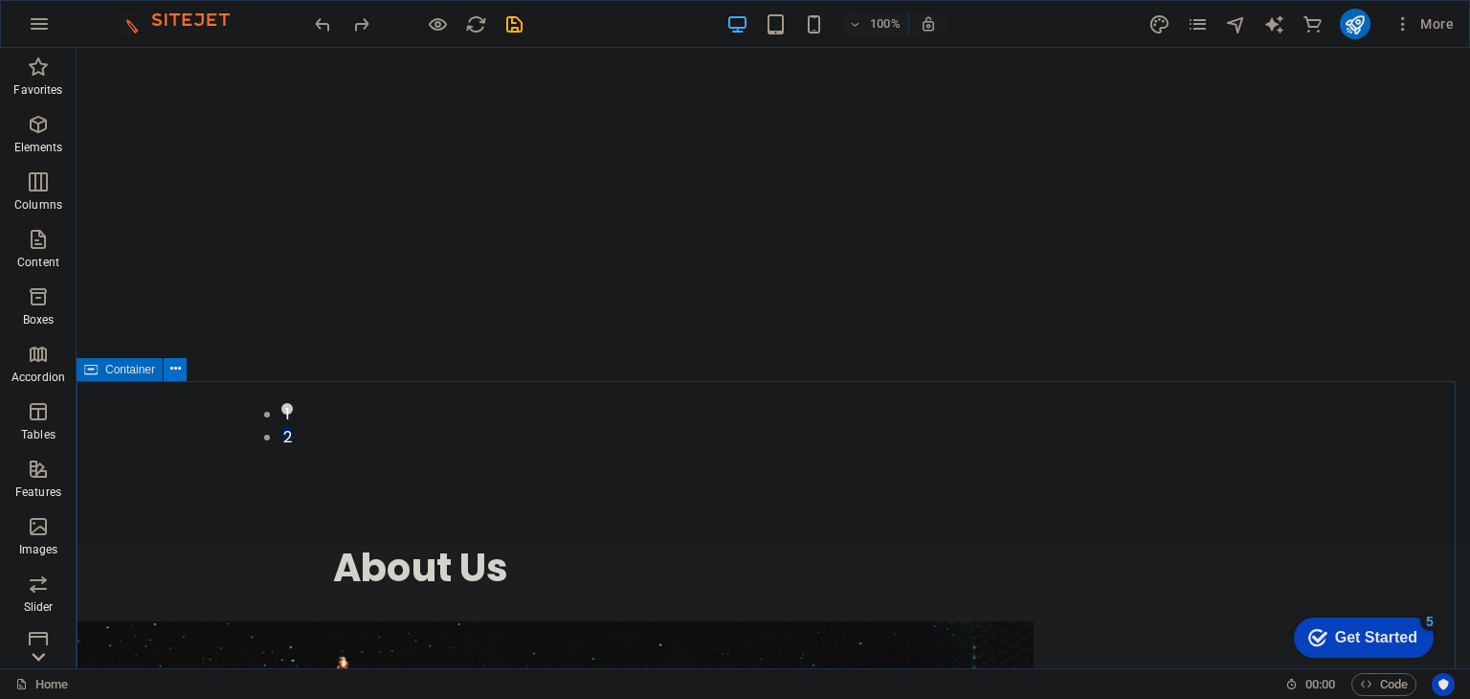
click at [171, 368] on icon at bounding box center [175, 369] width 11 height 20
click at [175, 378] on icon at bounding box center [175, 369] width 11 height 20
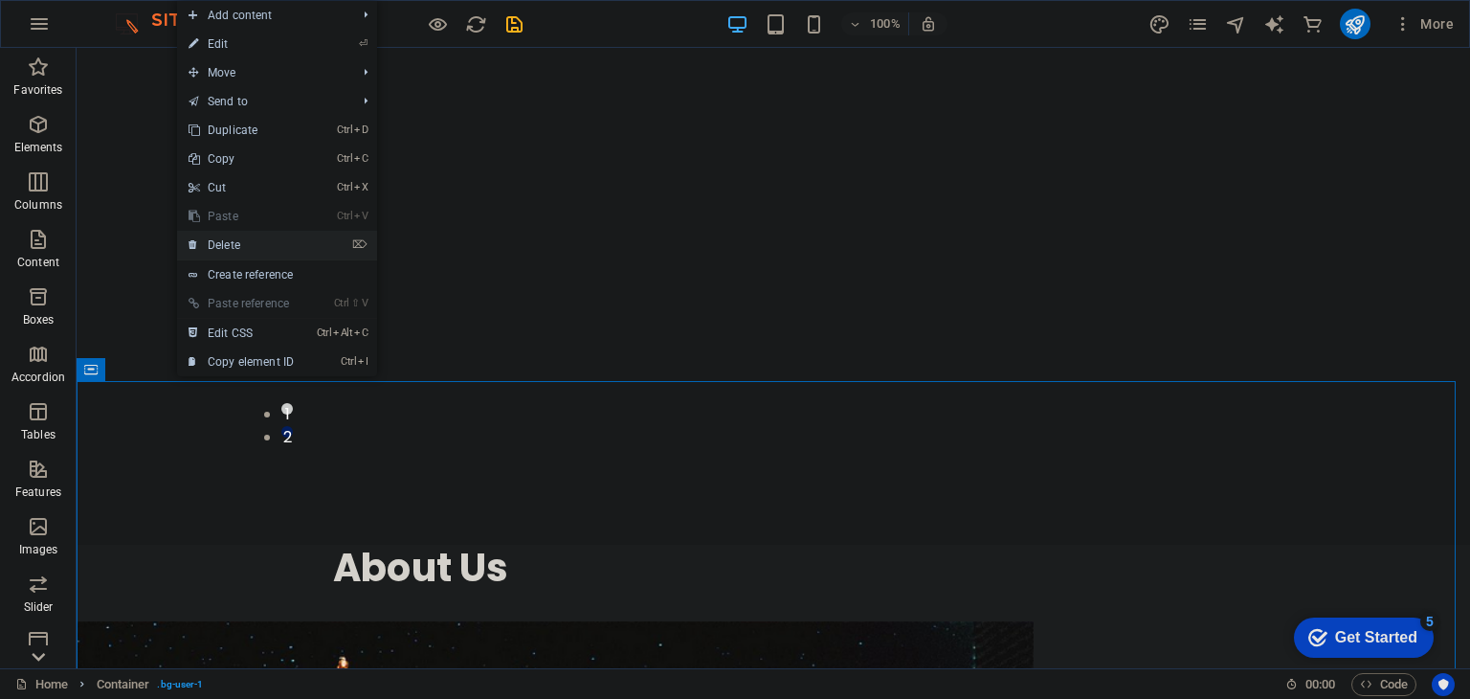
click at [242, 248] on link "⌦ Delete" at bounding box center [241, 245] width 128 height 29
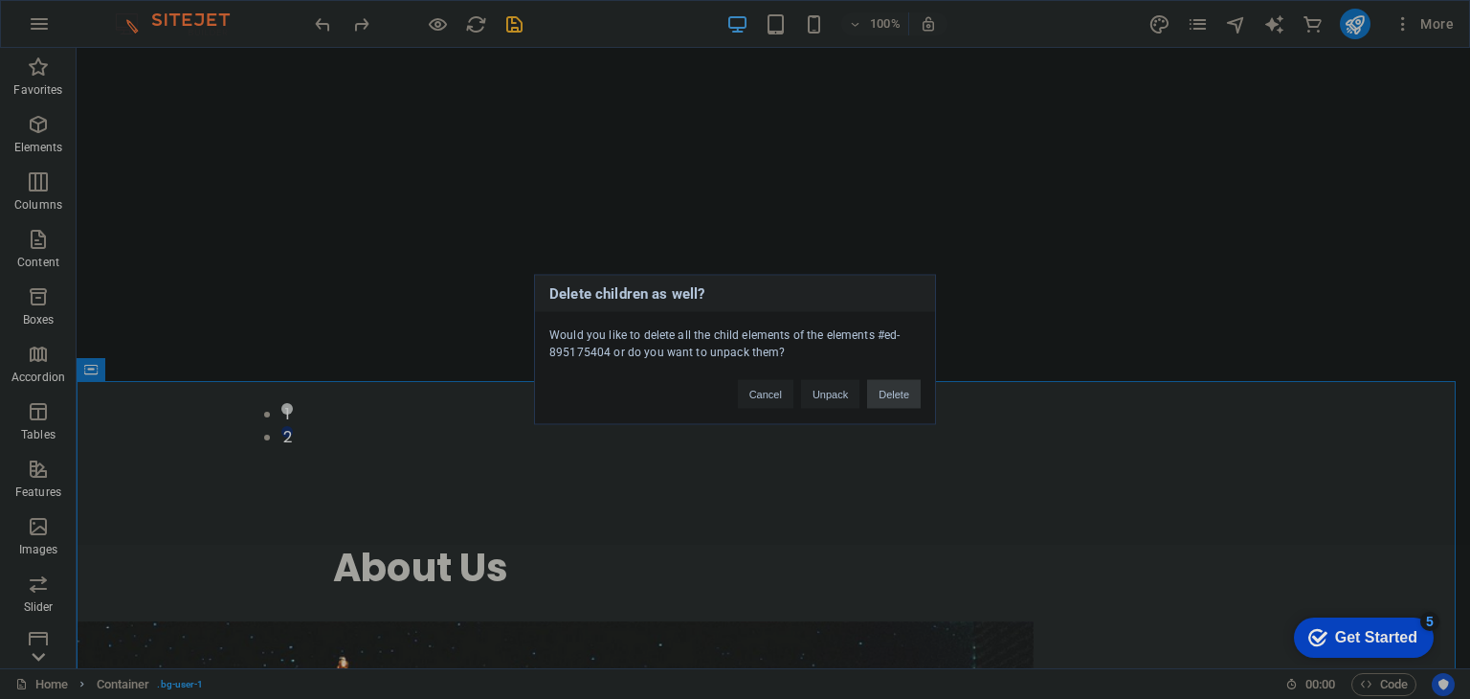
click at [880, 399] on button "Delete" at bounding box center [894, 394] width 54 height 29
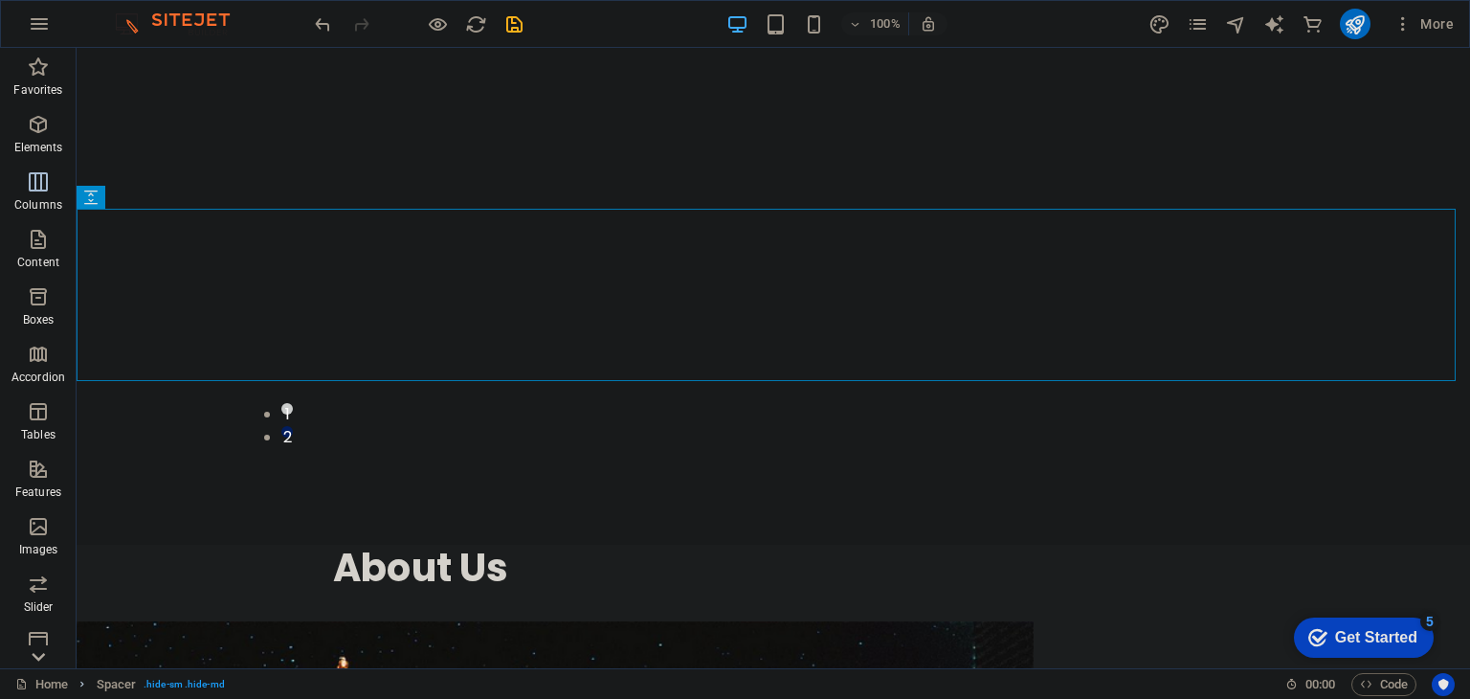
drag, startPoint x: 37, startPoint y: 181, endPoint x: 72, endPoint y: 187, distance: 34.9
click at [37, 181] on icon "button" at bounding box center [38, 181] width 23 height 23
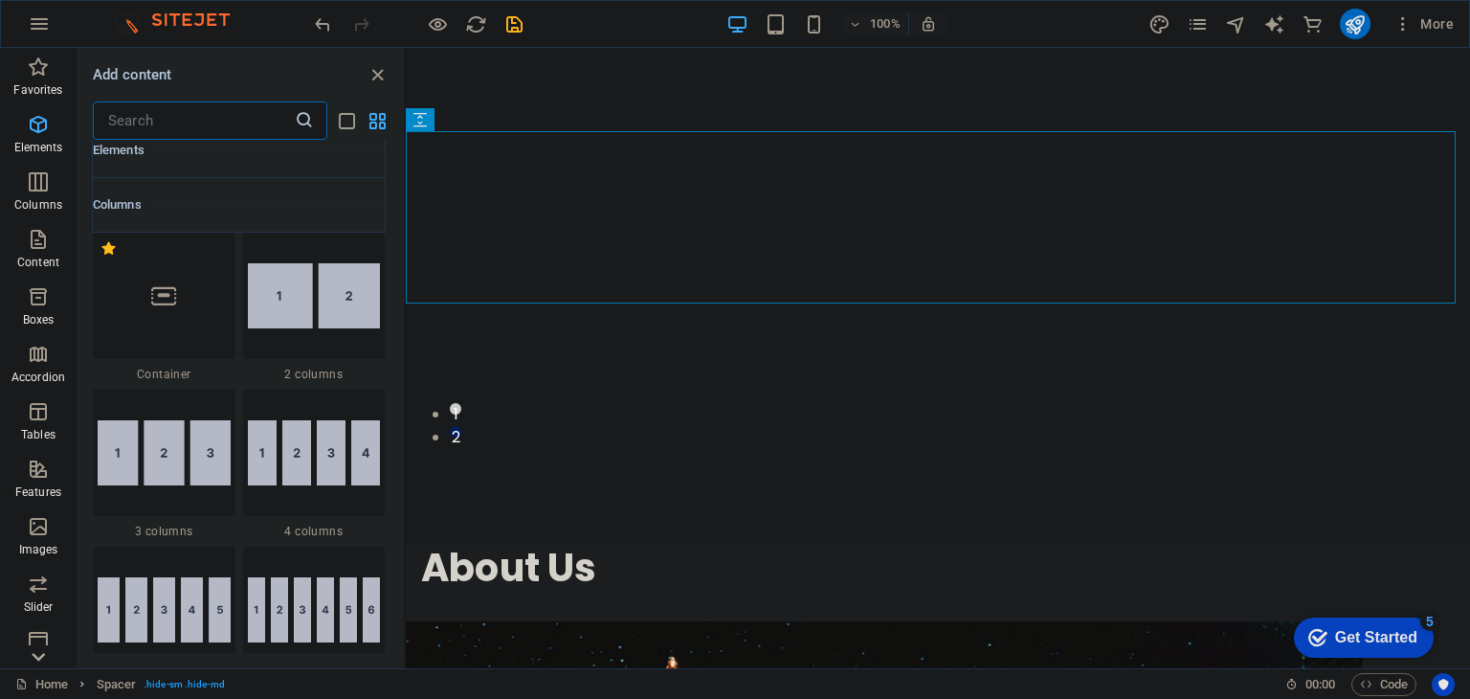
scroll to position [947, 0]
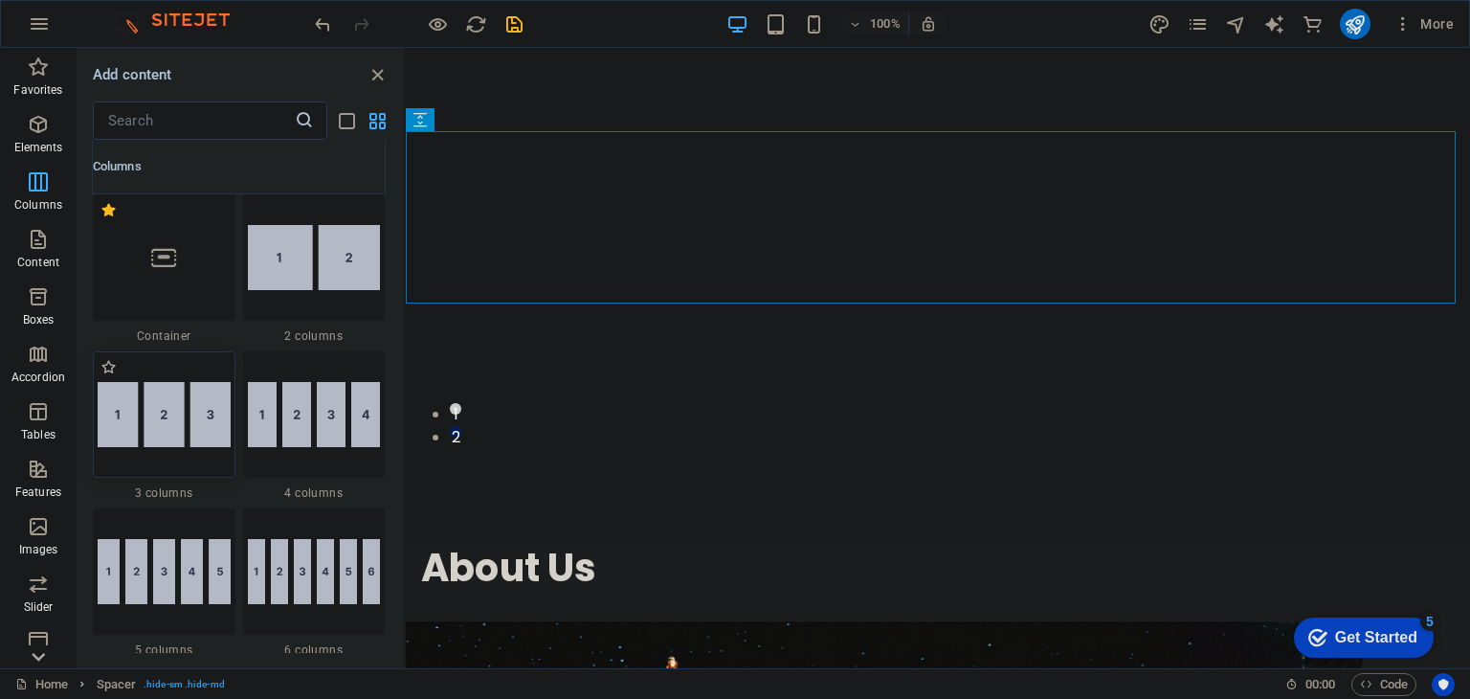
click at [157, 401] on img at bounding box center [164, 414] width 133 height 65
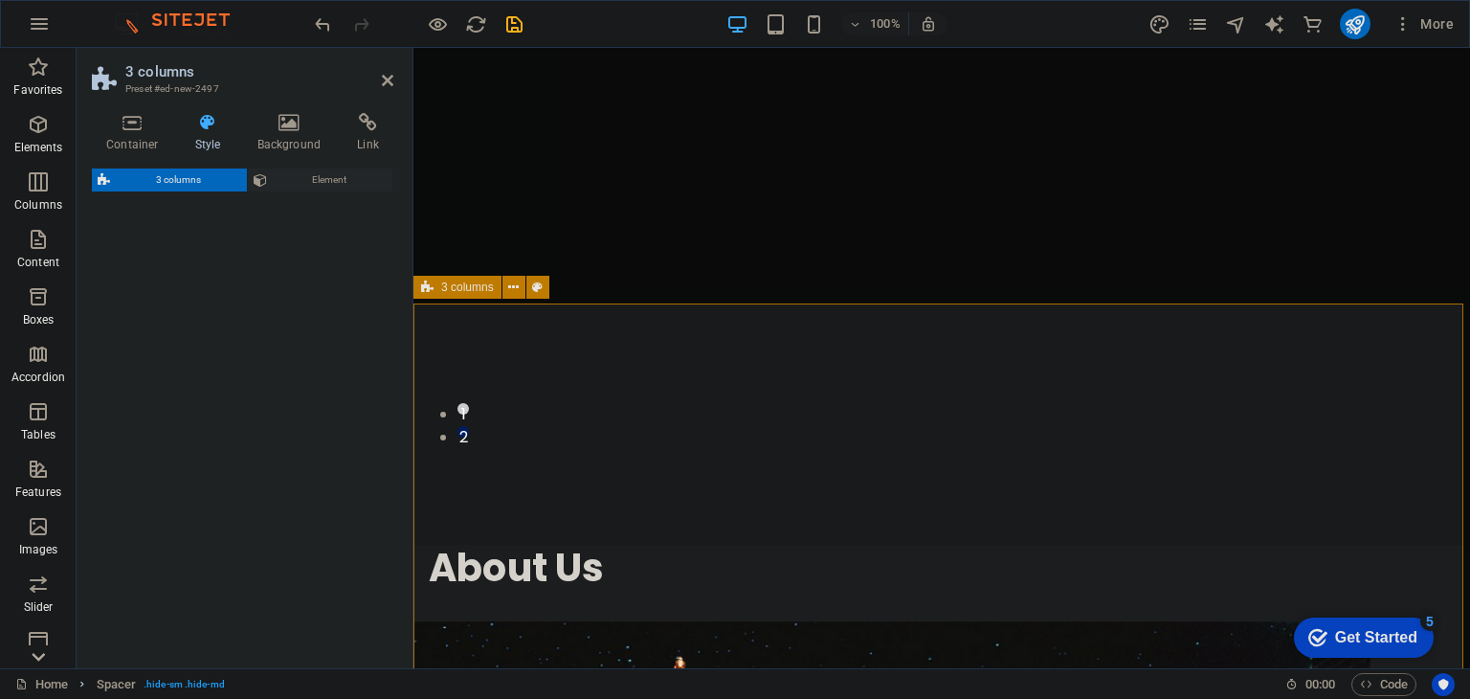
select select "rem"
select select "preset-columns-three-v2-default"
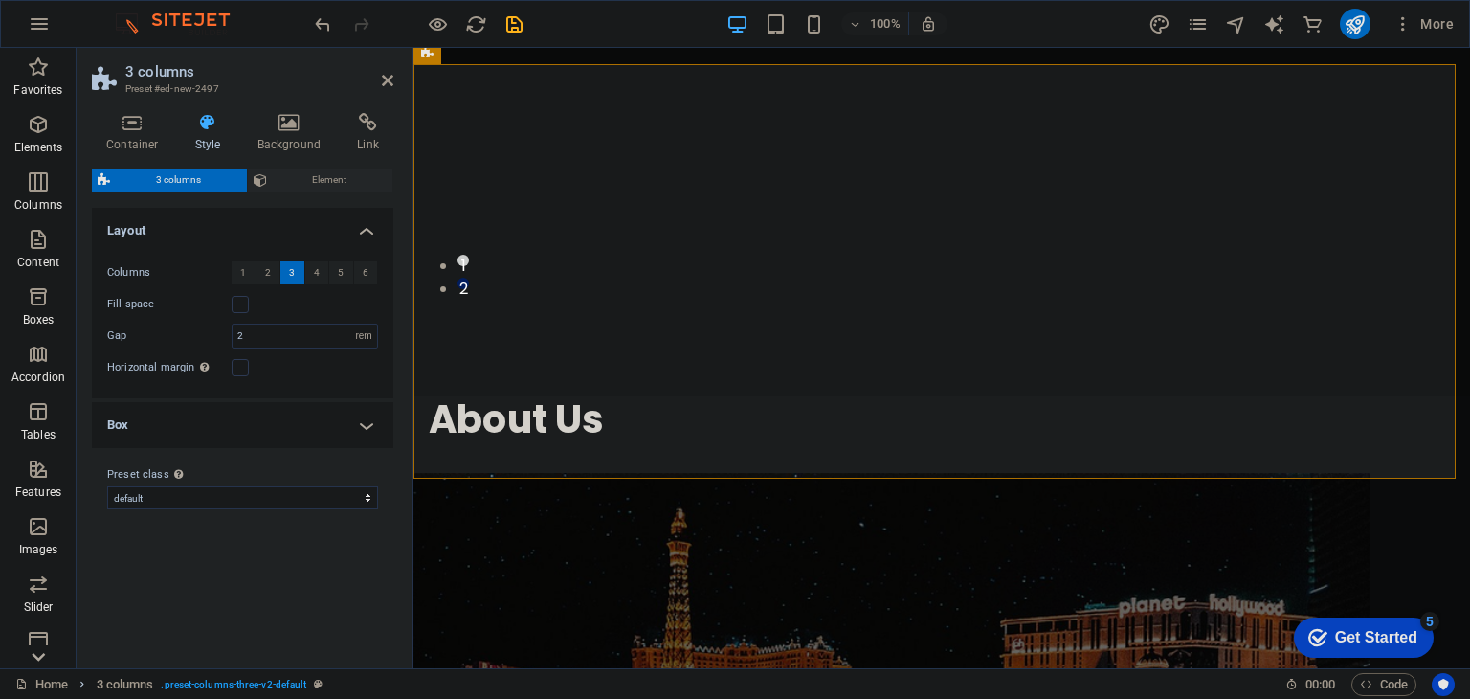
scroll to position [1133, 0]
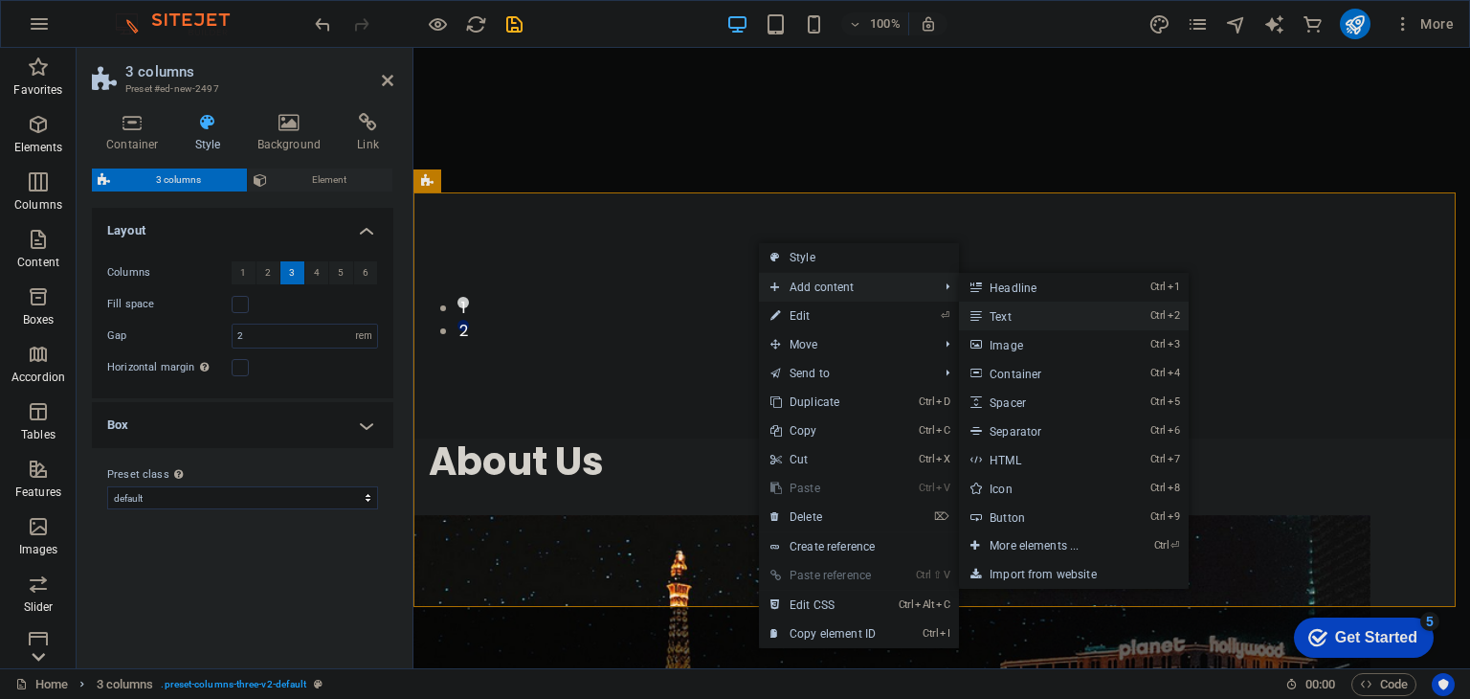
click at [1030, 308] on link "Ctrl 2 Text" at bounding box center [1038, 315] width 158 height 29
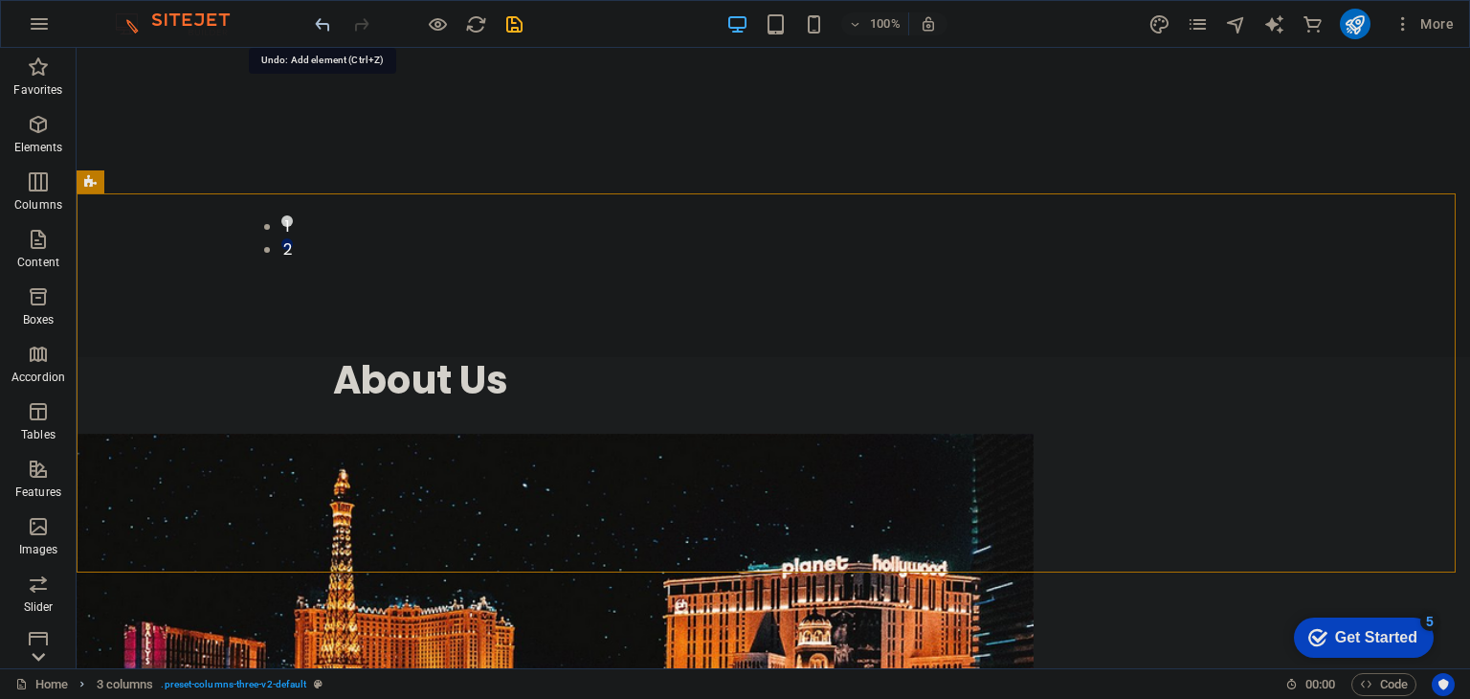
click at [327, 24] on icon "undo" at bounding box center [323, 24] width 22 height 22
click at [17, 244] on span "Content" at bounding box center [38, 251] width 77 height 46
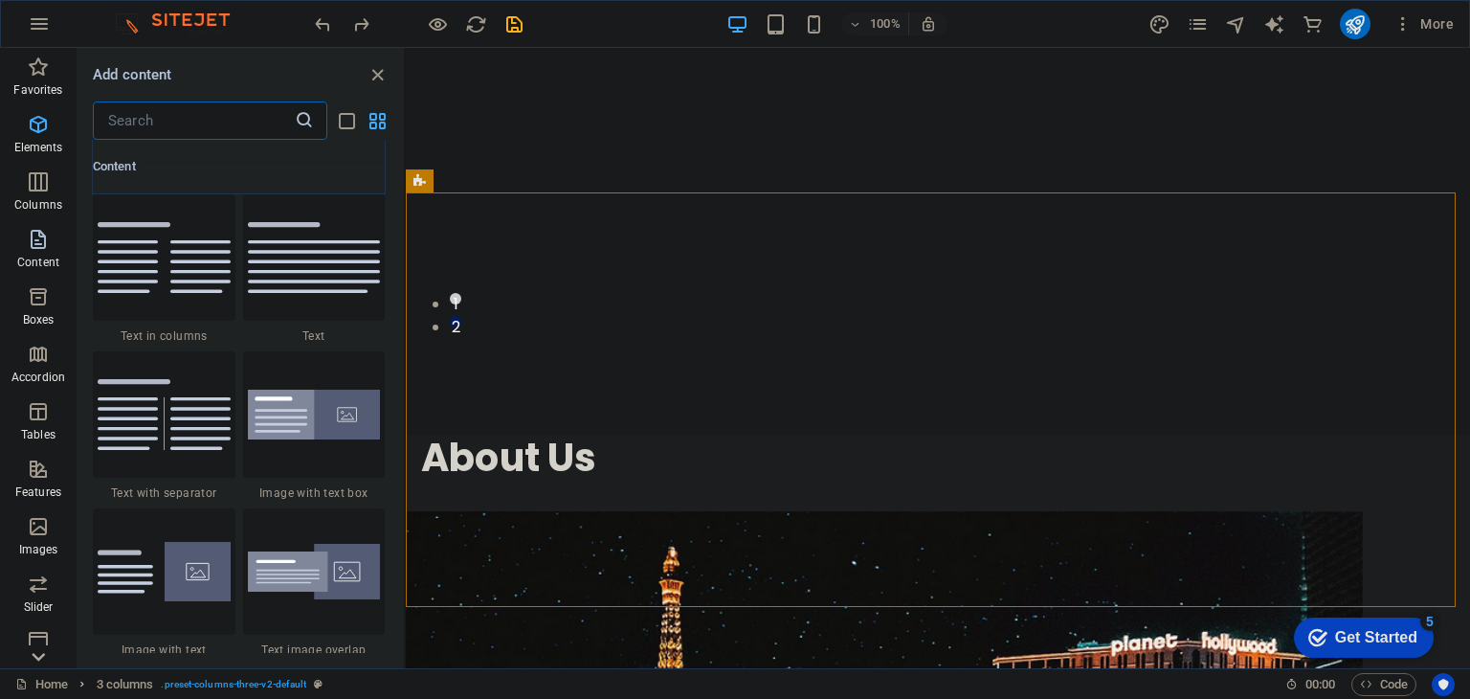
scroll to position [3349, 0]
click at [320, 292] on img at bounding box center [314, 257] width 133 height 71
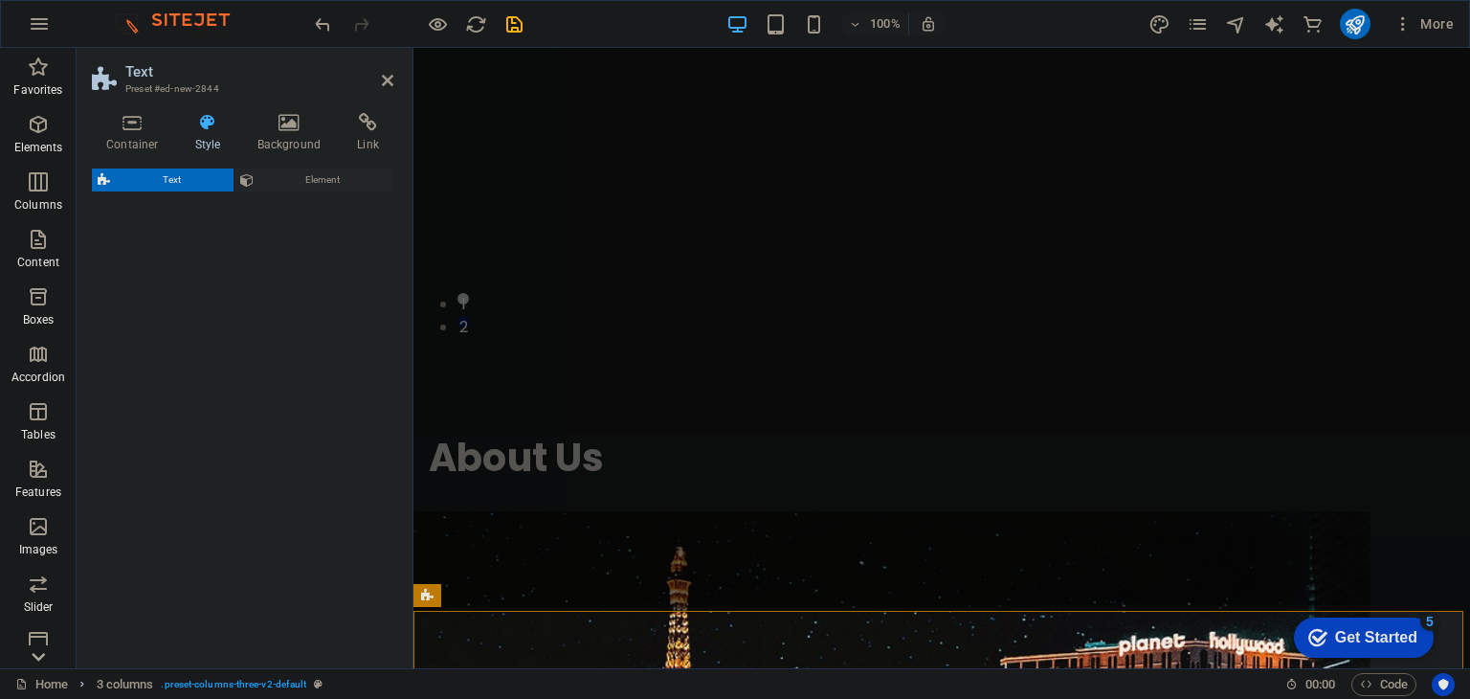
scroll to position [1133, 0]
select select "rem"
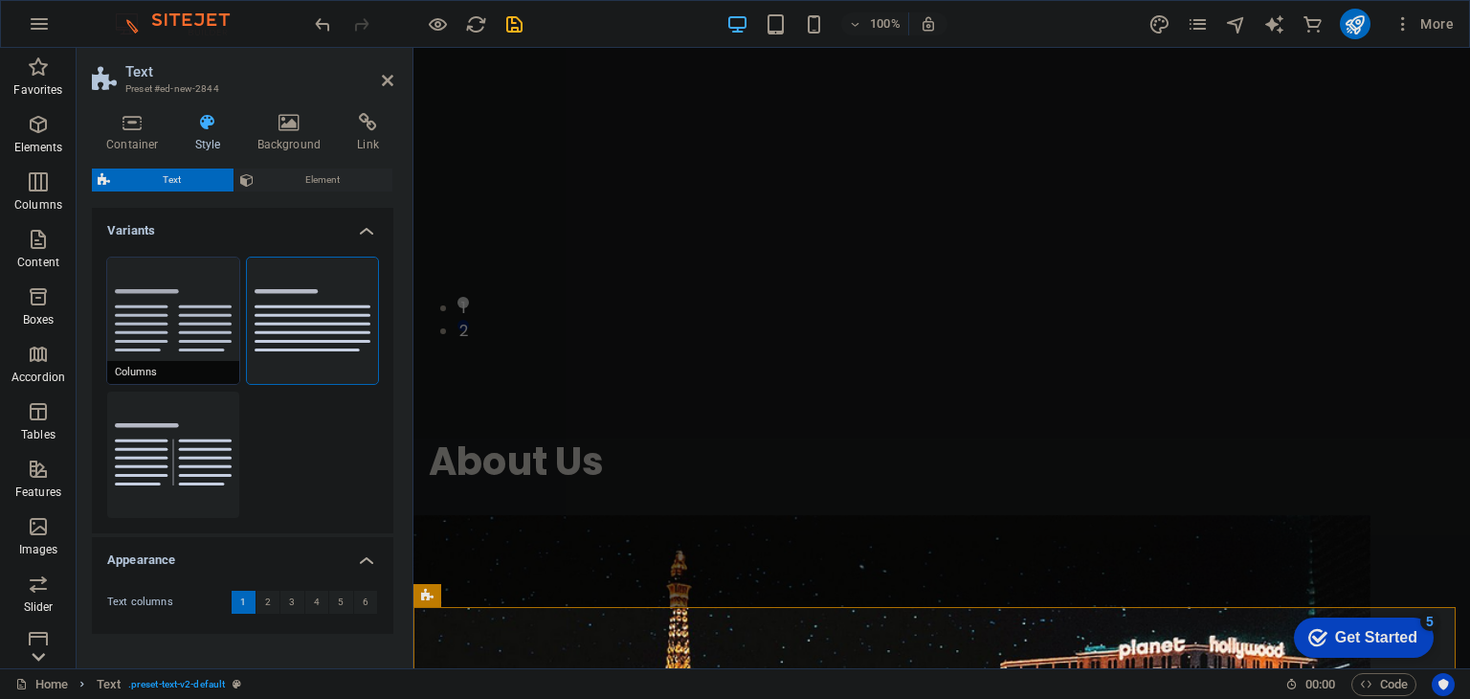
click at [167, 301] on button "Columns" at bounding box center [173, 320] width 132 height 126
click at [240, 590] on span "1" at bounding box center [243, 601] width 6 height 23
drag, startPoint x: 660, startPoint y: 233, endPoint x: 991, endPoint y: 238, distance: 330.2
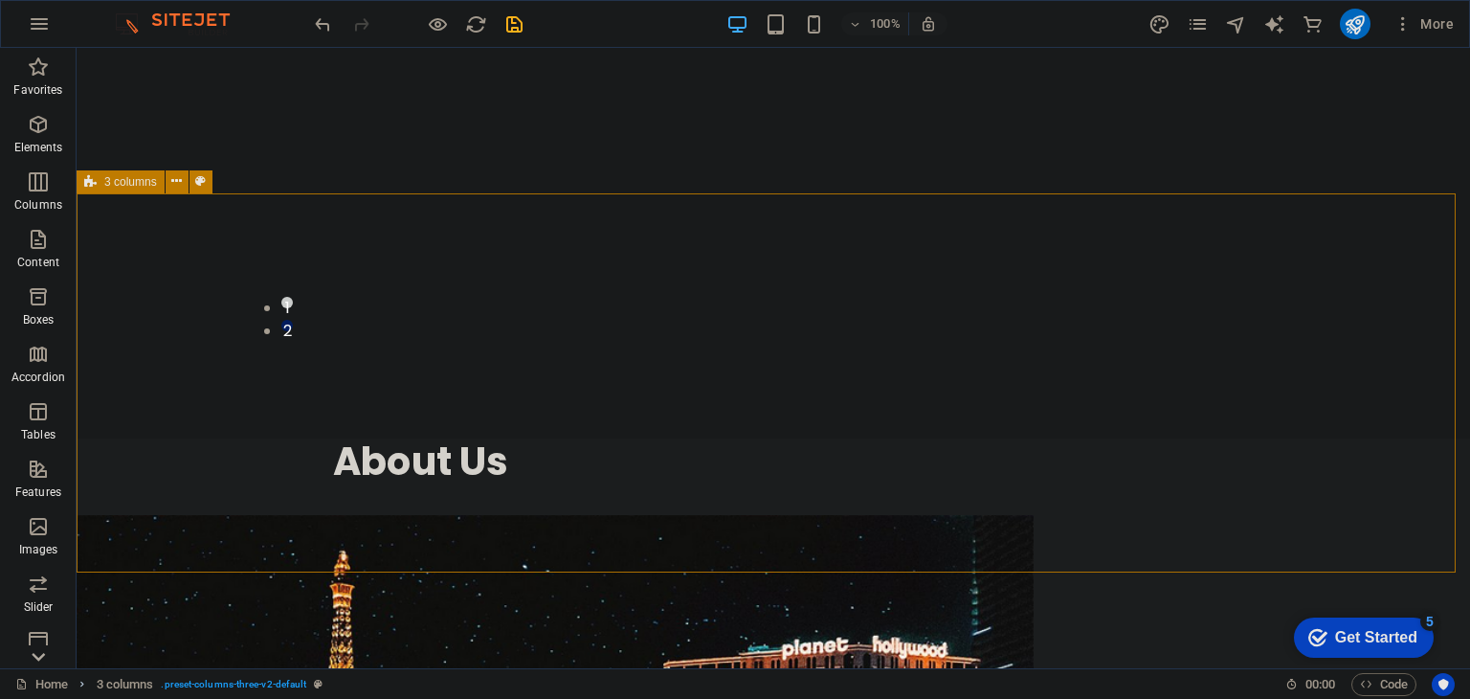
scroll to position [1214, 0]
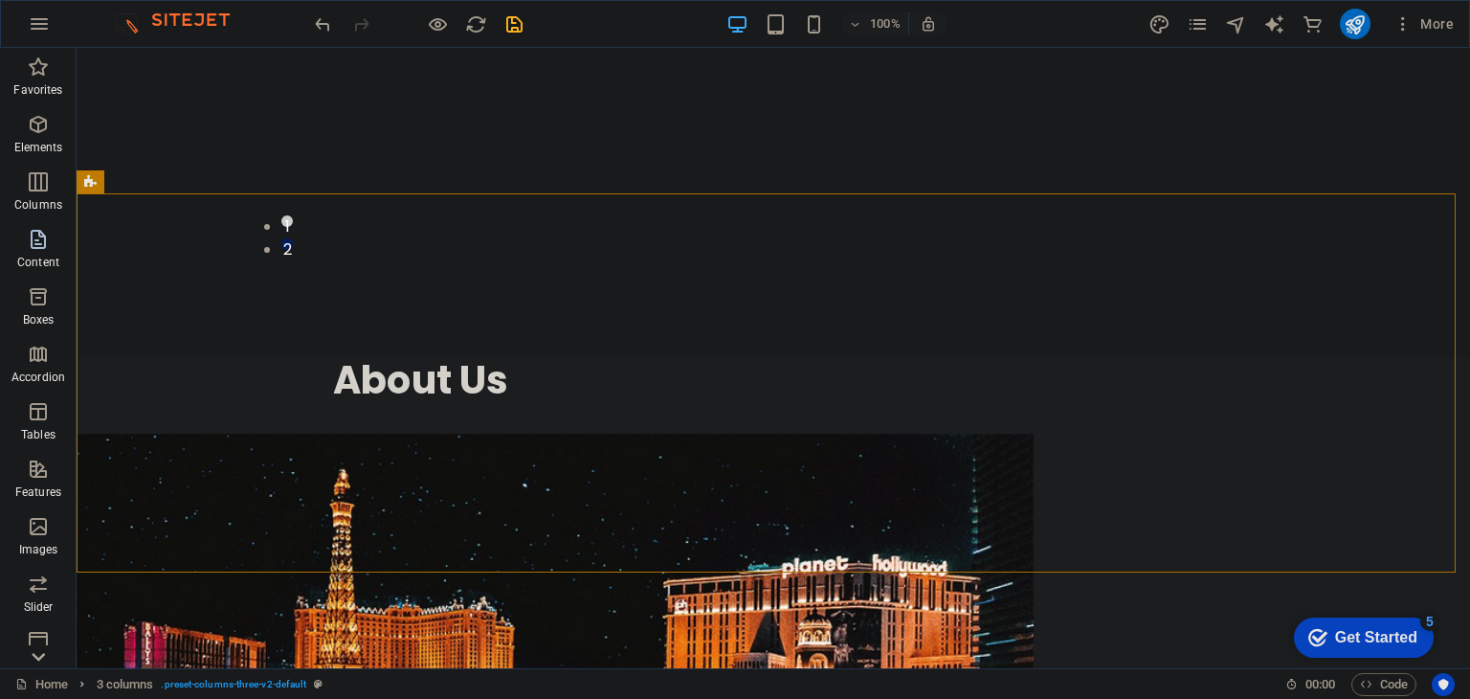
click at [54, 243] on span "Content" at bounding box center [38, 251] width 77 height 46
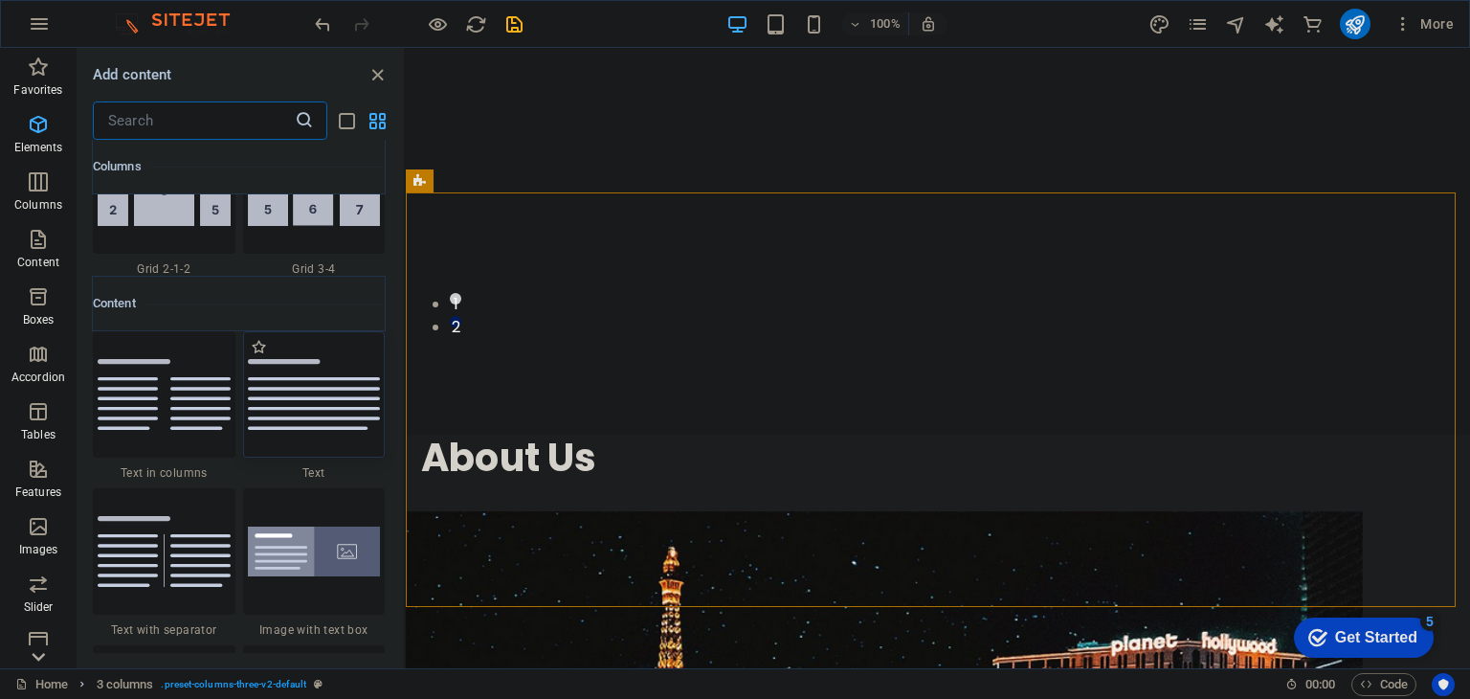
scroll to position [3349, 0]
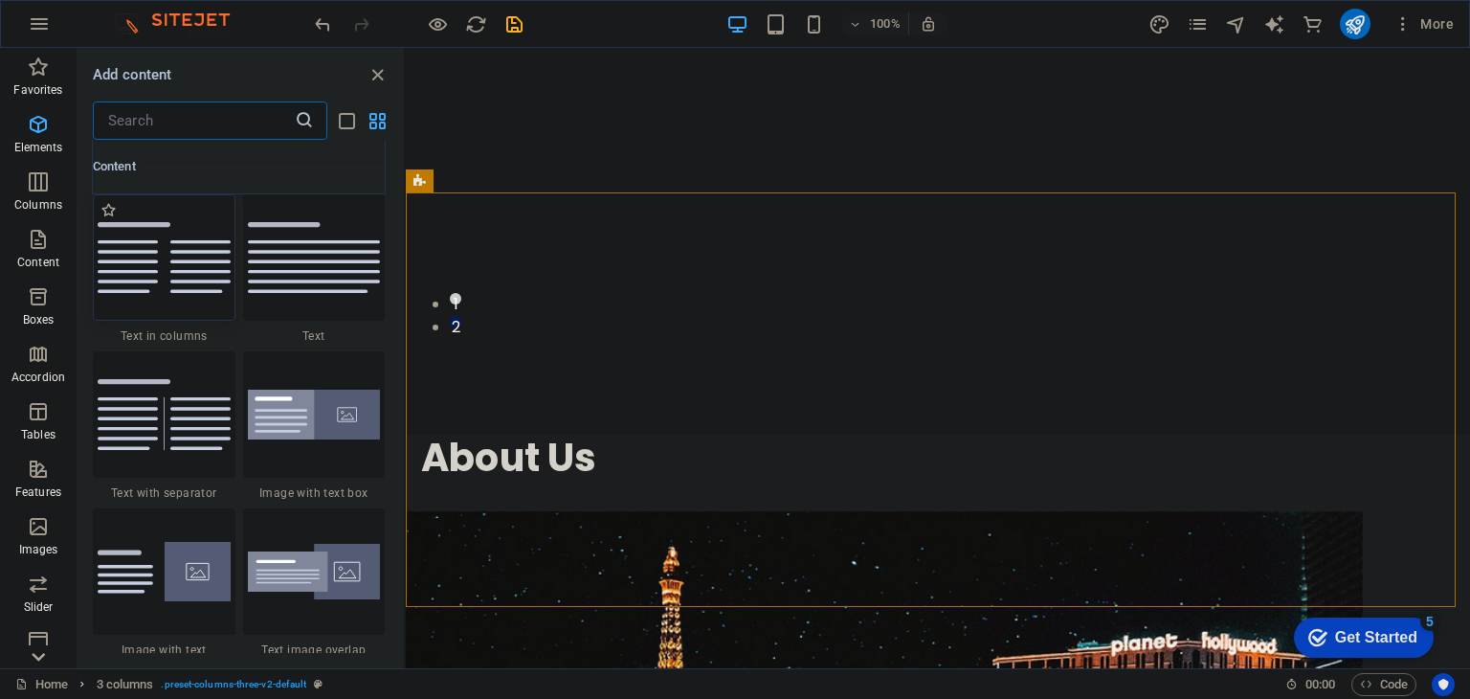
click at [169, 267] on img at bounding box center [164, 257] width 133 height 71
click at [406, 267] on div "Drag here to replace the existing content. Press “Ctrl” if you want to create a…" at bounding box center [938, 358] width 1064 height 620
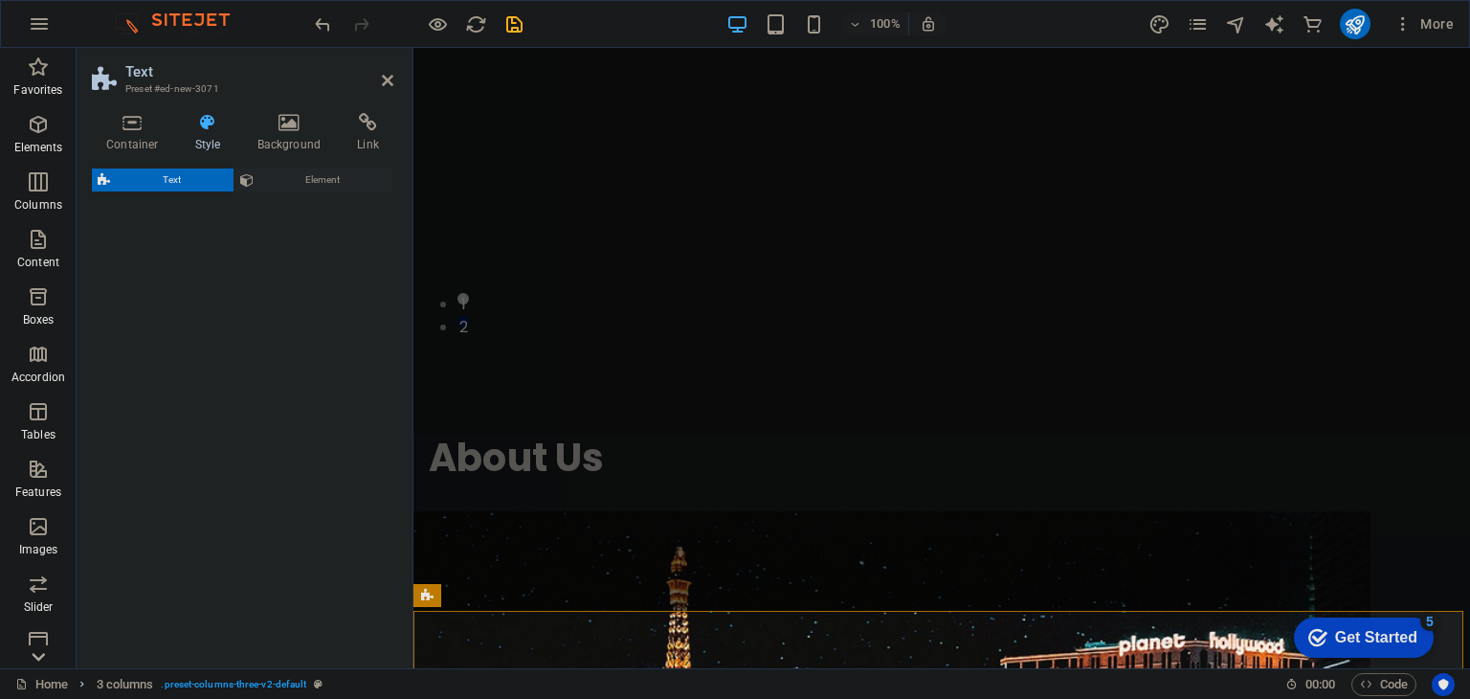
scroll to position [1133, 0]
select select "rem"
select select "preset-text-v2-columns"
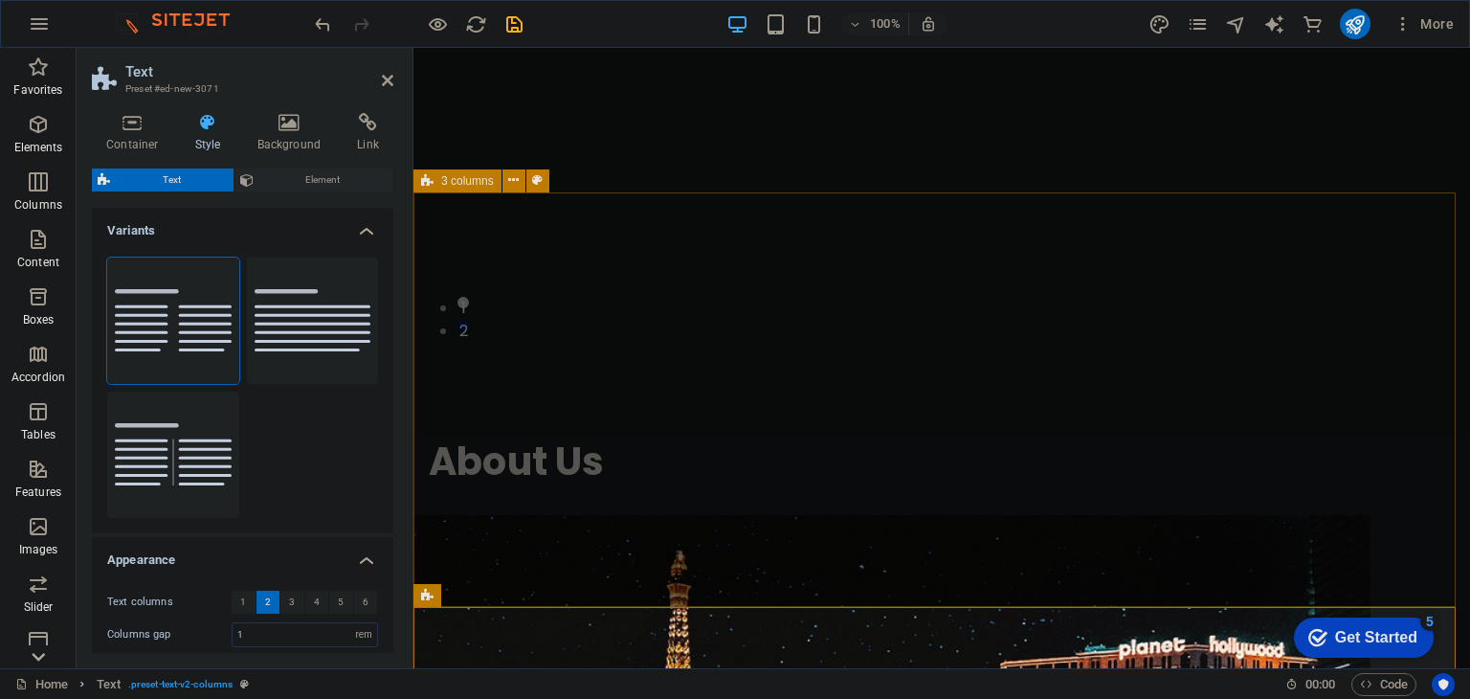
select select "rem"
select select "preset-columns-three-v2-default"
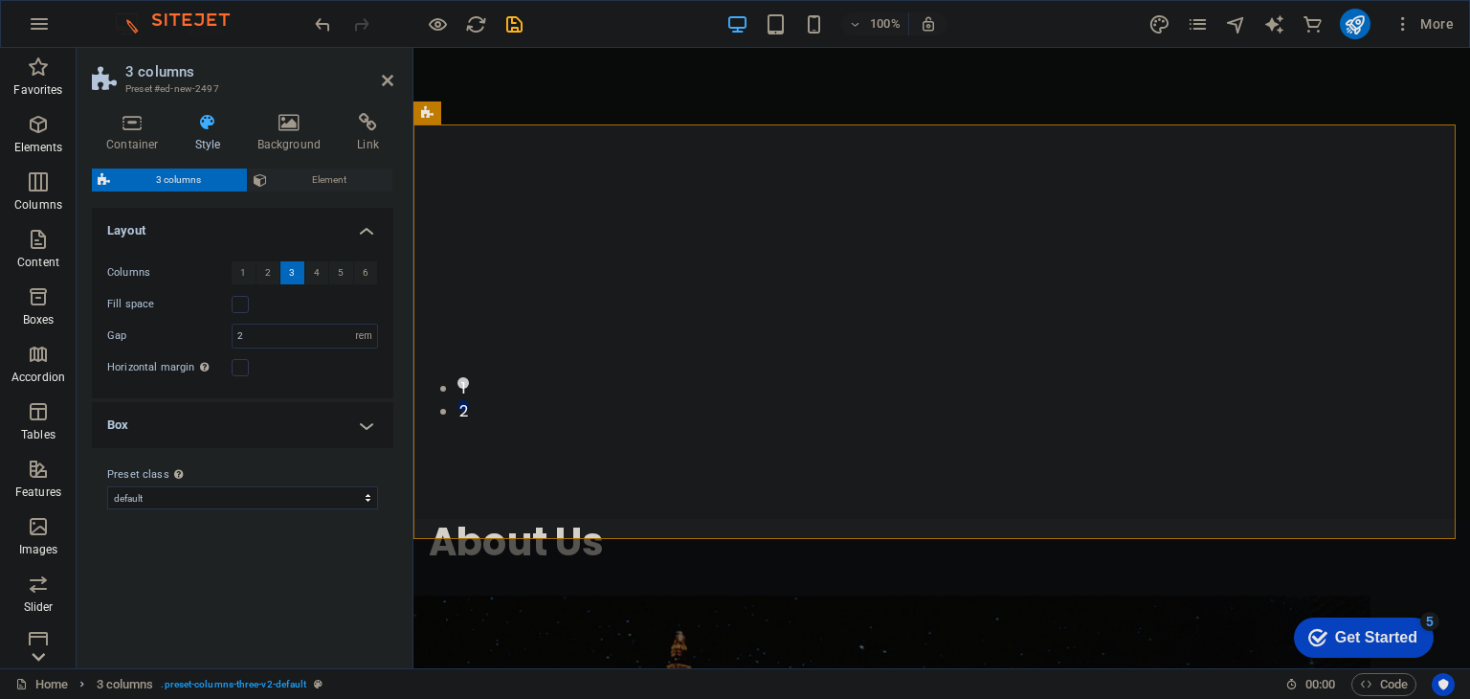
scroll to position [1201, 0]
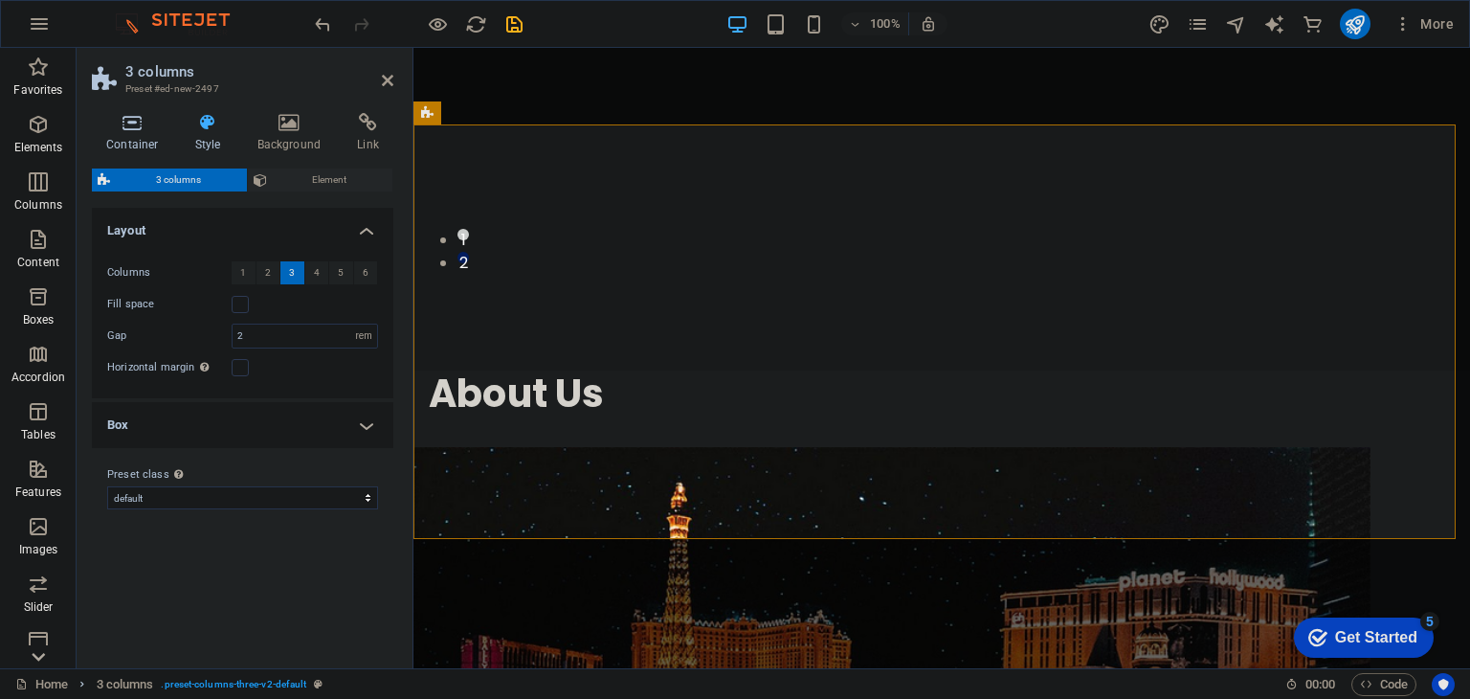
click at [138, 125] on icon at bounding box center [132, 122] width 81 height 19
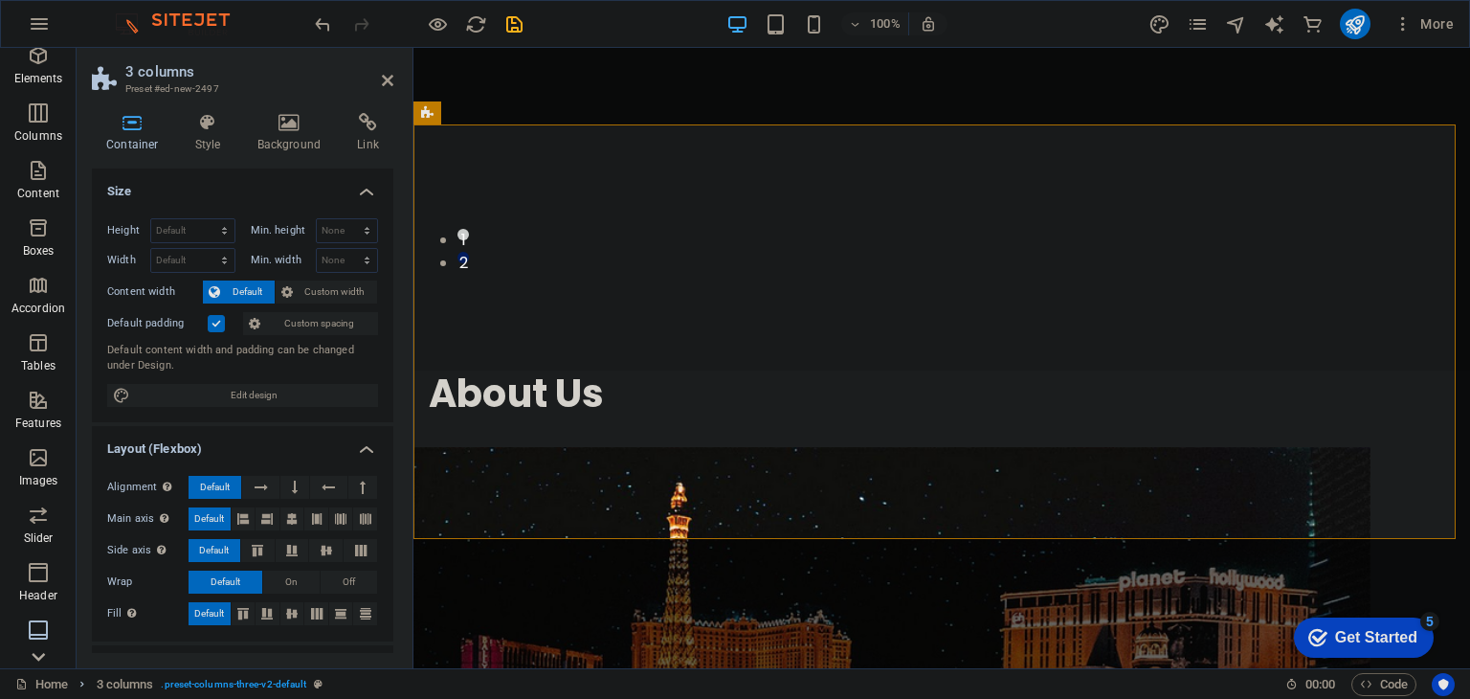
scroll to position [96, 0]
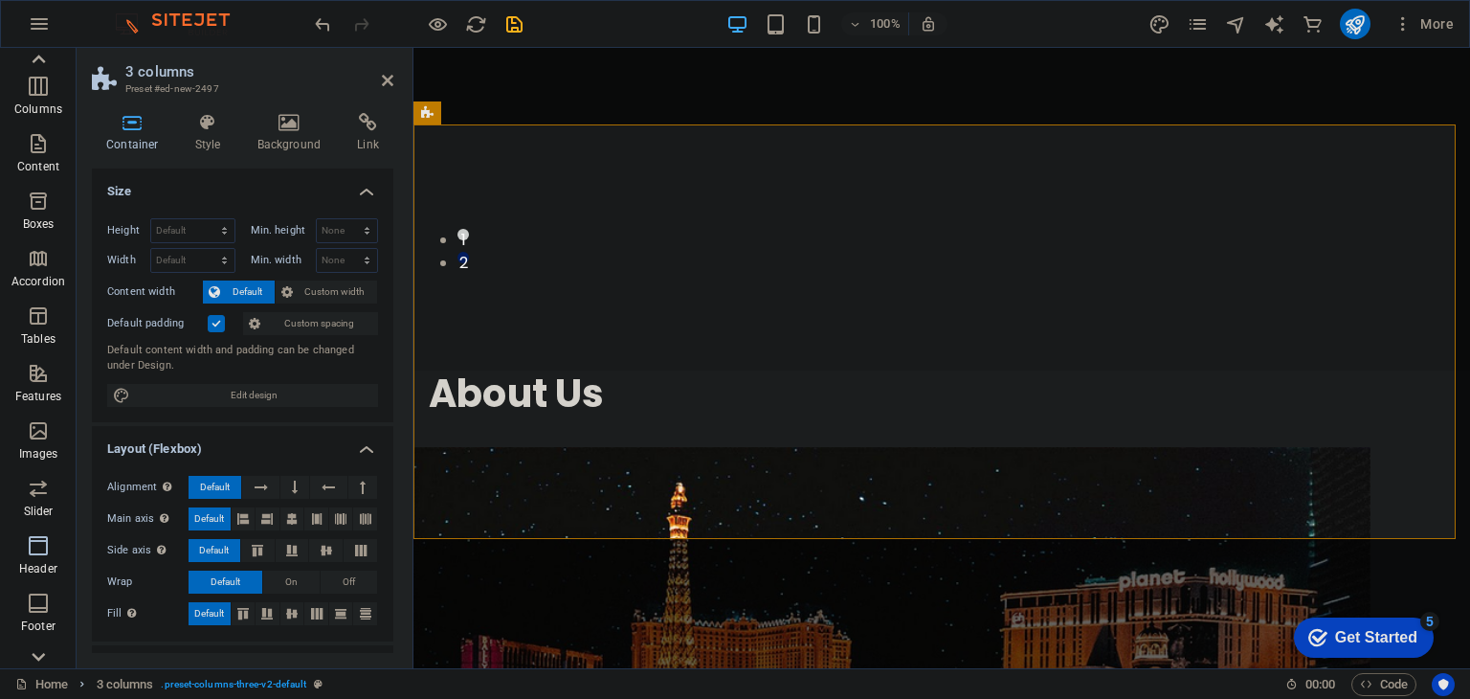
click at [54, 552] on span "Header" at bounding box center [38, 557] width 77 height 46
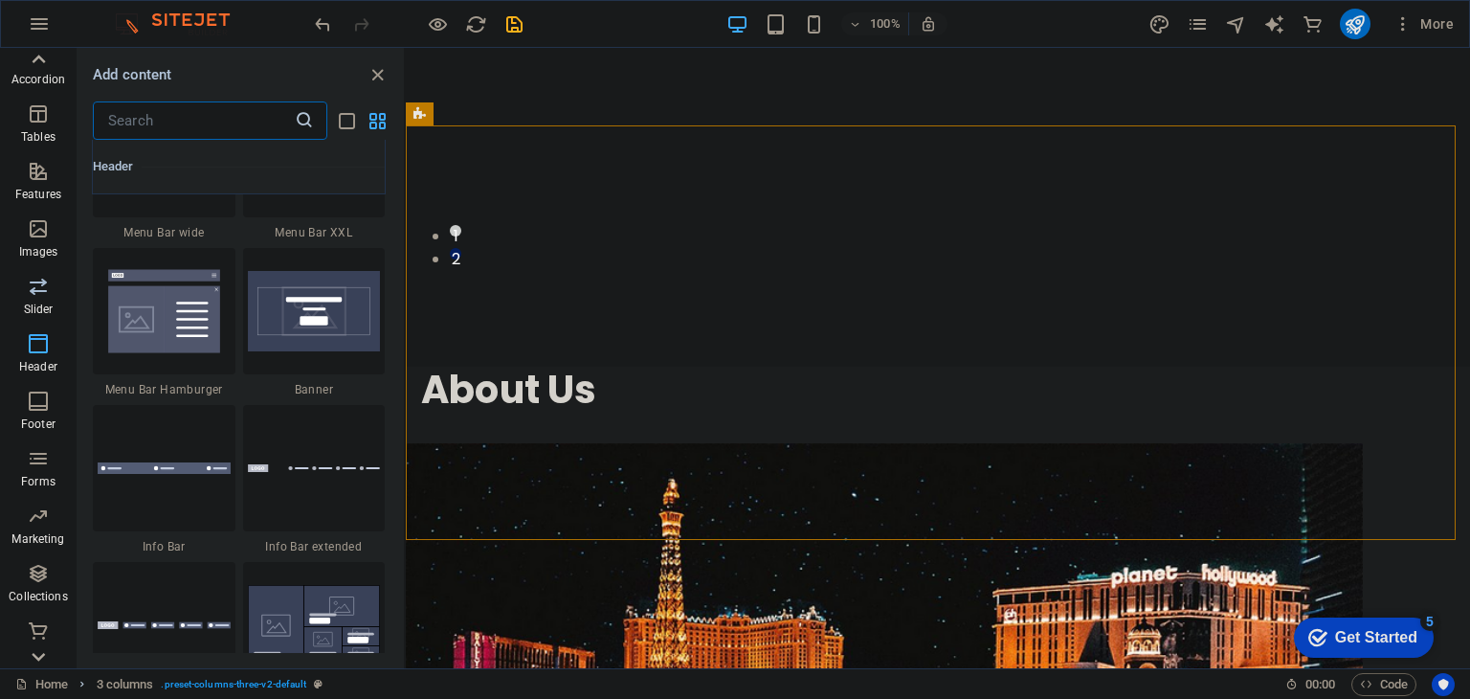
scroll to position [299, 0]
click at [30, 135] on p "Tables" at bounding box center [38, 135] width 34 height 15
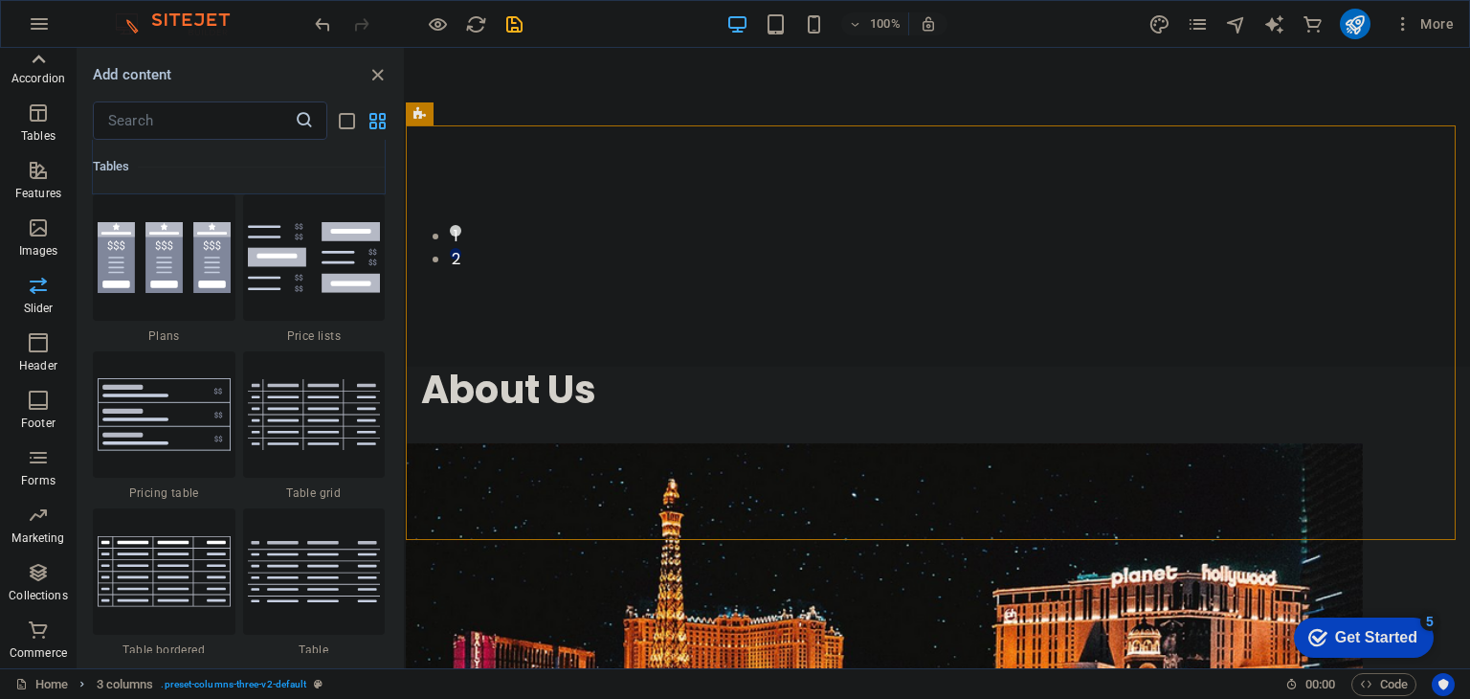
scroll to position [6628, 0]
click at [191, 273] on img at bounding box center [164, 257] width 133 height 71
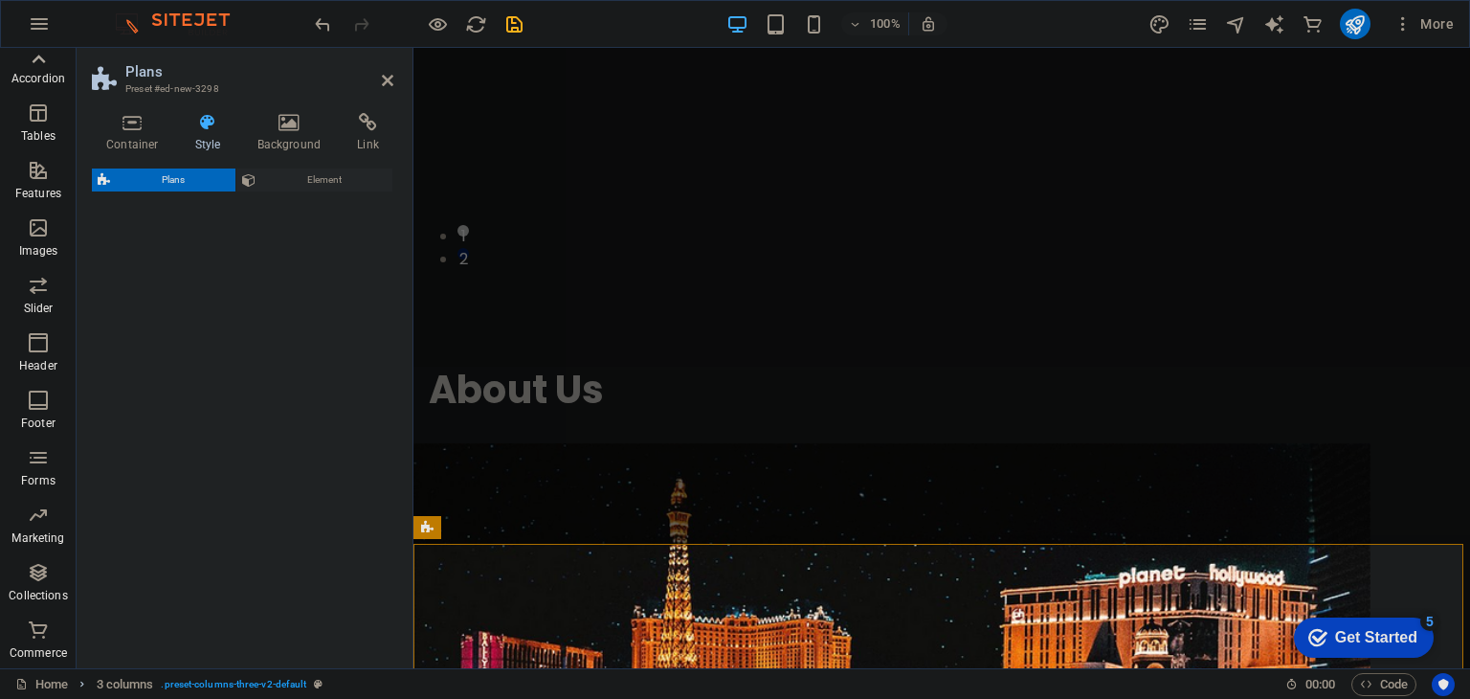
scroll to position [1201, 0]
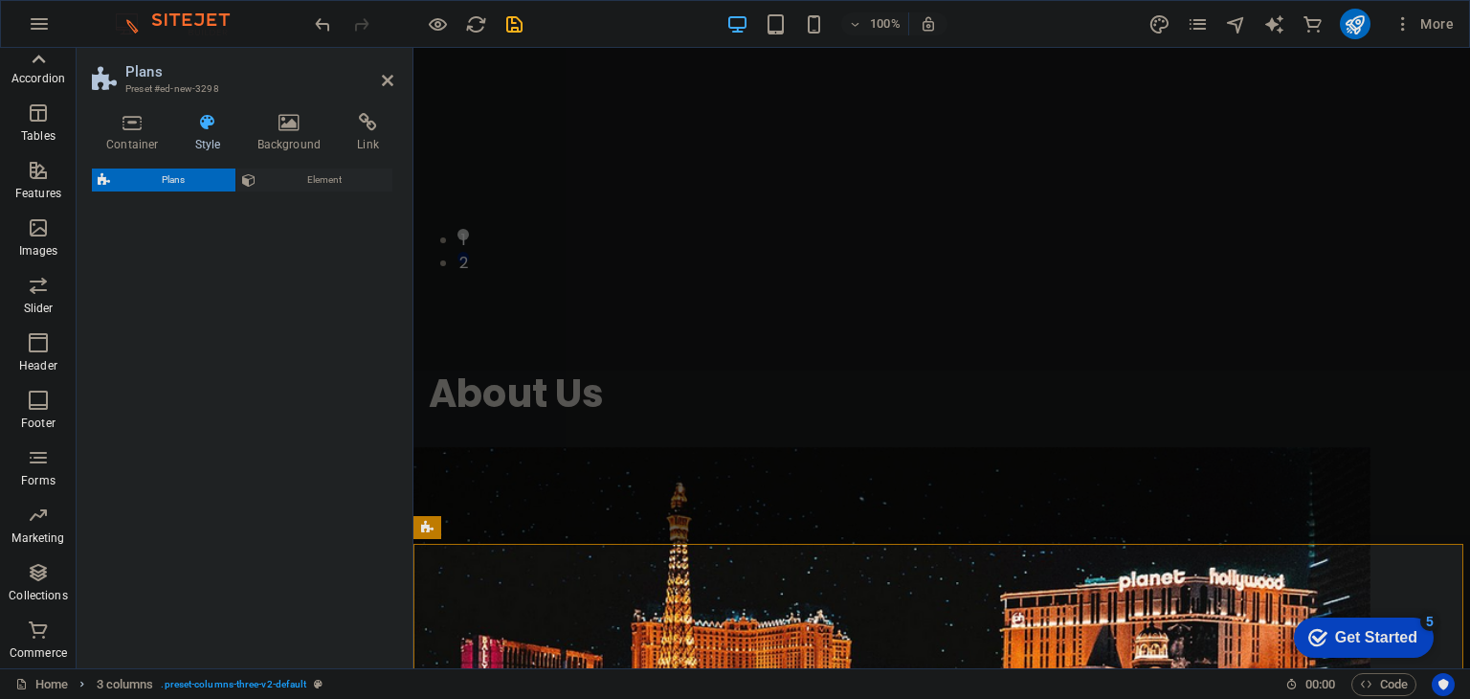
select select "rem"
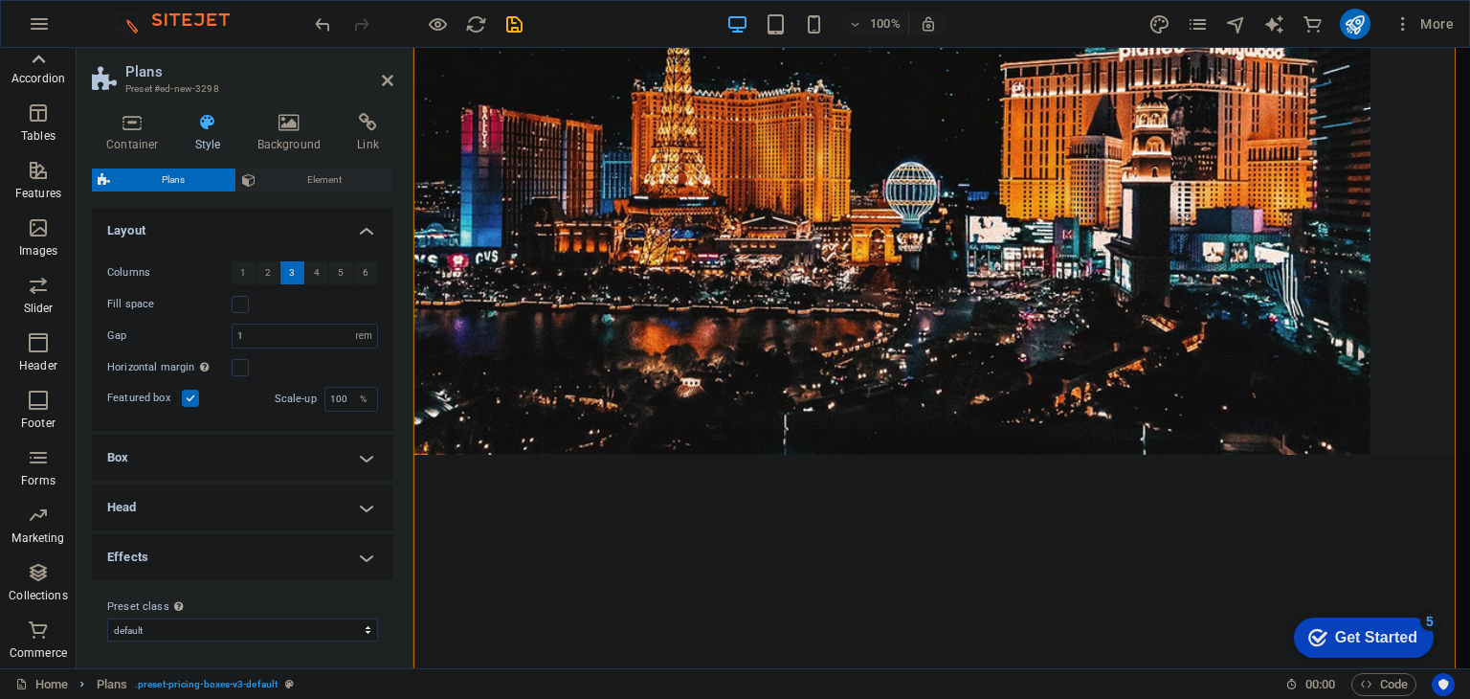
scroll to position [1695, 0]
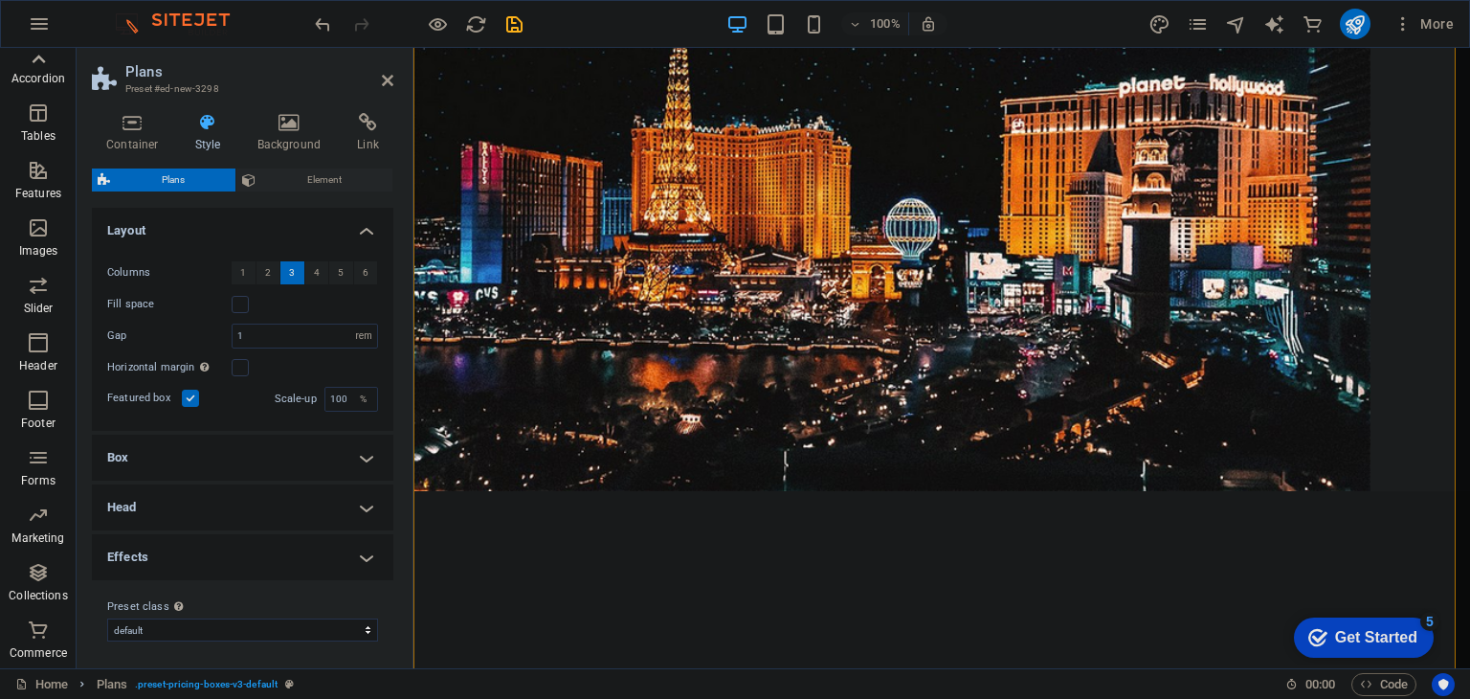
click at [312, 24] on icon "undo" at bounding box center [323, 24] width 22 height 22
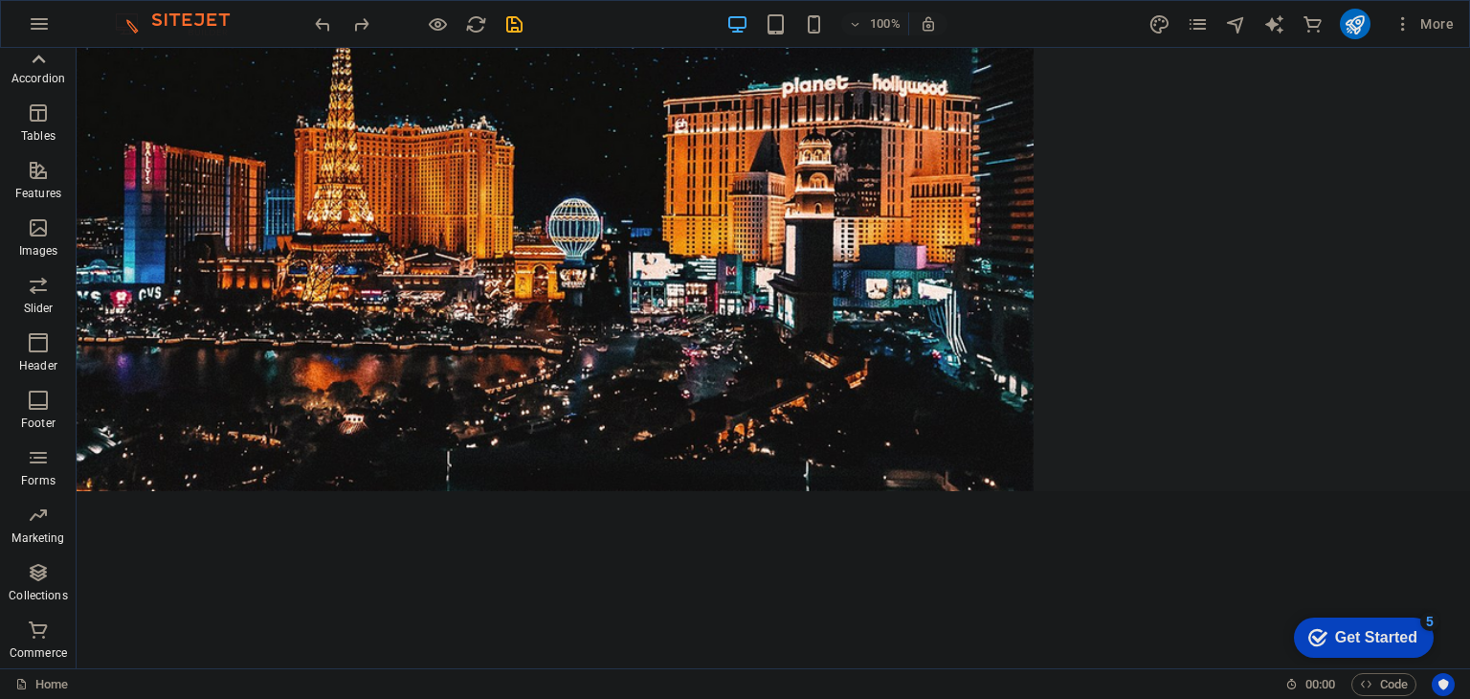
scroll to position [1742, 0]
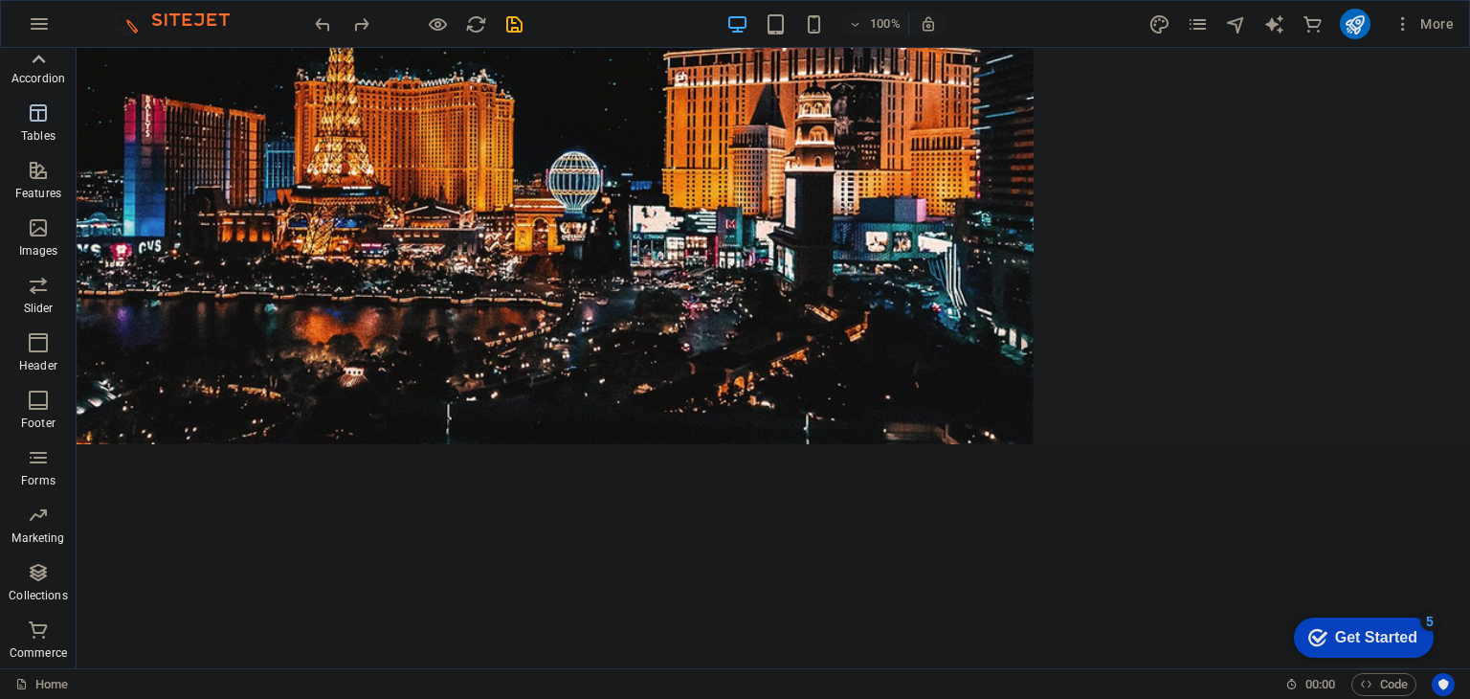
click at [36, 128] on p "Tables" at bounding box center [38, 135] width 34 height 15
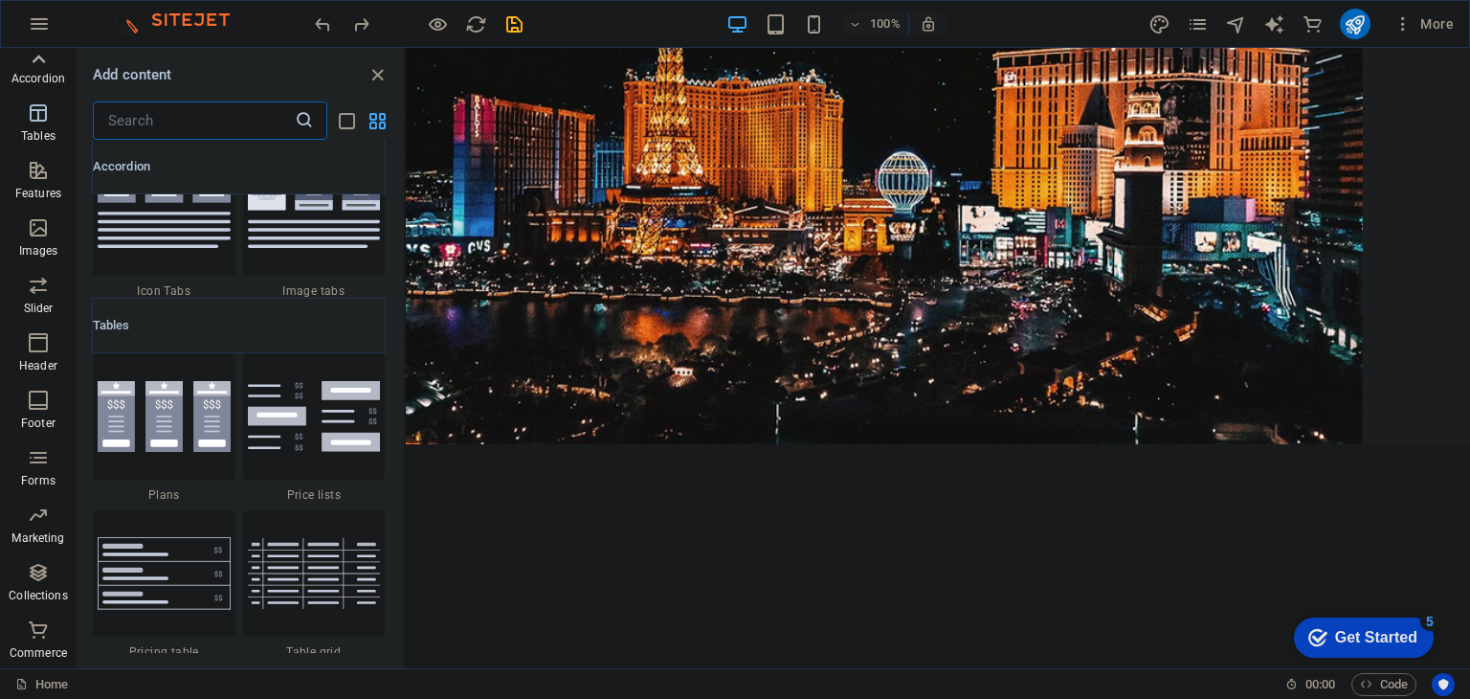
scroll to position [6628, 0]
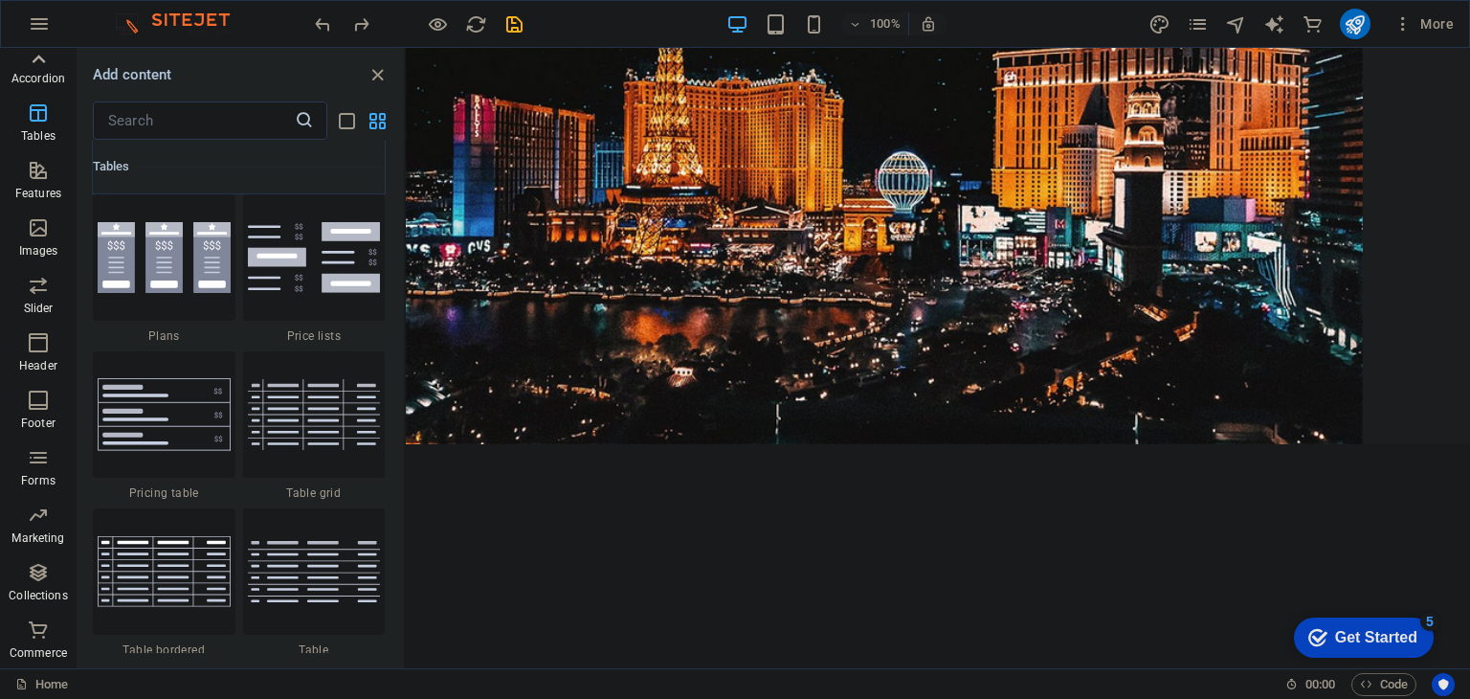
drag, startPoint x: 399, startPoint y: 326, endPoint x: 398, endPoint y: 342, distance: 15.3
click at [398, 342] on div "Favorites 1 Star Headline 1 Star Container Elements 1 Star Headline 1 Star Text…" at bounding box center [241, 396] width 326 height 513
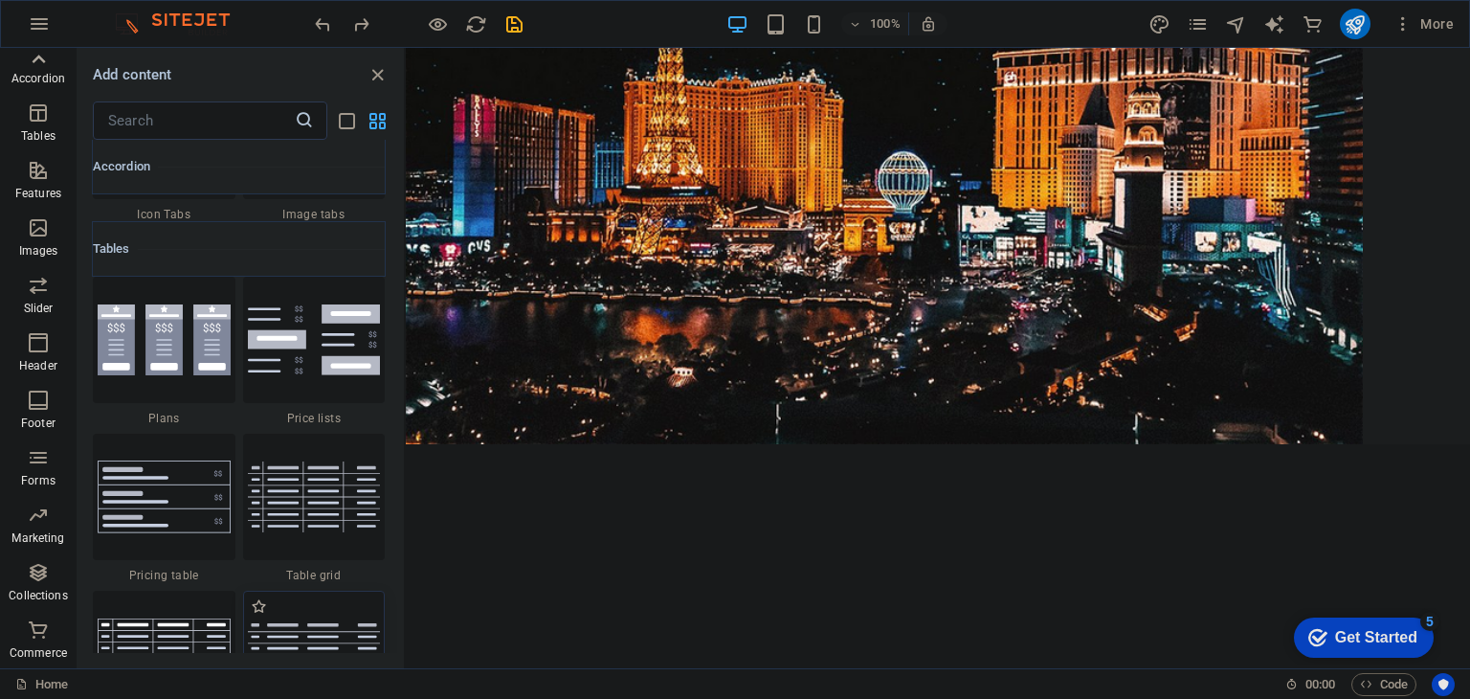
scroll to position [6929, 0]
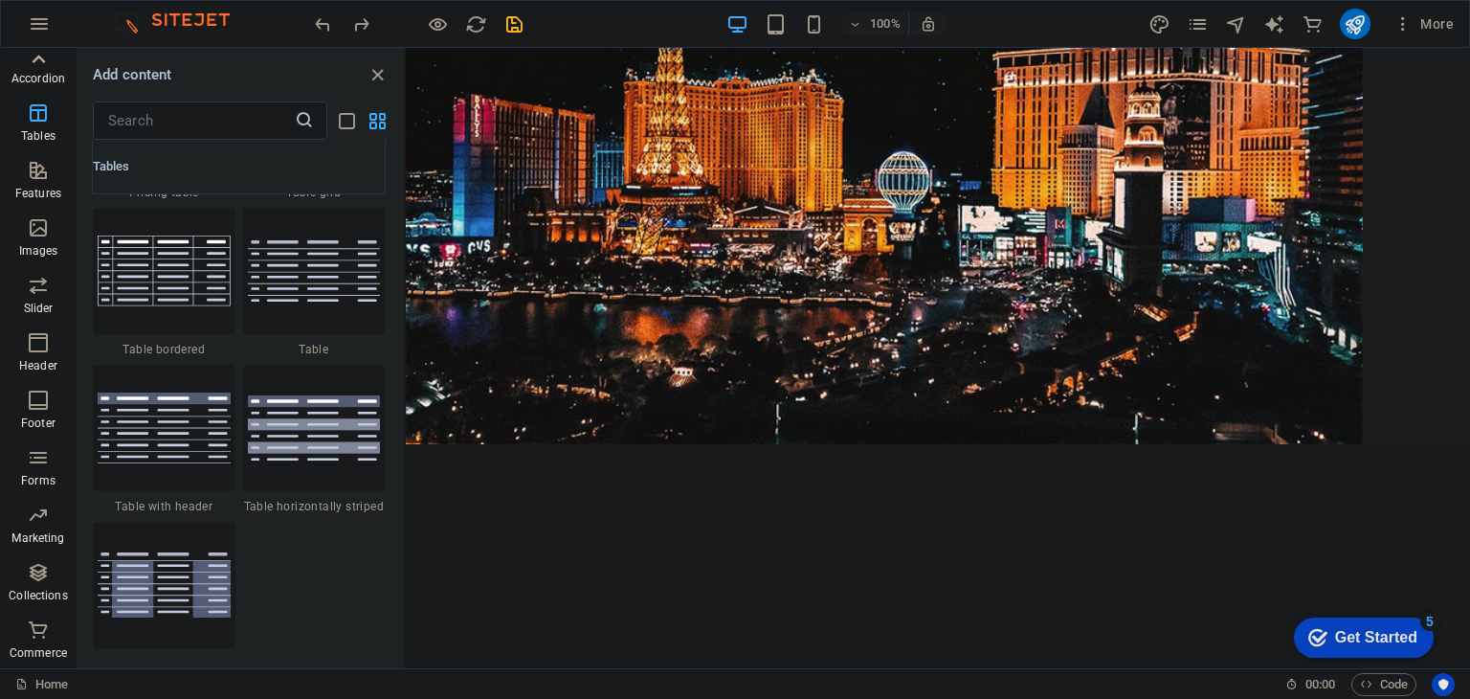
drag, startPoint x: 399, startPoint y: 336, endPoint x: 402, endPoint y: 324, distance: 11.8
click at [402, 324] on div "Favorites 1 Star Headline 1 Star Container Elements 1 Star Headline 1 Star Text…" at bounding box center [241, 396] width 326 height 513
drag, startPoint x: 398, startPoint y: 328, endPoint x: 400, endPoint y: 309, distance: 19.2
click at [400, 309] on div "Favorites 1 Star Headline 1 Star Container Elements 1 Star Headline 1 Star Text…" at bounding box center [241, 396] width 326 height 513
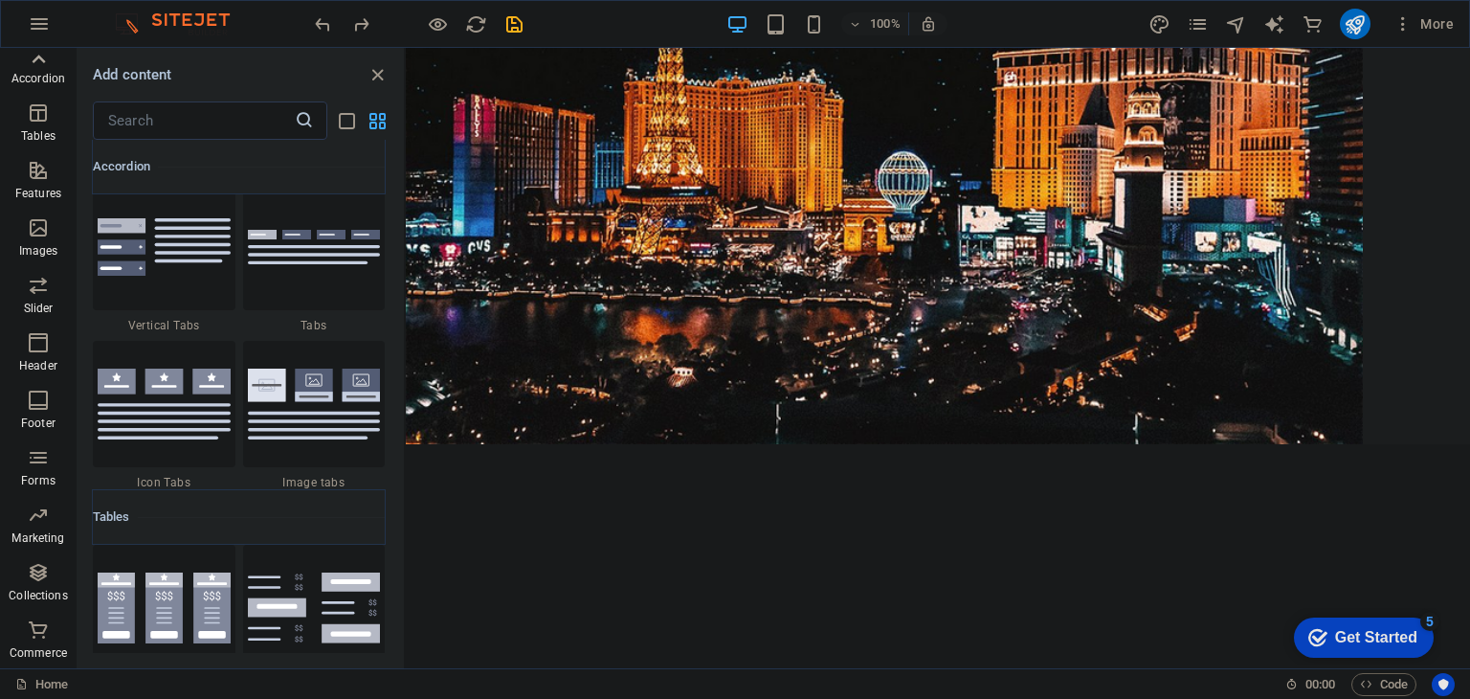
scroll to position [6336, 0]
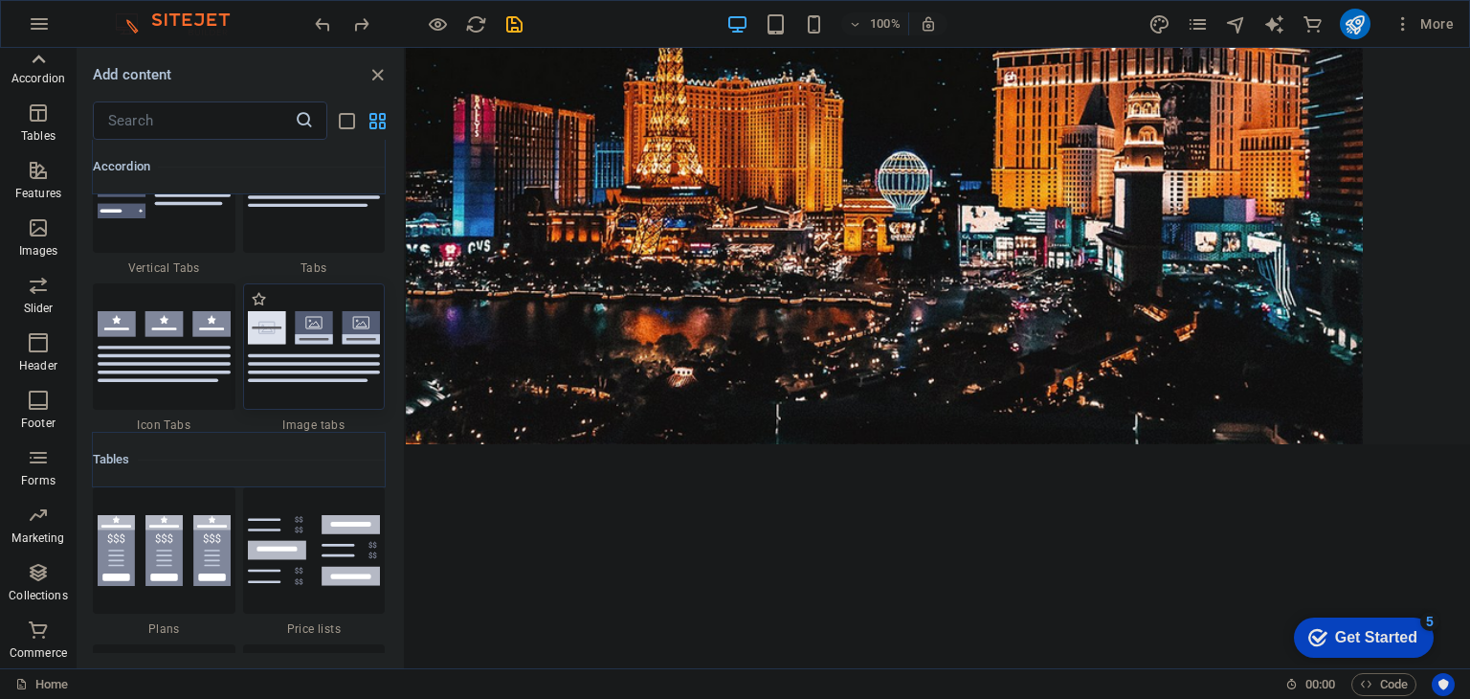
click at [312, 345] on img at bounding box center [314, 346] width 133 height 71
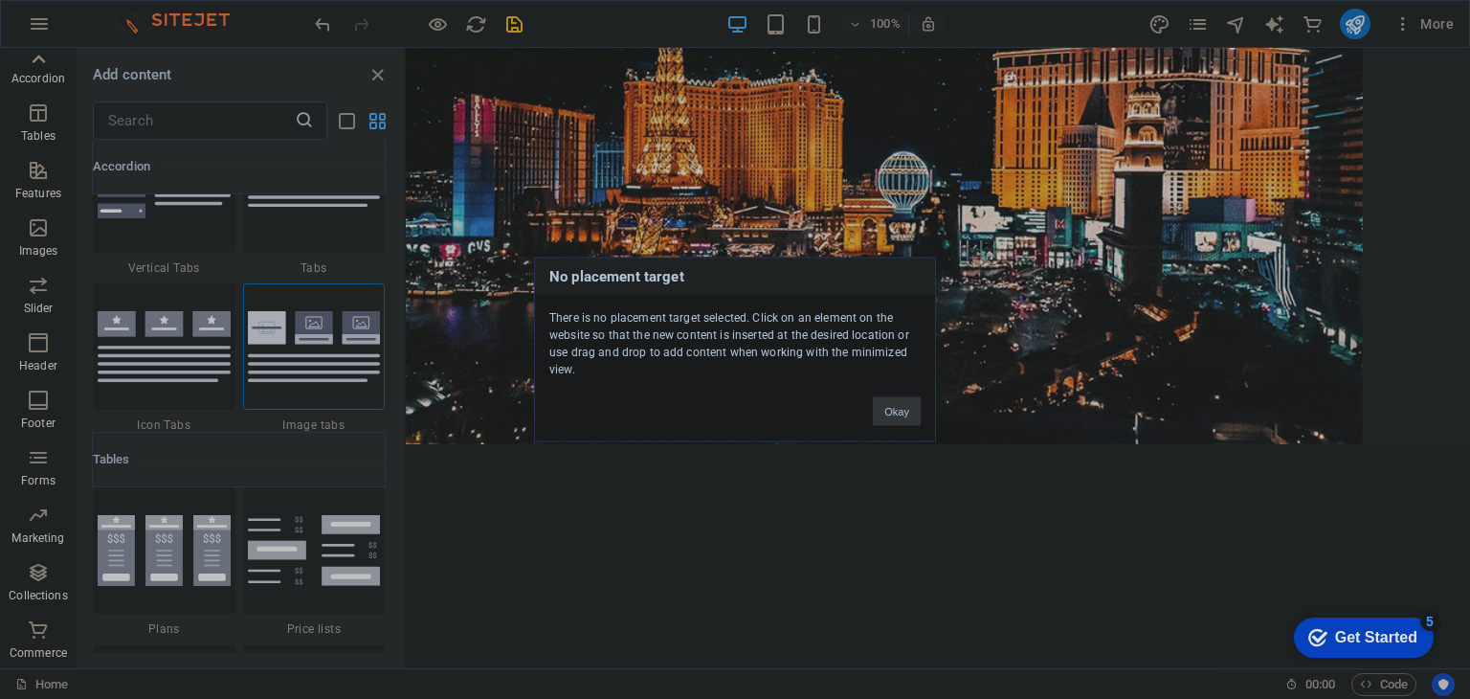
click at [909, 407] on button "Okay" at bounding box center [897, 411] width 48 height 29
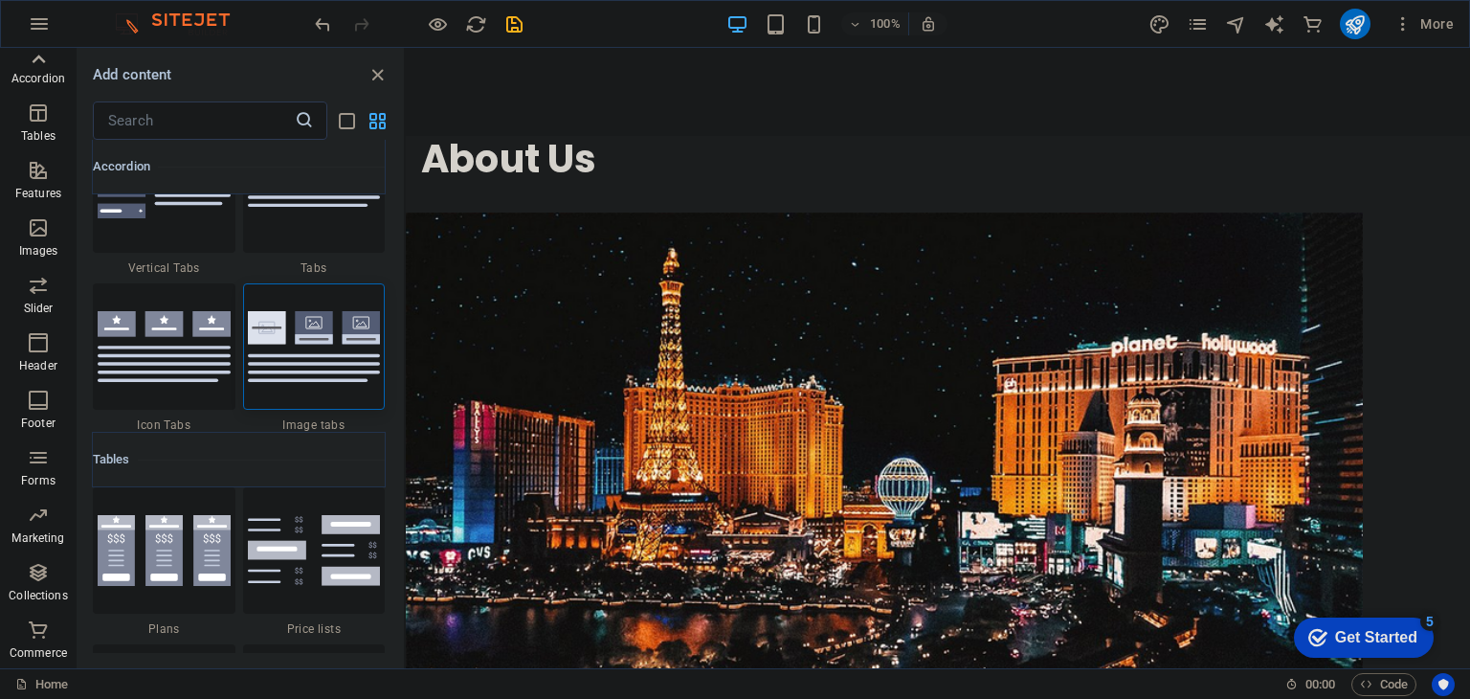
scroll to position [1509, 0]
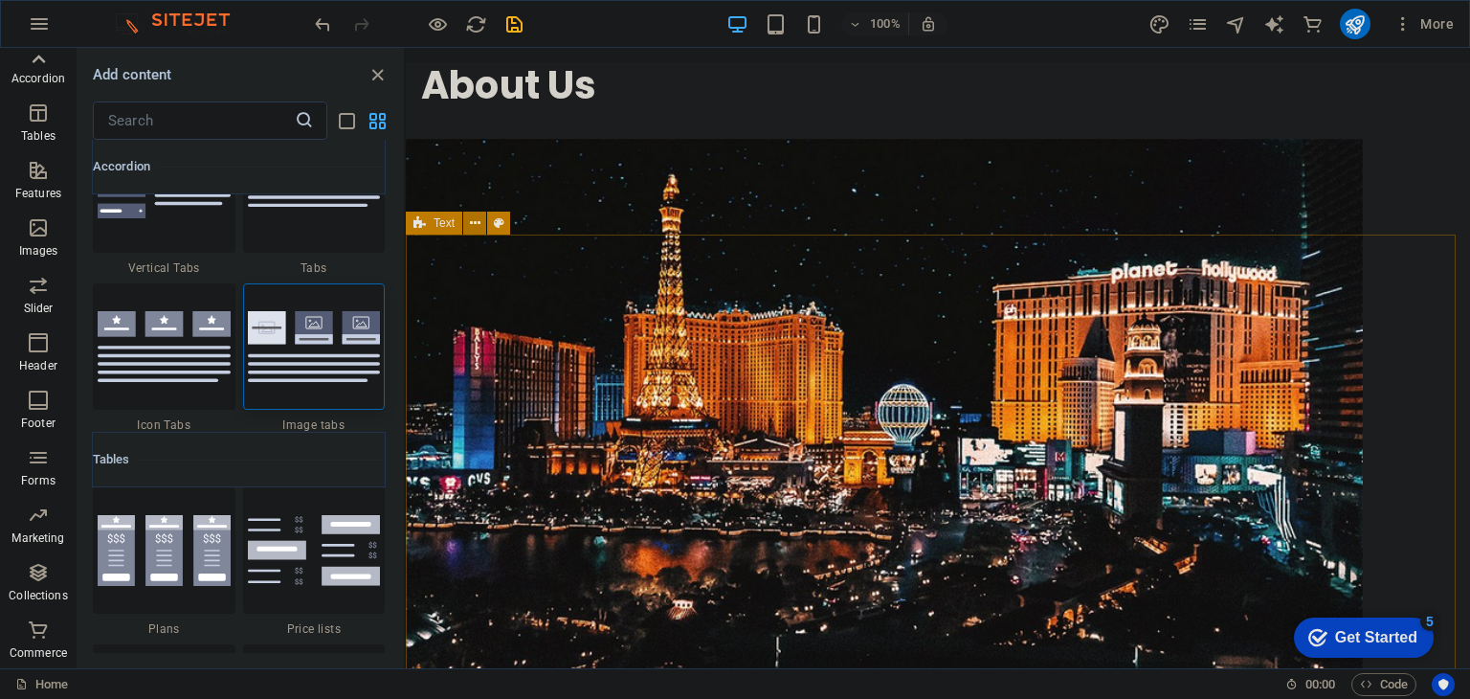
click at [482, 231] on button at bounding box center [474, 223] width 23 height 23
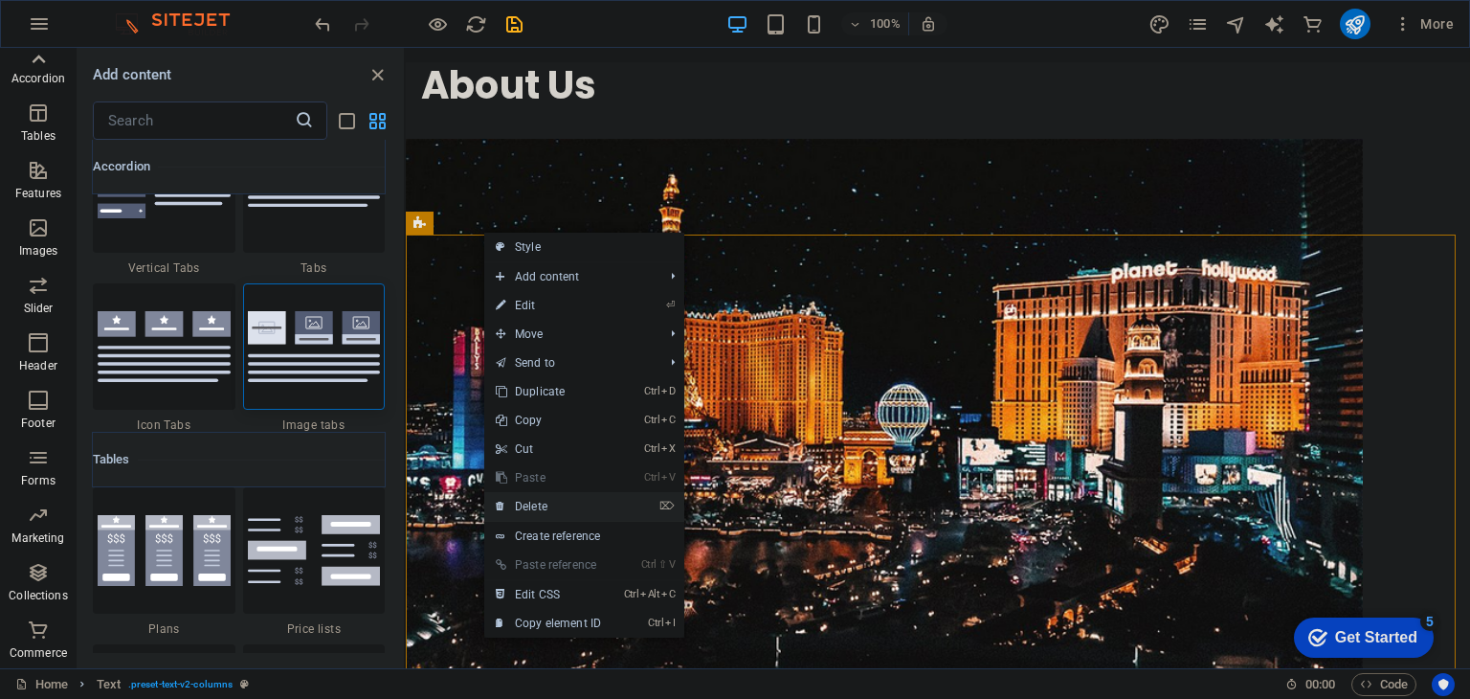
click at [570, 506] on link "⌦ Delete" at bounding box center [548, 506] width 128 height 29
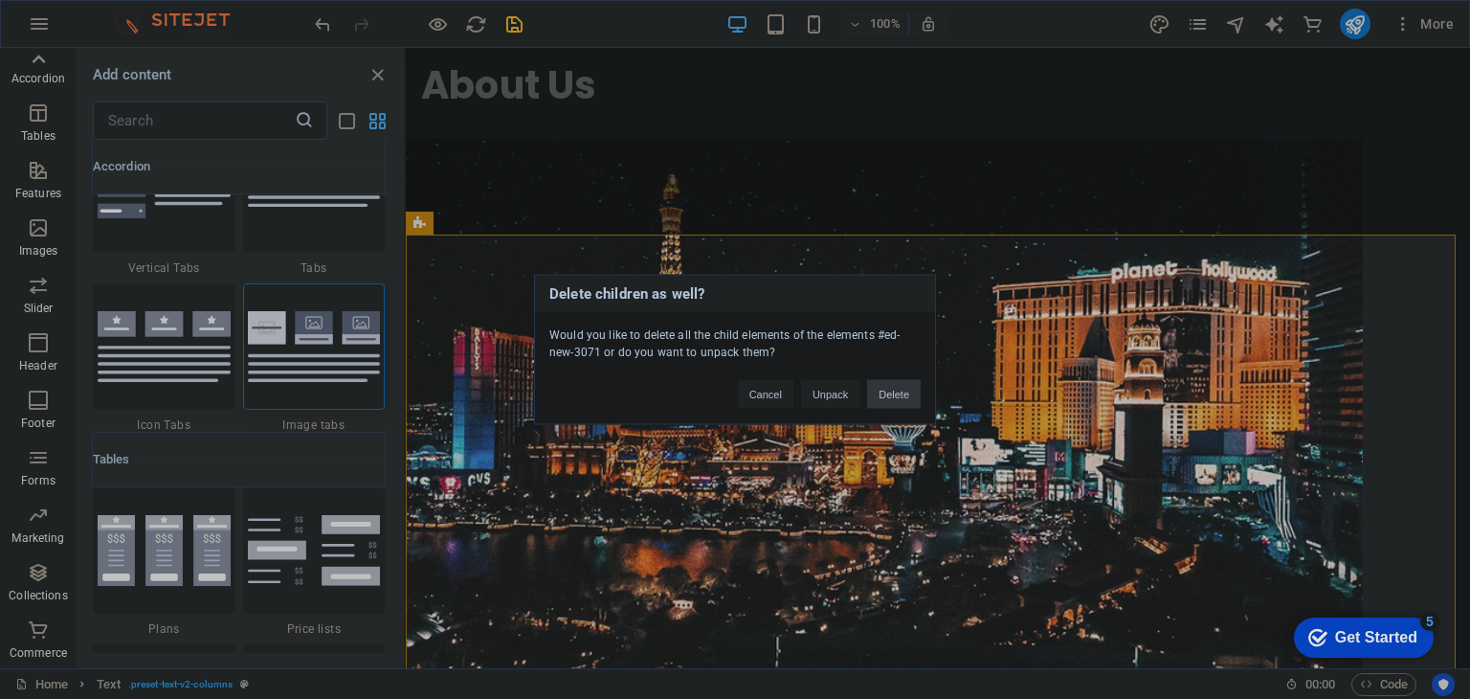
click at [892, 393] on button "Delete" at bounding box center [894, 394] width 54 height 29
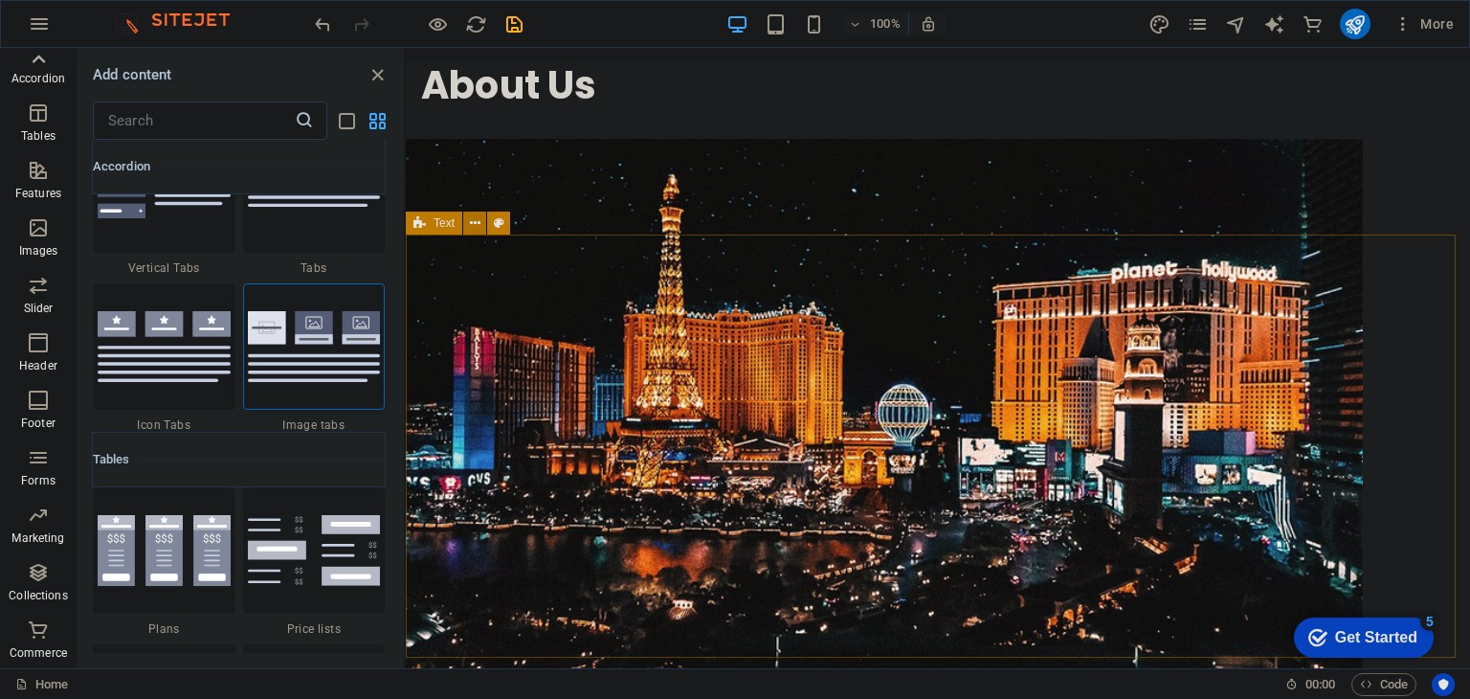
click at [479, 226] on button at bounding box center [474, 223] width 23 height 23
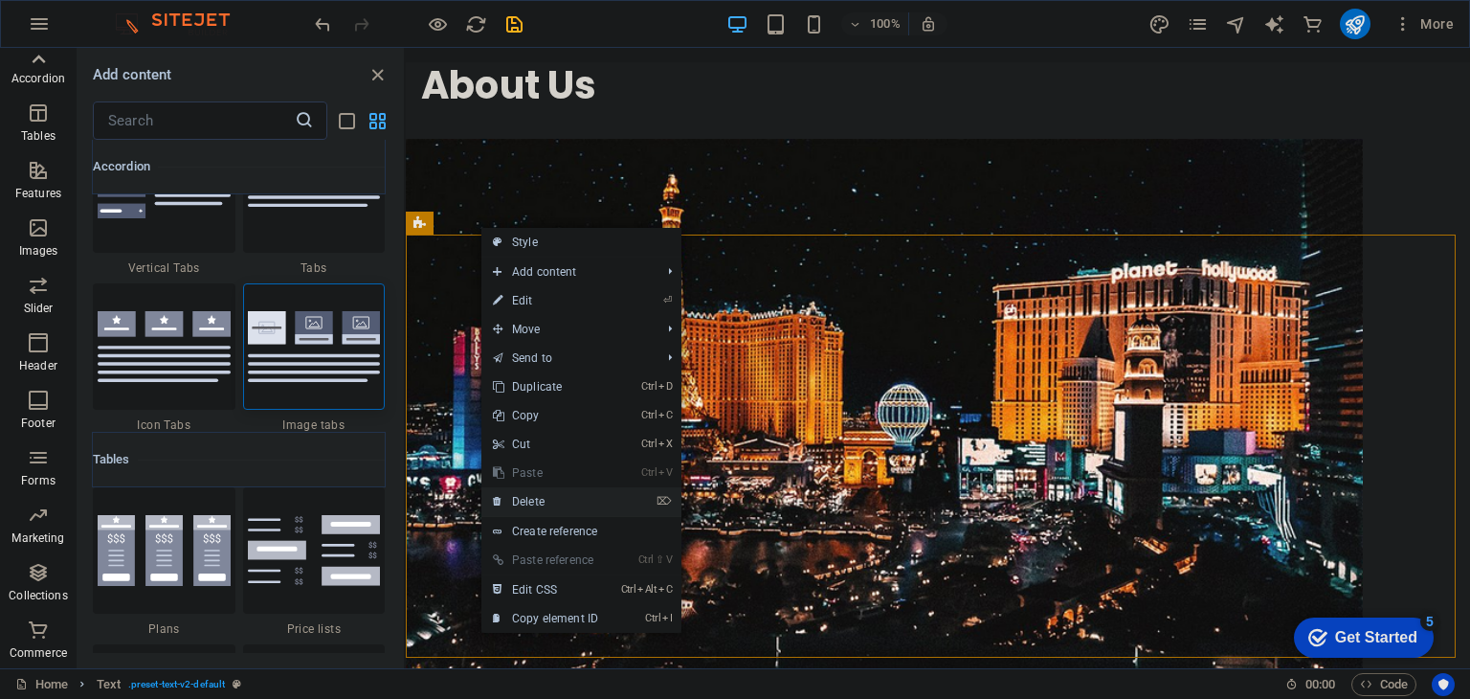
click at [619, 495] on li "⌦ Delete" at bounding box center [581, 502] width 200 height 30
click at [617, 497] on li "⌦ Delete" at bounding box center [581, 502] width 200 height 30
drag, startPoint x: 617, startPoint y: 497, endPoint x: 632, endPoint y: 488, distance: 16.7
click at [616, 497] on li "⌦ Delete" at bounding box center [581, 502] width 200 height 30
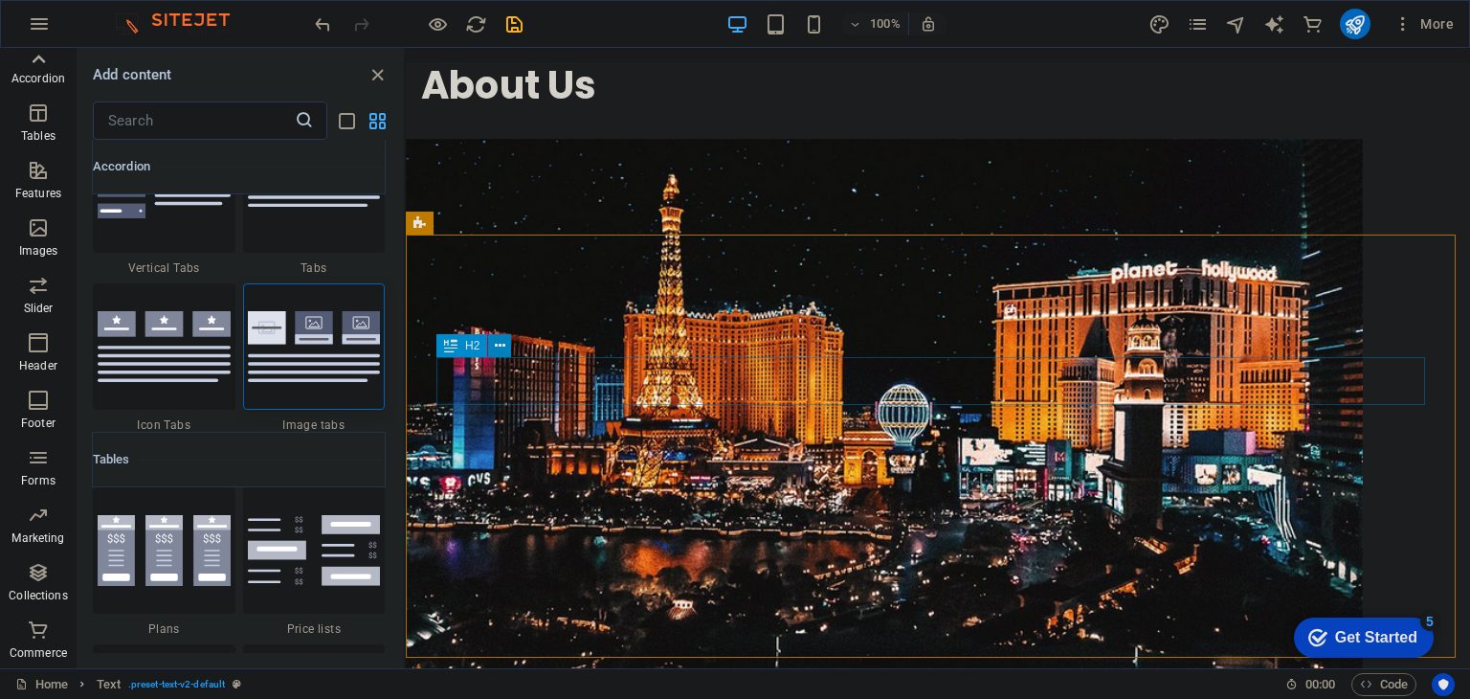
click at [498, 355] on icon at bounding box center [500, 346] width 11 height 20
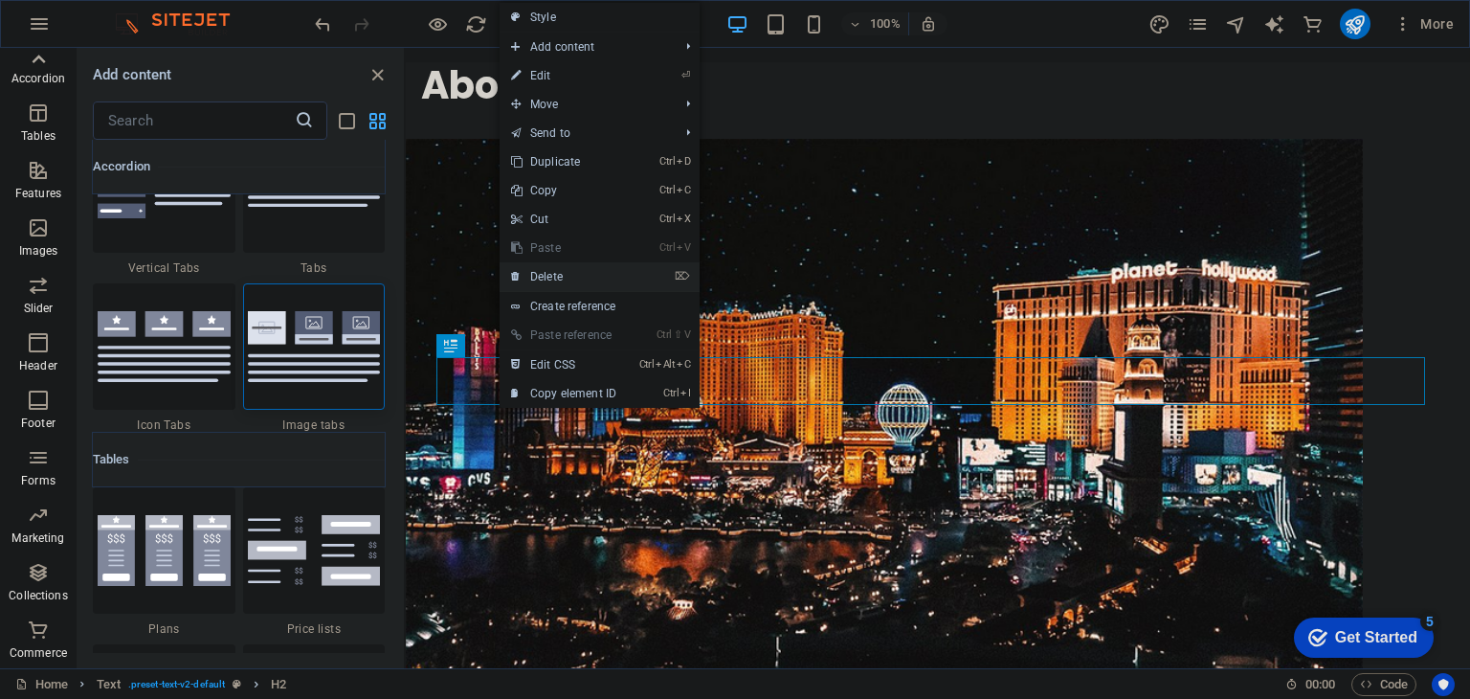
click at [548, 275] on link "⌦ Delete" at bounding box center [564, 276] width 128 height 29
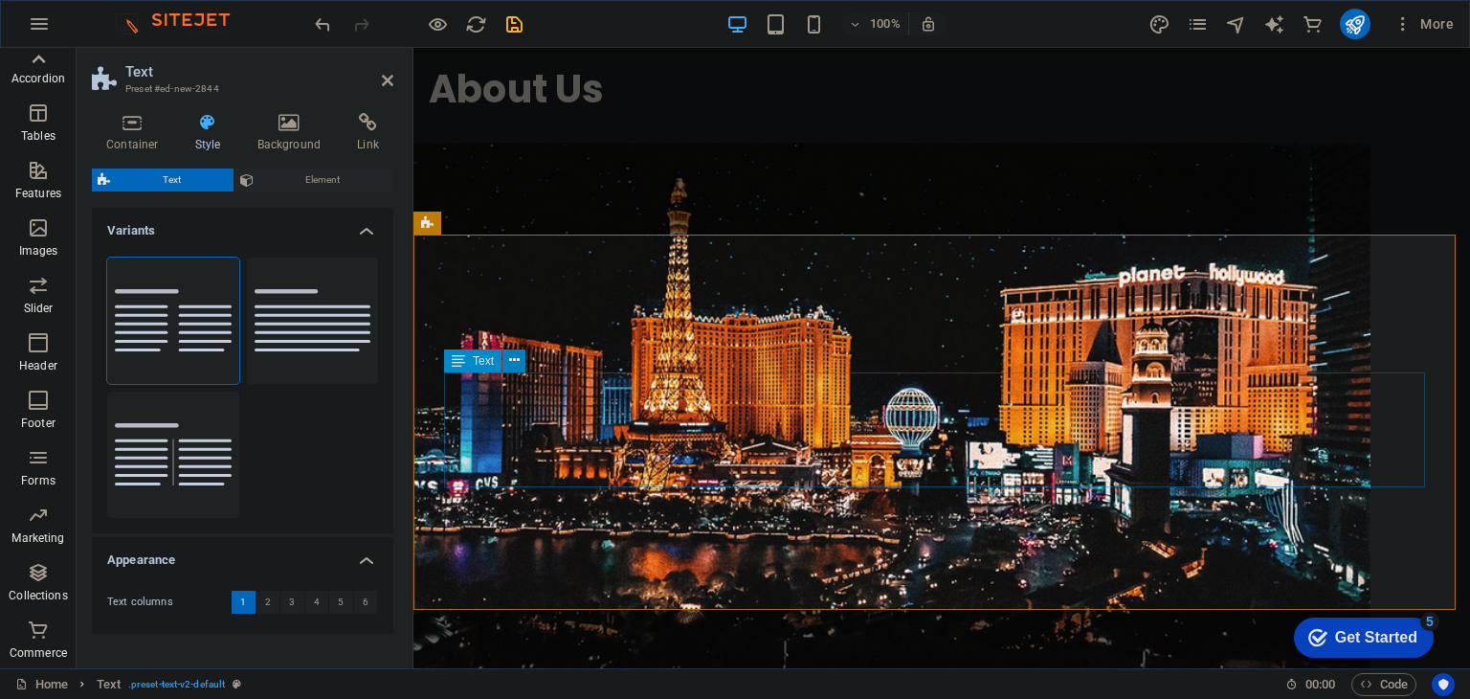
click at [512, 363] on icon at bounding box center [514, 360] width 11 height 20
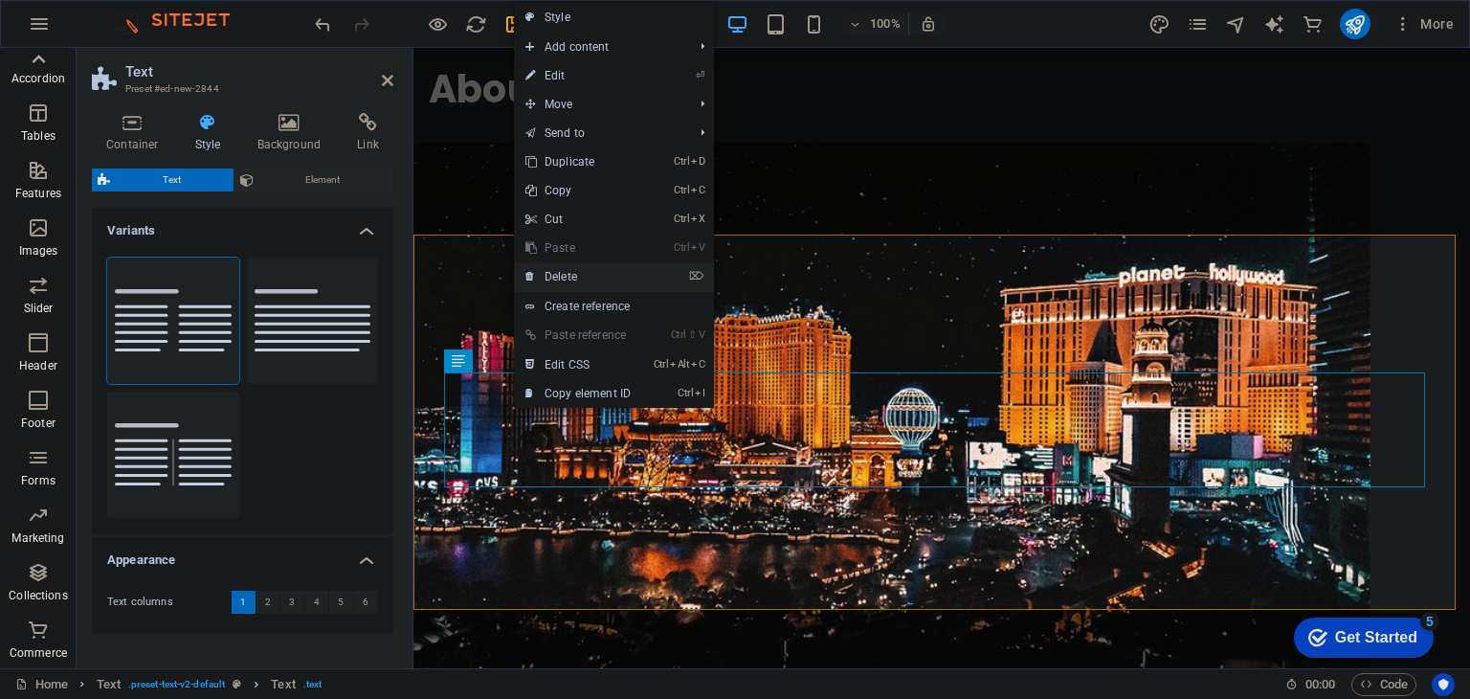
click at [598, 278] on link "⌦ Delete" at bounding box center [578, 276] width 128 height 29
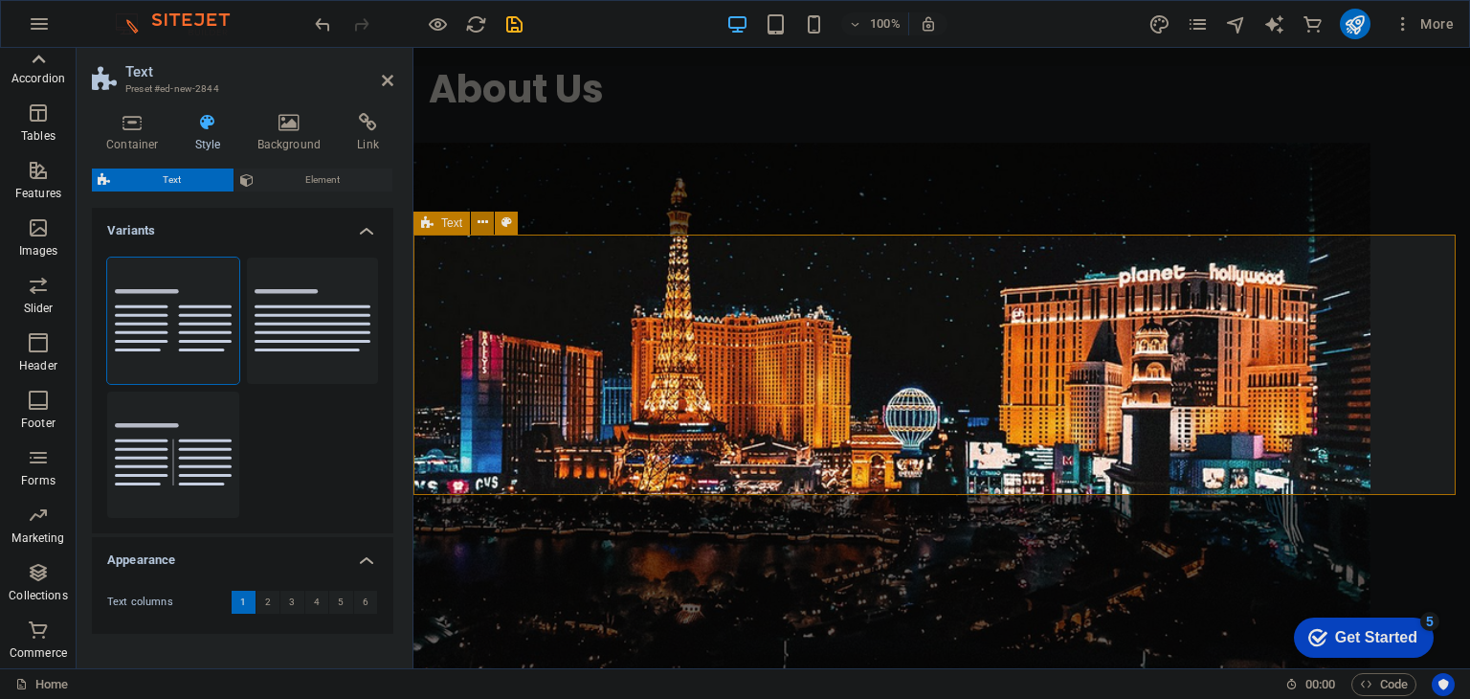
click at [475, 226] on button at bounding box center [482, 223] width 23 height 23
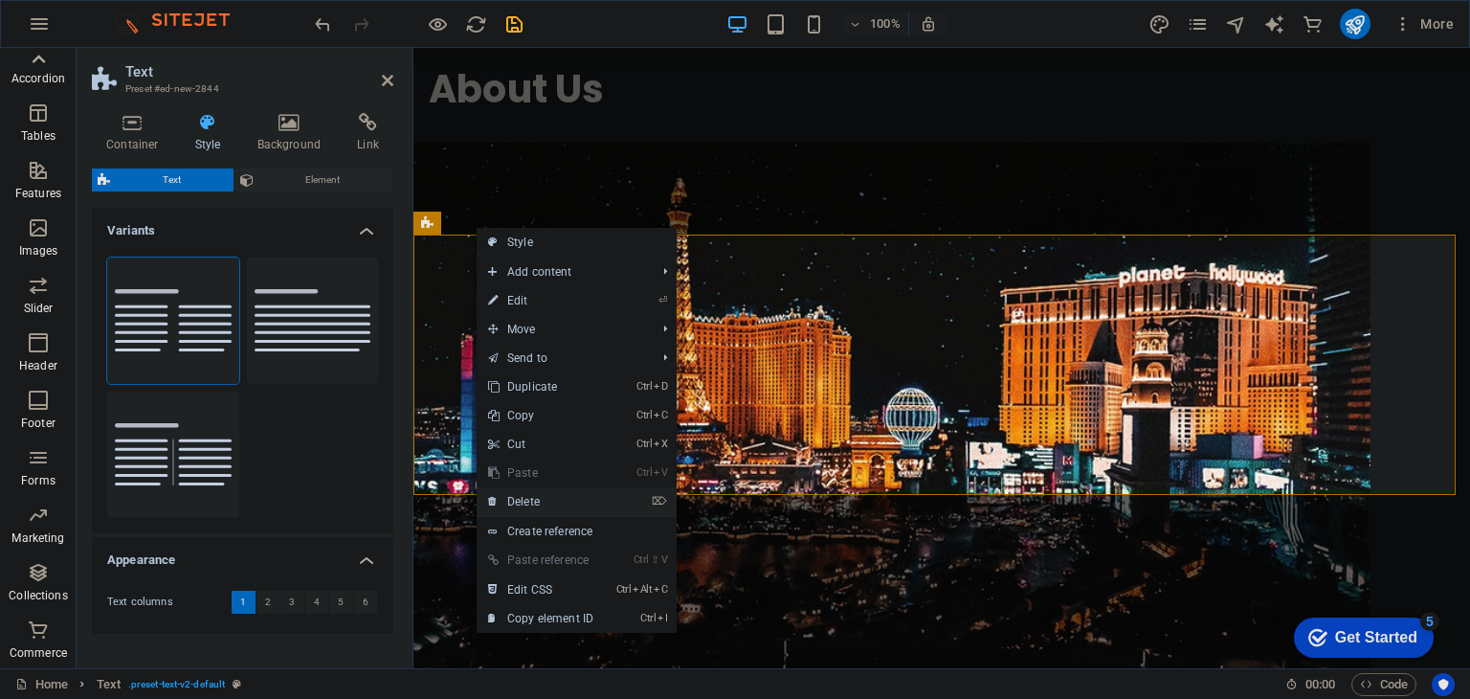
click at [546, 498] on link "⌦ Delete" at bounding box center [541, 501] width 128 height 29
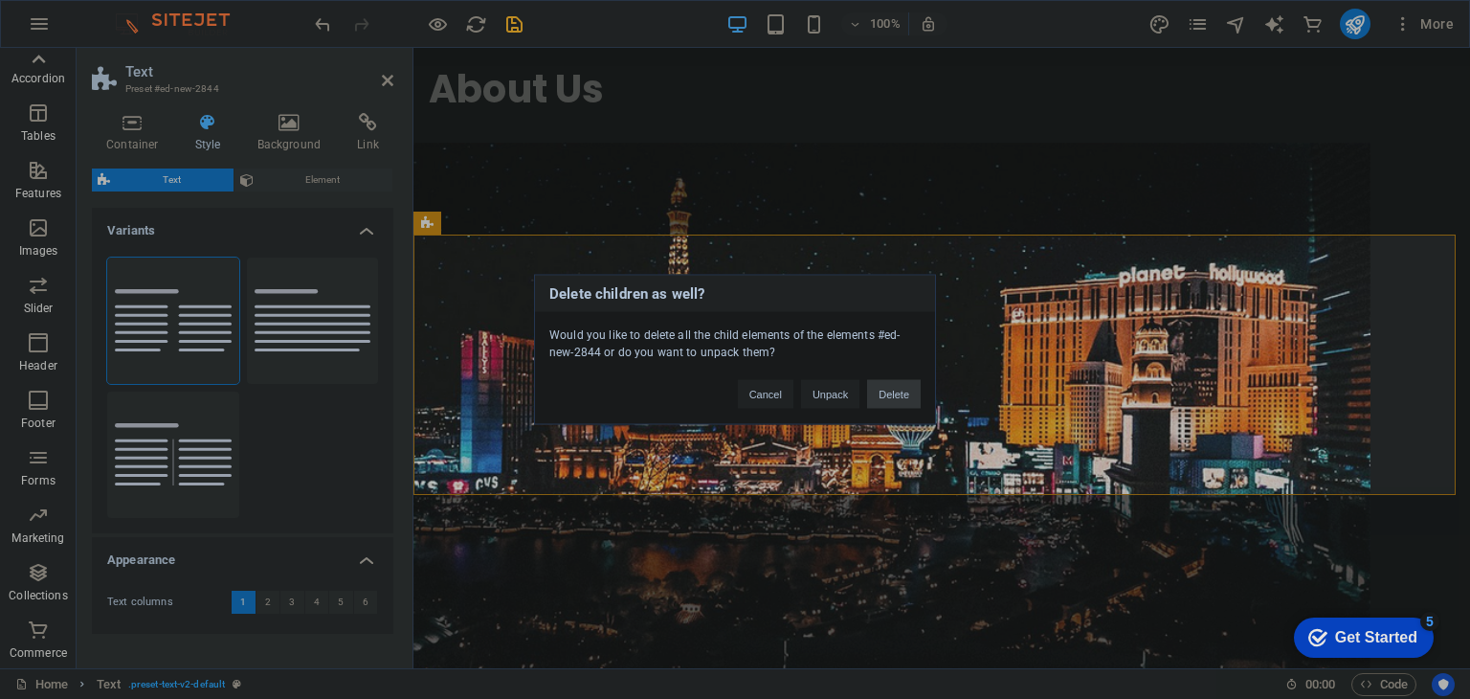
click at [877, 391] on button "Delete" at bounding box center [894, 394] width 54 height 29
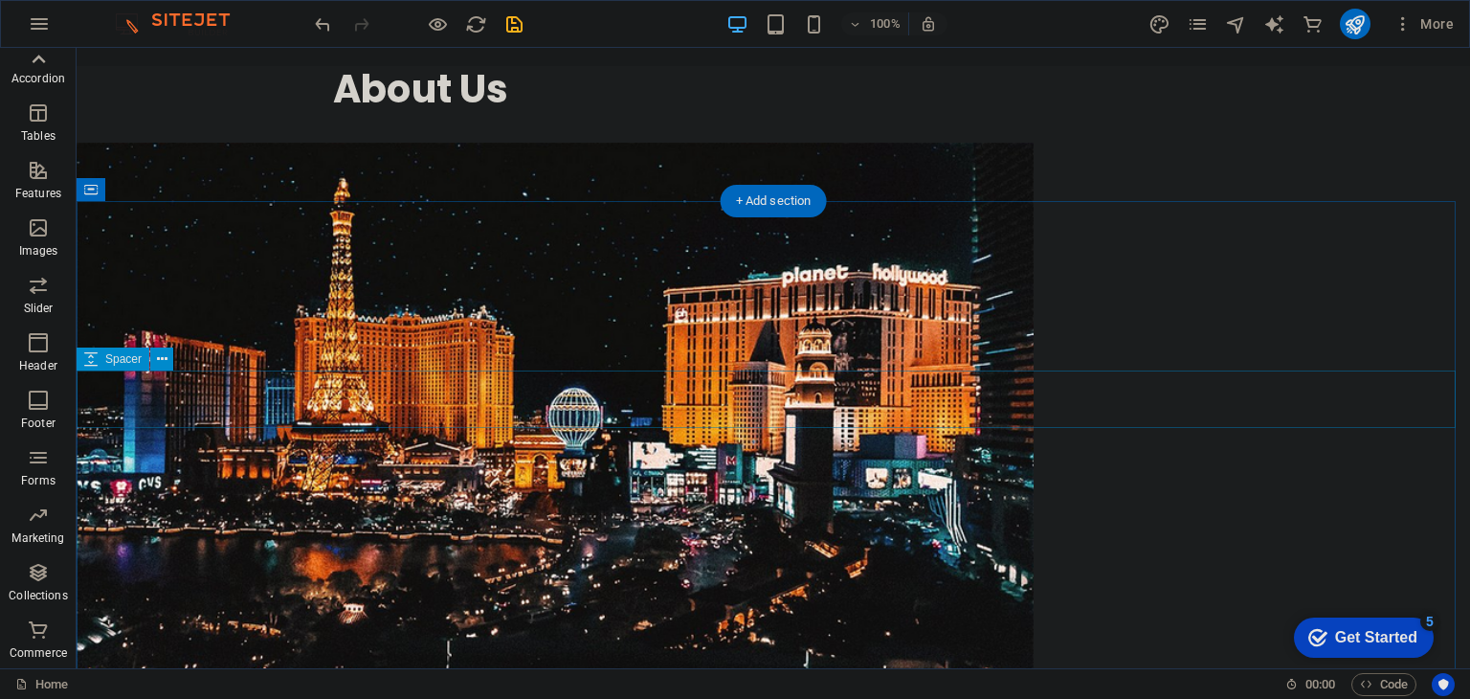
scroll to position [1587, 0]
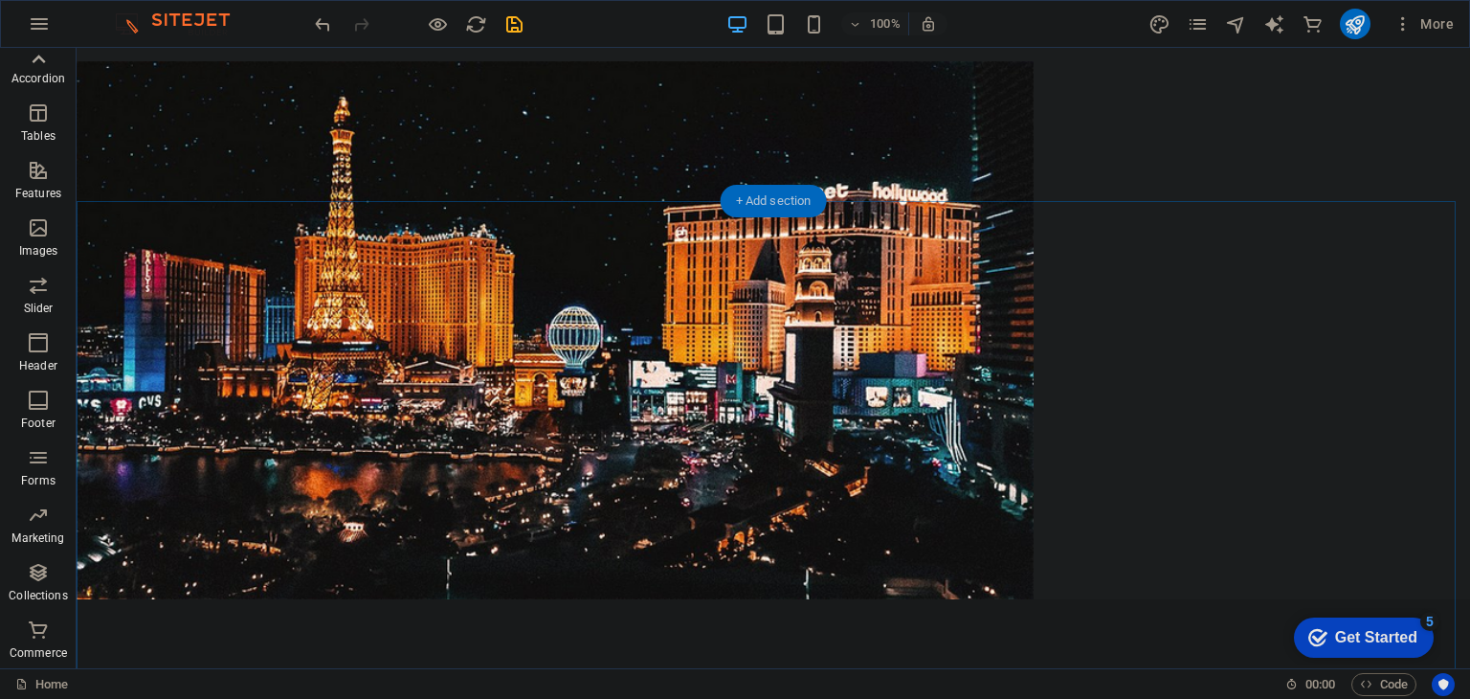
click at [751, 202] on div "+ Add section" at bounding box center [774, 201] width 106 height 33
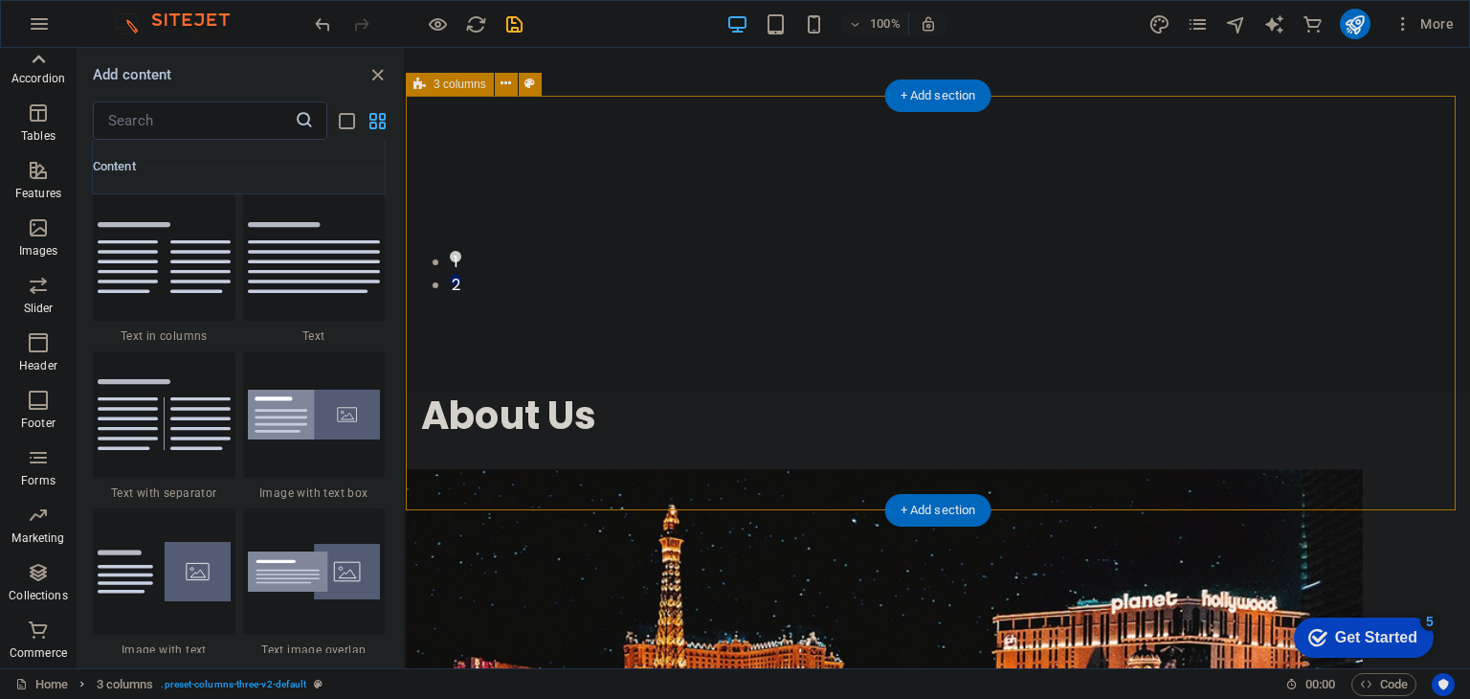
scroll to position [1370, 0]
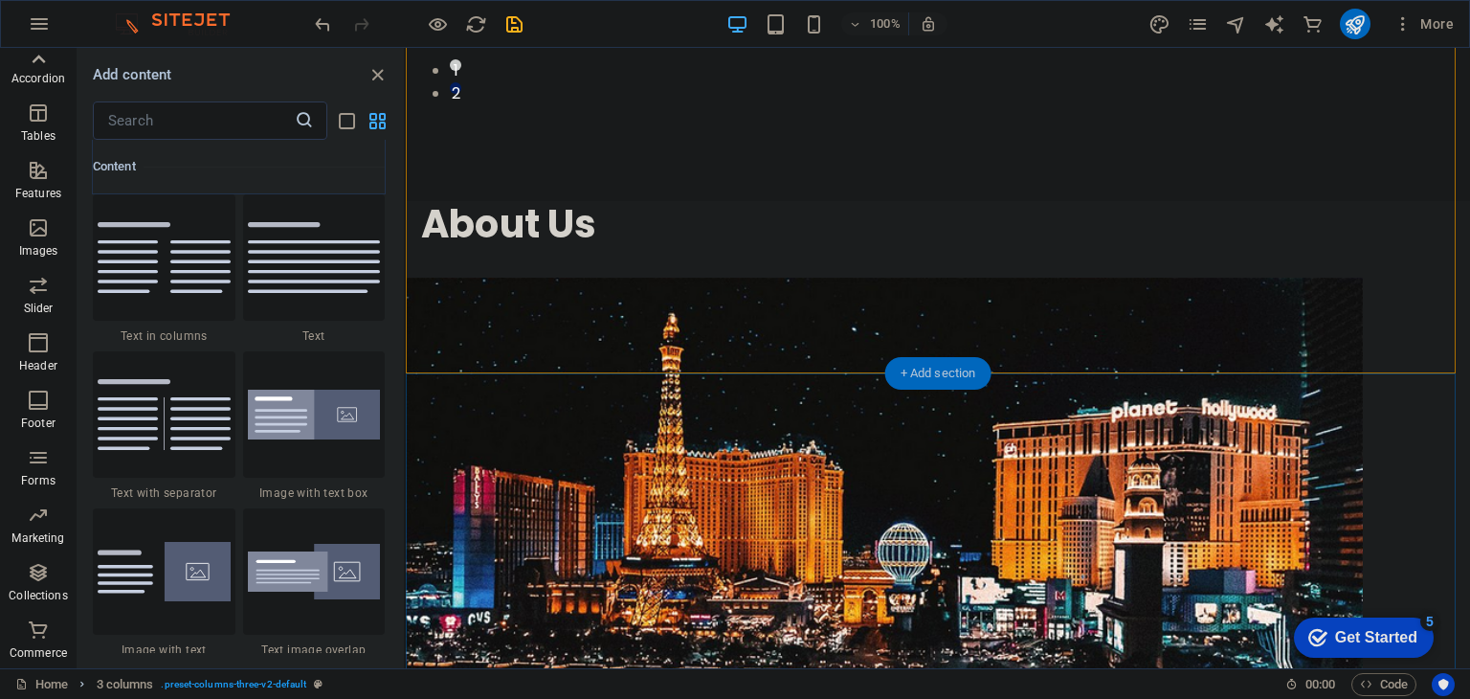
click at [924, 376] on div "+ Add section" at bounding box center [938, 373] width 106 height 33
click at [34, 120] on icon "button" at bounding box center [38, 112] width 23 height 23
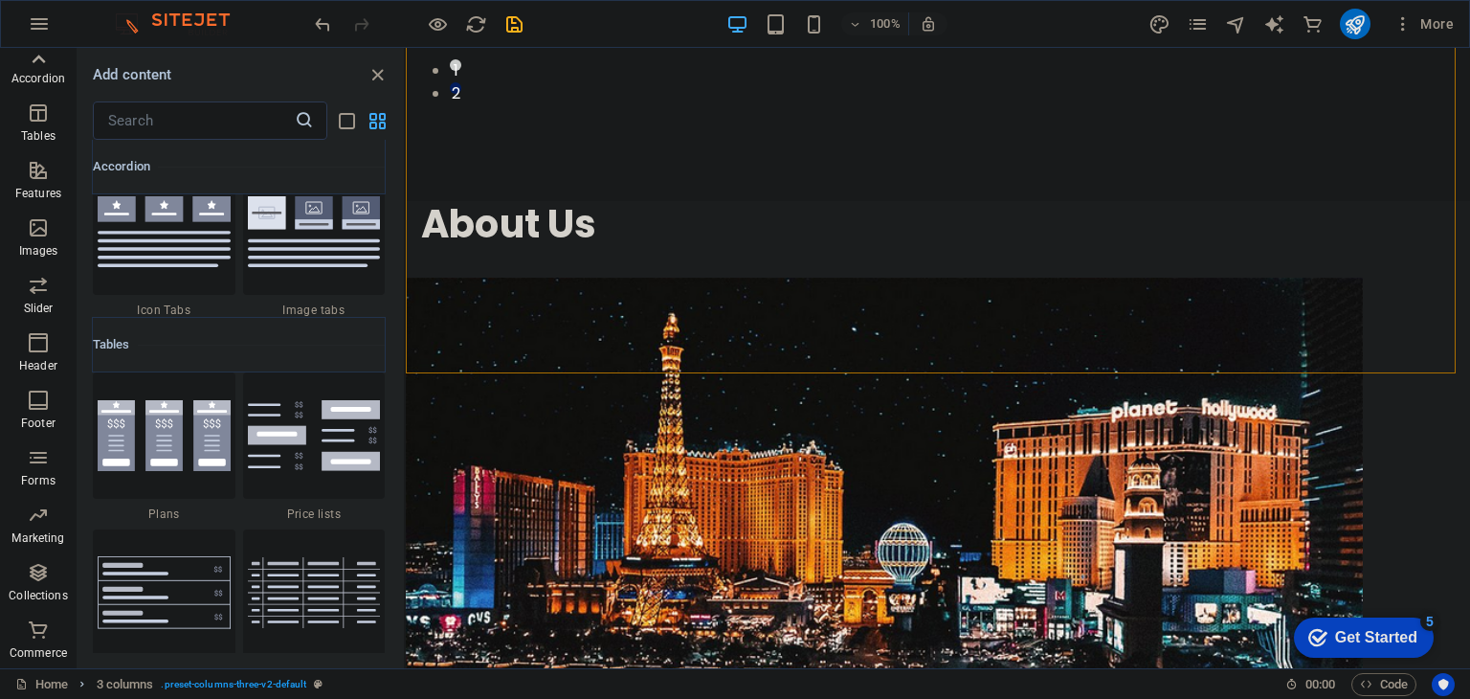
scroll to position [6336, 0]
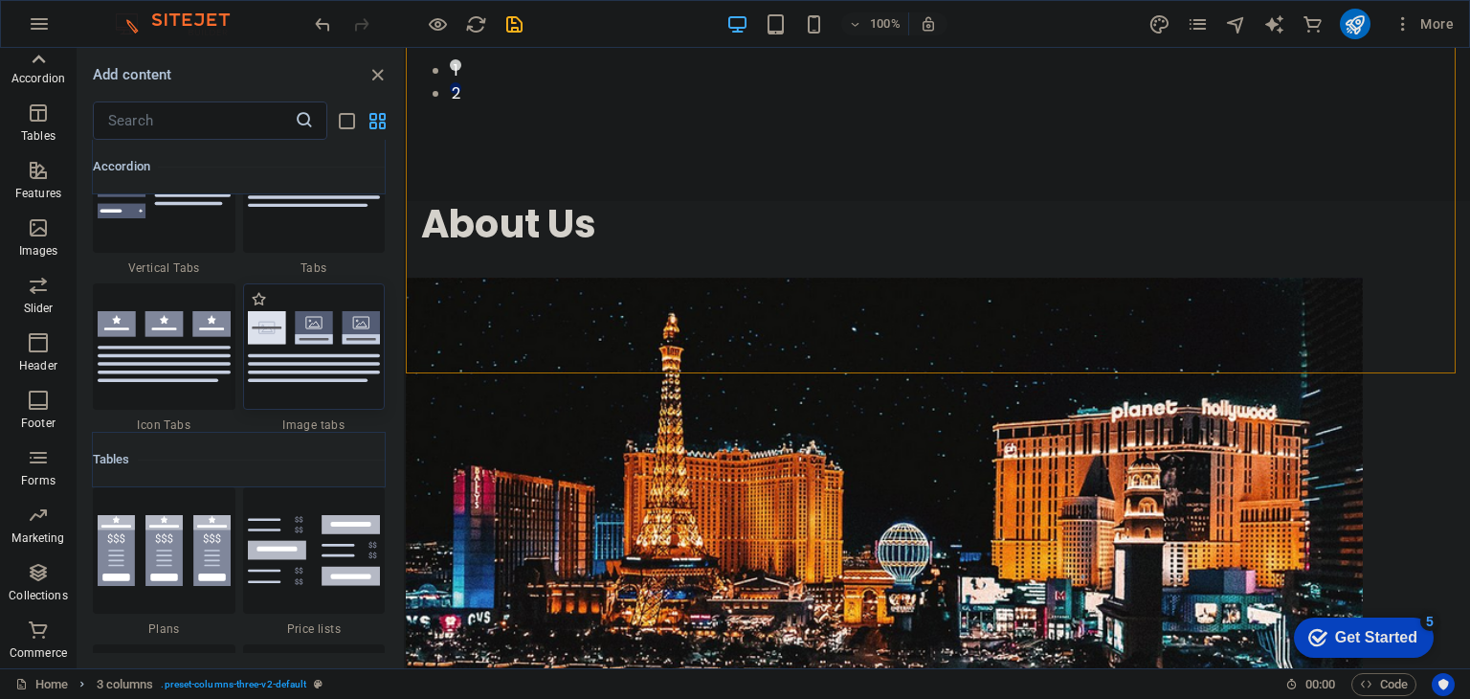
click at [306, 345] on img at bounding box center [314, 346] width 133 height 71
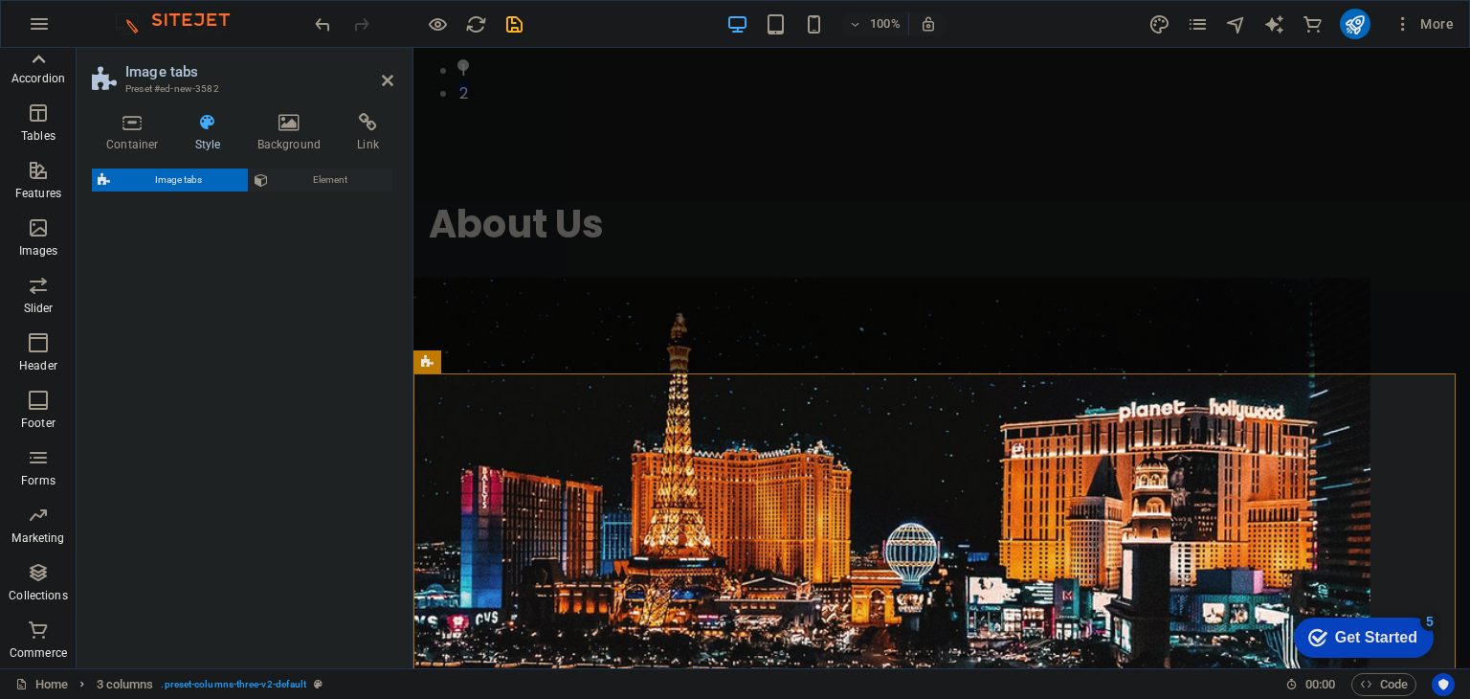
scroll to position [1367, 0]
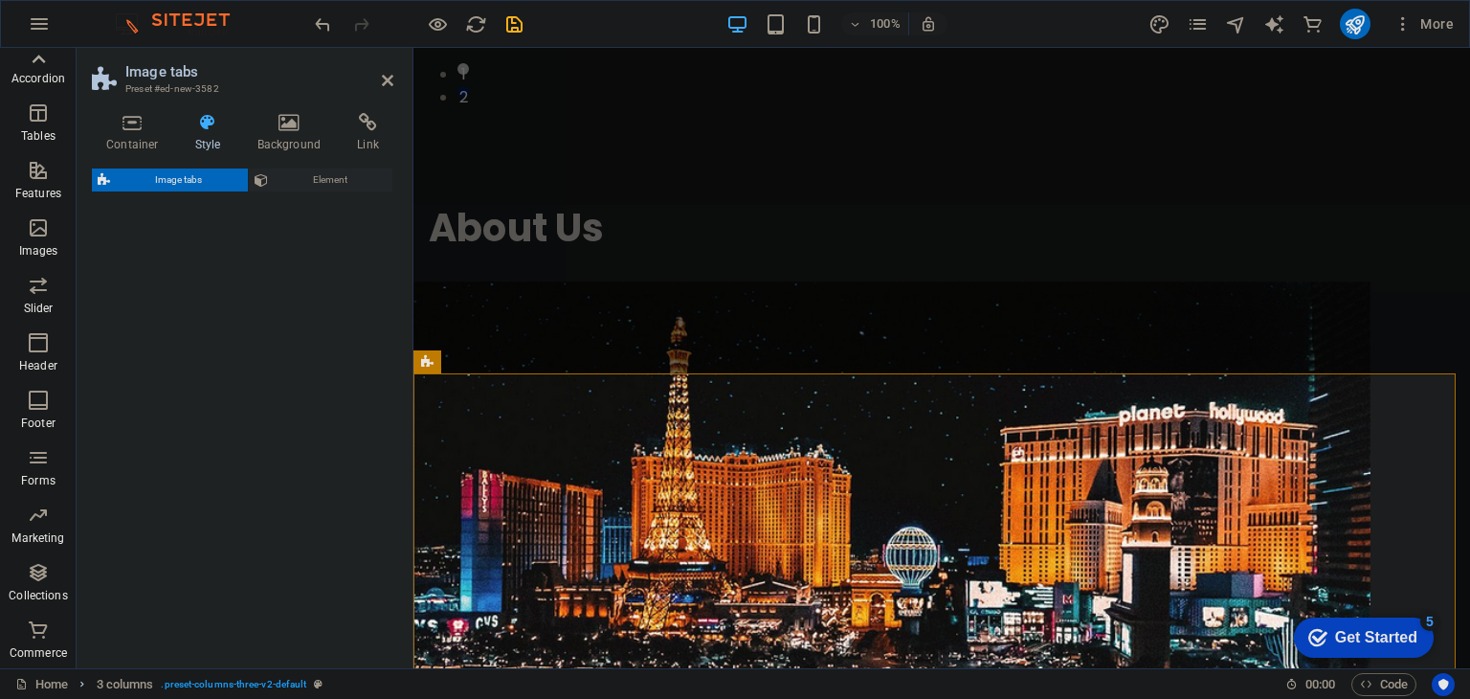
select select "rem"
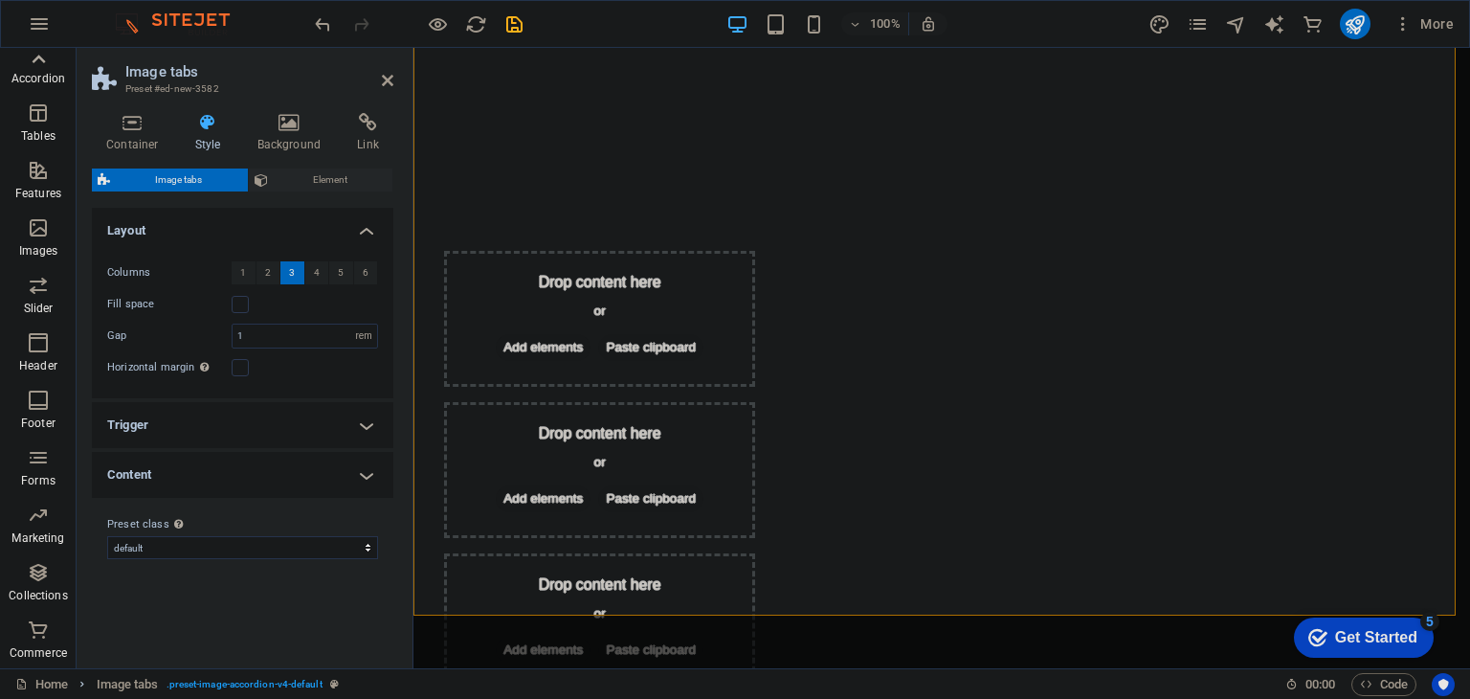
scroll to position [2247, 0]
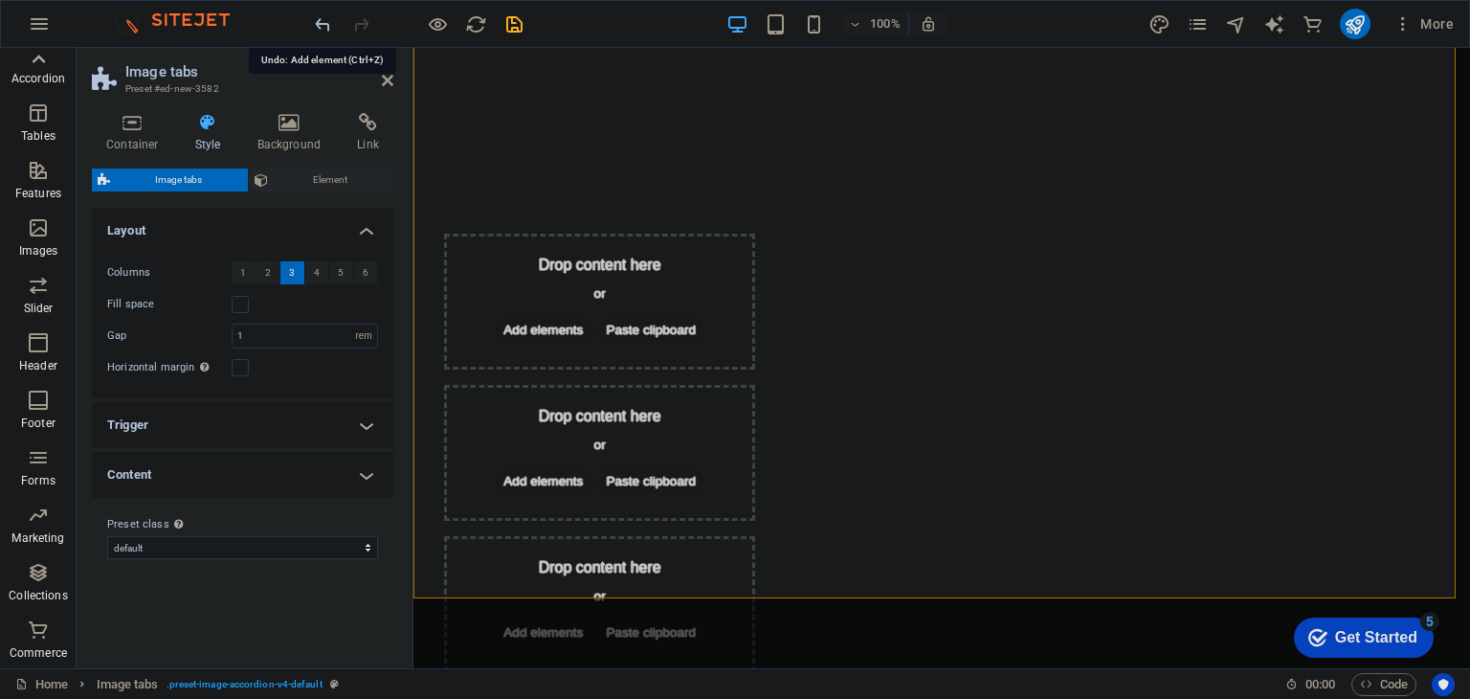
click at [326, 33] on icon "undo" at bounding box center [323, 24] width 22 height 22
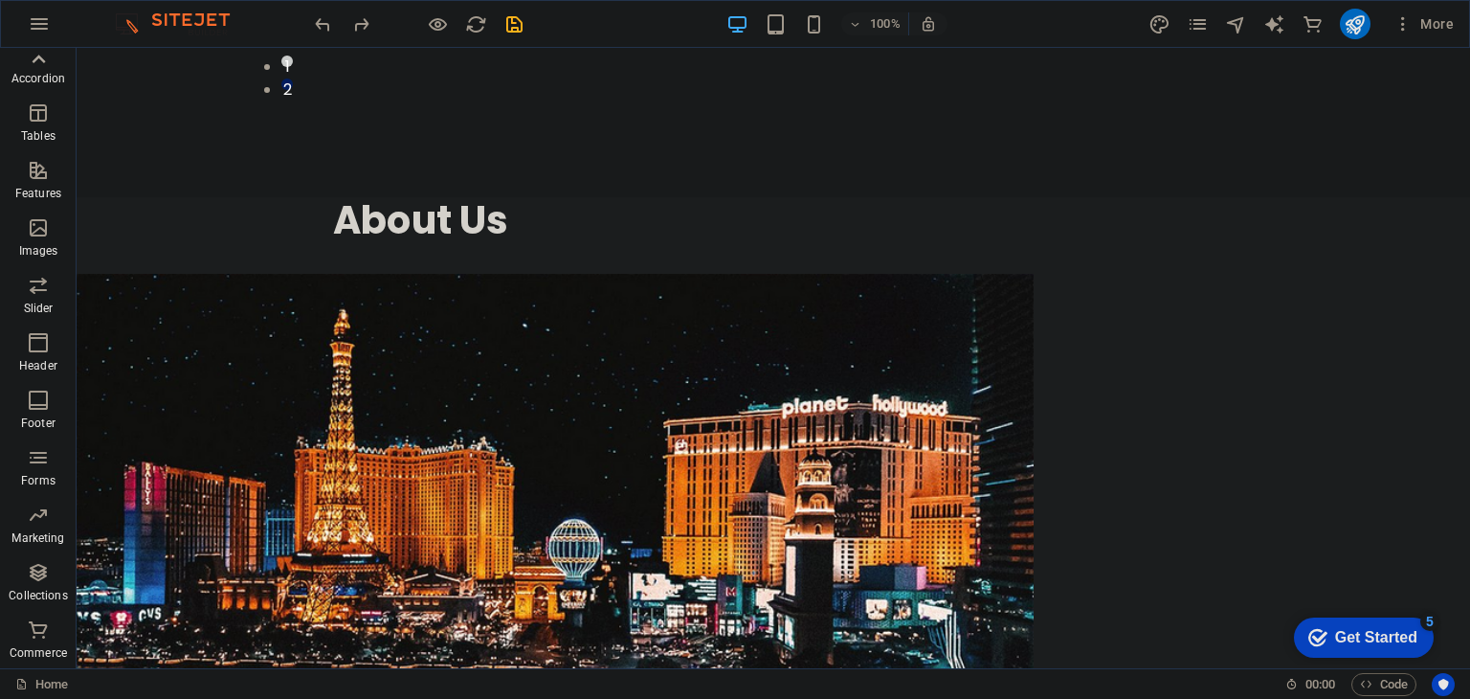
scroll to position [1411, 0]
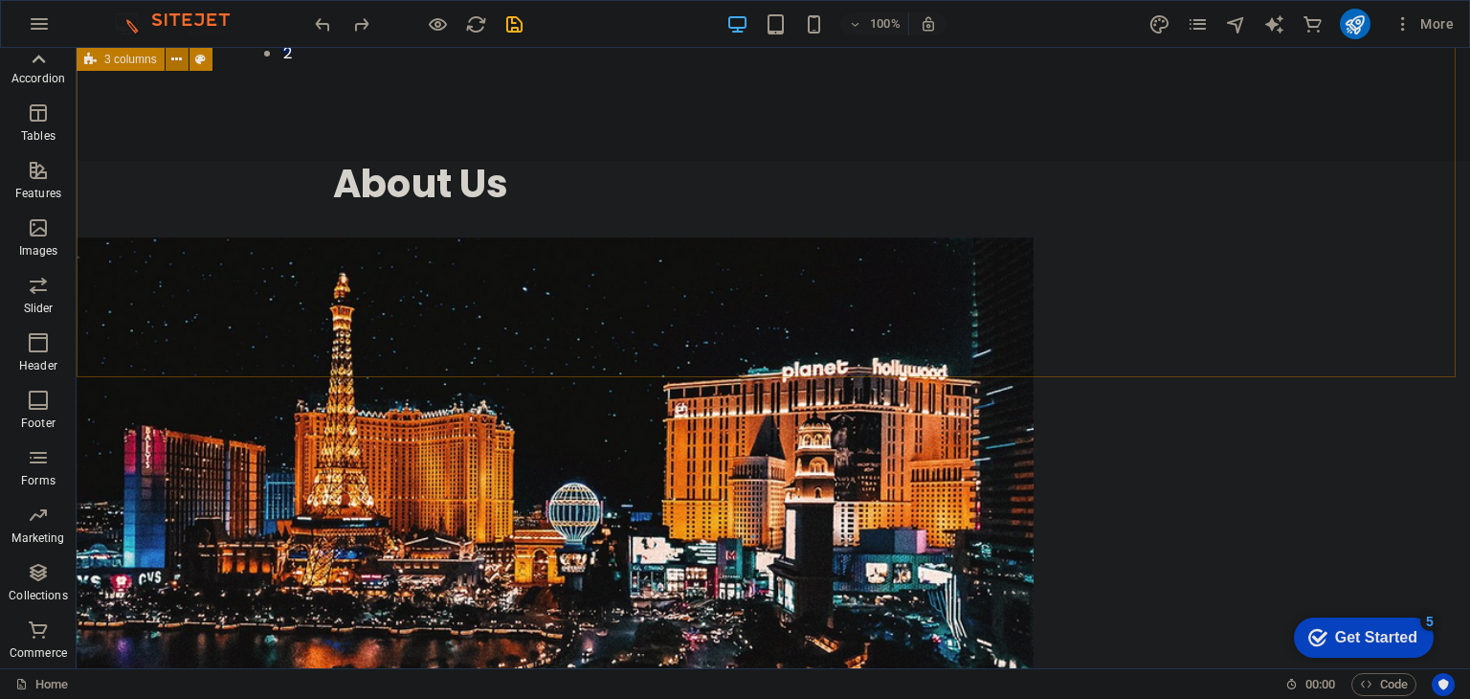
click at [177, 58] on icon at bounding box center [176, 60] width 11 height 20
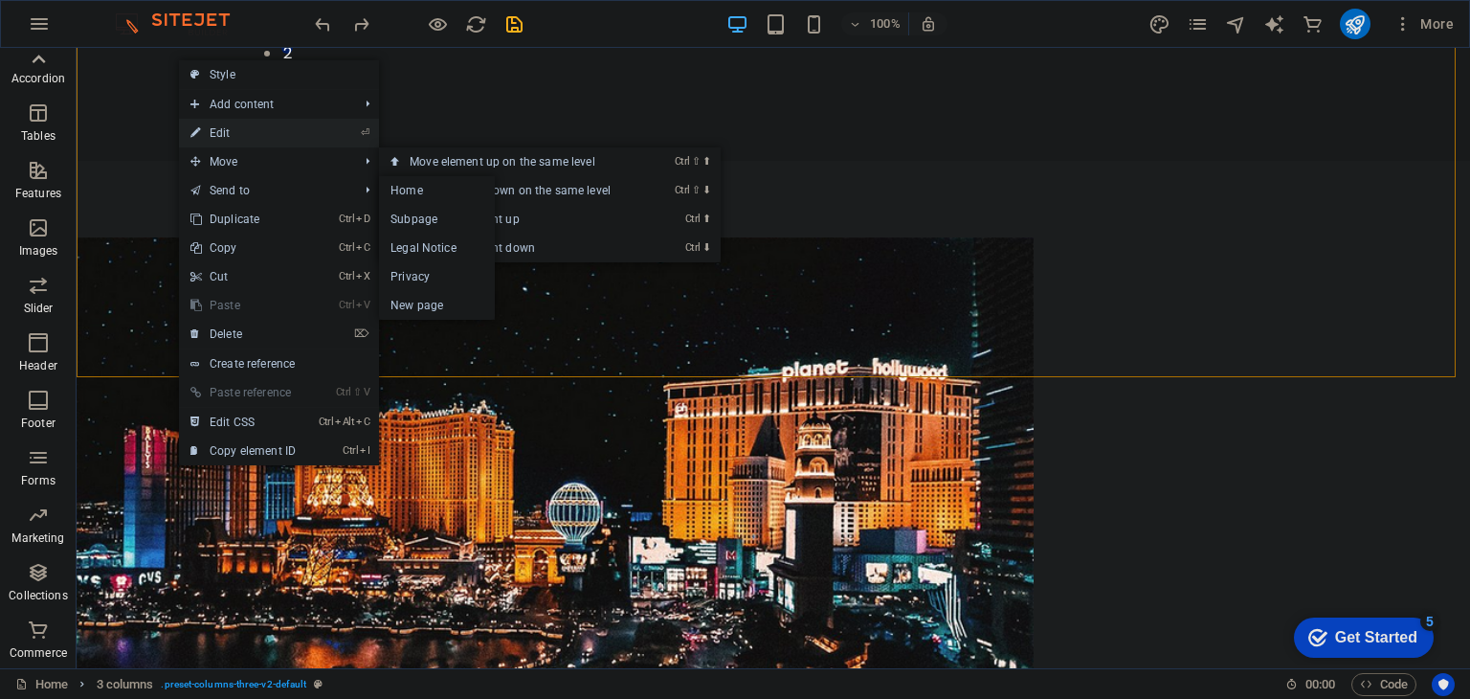
click at [234, 133] on link "⏎ Edit" at bounding box center [243, 133] width 128 height 29
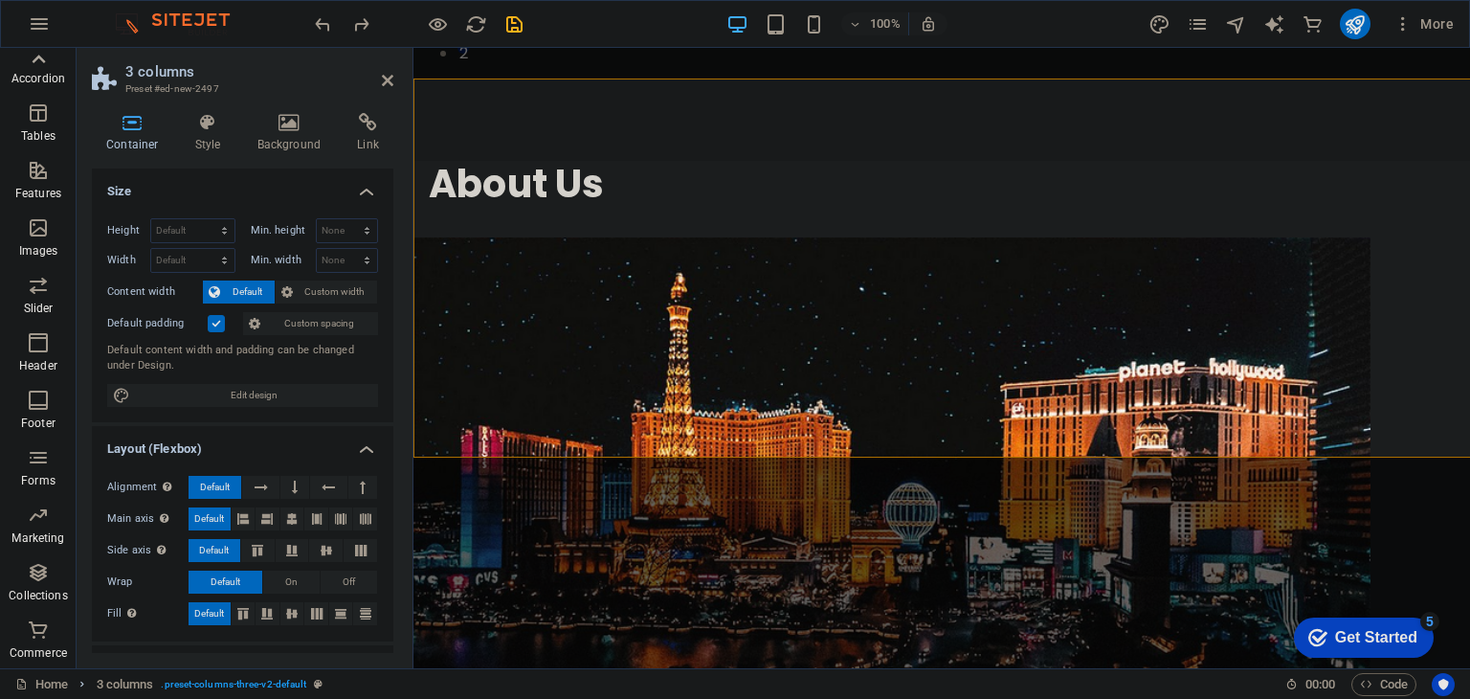
scroll to position [1329, 0]
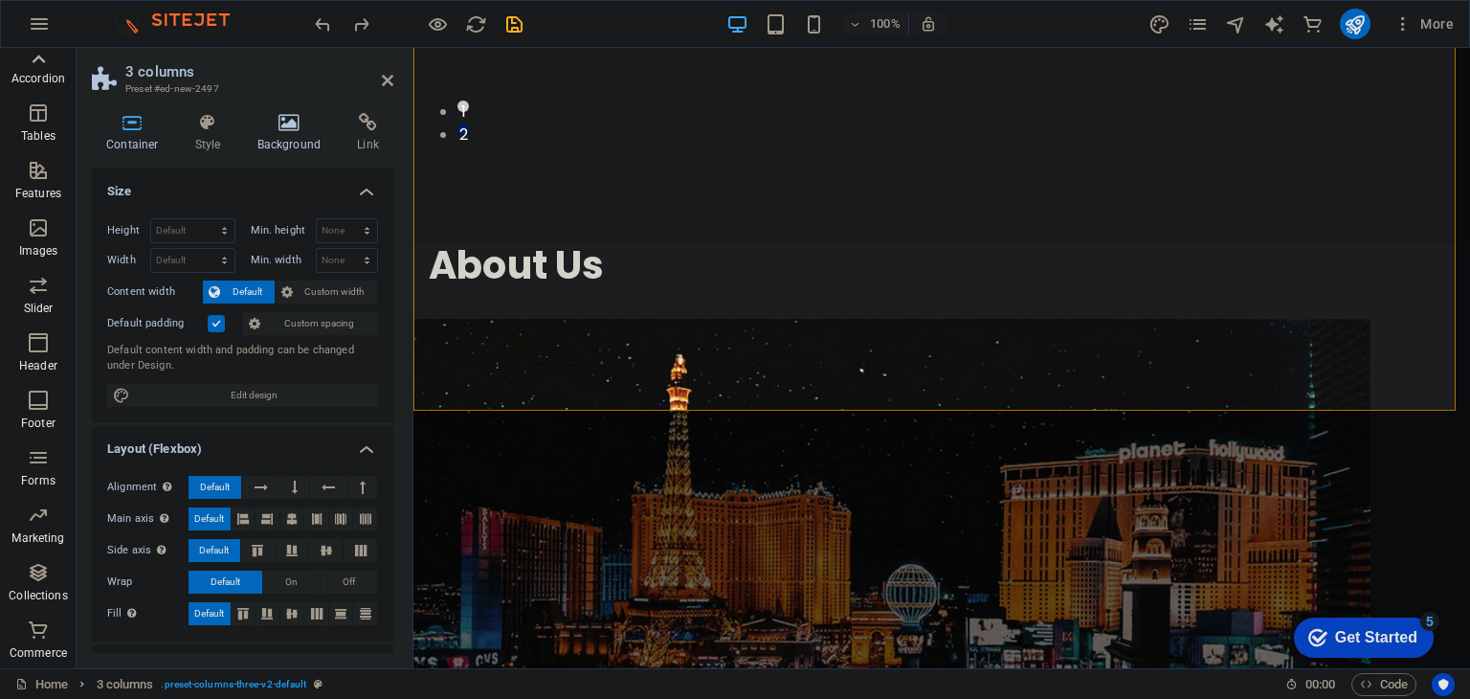
click at [277, 131] on icon at bounding box center [289, 122] width 93 height 19
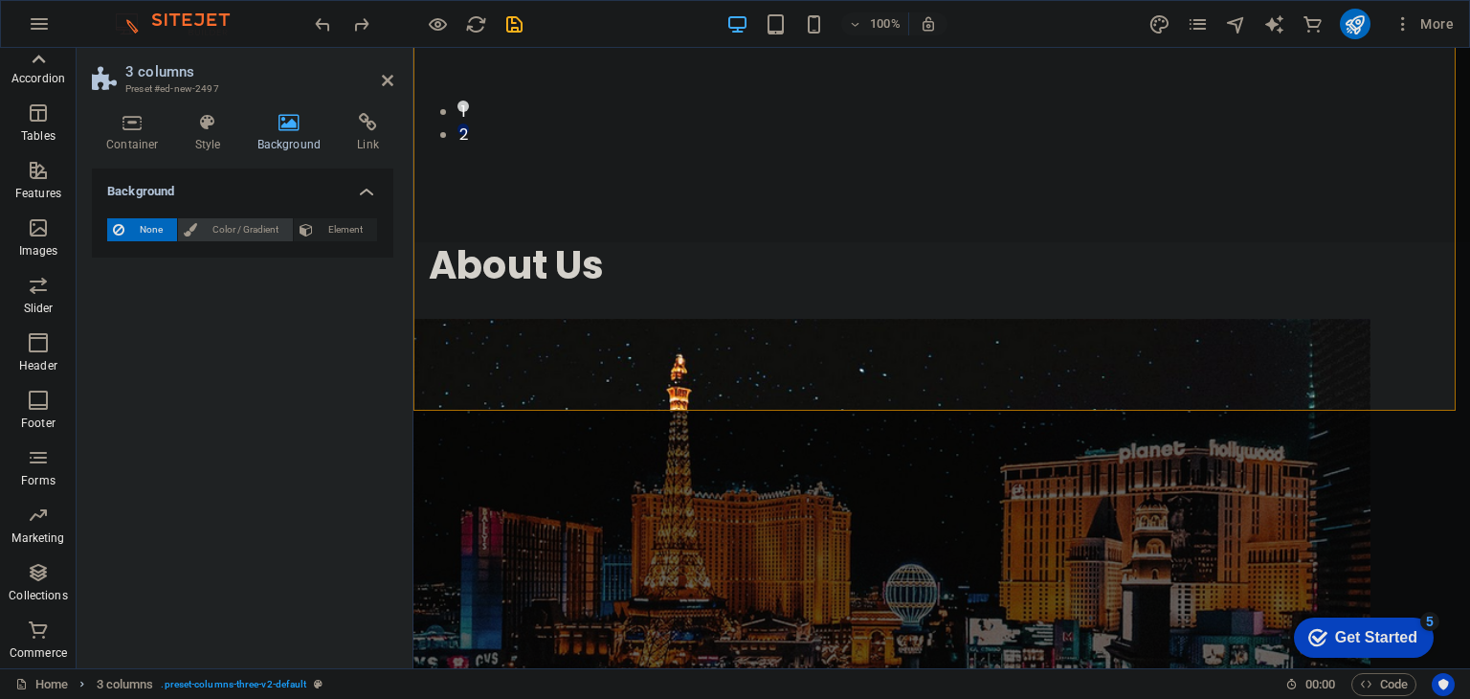
click at [268, 227] on span "Color / Gradient" at bounding box center [245, 229] width 84 height 23
click at [321, 225] on span "Element" at bounding box center [345, 229] width 53 height 23
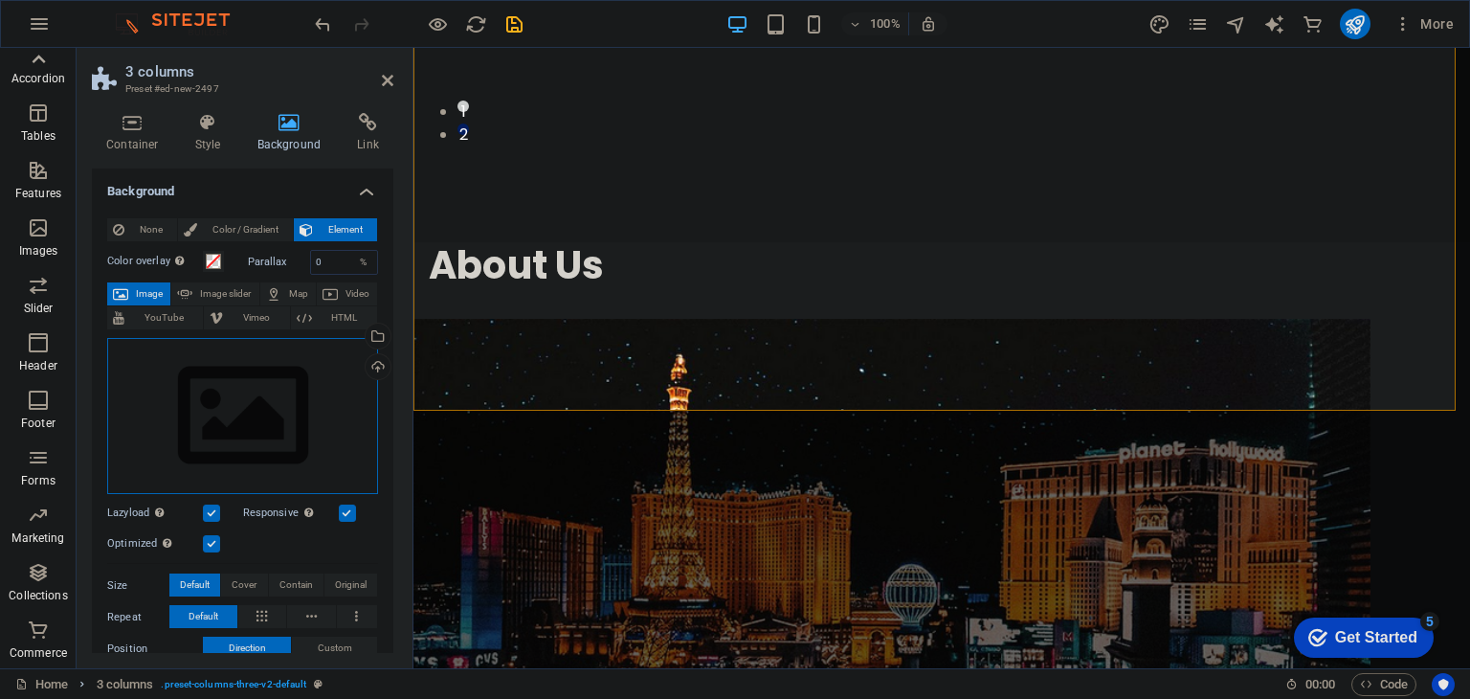
click at [268, 396] on div "Drag files here, click to choose files or select files from Files or our free s…" at bounding box center [242, 416] width 271 height 157
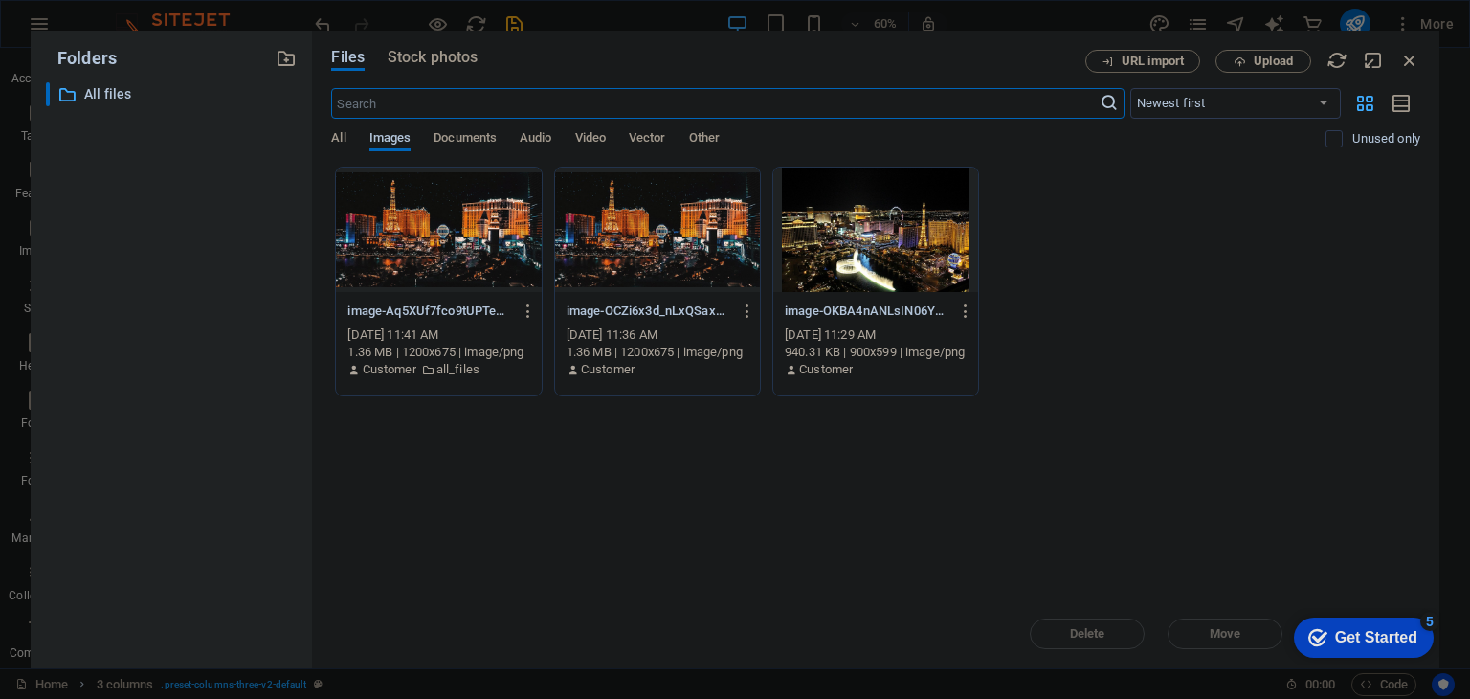
click at [482, 232] on div at bounding box center [438, 229] width 205 height 124
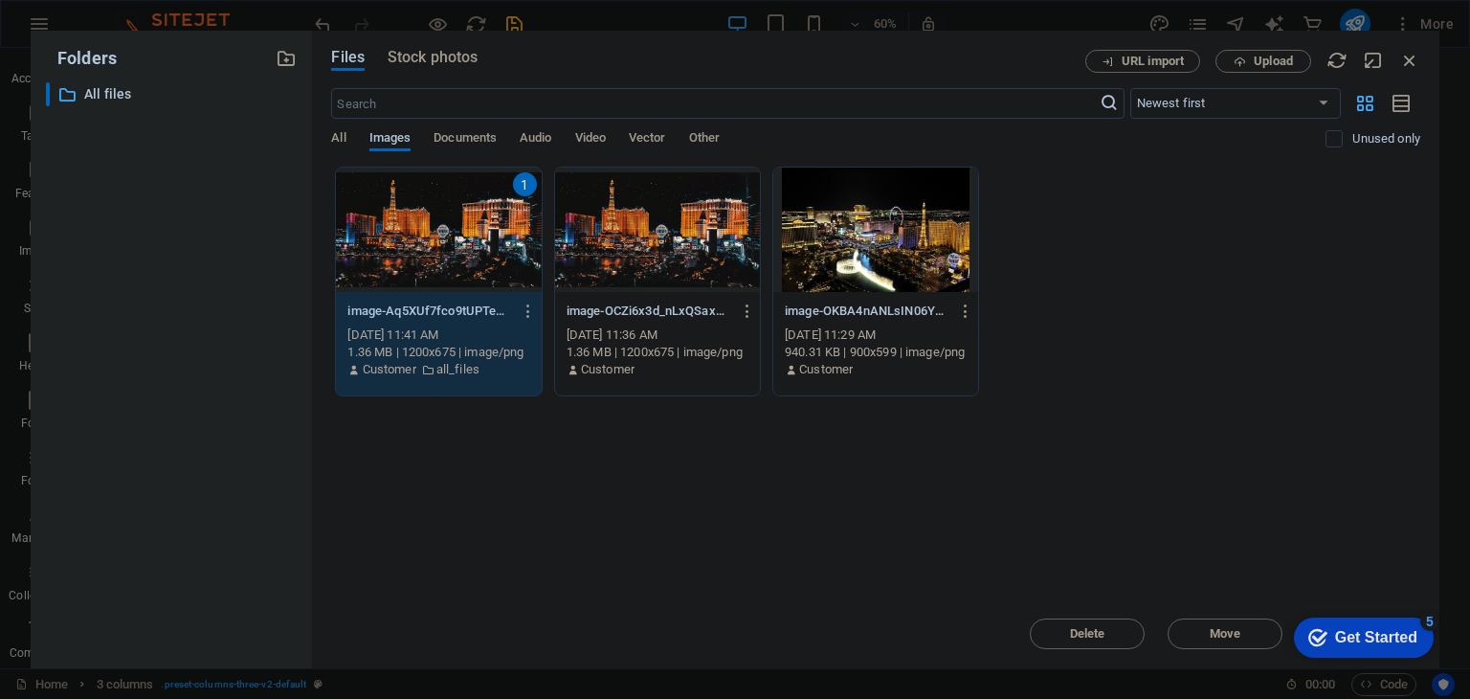
click at [482, 232] on div "1" at bounding box center [438, 229] width 205 height 124
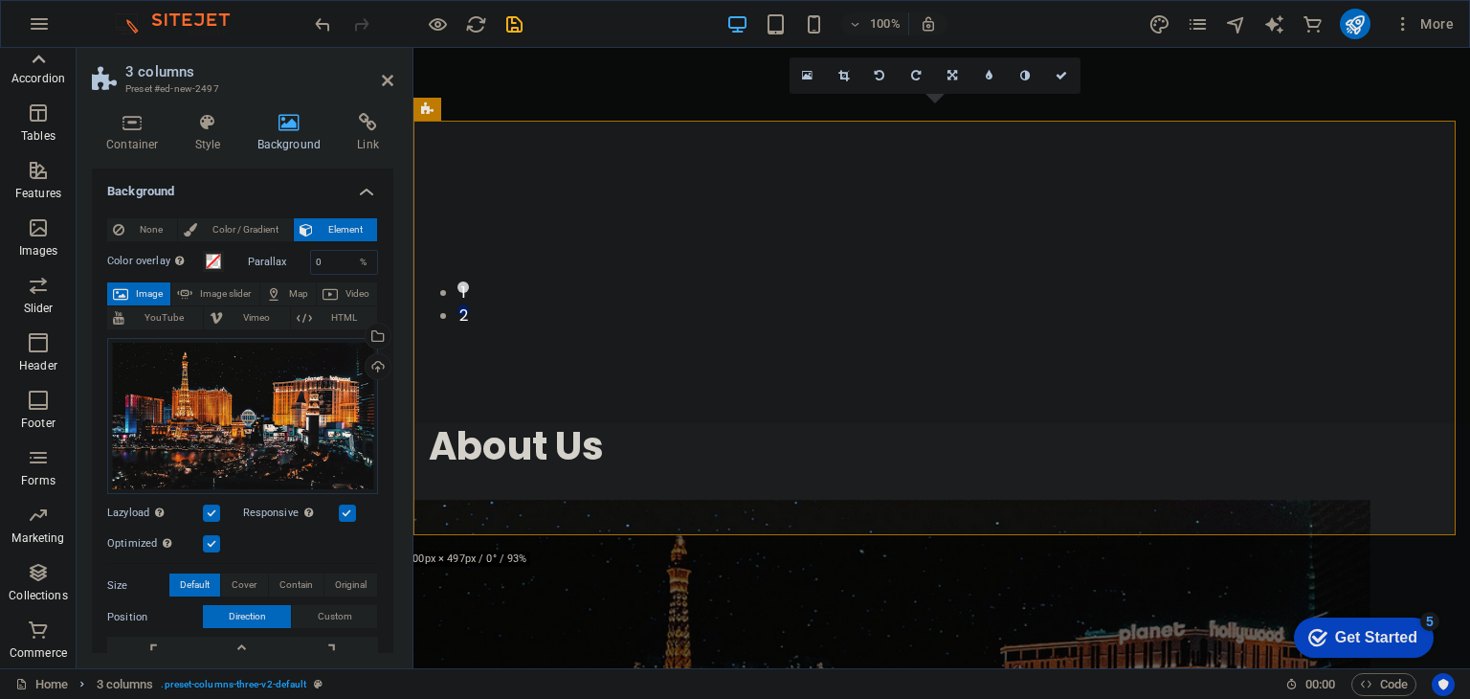
scroll to position [1049, 0]
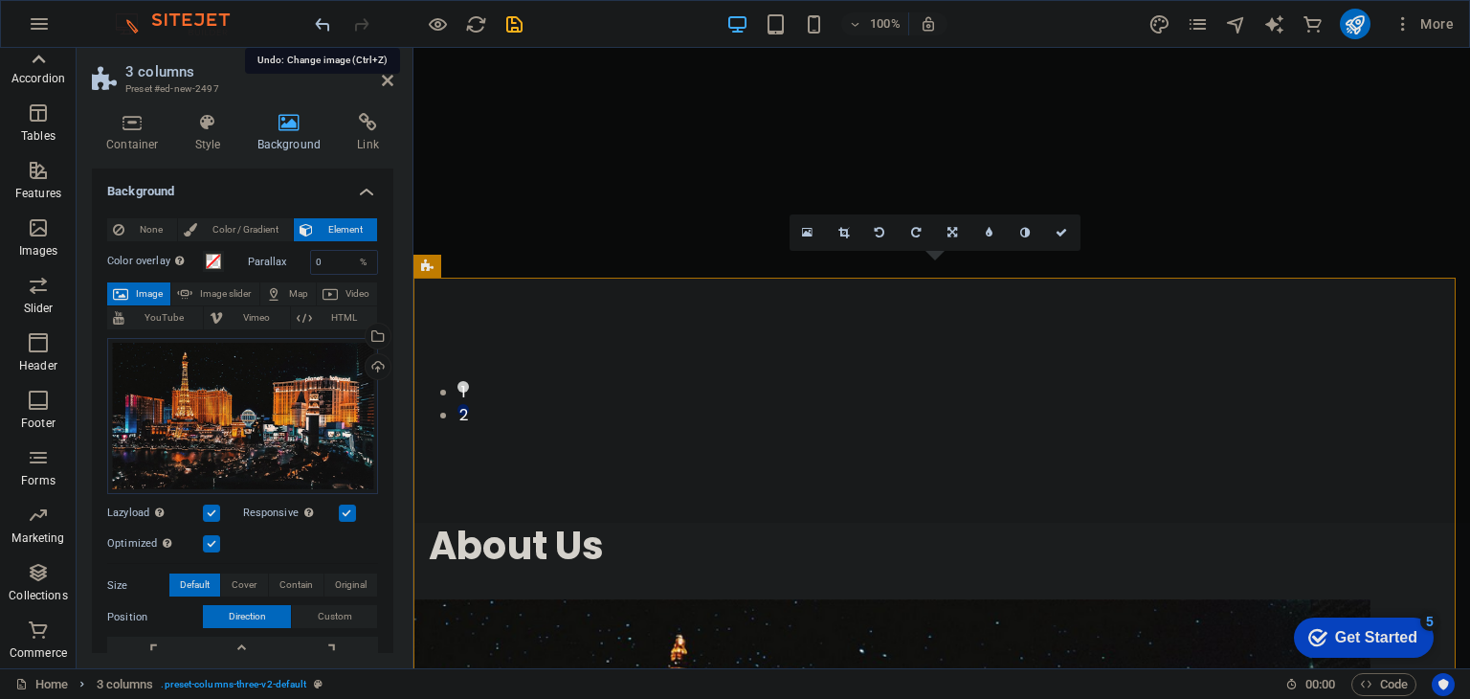
click at [318, 24] on icon "undo" at bounding box center [323, 24] width 22 height 22
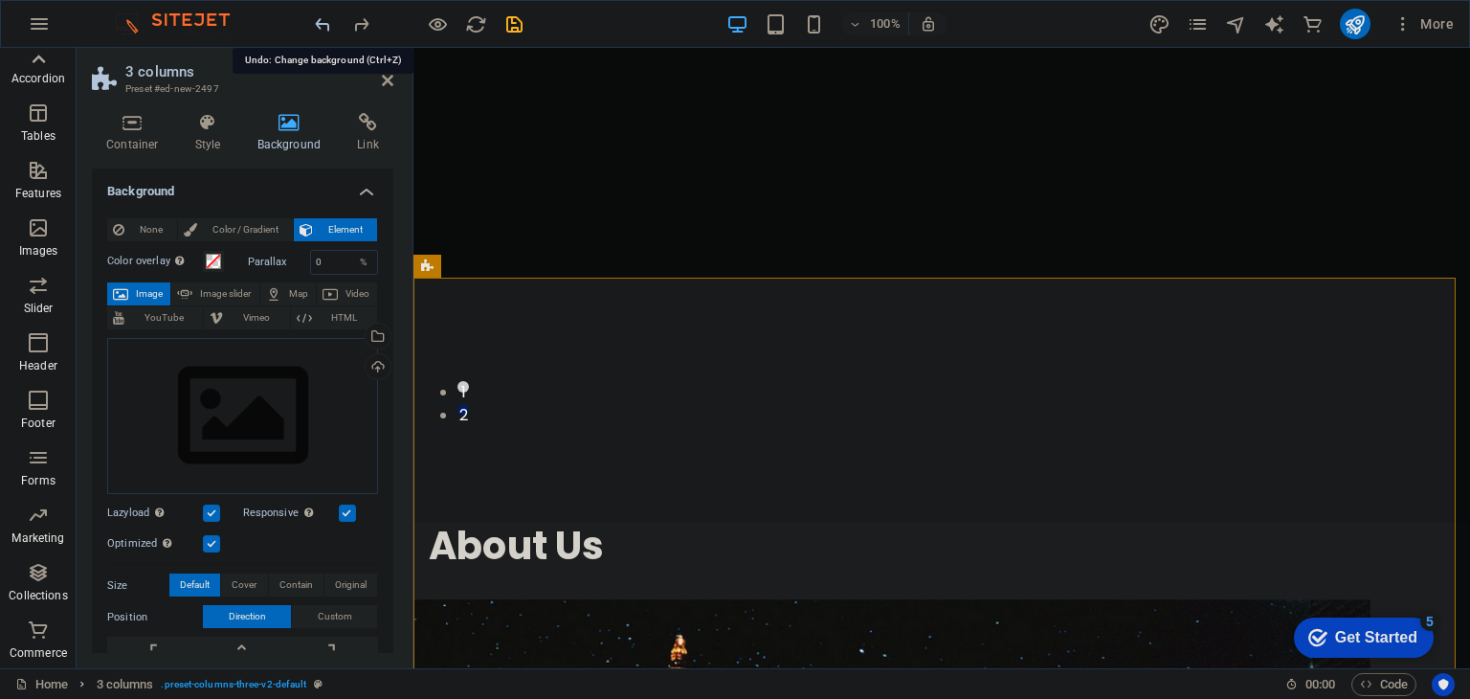
click at [329, 17] on icon "undo" at bounding box center [323, 24] width 22 height 22
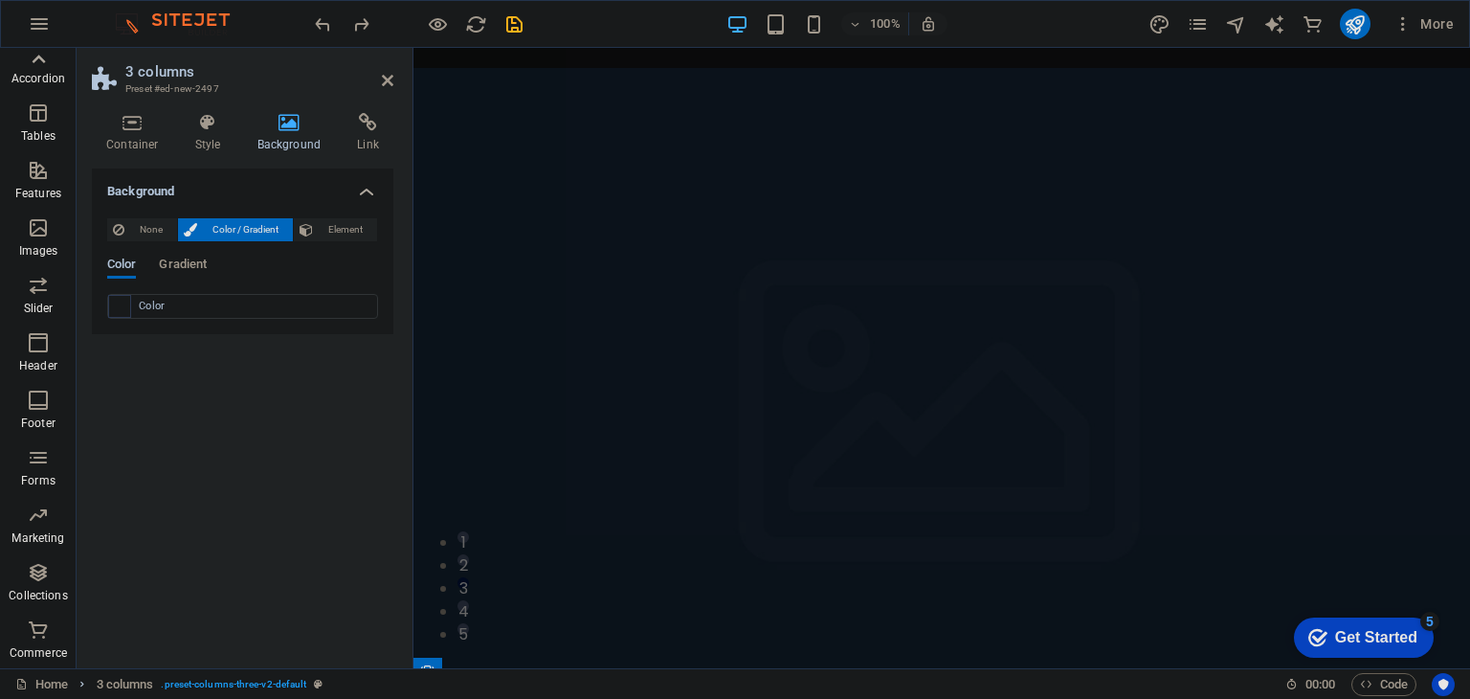
scroll to position [0, 0]
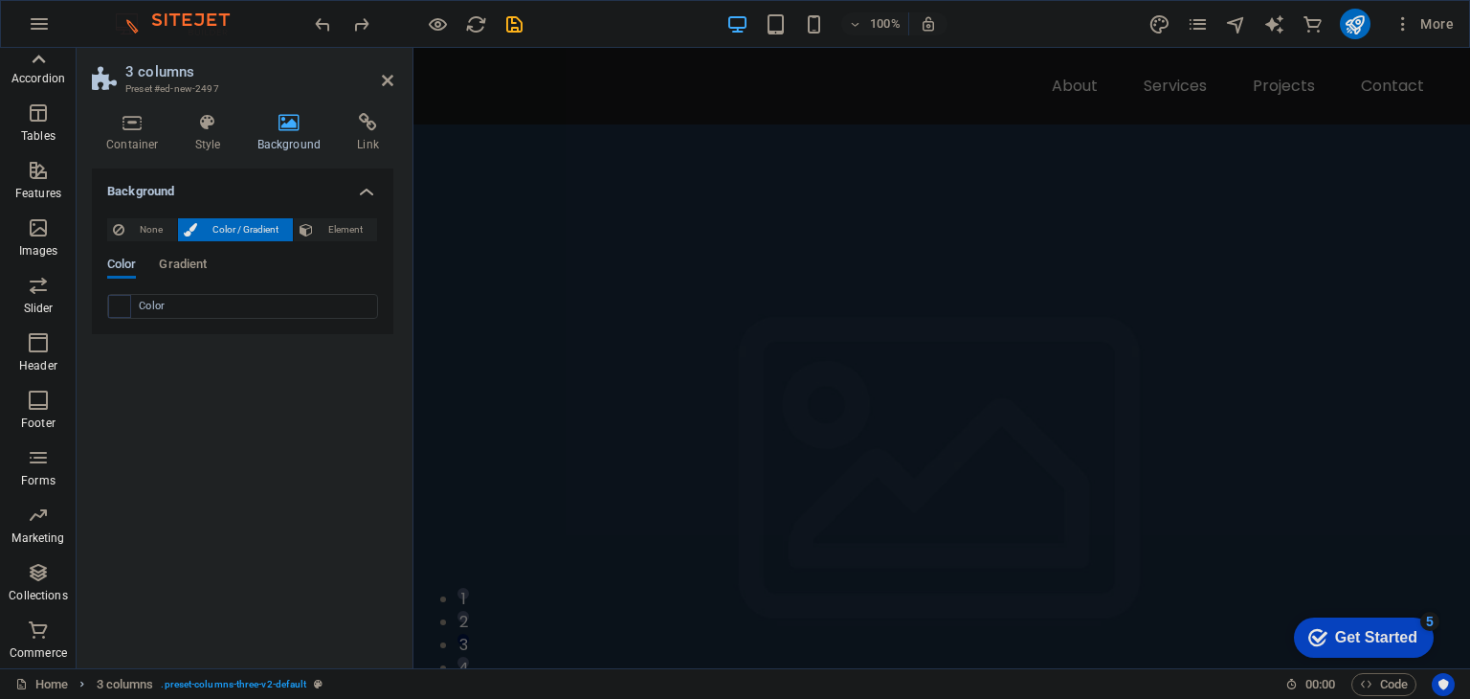
click at [1321, 209] on figure at bounding box center [941, 486] width 1057 height 724
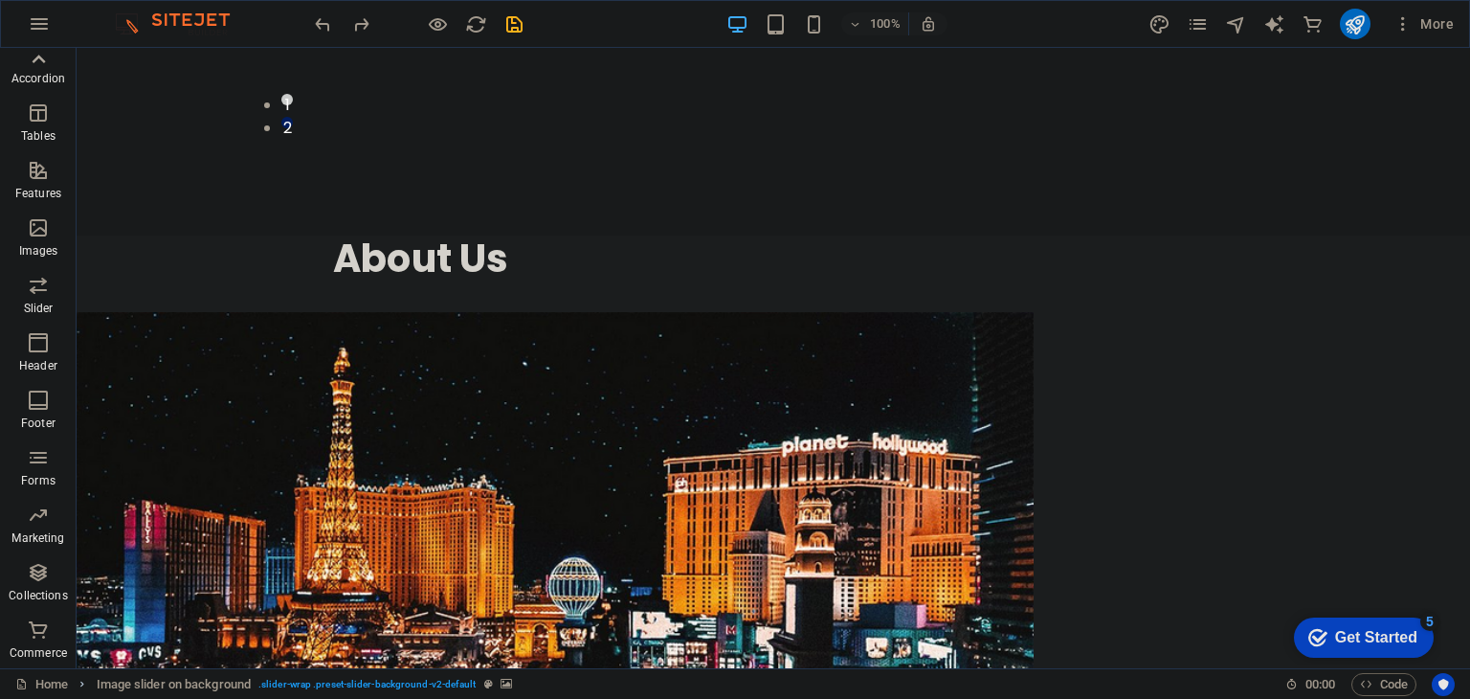
scroll to position [1358, 0]
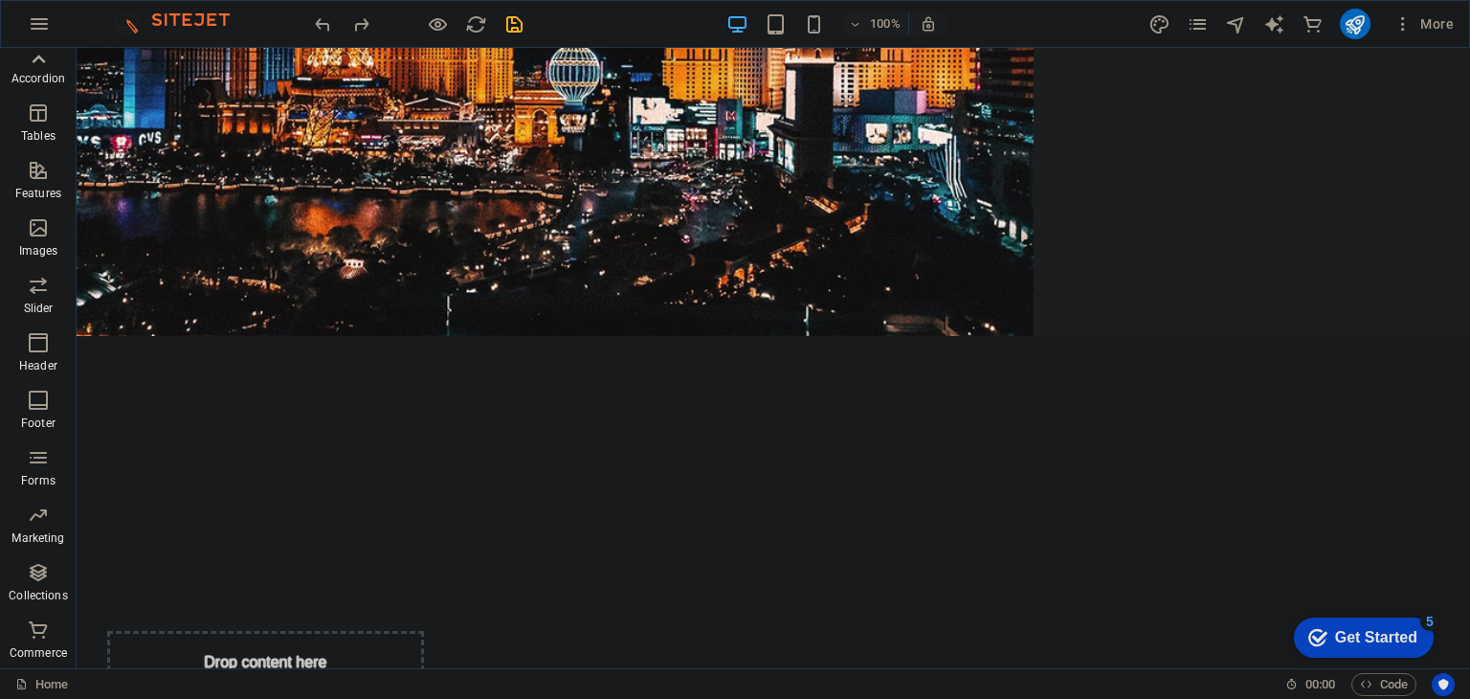
scroll to position [1664, 0]
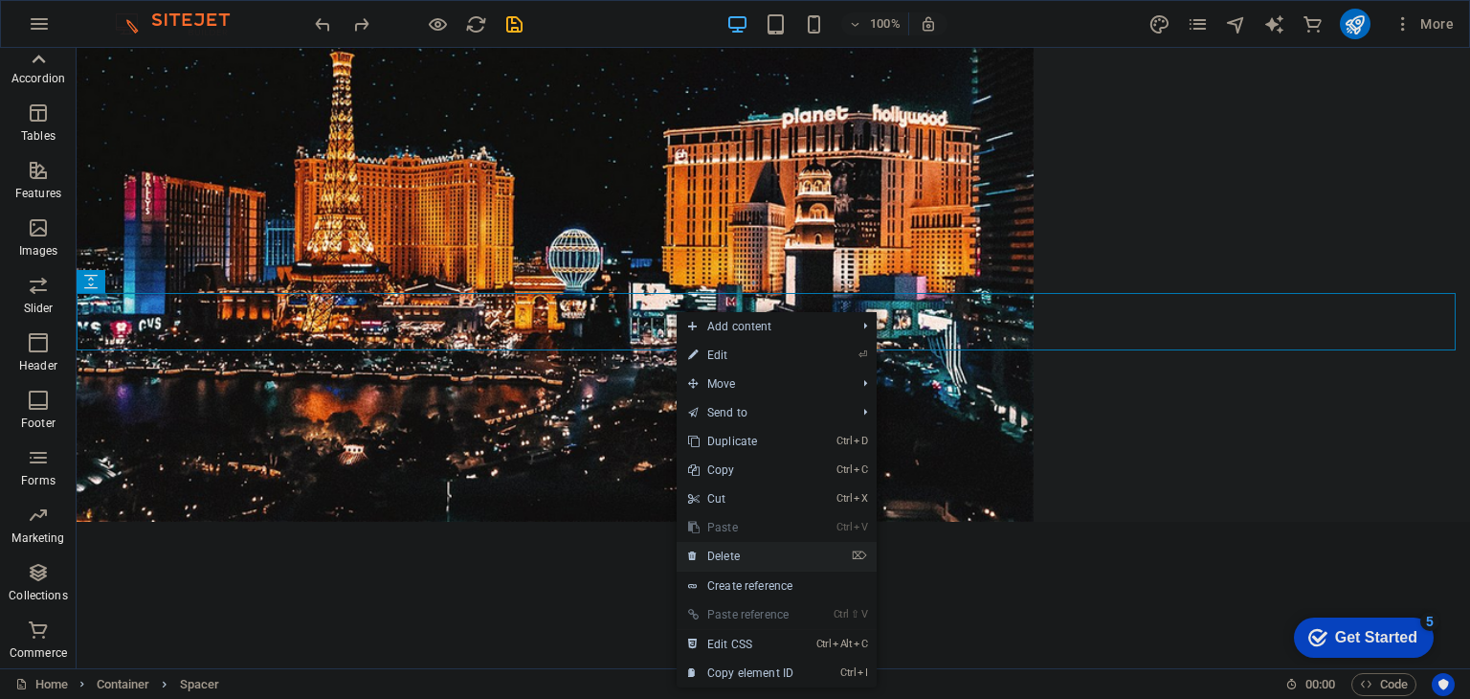
click at [754, 568] on link "⌦ Delete" at bounding box center [741, 556] width 128 height 29
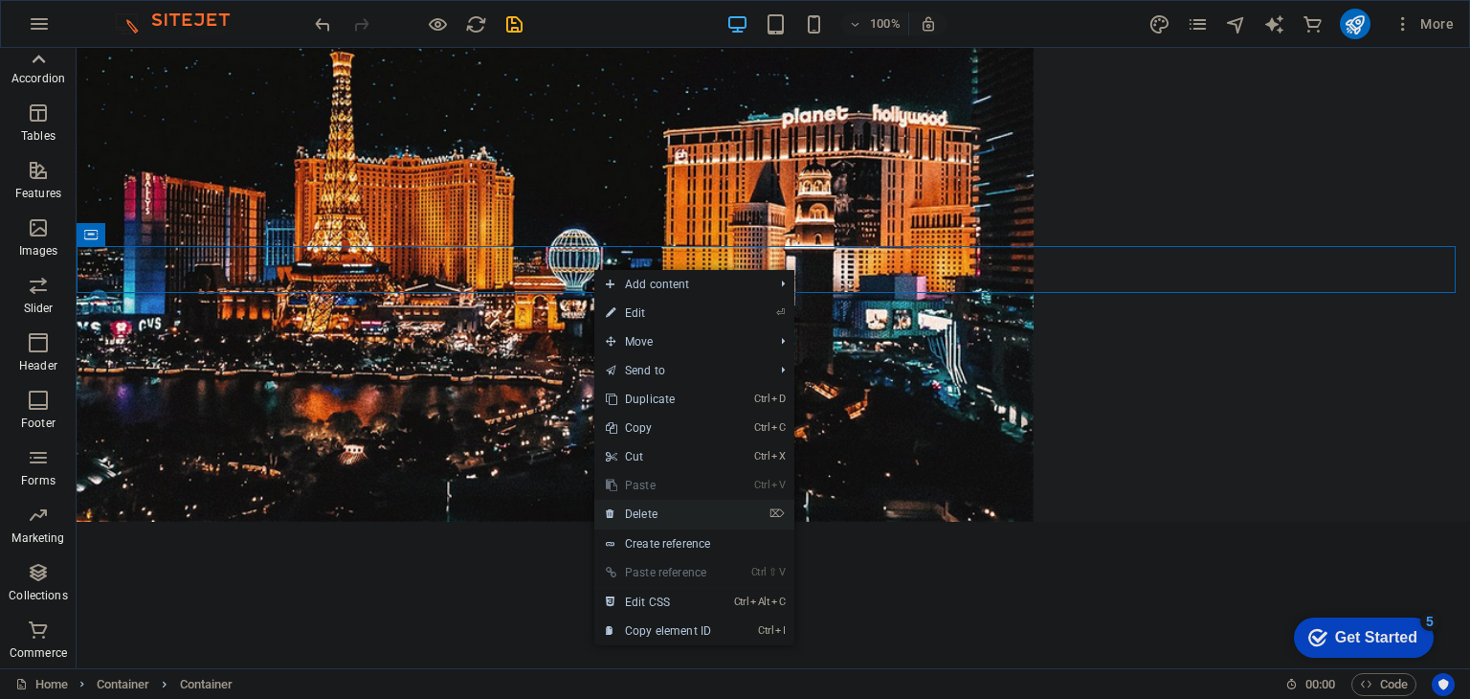
click at [723, 522] on link "⌦ Delete" at bounding box center [658, 514] width 128 height 29
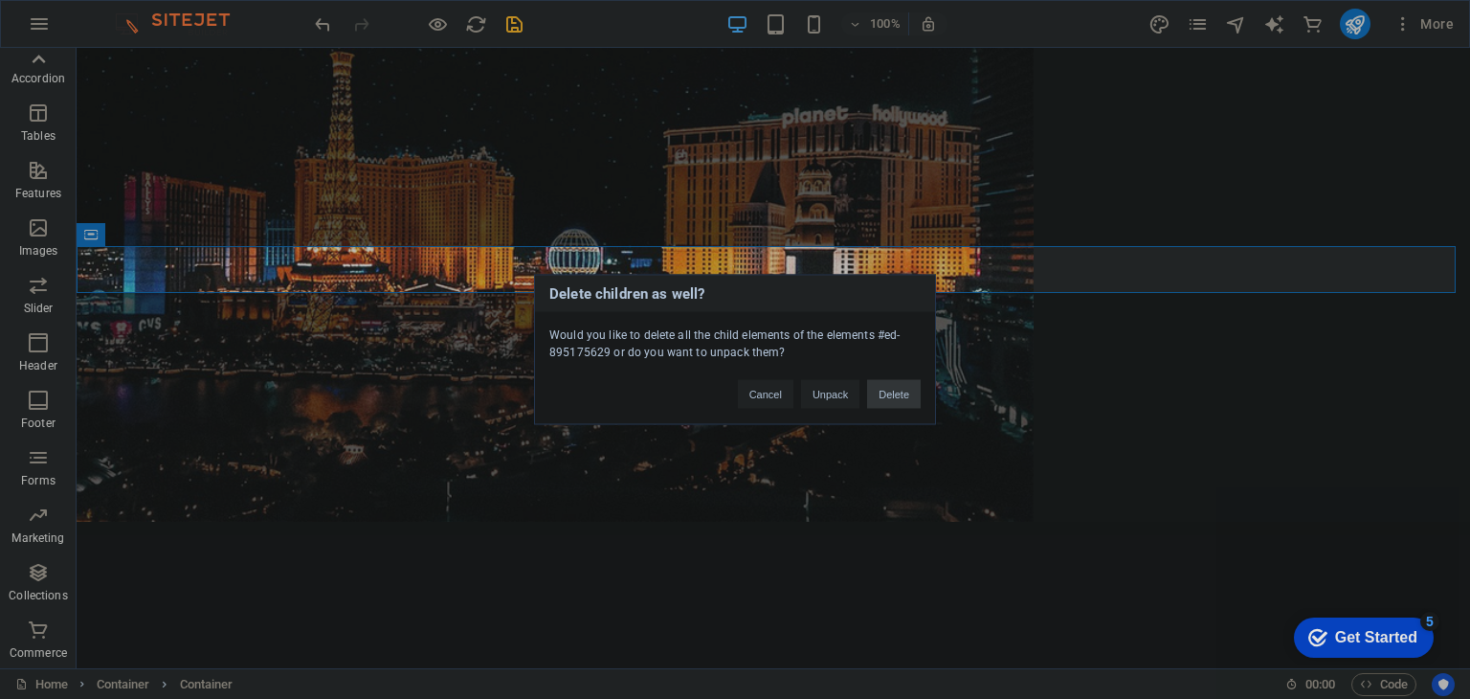
click at [875, 395] on button "Delete" at bounding box center [894, 394] width 54 height 29
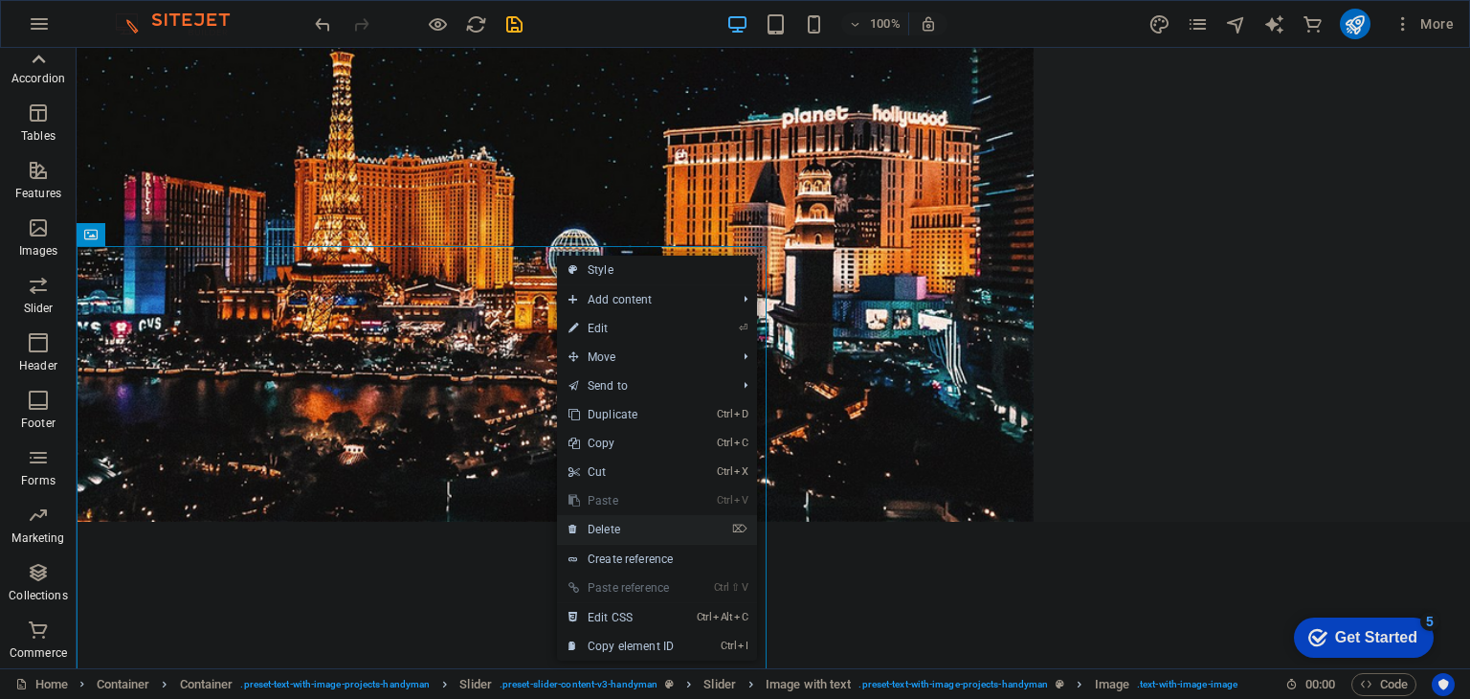
drag, startPoint x: 567, startPoint y: 482, endPoint x: 643, endPoint y: 533, distance: 91.8
click at [643, 533] on link "⌦ Delete" at bounding box center [621, 529] width 128 height 29
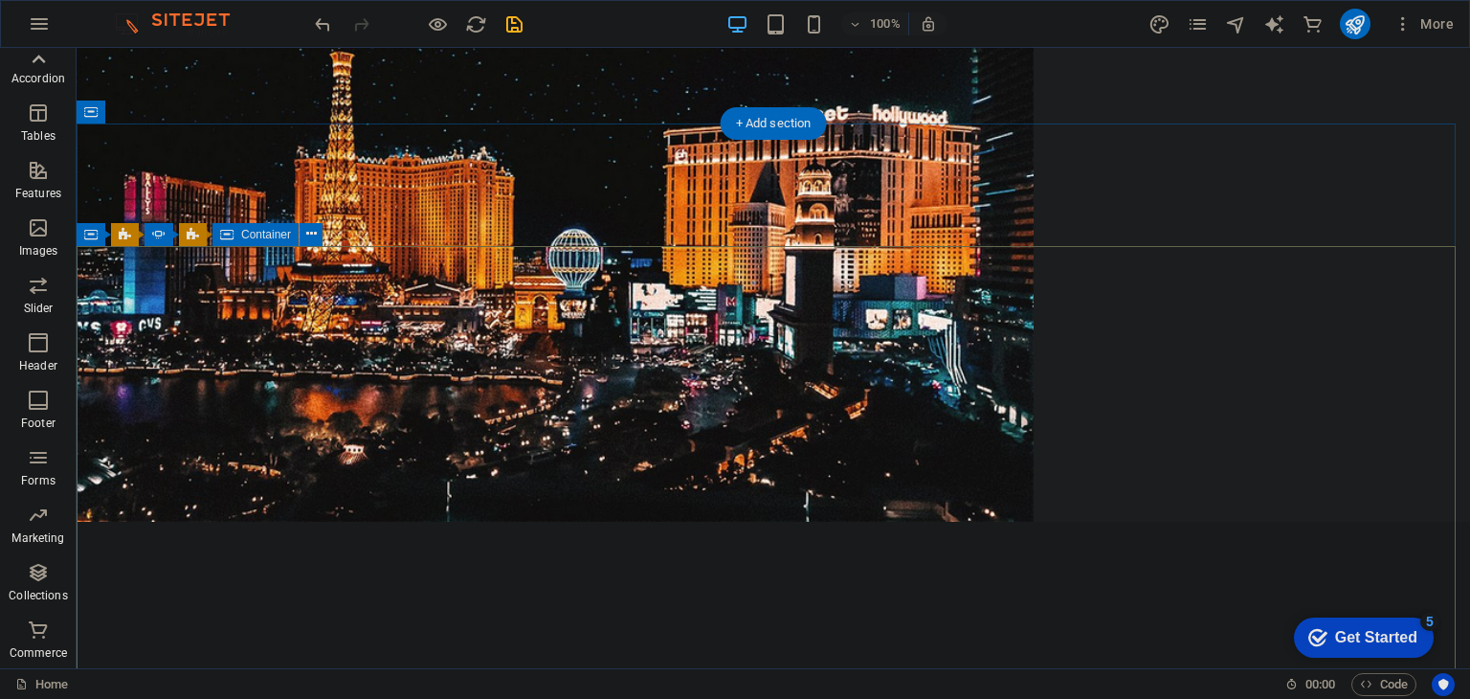
drag, startPoint x: 1061, startPoint y: 270, endPoint x: 1054, endPoint y: 282, distance: 14.6
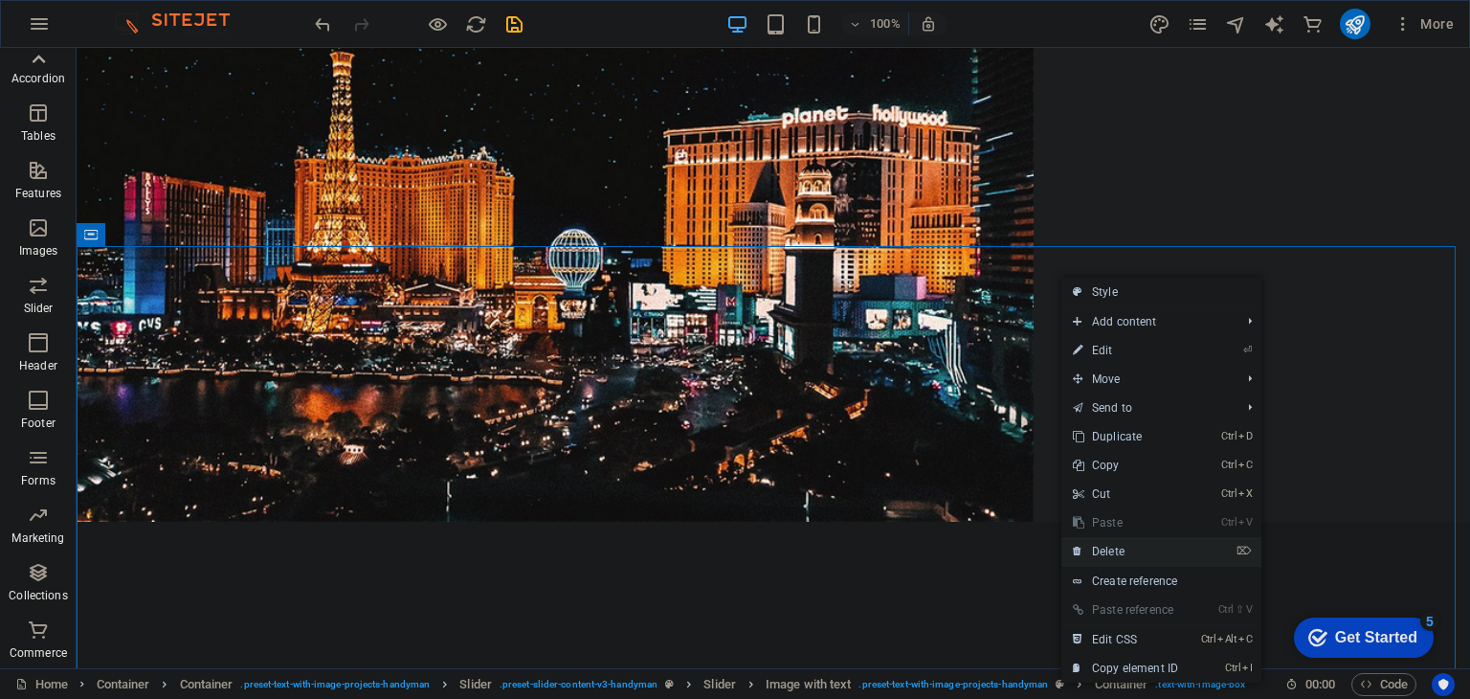
click at [1132, 556] on link "⌦ Delete" at bounding box center [1125, 551] width 128 height 29
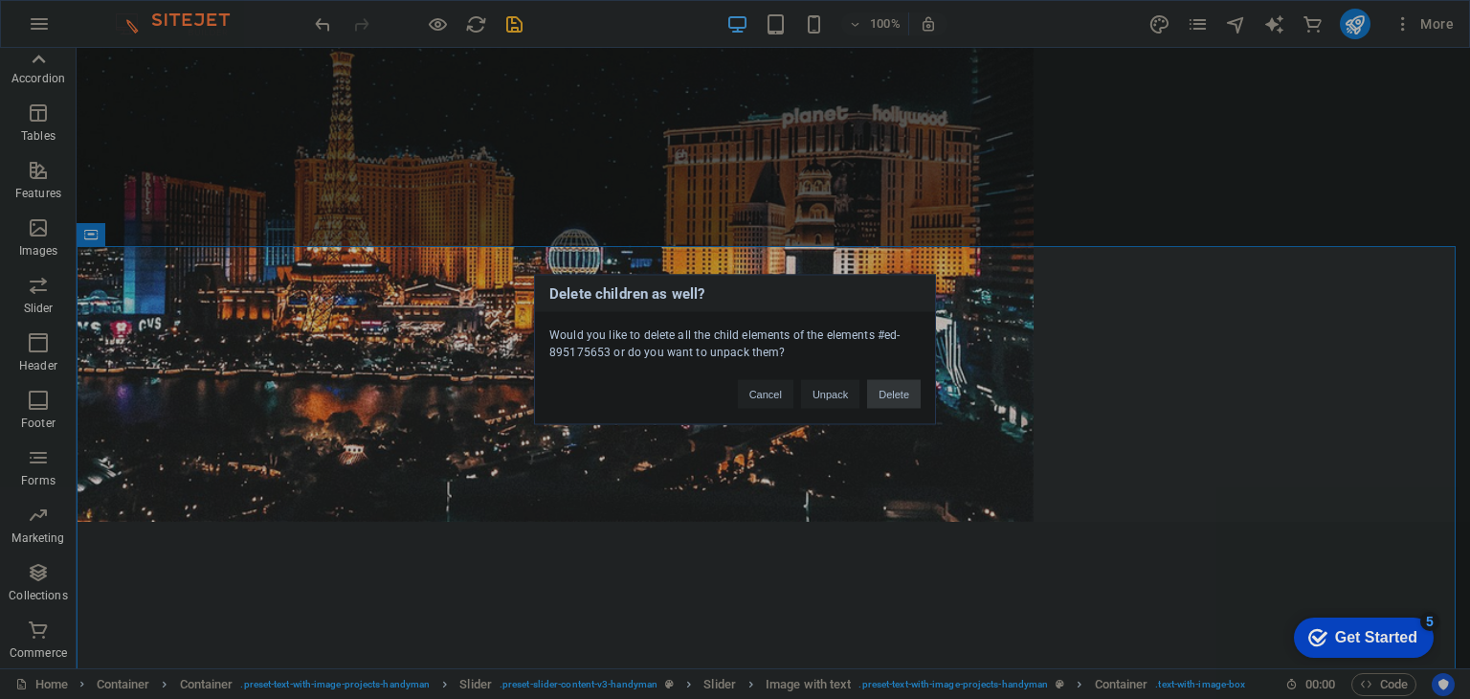
click at [896, 395] on button "Delete" at bounding box center [894, 394] width 54 height 29
